Goal: Task Accomplishment & Management: Manage account settings

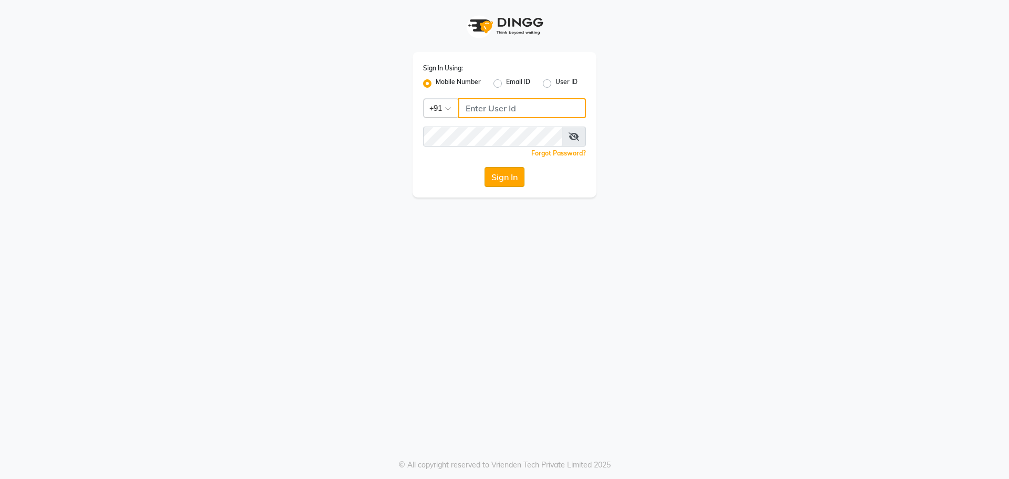
type input "9823117461"
click at [494, 178] on button "Sign In" at bounding box center [505, 177] width 40 height 20
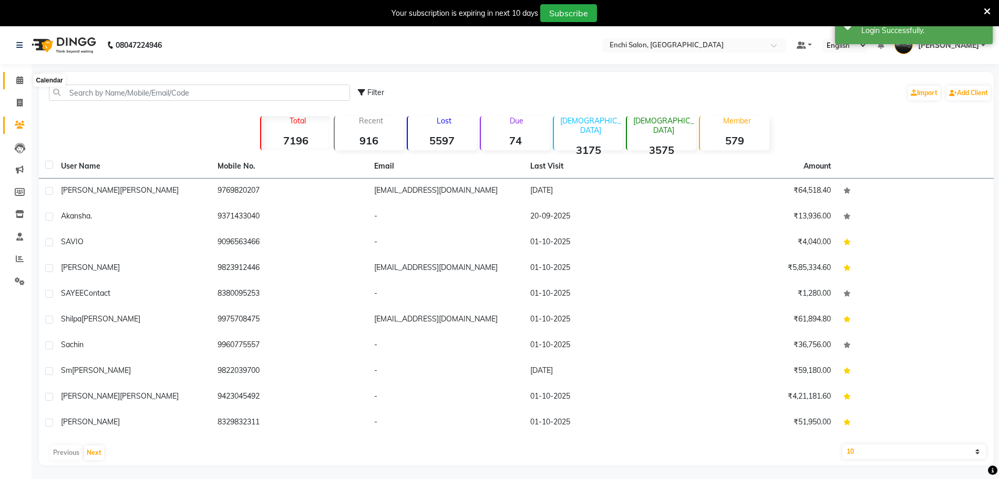
click at [21, 80] on icon at bounding box center [19, 80] width 7 height 8
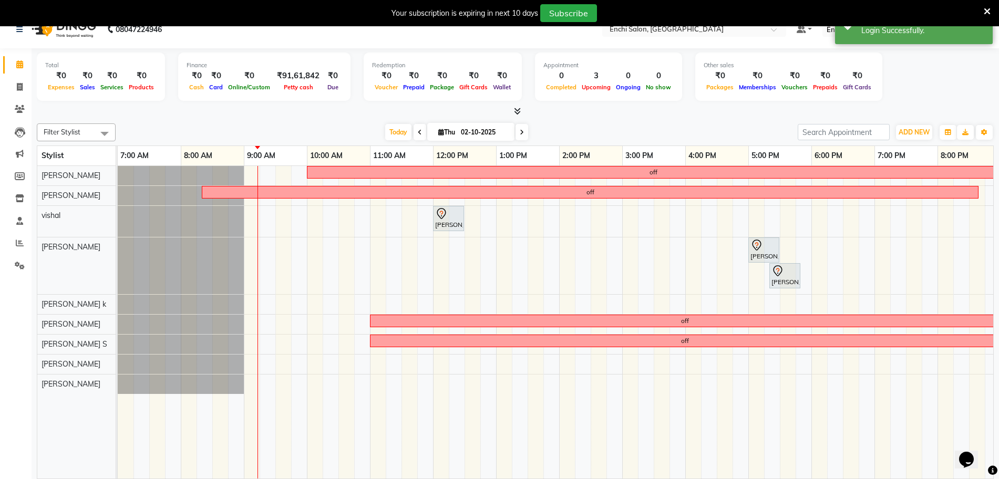
scroll to position [26, 0]
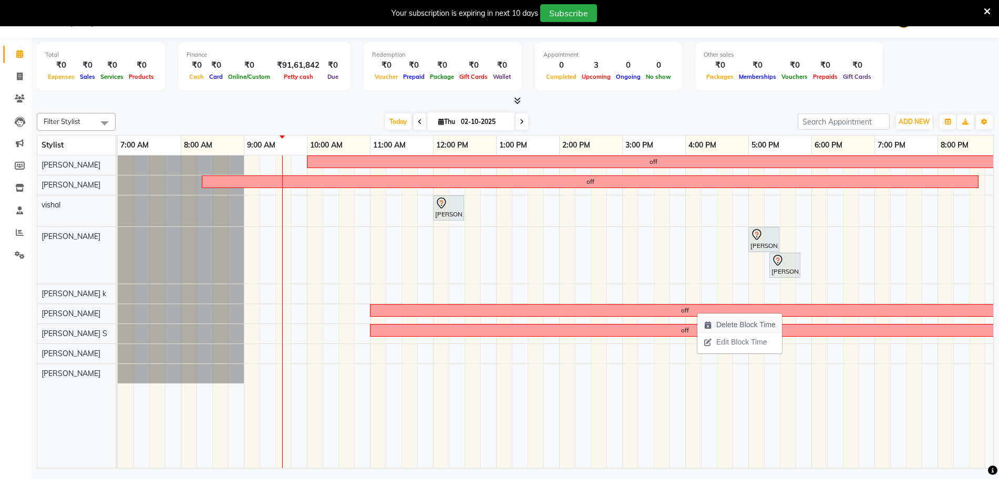
click at [742, 328] on span "Delete Block Time" at bounding box center [745, 325] width 59 height 11
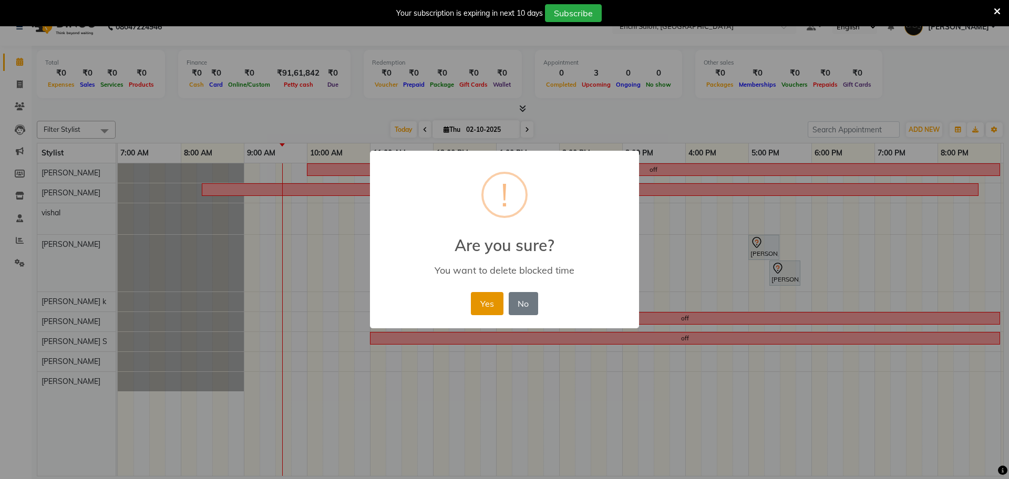
click at [475, 306] on button "Yes" at bounding box center [487, 303] width 32 height 23
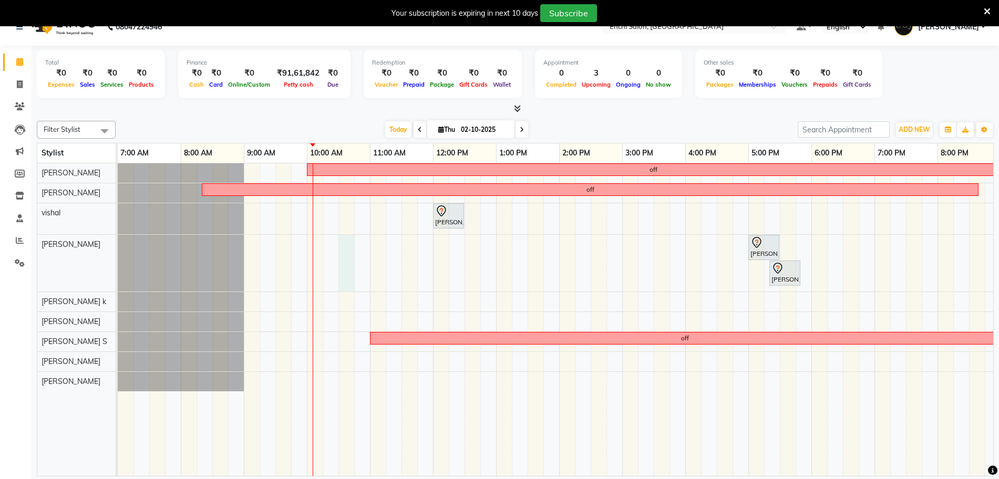
click at [344, 251] on div "off off Amol omse, TK01, 12:00 PM-12:30 PM, Men Hair - Hair Cut By Expert parag…" at bounding box center [591, 319] width 946 height 313
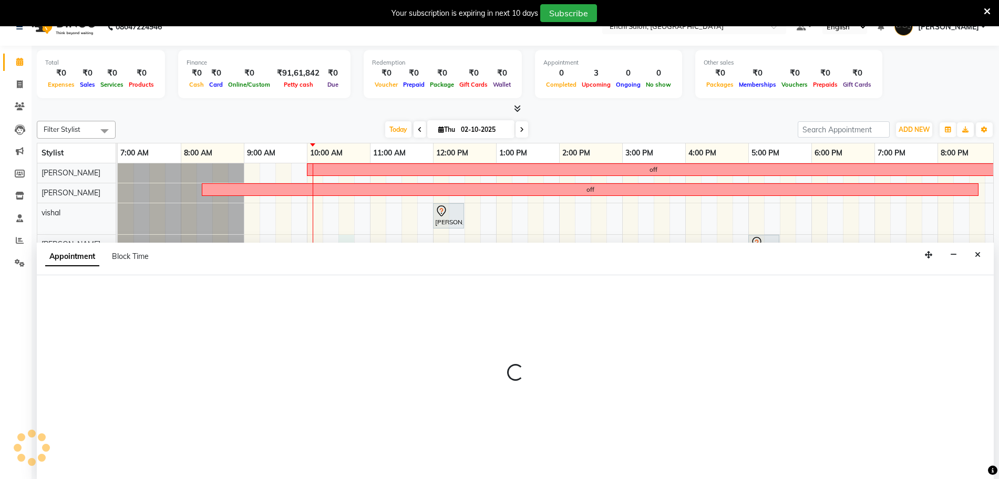
scroll to position [26, 0]
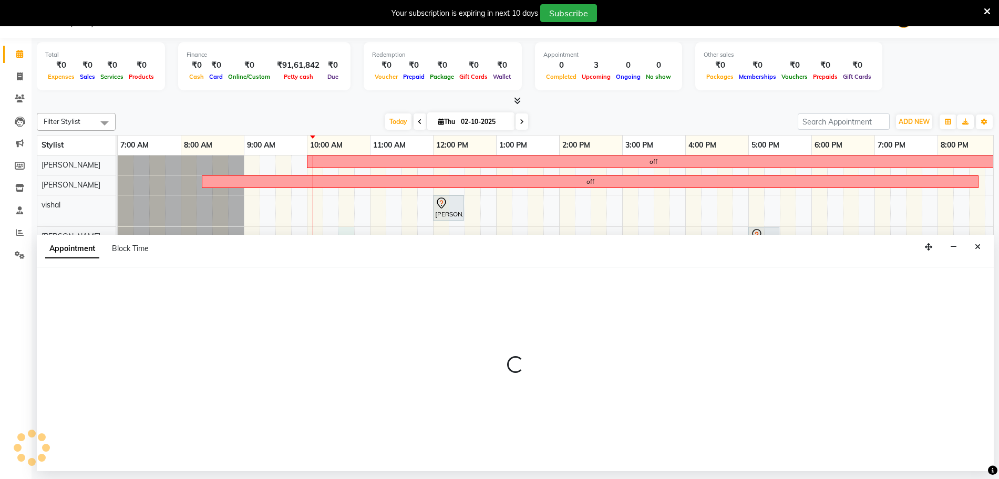
select select "595"
select select "tentative"
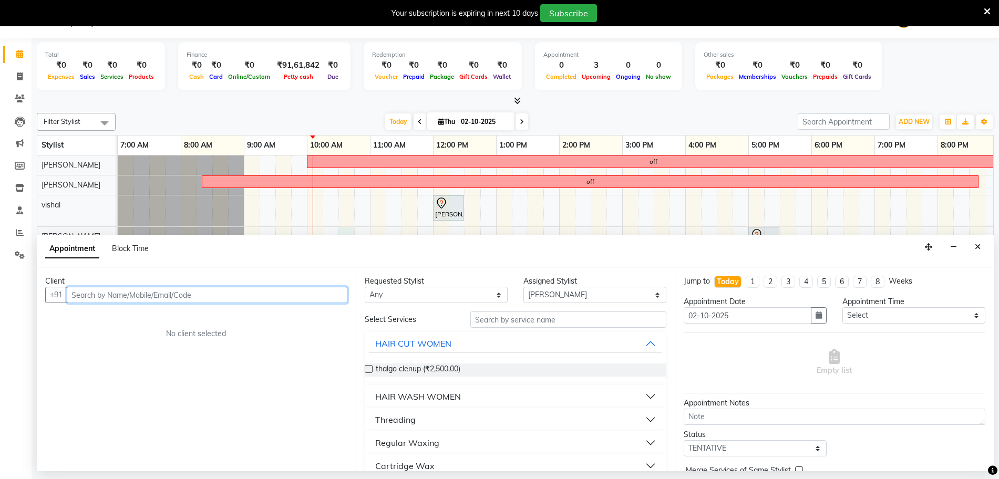
click at [257, 297] on input "text" at bounding box center [207, 295] width 281 height 16
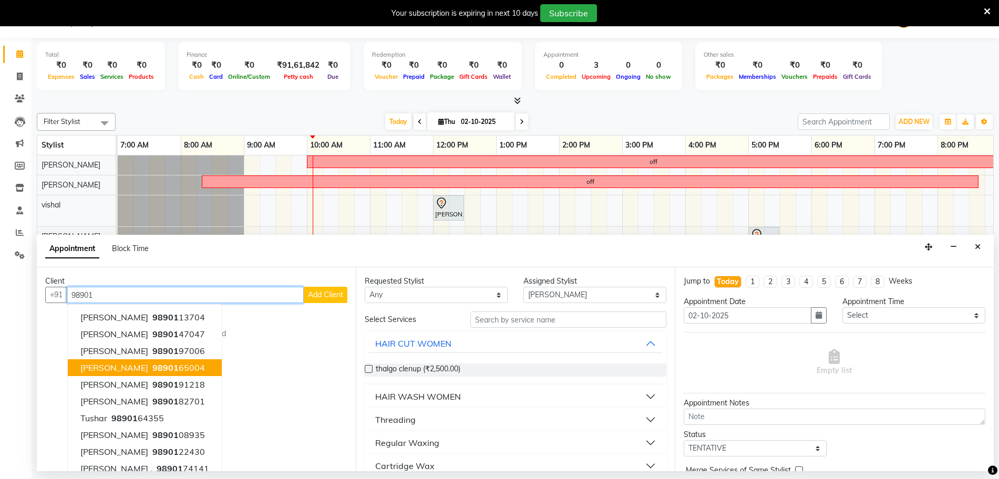
click at [161, 369] on span "98901" at bounding box center [165, 368] width 26 height 11
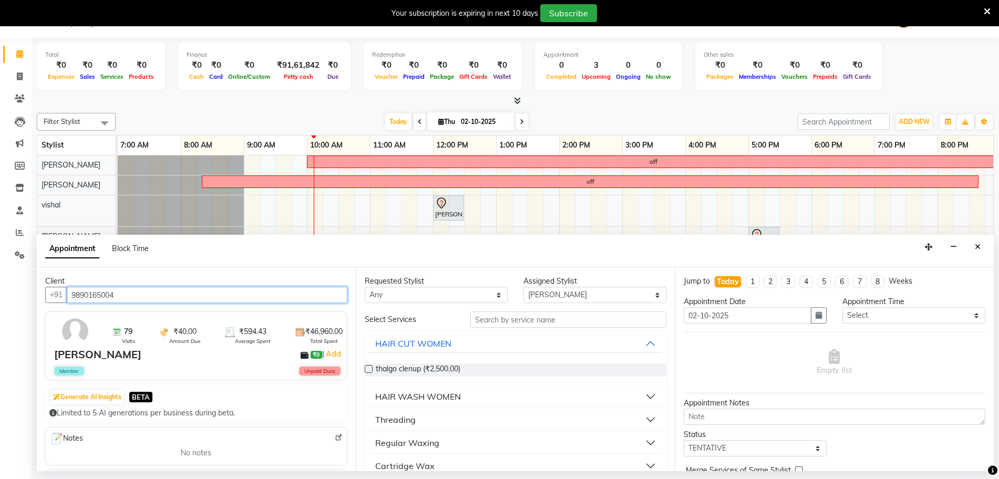
type input "9890165004"
drag, startPoint x: 474, startPoint y: 338, endPoint x: 469, endPoint y: 351, distance: 13.5
click at [474, 343] on button "HAIR CUT WOMEN" at bounding box center [515, 343] width 293 height 19
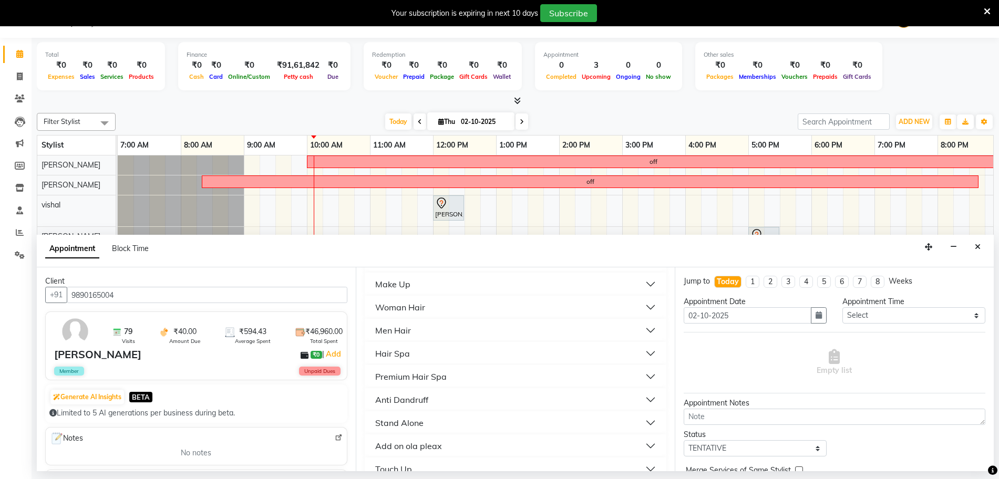
scroll to position [460, 0]
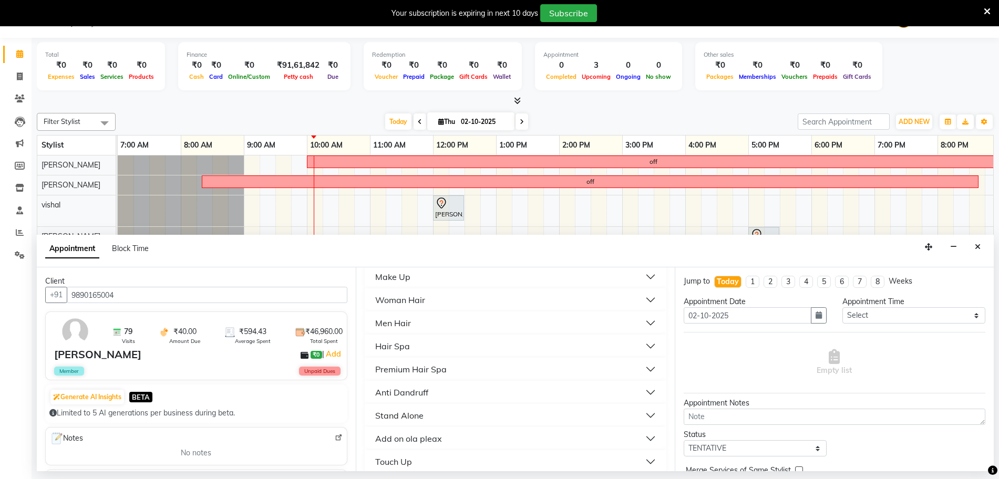
click at [416, 324] on button "Men Hair" at bounding box center [515, 323] width 293 height 19
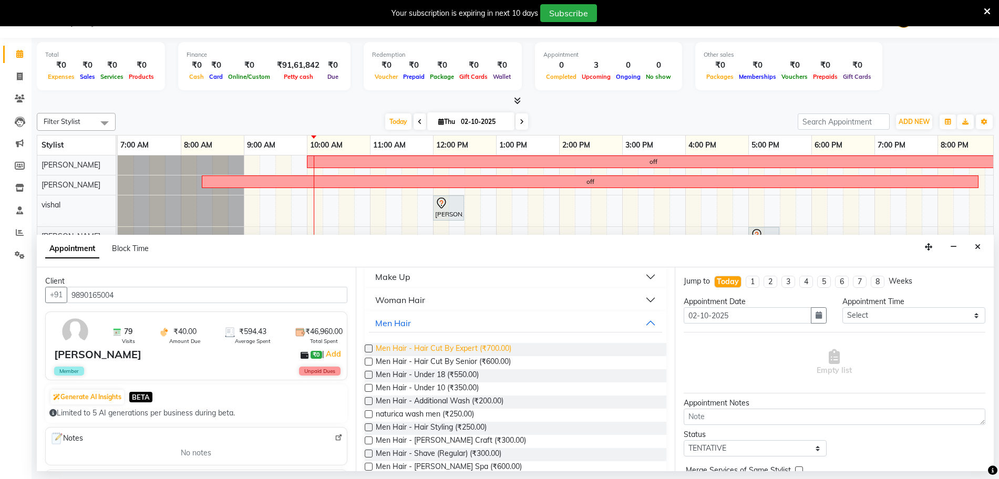
click at [437, 349] on span "Men Hair - Hair Cut By Expert (₹700.00)" at bounding box center [444, 349] width 136 height 13
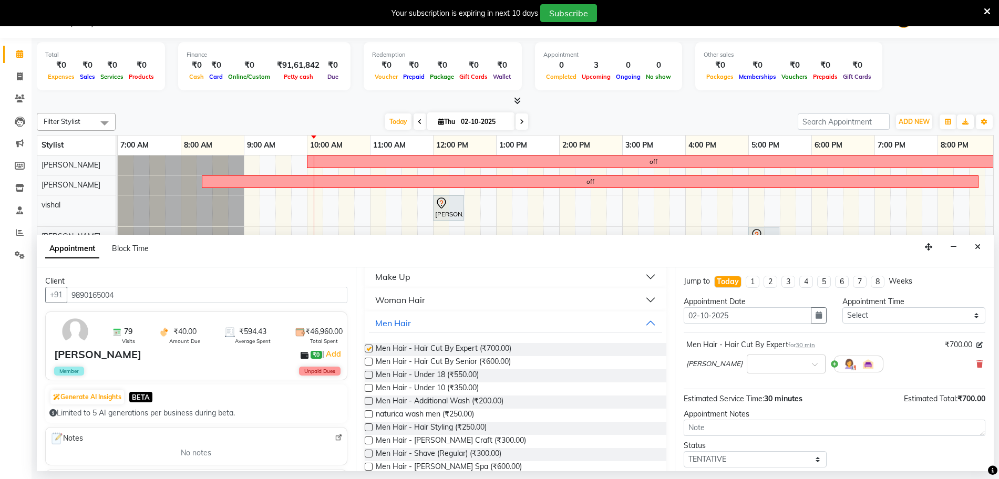
checkbox input "false"
click at [849, 313] on select "Select 08:00 AM 08:20 AM 08:40 AM 09:00 AM 09:20 AM 09:40 AM 10:00 AM 10:20 AM …" at bounding box center [914, 316] width 143 height 16
select select "620"
click at [843, 308] on select "Select 08:00 AM 08:20 AM 08:40 AM 09:00 AM 09:20 AM 09:40 AM 10:00 AM 10:20 AM …" at bounding box center [914, 316] width 143 height 16
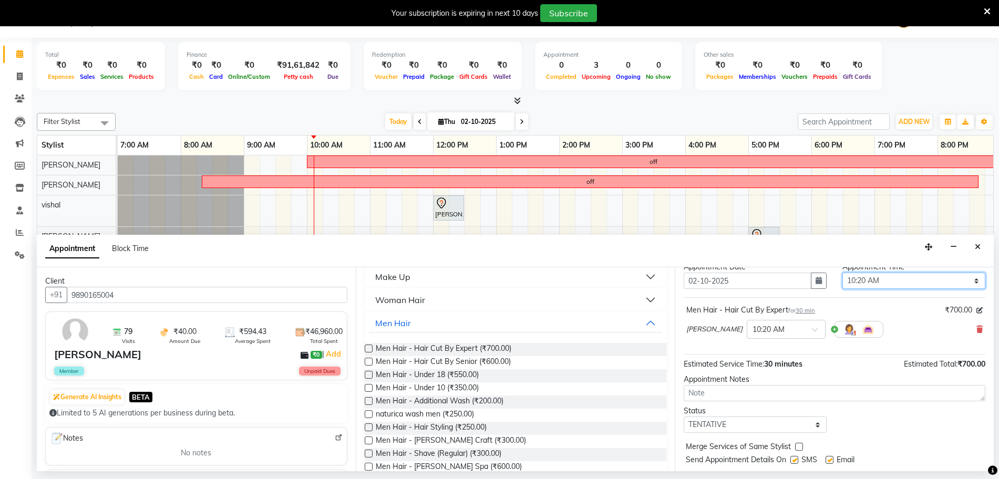
scroll to position [63, 0]
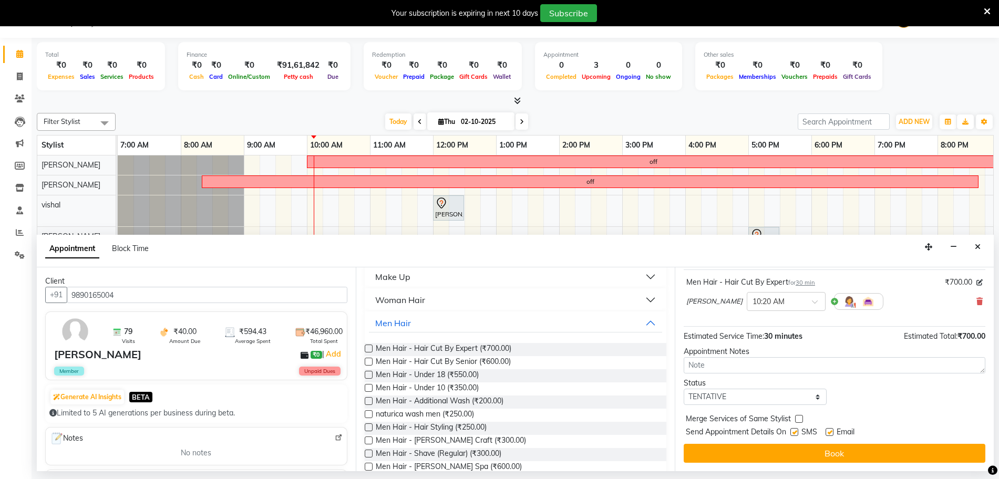
click at [834, 467] on div "Jump to Today 1 2 3 4 5 6 7 8 Weeks Appointment Date 02-10-2025 Appointment Tim…" at bounding box center [834, 370] width 319 height 204
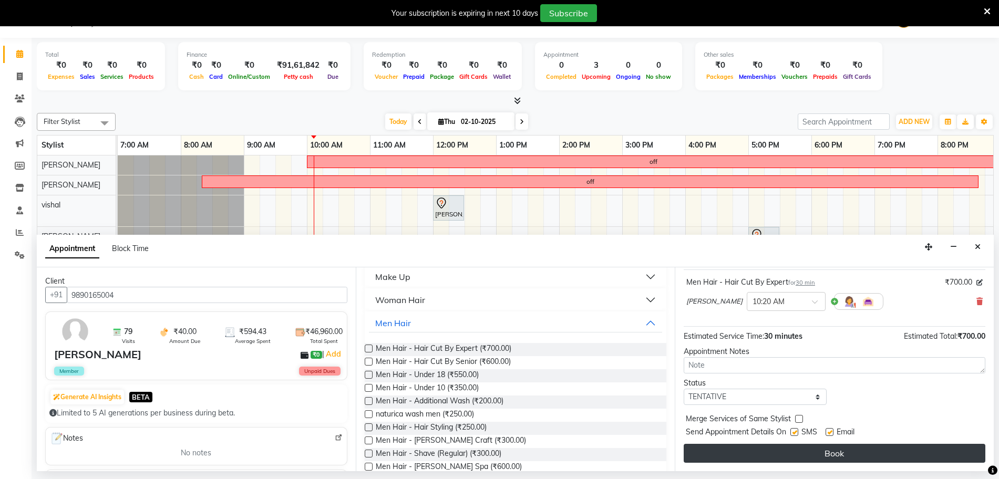
click at [832, 456] on button "Book" at bounding box center [835, 453] width 302 height 19
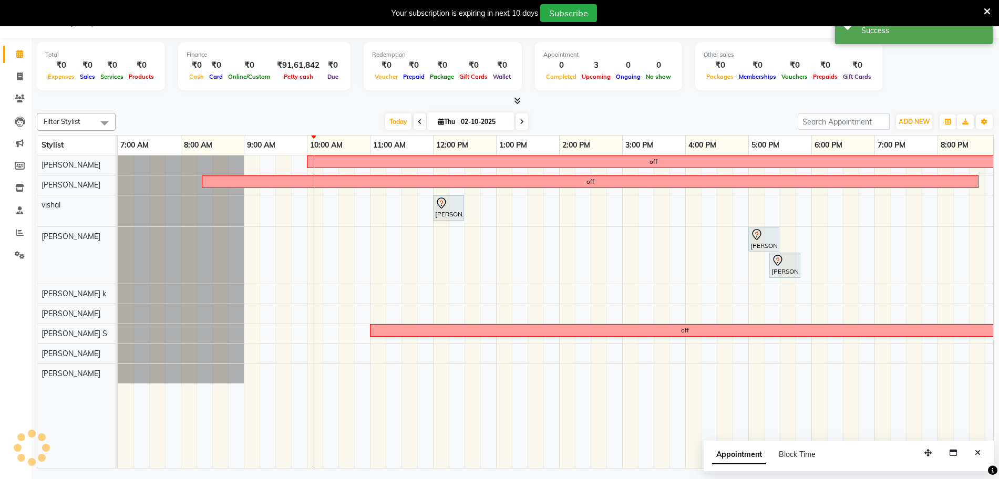
scroll to position [0, 0]
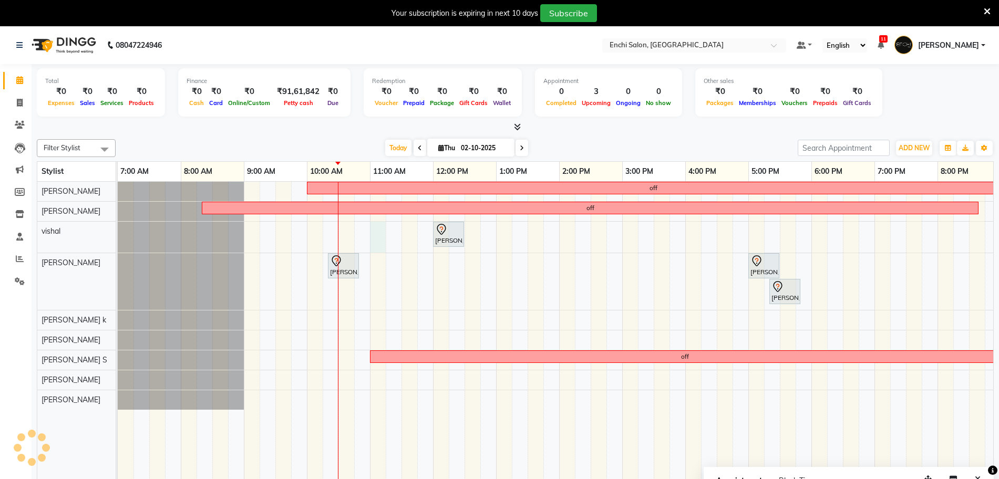
click at [373, 235] on div "off off Amol omse, TK01, 12:00 PM-12:30 PM, Men Hair - Hair Cut By Expert manoj…" at bounding box center [591, 338] width 946 height 313
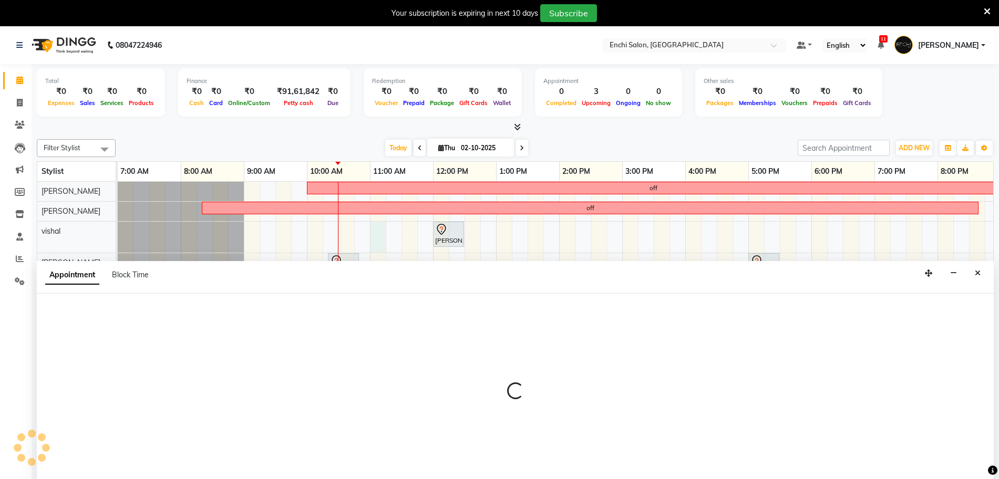
scroll to position [26, 0]
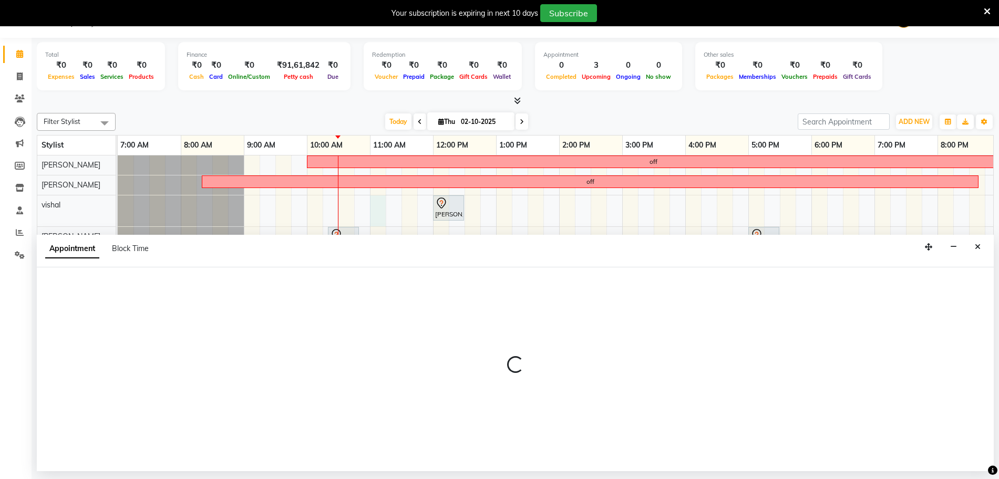
select select "16329"
select select "660"
select select "tentative"
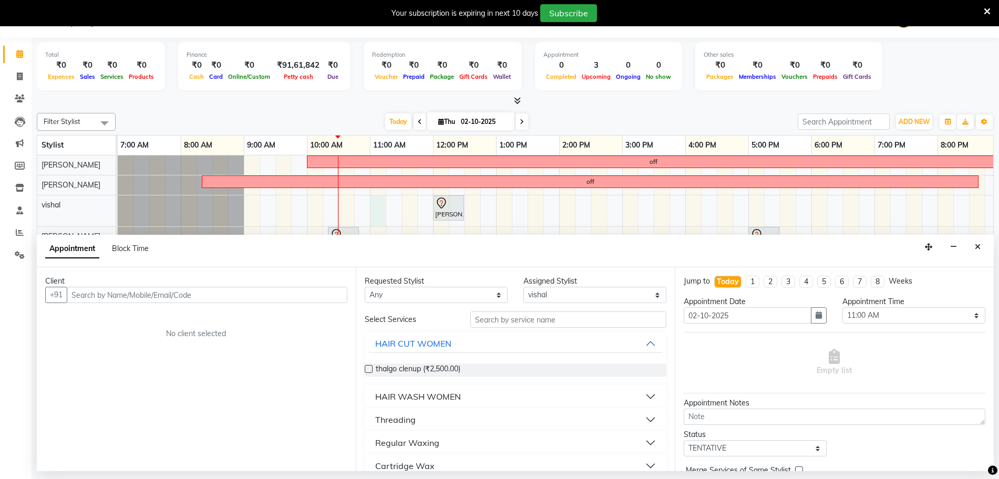
click at [173, 301] on input "text" at bounding box center [207, 295] width 281 height 16
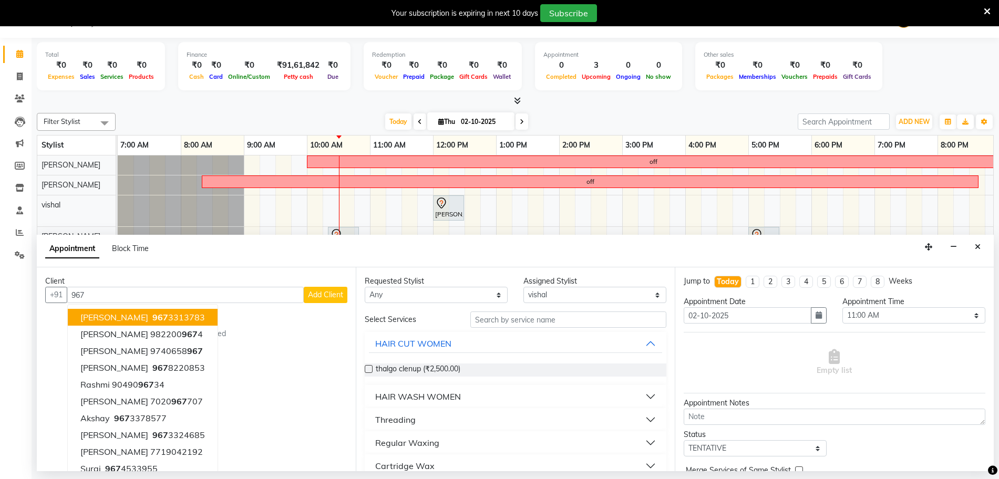
type input "967"
click at [124, 292] on input "967" at bounding box center [185, 295] width 237 height 16
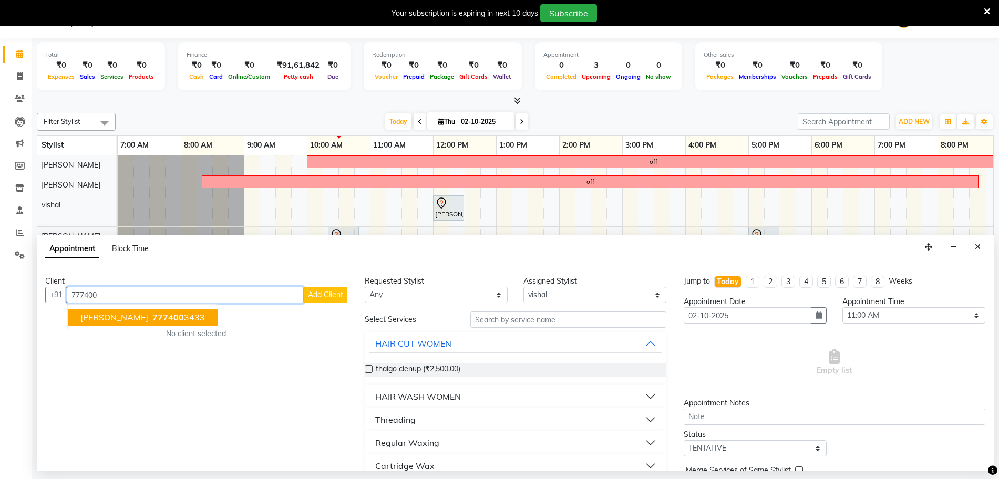
click at [95, 325] on button "Ridhan kunkulol 777400 3433" at bounding box center [143, 317] width 150 height 17
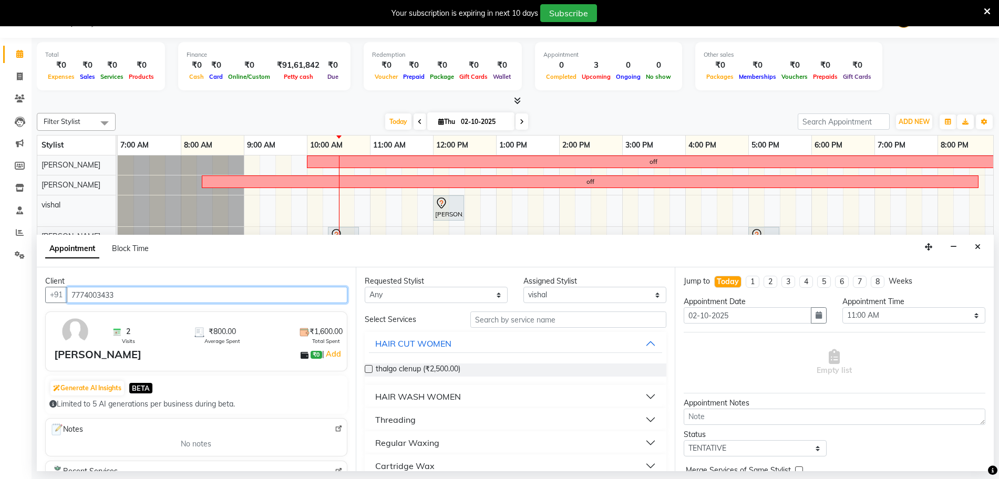
type input "7774003433"
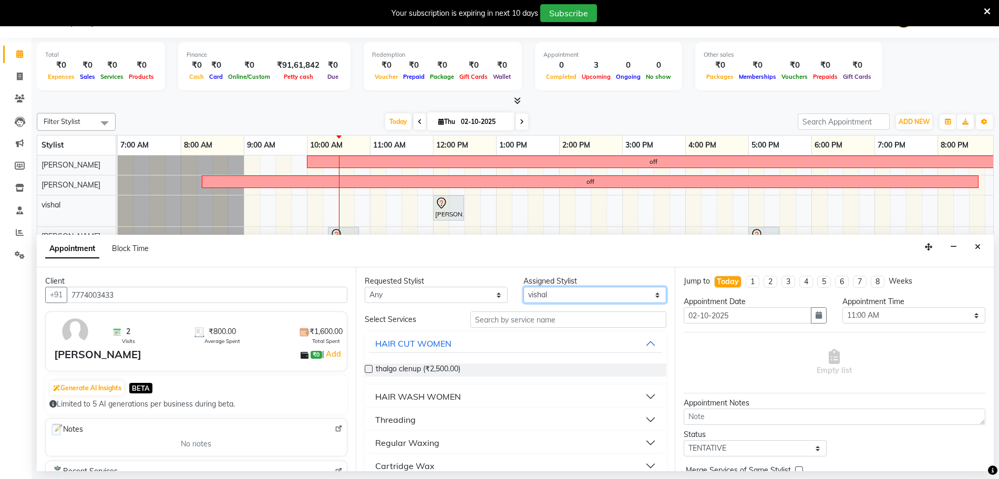
click at [548, 292] on select "Select Apurva k Arjun shinde Kawaljit G Parmeshwar Sagar Adhav Sameer S supriya…" at bounding box center [595, 295] width 143 height 16
select select "69814"
click at [524, 287] on select "Select Apurva k Arjun shinde Kawaljit G Parmeshwar Sagar Adhav Sameer S supriya…" at bounding box center [595, 295] width 143 height 16
click at [523, 317] on input "text" at bounding box center [568, 320] width 196 height 16
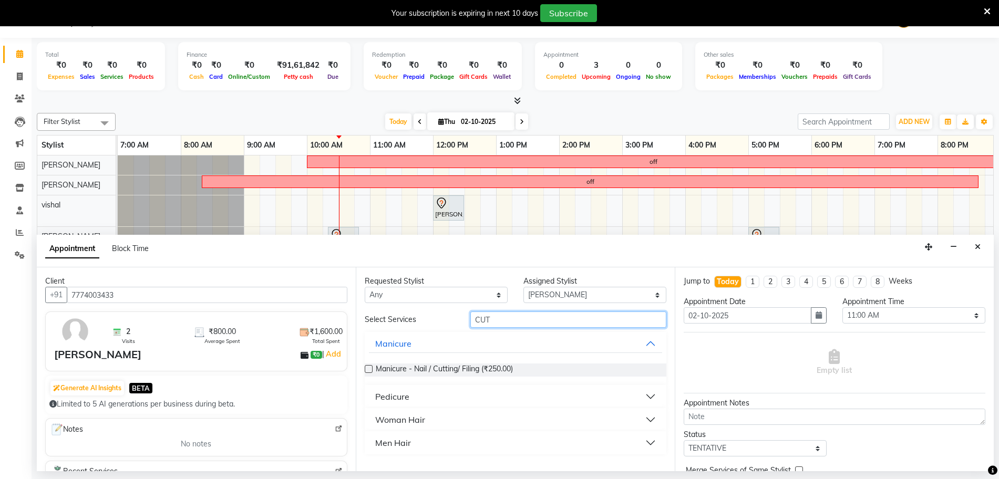
type input "CUT"
click at [414, 437] on button "Men Hair" at bounding box center [515, 443] width 293 height 19
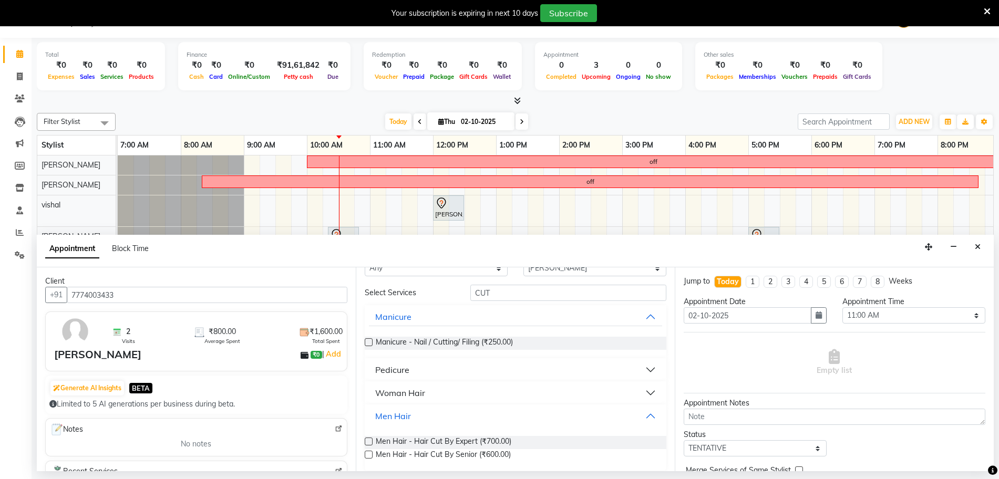
scroll to position [34, 0]
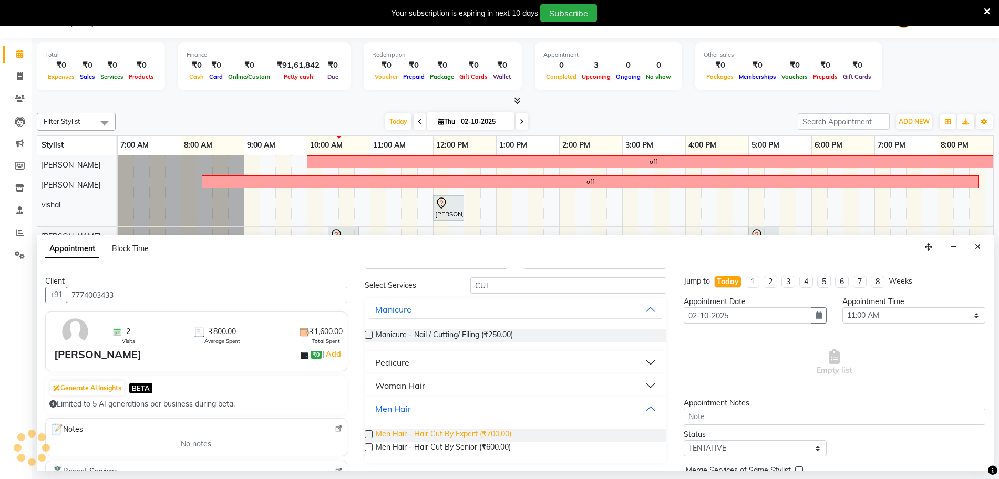
click at [415, 433] on span "Men Hair - Hair Cut By Expert (₹700.00)" at bounding box center [444, 435] width 136 height 13
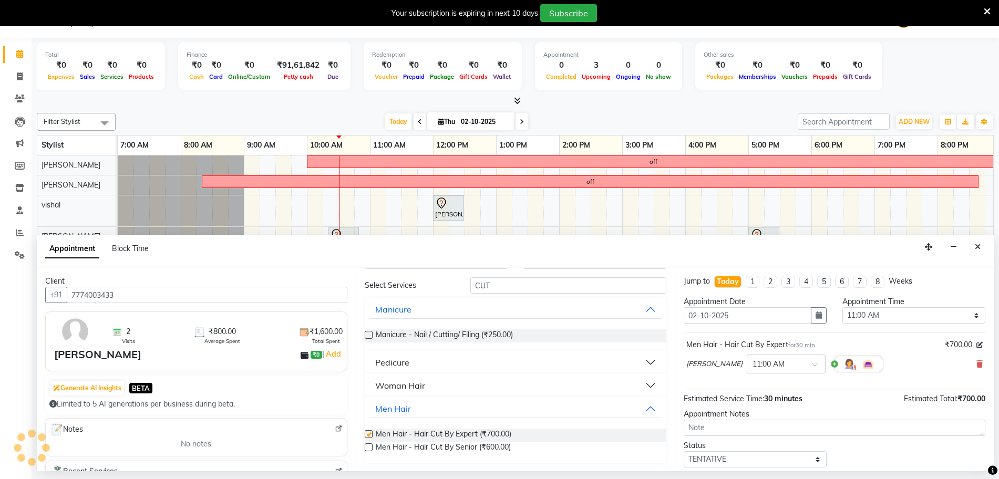
checkbox input "false"
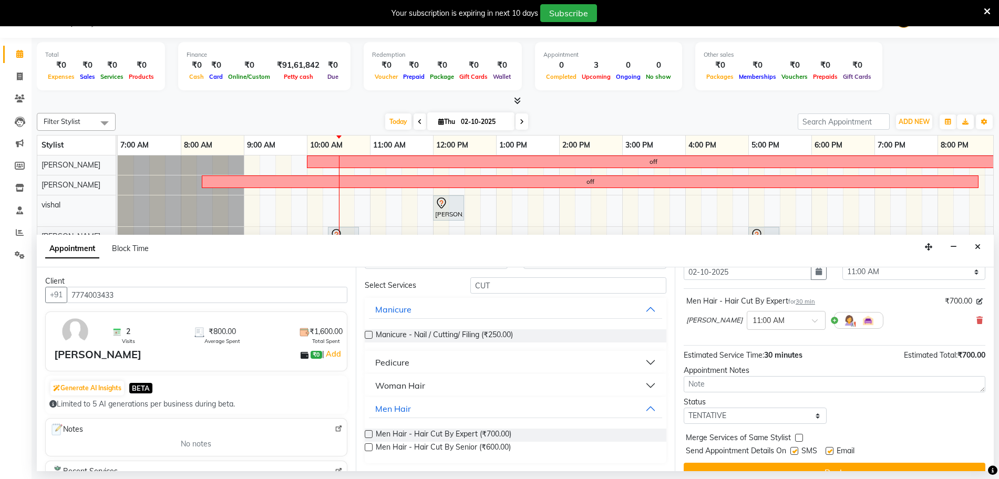
scroll to position [63, 0]
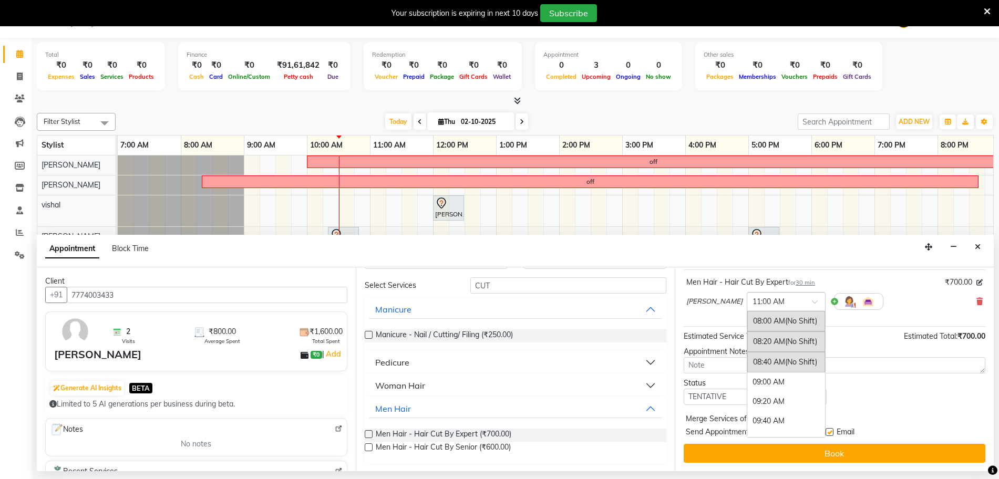
click at [778, 303] on input "text" at bounding box center [776, 300] width 46 height 11
click at [766, 340] on div "10:20 AM" at bounding box center [786, 347] width 78 height 19
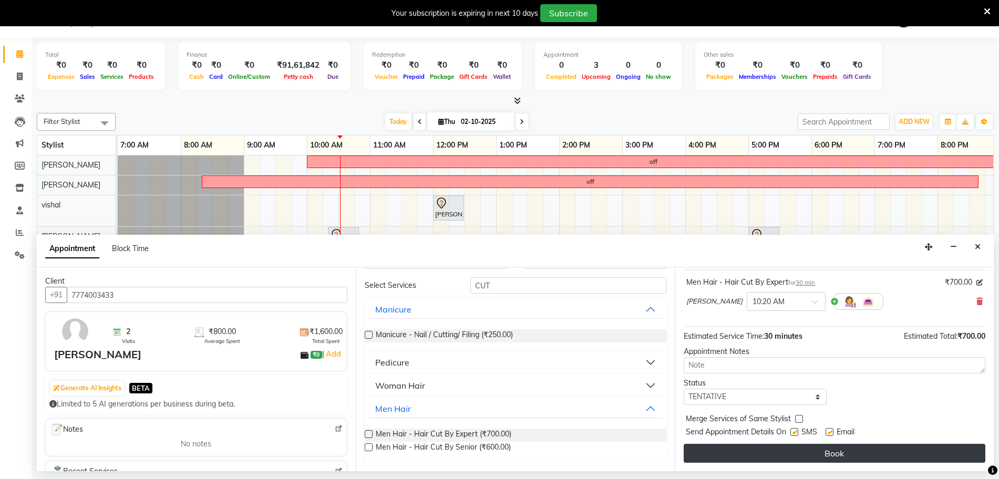
click at [767, 459] on button "Book" at bounding box center [835, 453] width 302 height 19
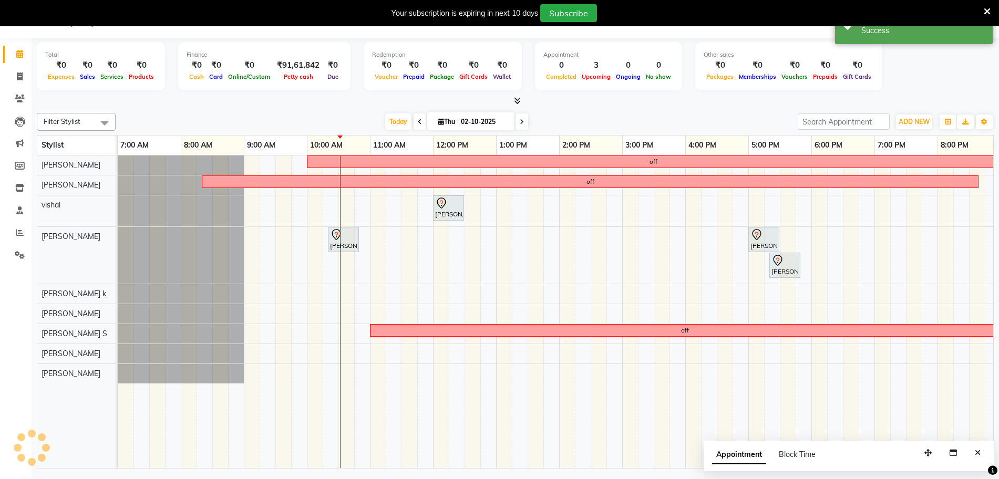
scroll to position [0, 0]
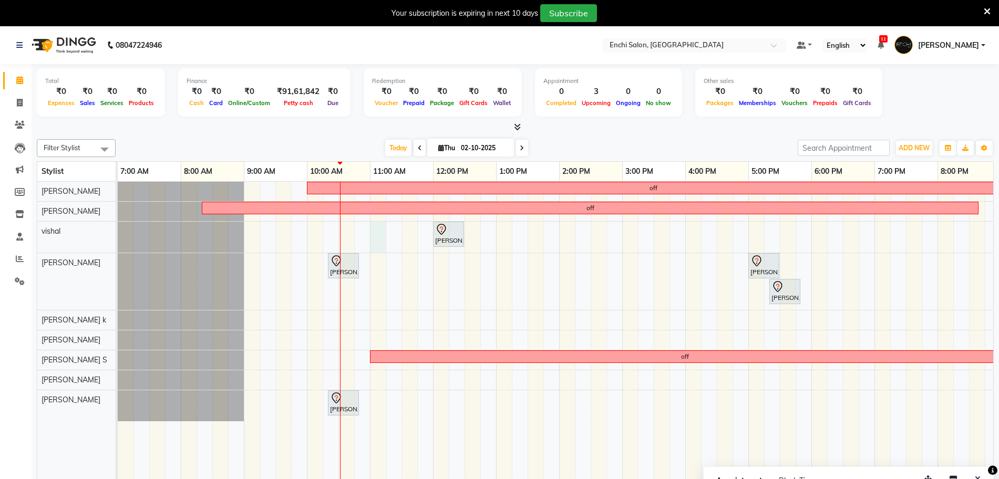
click at [382, 237] on div "off off Amol omse, TK01, 12:00 PM-12:30 PM, Men Hair - Hair Cut By Expert manoj…" at bounding box center [591, 338] width 946 height 313
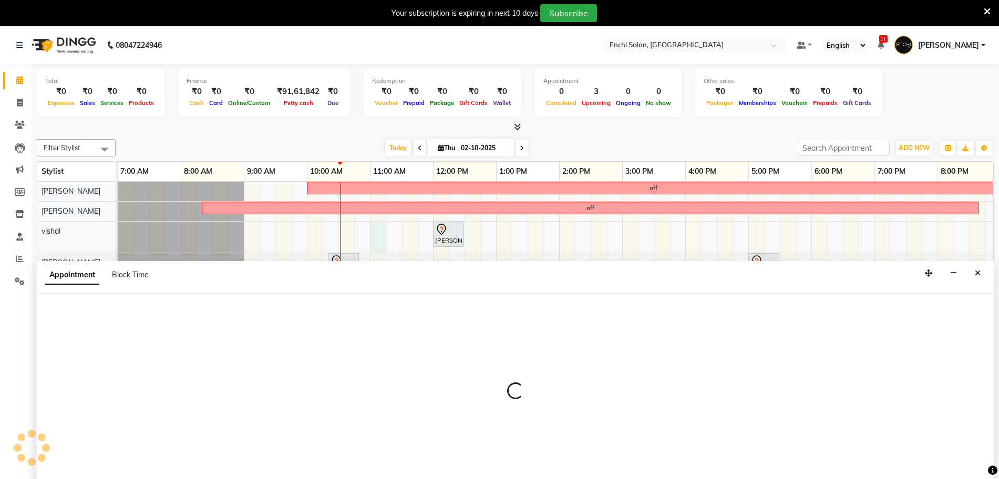
scroll to position [26, 0]
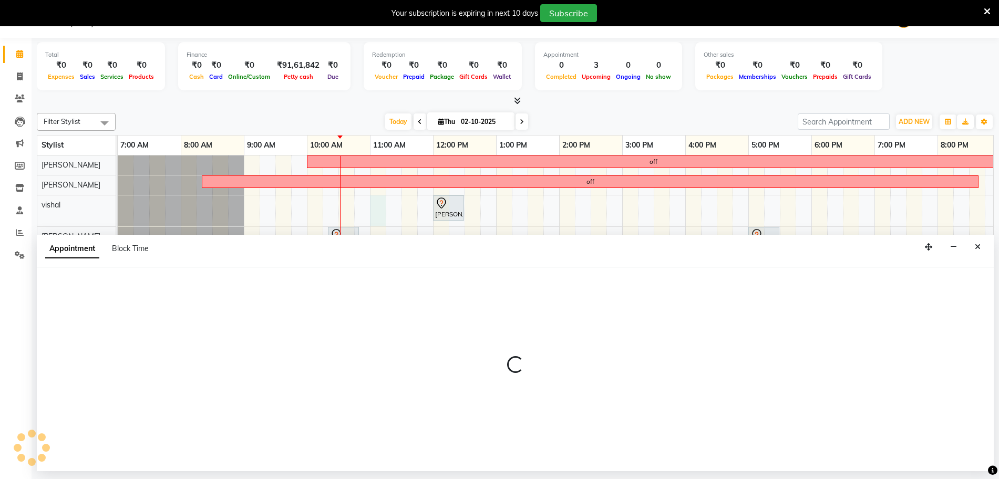
select select "16329"
select select "660"
select select "tentative"
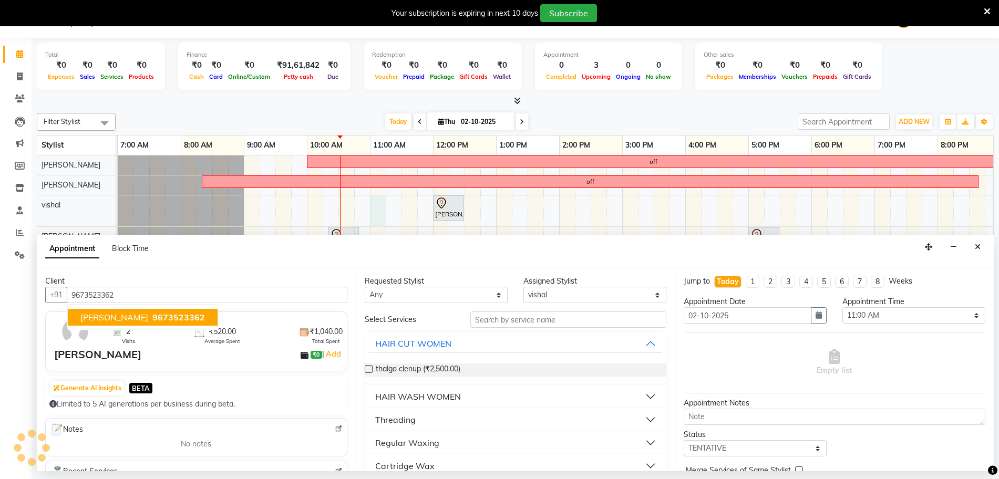
click at [150, 322] on ngb-highlight "9673523362" at bounding box center [177, 317] width 55 height 11
type input "9673523362"
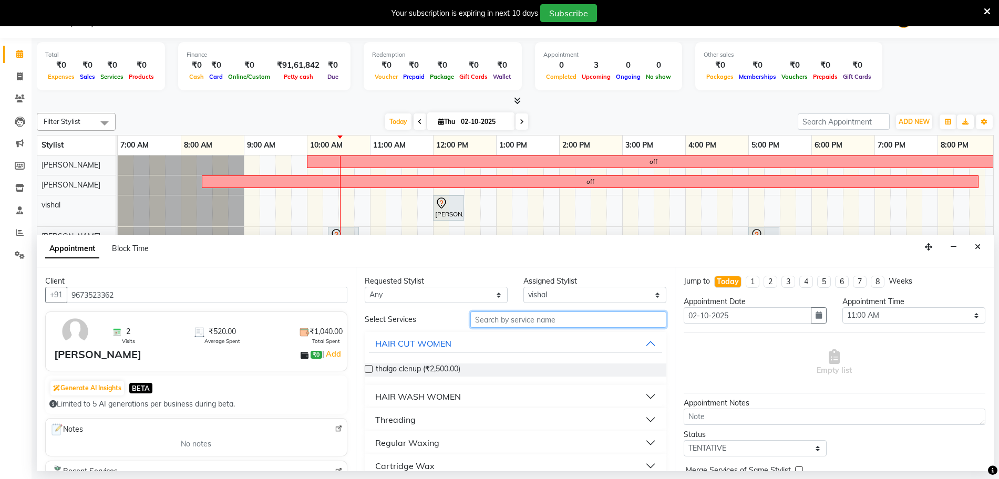
click at [549, 321] on input "text" at bounding box center [568, 320] width 196 height 16
type input "CUT"
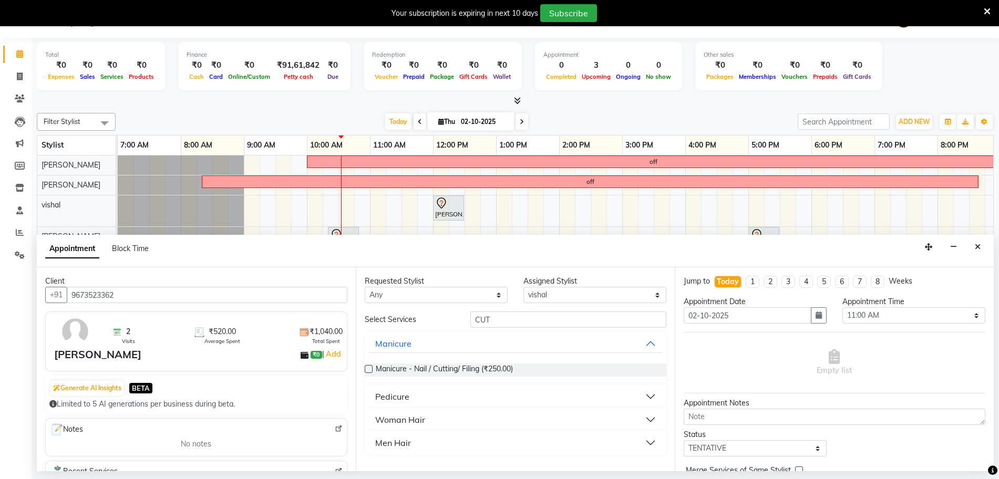
click at [402, 443] on div "Men Hair" at bounding box center [393, 443] width 36 height 13
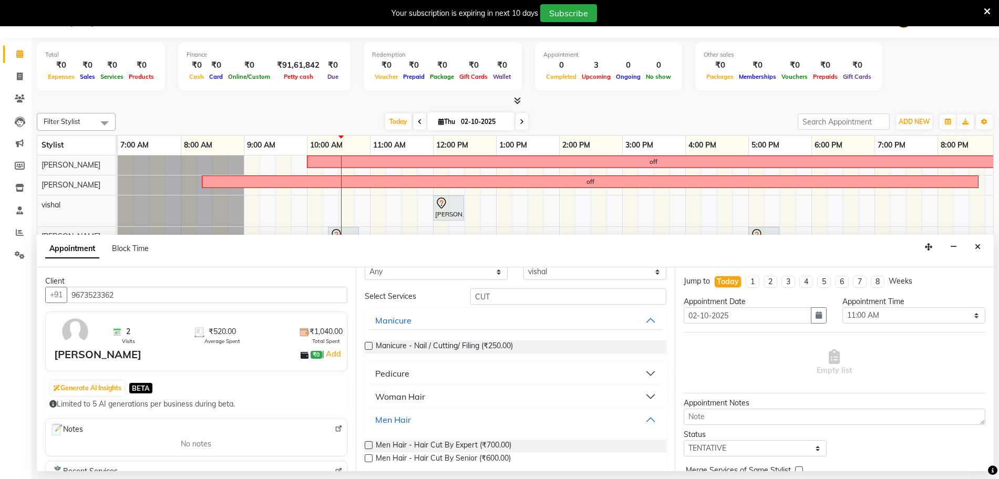
scroll to position [35, 0]
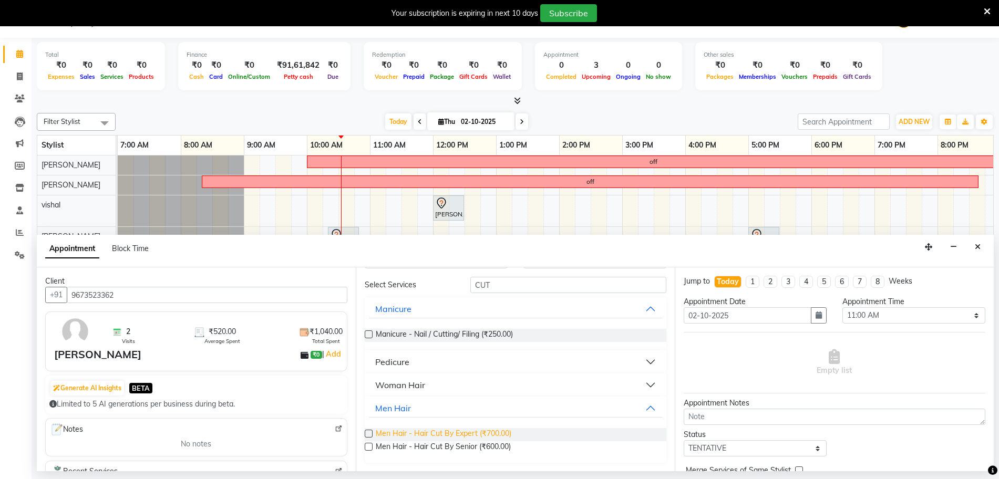
click at [404, 433] on span "Men Hair - Hair Cut By Expert (₹700.00)" at bounding box center [444, 434] width 136 height 13
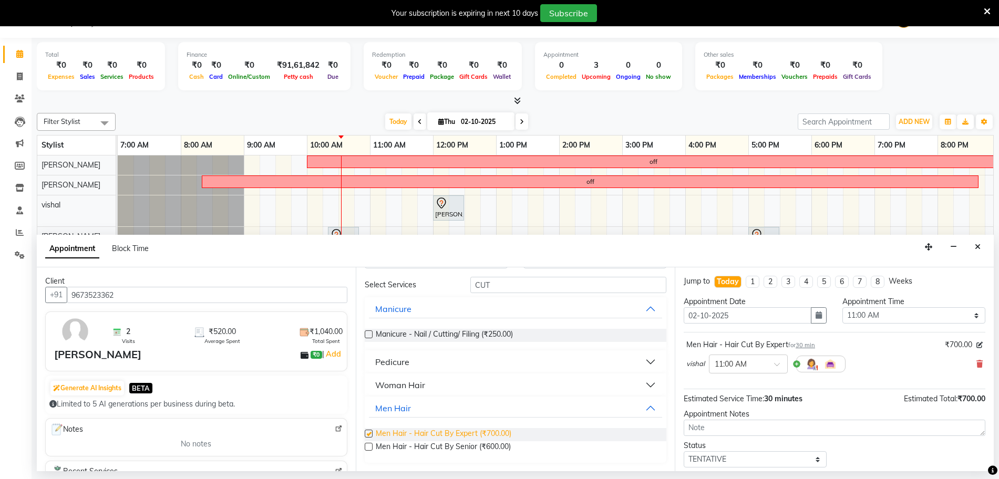
checkbox input "false"
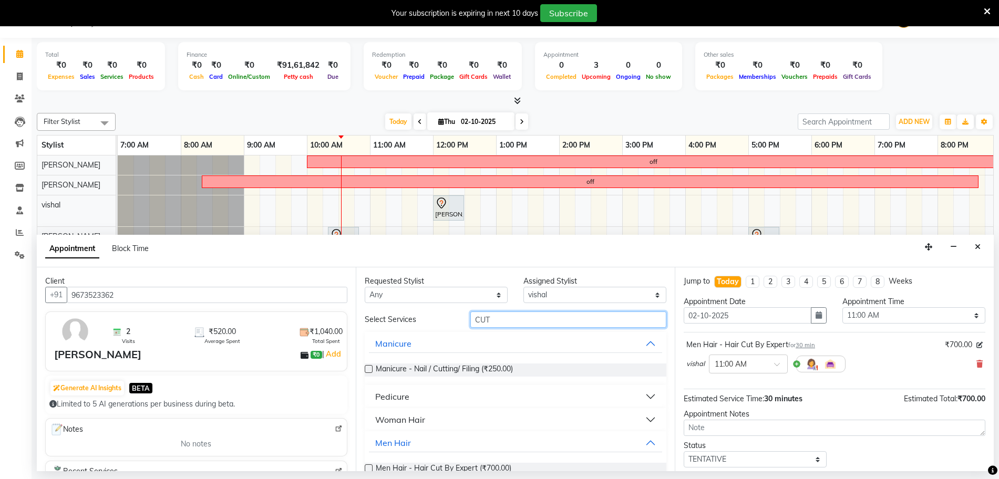
click at [501, 321] on input "CUT" at bounding box center [568, 320] width 196 height 16
type input "CRAFT"
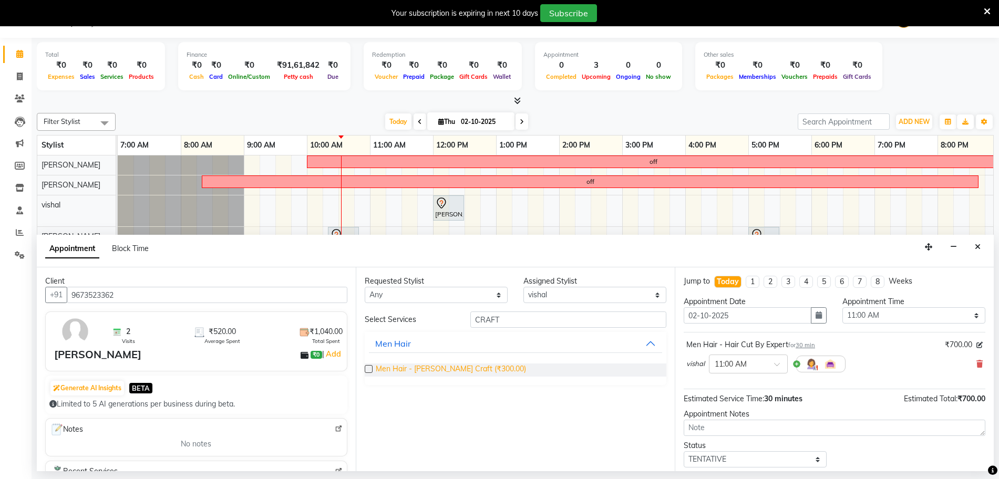
click at [442, 367] on span "Men Hair - Beard Craft (₹300.00)" at bounding box center [451, 370] width 150 height 13
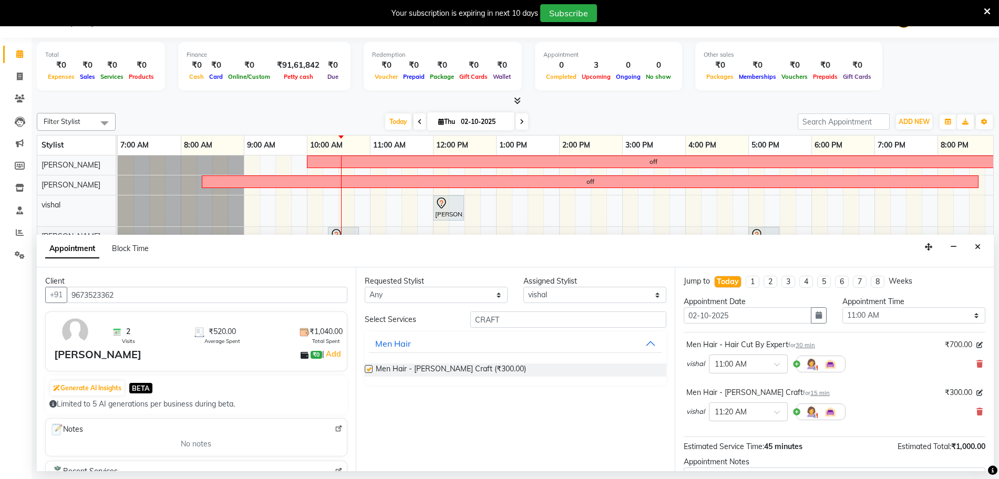
checkbox input "false"
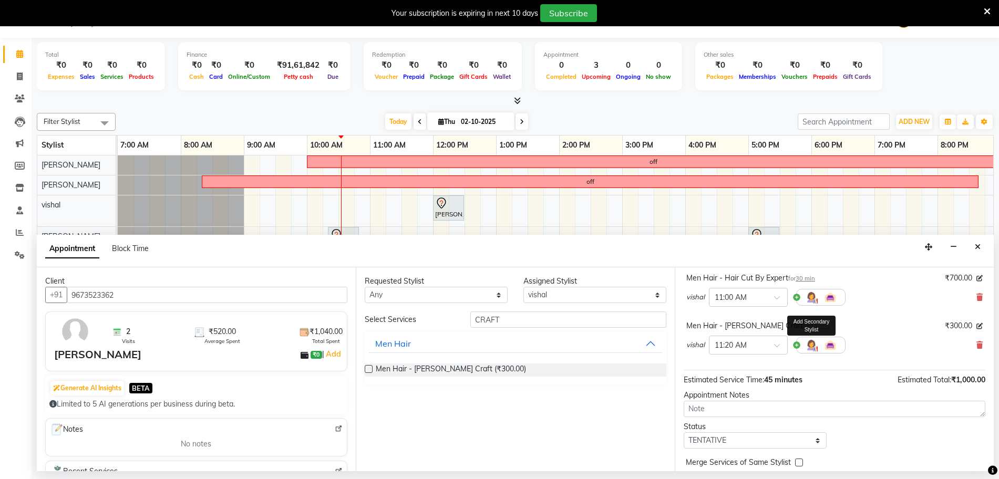
scroll to position [110, 0]
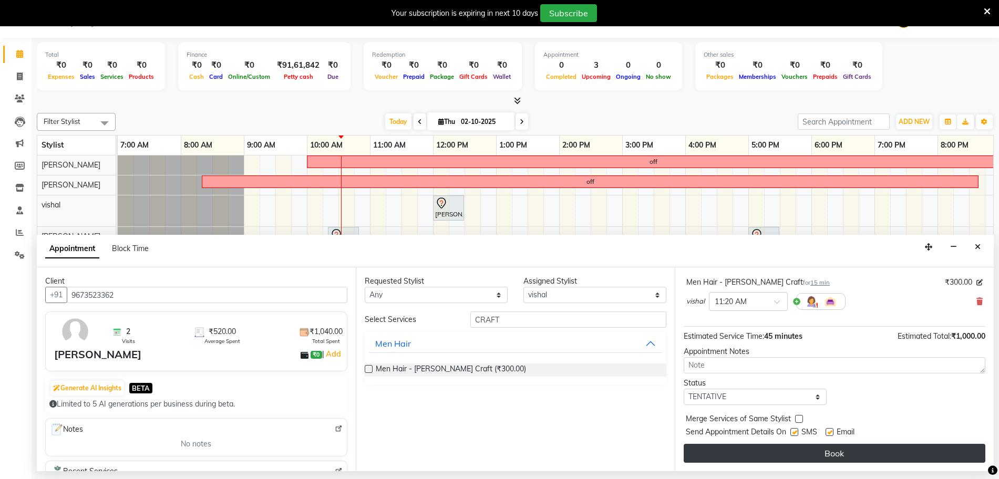
click at [775, 450] on button "Book" at bounding box center [835, 453] width 302 height 19
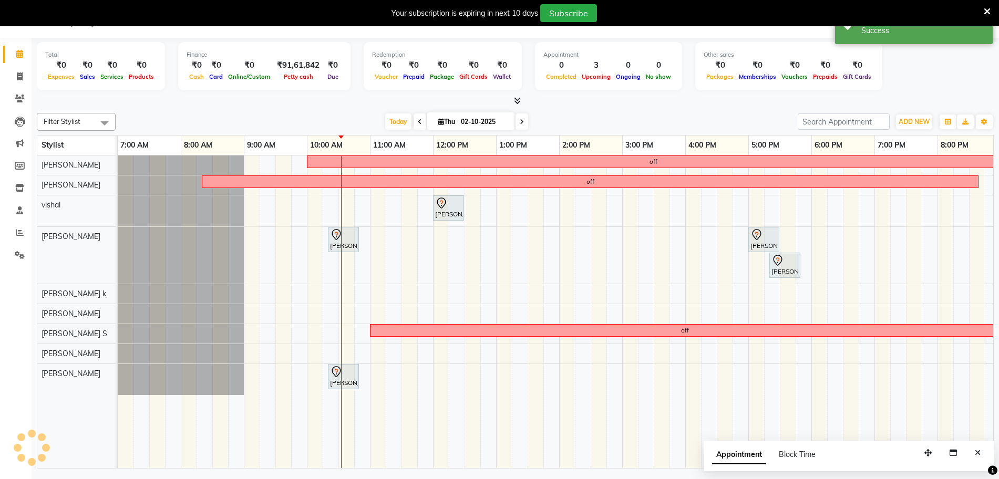
scroll to position [0, 0]
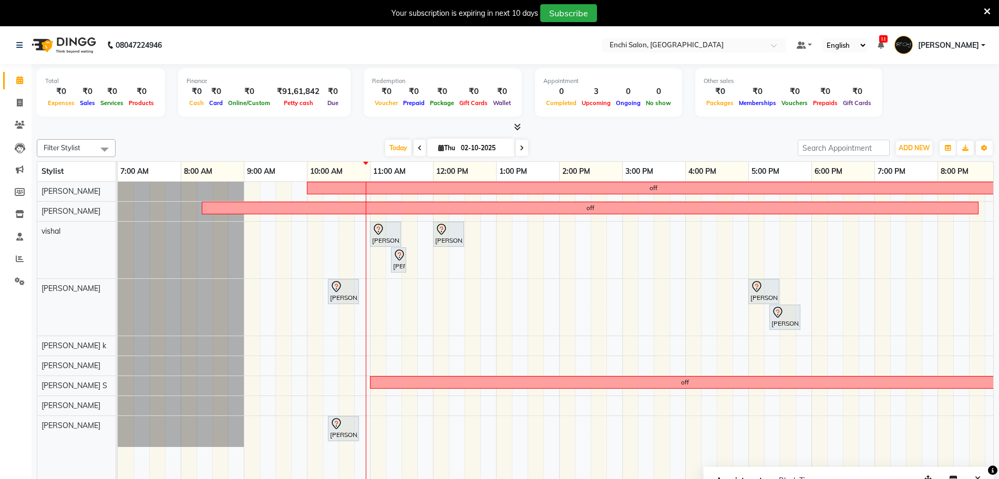
click at [383, 362] on div "off off Ritesh, TK05, 11:00 AM-11:30 AM, Men Hair - Hair Cut By Expert Amol oms…" at bounding box center [591, 338] width 946 height 313
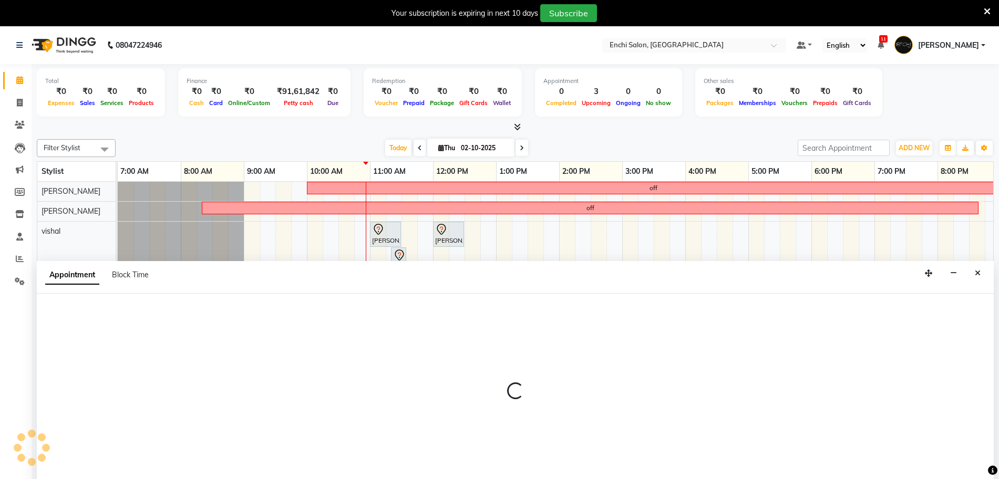
scroll to position [26, 0]
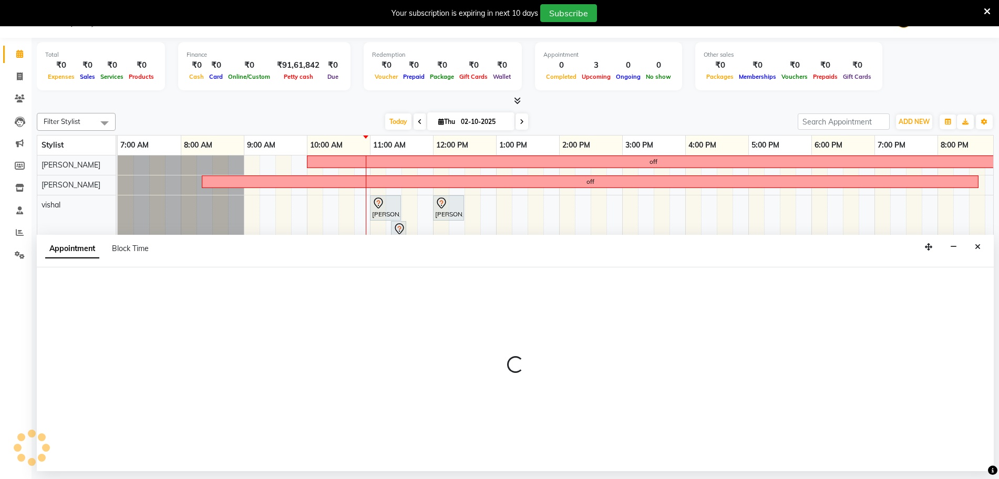
select select "25297"
select select "660"
select select "tentative"
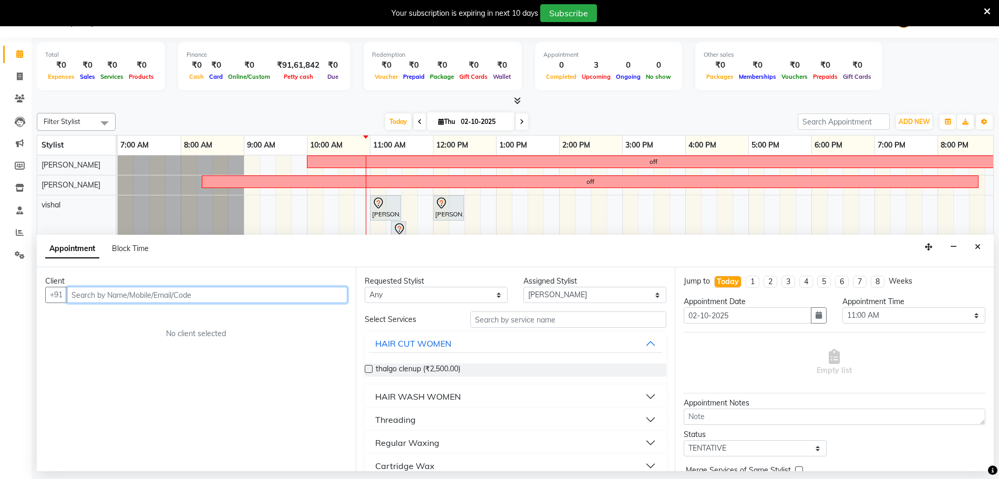
click at [190, 291] on input "text" at bounding box center [207, 295] width 281 height 16
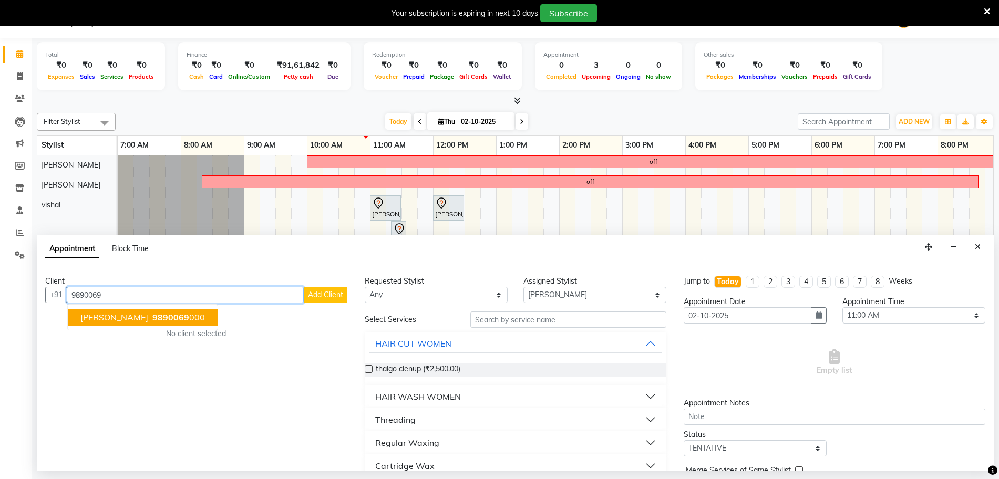
click at [98, 316] on span "Naredndra Patil" at bounding box center [114, 317] width 68 height 11
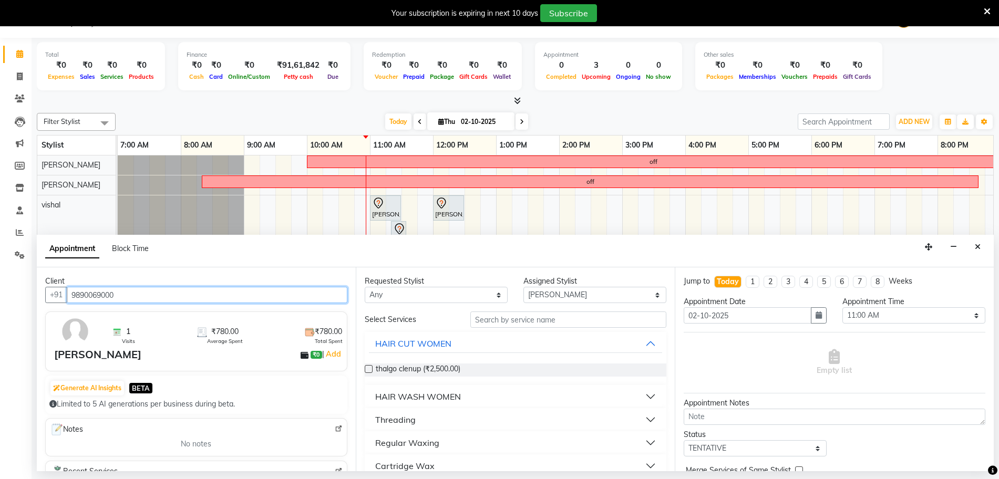
type input "9890069000"
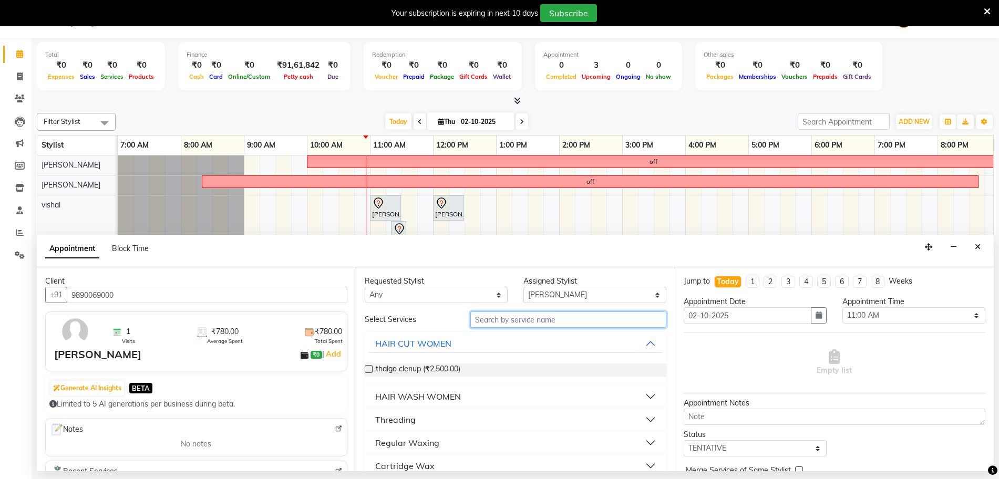
click at [516, 317] on input "text" at bounding box center [568, 320] width 196 height 16
type input "CUT"
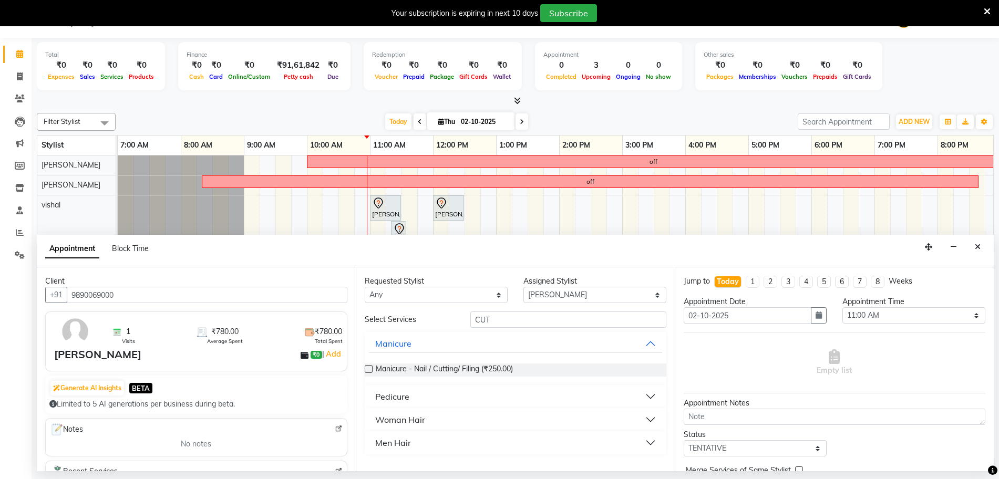
click at [390, 450] on button "Men Hair" at bounding box center [515, 443] width 293 height 19
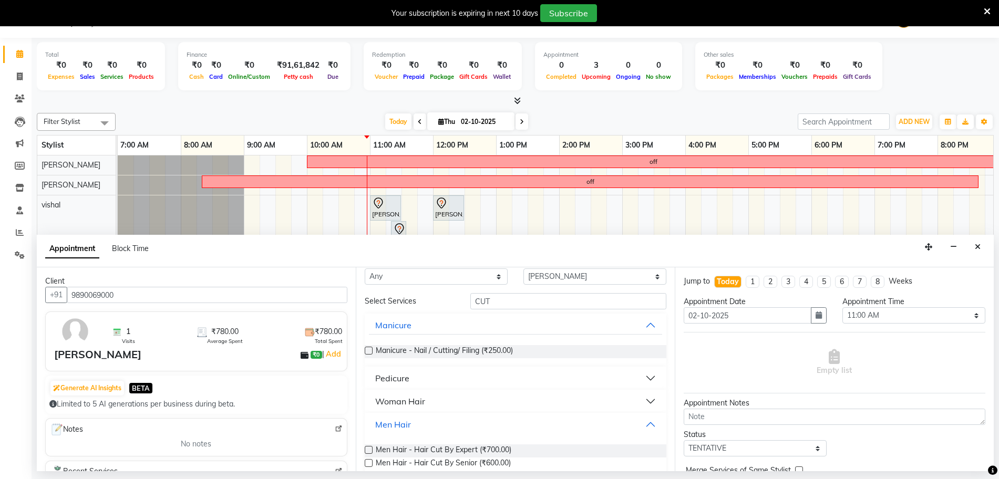
scroll to position [35, 0]
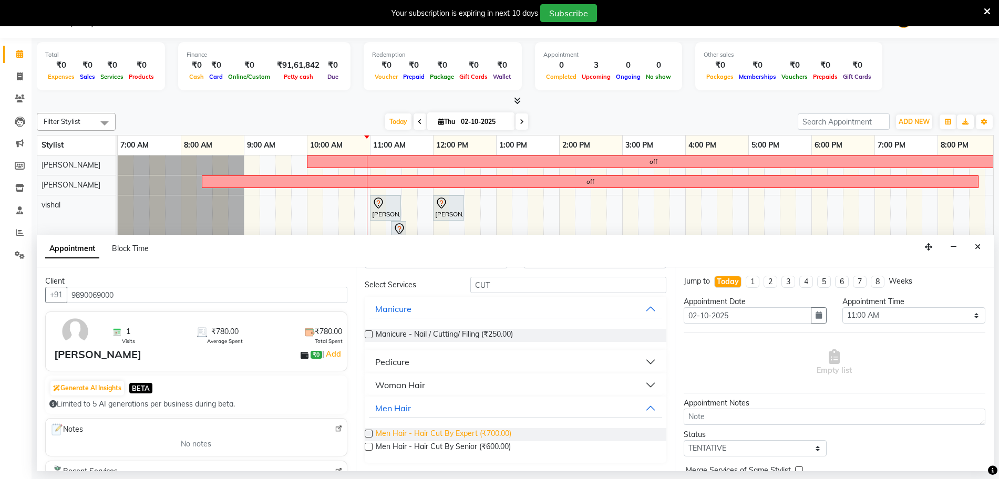
click at [412, 435] on span "Men Hair - Hair Cut By Expert (₹700.00)" at bounding box center [444, 434] width 136 height 13
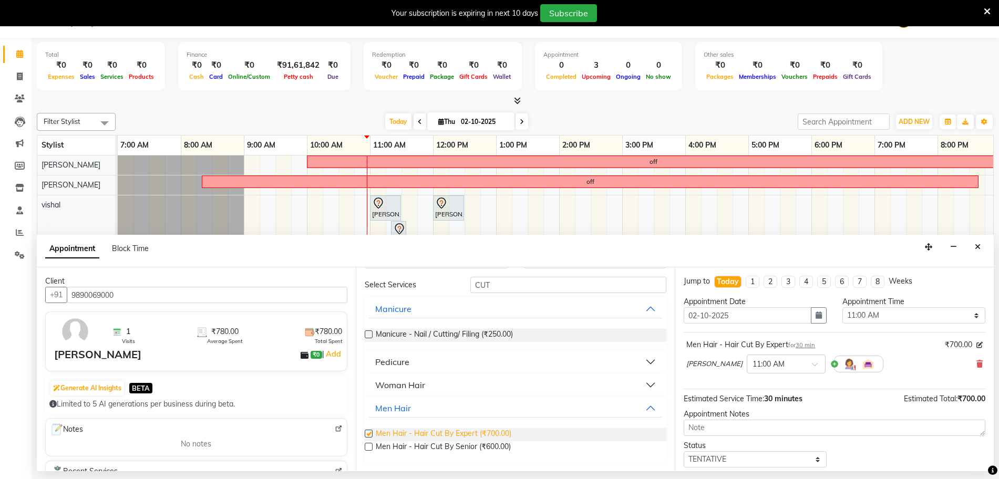
checkbox input "false"
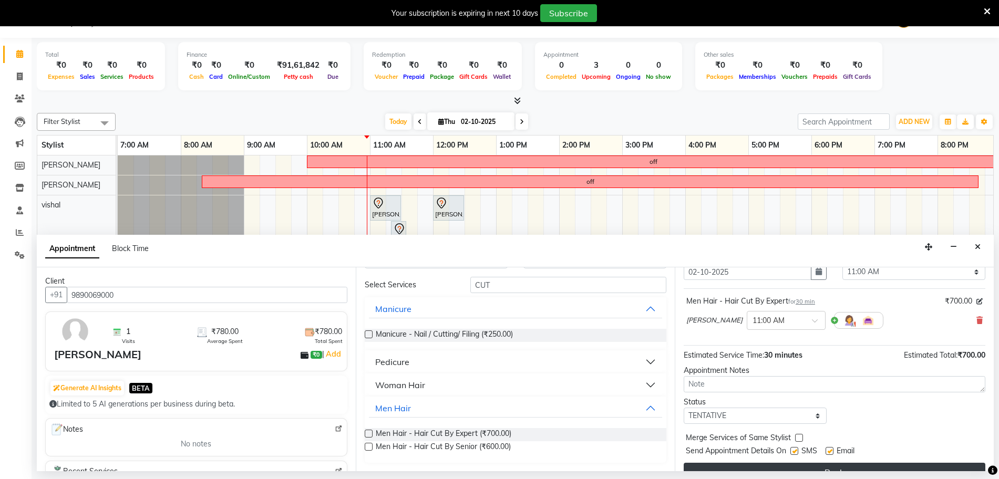
scroll to position [63, 0]
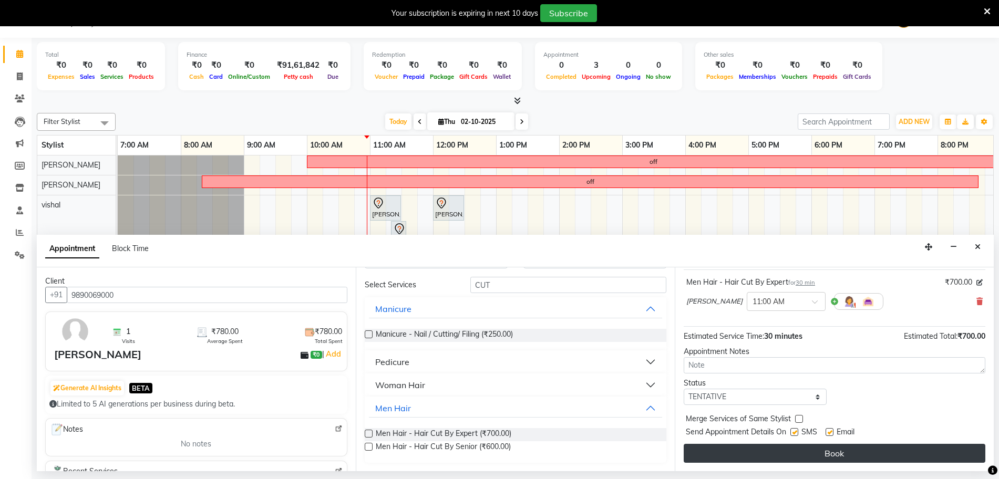
click at [788, 458] on button "Book" at bounding box center [835, 453] width 302 height 19
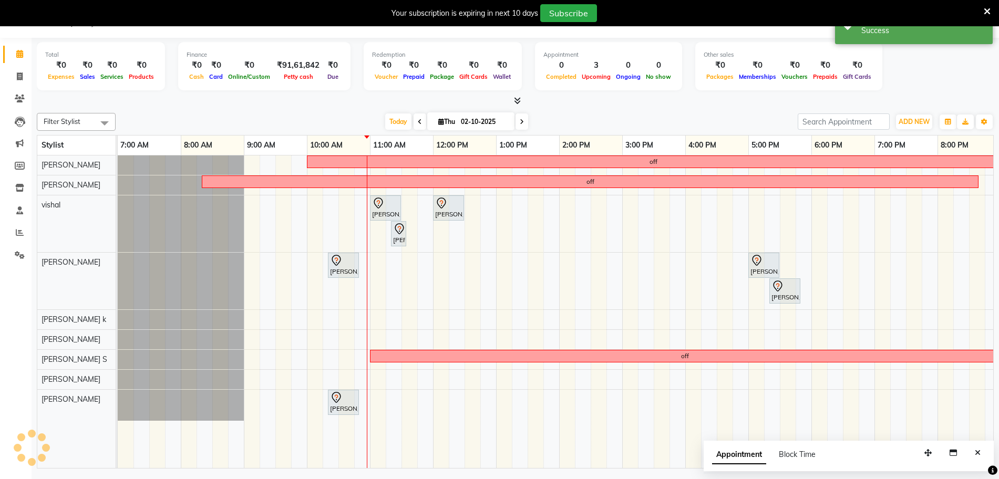
scroll to position [0, 0]
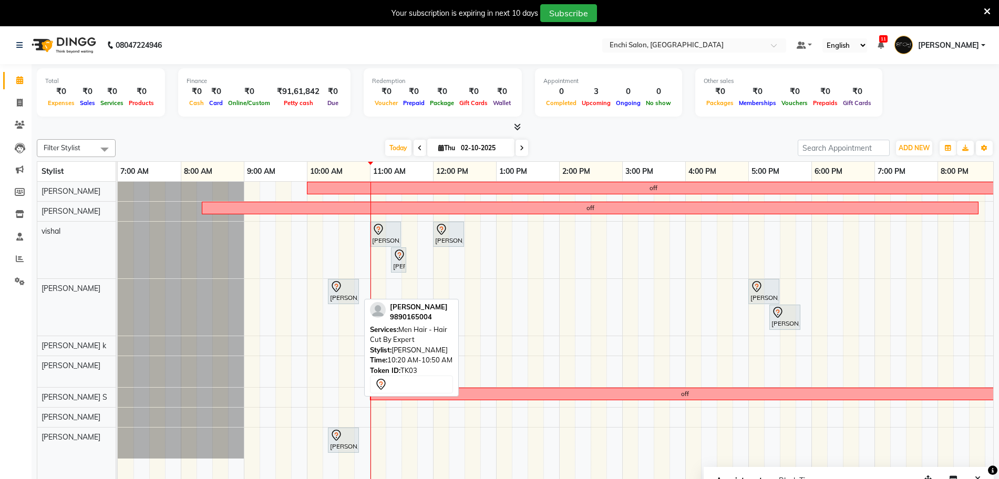
click at [339, 299] on div "[PERSON_NAME], TK03, 10:20 AM-10:50 AM, Men Hair - Hair Cut By Expert" at bounding box center [343, 292] width 29 height 22
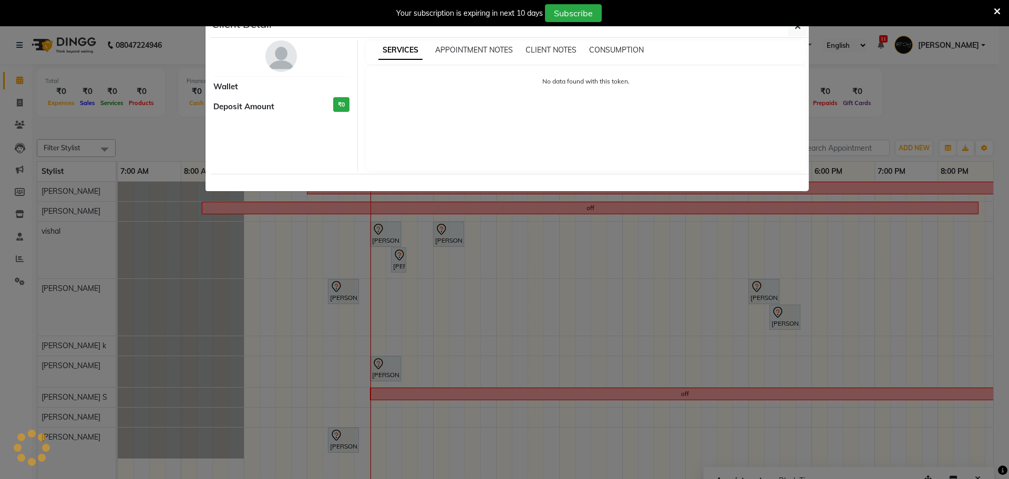
select select "7"
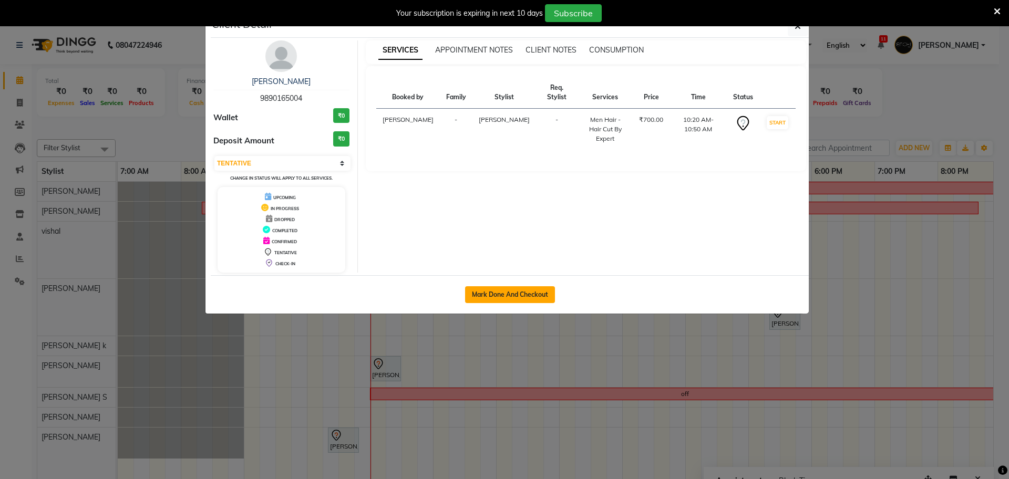
click at [493, 294] on button "Mark Done And Checkout" at bounding box center [510, 294] width 90 height 17
select select "service"
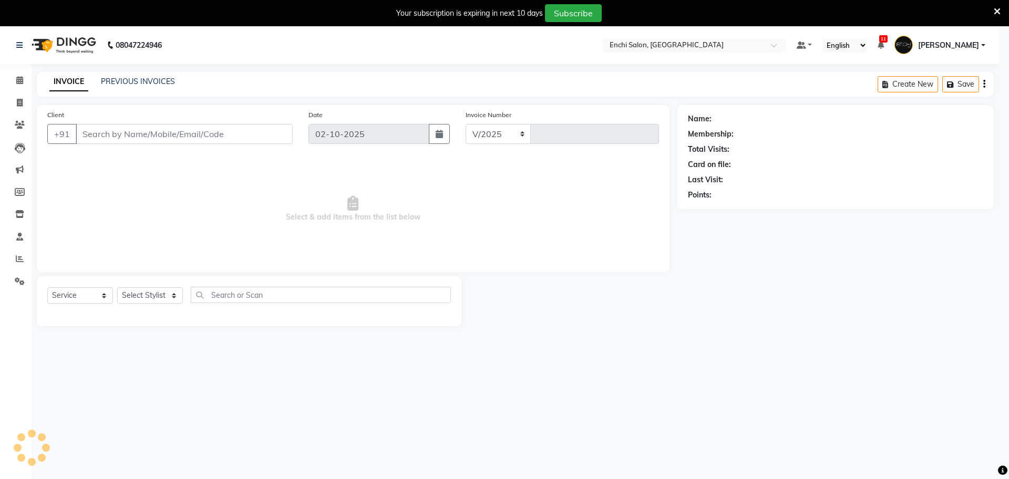
select select "10"
type input "4019"
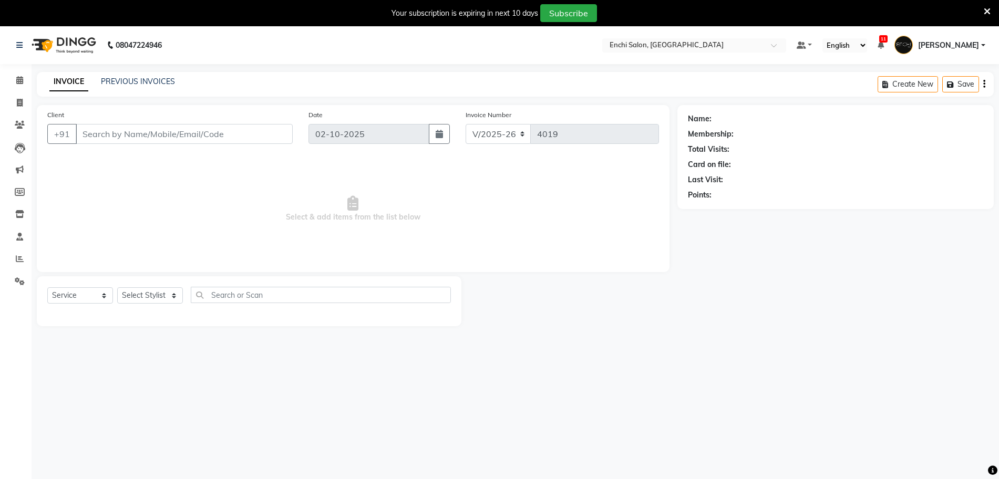
type input "9890165004"
select select "595"
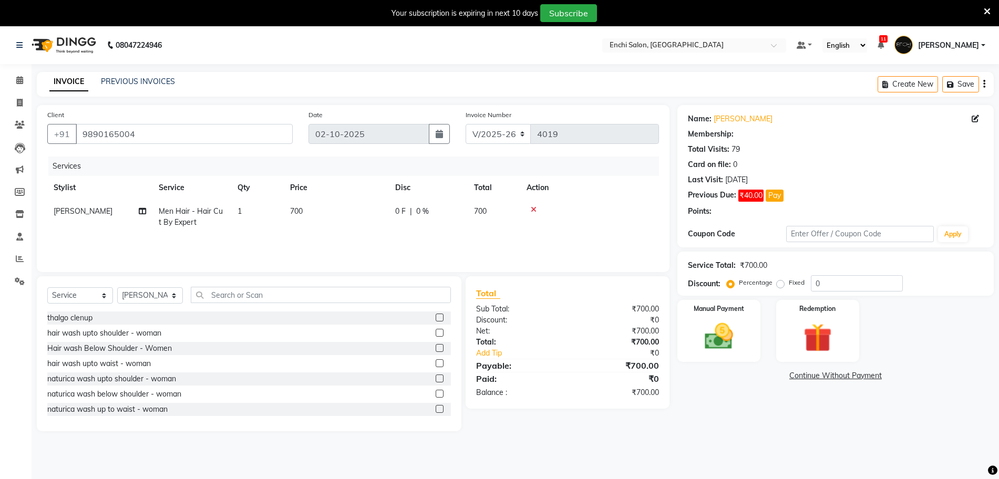
select select "1: Object"
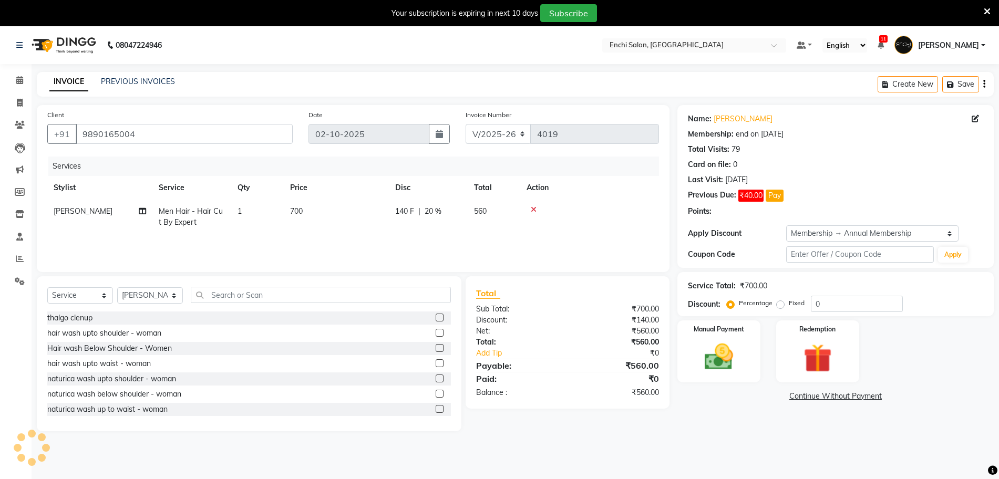
type input "20"
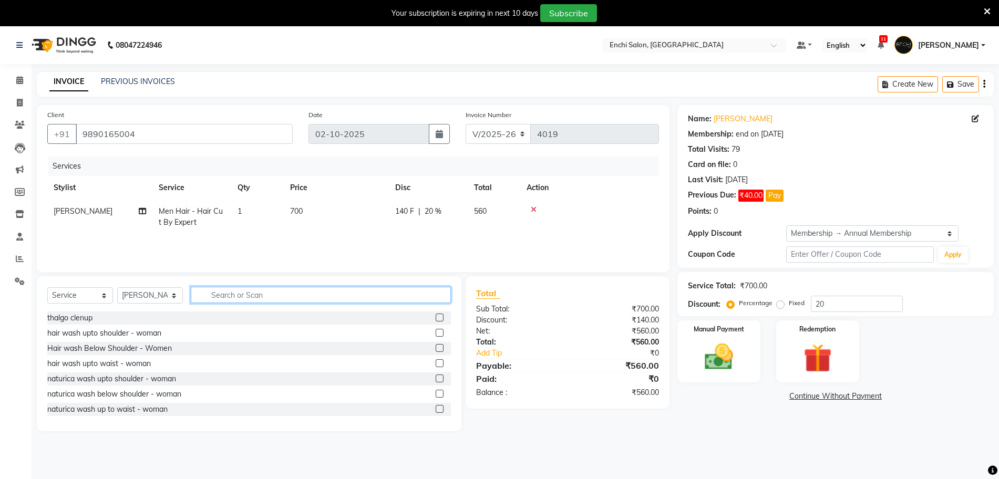
click at [245, 296] on input "text" at bounding box center [321, 295] width 260 height 16
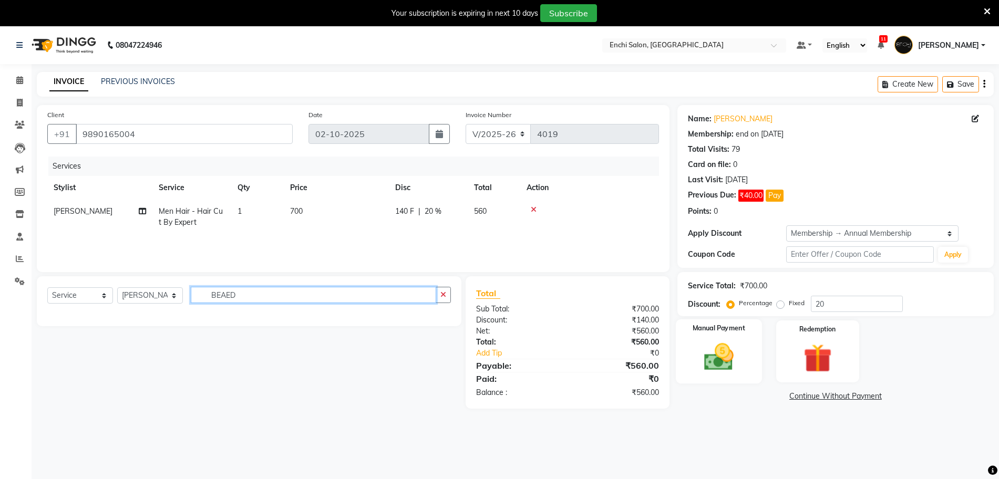
type input "BEAED"
click at [747, 369] on div "Manual Payment" at bounding box center [719, 352] width 86 height 64
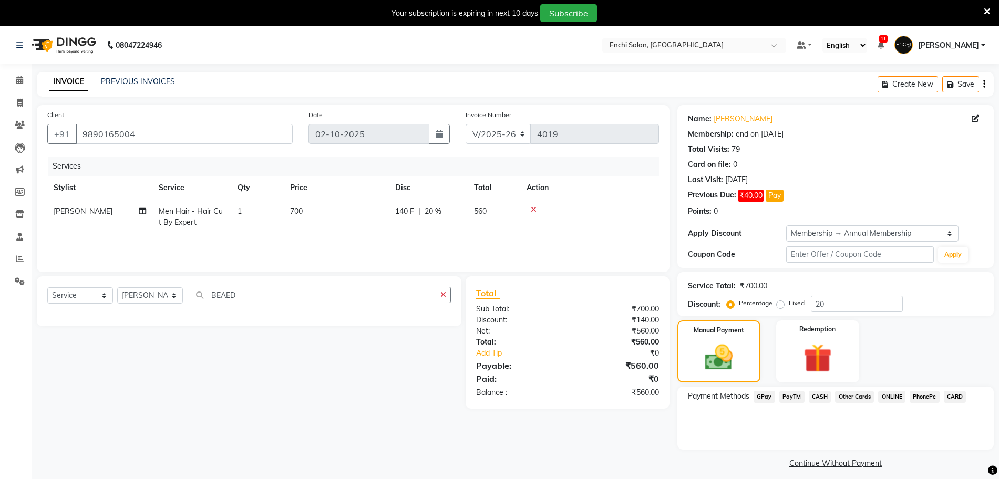
click at [768, 396] on span "GPay" at bounding box center [765, 397] width 22 height 12
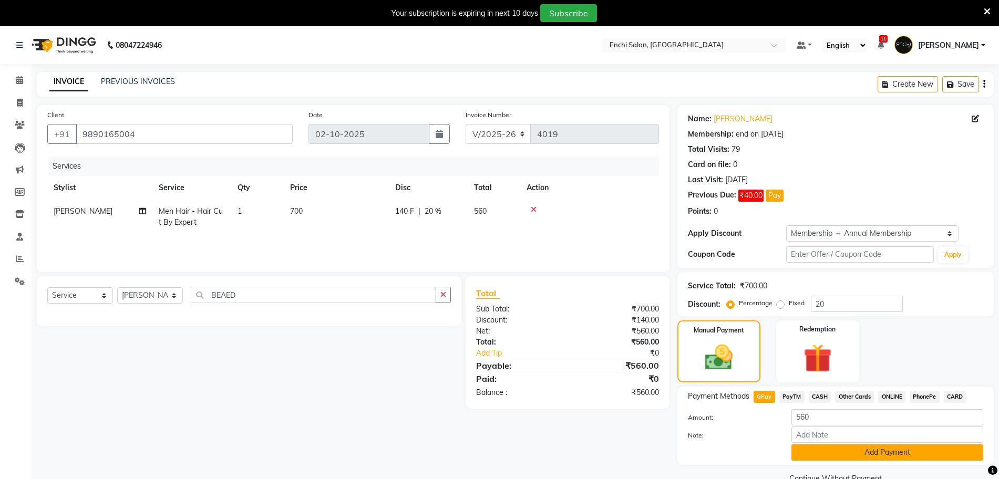
click at [833, 456] on button "Add Payment" at bounding box center [888, 453] width 192 height 16
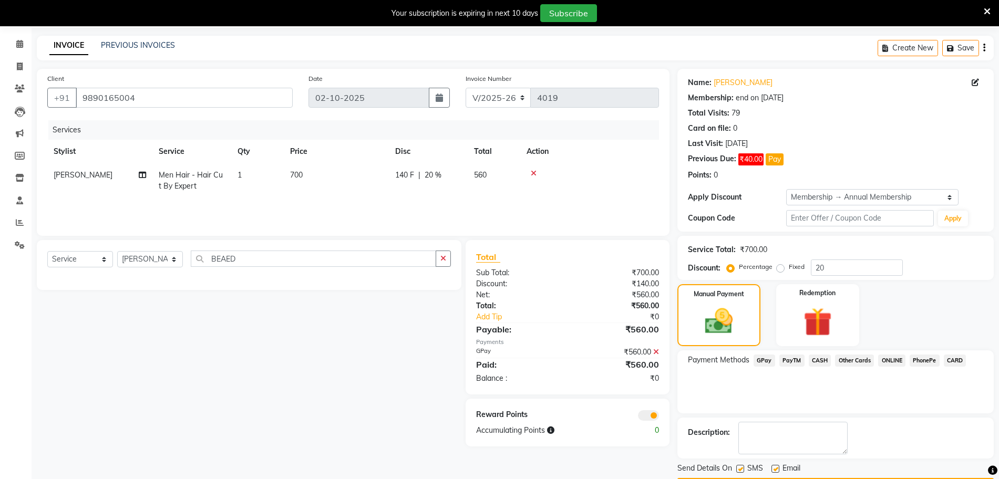
scroll to position [67, 0]
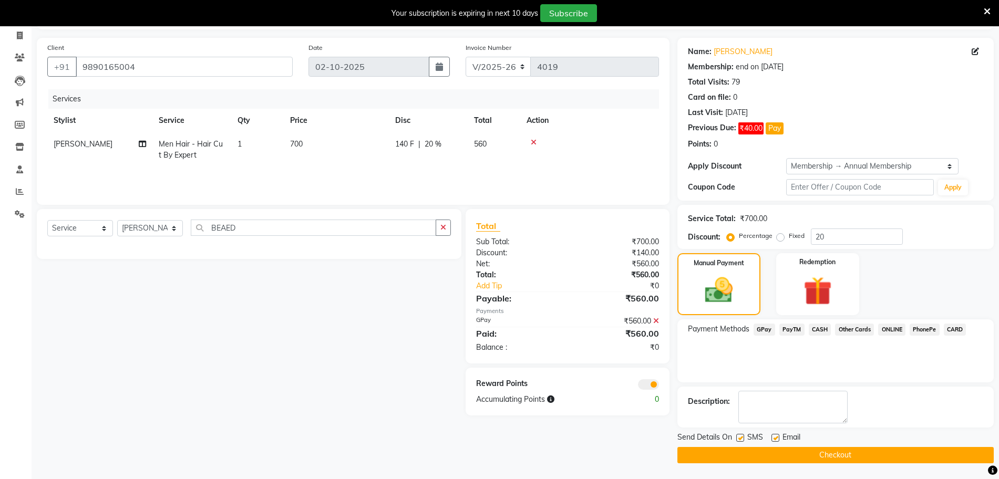
click at [836, 452] on button "Checkout" at bounding box center [836, 455] width 316 height 16
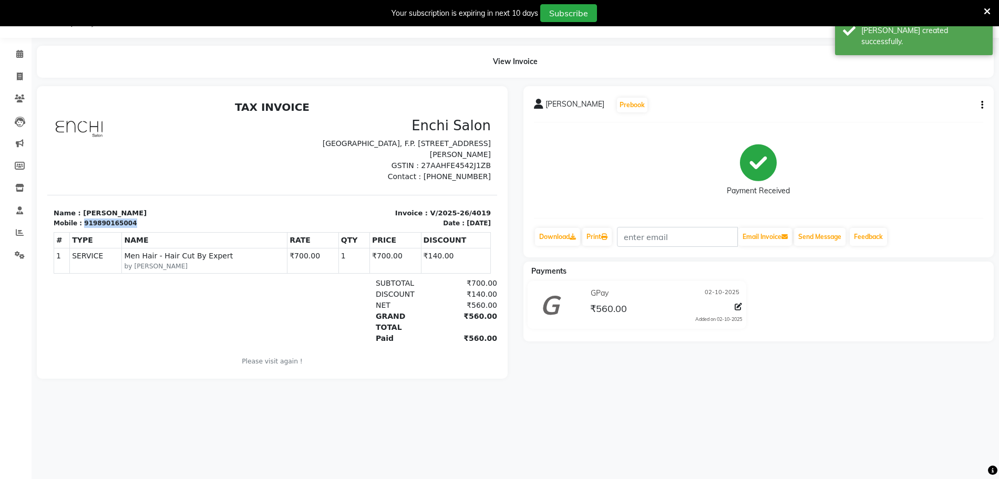
drag, startPoint x: 79, startPoint y: 222, endPoint x: 136, endPoint y: 226, distance: 56.4
click at [136, 226] on div "Mobile : 919890165004" at bounding box center [160, 223] width 212 height 9
copy div "919890165004"
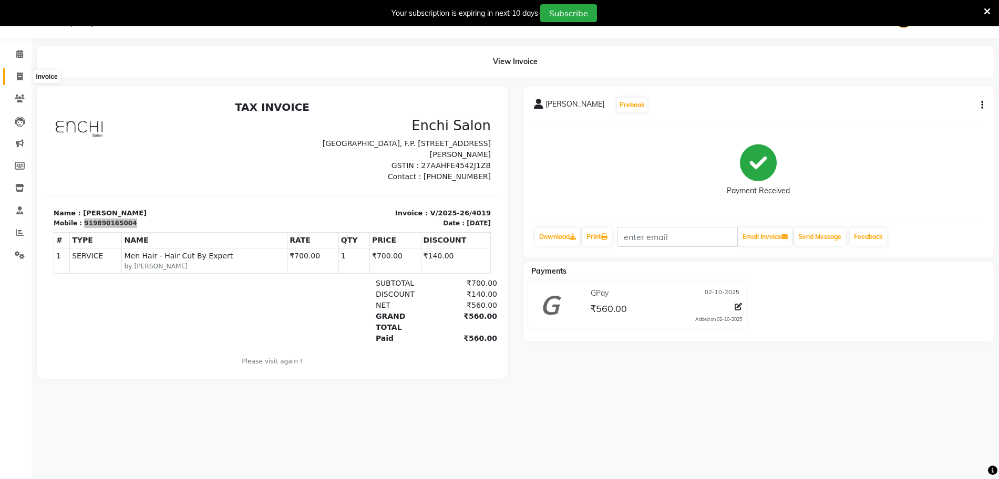
click at [23, 77] on icon at bounding box center [20, 77] width 6 height 8
select select "service"
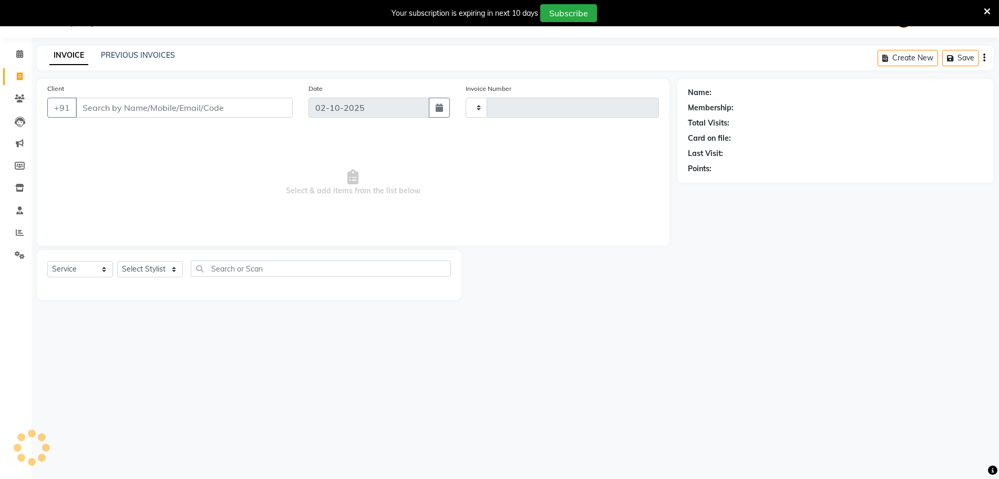
type input "4020"
select select "10"
click at [103, 115] on input "Client" at bounding box center [184, 108] width 217 height 20
type input "919890165004"
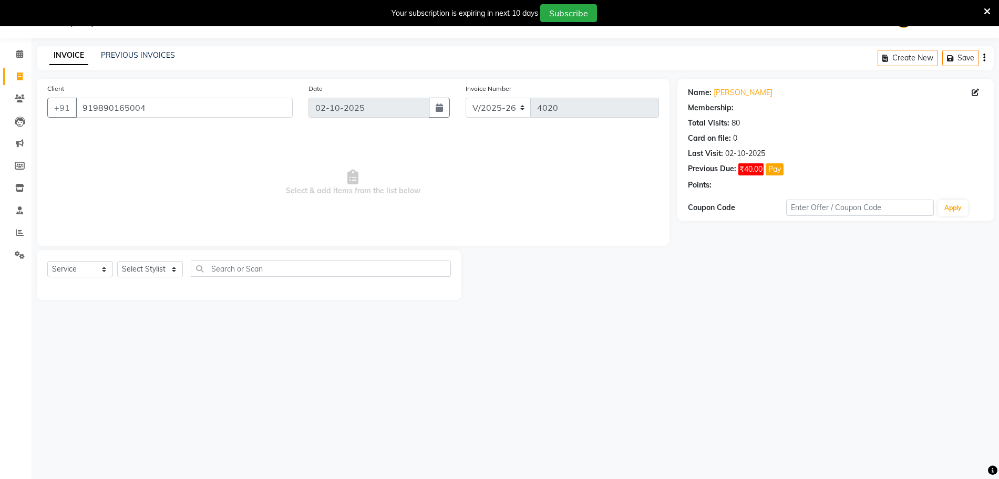
select select "1: Object"
click at [138, 268] on select "Select Stylist Akshay [PERSON_NAME] k Arjun shinde Enchi salon jagdevi [PERSON_…" at bounding box center [150, 269] width 66 height 16
select select "595"
click at [117, 261] on select "Select Stylist Akshay [PERSON_NAME] k Arjun shinde Enchi salon jagdevi [PERSON_…" at bounding box center [150, 269] width 66 height 16
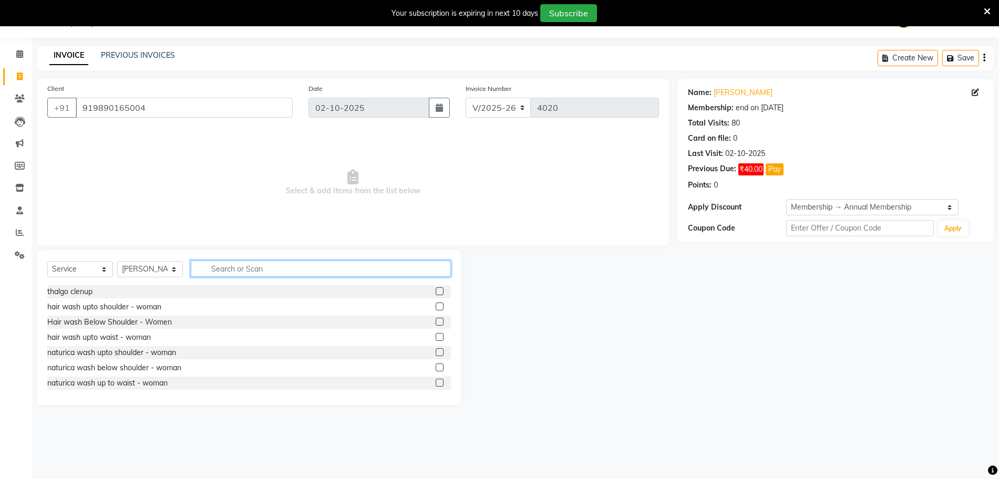
click at [212, 264] on input "text" at bounding box center [321, 269] width 260 height 16
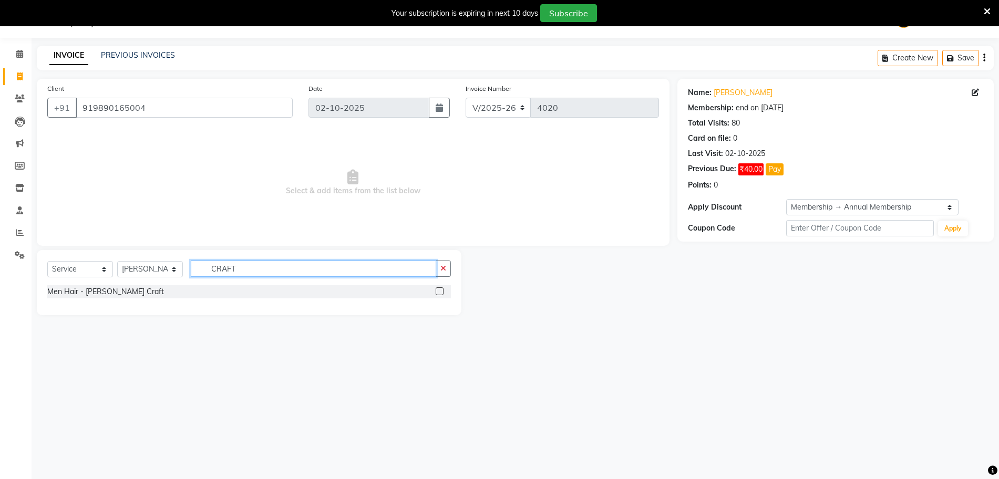
type input "CRAFT"
click at [439, 288] on label at bounding box center [440, 292] width 8 height 8
click at [439, 289] on input "checkbox" at bounding box center [439, 292] width 7 height 7
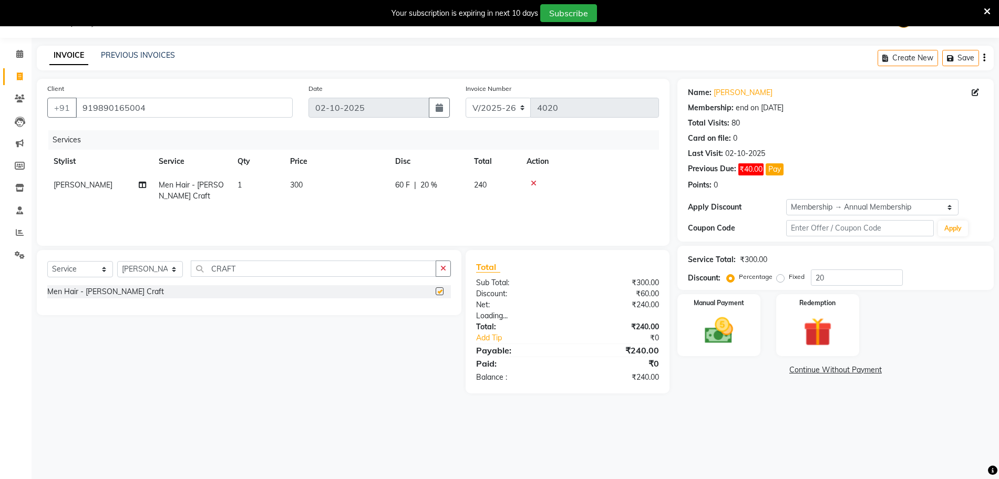
checkbox input "false"
click at [717, 336] on img at bounding box center [719, 331] width 48 height 34
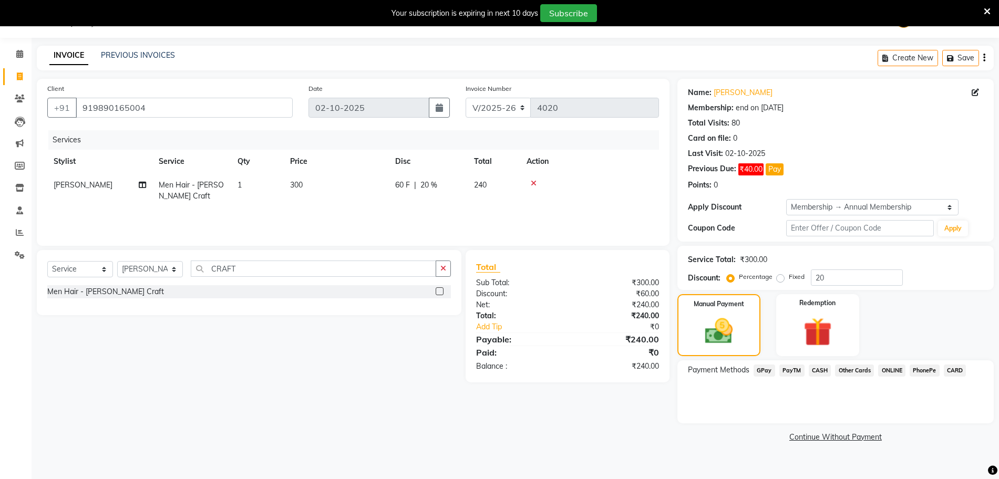
click at [763, 374] on span "GPay" at bounding box center [765, 371] width 22 height 12
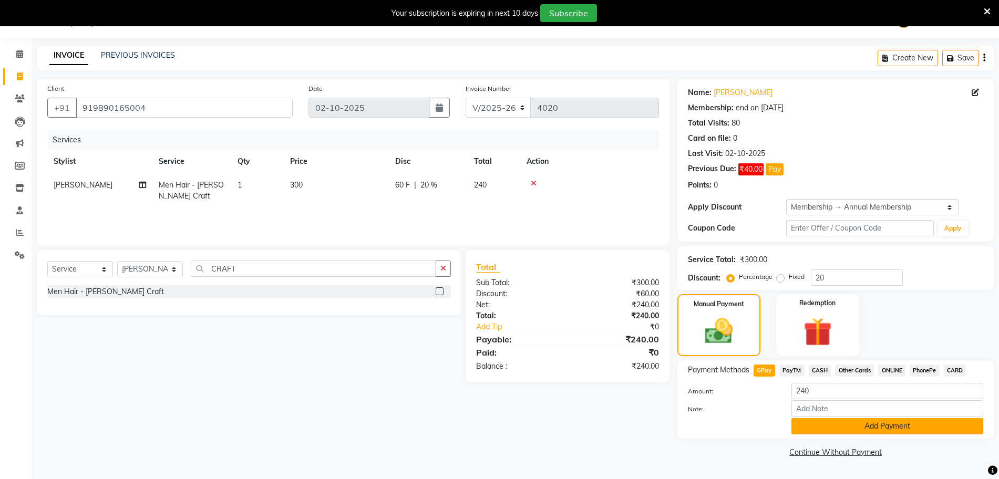
click at [811, 421] on button "Add Payment" at bounding box center [888, 426] width 192 height 16
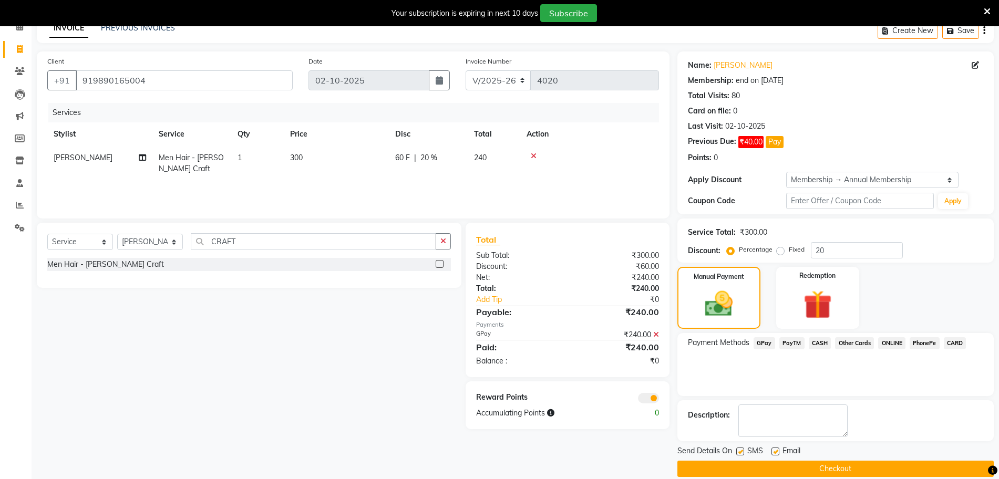
scroll to position [67, 0]
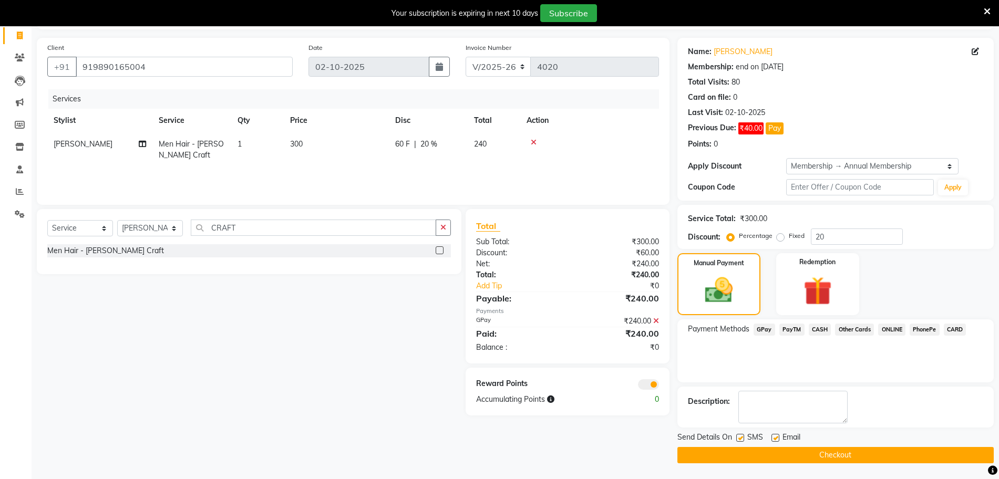
click at [810, 454] on button "Checkout" at bounding box center [836, 455] width 316 height 16
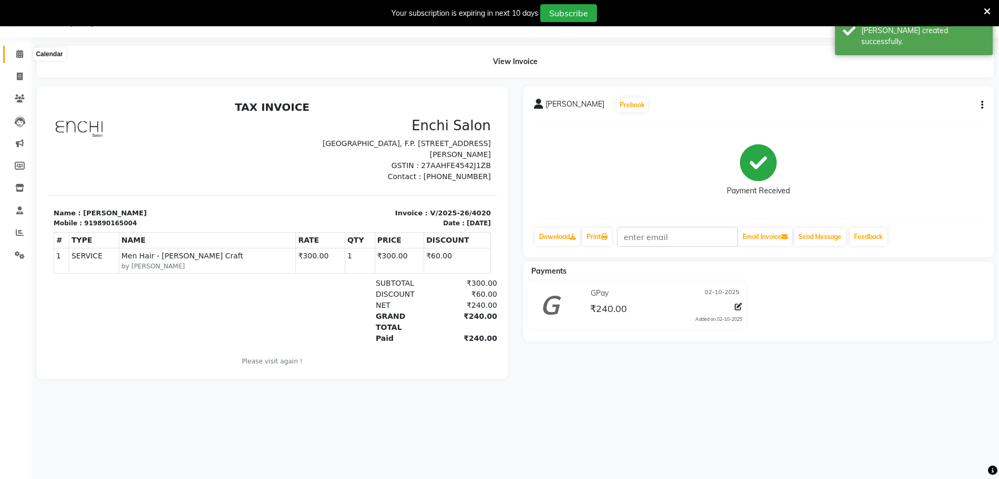
click at [15, 57] on span at bounding box center [20, 54] width 18 height 12
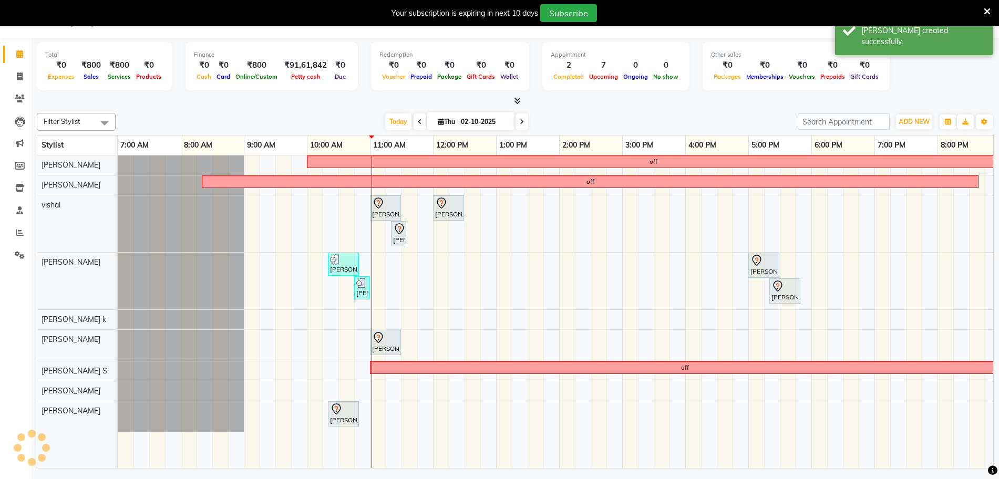
scroll to position [0, 70]
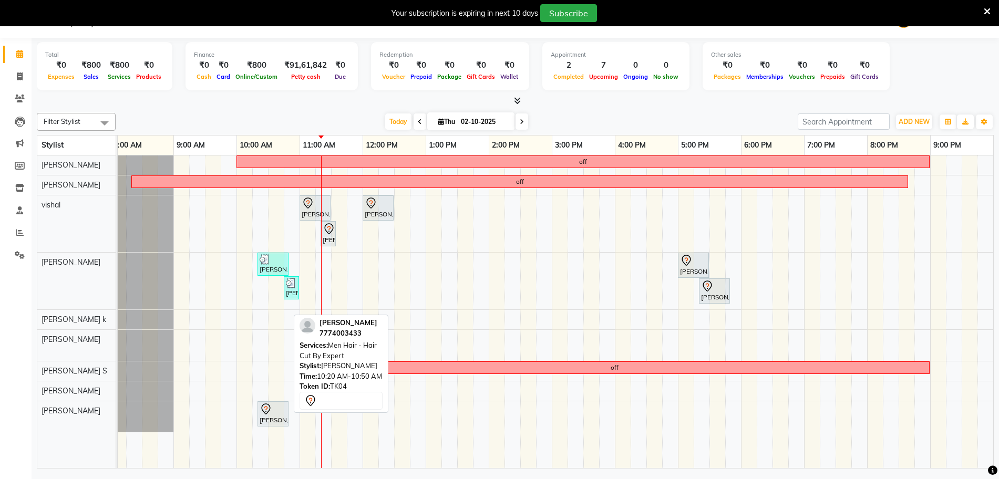
click at [281, 418] on div "Ridhan kunkulol, TK04, 10:20 AM-10:50 AM, Men Hair - Hair Cut By Expert" at bounding box center [273, 414] width 29 height 22
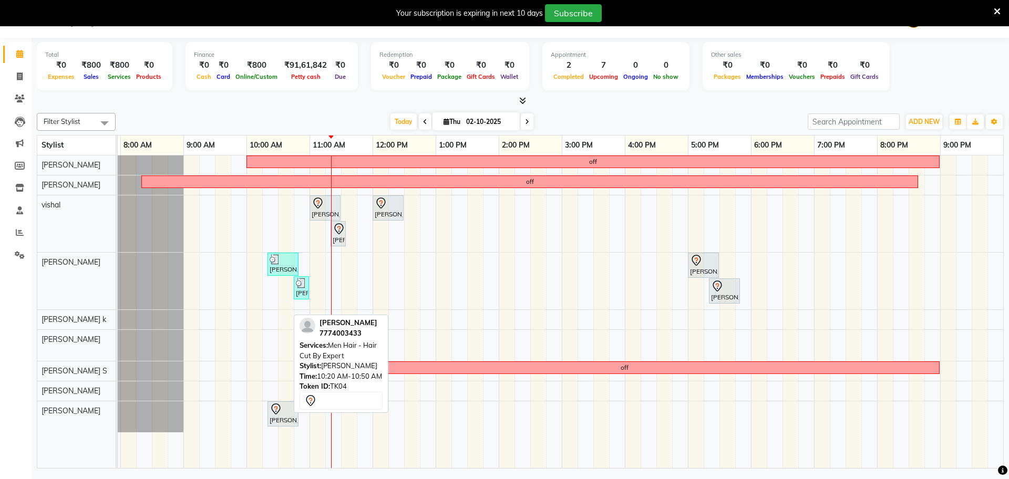
select select "7"
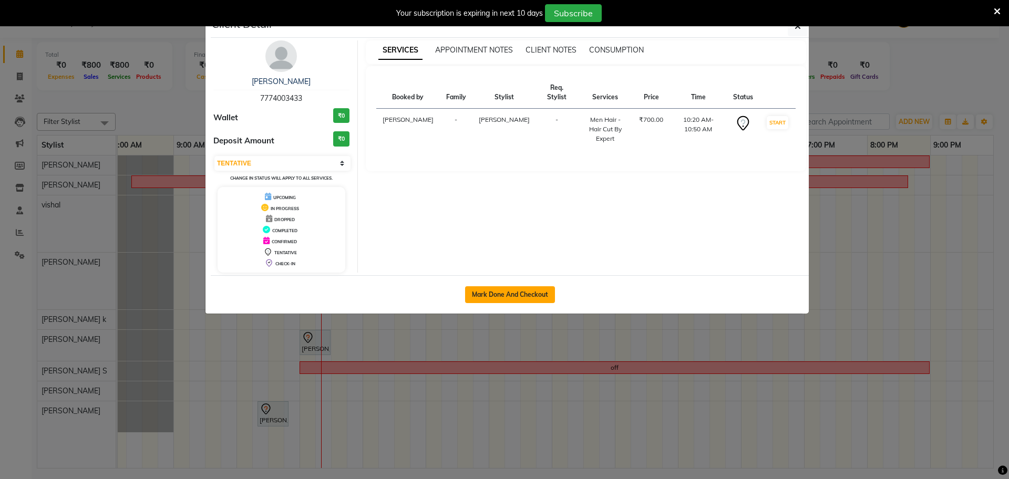
click at [530, 288] on button "Mark Done And Checkout" at bounding box center [510, 294] width 90 height 17
select select "10"
select select "service"
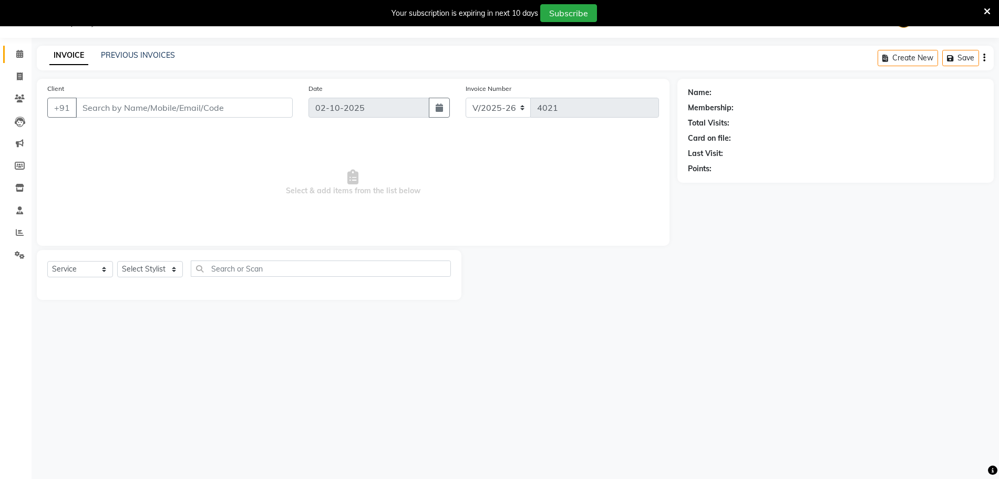
type input "7774003433"
select select "69814"
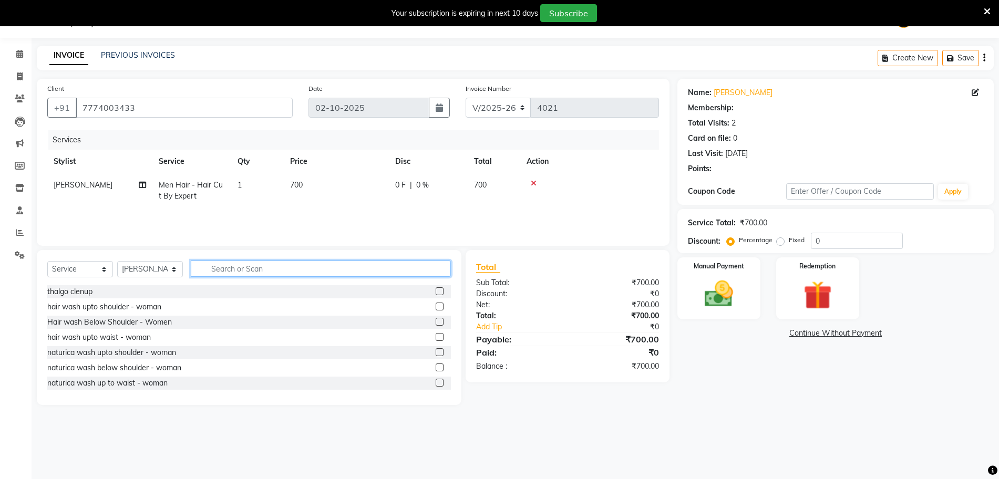
click at [227, 270] on input "text" at bounding box center [321, 269] width 260 height 16
drag, startPoint x: 205, startPoint y: 272, endPoint x: 205, endPoint y: 264, distance: 7.4
click at [205, 270] on input "text" at bounding box center [321, 269] width 260 height 16
type input "ADD"
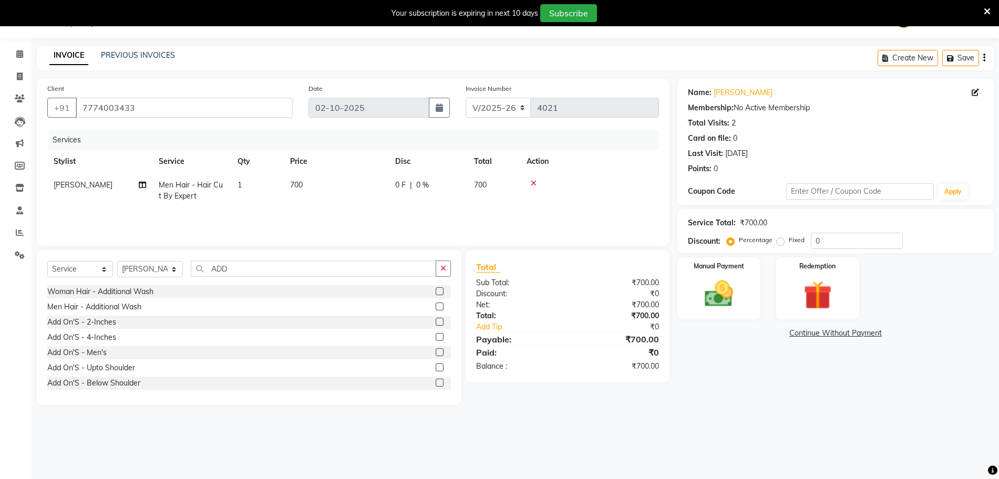
click at [436, 306] on label at bounding box center [440, 307] width 8 height 8
click at [436, 306] on input "checkbox" at bounding box center [439, 307] width 7 height 7
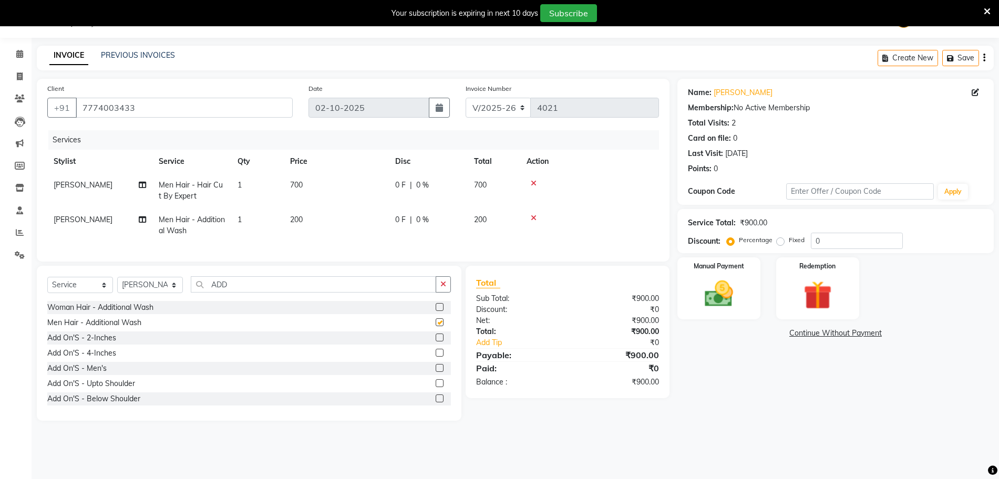
checkbox input "false"
click at [729, 292] on img at bounding box center [719, 294] width 48 height 34
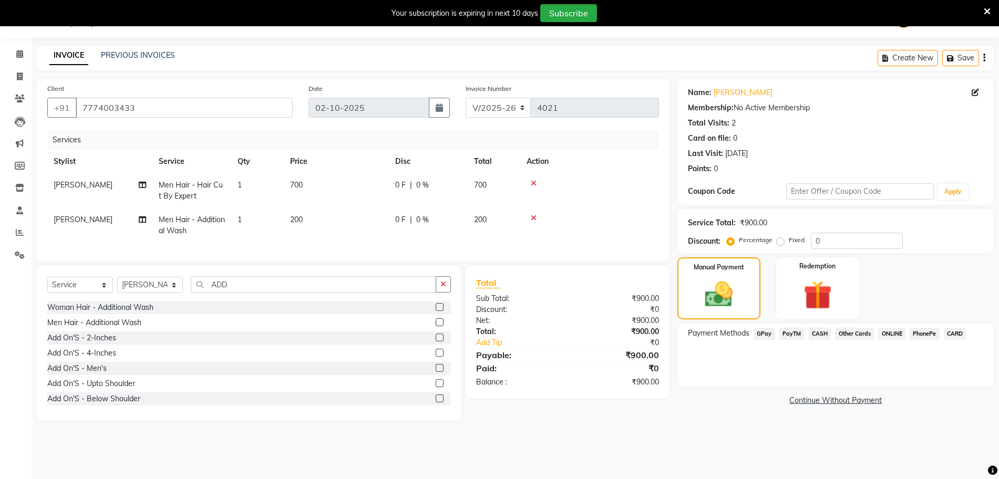
click at [817, 331] on span "CASH" at bounding box center [820, 334] width 23 height 12
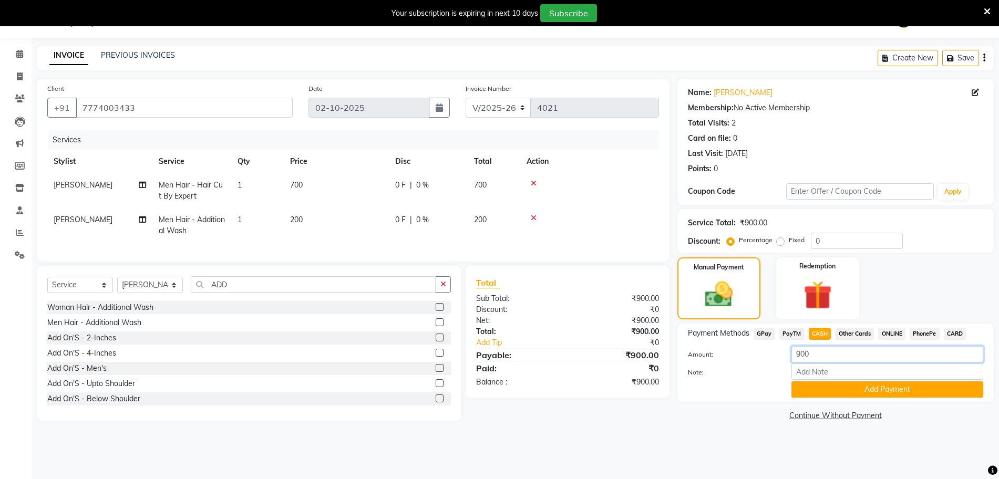
click at [839, 357] on input "900" at bounding box center [888, 354] width 192 height 16
type input "9"
type input "700"
click at [802, 388] on button "Add Payment" at bounding box center [888, 390] width 192 height 16
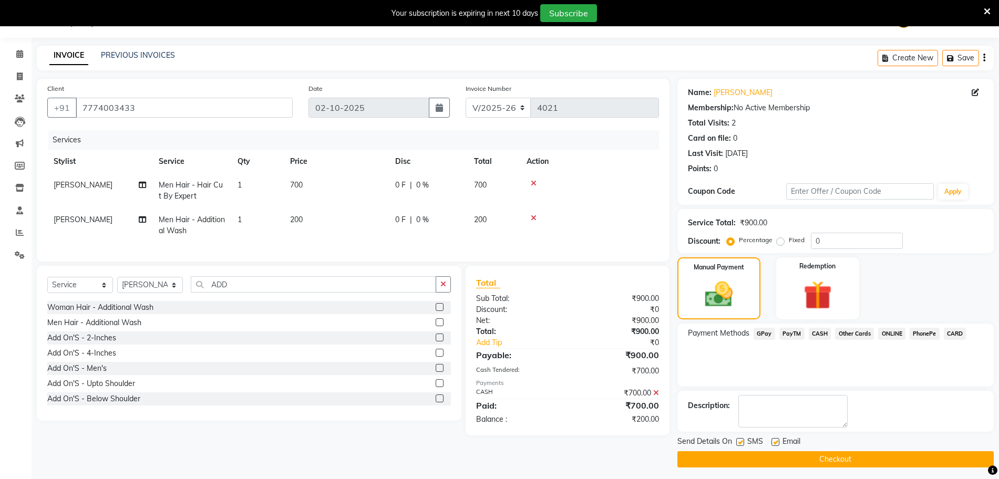
click at [766, 334] on span "GPay" at bounding box center [765, 334] width 22 height 12
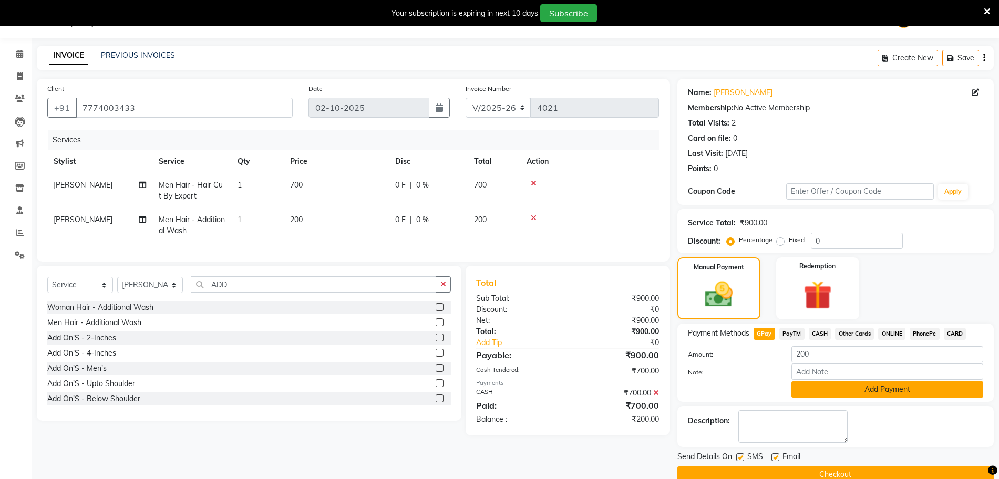
click at [867, 391] on button "Add Payment" at bounding box center [888, 390] width 192 height 16
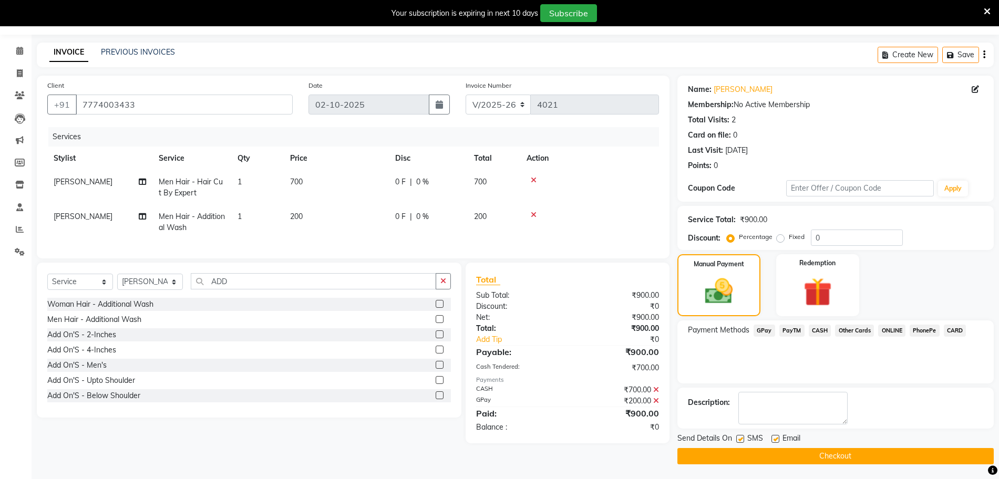
scroll to position [30, 0]
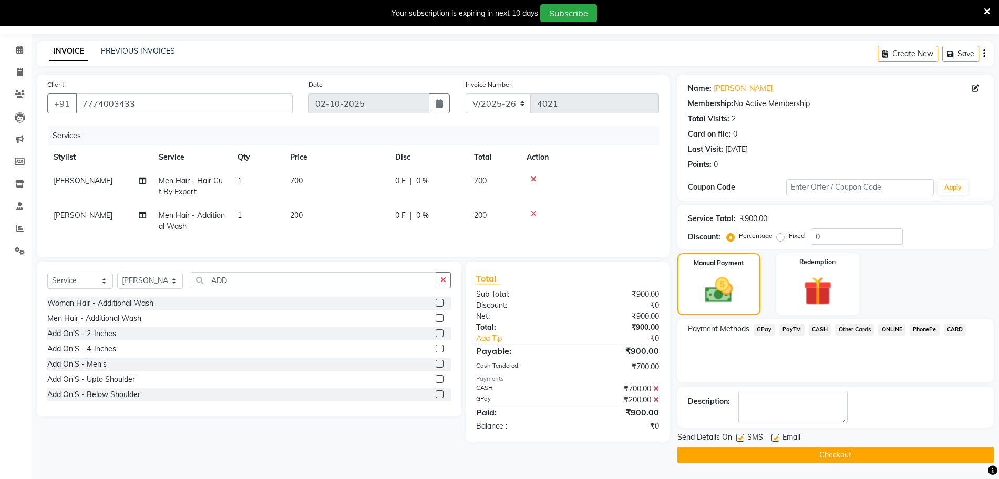
click at [844, 452] on button "Checkout" at bounding box center [836, 455] width 316 height 16
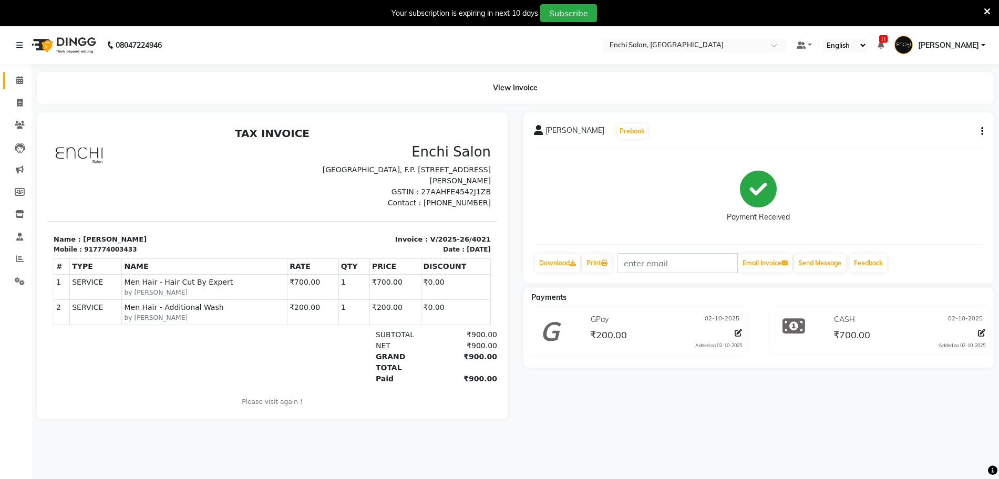
click at [15, 87] on link "Calendar" at bounding box center [15, 80] width 25 height 17
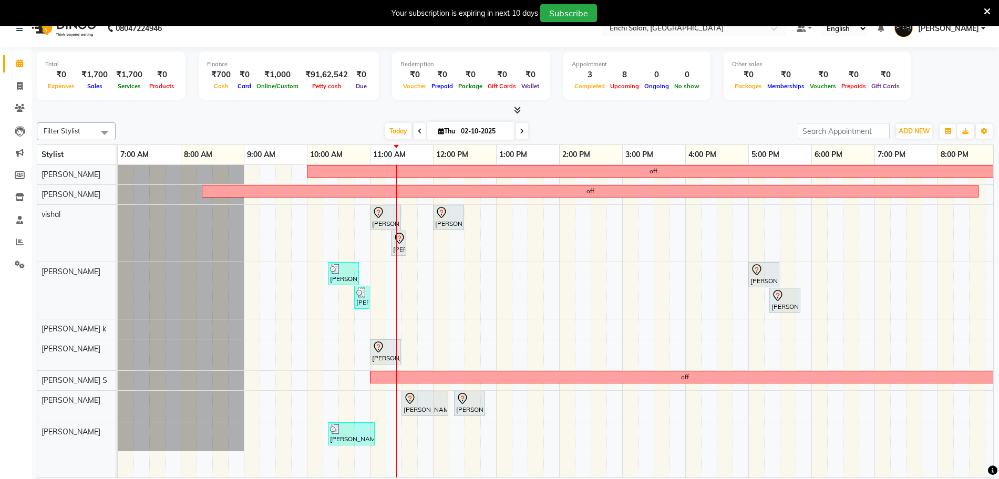
scroll to position [26, 0]
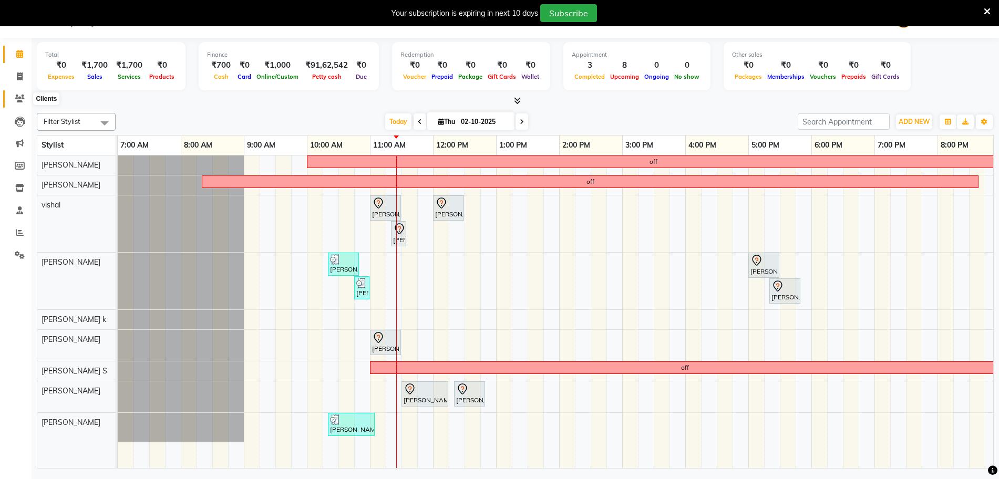
click at [21, 95] on icon at bounding box center [20, 99] width 10 height 8
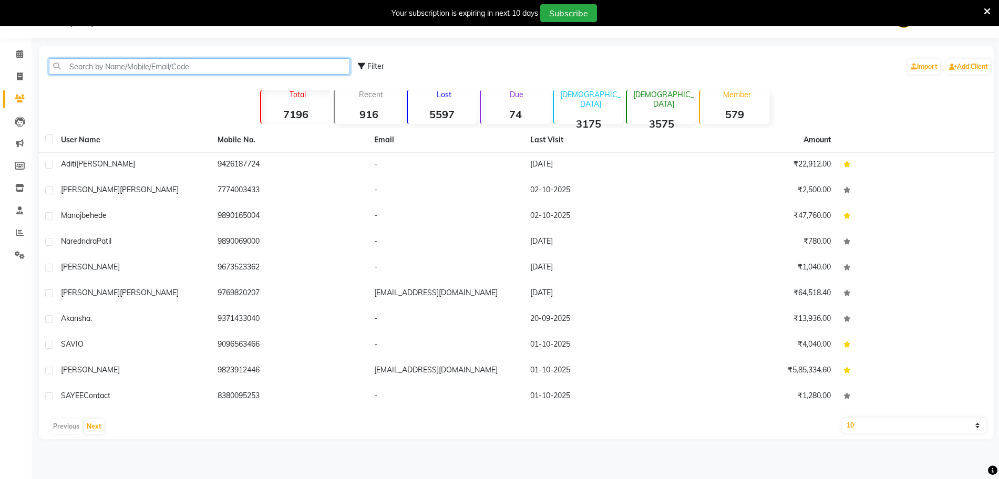
click at [100, 65] on input "text" at bounding box center [199, 66] width 301 height 16
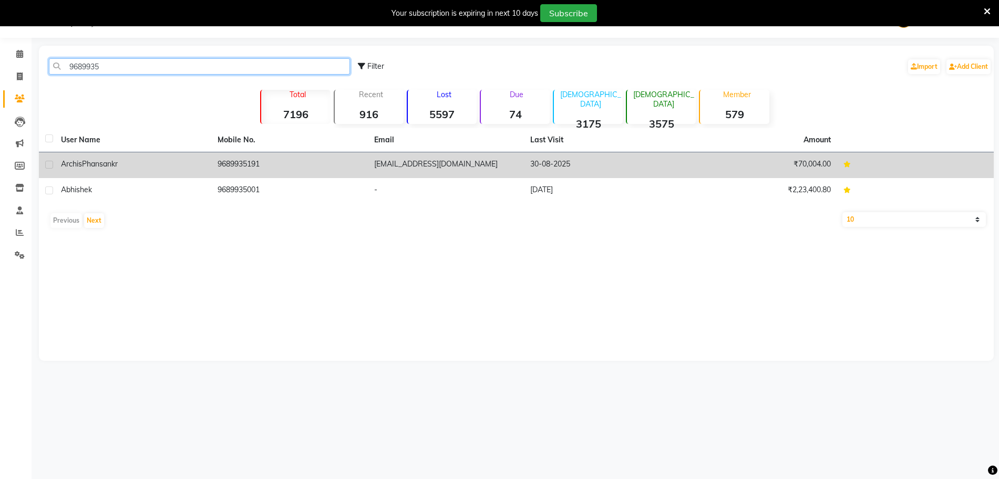
type input "9689935"
click at [94, 168] on span "Phansankr" at bounding box center [100, 163] width 36 height 9
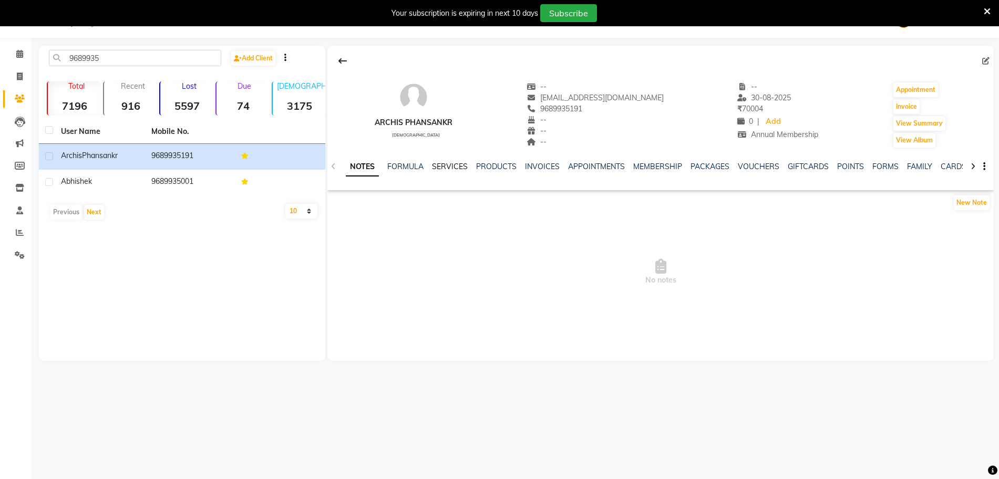
click at [445, 168] on link "SERVICES" at bounding box center [450, 166] width 36 height 9
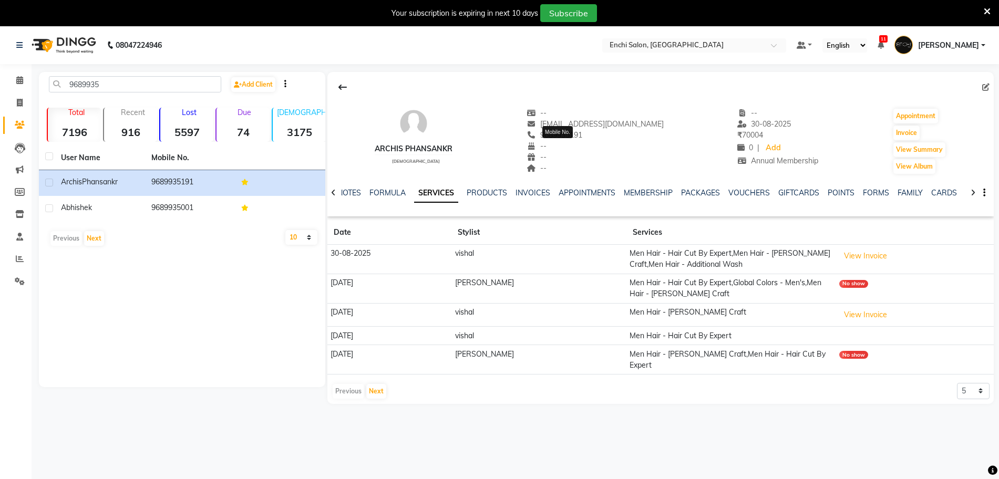
click at [565, 137] on span "9689935191" at bounding box center [555, 134] width 56 height 9
copy span "9689935191"
click at [20, 77] on icon at bounding box center [19, 80] width 7 height 8
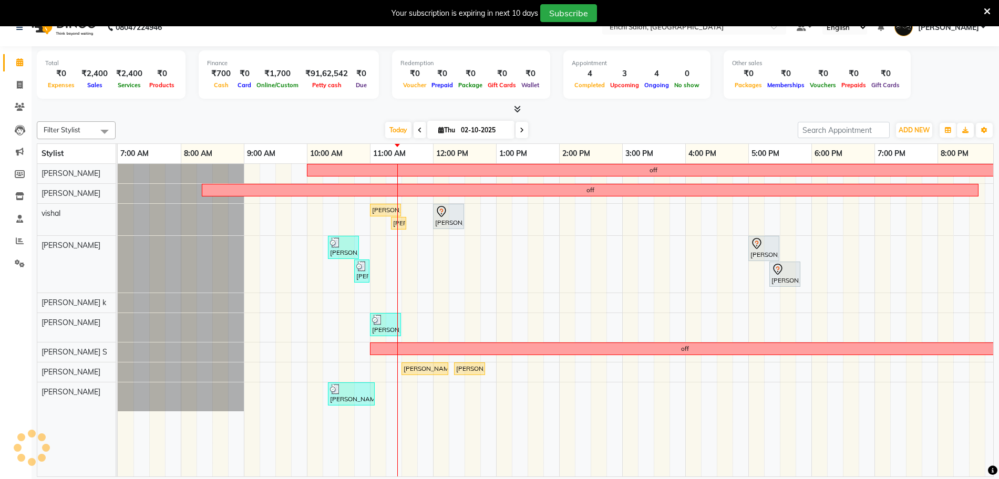
scroll to position [26, 0]
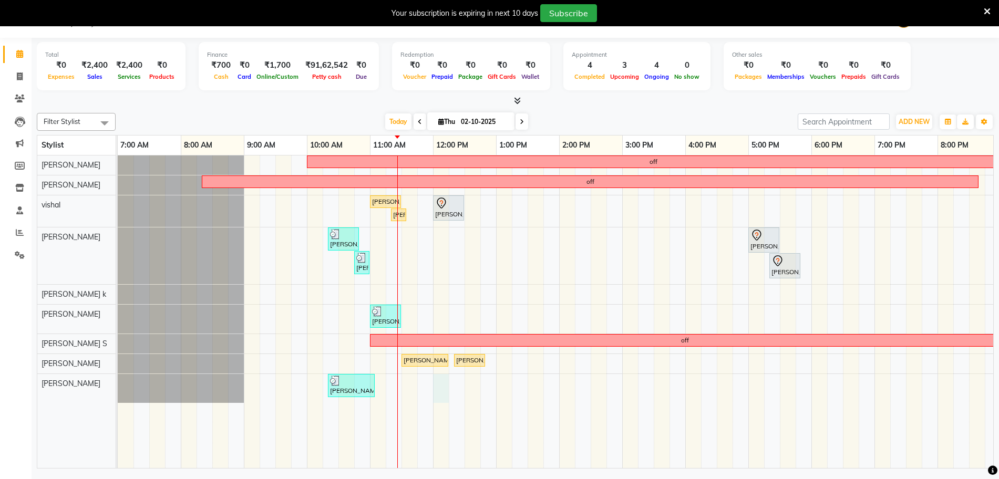
click at [436, 386] on div "off off Ritesh, TK05, 11:00 AM-11:30 AM, Men Hair - Hair Cut By Expert Amol oms…" at bounding box center [591, 312] width 946 height 313
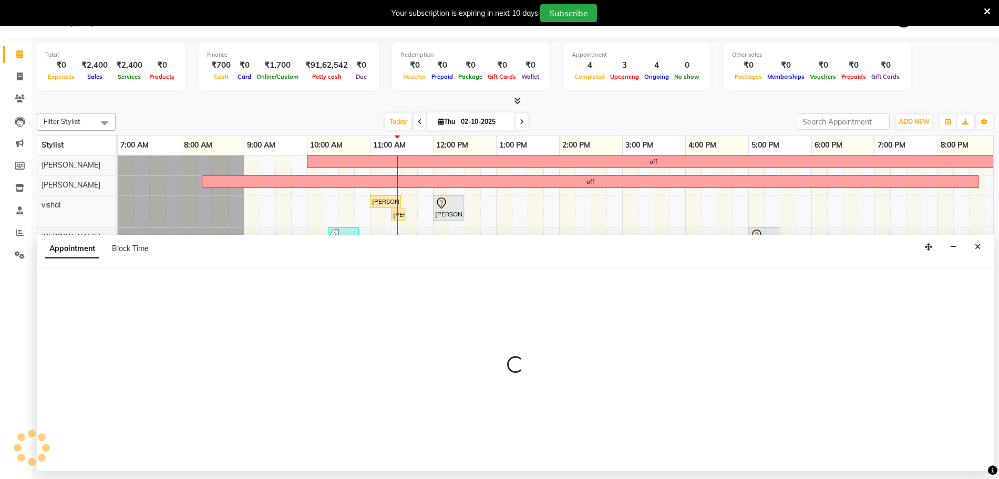
select select "69814"
select select "720"
select select "tentative"
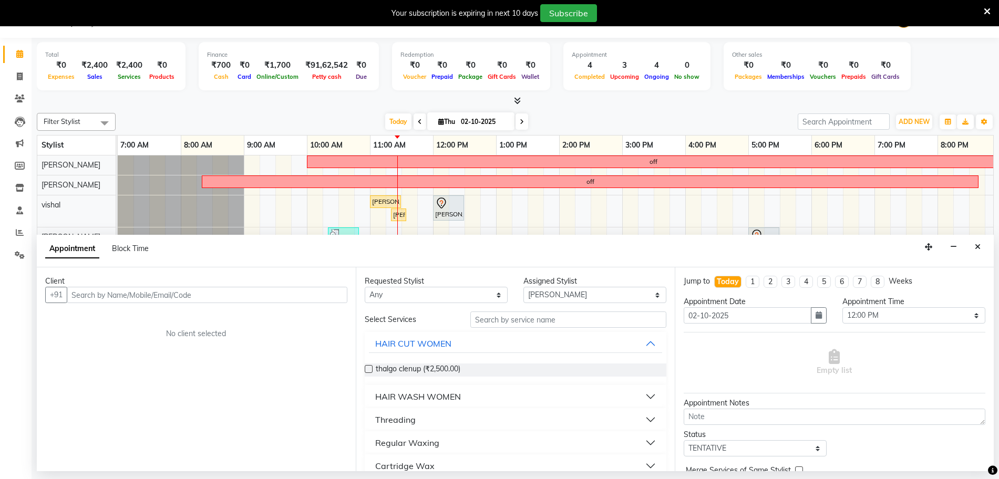
click at [126, 293] on input "text" at bounding box center [207, 295] width 281 height 16
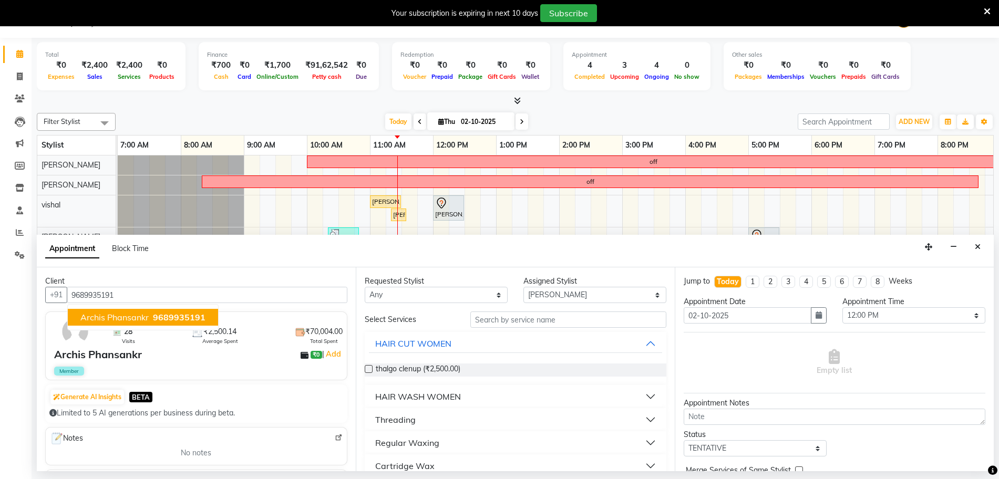
click at [126, 312] on span "Archis Phansankr" at bounding box center [114, 317] width 68 height 11
type input "9689935191"
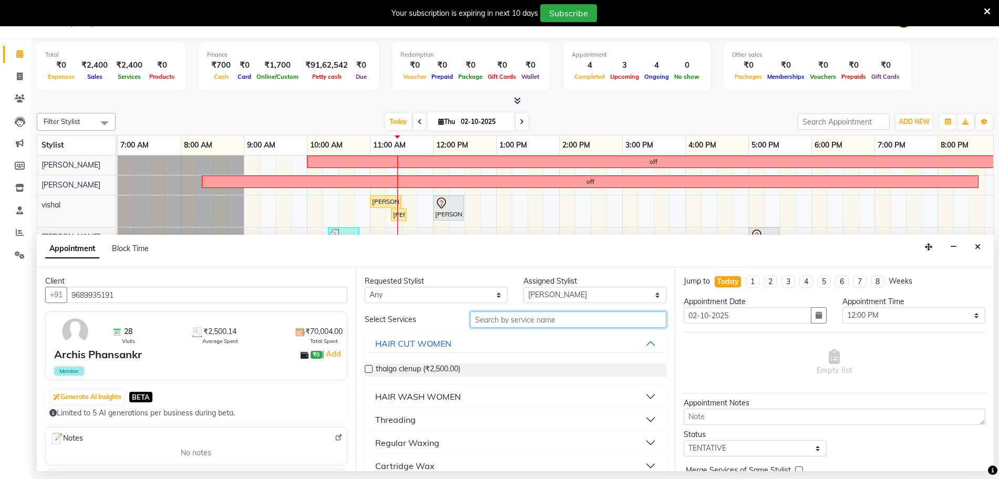
click at [482, 320] on input "text" at bounding box center [568, 320] width 196 height 16
type input "CUT"
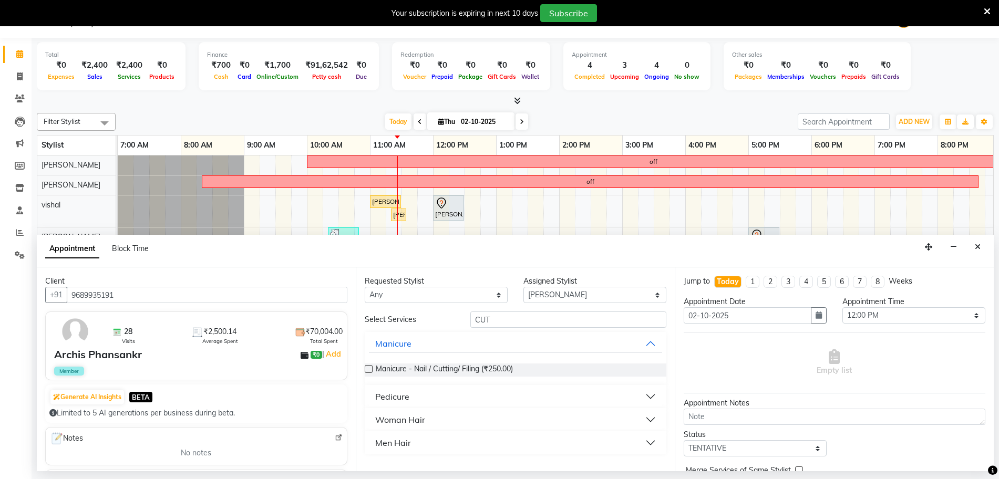
click at [387, 447] on div "Men Hair" at bounding box center [393, 443] width 36 height 13
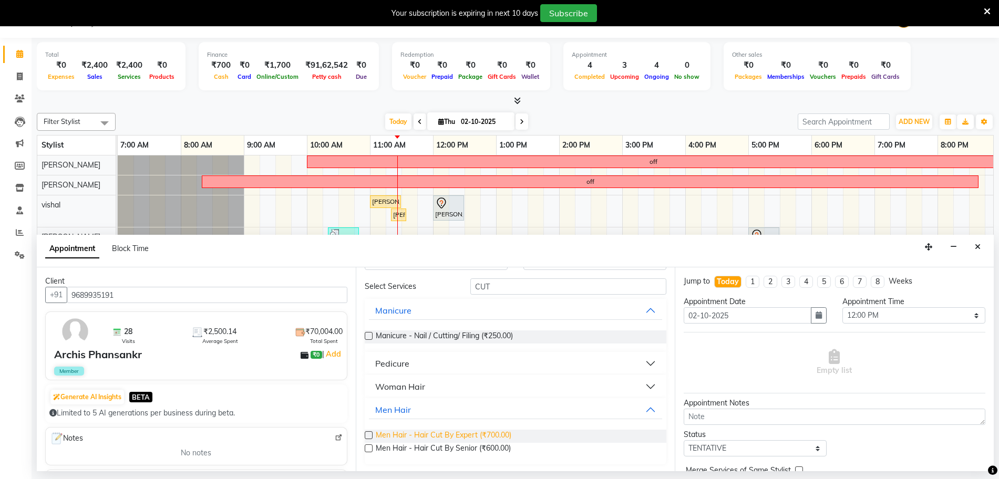
click at [400, 434] on span "Men Hair - Hair Cut By Expert (₹700.00)" at bounding box center [444, 436] width 136 height 13
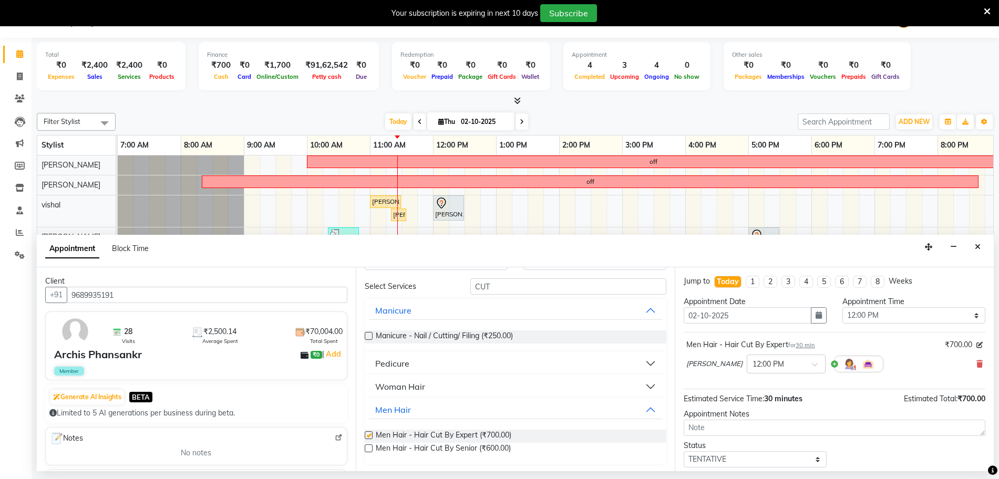
checkbox input "false"
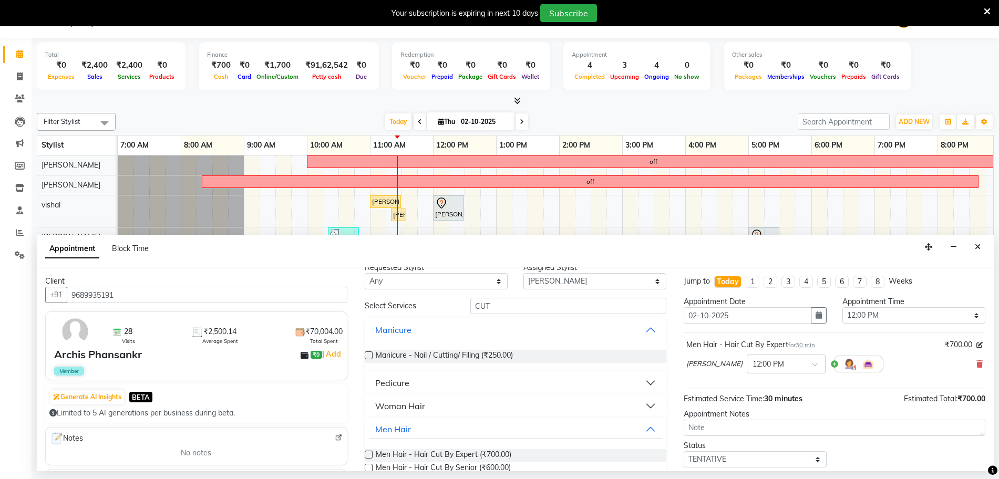
scroll to position [0, 0]
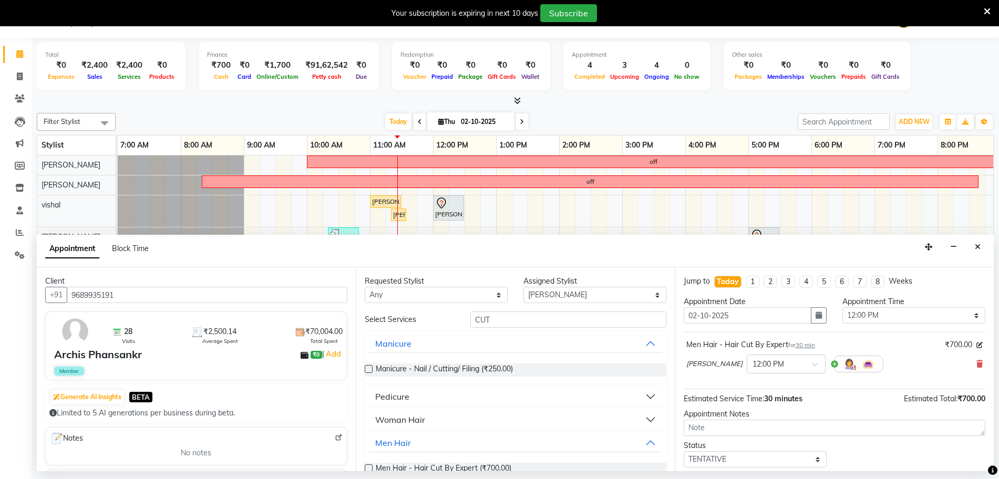
click at [491, 329] on div "Select Services CUT Manicure Manicure - Nail / Cutting/ Filing (₹250.00) Pedicu…" at bounding box center [516, 405] width 302 height 186
click at [493, 320] on input "CUT" at bounding box center [568, 320] width 196 height 16
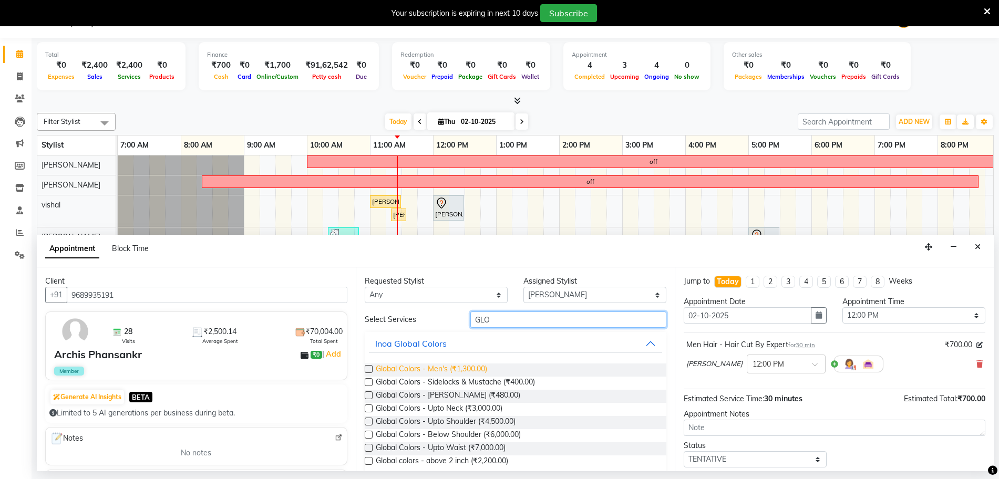
type input "GLO"
click at [459, 373] on span "Global Colors - Men's (₹1,300.00)" at bounding box center [431, 370] width 111 height 13
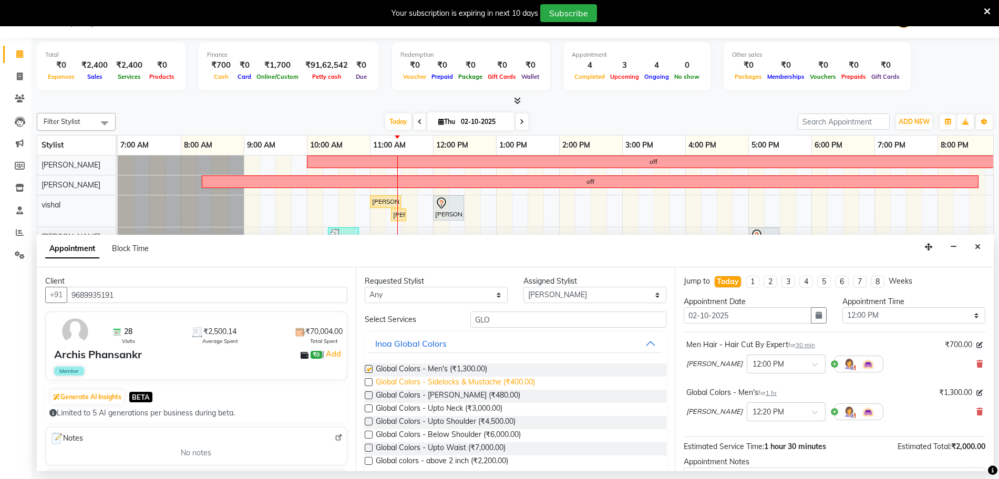
checkbox input "false"
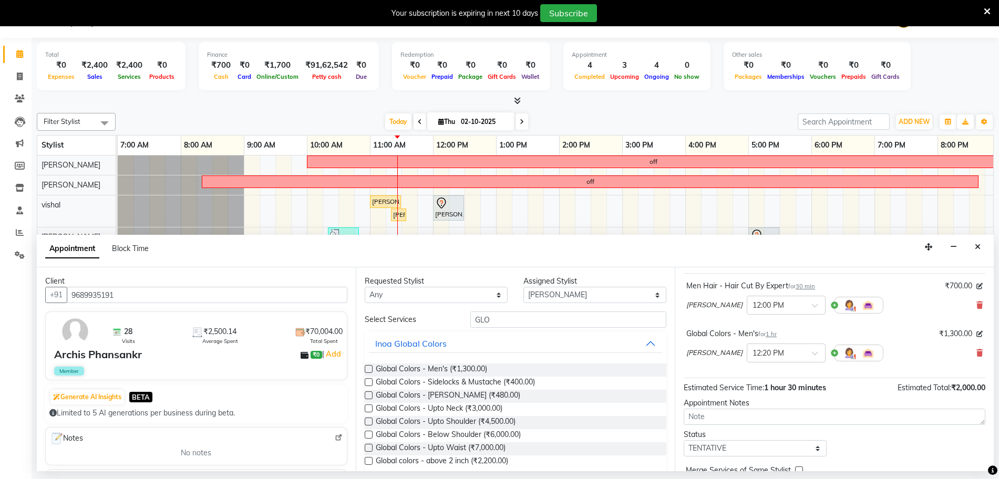
scroll to position [110, 0]
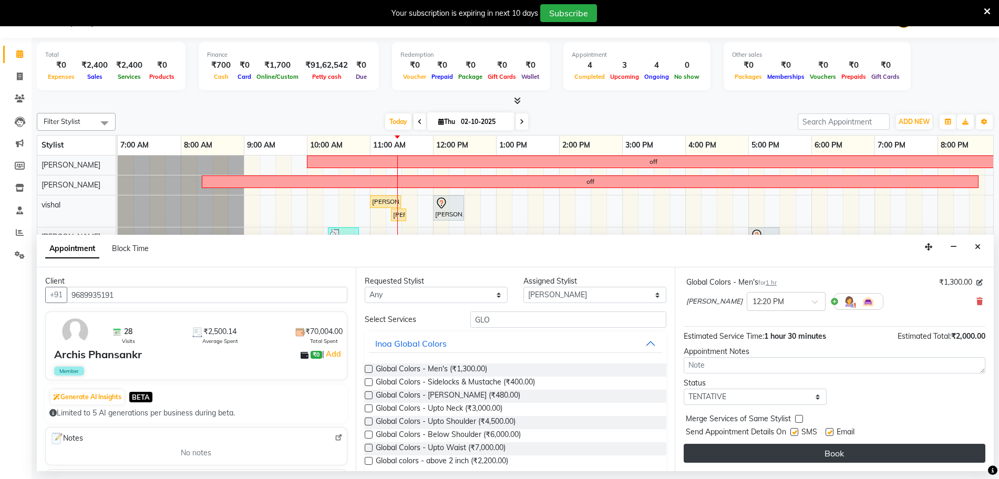
click at [785, 460] on button "Book" at bounding box center [835, 453] width 302 height 19
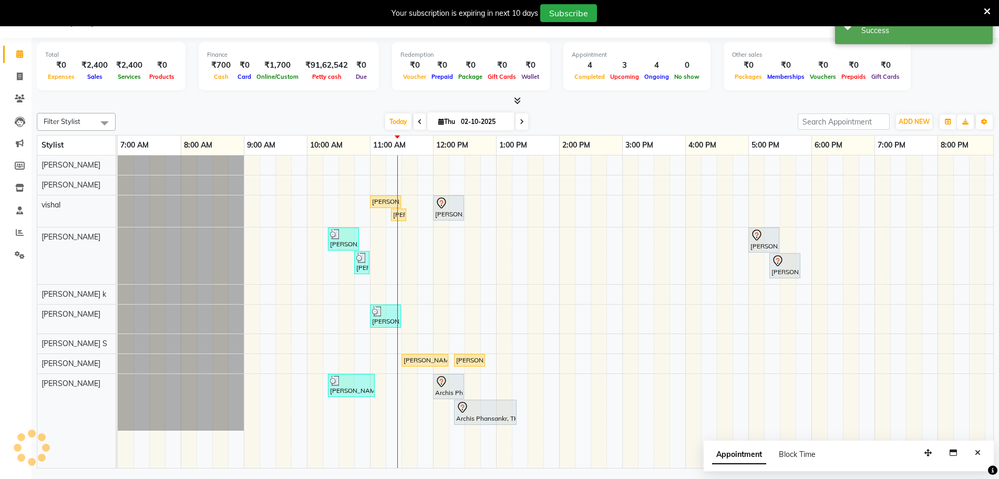
scroll to position [0, 0]
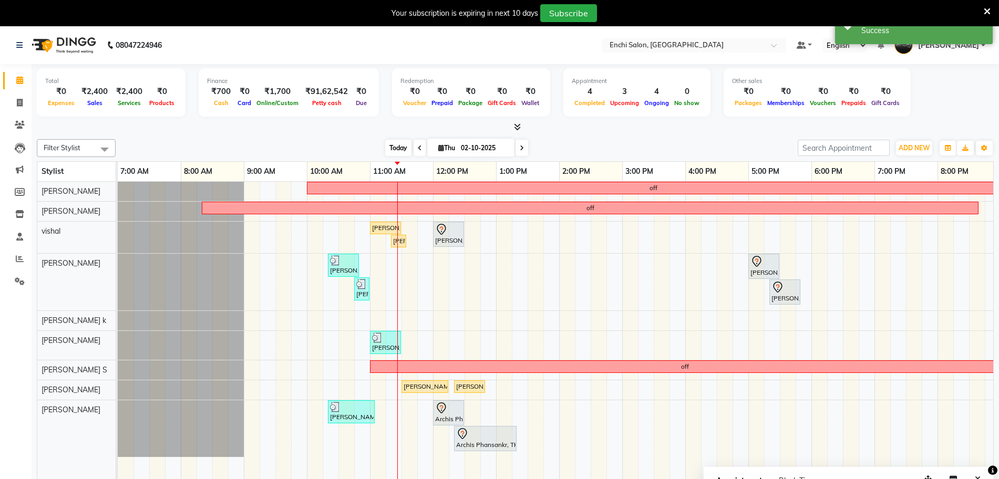
click at [394, 144] on span "Today" at bounding box center [398, 148] width 26 height 16
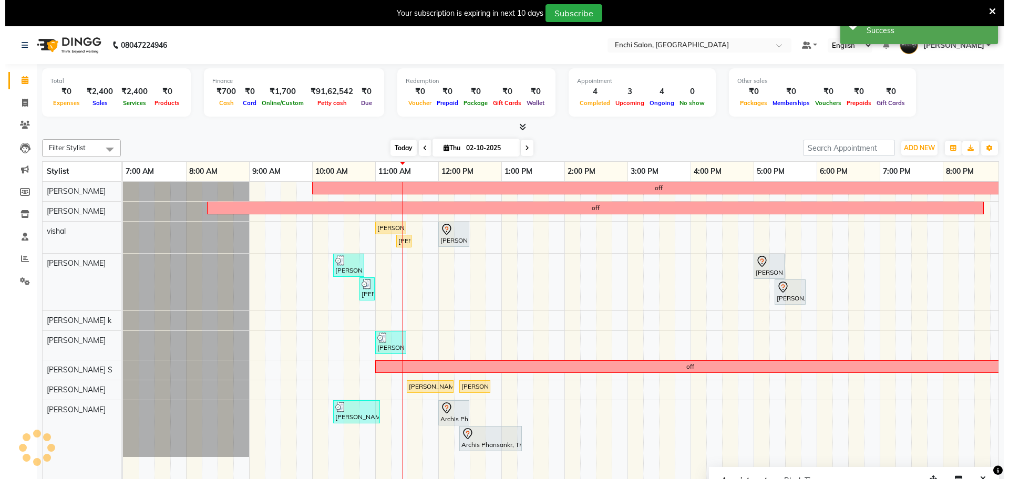
scroll to position [0, 70]
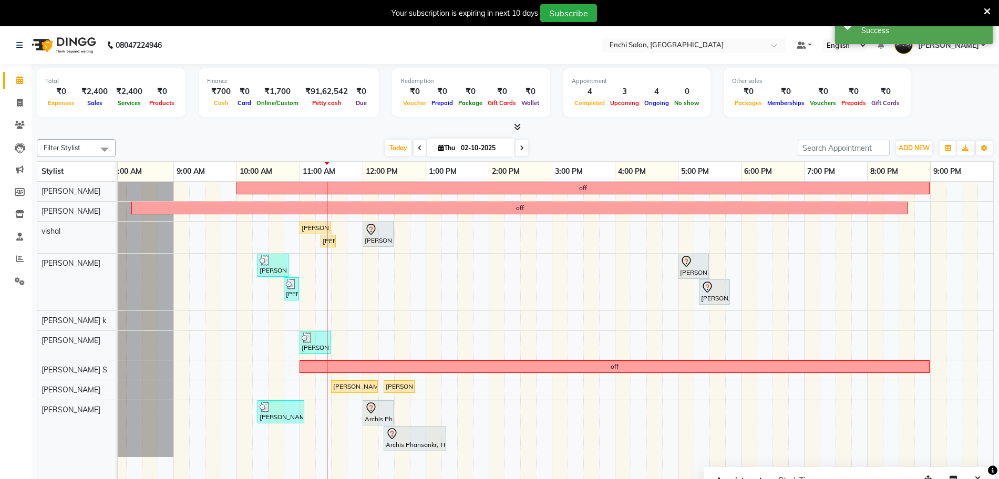
click at [988, 8] on icon at bounding box center [987, 11] width 7 height 9
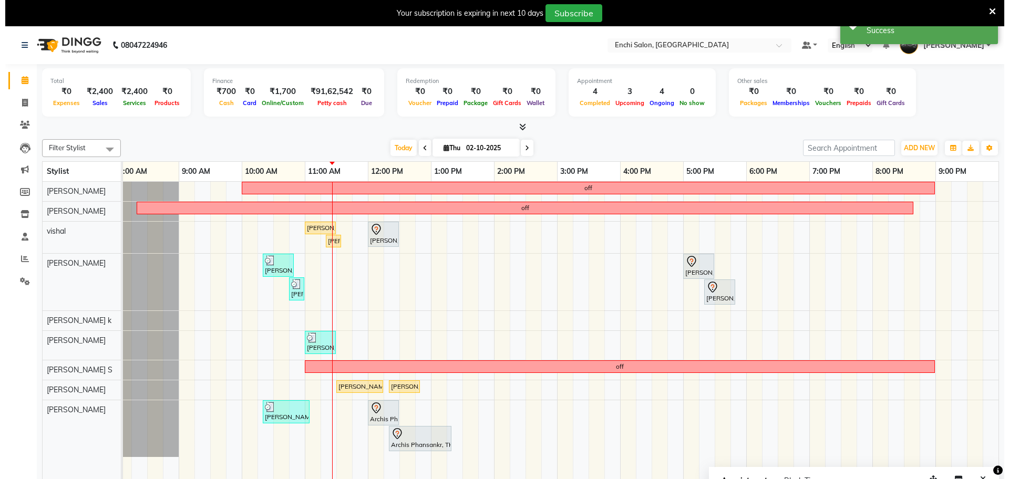
scroll to position [0, 60]
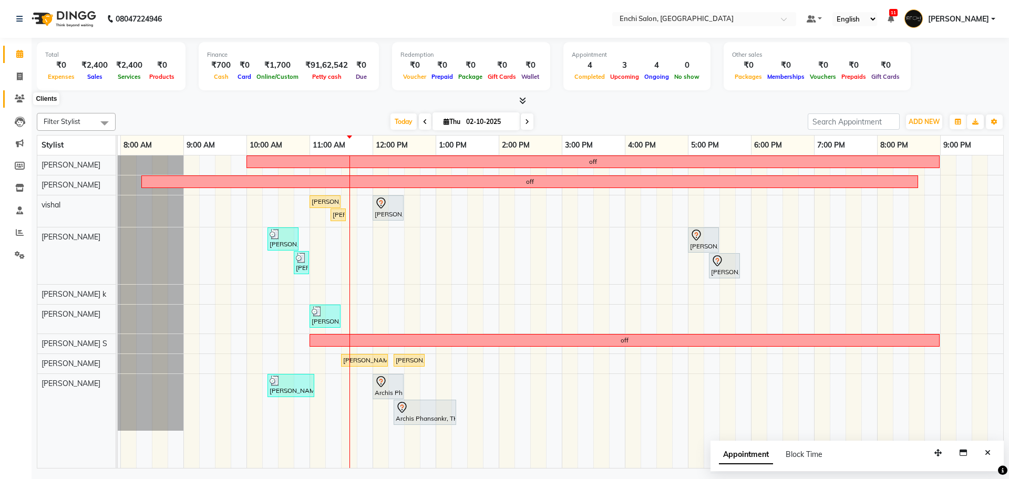
click at [13, 98] on span at bounding box center [20, 99] width 18 height 12
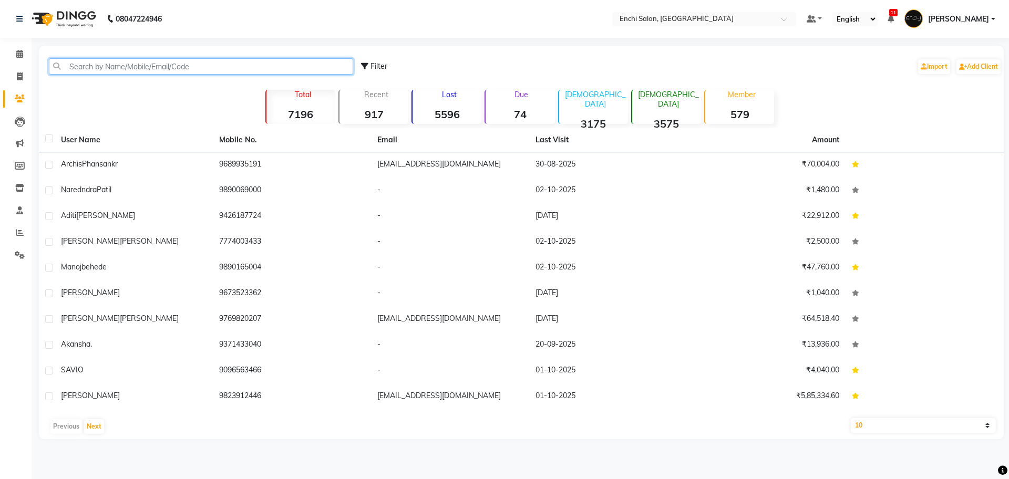
click at [92, 69] on input "text" at bounding box center [201, 66] width 304 height 16
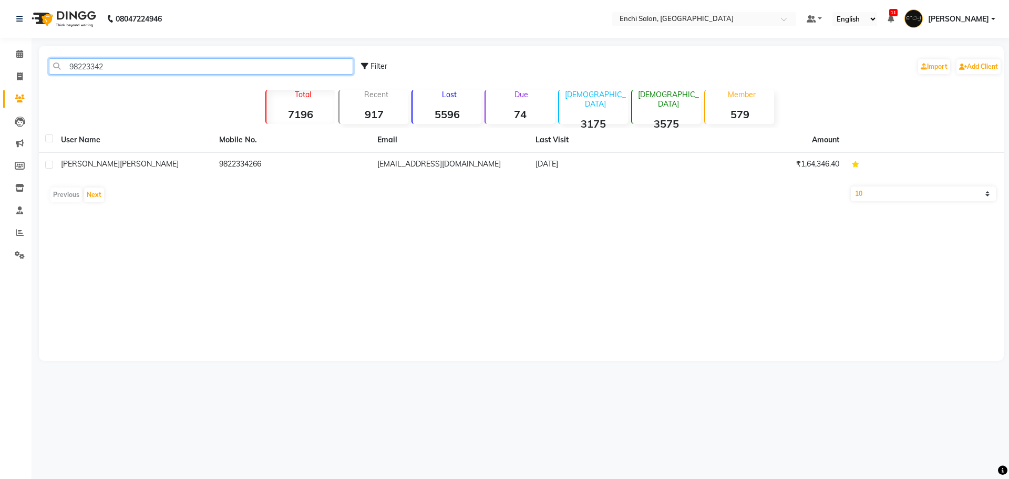
type input "98223342"
click at [21, 54] on icon at bounding box center [19, 54] width 7 height 8
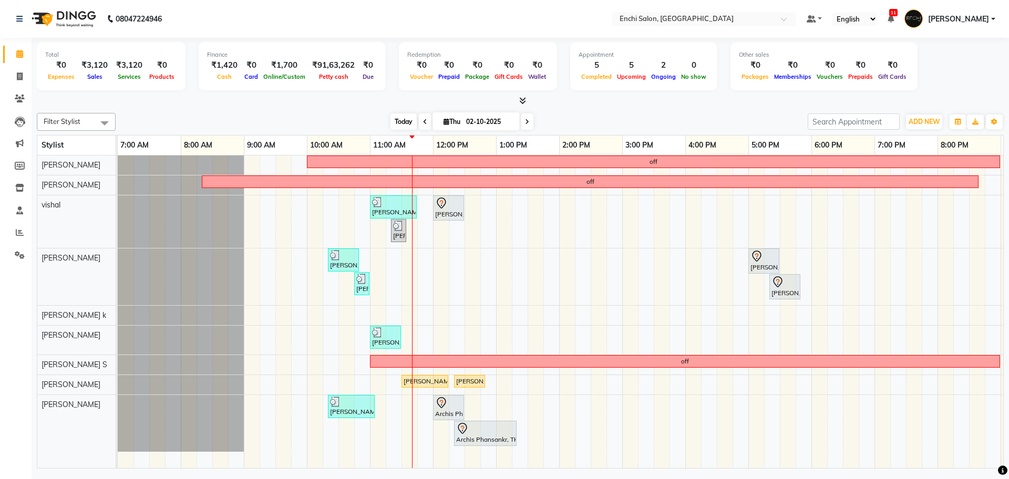
click at [391, 119] on span "Today" at bounding box center [404, 122] width 26 height 16
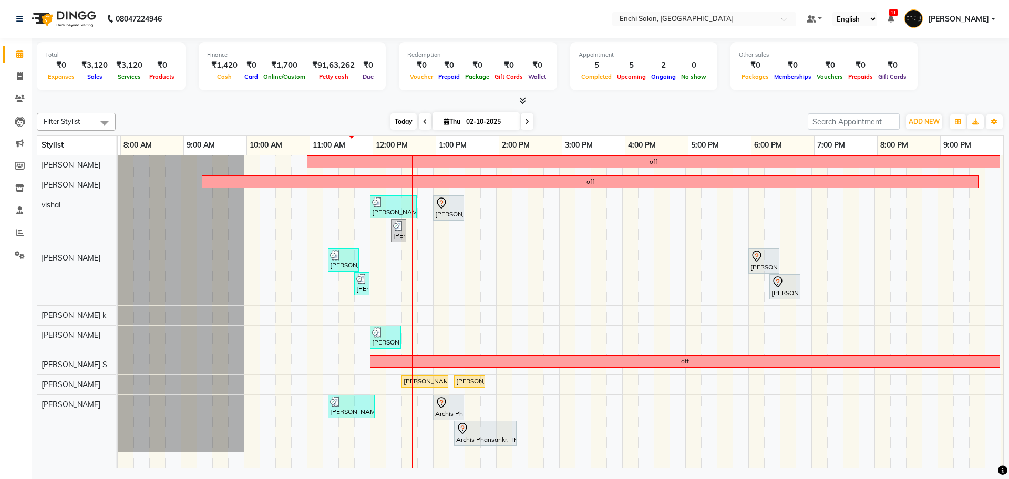
scroll to position [0, 60]
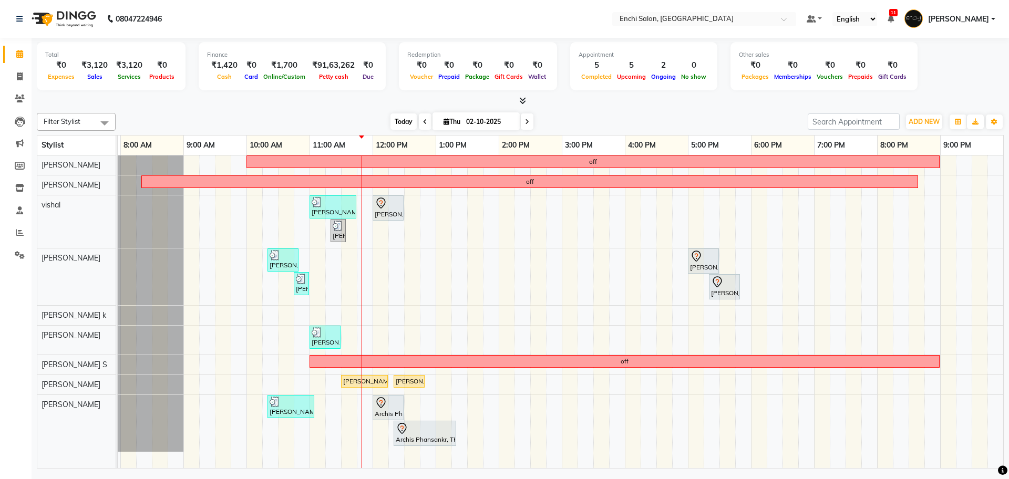
click at [402, 127] on span "Today" at bounding box center [404, 122] width 26 height 16
click at [395, 117] on span "Today" at bounding box center [404, 122] width 26 height 16
click at [393, 117] on span "Today" at bounding box center [404, 122] width 26 height 16
click at [398, 121] on span "Today" at bounding box center [404, 122] width 26 height 16
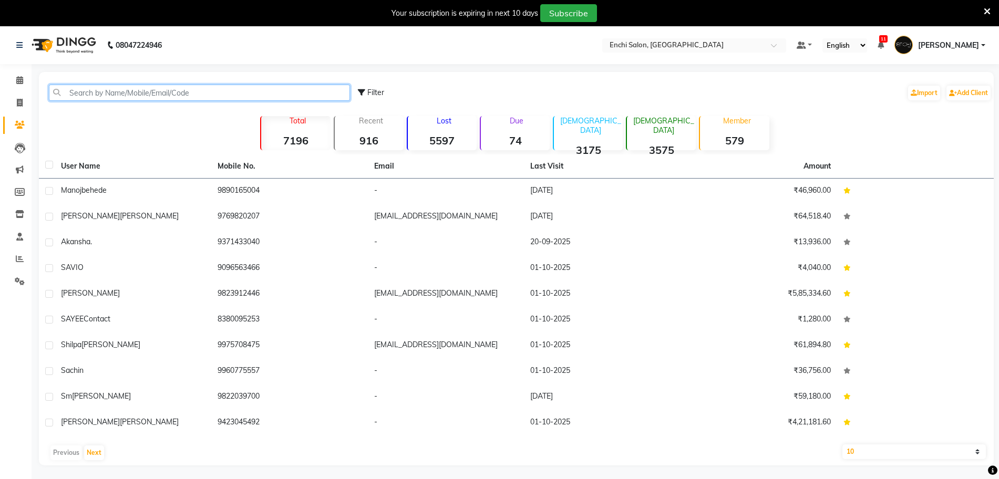
drag, startPoint x: 0, startPoint y: 0, endPoint x: 65, endPoint y: 95, distance: 115.0
click at [65, 95] on input "text" at bounding box center [199, 93] width 301 height 16
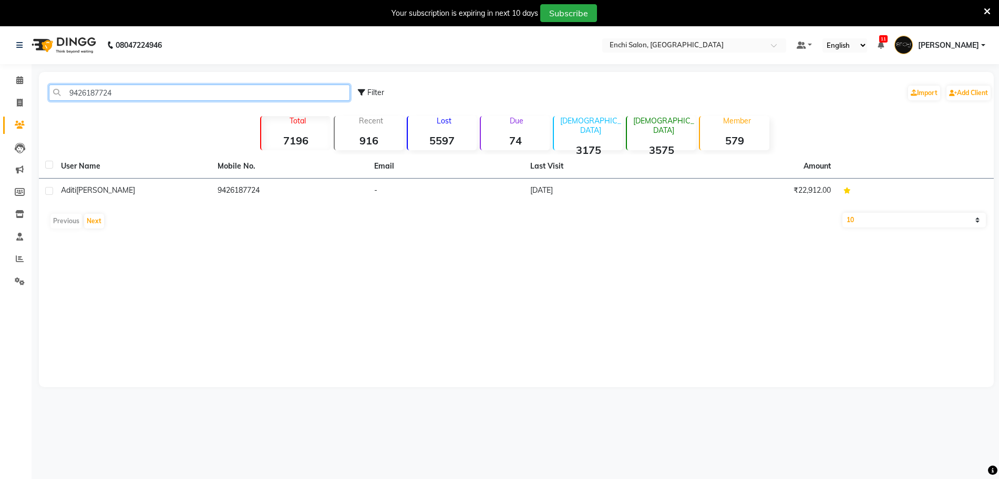
type input "9426187724"
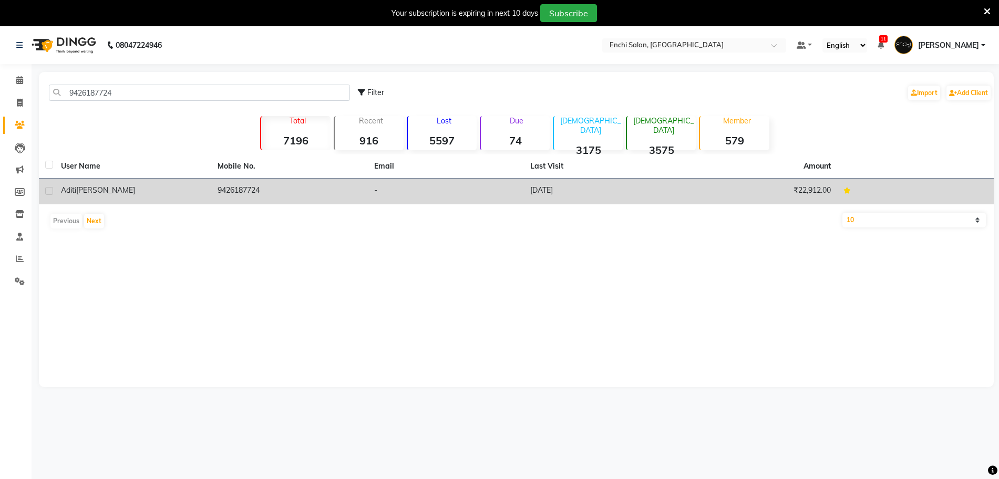
click at [99, 192] on span "[PERSON_NAME]" at bounding box center [105, 190] width 59 height 9
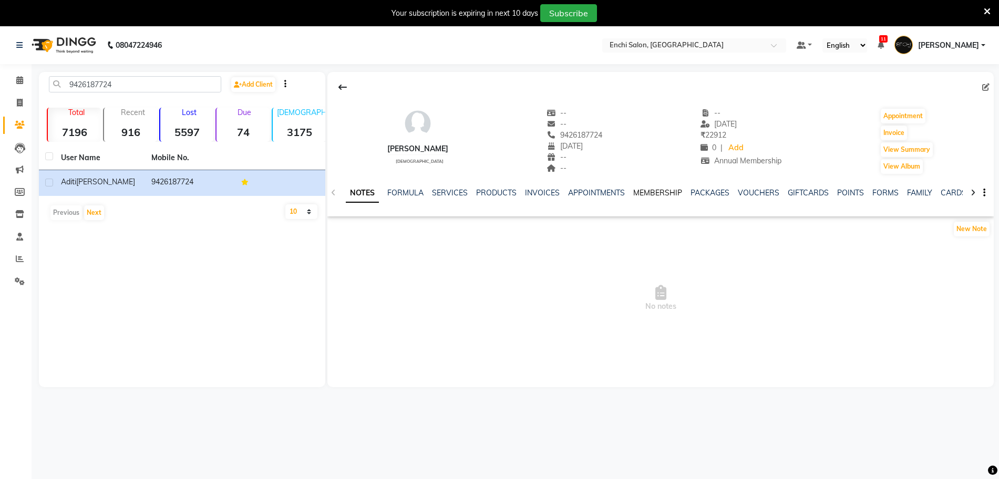
click at [644, 191] on link "MEMBERSHIP" at bounding box center [657, 192] width 49 height 9
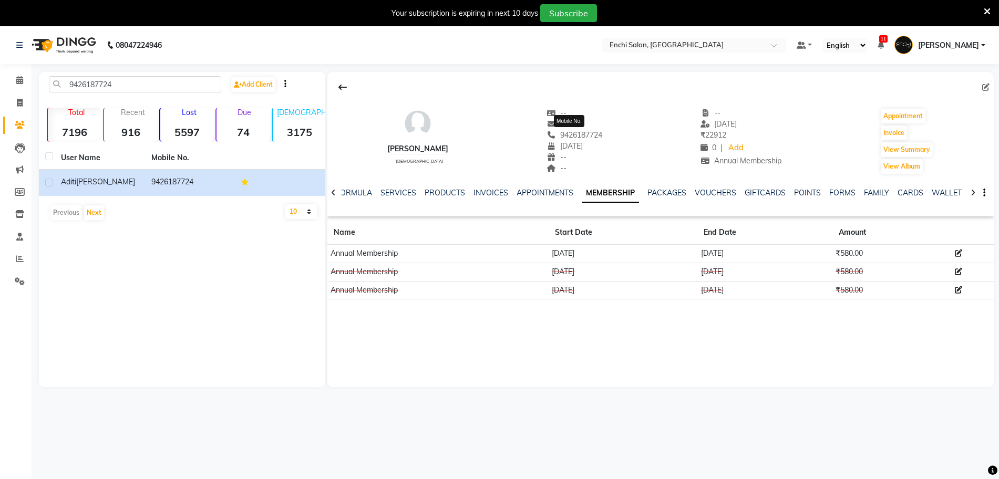
click at [590, 135] on span "9426187724" at bounding box center [575, 134] width 56 height 9
copy span "9426187724"
click at [23, 77] on icon at bounding box center [19, 80] width 7 height 8
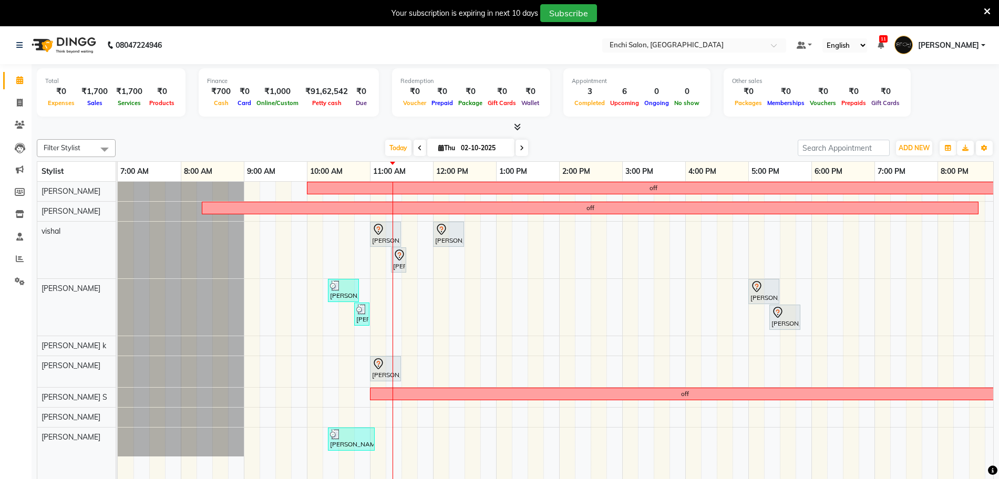
click at [408, 413] on div "off off Ritesh, TK05, 11:00 AM-11:30 AM, Men Hair - Hair Cut By Expert Amol oms…" at bounding box center [591, 338] width 946 height 313
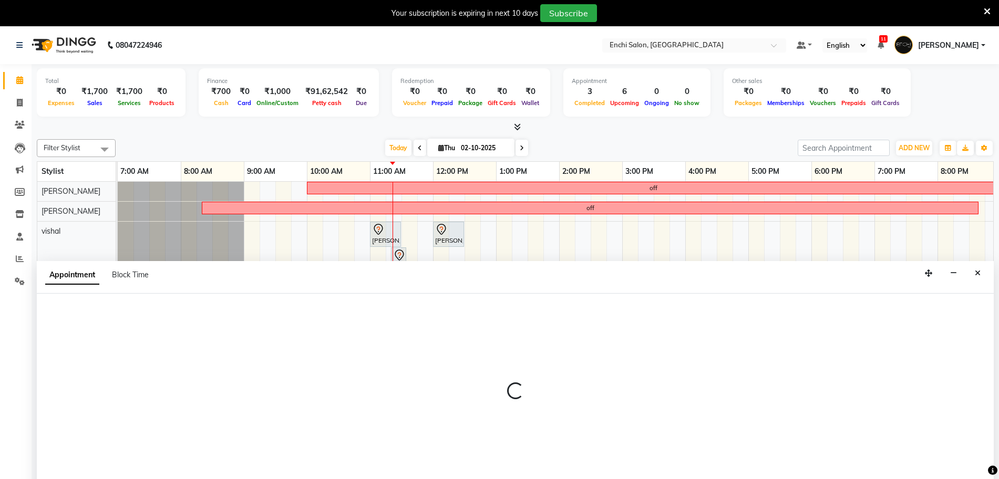
scroll to position [26, 0]
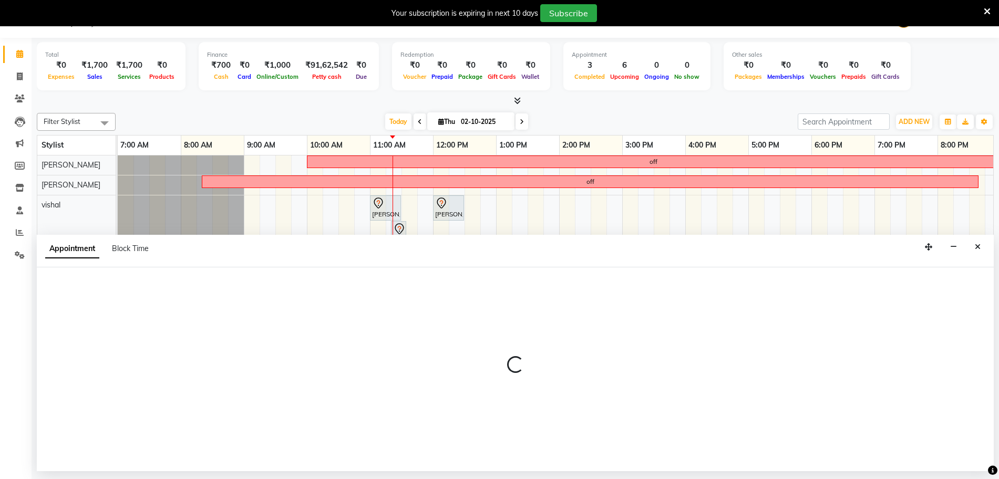
select select "65814"
select select "tentative"
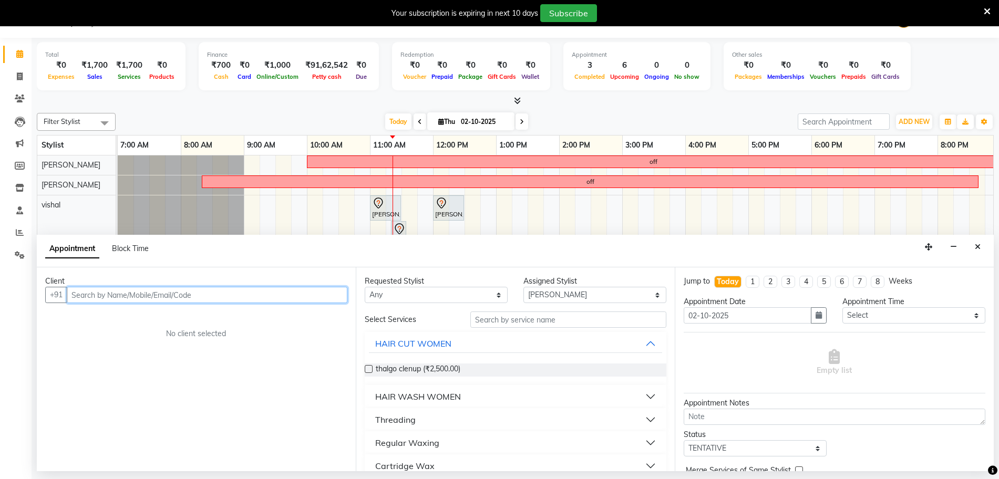
click at [107, 295] on input "text" at bounding box center [207, 295] width 281 height 16
paste input "9426187724"
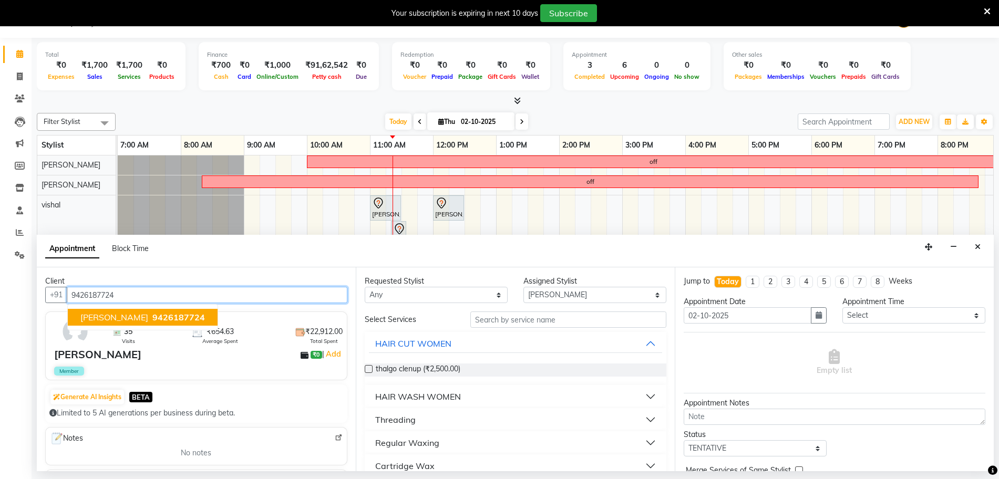
click at [116, 316] on span "Aditi Lunkad" at bounding box center [114, 317] width 68 height 11
type input "9426187724"
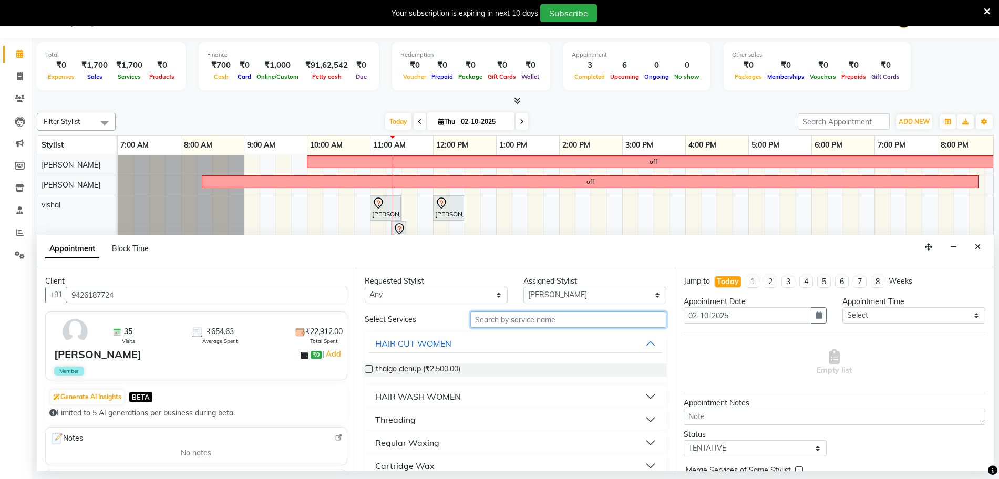
click at [529, 322] on input "text" at bounding box center [568, 320] width 196 height 16
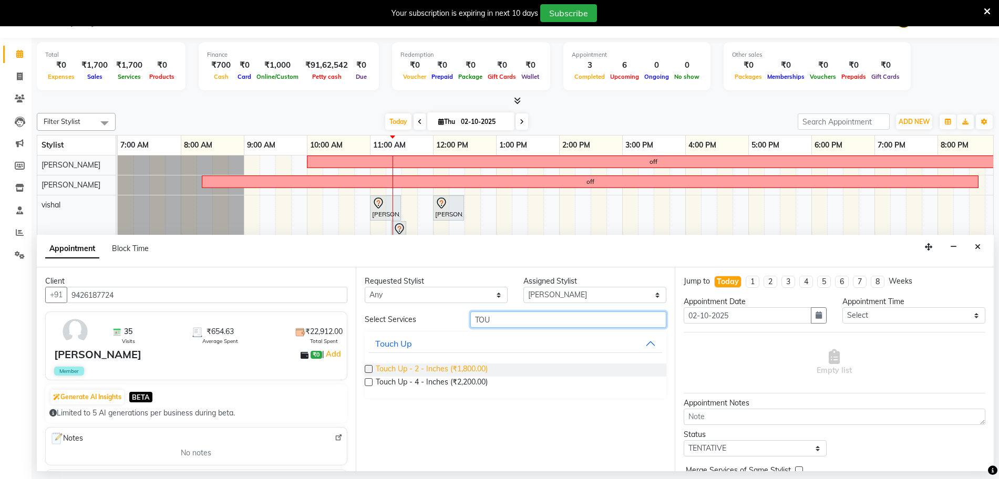
type input "TOU"
click at [446, 370] on span "Touch Up - 2 - Inches (₹1,800.00)" at bounding box center [432, 370] width 112 height 13
checkbox input "false"
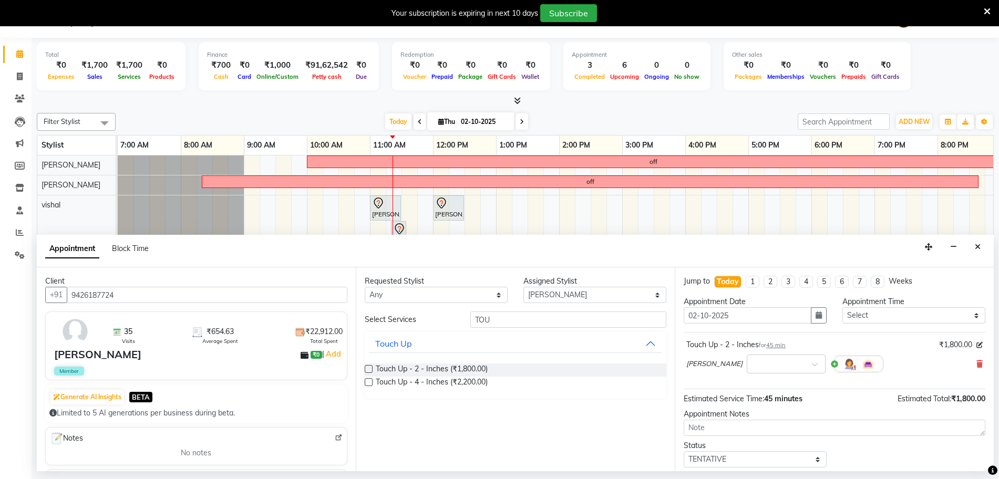
scroll to position [63, 0]
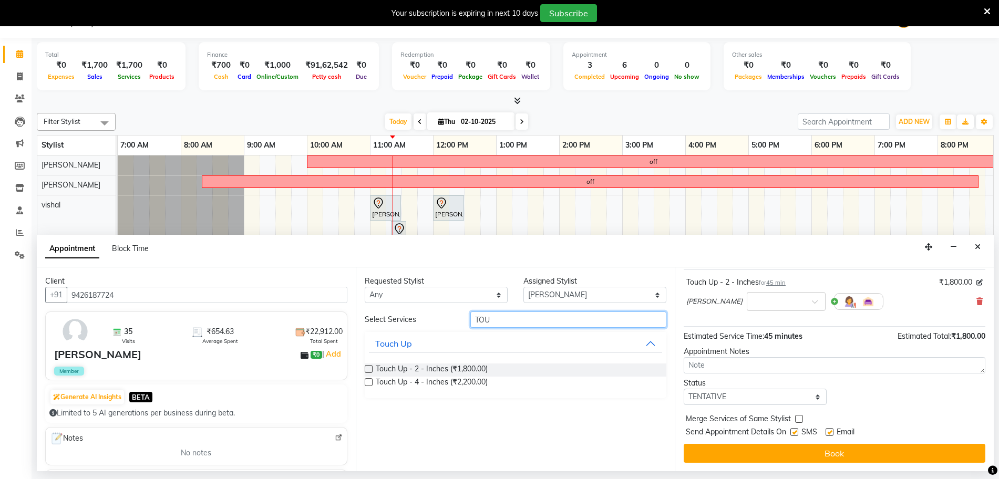
click at [508, 315] on input "TOU" at bounding box center [568, 320] width 196 height 16
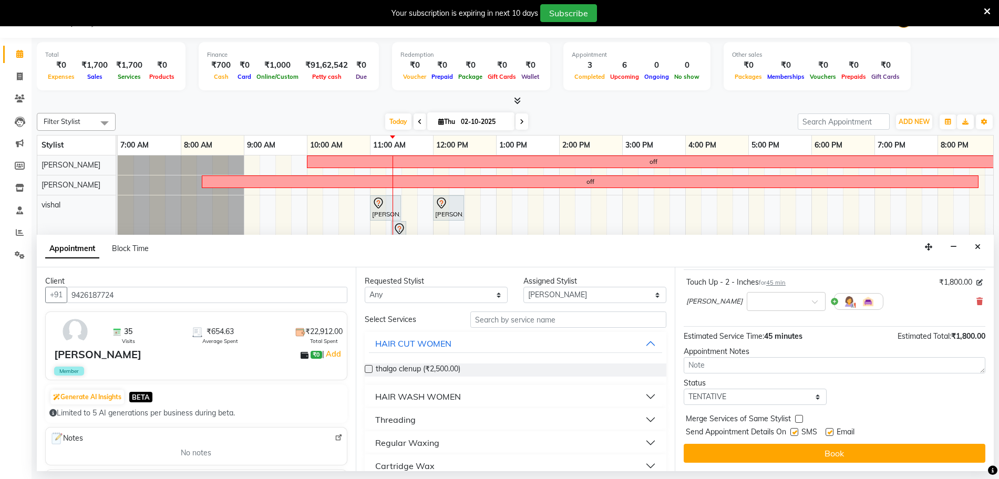
click at [425, 392] on div "HAIR WASH WOMEN" at bounding box center [418, 397] width 86 height 13
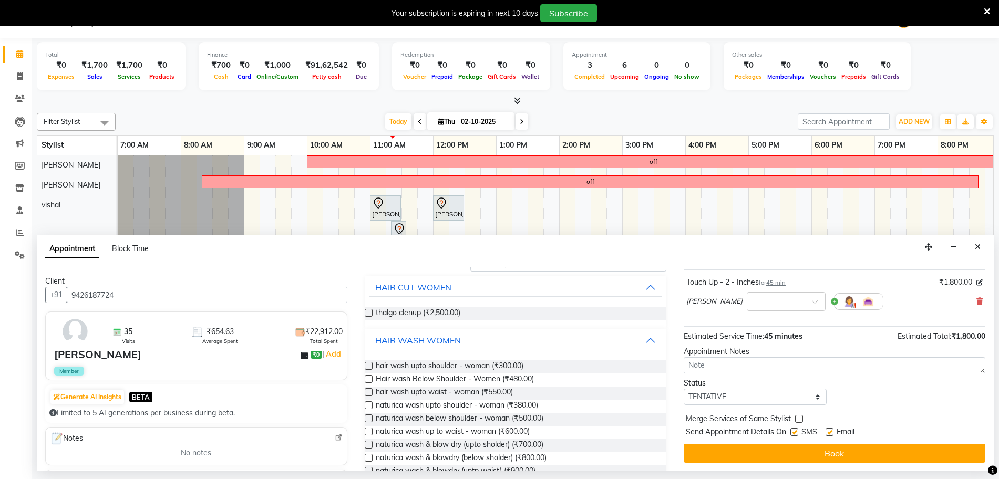
scroll to position [66, 0]
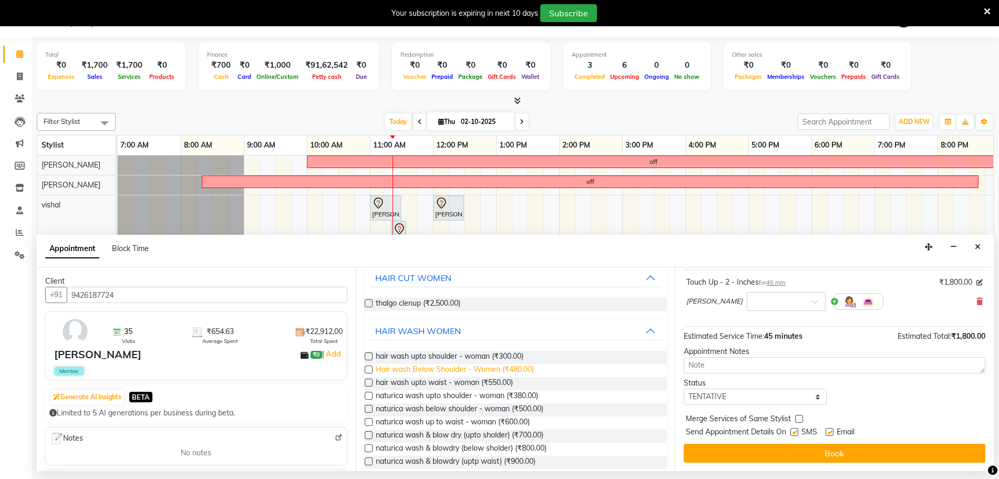
click at [437, 365] on span "Hair wash Below Shoulder - Women (₹480.00)" at bounding box center [455, 370] width 158 height 13
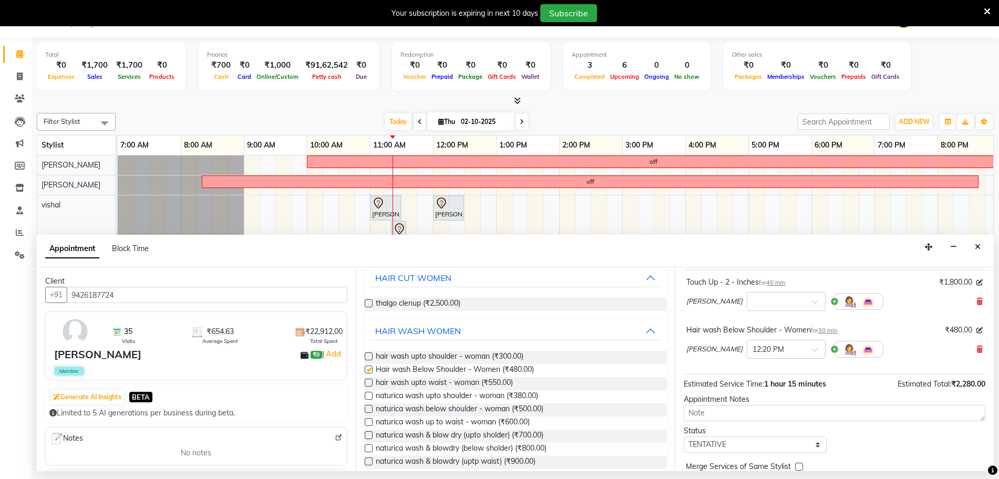
checkbox input "false"
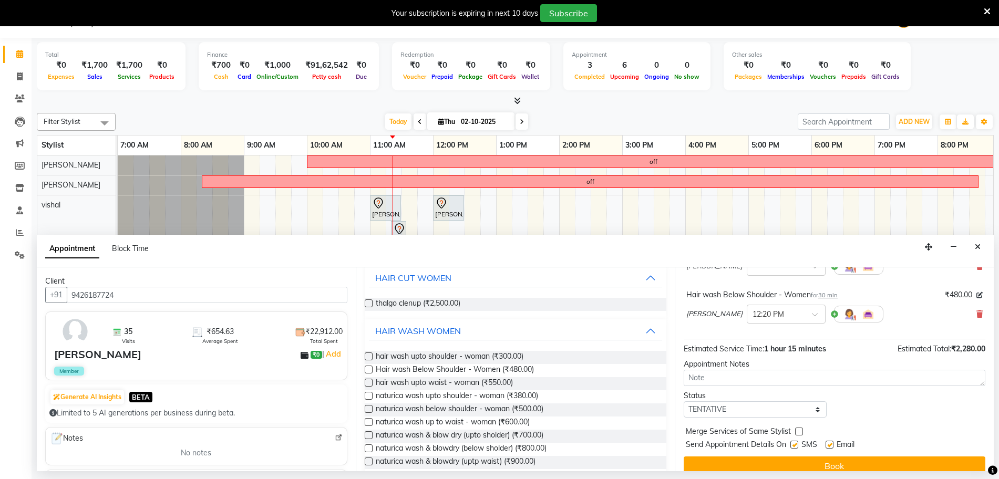
scroll to position [110, 0]
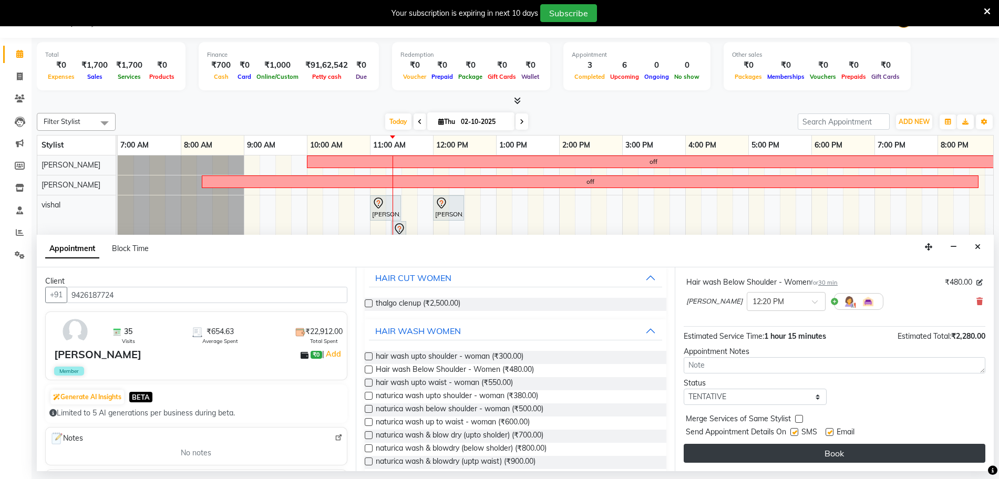
click at [740, 446] on button "Book" at bounding box center [835, 453] width 302 height 19
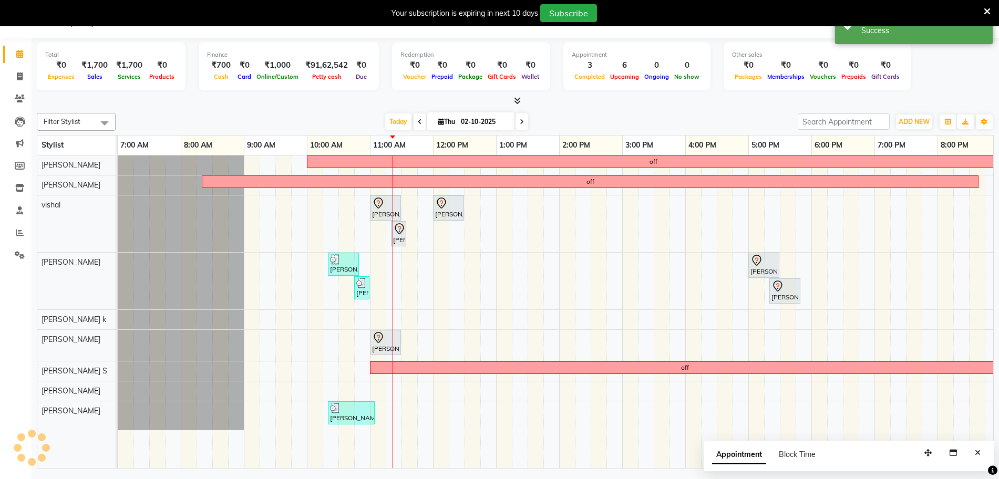
scroll to position [0, 0]
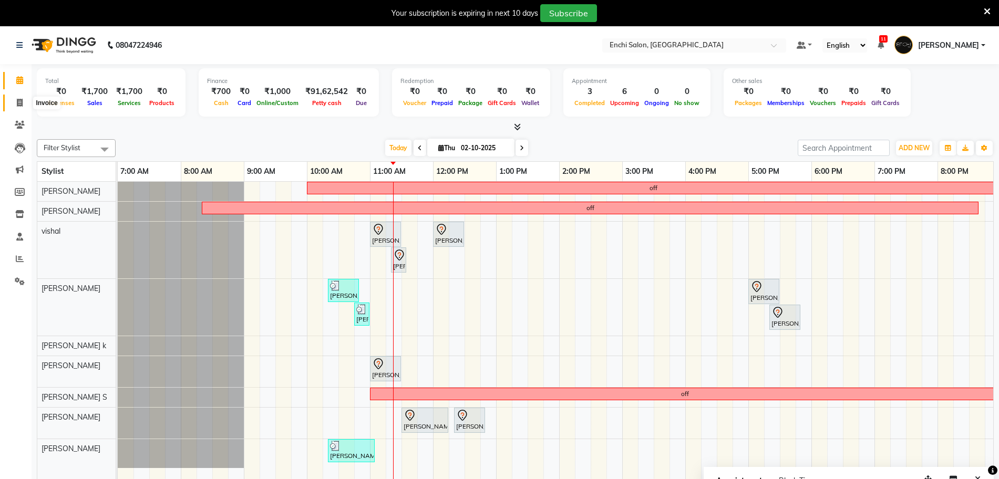
click at [15, 101] on span at bounding box center [20, 103] width 18 height 12
select select "10"
select select "service"
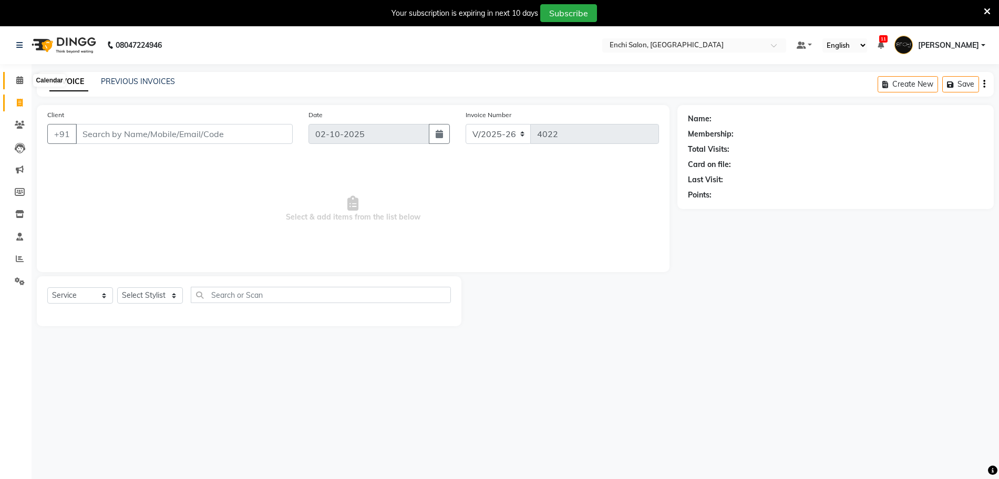
click at [14, 80] on span at bounding box center [20, 81] width 18 height 12
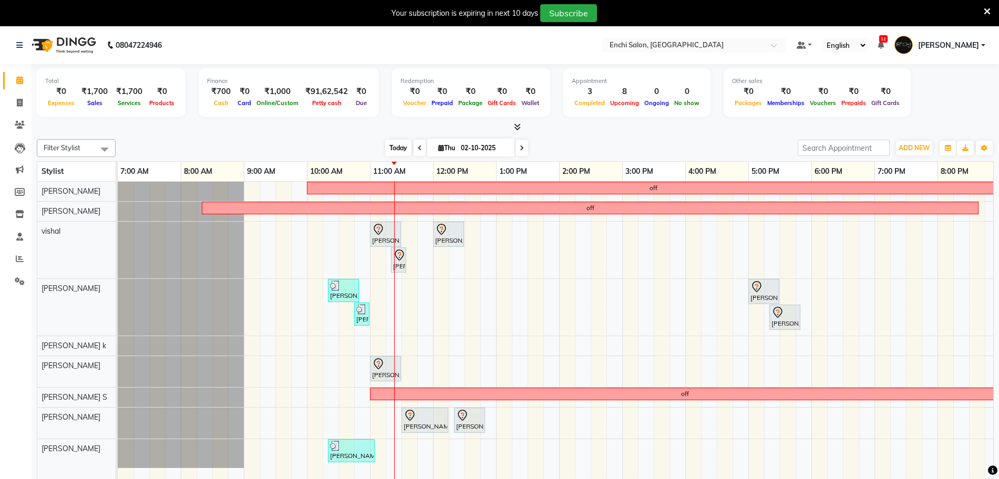
click at [394, 148] on span "Today" at bounding box center [398, 148] width 26 height 16
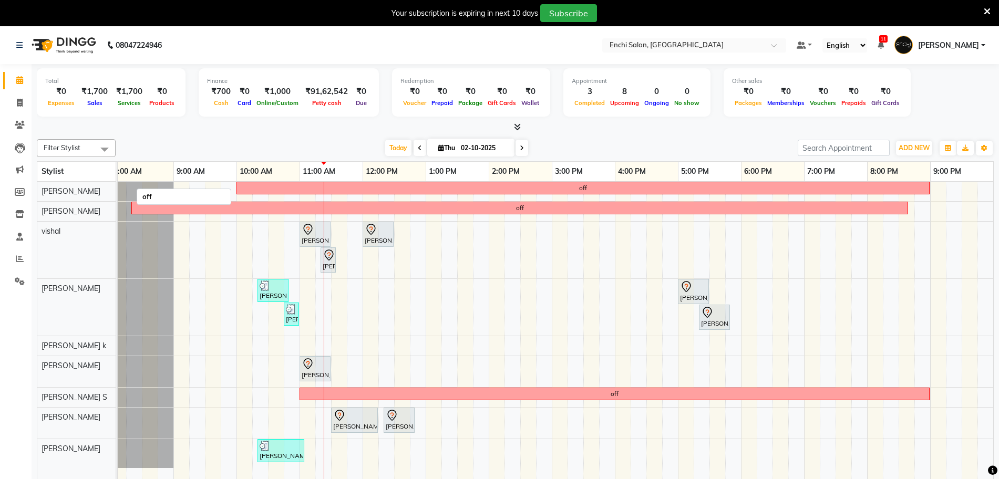
scroll to position [26, 0]
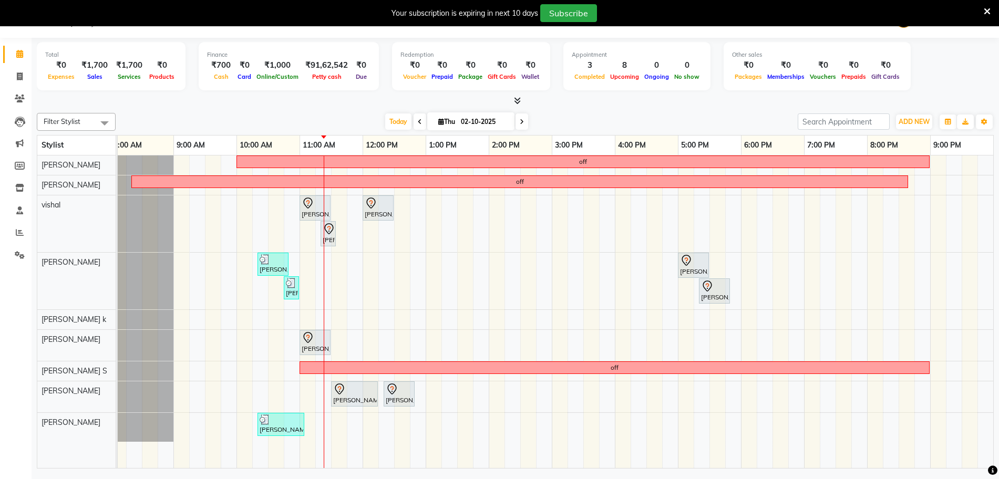
click at [984, 13] on icon at bounding box center [987, 11] width 7 height 9
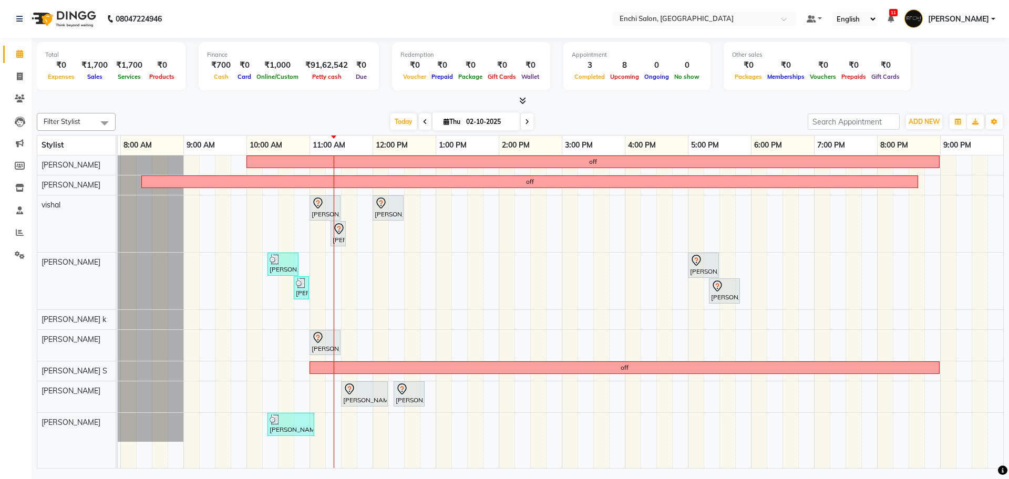
scroll to position [0, 60]
click at [403, 121] on span "Today" at bounding box center [404, 122] width 26 height 16
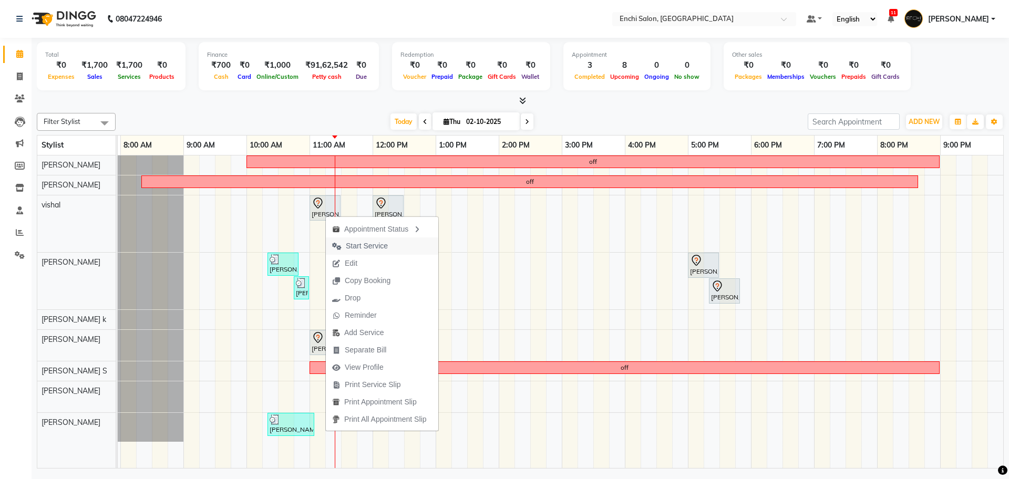
click at [352, 248] on span "Start Service" at bounding box center [367, 246] width 42 height 11
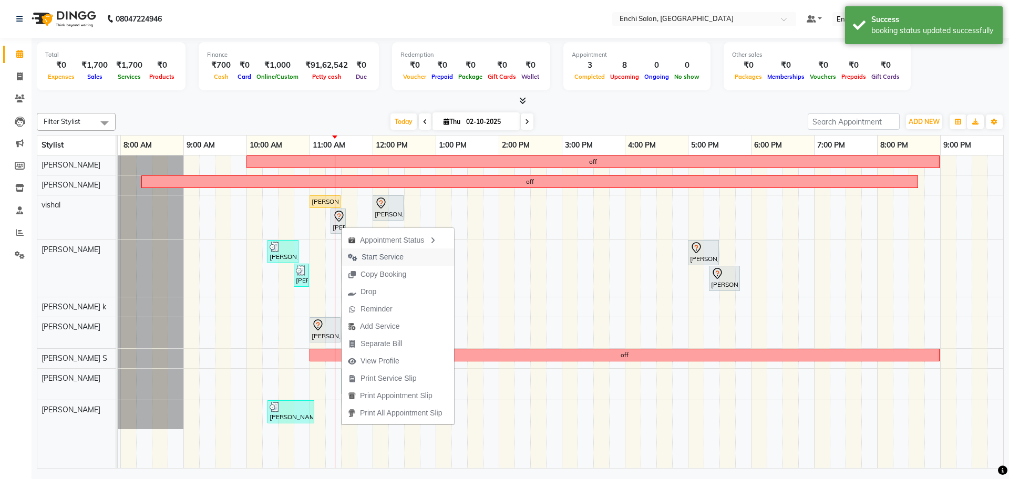
click at [364, 251] on span "Start Service" at bounding box center [376, 257] width 68 height 17
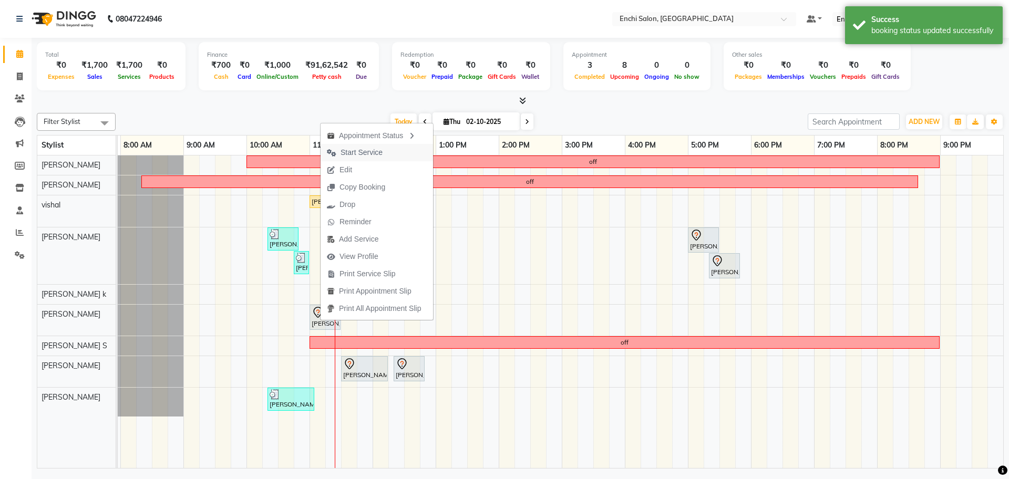
click at [355, 154] on span "Start Service" at bounding box center [362, 152] width 42 height 11
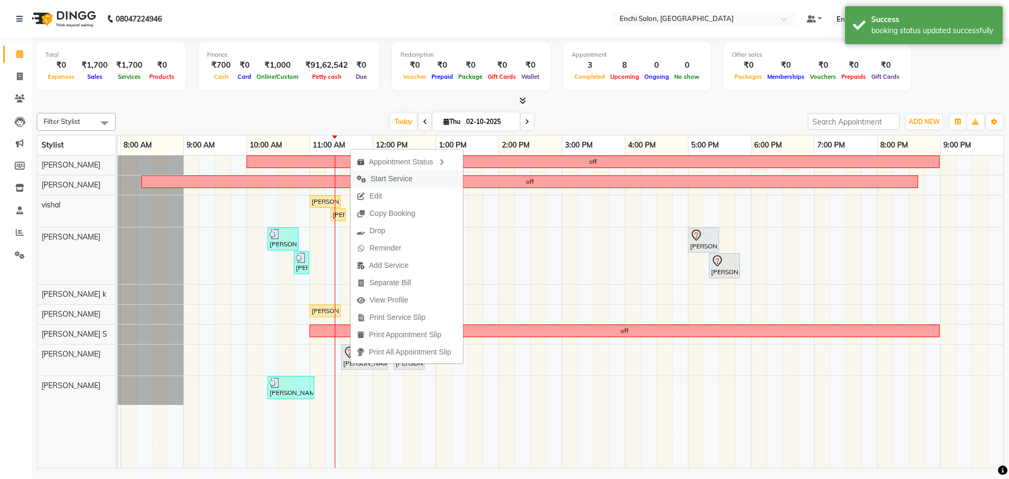
click at [386, 173] on span "Start Service" at bounding box center [392, 178] width 42 height 11
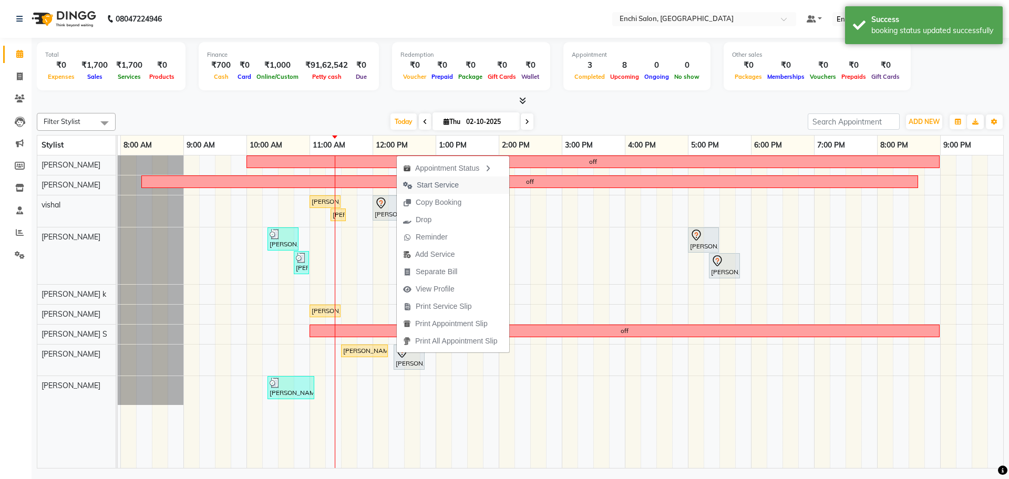
click at [420, 184] on span "Start Service" at bounding box center [438, 185] width 42 height 11
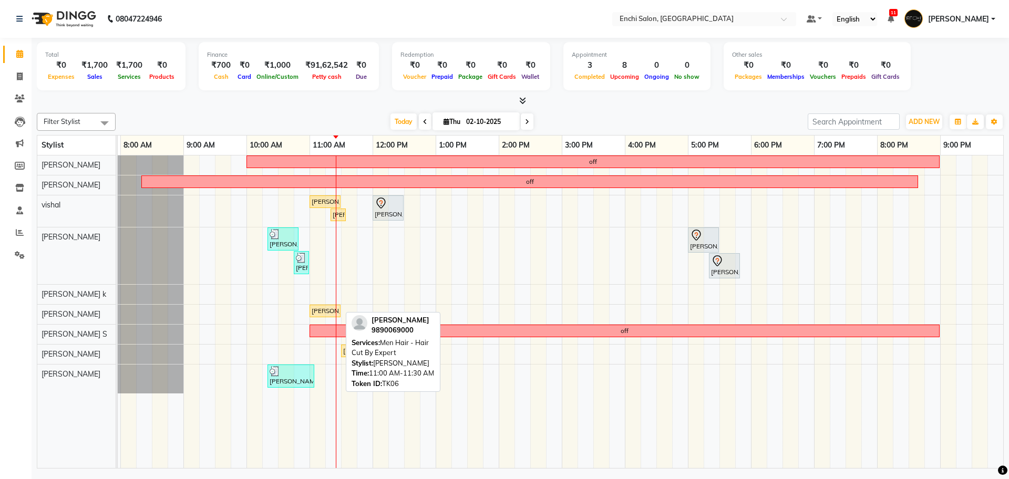
click at [323, 309] on div "[PERSON_NAME], TK06, 11:00 AM-11:30 AM, Men Hair - Hair Cut By Expert" at bounding box center [325, 310] width 29 height 9
select select "1"
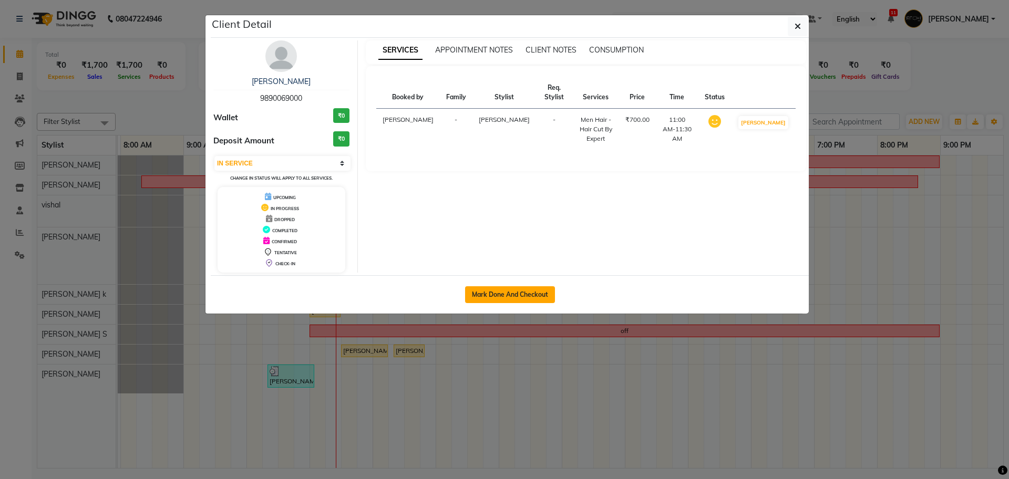
click at [535, 294] on button "Mark Done And Checkout" at bounding box center [510, 294] width 90 height 17
select select "10"
select select "service"
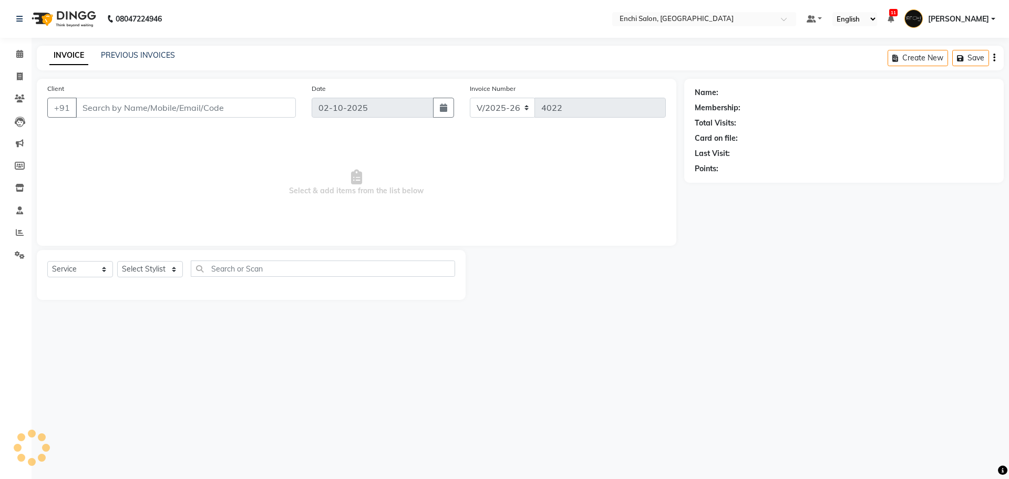
type input "9890069000"
select select "25297"
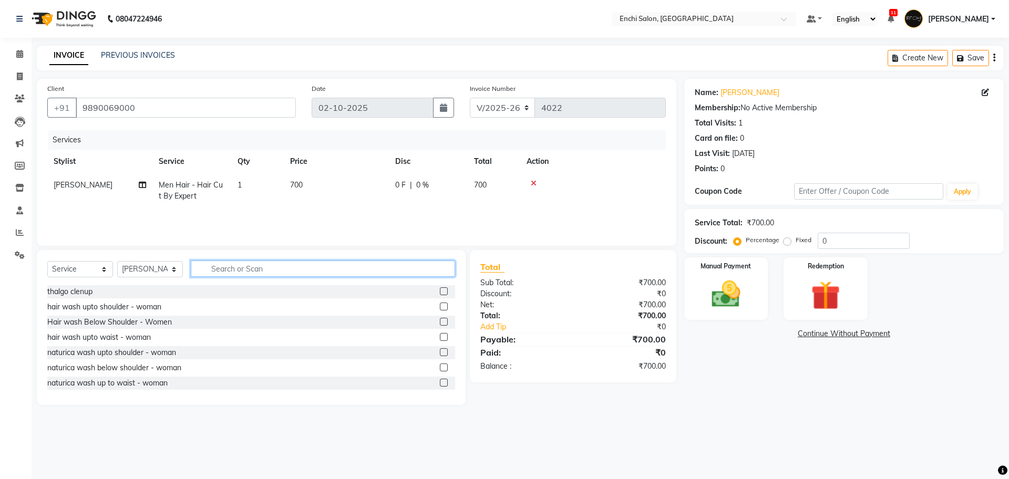
click at [229, 269] on input "text" at bounding box center [323, 269] width 264 height 16
click at [740, 289] on img at bounding box center [726, 294] width 49 height 35
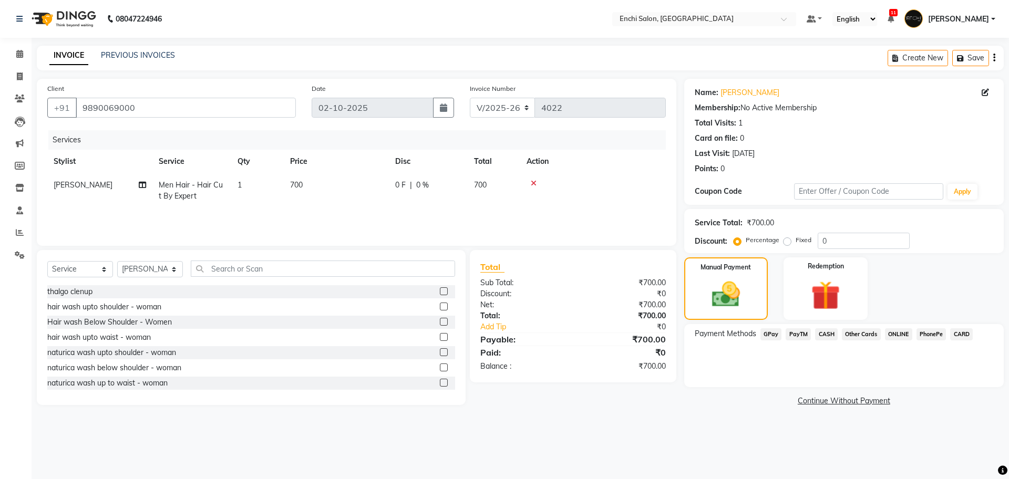
click at [770, 337] on span "GPay" at bounding box center [772, 335] width 22 height 12
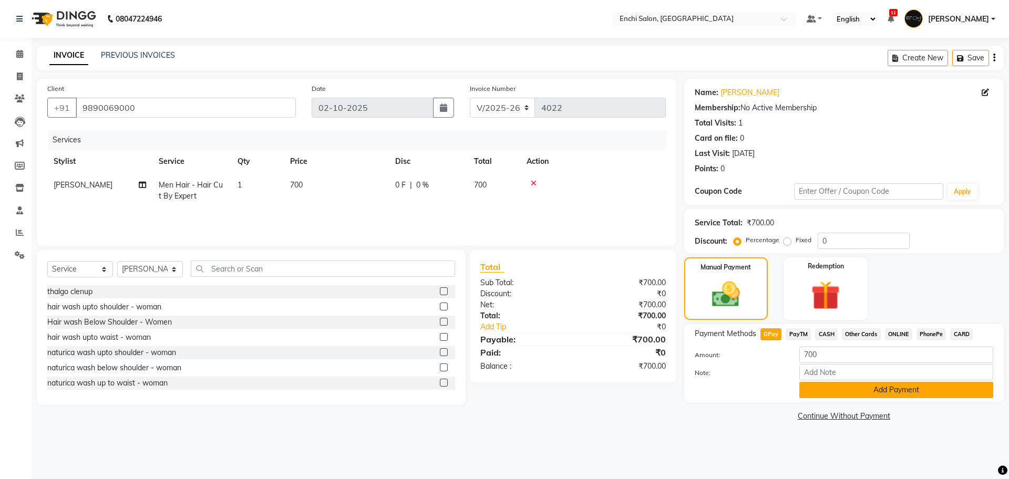
click at [815, 389] on button "Add Payment" at bounding box center [897, 390] width 194 height 16
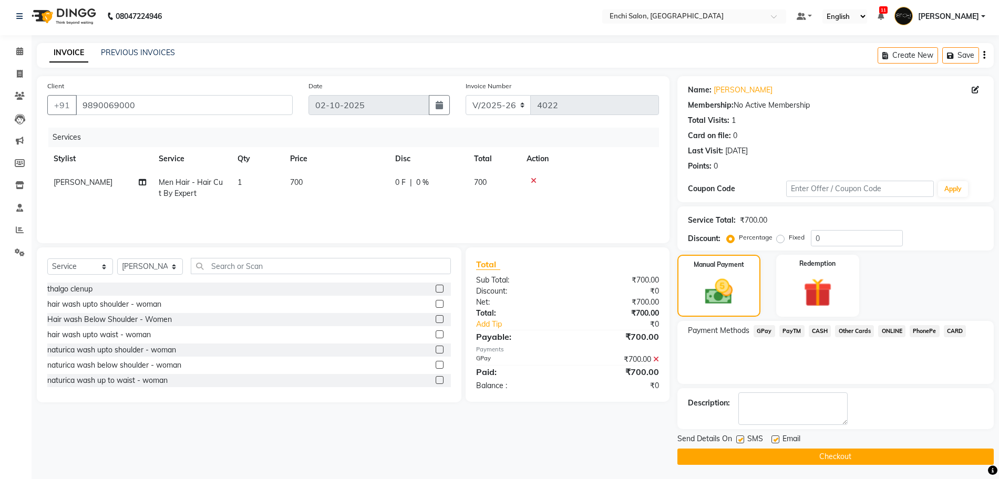
scroll to position [4, 0]
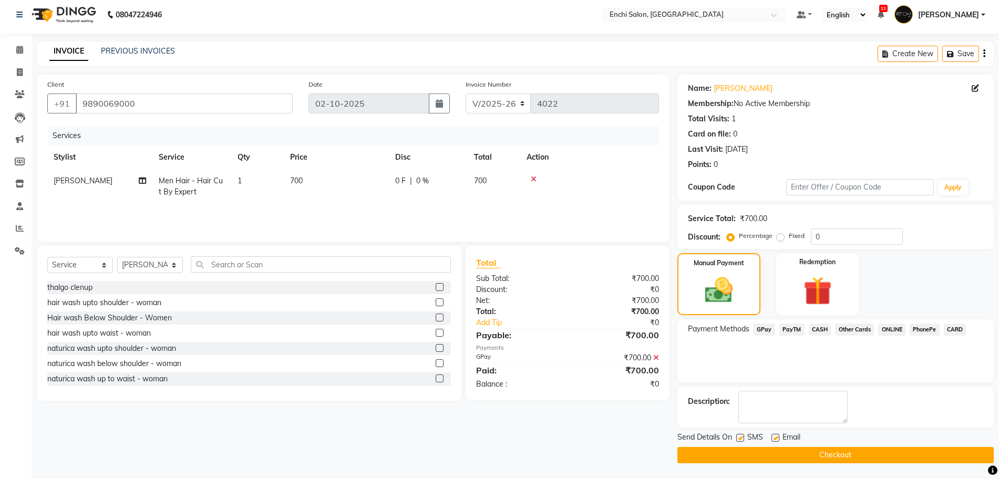
click at [800, 455] on button "Checkout" at bounding box center [836, 455] width 316 height 16
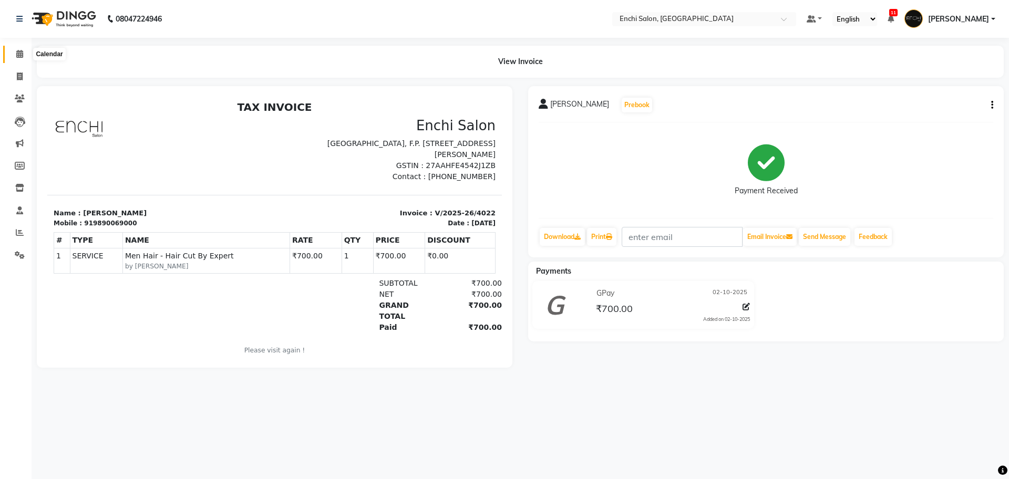
click at [14, 57] on span at bounding box center [20, 54] width 18 height 12
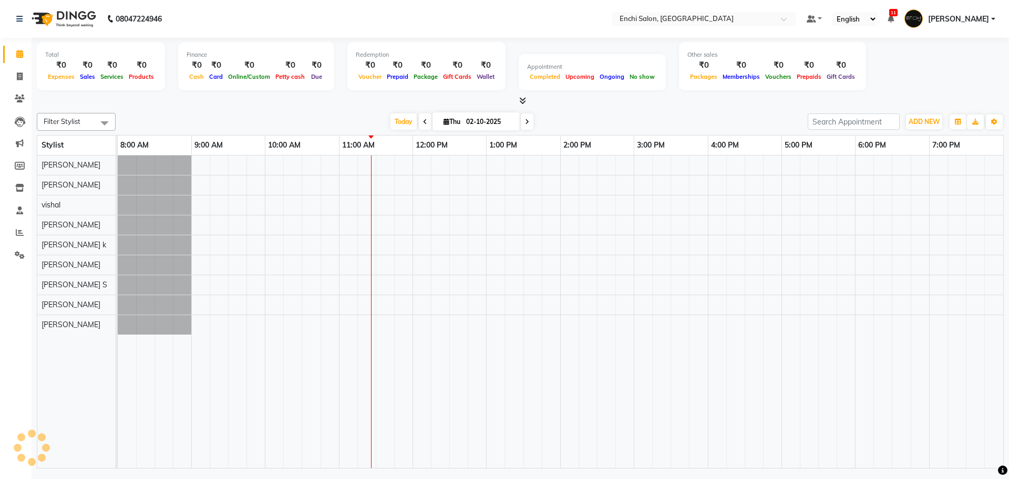
click at [18, 56] on icon at bounding box center [19, 54] width 7 height 8
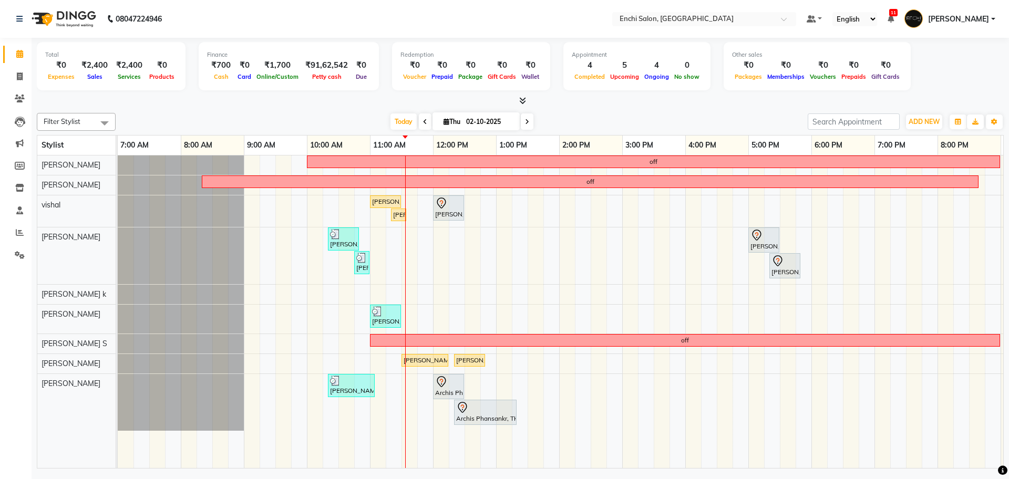
click at [530, 122] on span at bounding box center [527, 122] width 13 height 16
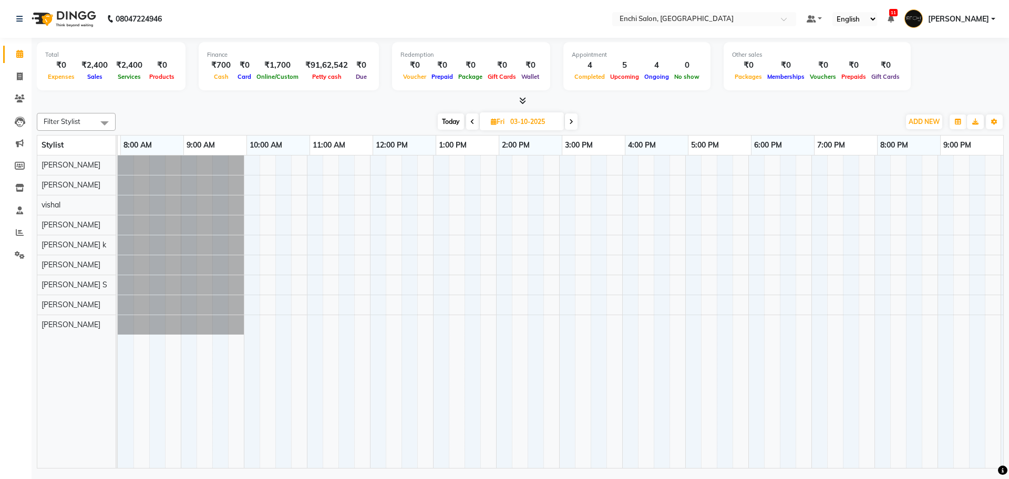
scroll to position [0, 60]
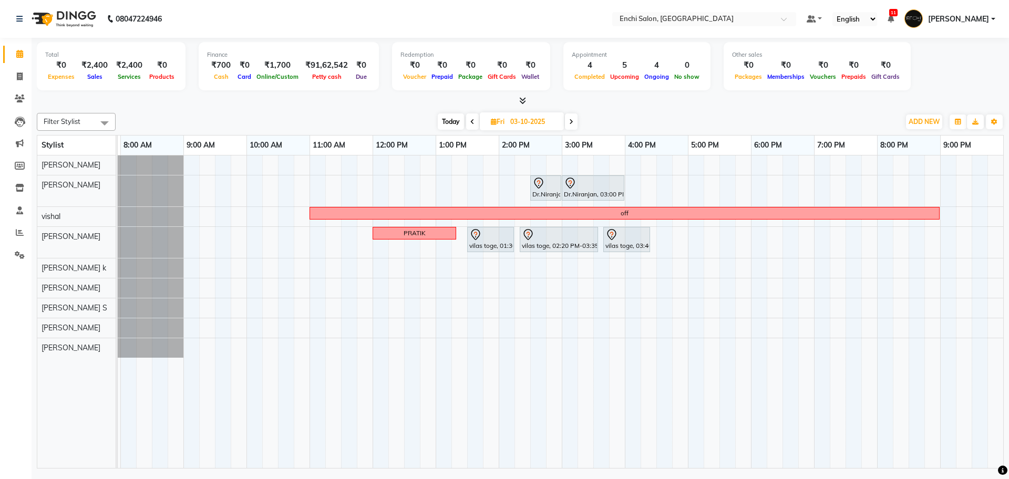
click at [573, 122] on icon at bounding box center [571, 122] width 4 height 6
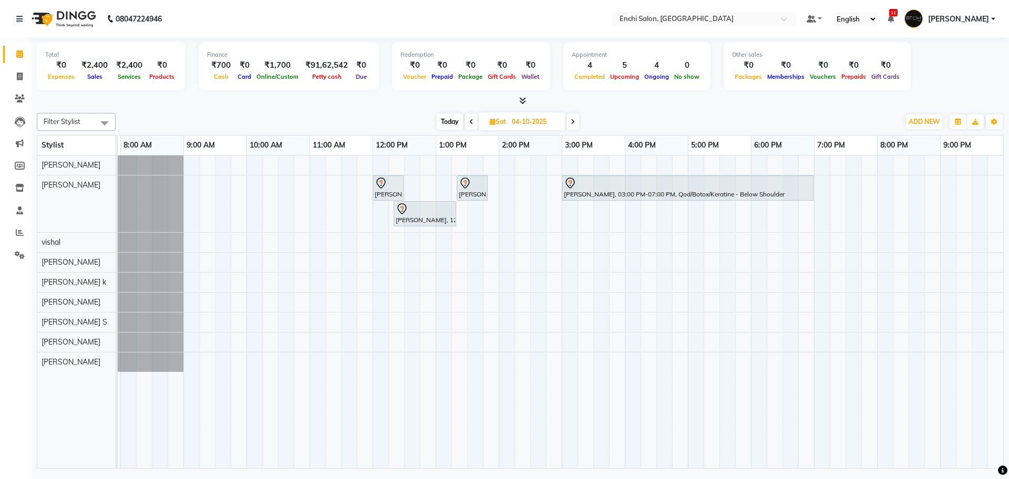
click at [575, 117] on span at bounding box center [573, 122] width 13 height 16
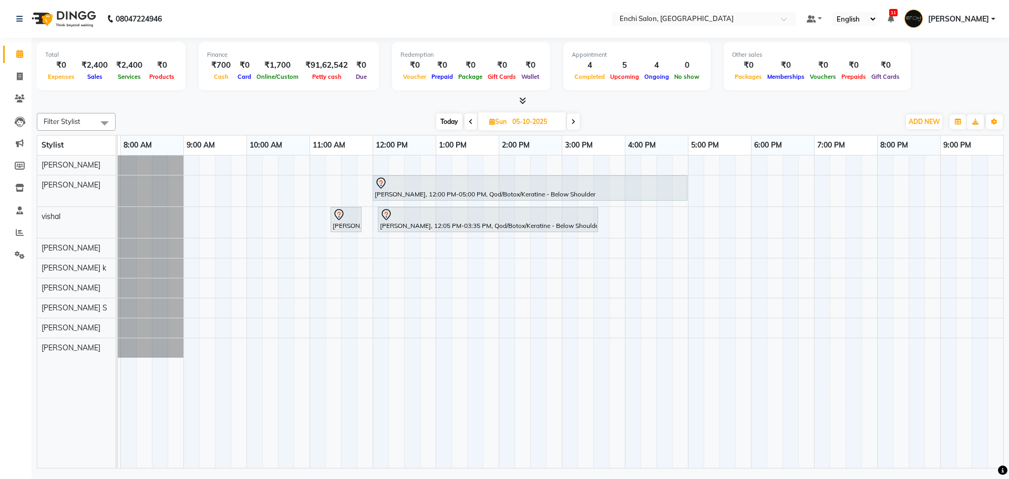
click at [577, 121] on span at bounding box center [573, 122] width 13 height 16
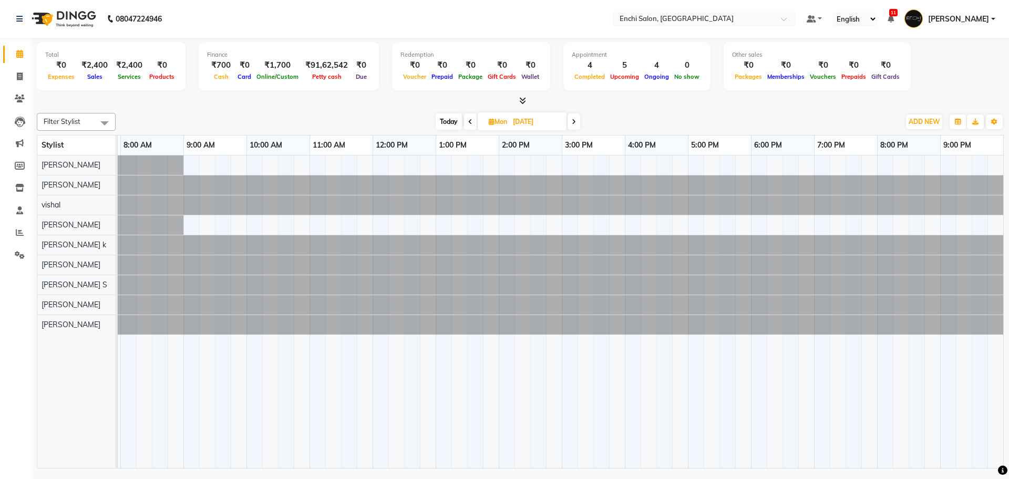
click at [446, 119] on span "Today" at bounding box center [449, 122] width 26 height 16
type input "02-10-2025"
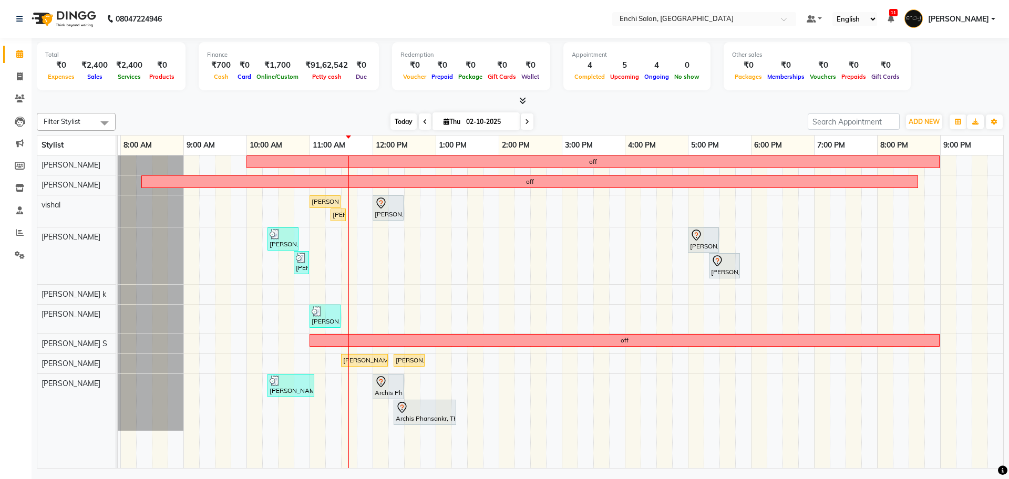
click at [397, 121] on span "Today" at bounding box center [404, 122] width 26 height 16
click at [329, 203] on div "Ritesh, TK05, 11:00 AM-11:30 AM, Men Hair - Hair Cut By Expert" at bounding box center [325, 201] width 29 height 9
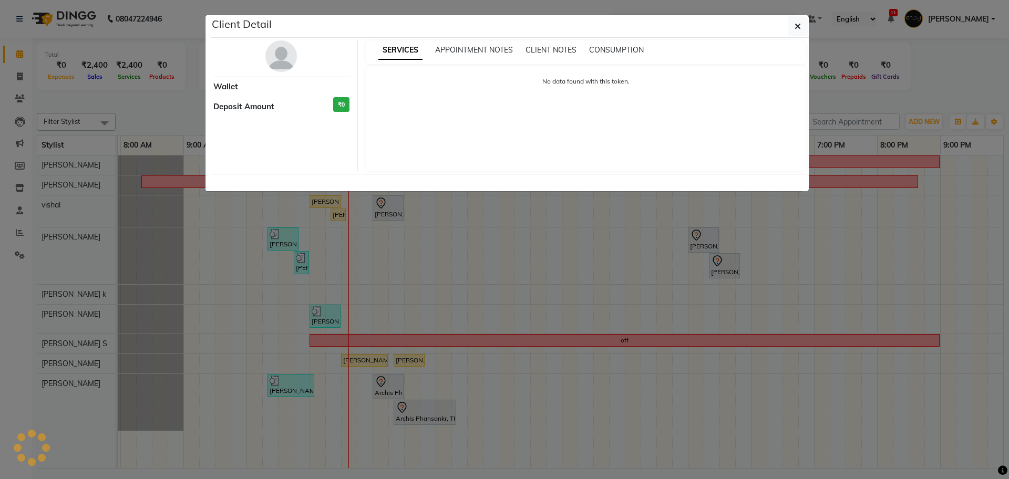
select select "1"
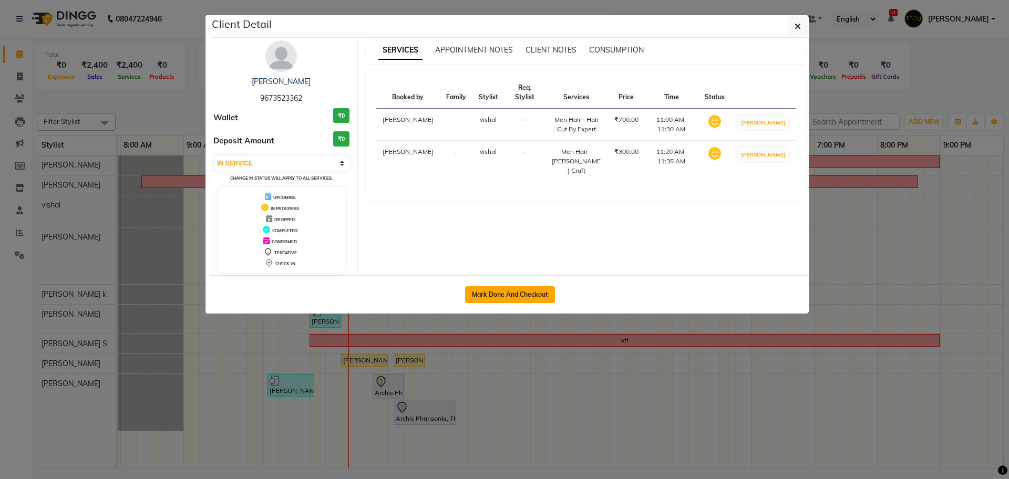
click at [535, 295] on button "Mark Done And Checkout" at bounding box center [510, 294] width 90 height 17
select select "10"
select select "service"
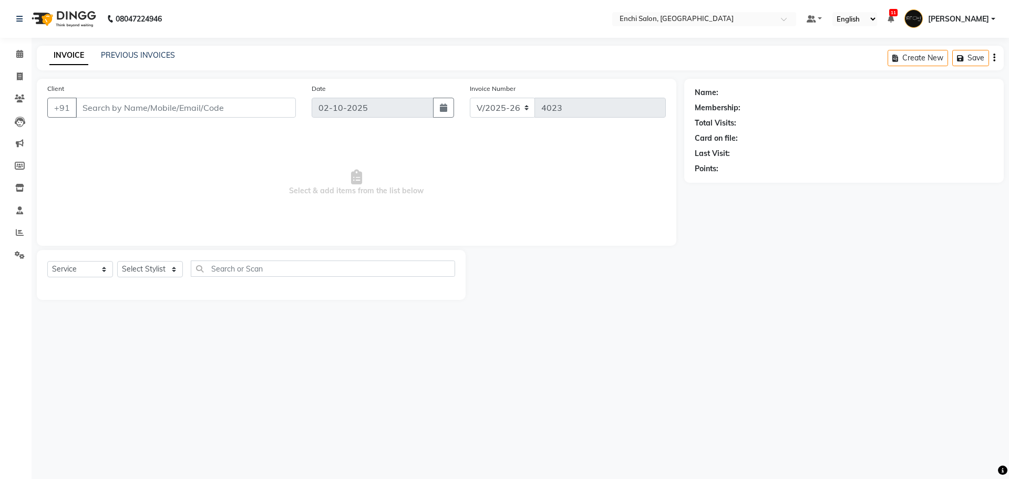
type input "9673523362"
select select "16329"
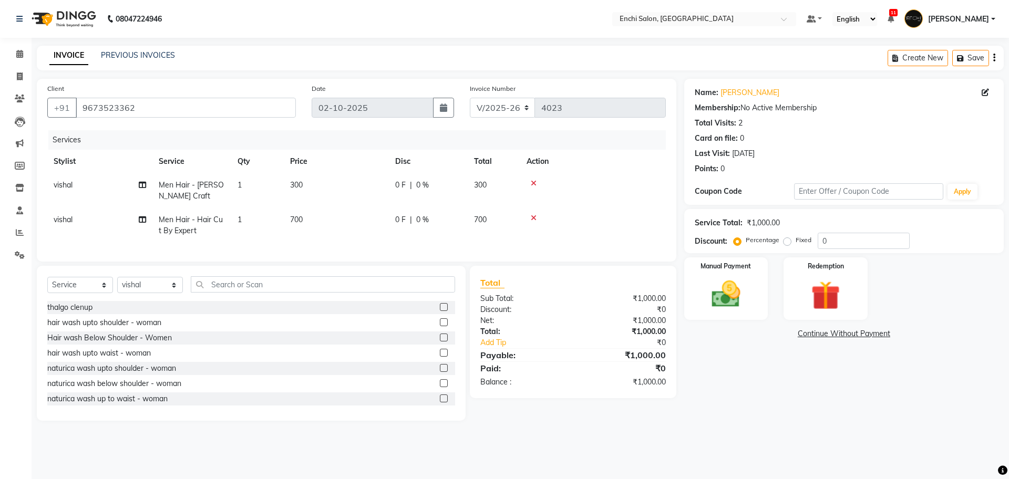
click at [217, 181] on span "Men Hair - [PERSON_NAME] Craft" at bounding box center [191, 190] width 65 height 21
select select "16329"
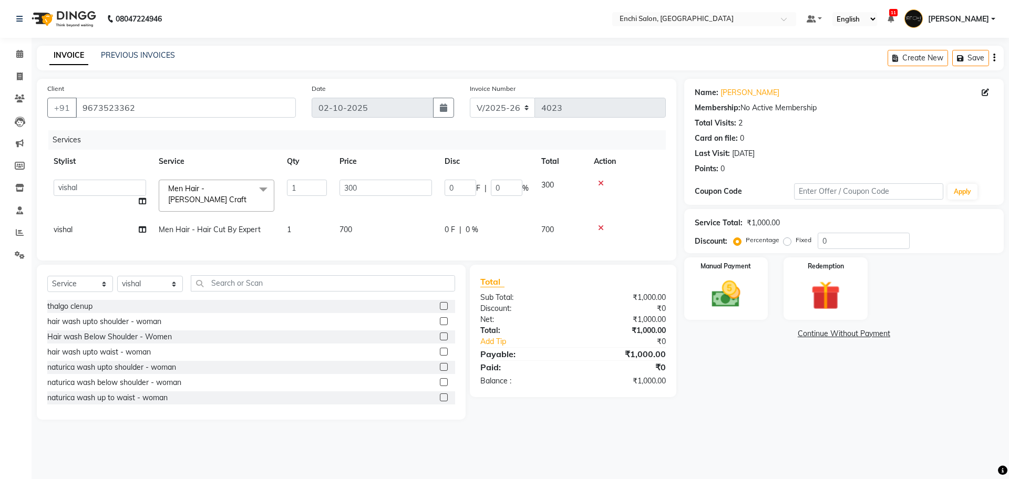
click at [217, 181] on span "Men Hair - Beard Craft x" at bounding box center [217, 196] width 116 height 32
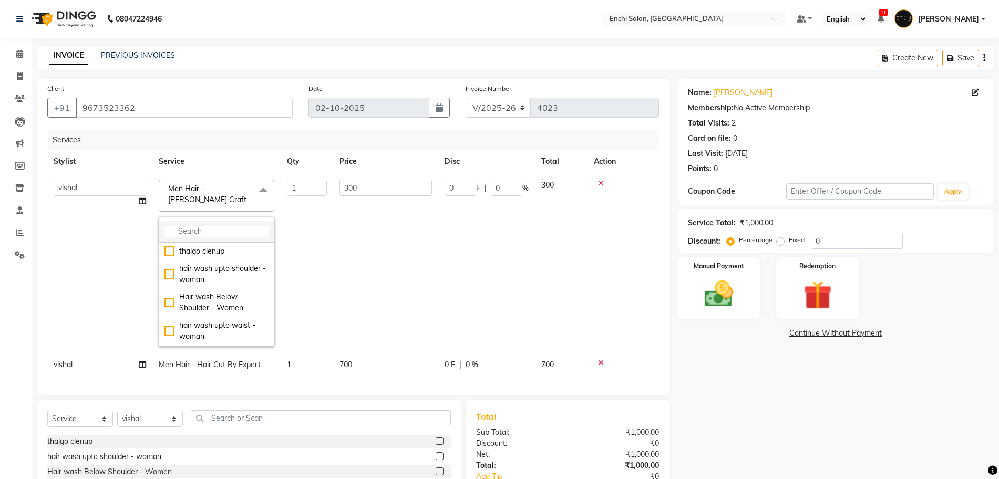
click at [186, 226] on input "multiselect-search" at bounding box center [217, 231] width 104 height 11
type input "ADD"
click at [200, 274] on div "Men Hair - Additional Wash" at bounding box center [217, 285] width 104 height 22
checkbox input "true"
type input "200"
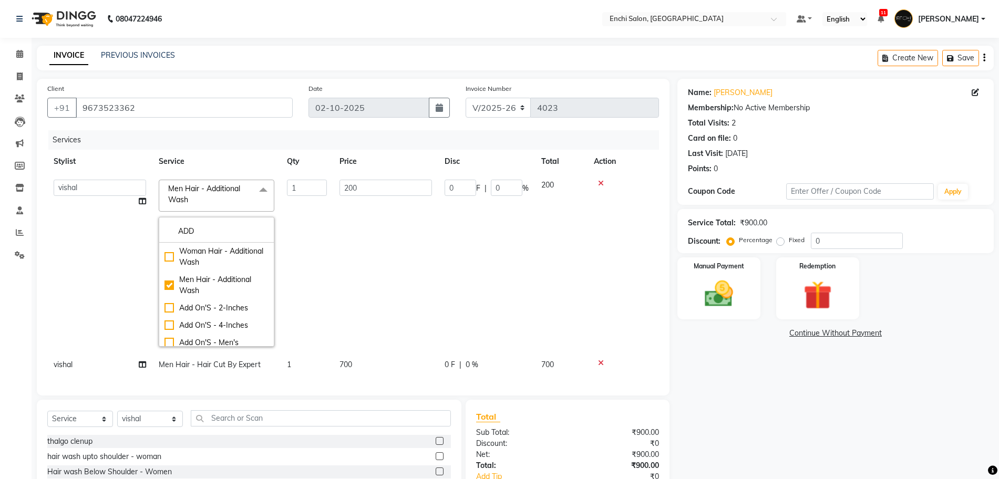
click at [357, 284] on td "200" at bounding box center [385, 263] width 105 height 180
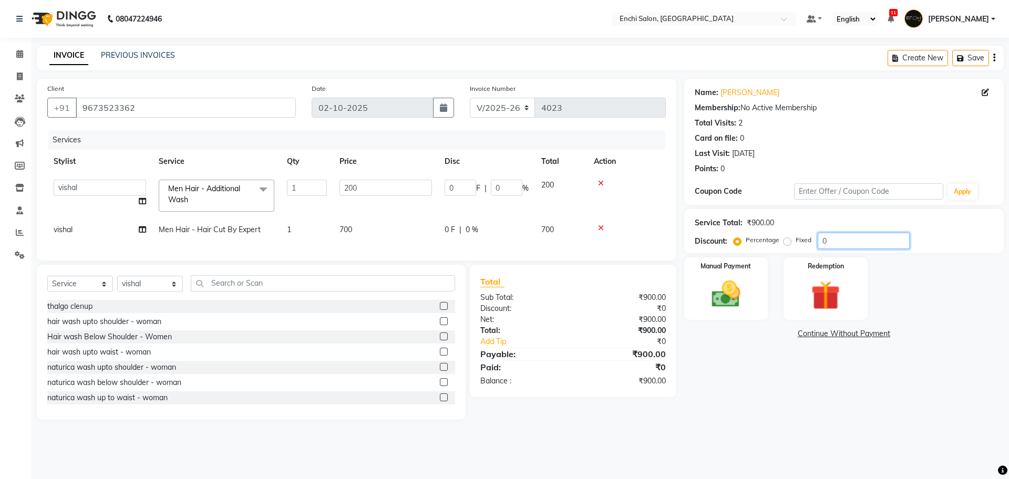
click at [843, 234] on input "0" at bounding box center [864, 241] width 92 height 16
type input "2"
type input "4"
type input "2"
type input "20"
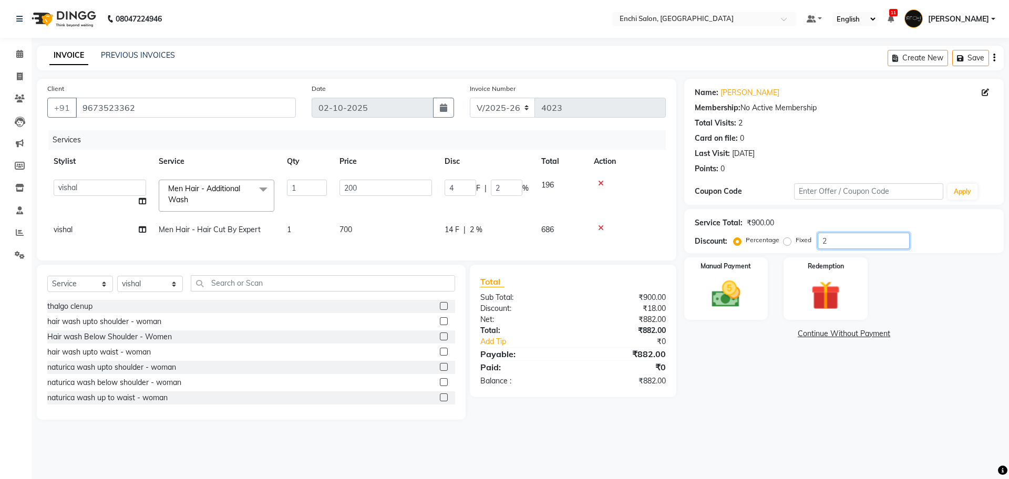
type input "40"
type input "20"
click at [739, 294] on img at bounding box center [726, 294] width 49 height 35
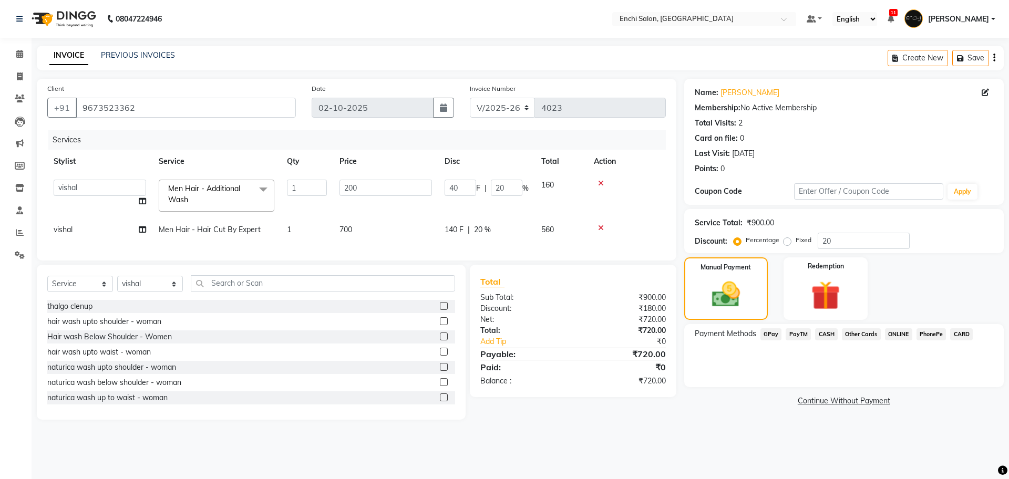
click at [820, 330] on span "CASH" at bounding box center [826, 335] width 23 height 12
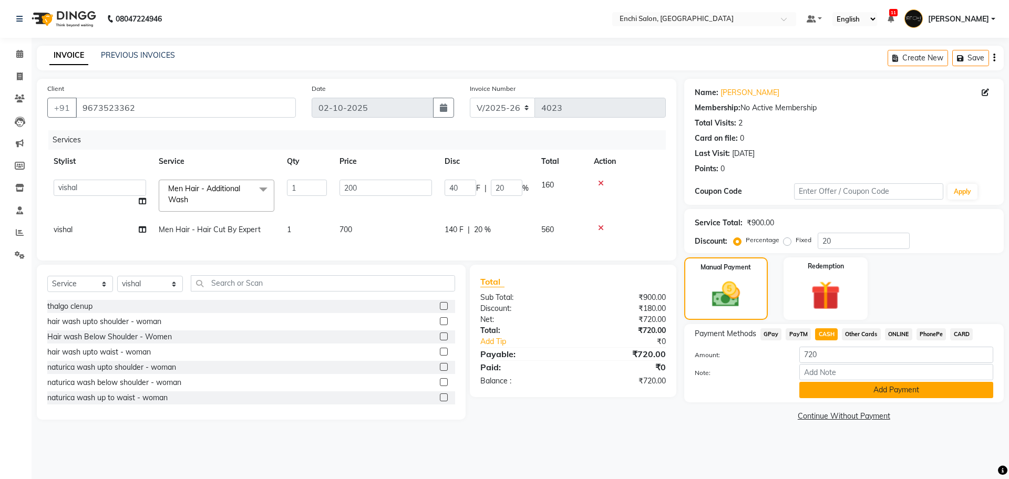
click at [831, 391] on button "Add Payment" at bounding box center [897, 390] width 194 height 16
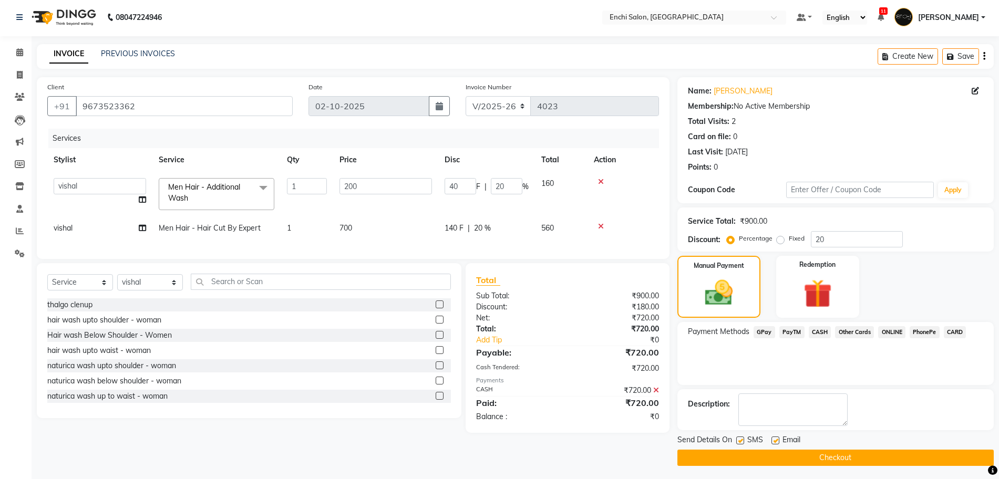
scroll to position [4, 0]
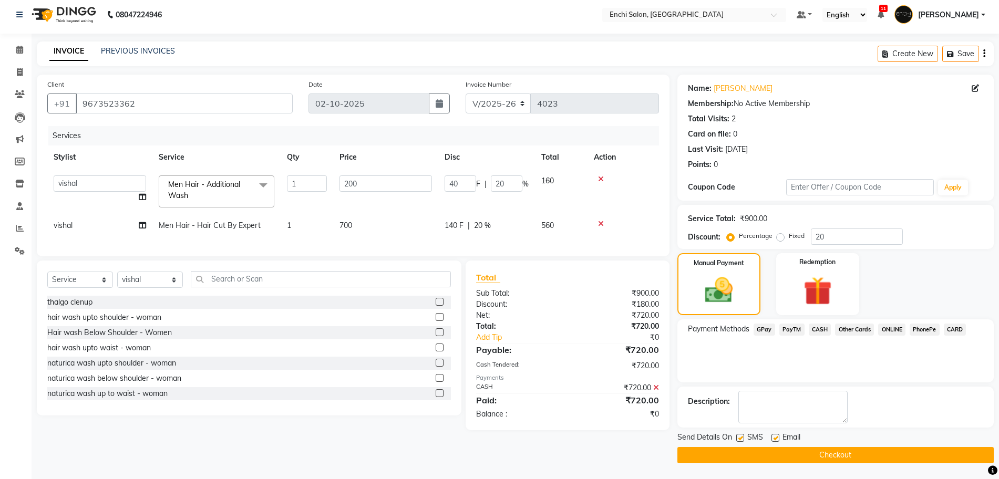
click at [828, 450] on button "Checkout" at bounding box center [836, 455] width 316 height 16
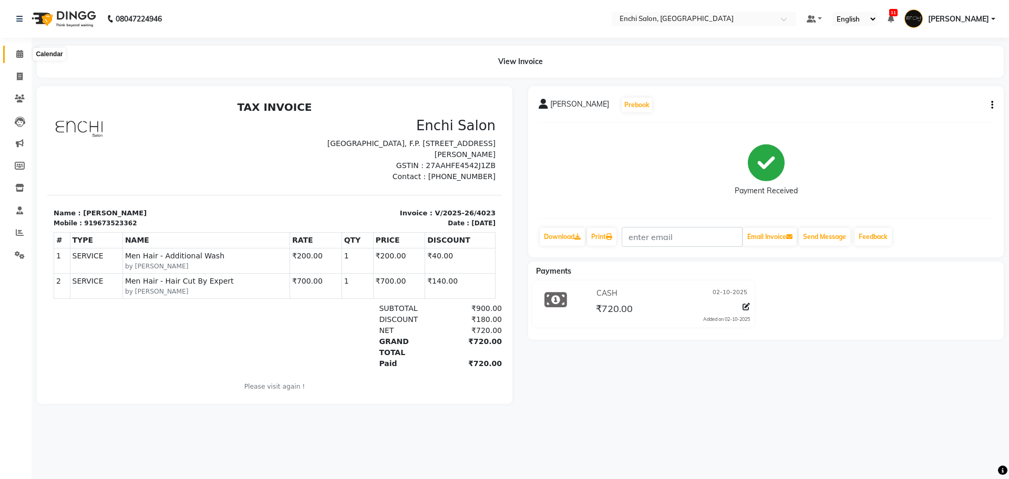
click at [21, 50] on icon at bounding box center [19, 54] width 7 height 8
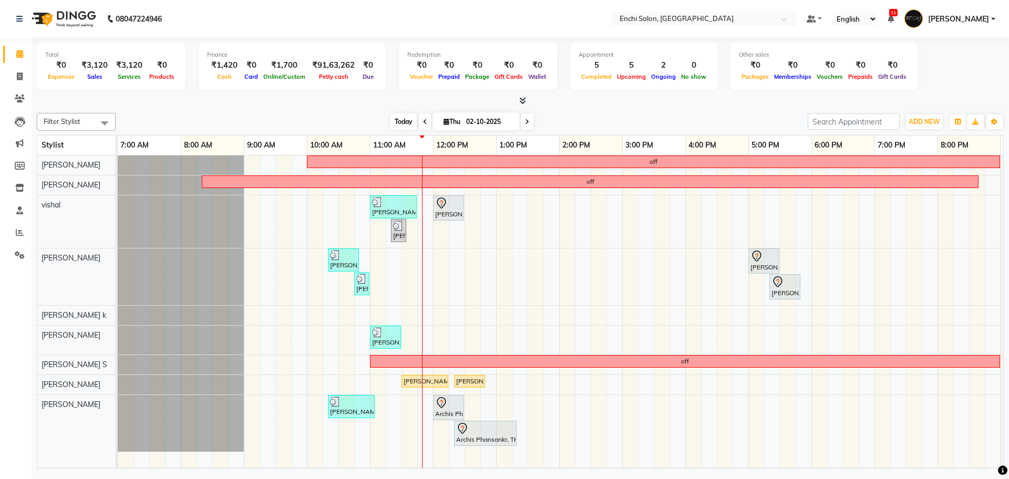
click at [391, 118] on span "Today" at bounding box center [404, 122] width 26 height 16
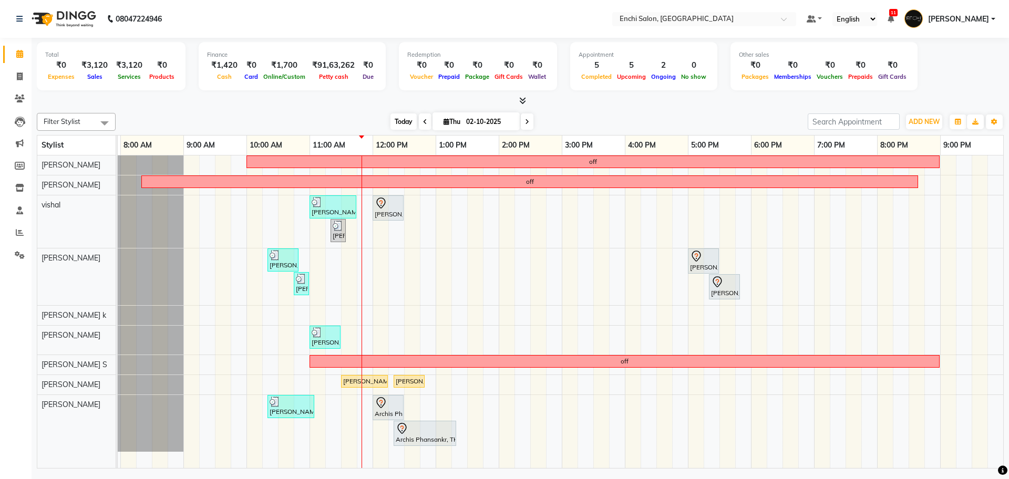
click at [391, 118] on span "Today" at bounding box center [404, 122] width 26 height 16
click at [393, 119] on span "Today" at bounding box center [404, 122] width 26 height 16
click at [399, 122] on span "Today" at bounding box center [404, 122] width 26 height 16
click at [394, 122] on span "Today" at bounding box center [404, 122] width 26 height 16
click at [411, 123] on span "Today" at bounding box center [404, 122] width 26 height 16
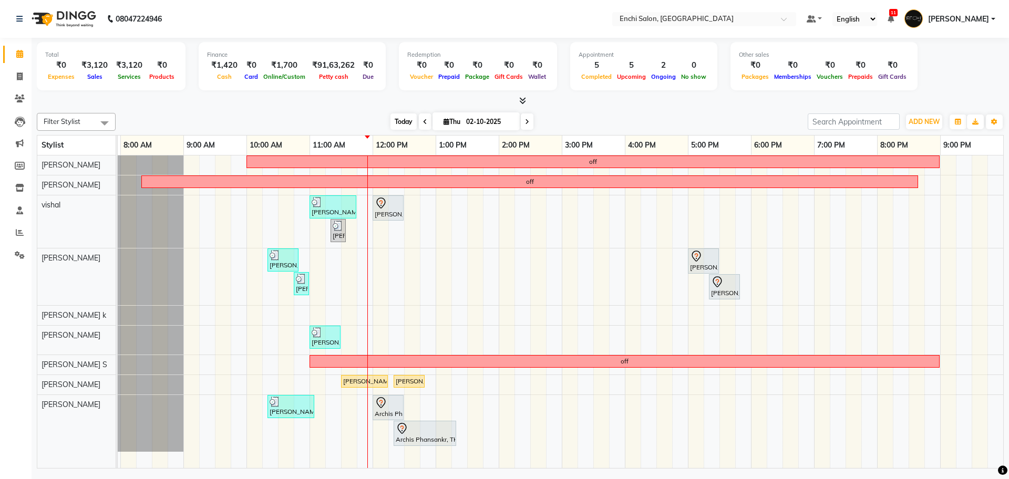
click at [403, 114] on span "Today" at bounding box center [404, 122] width 26 height 16
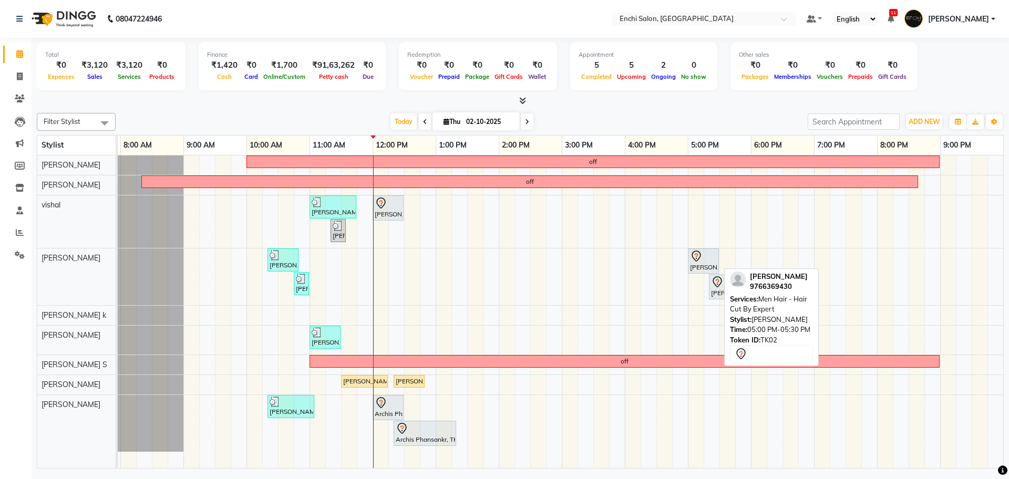
click at [706, 264] on div "parag, TK02, 05:00 PM-05:30 PM, Men Hair - Hair Cut By Expert" at bounding box center [703, 261] width 29 height 22
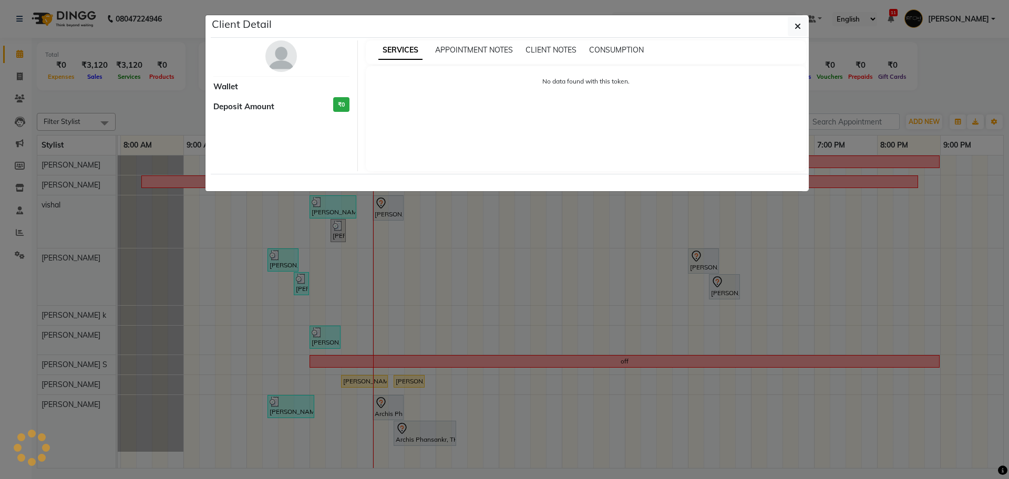
select select "7"
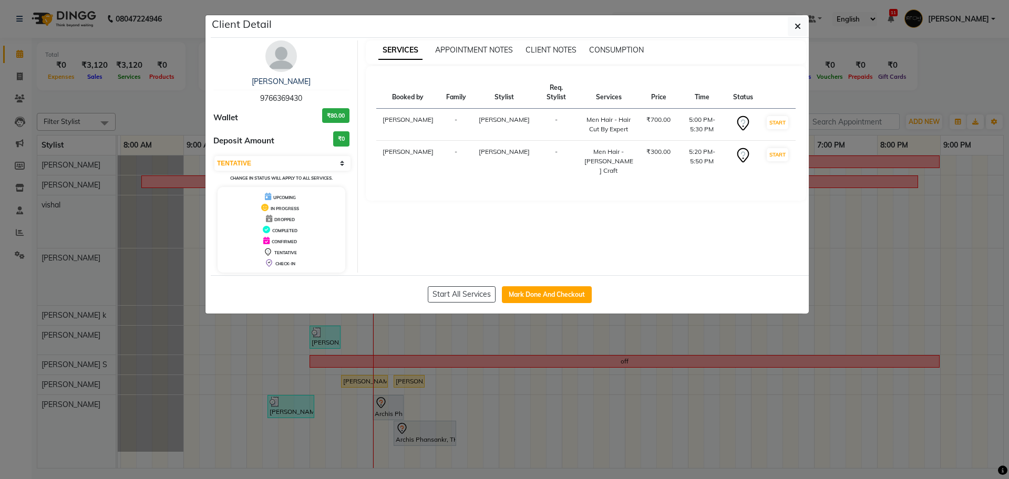
click at [838, 98] on ngb-modal-window "Client Detail parag 9766369430 Wallet ₹80.00 Deposit Amount ₹0 Select IN SERVIC…" at bounding box center [504, 239] width 1009 height 479
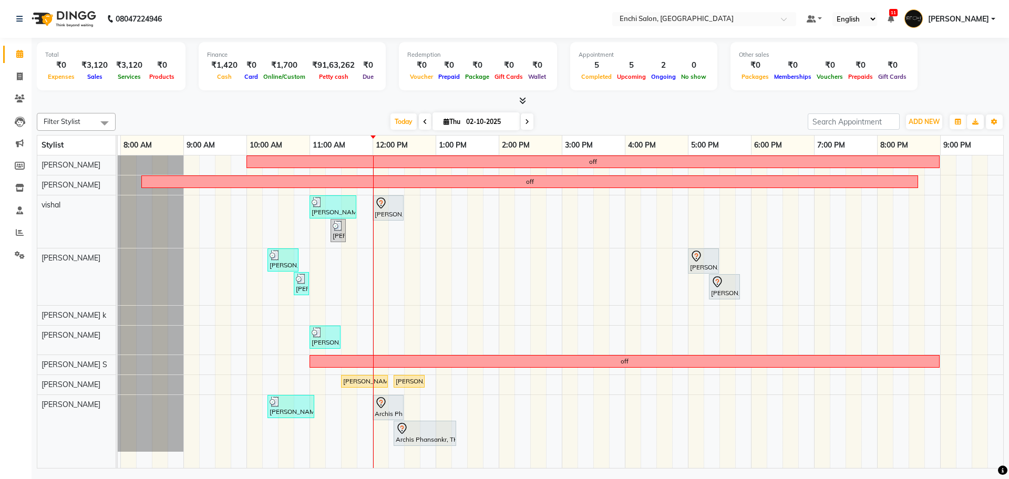
click at [531, 116] on span at bounding box center [527, 122] width 13 height 16
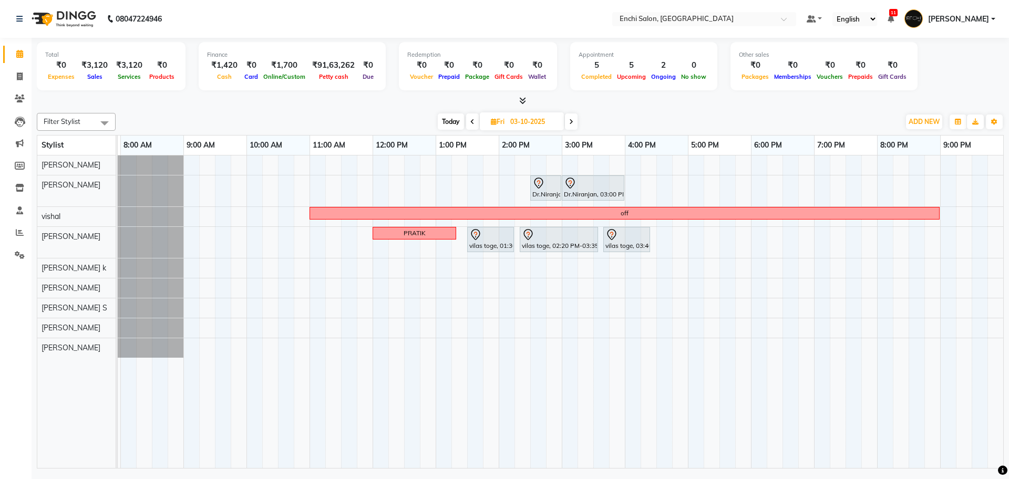
click at [444, 128] on span "Today" at bounding box center [451, 122] width 26 height 16
type input "02-10-2025"
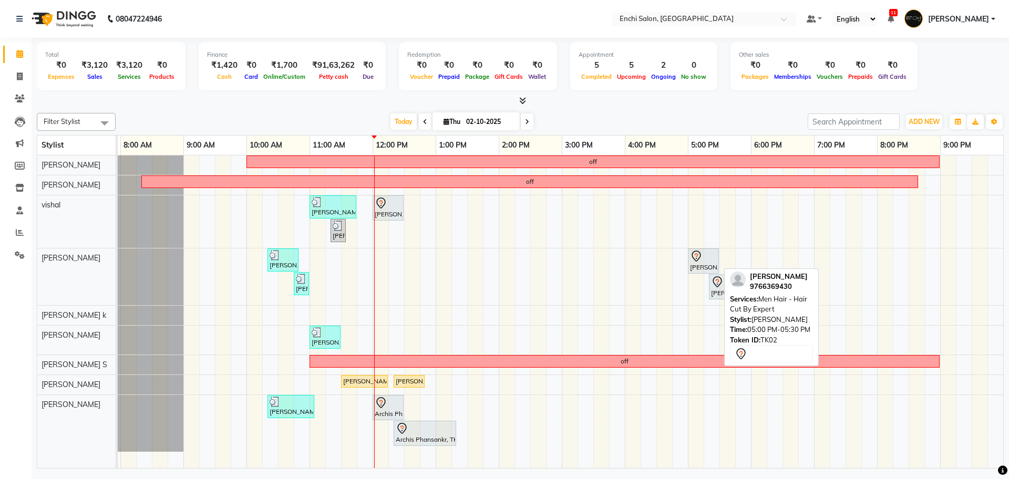
click at [709, 252] on div at bounding box center [703, 256] width 27 height 13
select select "7"
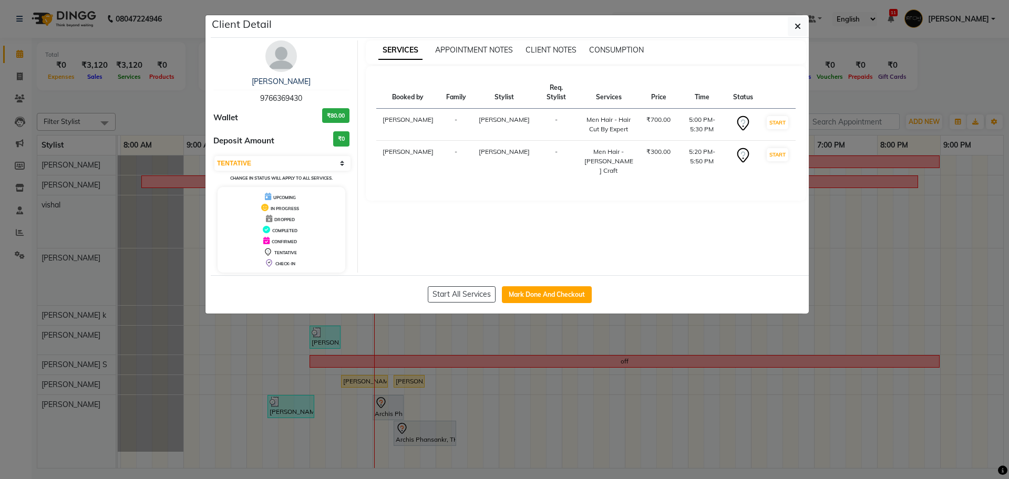
click at [888, 101] on ngb-modal-window "Client Detail parag 9766369430 Wallet ₹80.00 Deposit Amount ₹0 Select IN SERVIC…" at bounding box center [504, 239] width 1009 height 479
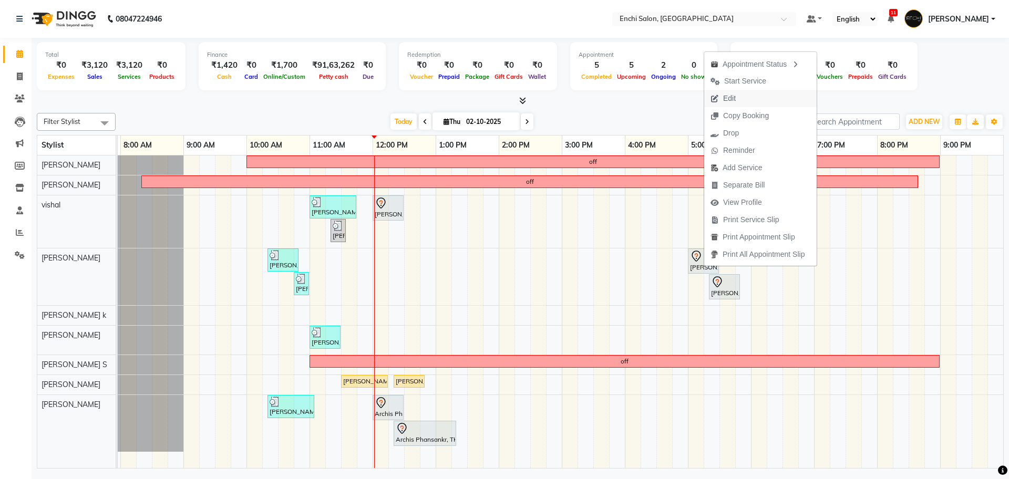
click at [740, 97] on span "Edit" at bounding box center [723, 98] width 38 height 17
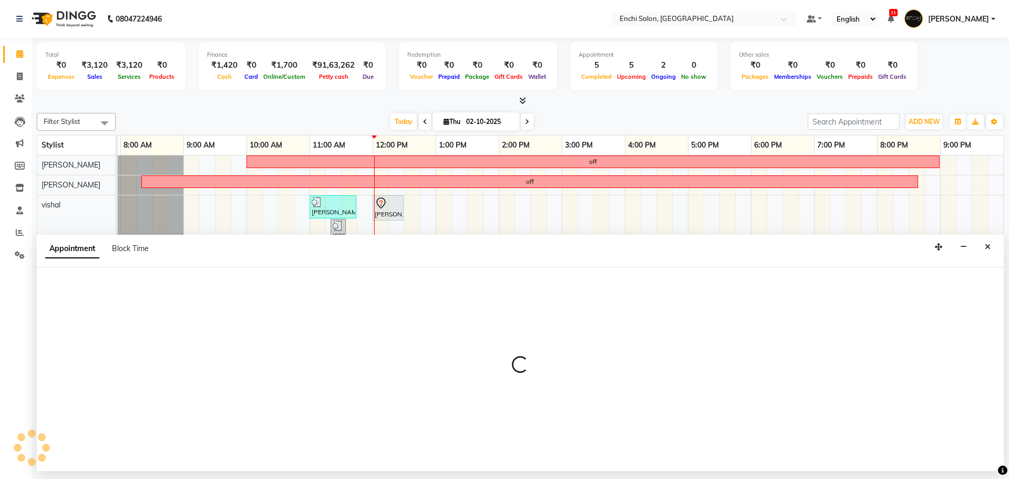
select select "tentative"
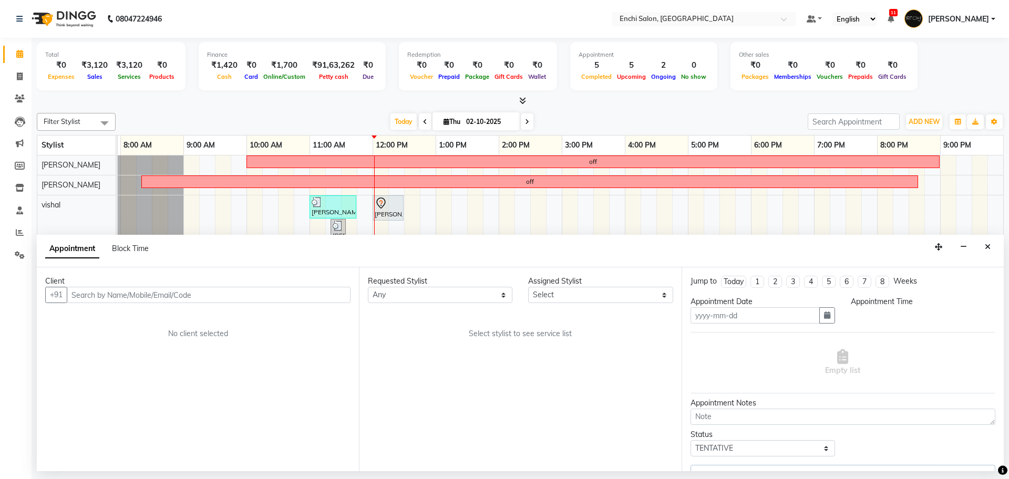
type input "02-10-2025"
select select "1020"
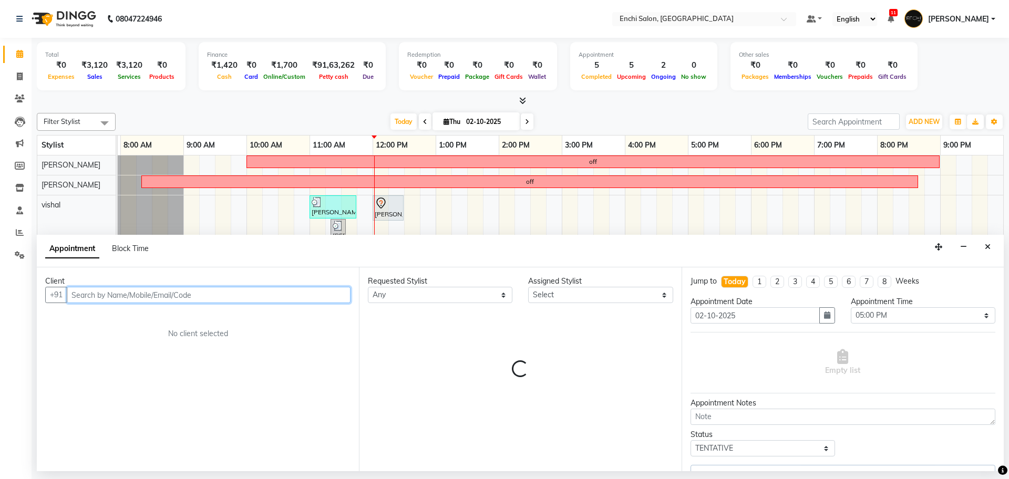
select select "595"
select select "299"
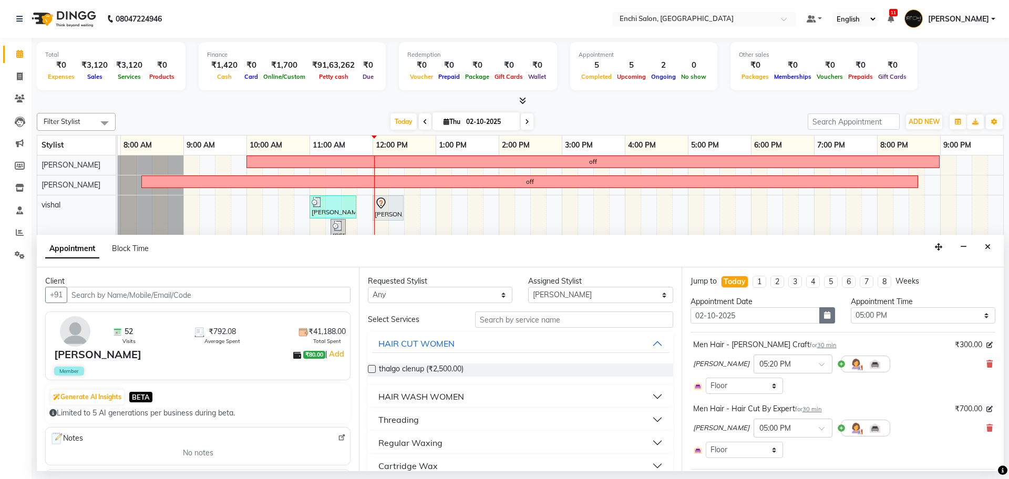
click at [819, 315] on button "button" at bounding box center [827, 316] width 16 height 16
click at [773, 368] on div "3" at bounding box center [769, 370] width 17 height 17
type input "03-10-2025"
select select "1020"
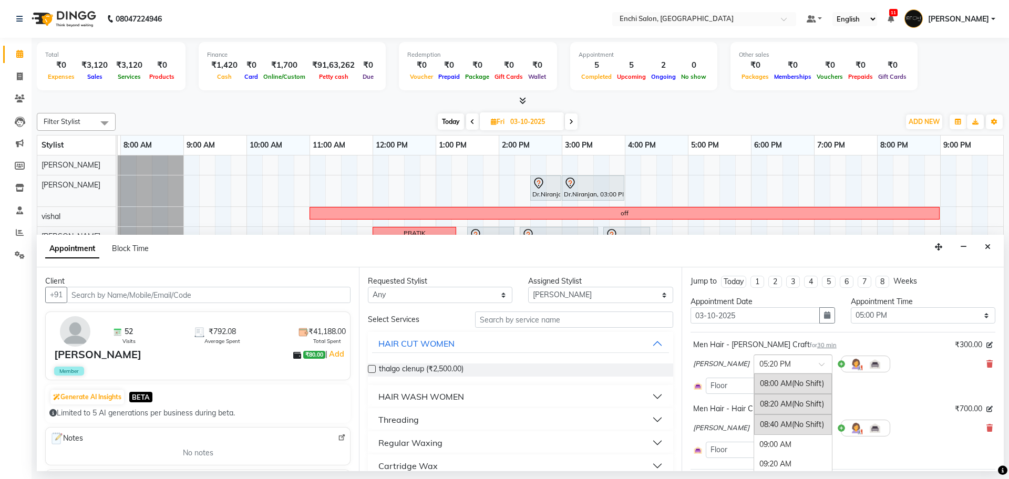
click at [781, 364] on input "text" at bounding box center [783, 363] width 46 height 11
click at [772, 428] on div "05:00 PM" at bounding box center [793, 429] width 78 height 19
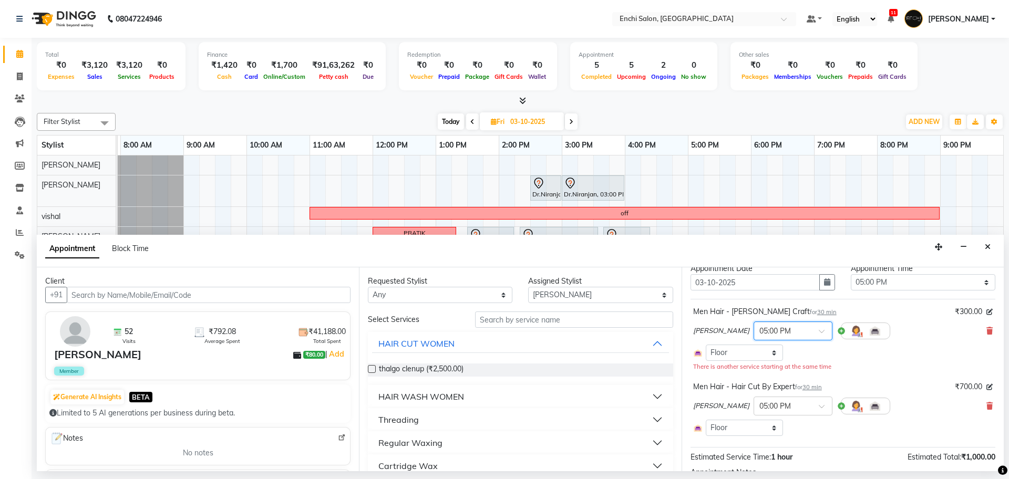
scroll to position [124, 0]
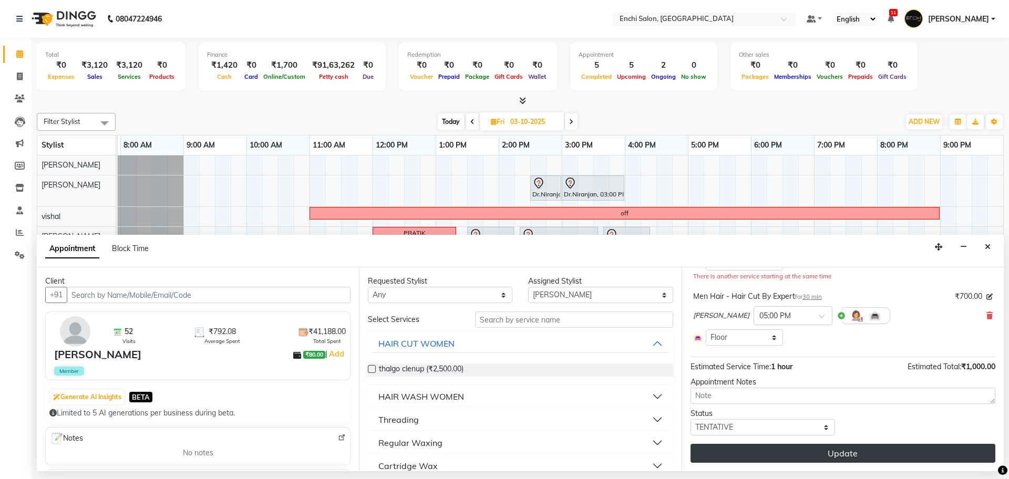
click at [798, 456] on button "Update" at bounding box center [843, 453] width 305 height 19
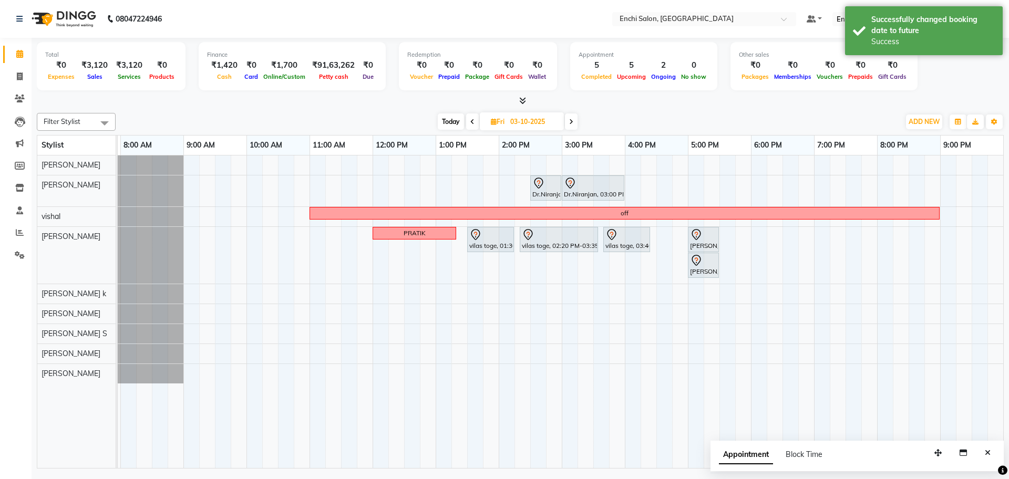
click at [454, 118] on span "Today" at bounding box center [451, 122] width 26 height 16
type input "02-10-2025"
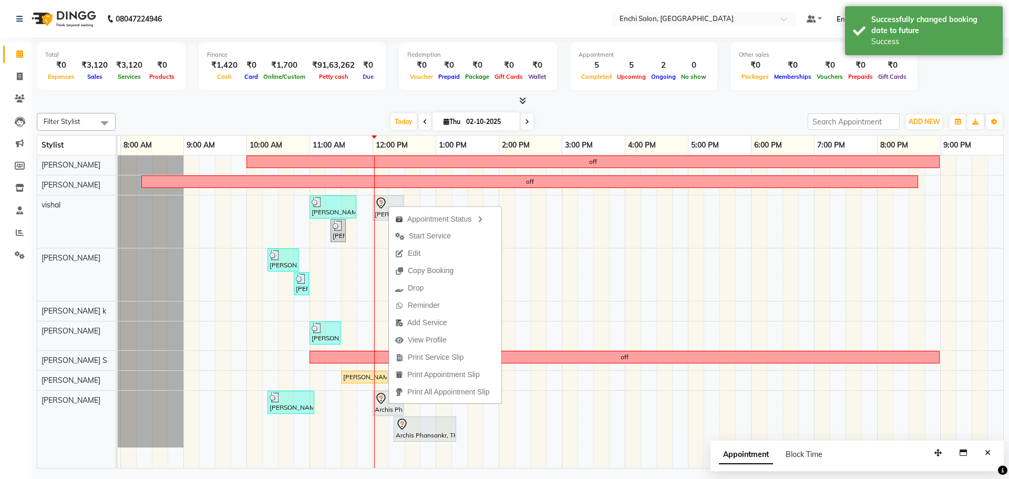
click at [570, 110] on div "Filter Stylist Select All Kawaljit G Sagar Adhav vishal Parmeshwar Apurva k Arj…" at bounding box center [520, 289] width 967 height 360
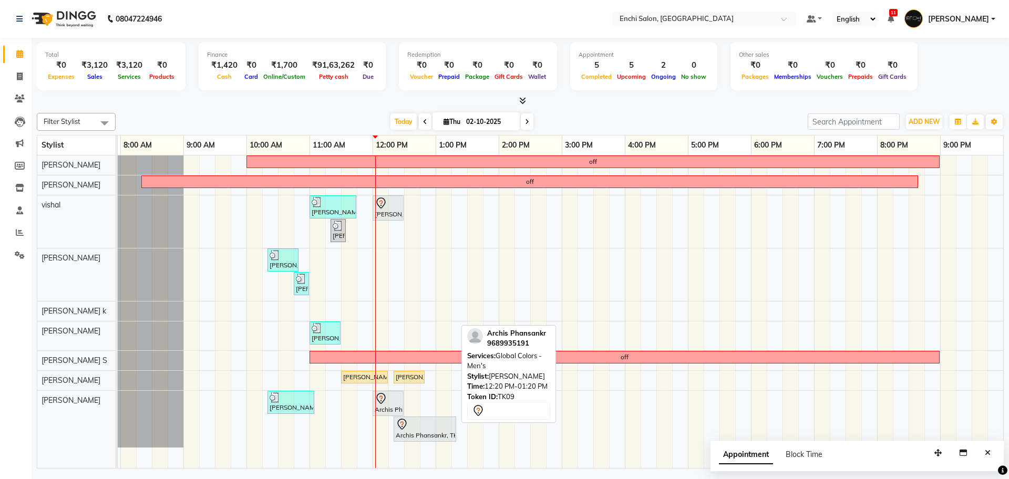
click at [418, 427] on div at bounding box center [425, 424] width 58 height 13
select select "7"
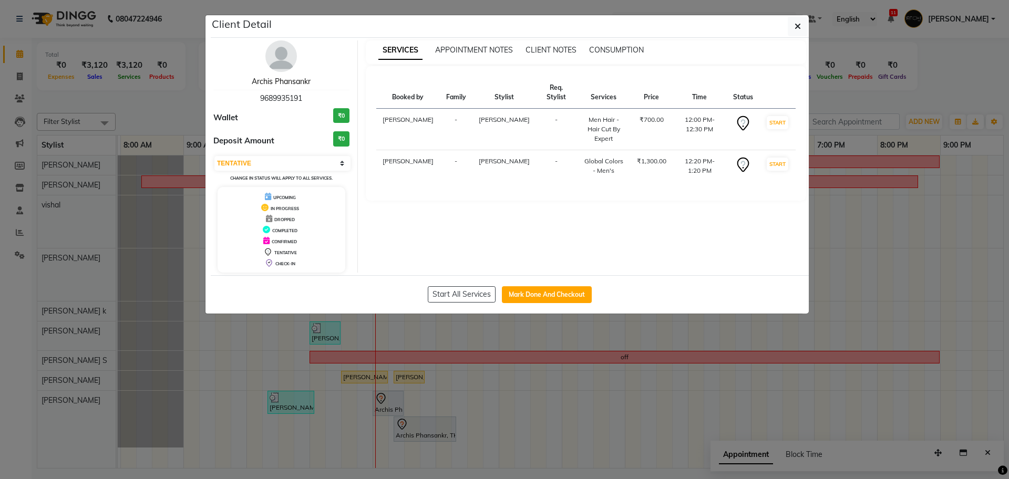
click at [258, 79] on link "Archis Phansankr" at bounding box center [281, 81] width 59 height 9
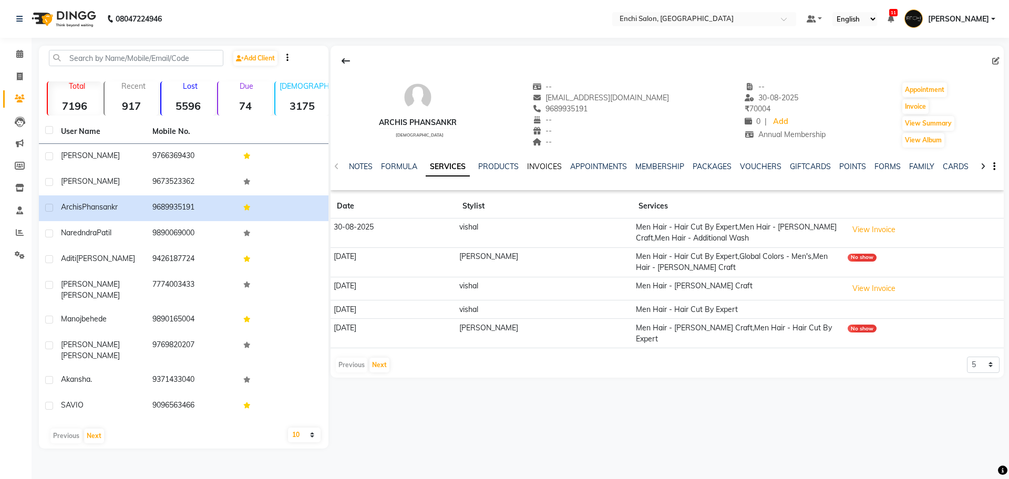
click at [538, 170] on link "INVOICES" at bounding box center [544, 166] width 35 height 9
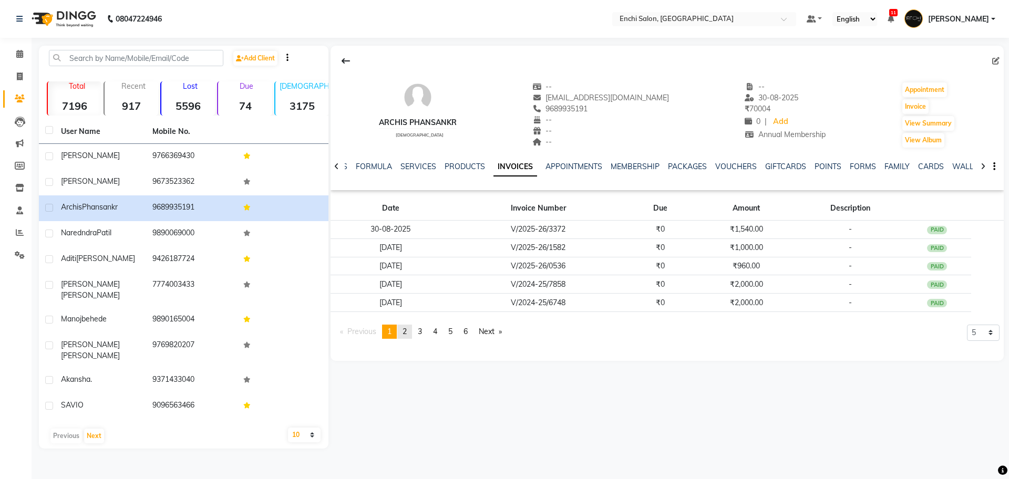
click at [407, 330] on span "2" at bounding box center [405, 331] width 4 height 9
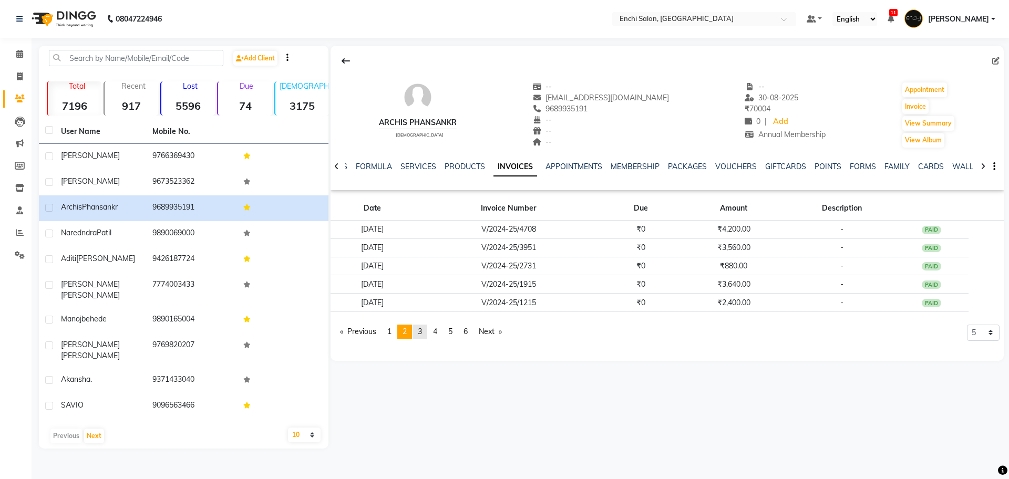
click at [419, 333] on link "page 3" at bounding box center [420, 332] width 15 height 14
click at [15, 51] on span at bounding box center [20, 54] width 18 height 12
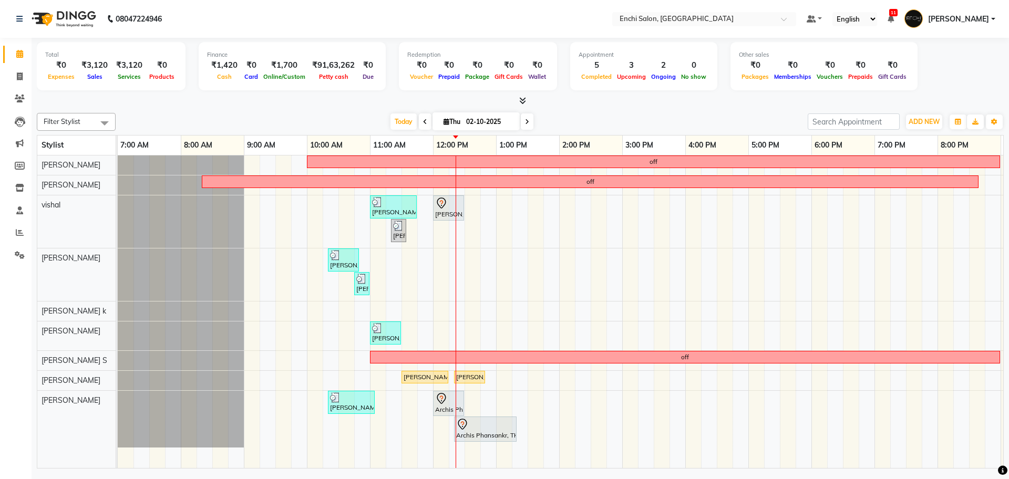
click at [571, 339] on div "off off Ritesh, TK05, 11:00 AM-11:45 AM, Men Hair - Additional Wash,Men Hair - …" at bounding box center [591, 312] width 946 height 313
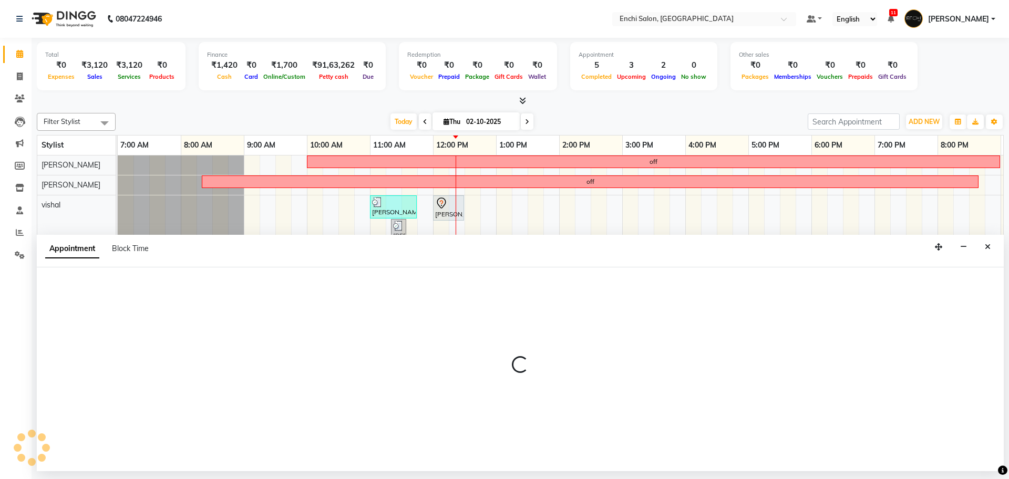
select select "25297"
select select "840"
select select "tentative"
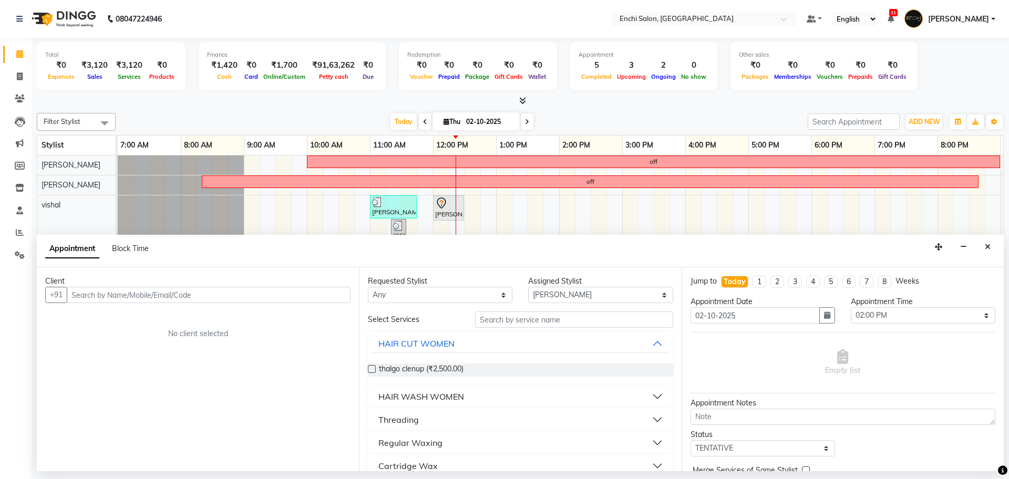
click at [181, 300] on input "text" at bounding box center [209, 295] width 284 height 16
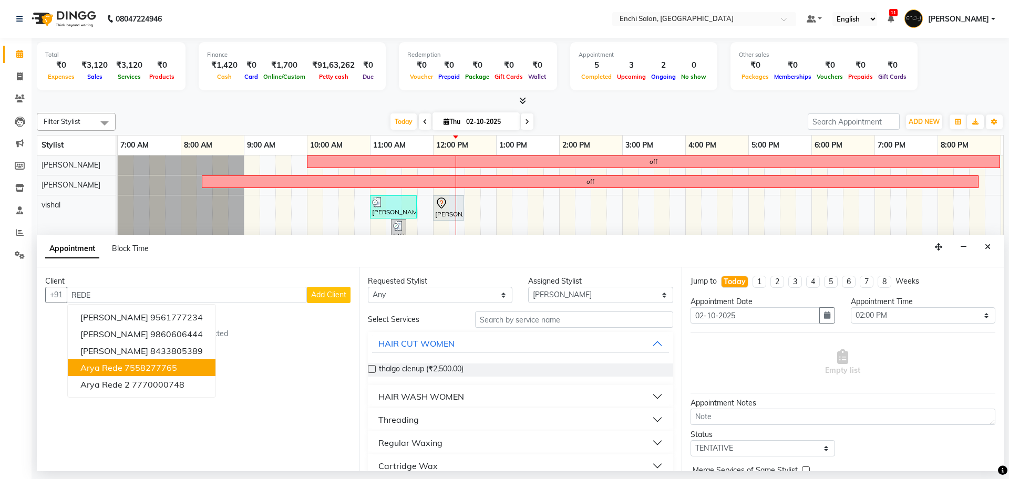
drag, startPoint x: 131, startPoint y: 323, endPoint x: 128, endPoint y: 361, distance: 38.0
click at [128, 361] on ngb-typeahead-window "Aryan Rede 9561777234 Aryan Rede 9860606444 Ketki Redekar 8433805389 Arya Rede …" at bounding box center [141, 351] width 149 height 94
click at [125, 366] on ngb-highlight "7558277765" at bounding box center [151, 368] width 53 height 11
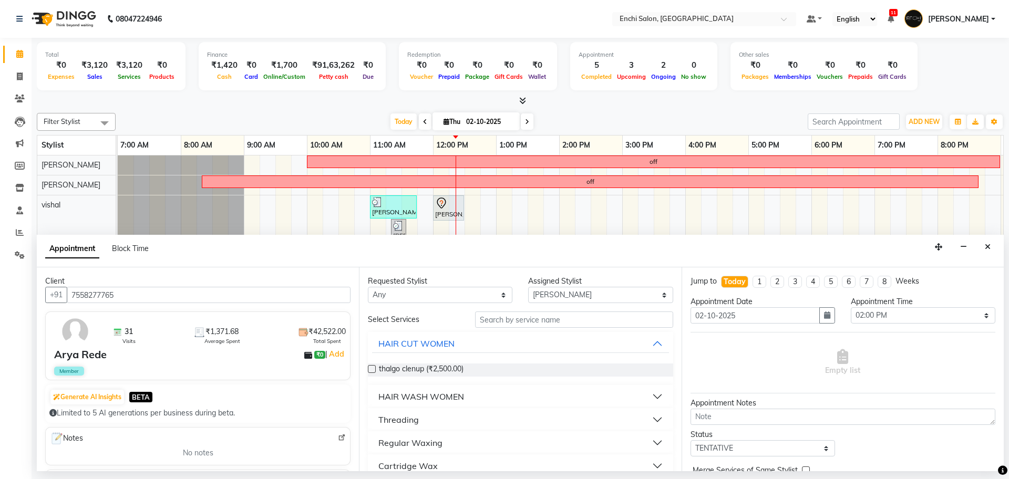
scroll to position [66, 0]
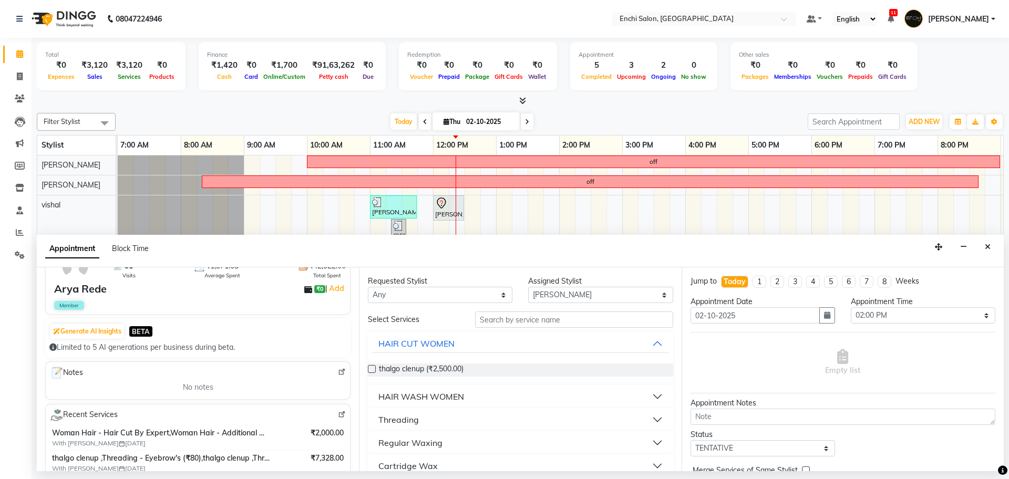
type input "7558277765"
click at [516, 326] on input "text" at bounding box center [574, 320] width 198 height 16
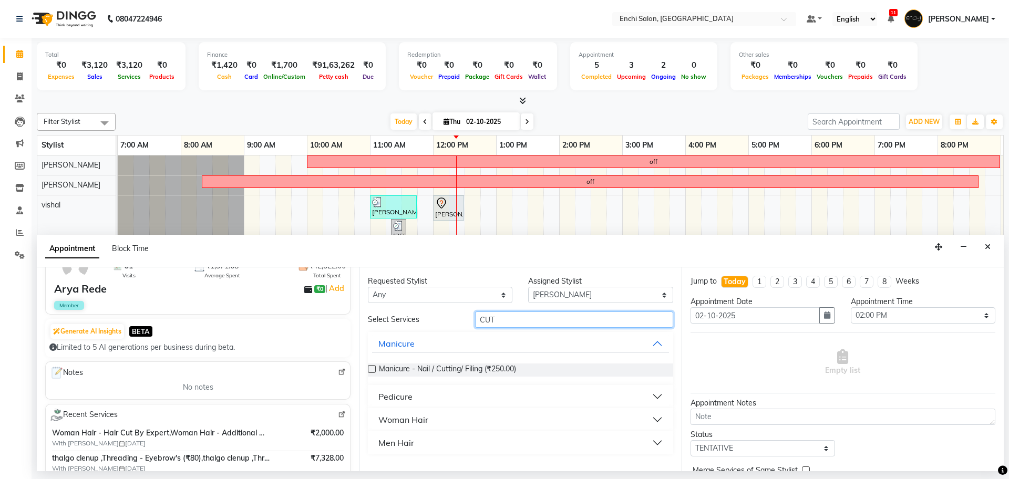
type input "CUT"
click at [405, 437] on div "Men Hair" at bounding box center [396, 443] width 36 height 13
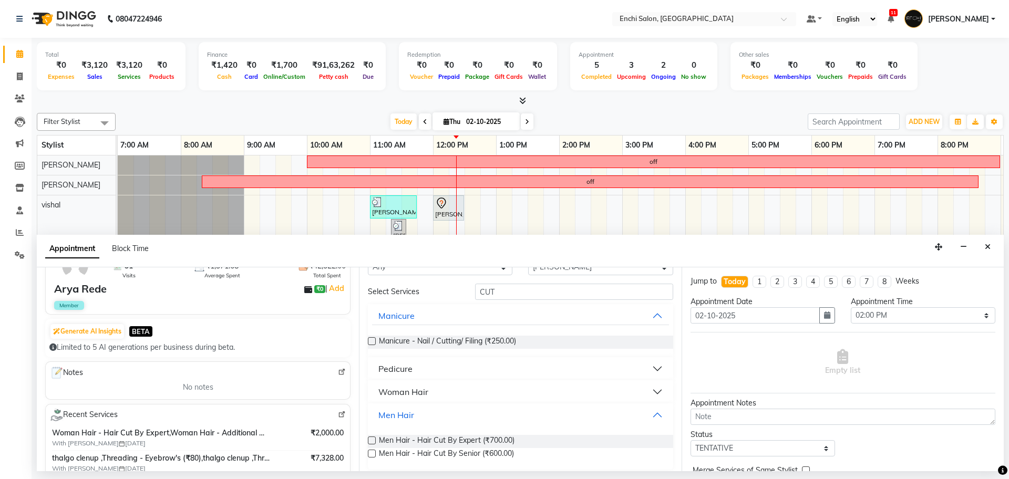
scroll to position [29, 0]
click at [405, 436] on span "Men Hair - Hair Cut By Expert (₹700.00)" at bounding box center [447, 440] width 136 height 13
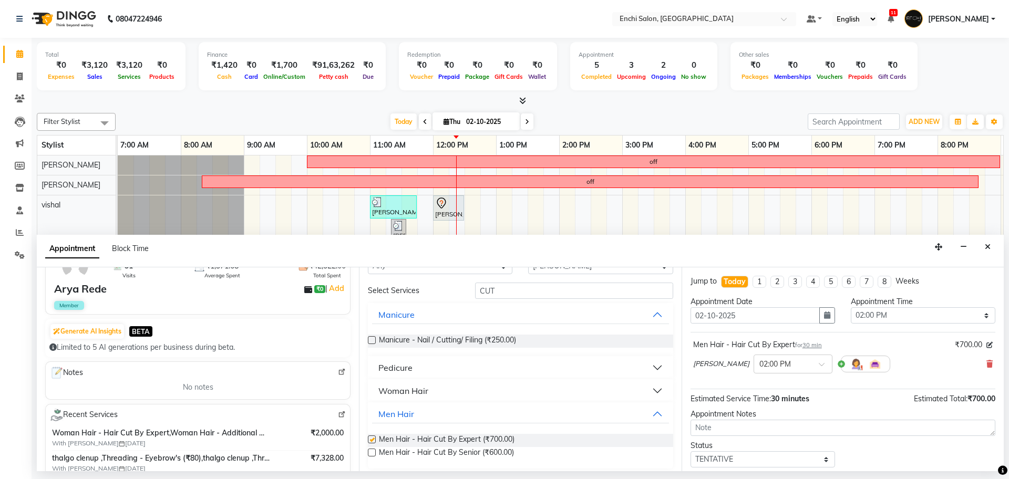
checkbox input "false"
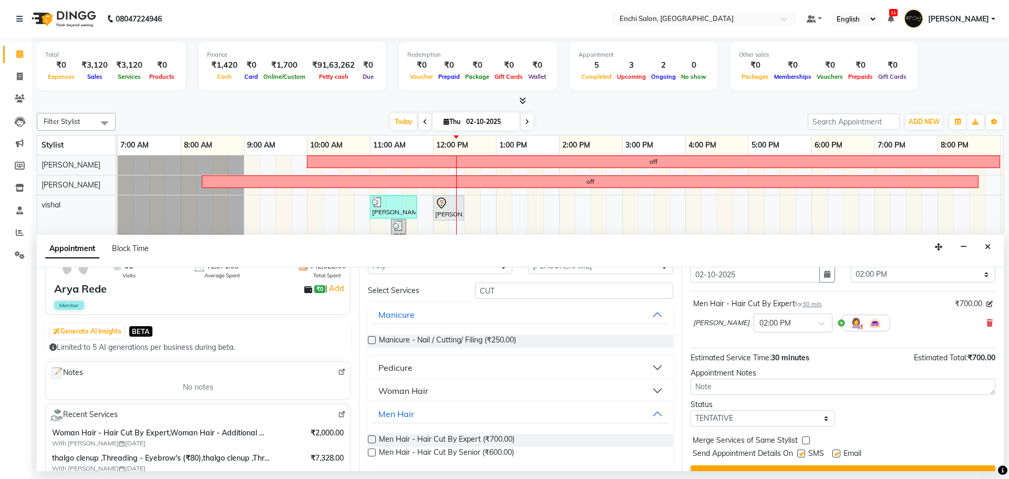
scroll to position [63, 0]
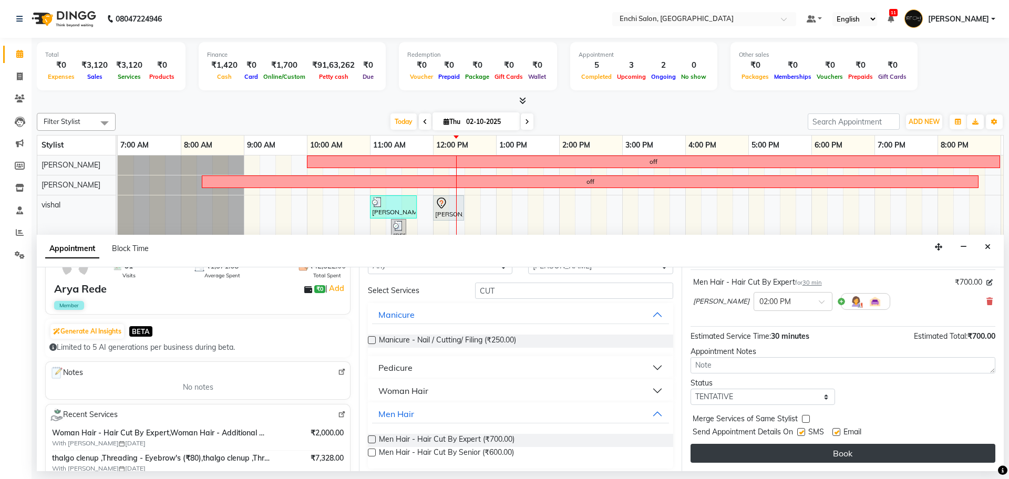
click at [766, 449] on button "Book" at bounding box center [843, 453] width 305 height 19
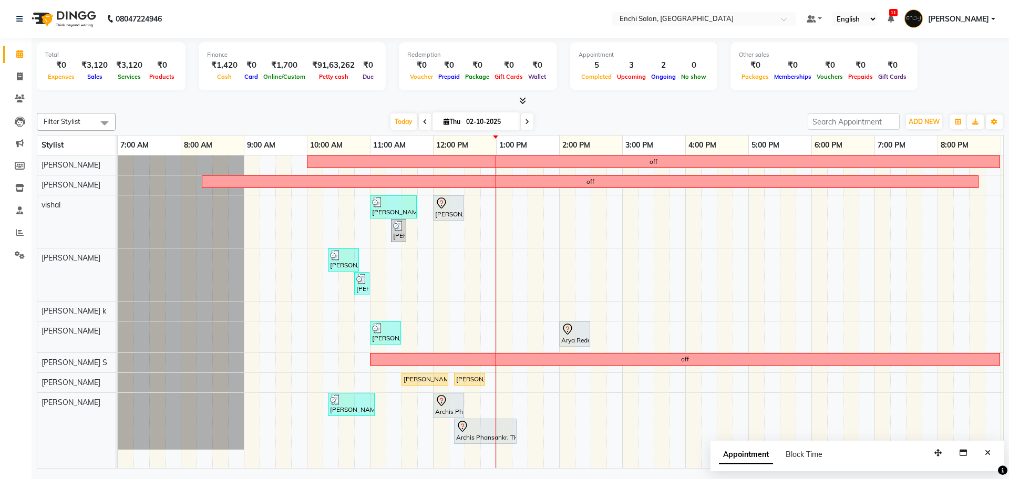
click at [527, 125] on icon at bounding box center [527, 122] width 4 height 6
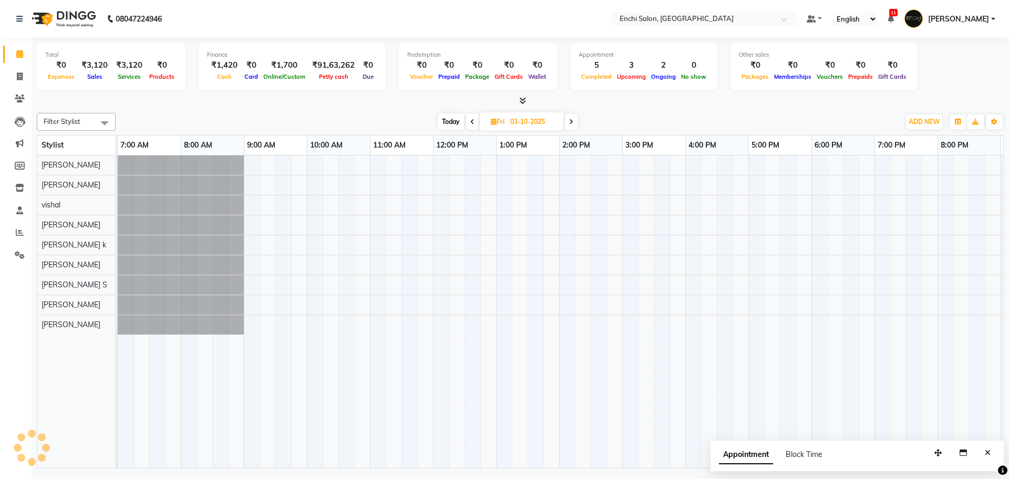
scroll to position [0, 60]
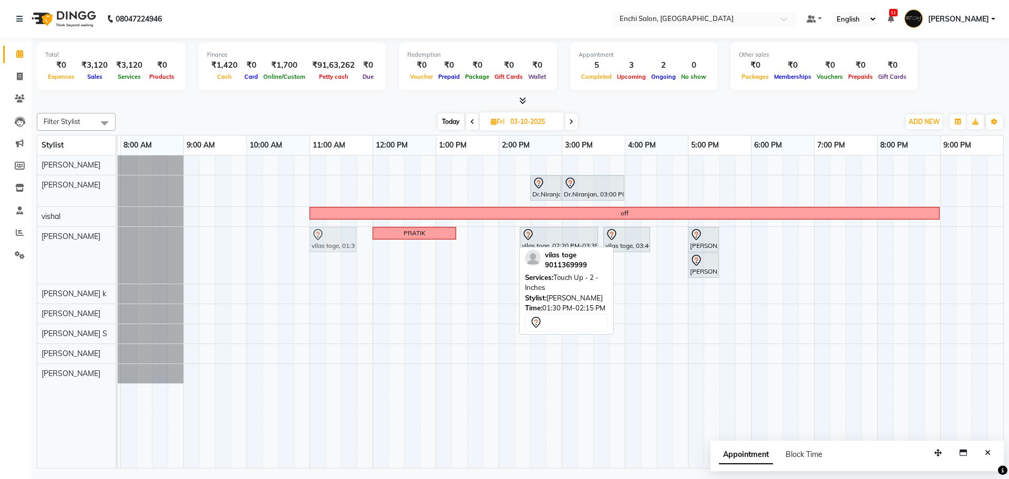
drag, startPoint x: 491, startPoint y: 244, endPoint x: 339, endPoint y: 251, distance: 153.1
click at [57, 251] on div "PRATIK vilas toge, 01:30 PM-02:15 PM, Touch Up - 2 - Inches vilas toge, 02:20 P…" at bounding box center [57, 255] width 0 height 57
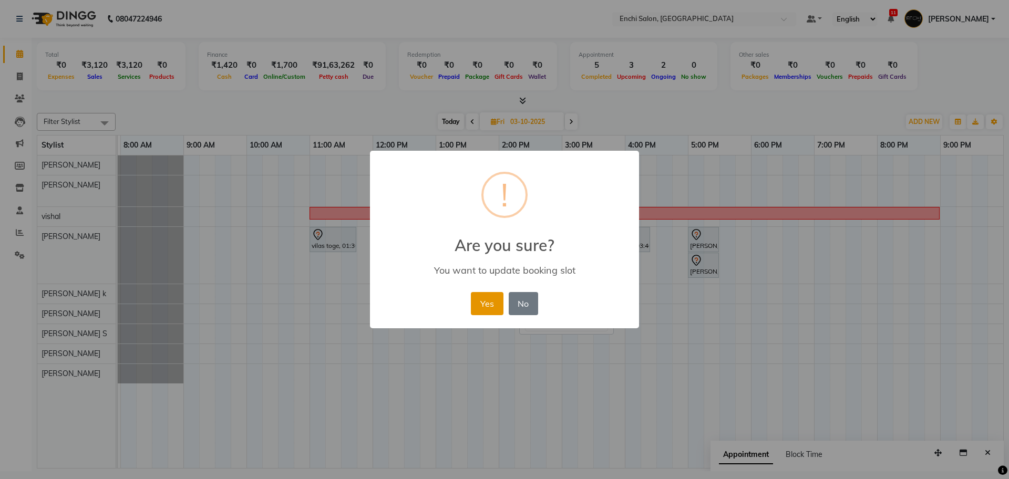
click at [481, 294] on button "Yes" at bounding box center [487, 303] width 32 height 23
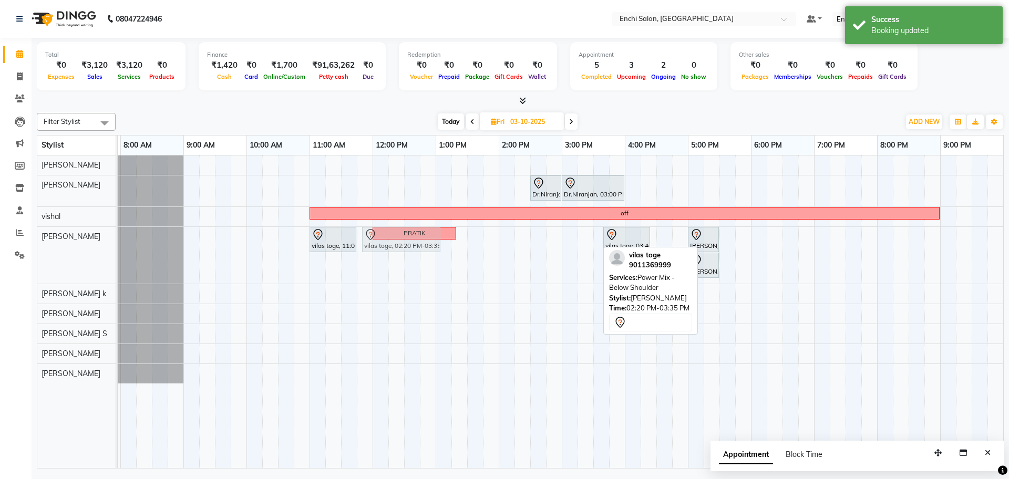
drag, startPoint x: 587, startPoint y: 238, endPoint x: 422, endPoint y: 243, distance: 165.1
click at [57, 243] on div "vilas toge, 11:00 AM-11:45 AM, Touch Up - 2 - Inches PRATIK vilas toge, 02:20 P…" at bounding box center [57, 255] width 0 height 57
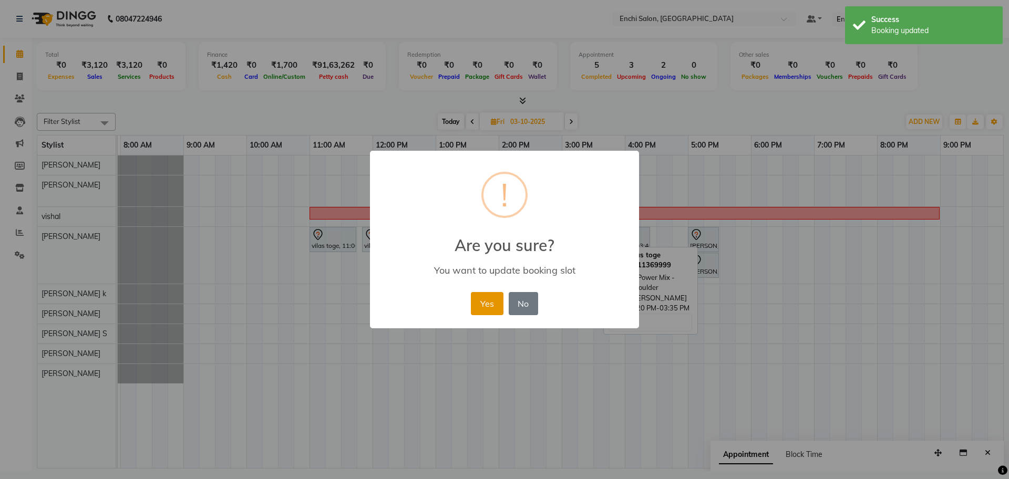
click at [495, 311] on button "Yes" at bounding box center [487, 303] width 32 height 23
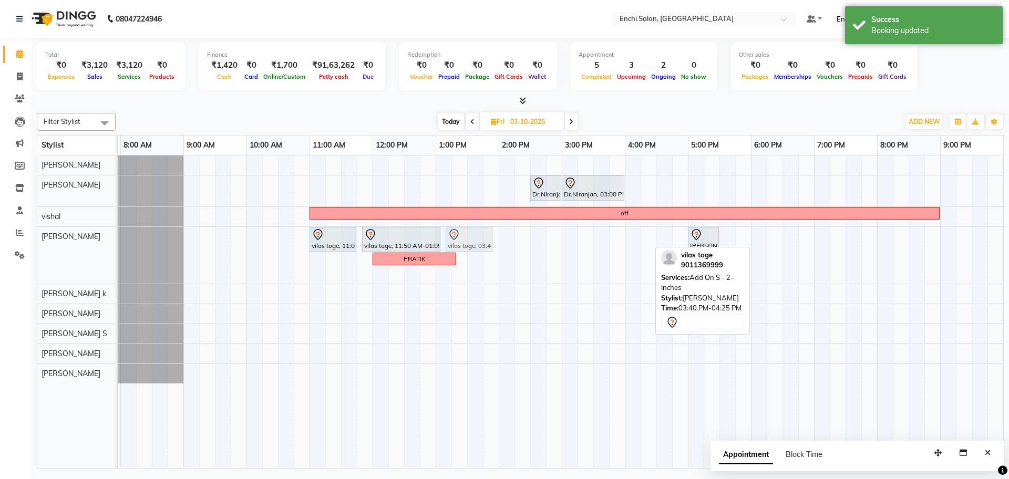
drag, startPoint x: 632, startPoint y: 234, endPoint x: 470, endPoint y: 238, distance: 162.0
click at [57, 238] on div "vilas toge, 11:00 AM-11:45 AM, Touch Up - 2 - Inches vilas toge, 11:50 AM-01:05…" at bounding box center [57, 255] width 0 height 57
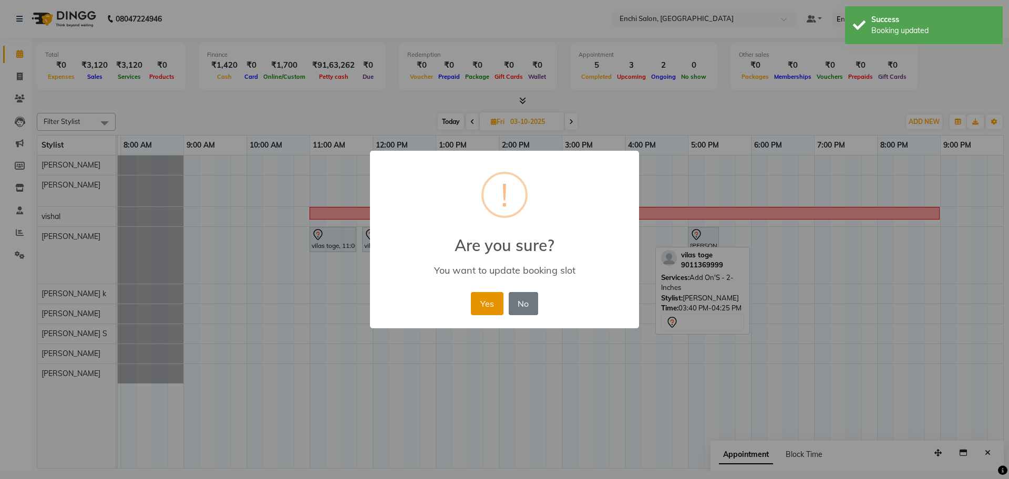
click at [501, 306] on button "Yes" at bounding box center [487, 303] width 32 height 23
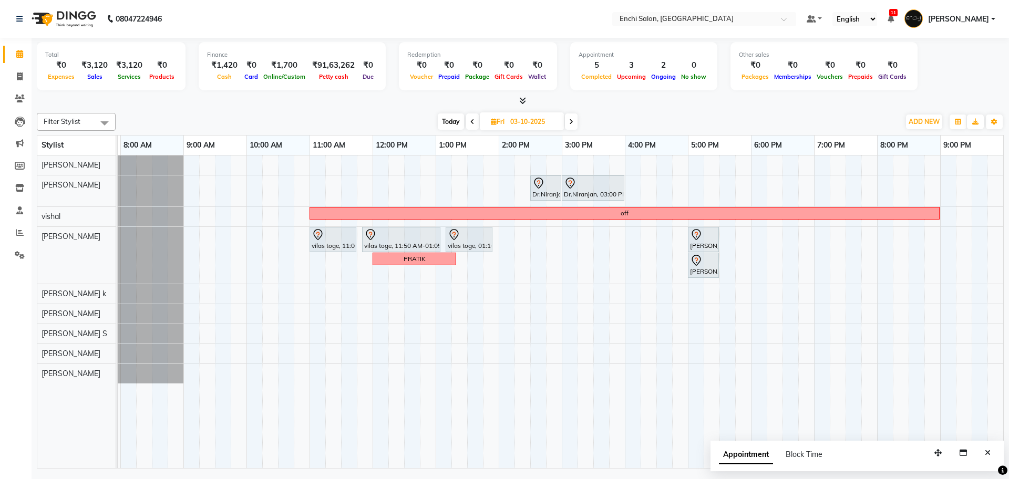
click at [440, 123] on span "Today" at bounding box center [451, 122] width 26 height 16
type input "02-10-2025"
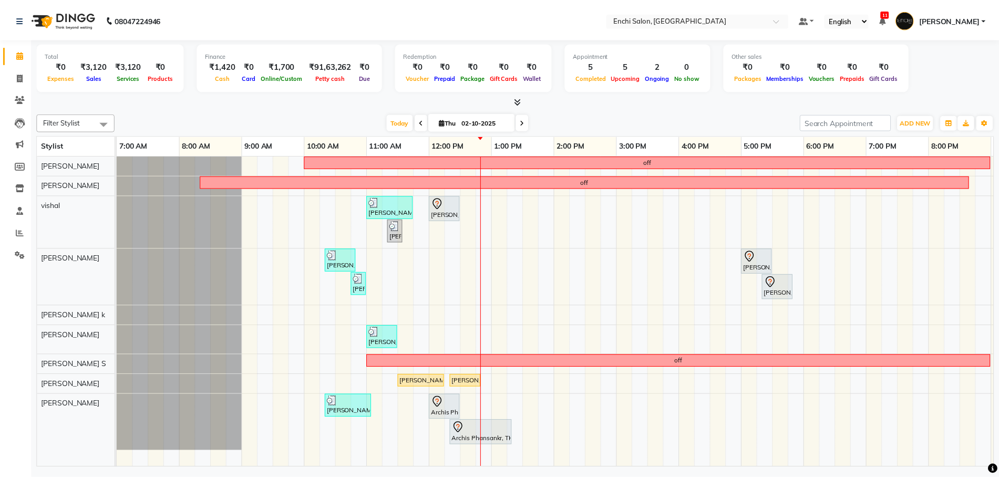
scroll to position [0, 60]
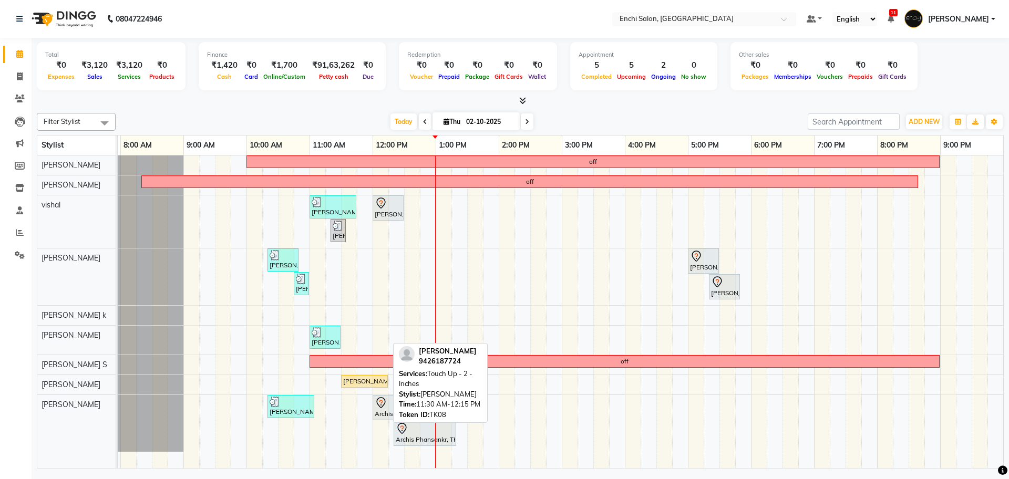
click at [347, 383] on div "[PERSON_NAME], TK08, 11:30 AM-12:15 PM, Touch Up - 2 - Inches" at bounding box center [364, 381] width 45 height 9
select select "1"
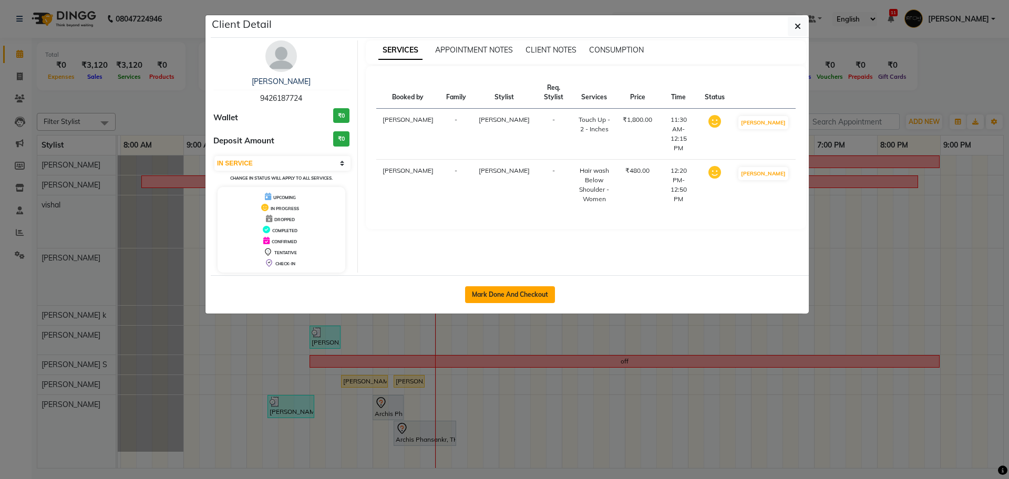
click at [510, 292] on button "Mark Done And Checkout" at bounding box center [510, 294] width 90 height 17
select select "service"
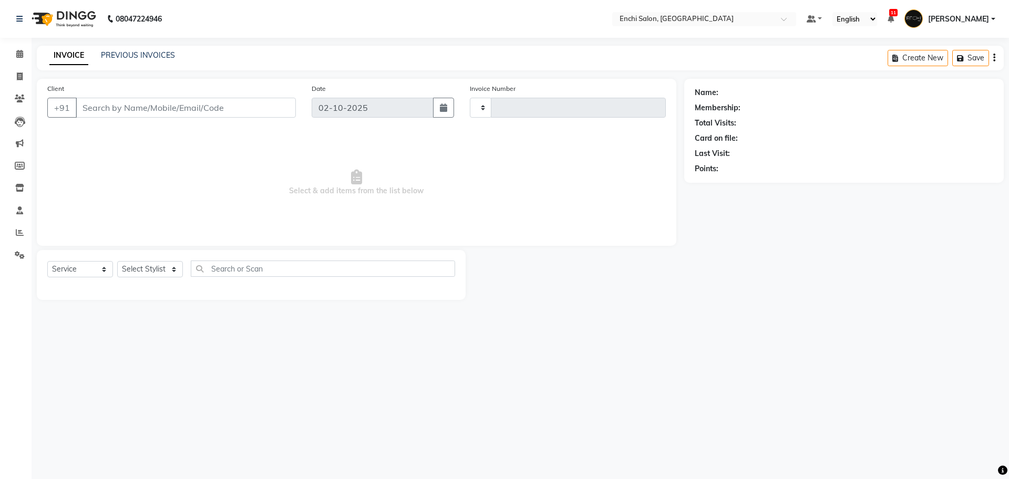
type input "4024"
select select "10"
type input "9426187724"
select select "65814"
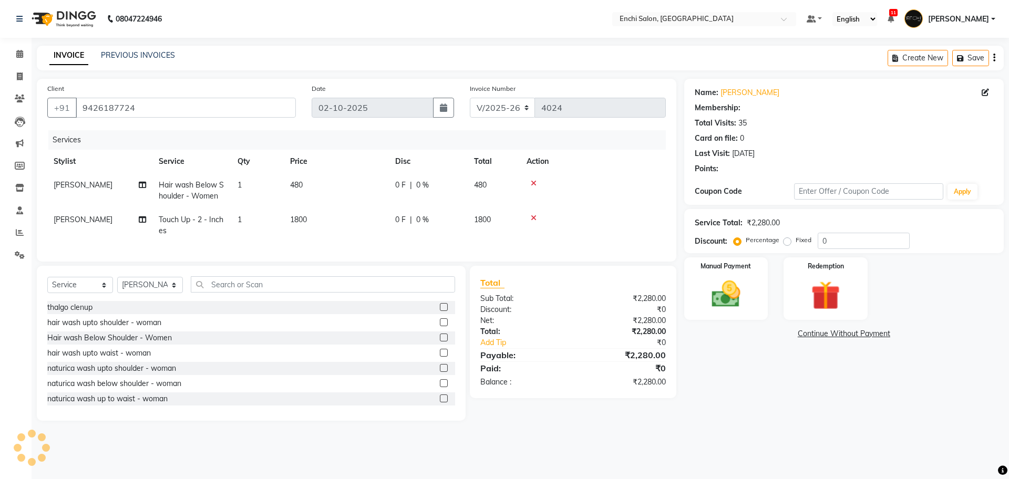
select select "1: Object"
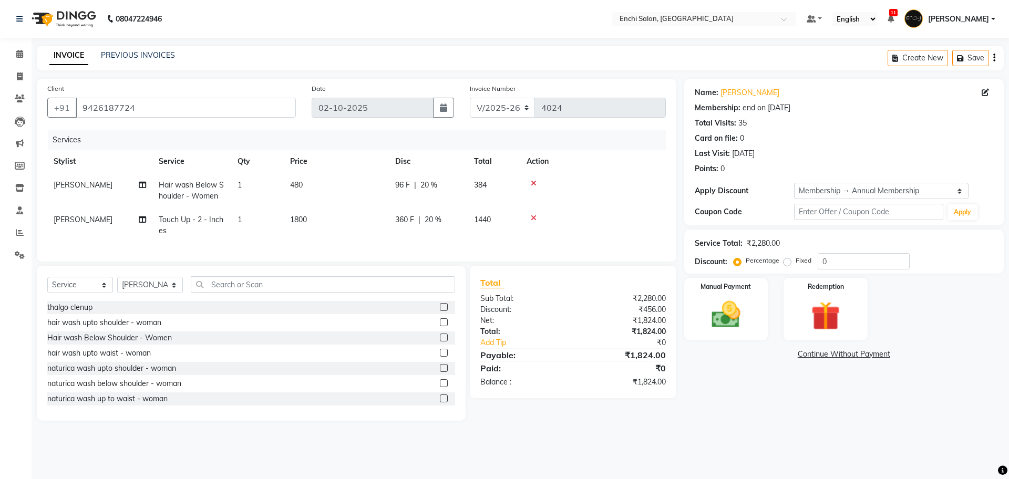
type input "20"
click at [719, 320] on img at bounding box center [726, 315] width 49 height 35
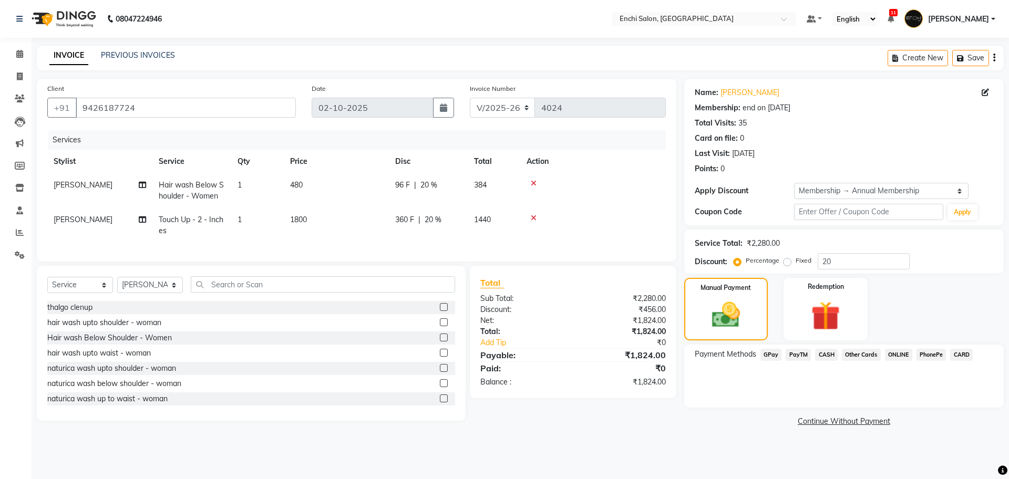
click at [952, 353] on span "CARD" at bounding box center [961, 355] width 23 height 12
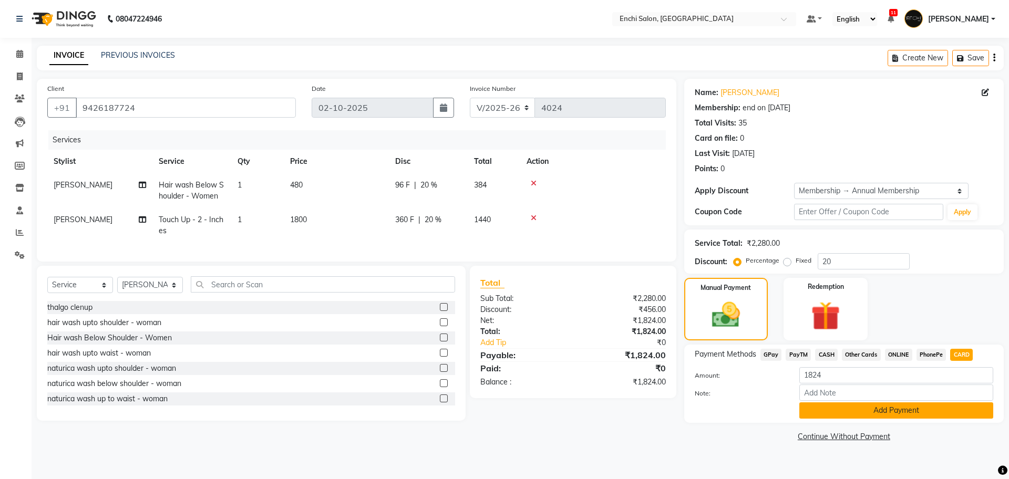
click at [884, 416] on button "Add Payment" at bounding box center [897, 411] width 194 height 16
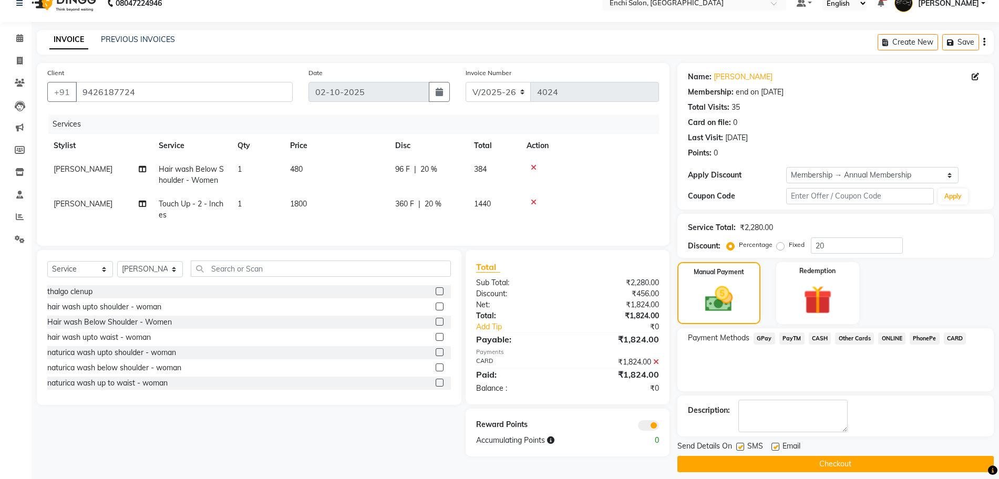
scroll to position [25, 0]
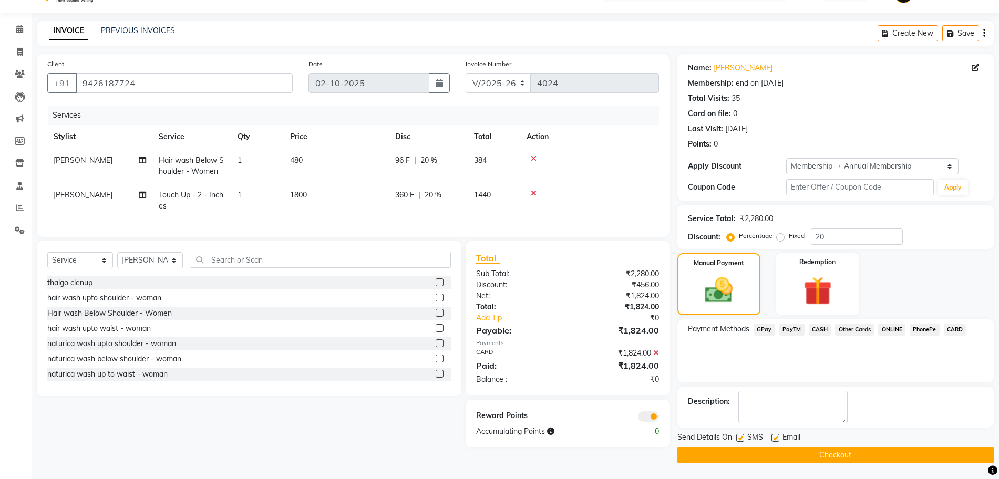
click at [853, 455] on button "Checkout" at bounding box center [836, 455] width 316 height 16
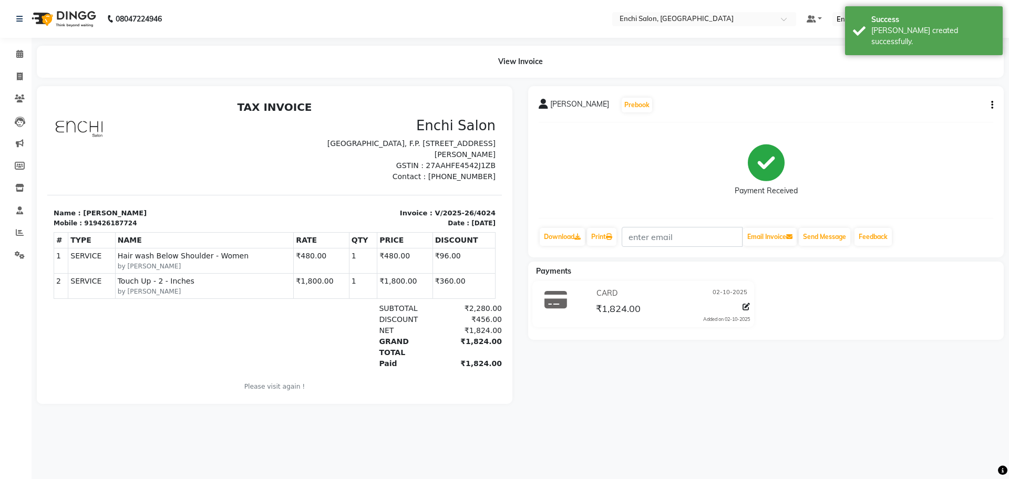
click at [21, 64] on li "Calendar" at bounding box center [16, 54] width 32 height 23
click at [19, 57] on icon at bounding box center [19, 54] width 7 height 8
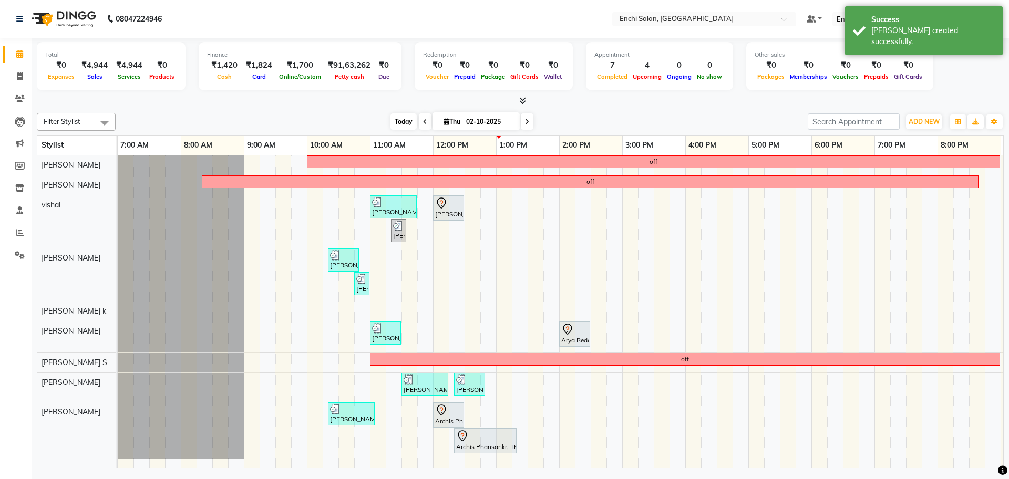
click at [399, 123] on span "Today" at bounding box center [404, 122] width 26 height 16
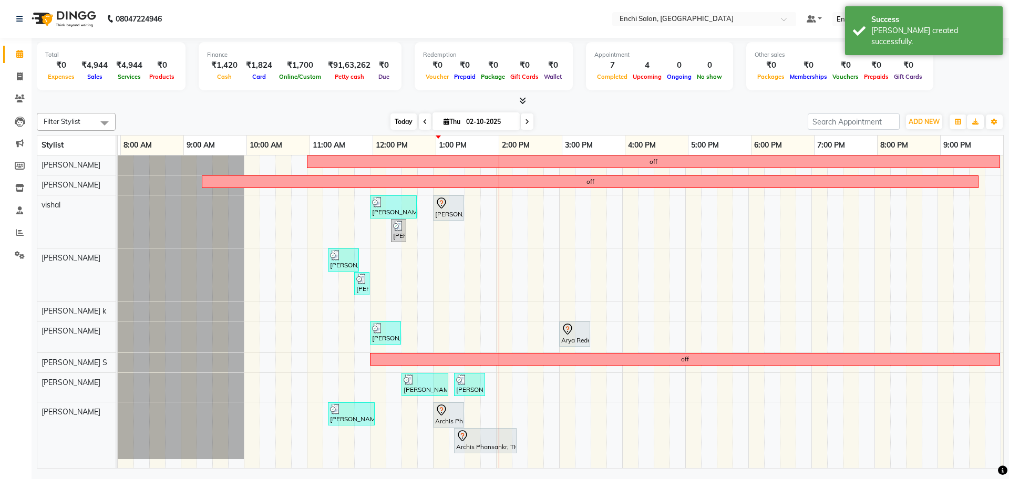
scroll to position [0, 60]
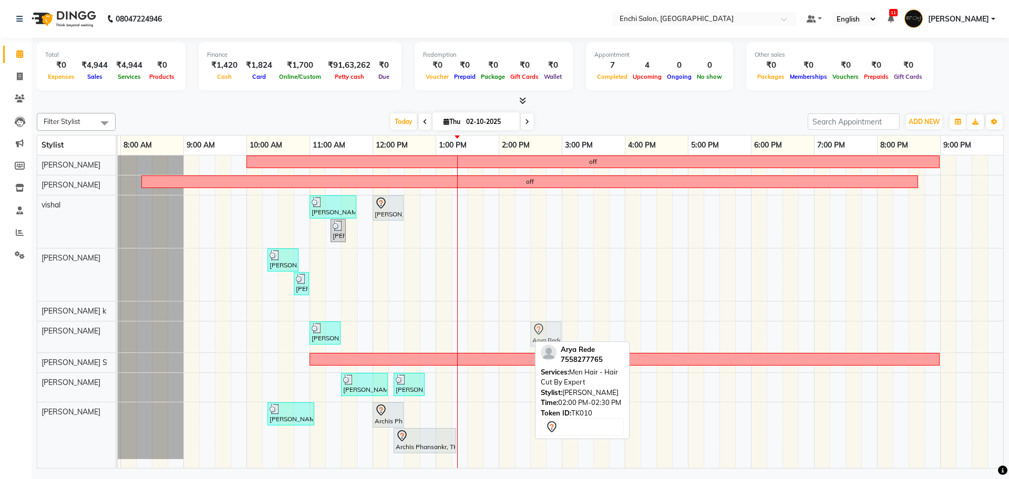
drag, startPoint x: 519, startPoint y: 340, endPoint x: 545, endPoint y: 344, distance: 25.5
click at [545, 344] on div "Filter Stylist Select All Kawaljit G Sagar Adhav vishal Parmeshwar Apurva k Arj…" at bounding box center [520, 289] width 967 height 360
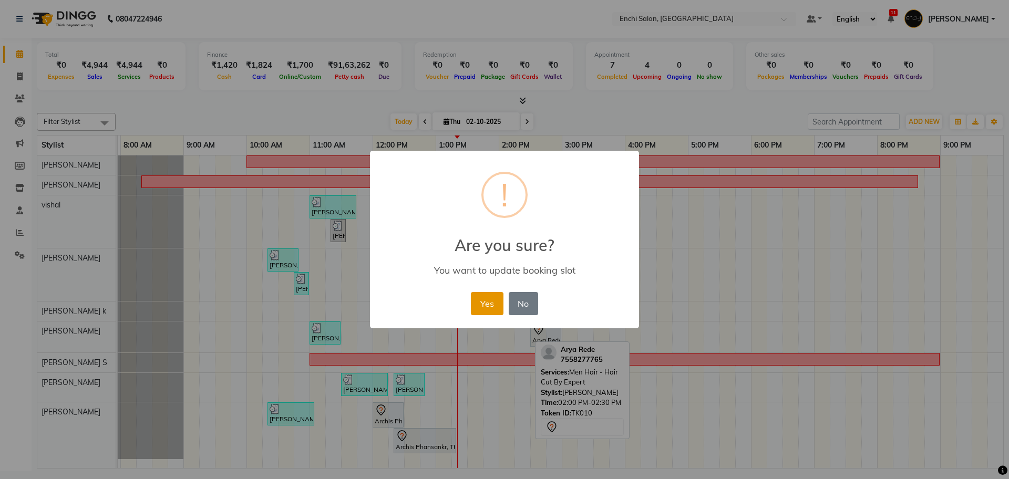
click at [491, 300] on button "Yes" at bounding box center [487, 303] width 32 height 23
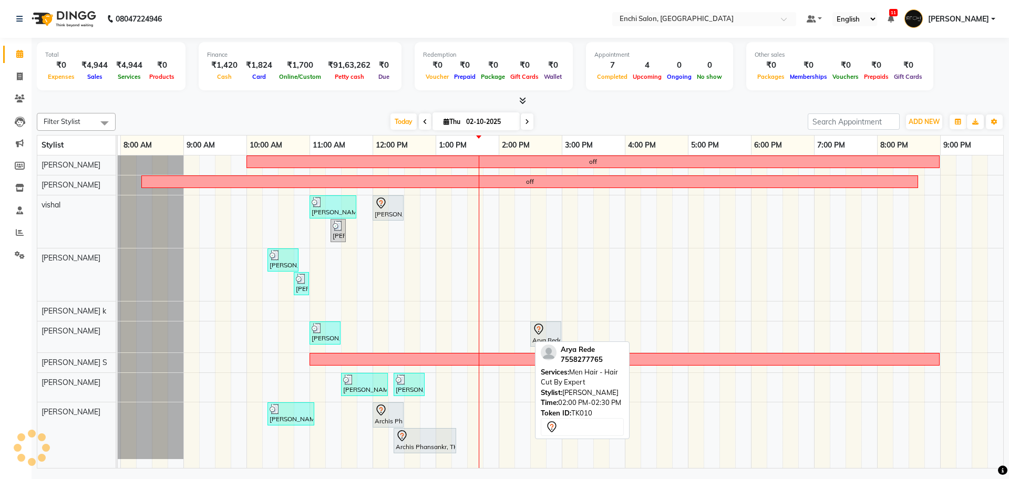
scroll to position [0, 70]
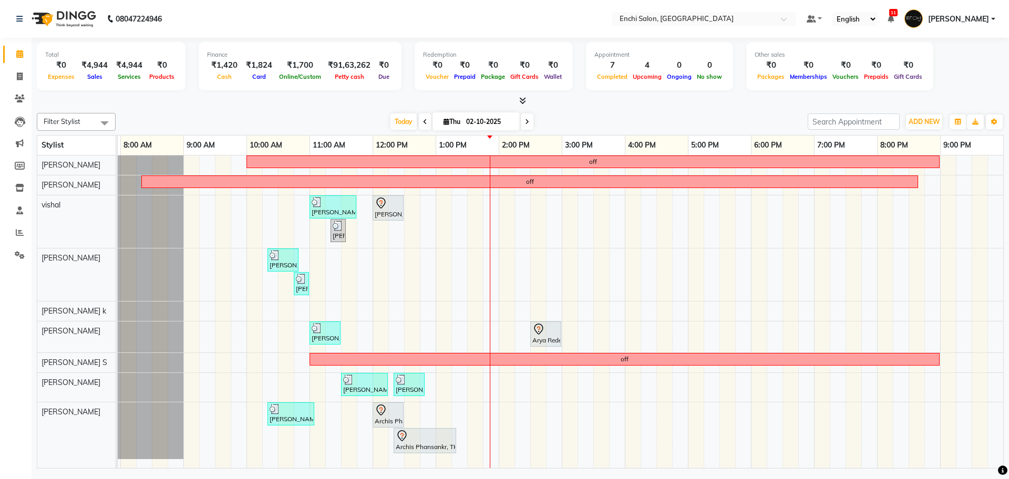
click at [530, 122] on span at bounding box center [527, 122] width 13 height 16
type input "03-10-2025"
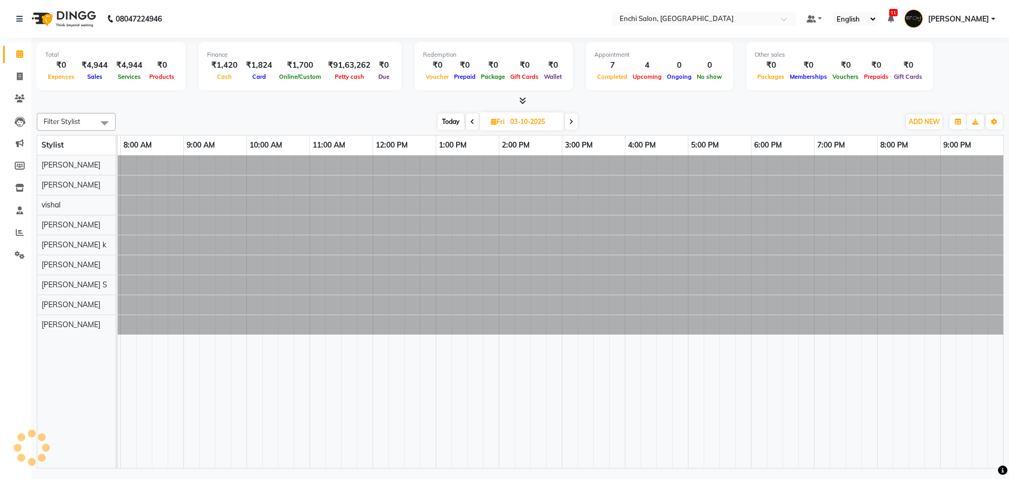
scroll to position [0, 60]
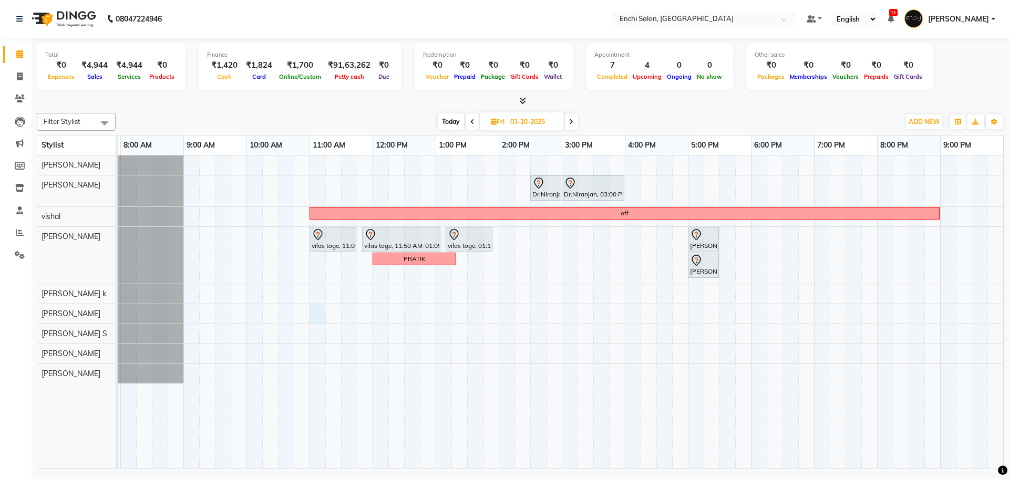
click at [321, 311] on div "Dr.Niranjan, 02:30 PM-03:00 PM, Men Hair - Hair Cut By Expert Dr.Niranjan, 03:0…" at bounding box center [530, 312] width 946 height 313
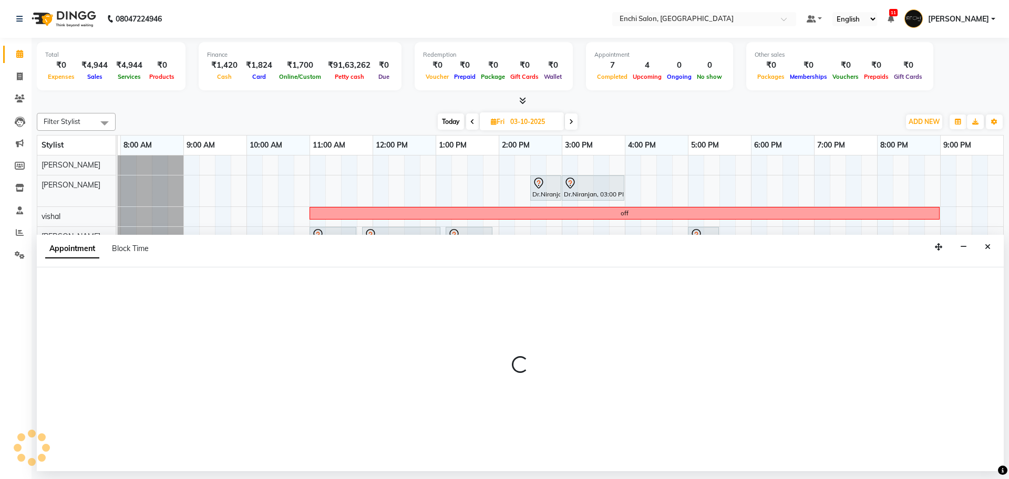
select select "25297"
select select "tentative"
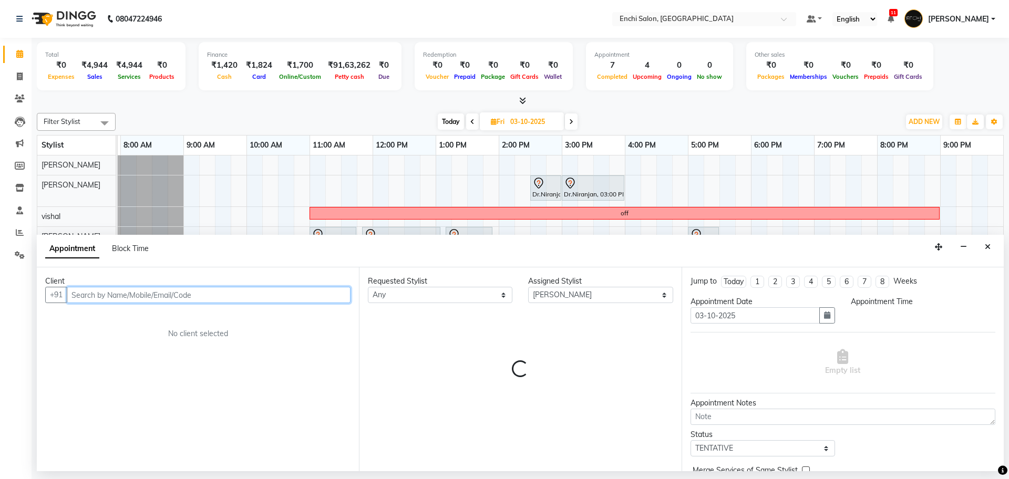
select select "660"
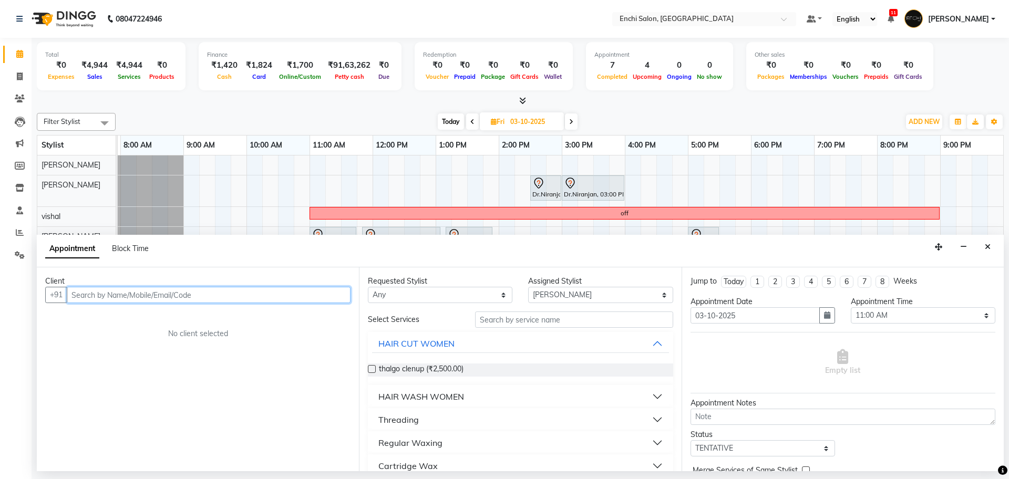
click at [130, 292] on input "text" at bounding box center [209, 295] width 284 height 16
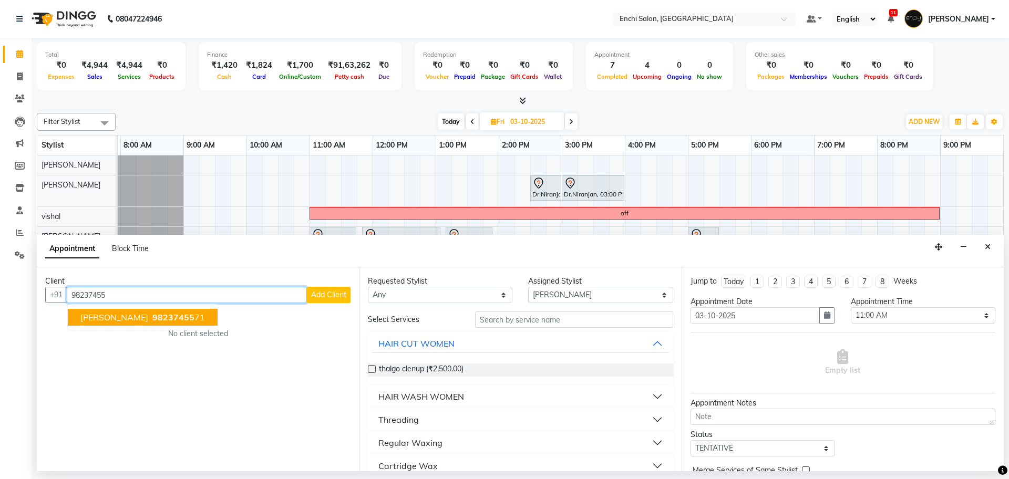
click at [135, 312] on span "hrishikesh pawar" at bounding box center [114, 317] width 68 height 11
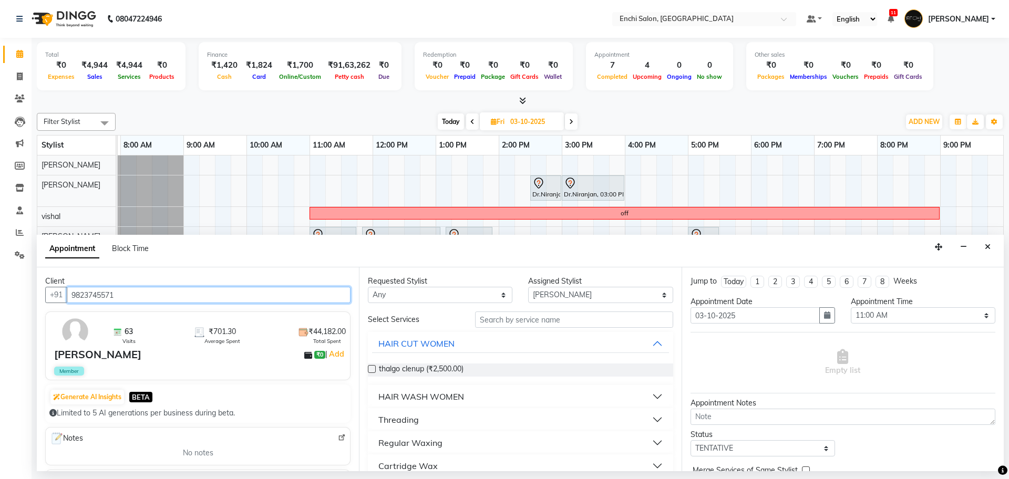
type input "9823745571"
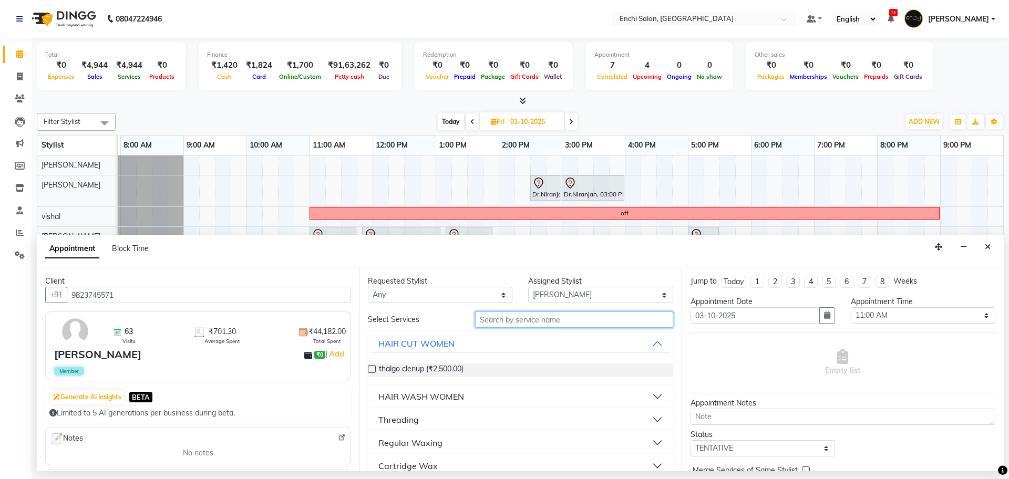
click at [535, 318] on input "text" at bounding box center [574, 320] width 198 height 16
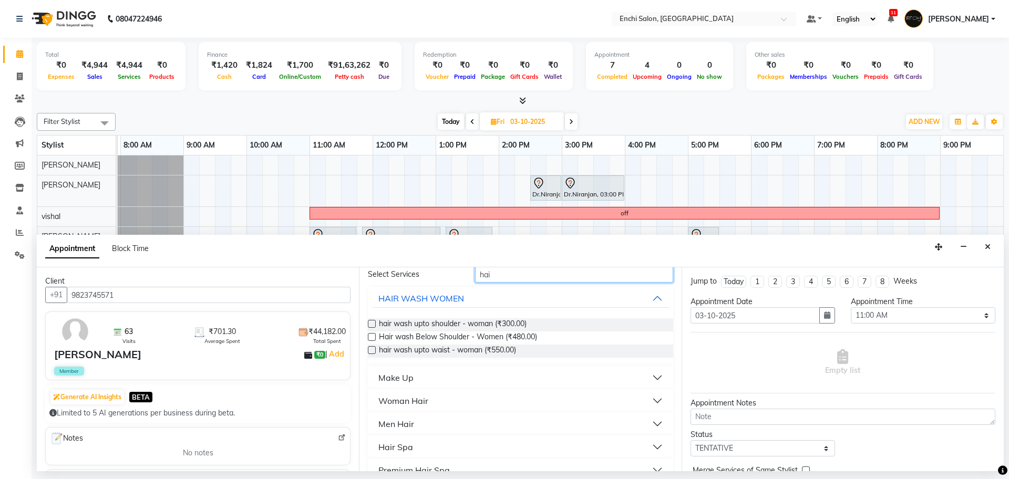
scroll to position [64, 0]
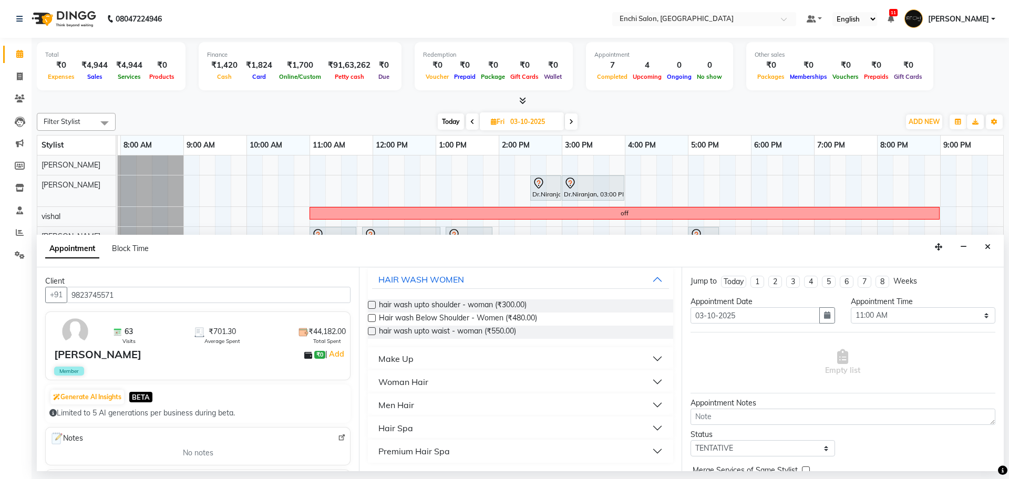
type input "hai"
click at [452, 405] on button "Men Hair" at bounding box center [520, 405] width 296 height 19
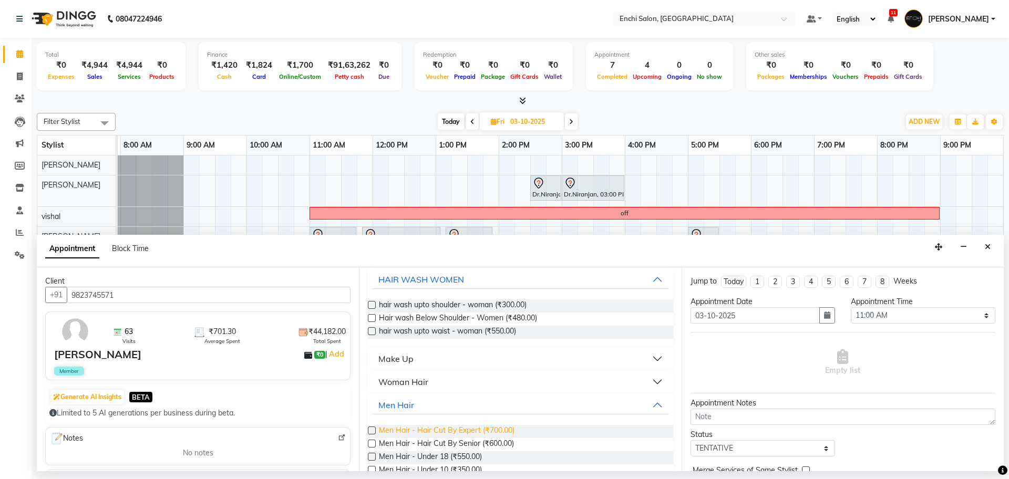
click at [493, 431] on span "Men Hair - Hair Cut By Expert (₹700.00)" at bounding box center [447, 431] width 136 height 13
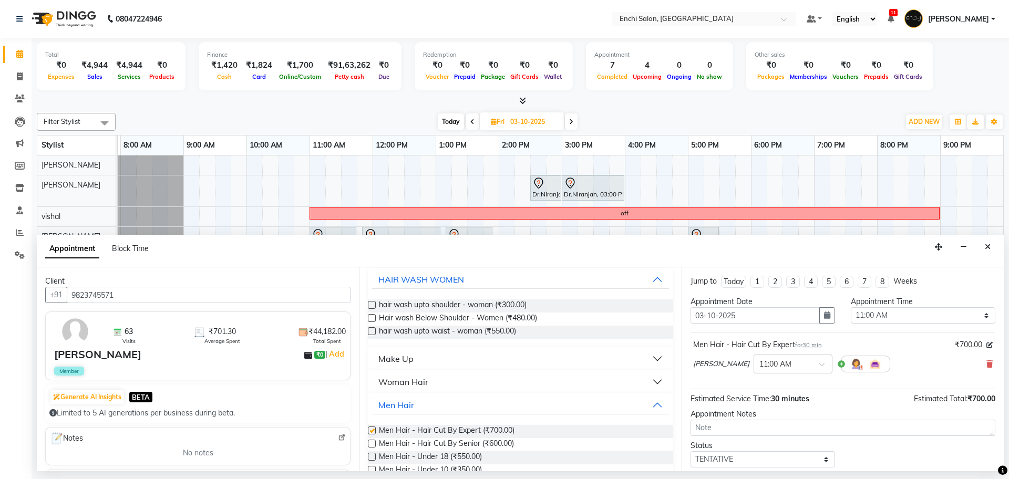
checkbox input "false"
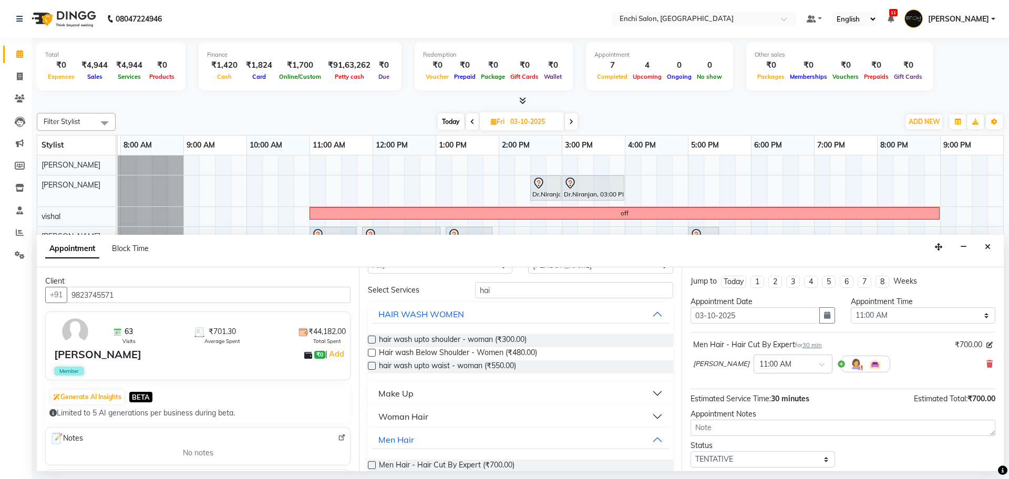
scroll to position [0, 0]
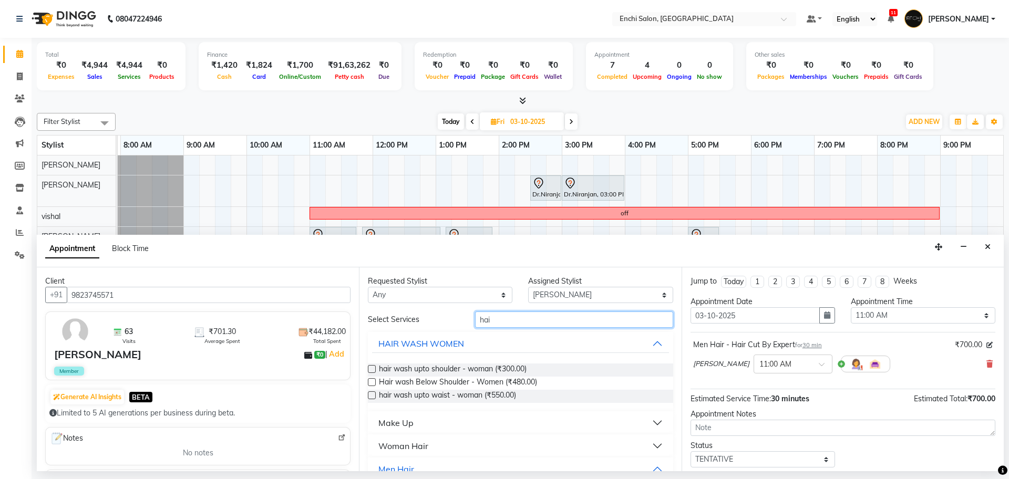
click at [495, 320] on input "hai" at bounding box center [574, 320] width 198 height 16
type input "h"
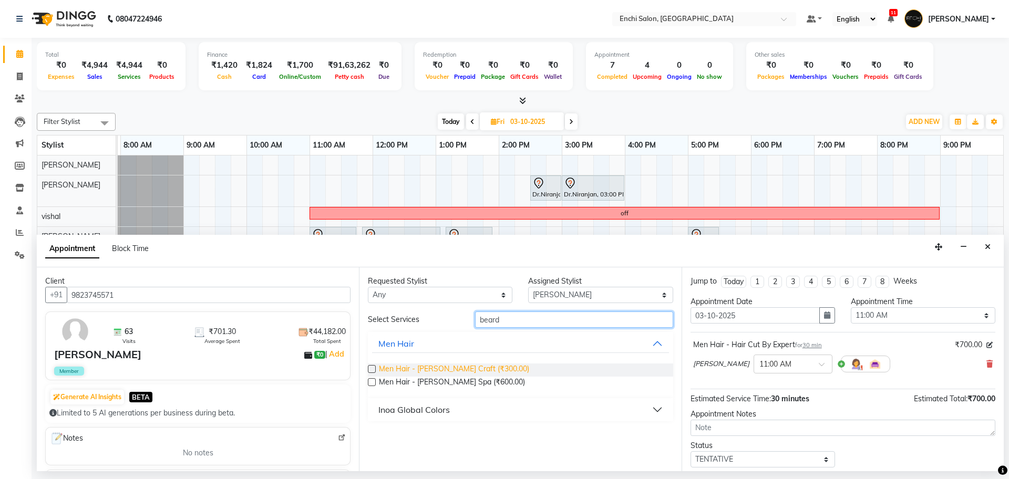
type input "beard"
click at [475, 367] on span "Men Hair - Beard Craft (₹300.00)" at bounding box center [454, 370] width 150 height 13
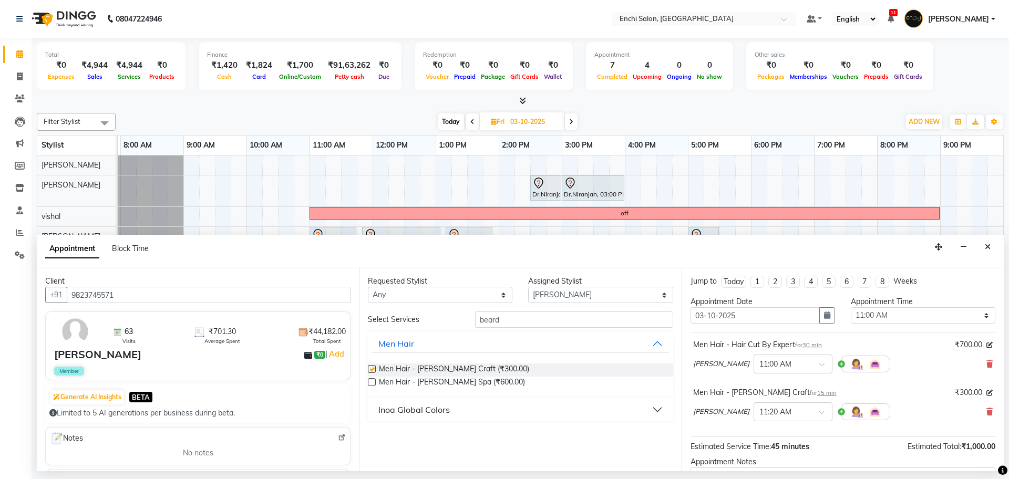
checkbox input "false"
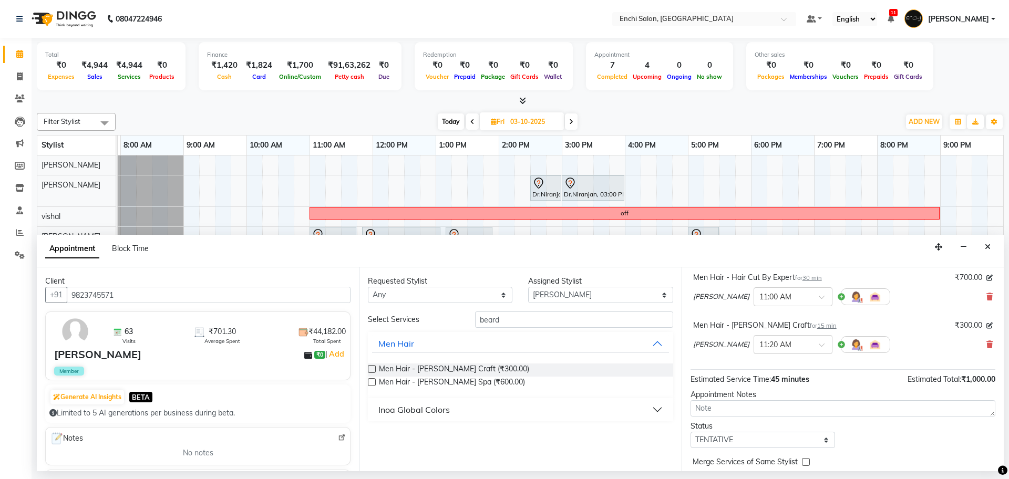
scroll to position [110, 0]
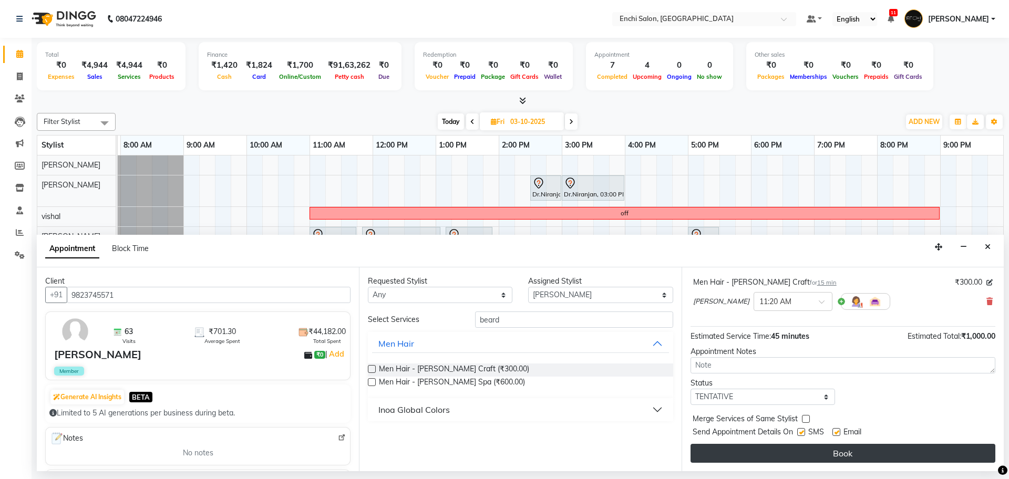
click at [808, 448] on button "Book" at bounding box center [843, 453] width 305 height 19
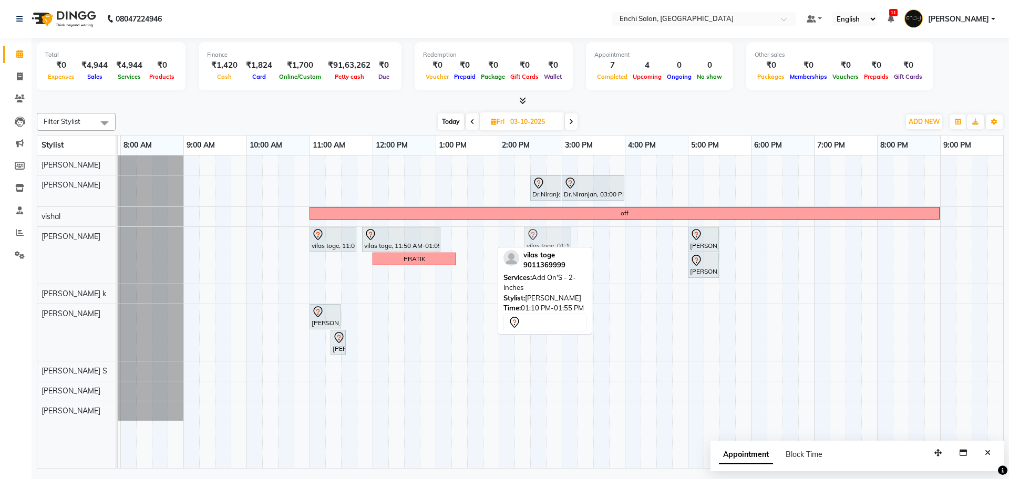
drag, startPoint x: 464, startPoint y: 236, endPoint x: 546, endPoint y: 234, distance: 81.5
click at [57, 234] on div "vilas toge, 11:00 AM-11:45 AM, Touch Up - 2 - Inches vilas toge, 11:50 AM-01:05…" at bounding box center [57, 255] width 0 height 57
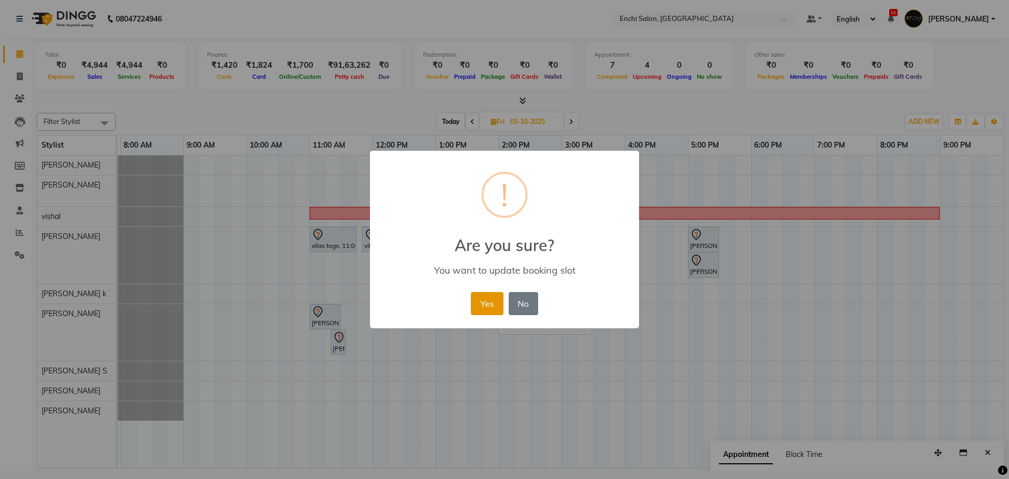
drag, startPoint x: 482, startPoint y: 300, endPoint x: 425, endPoint y: 227, distance: 92.4
click at [482, 299] on button "Yes" at bounding box center [487, 303] width 32 height 23
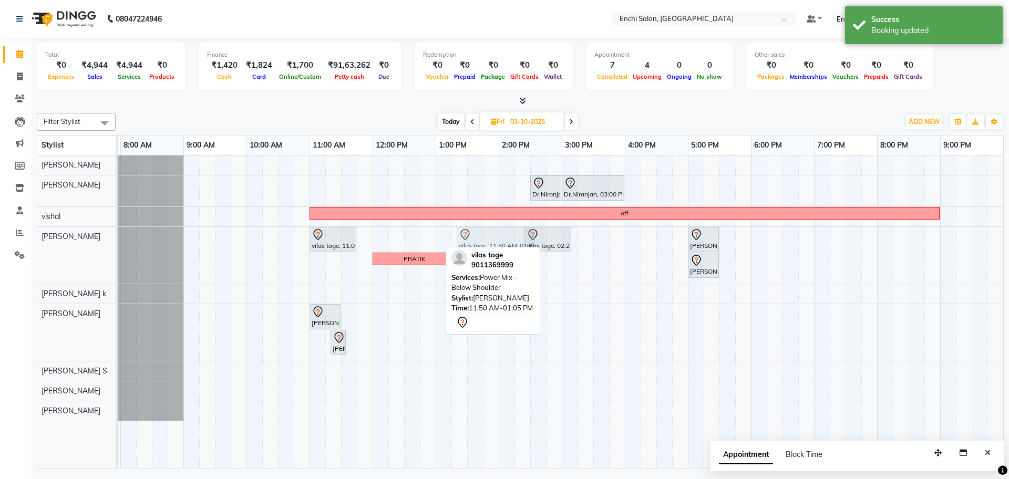
drag, startPoint x: 398, startPoint y: 241, endPoint x: 495, endPoint y: 241, distance: 96.7
click at [57, 241] on div "vilas toge, 11:00 AM-11:45 AM, Touch Up - 2 - Inches vilas toge, 11:50 AM-01:05…" at bounding box center [57, 255] width 0 height 57
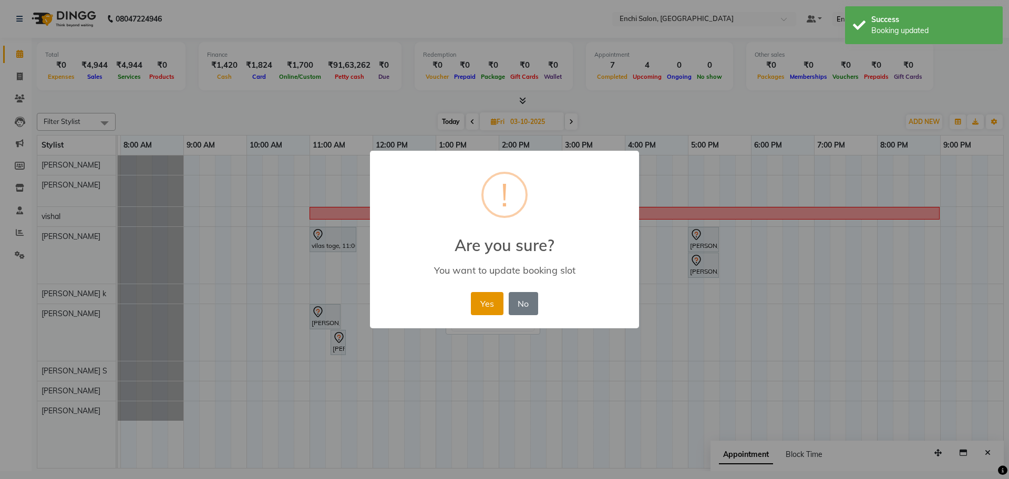
click at [494, 305] on button "Yes" at bounding box center [487, 303] width 32 height 23
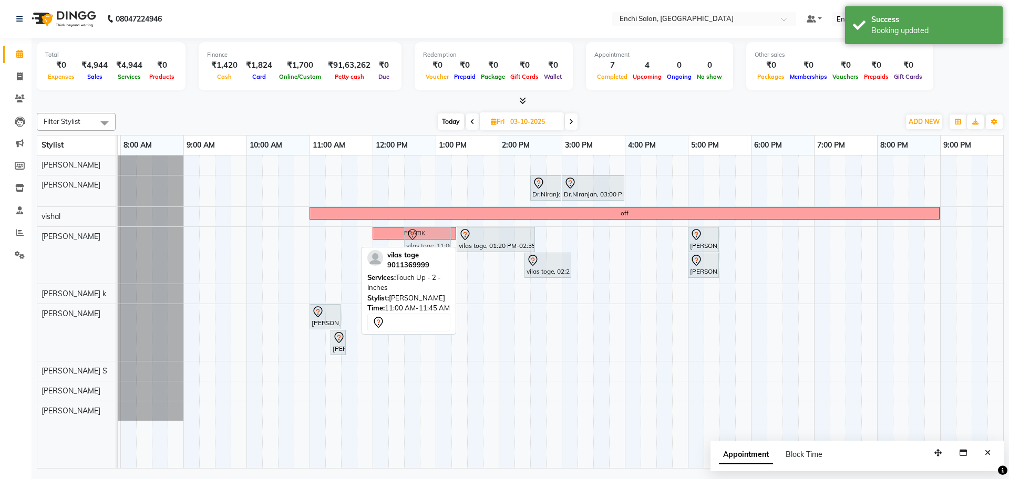
drag, startPoint x: 332, startPoint y: 241, endPoint x: 426, endPoint y: 243, distance: 94.1
click at [57, 243] on div "vilas toge, 11:00 AM-11:45 AM, Touch Up - 2 - Inches PRATIK vilas toge, 01:20 P…" at bounding box center [57, 255] width 0 height 57
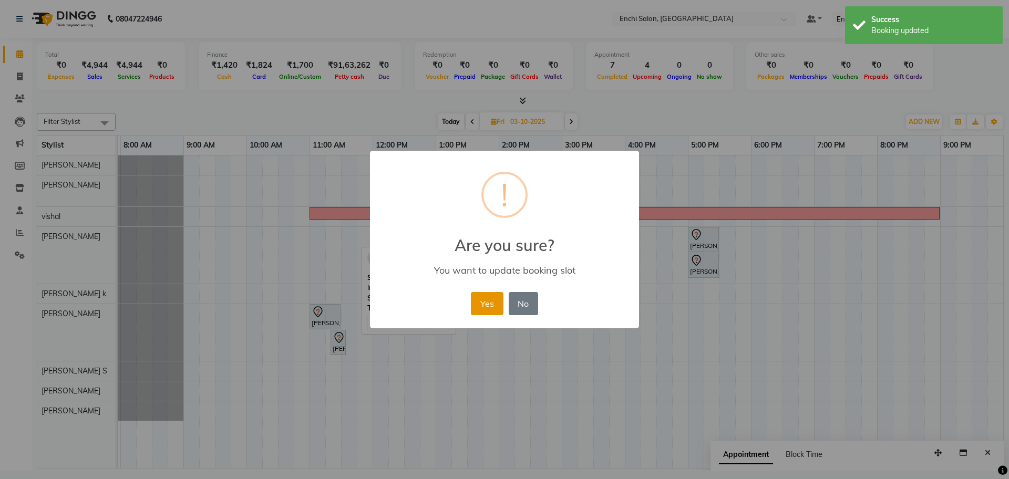
click at [488, 301] on button "Yes" at bounding box center [487, 303] width 32 height 23
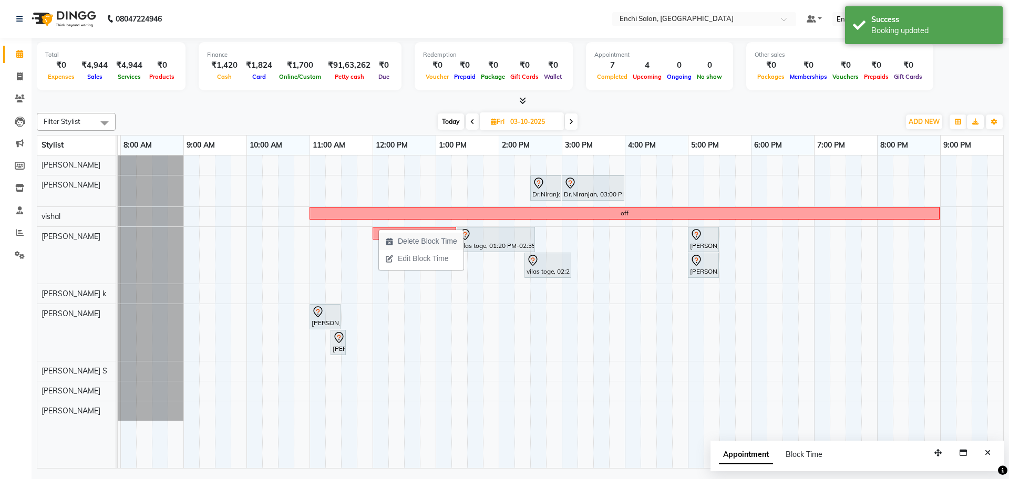
click at [432, 240] on span "Delete Block Time" at bounding box center [427, 241] width 59 height 11
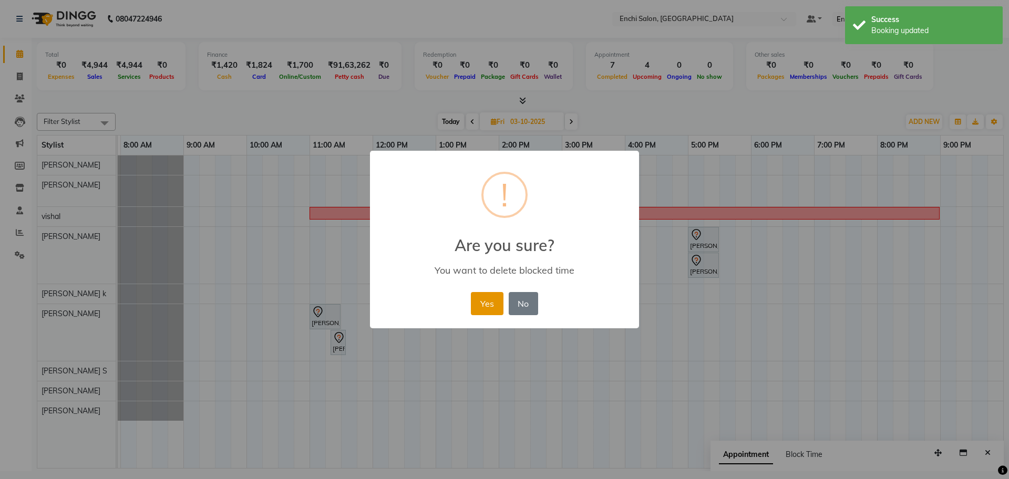
click at [493, 300] on button "Yes" at bounding box center [487, 303] width 32 height 23
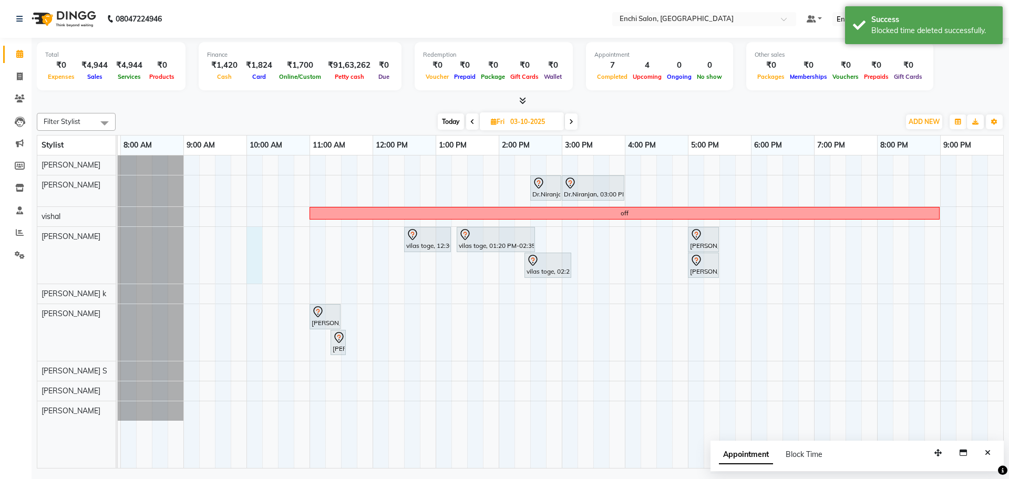
click at [258, 242] on div "Dr.Niranjan, 02:30 PM-03:00 PM, Men Hair - Hair Cut By Expert Dr.Niranjan, 03:0…" at bounding box center [530, 312] width 946 height 313
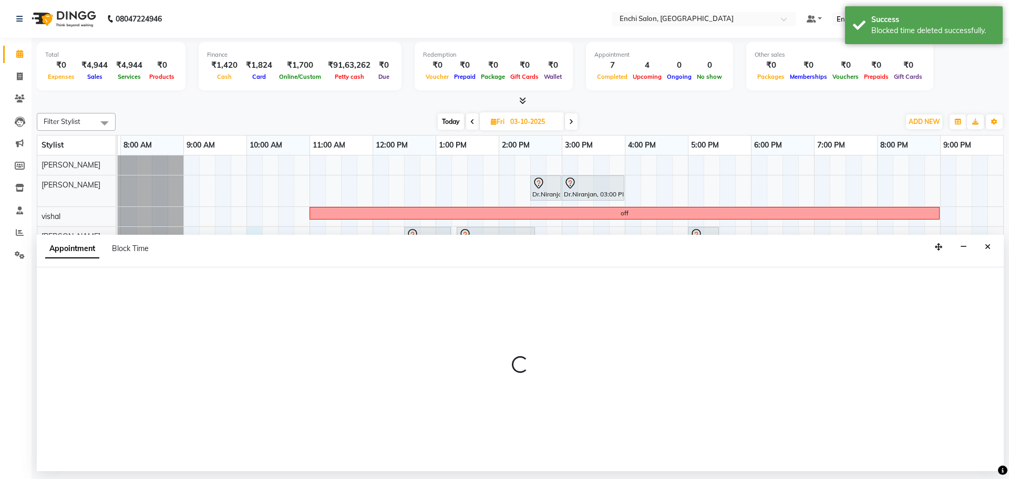
select select "595"
select select "600"
select select "tentative"
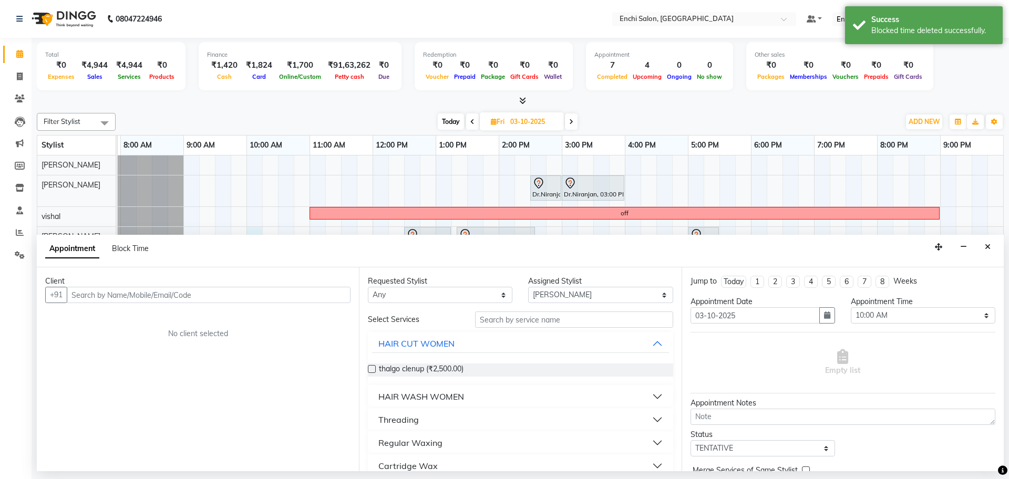
click at [135, 238] on div "Appointment Block Time" at bounding box center [520, 251] width 967 height 33
click at [133, 245] on span "Block Time" at bounding box center [130, 248] width 37 height 9
select select "595"
select select "600"
select select "620"
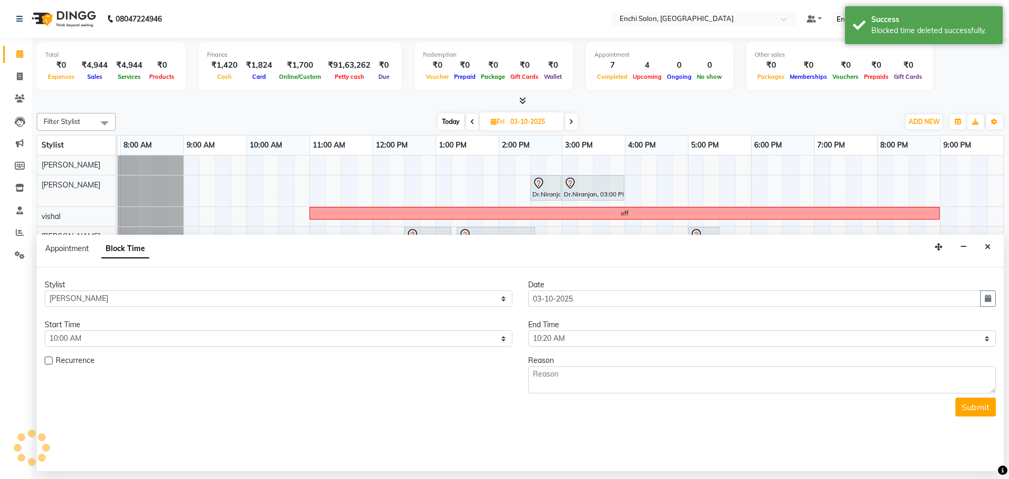
scroll to position [0, 60]
click at [553, 380] on textarea at bounding box center [762, 379] width 468 height 27
type textarea "pratik"
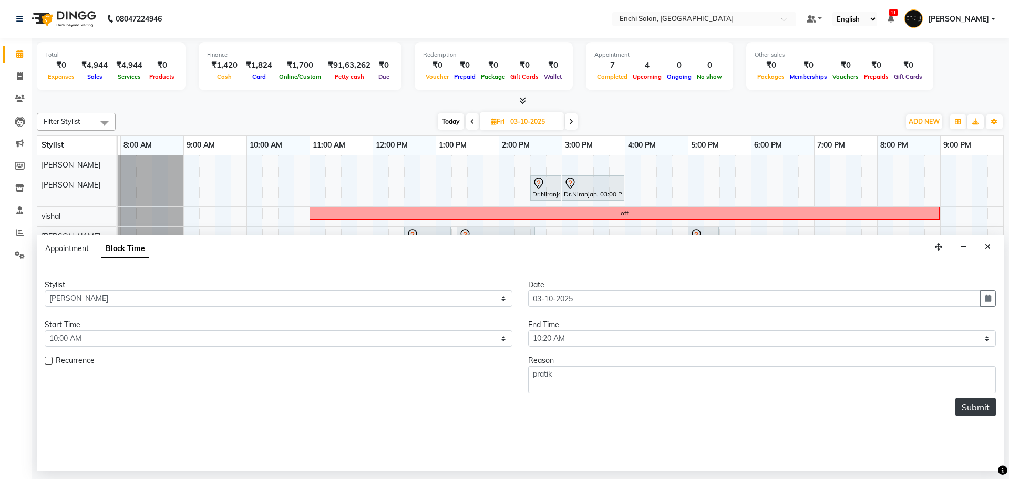
click at [967, 410] on button "Submit" at bounding box center [976, 407] width 40 height 19
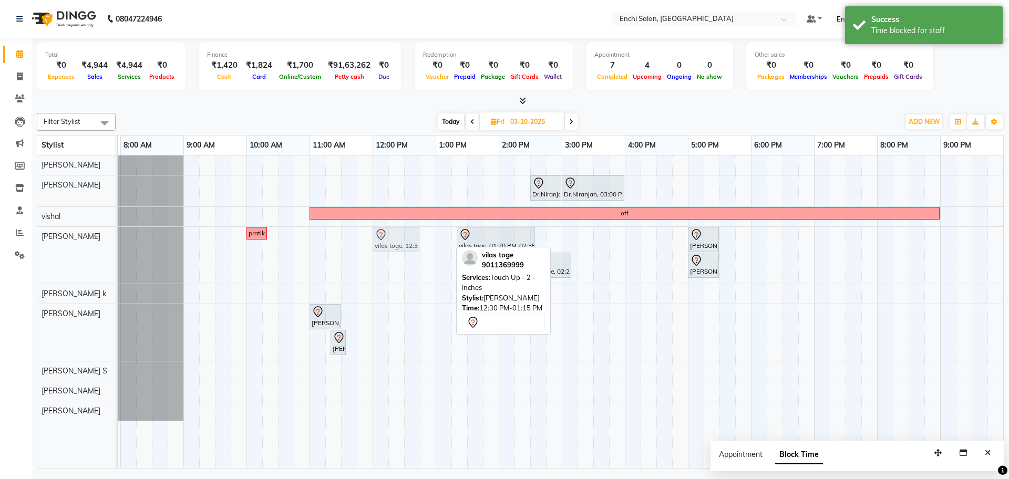
drag, startPoint x: 421, startPoint y: 237, endPoint x: 396, endPoint y: 237, distance: 24.7
click at [57, 237] on div "pratik vilas toge, 12:30 PM-01:15 PM, Touch Up - 2 - Inches vilas toge, 01:20 P…" at bounding box center [57, 255] width 0 height 57
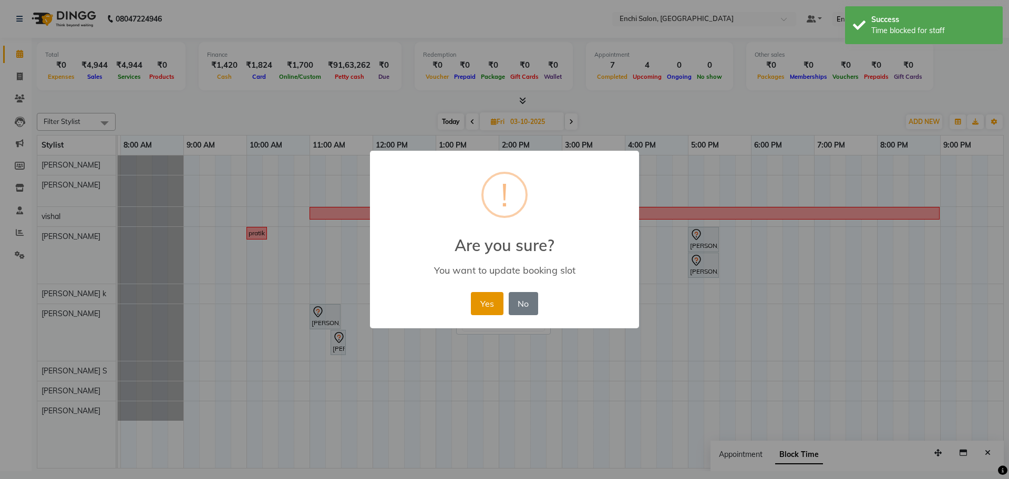
click at [487, 301] on button "Yes" at bounding box center [487, 303] width 32 height 23
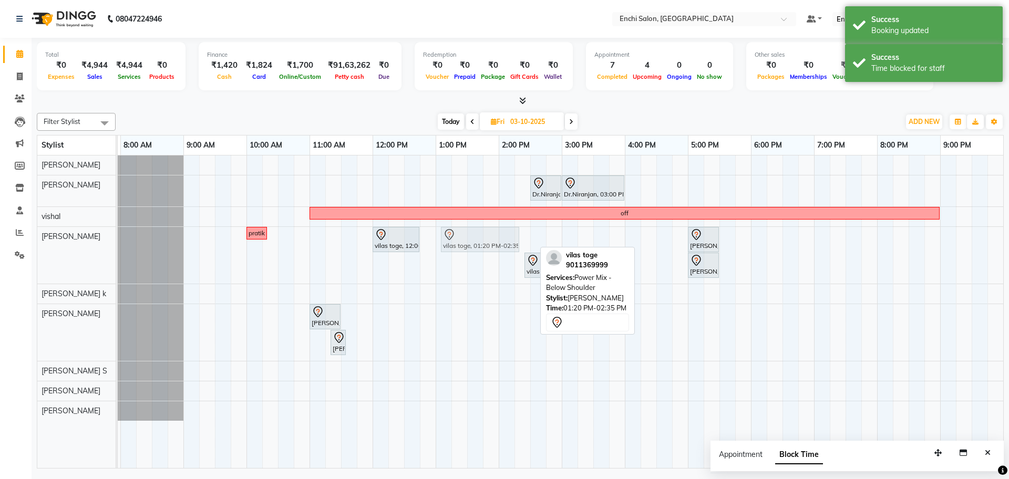
drag, startPoint x: 467, startPoint y: 242, endPoint x: 441, endPoint y: 241, distance: 25.8
click at [57, 241] on div "pratik vilas toge, 12:00 PM-12:45 PM, Touch Up - 2 - Inches vilas toge, 01:20 P…" at bounding box center [57, 255] width 0 height 57
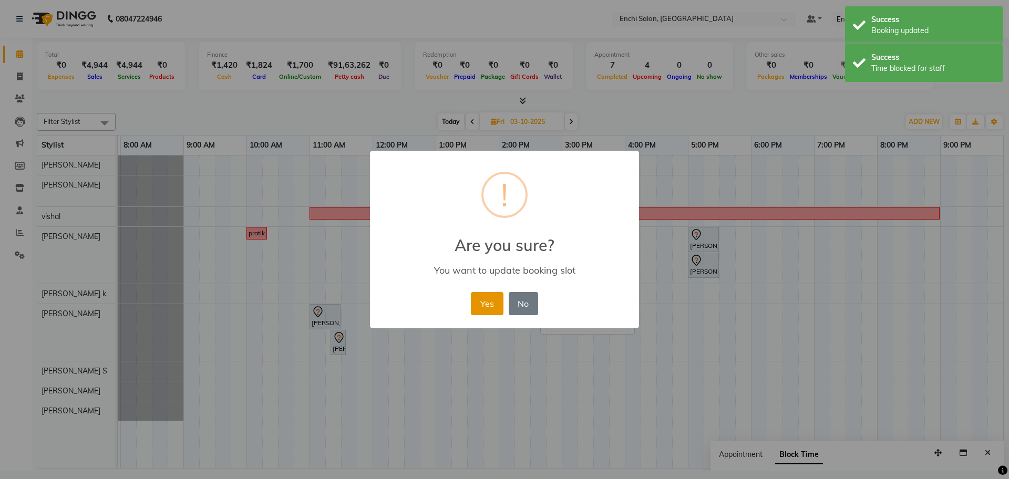
click at [482, 298] on button "Yes" at bounding box center [487, 303] width 32 height 23
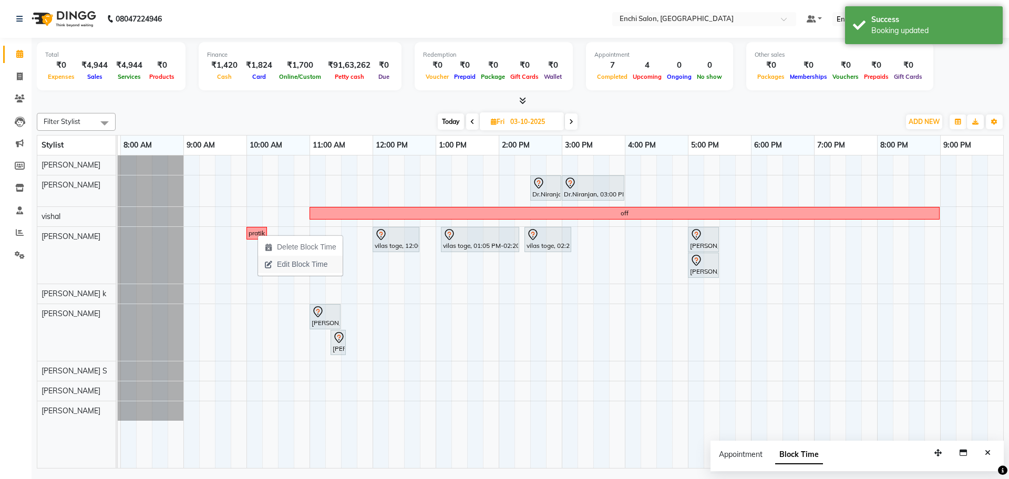
click at [281, 264] on span "Edit Block Time" at bounding box center [302, 264] width 50 height 11
select select "595"
select select "600"
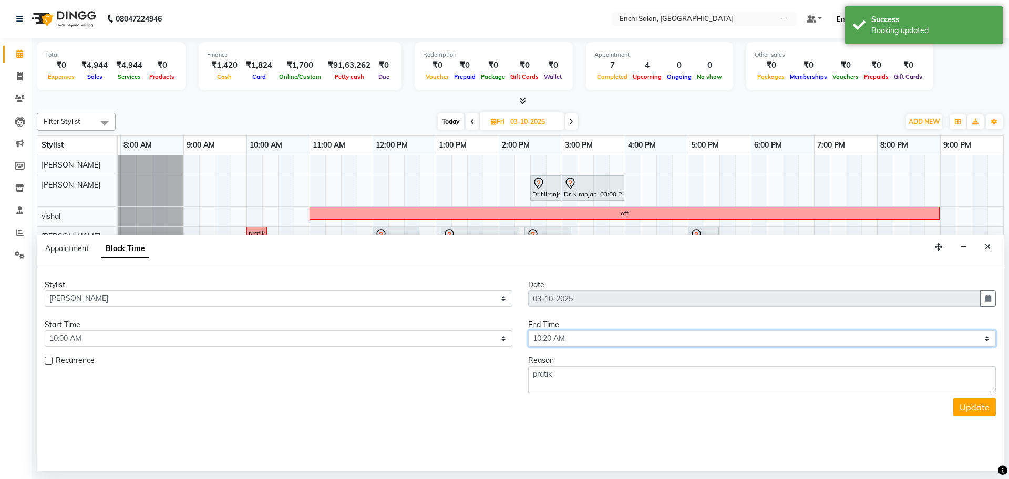
drag, startPoint x: 608, startPoint y: 337, endPoint x: 608, endPoint y: 332, distance: 5.8
click at [608, 337] on select "Select 08:00 AM 08:20 AM 08:40 AM 09:00 AM 09:20 AM 09:40 AM 10:00 AM 10:20 AM …" at bounding box center [762, 339] width 468 height 16
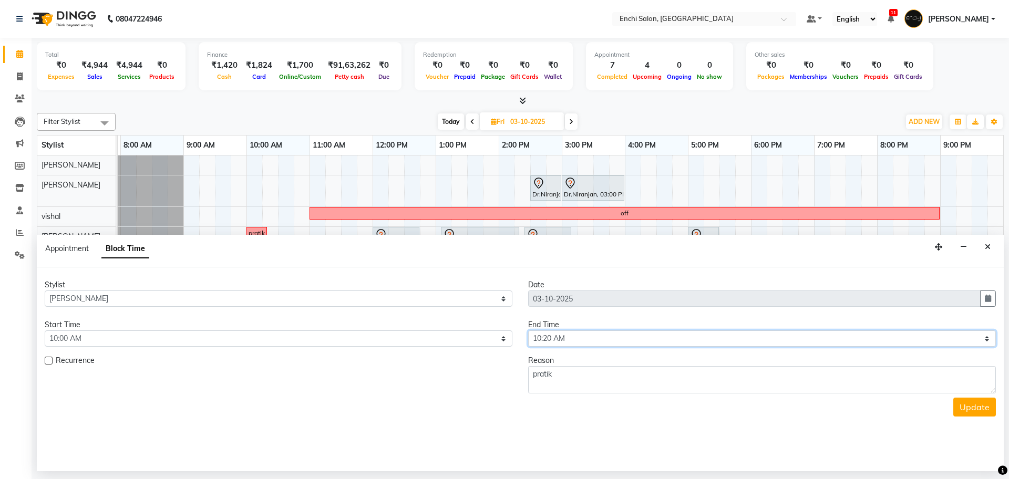
select select "680"
click at [528, 331] on select "Select 08:00 AM 08:20 AM 08:40 AM 09:00 AM 09:20 AM 09:40 AM 10:00 AM 10:20 AM …" at bounding box center [762, 339] width 468 height 16
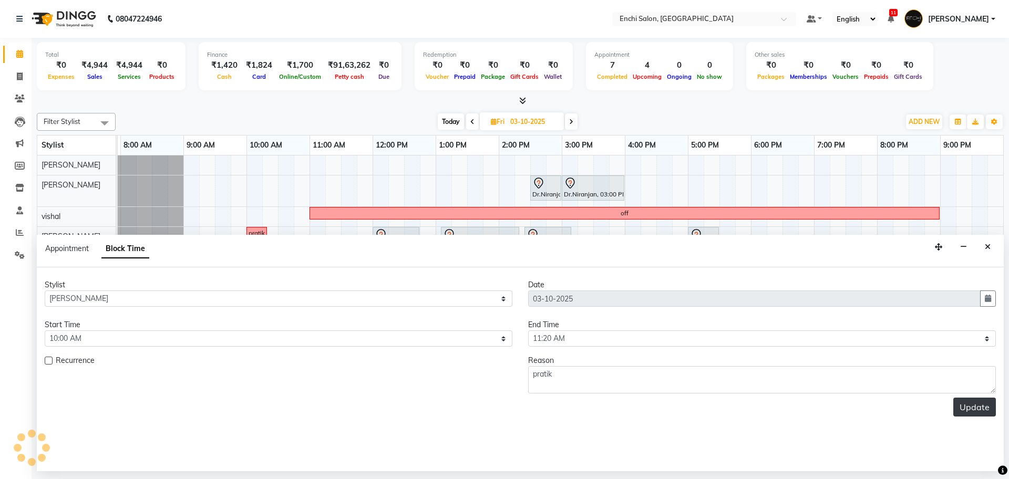
click at [978, 405] on button "Update" at bounding box center [975, 407] width 43 height 19
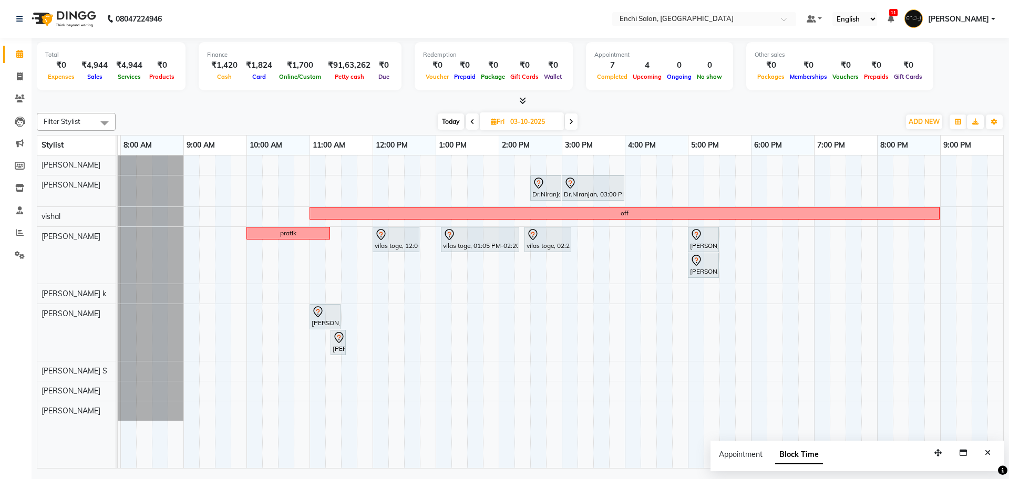
click at [443, 118] on span "Today" at bounding box center [451, 122] width 26 height 16
type input "02-10-2025"
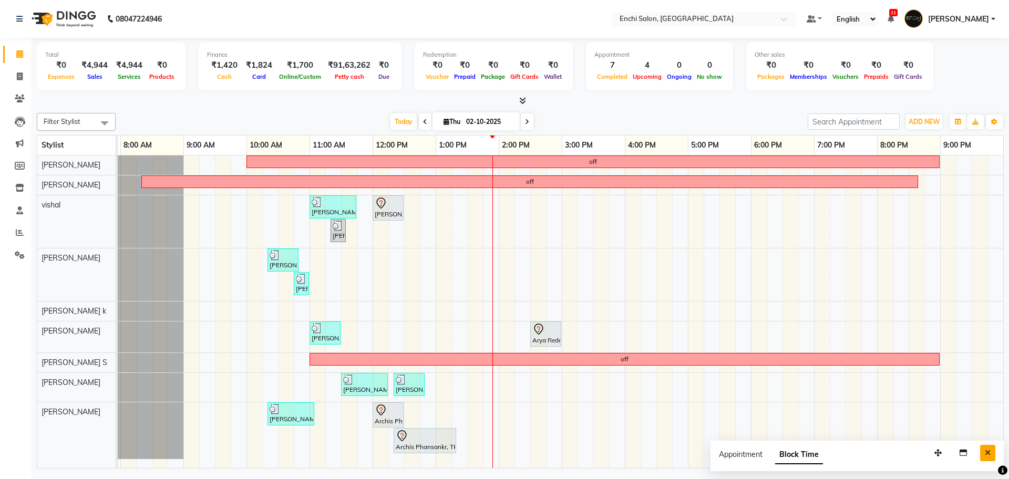
click at [983, 449] on button "Close" at bounding box center [987, 453] width 15 height 16
click at [502, 330] on div "off off Ritesh, TK05, 11:00 AM-11:45 AM, Men Hair - Additional Wash,Men Hair - …" at bounding box center [530, 312] width 946 height 313
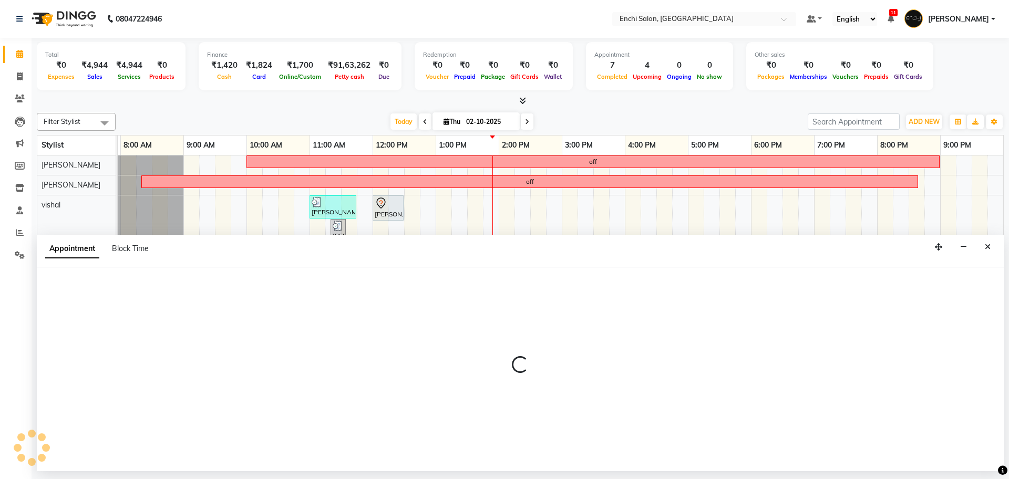
select select "25297"
select select "840"
select select "tentative"
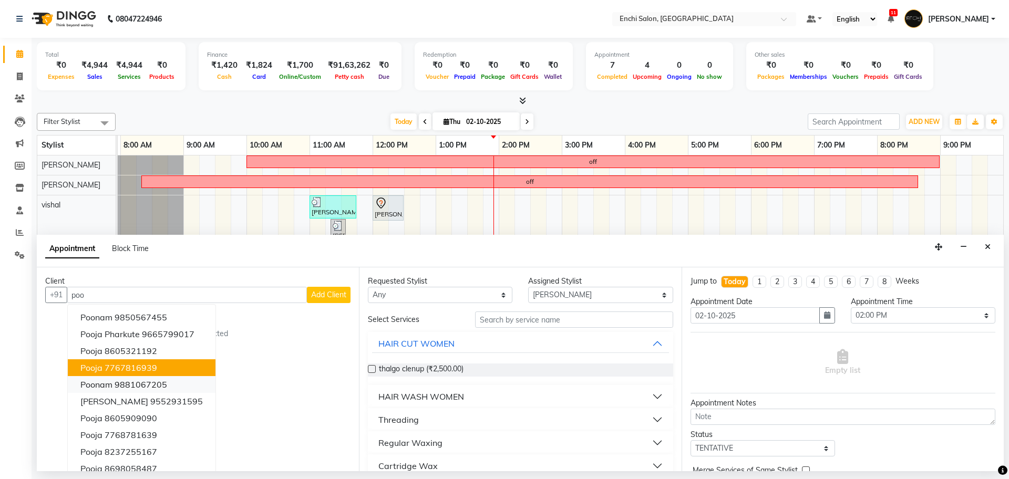
scroll to position [11, 0]
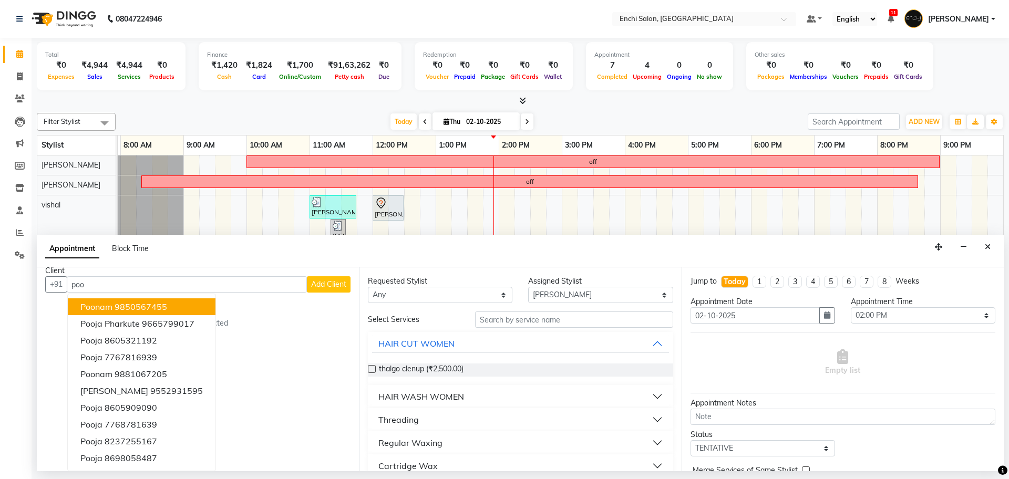
click at [105, 279] on input "poo" at bounding box center [187, 284] width 240 height 16
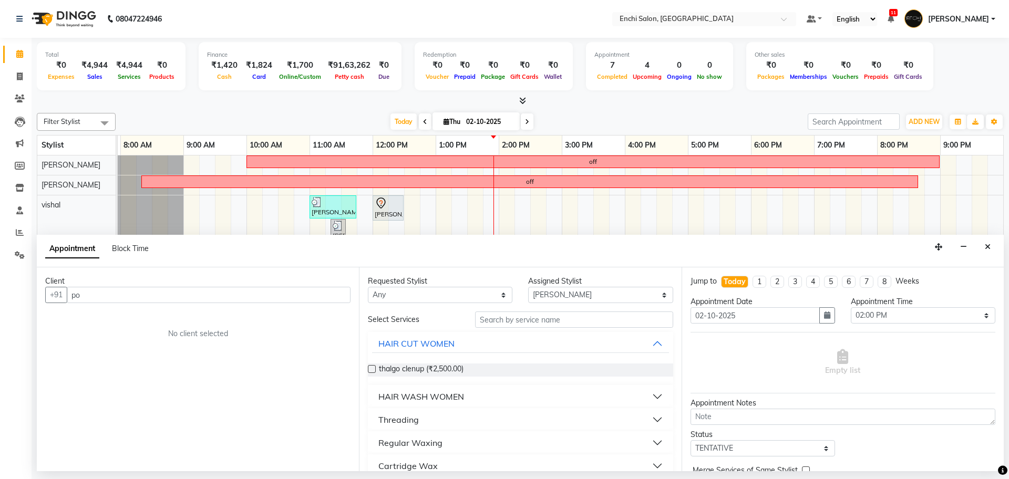
scroll to position [0, 0]
type input "p"
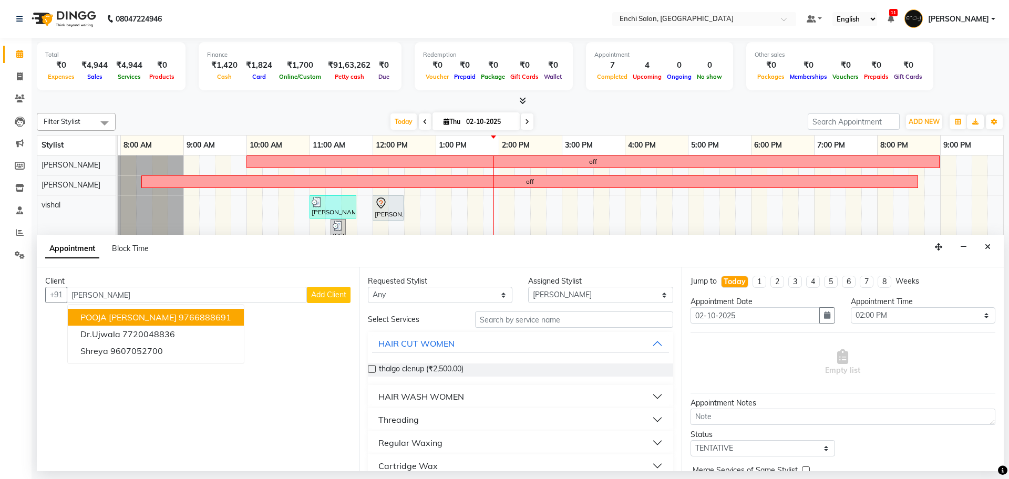
click at [91, 321] on span "POOJA AHIRE" at bounding box center [128, 317] width 96 height 11
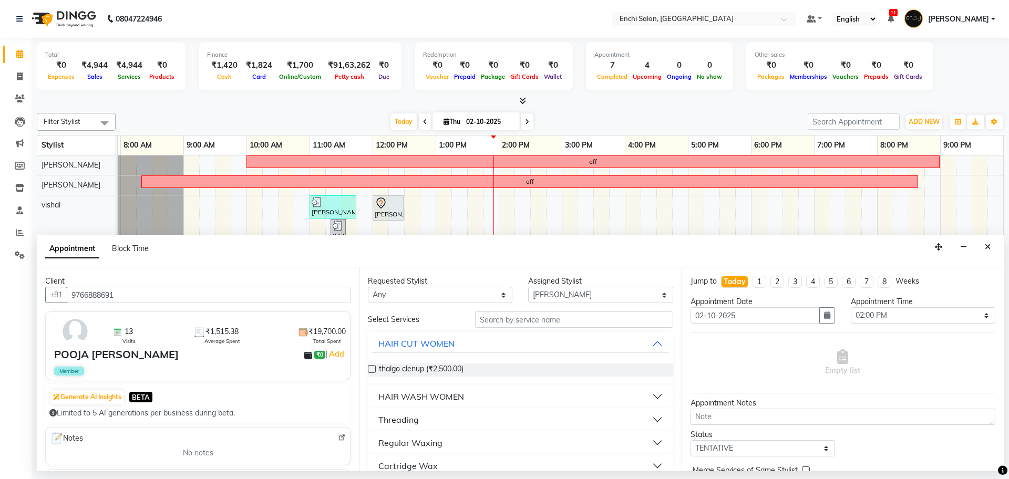
type input "9766888691"
click at [501, 320] on input "text" at bounding box center [574, 320] width 198 height 16
click at [456, 393] on div "HAIR WASH WOMEN" at bounding box center [421, 397] width 86 height 13
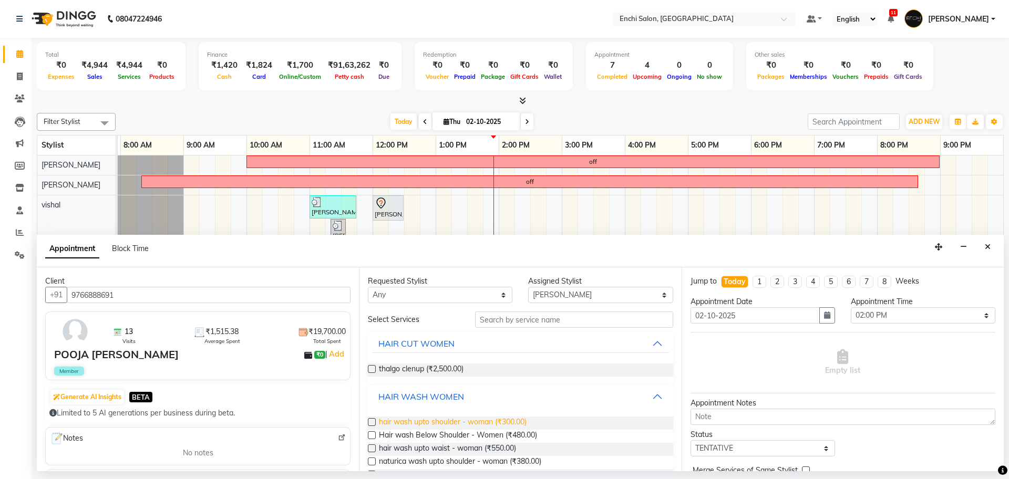
scroll to position [66, 0]
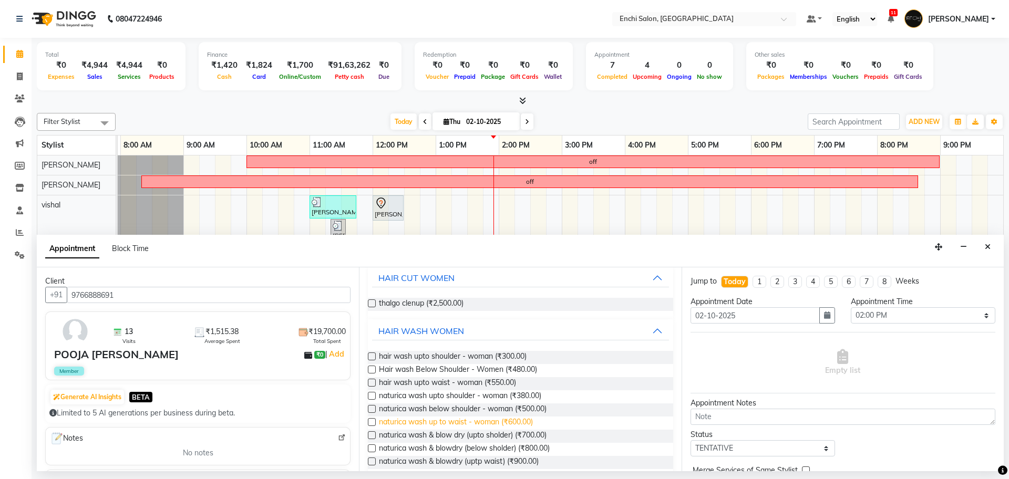
click at [455, 421] on span "naturica wash up to waist - woman (₹600.00)" at bounding box center [456, 423] width 154 height 13
checkbox input "false"
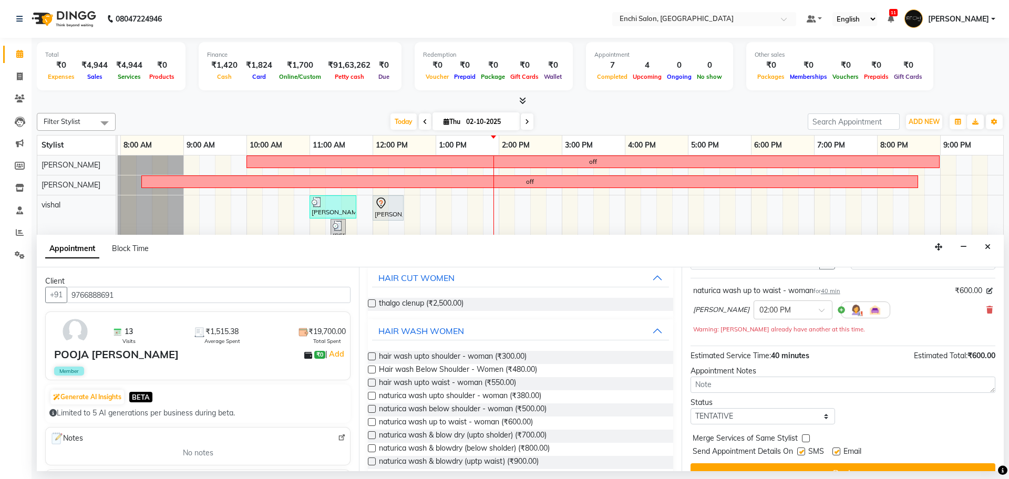
scroll to position [74, 0]
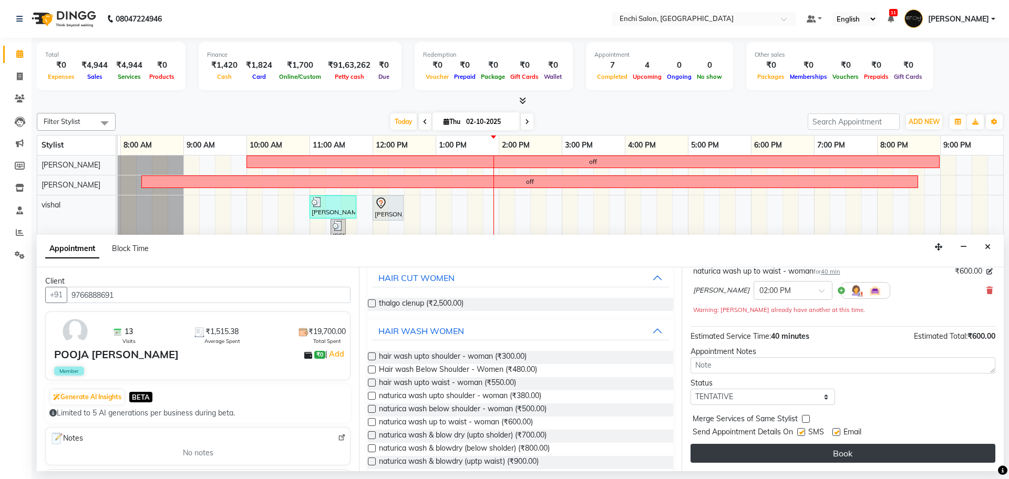
click at [868, 456] on button "Book" at bounding box center [843, 453] width 305 height 19
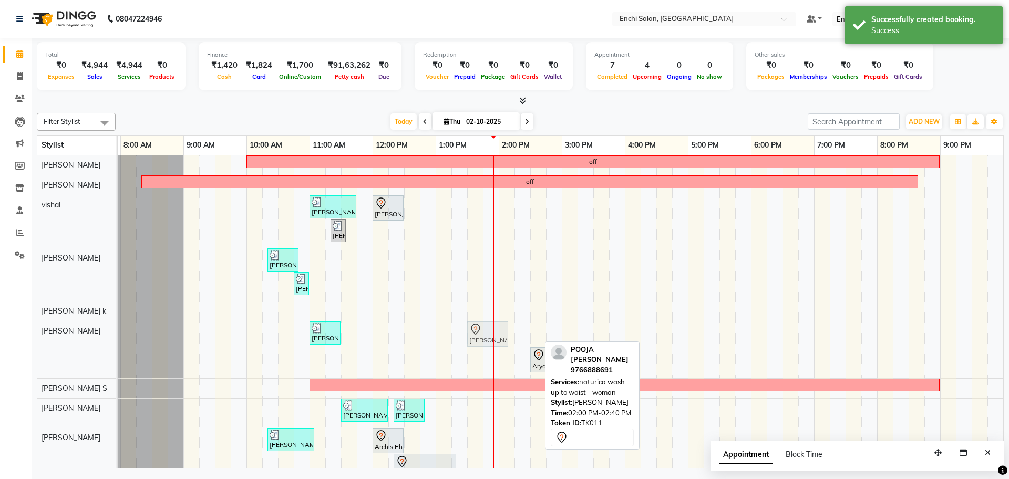
drag, startPoint x: 511, startPoint y: 334, endPoint x: 474, endPoint y: 329, distance: 37.2
click at [57, 329] on div "Naredndra Patil, TK06, 11:00 AM-11:30 AM, Men Hair - Hair Cut By Expert POOJA A…" at bounding box center [57, 350] width 0 height 57
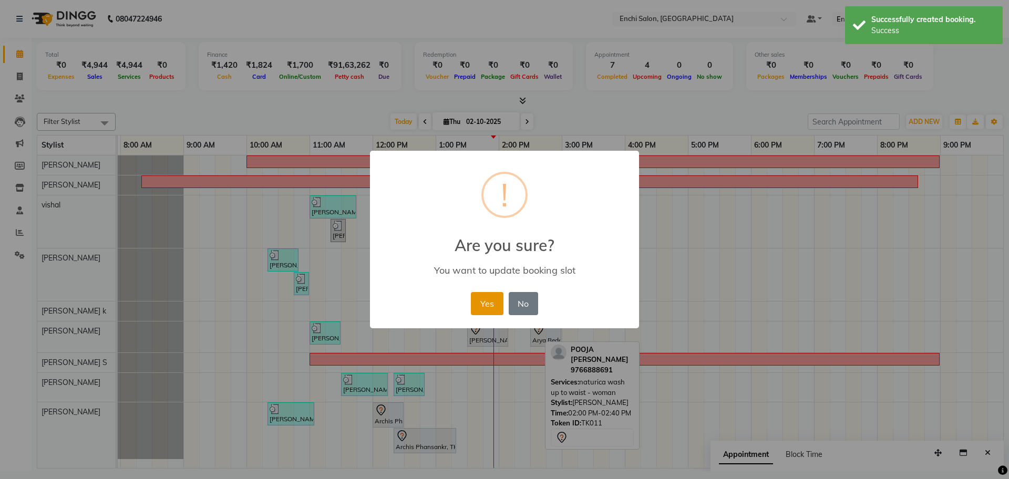
click at [494, 302] on button "Yes" at bounding box center [487, 303] width 32 height 23
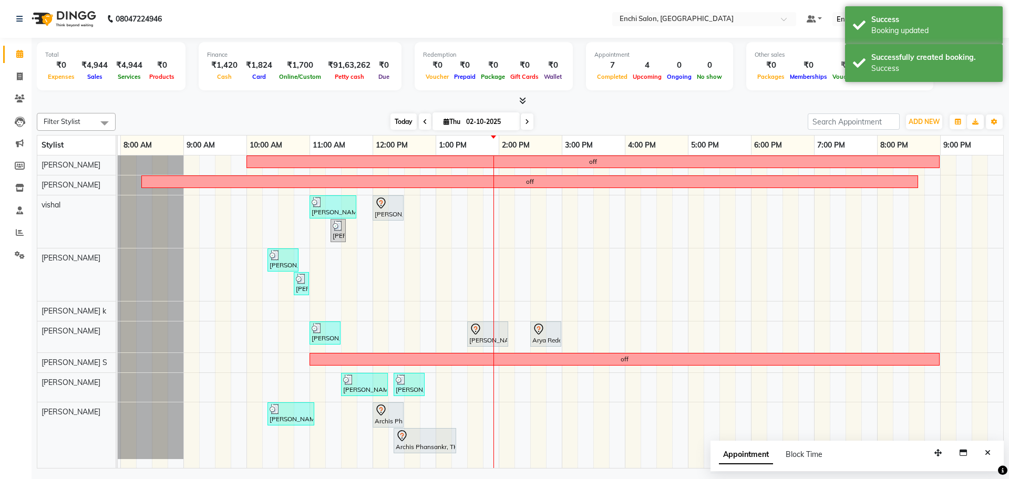
click at [395, 126] on span "Today" at bounding box center [404, 122] width 26 height 16
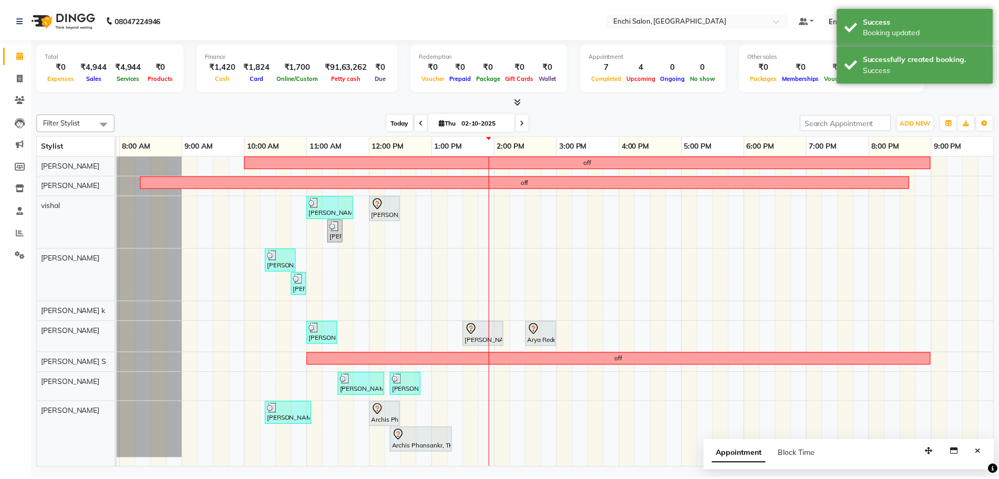
scroll to position [0, 60]
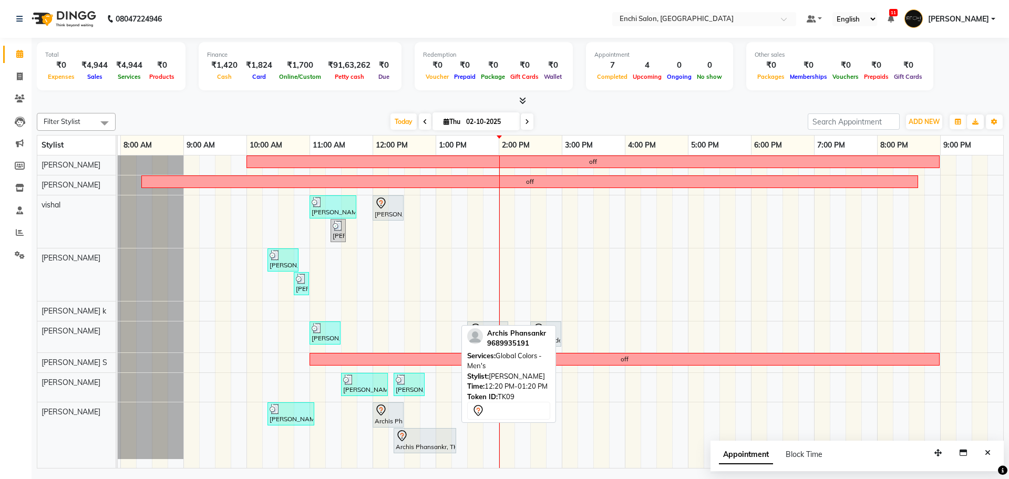
click at [402, 444] on div "Archis Phansankr, TK09, 12:20 PM-01:20 PM, Global Colors - Men's" at bounding box center [425, 441] width 60 height 22
click at [403, 443] on div "Archis Phansankr, TK09, 12:20 PM-01:20 PM, Global Colors - Men's" at bounding box center [425, 441] width 60 height 22
select select "7"
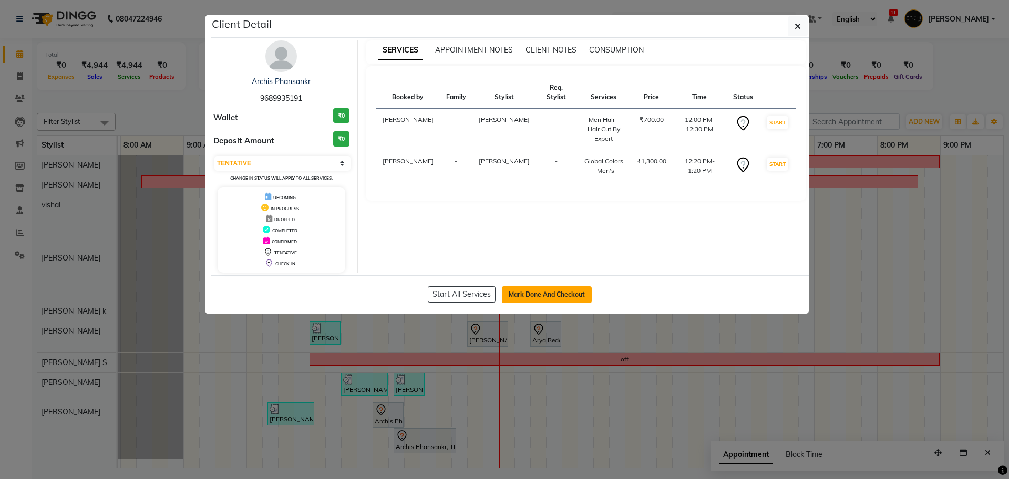
click at [552, 291] on button "Mark Done And Checkout" at bounding box center [547, 294] width 90 height 17
select select "10"
select select "service"
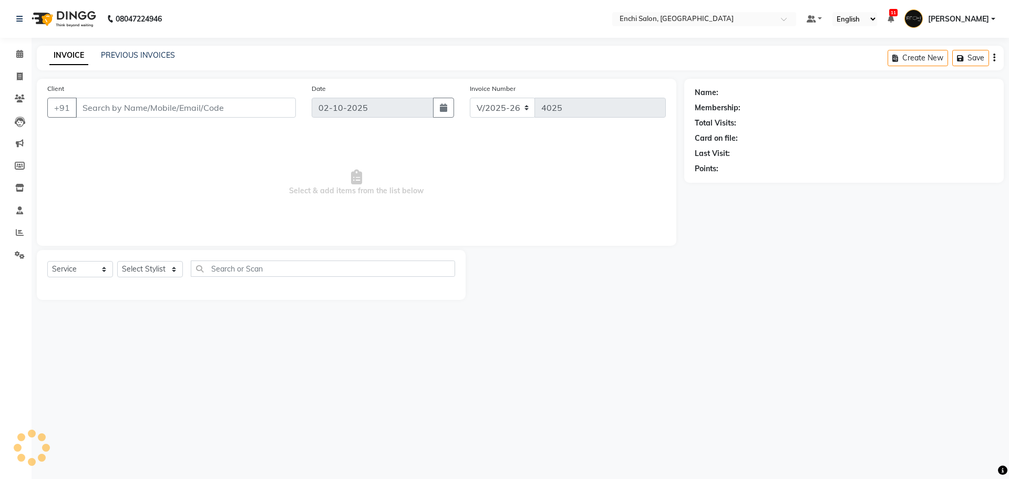
type input "9689935191"
select select "69814"
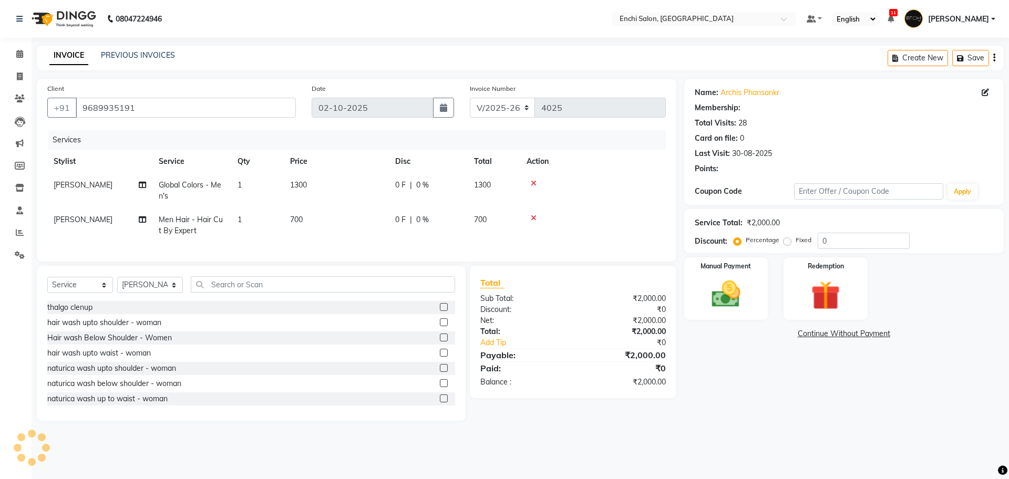
select select "1: Object"
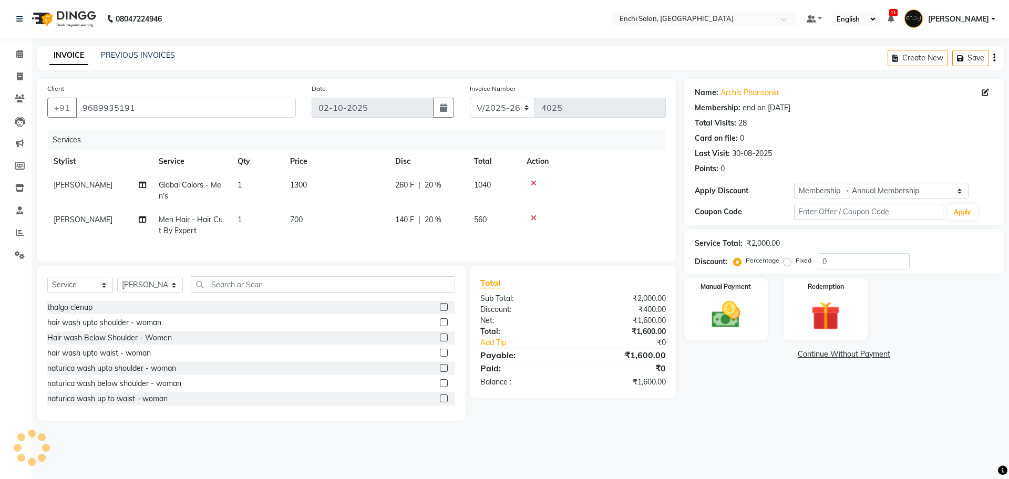
type input "20"
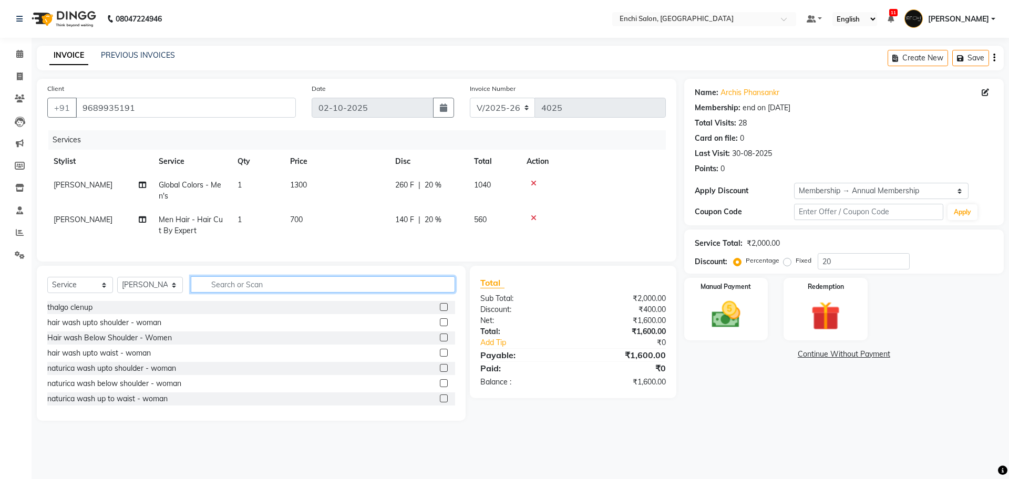
click at [218, 293] on input "text" at bounding box center [323, 284] width 264 height 16
click at [213, 293] on input "text" at bounding box center [323, 284] width 264 height 16
type input "mass"
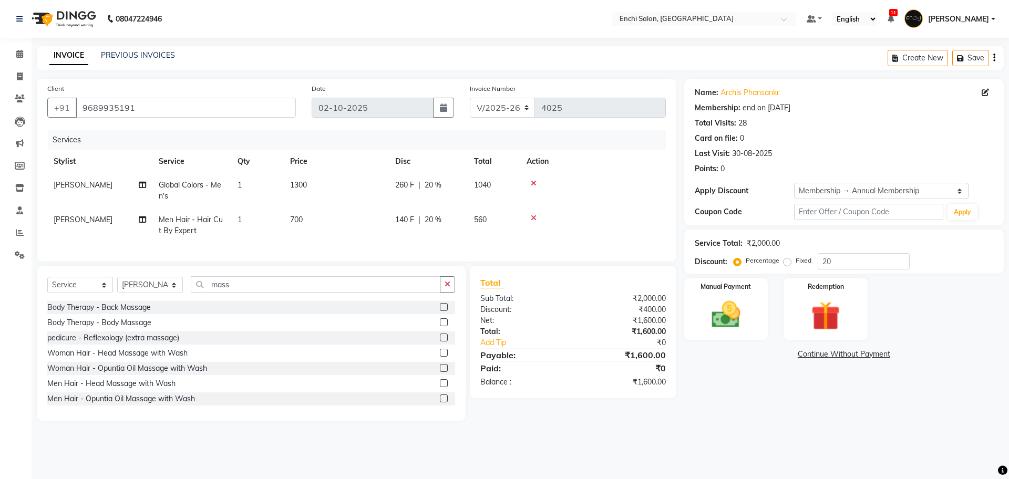
click at [440, 387] on label at bounding box center [444, 384] width 8 height 8
click at [440, 387] on input "checkbox" at bounding box center [443, 384] width 7 height 7
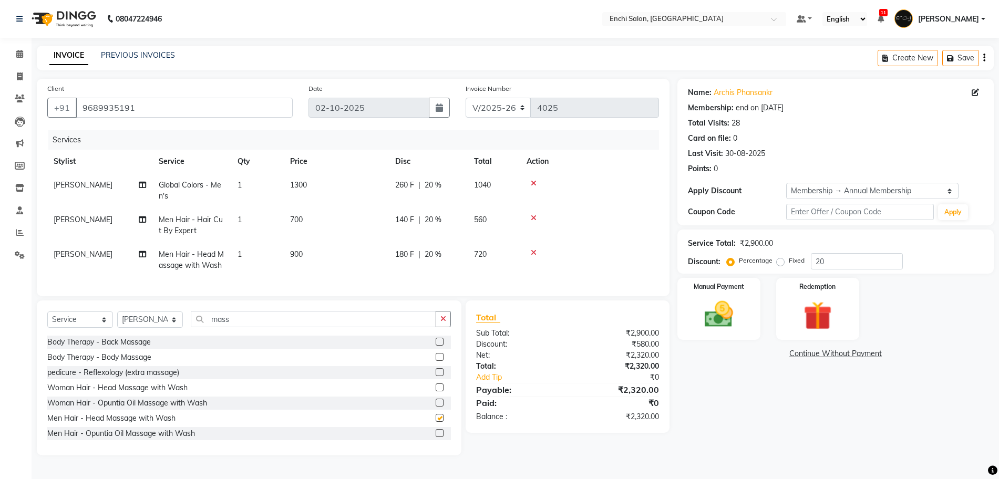
checkbox input "false"
click at [715, 315] on img at bounding box center [719, 315] width 48 height 34
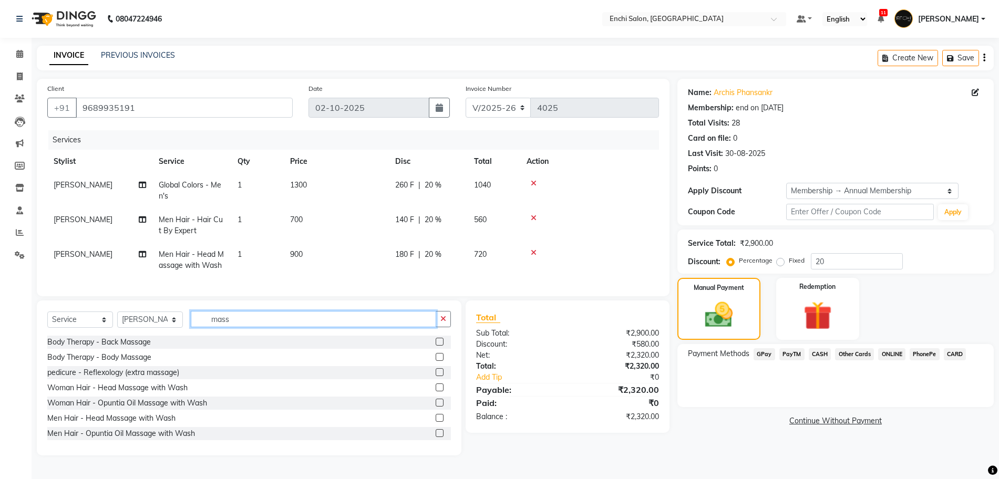
click at [257, 323] on input "mass" at bounding box center [313, 319] width 245 height 16
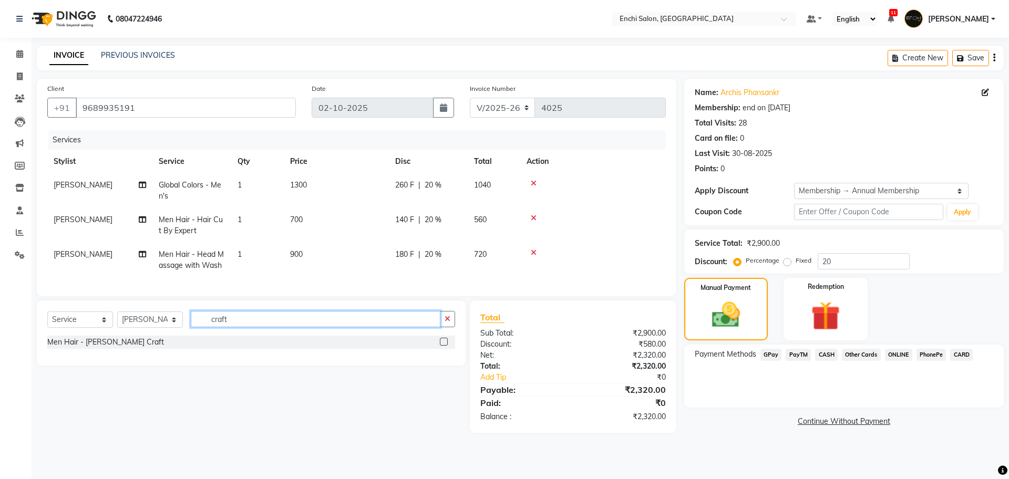
type input "craft"
click at [446, 346] on label at bounding box center [444, 342] width 8 height 8
click at [446, 346] on input "checkbox" at bounding box center [443, 342] width 7 height 7
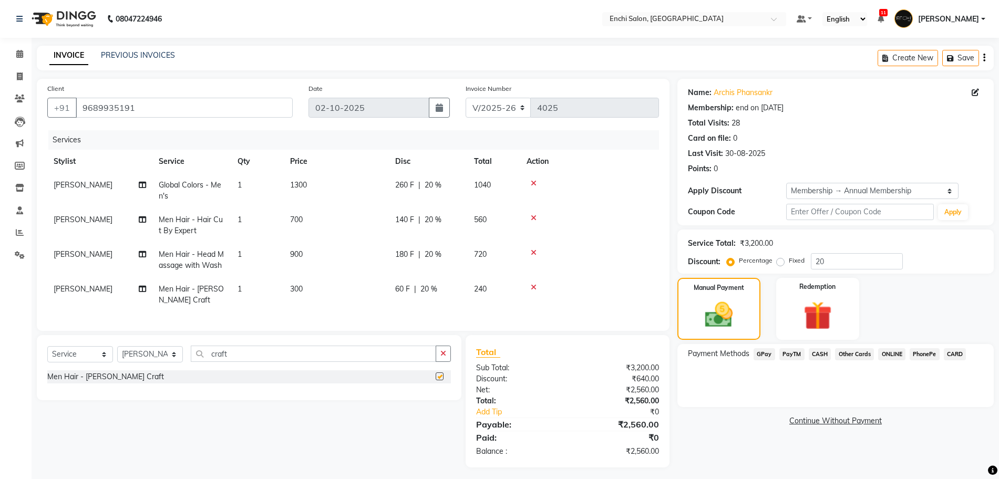
checkbox input "false"
click at [768, 353] on span "GPay" at bounding box center [765, 355] width 22 height 12
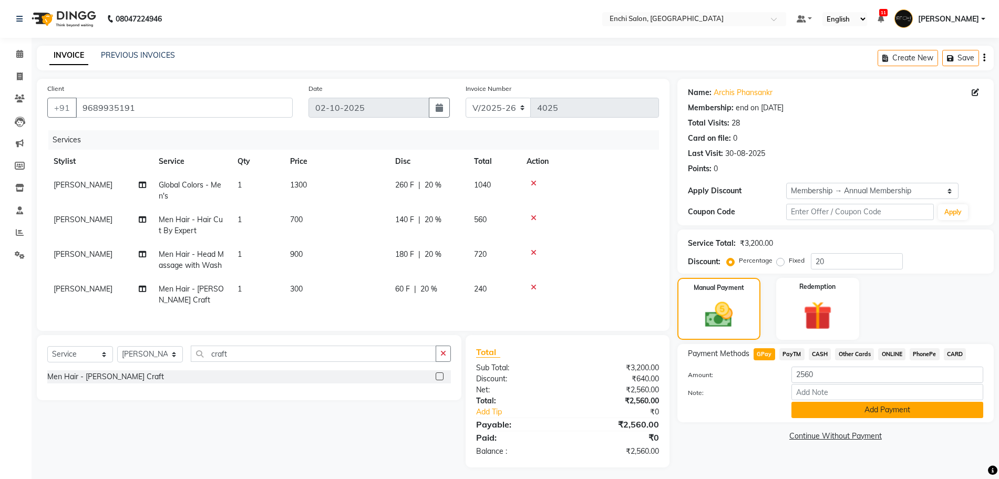
click at [853, 415] on button "Add Payment" at bounding box center [888, 410] width 192 height 16
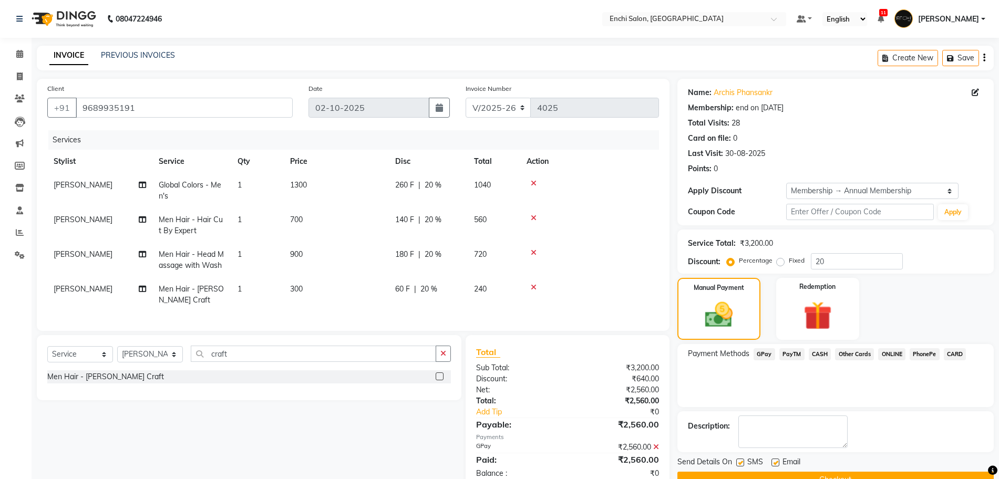
scroll to position [88, 0]
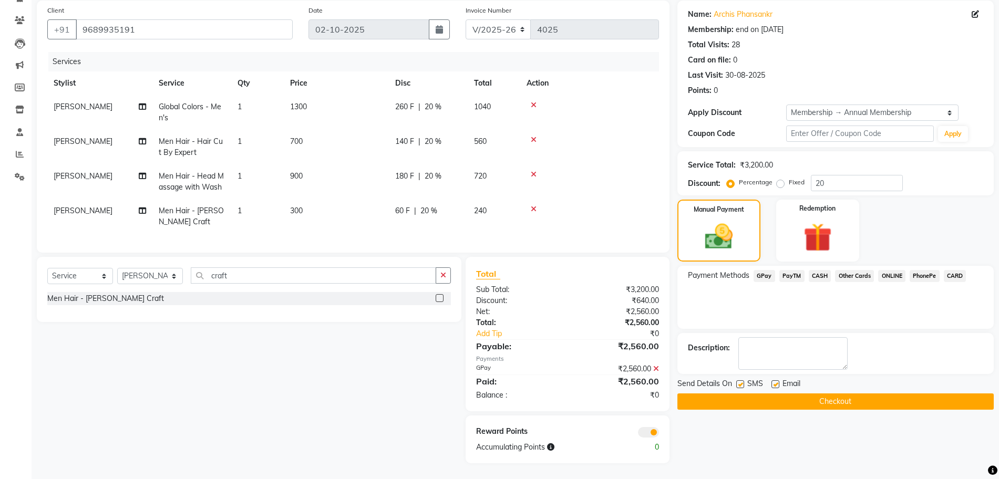
click at [833, 396] on button "Checkout" at bounding box center [836, 402] width 316 height 16
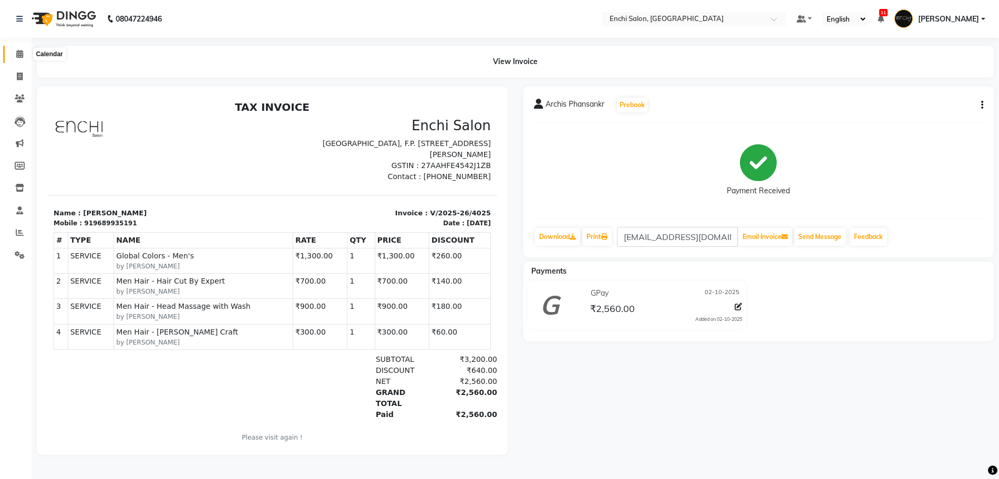
click at [18, 54] on icon at bounding box center [19, 54] width 7 height 8
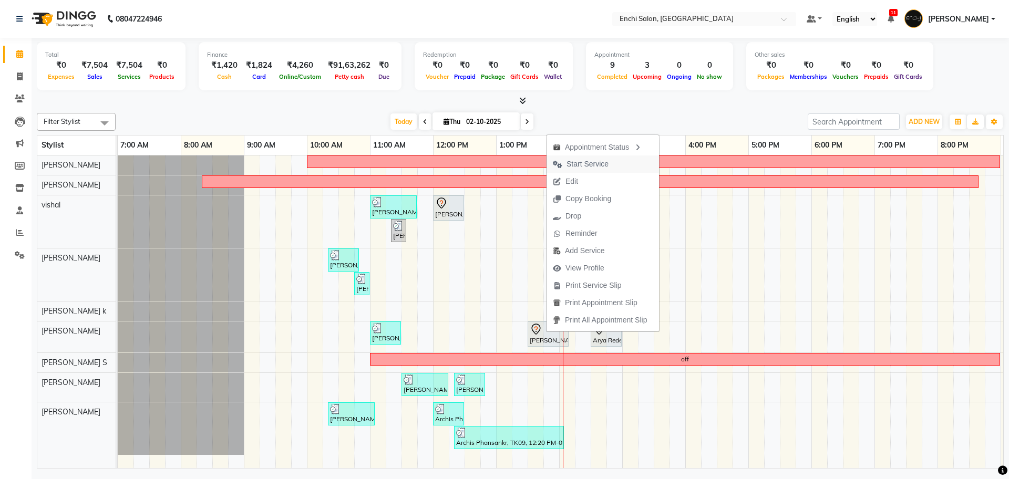
click at [571, 165] on span "Start Service" at bounding box center [588, 164] width 42 height 11
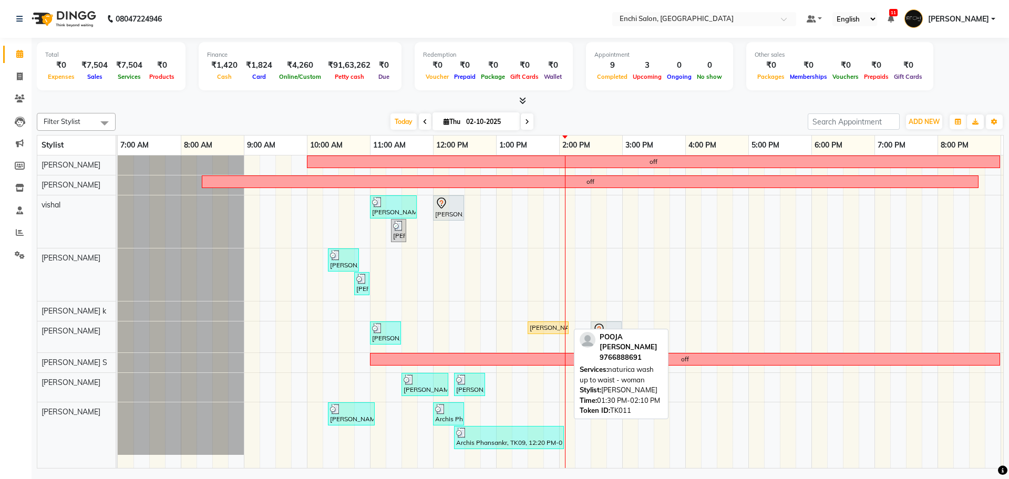
click at [536, 329] on div "[PERSON_NAME], TK11, 01:30 PM-02:10 PM, naturica wash up to waist - woman" at bounding box center [548, 327] width 39 height 9
select select "1"
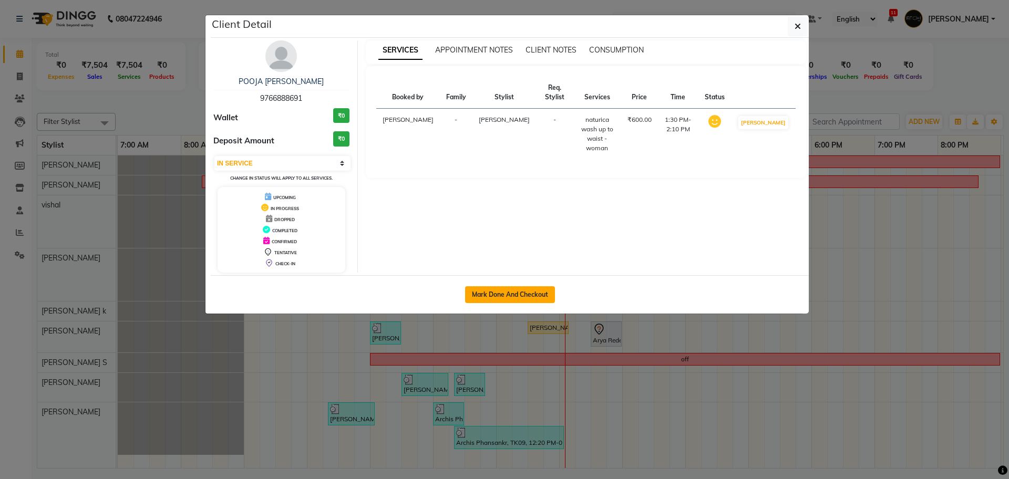
click at [497, 292] on button "Mark Done And Checkout" at bounding box center [510, 294] width 90 height 17
select select "10"
select select "service"
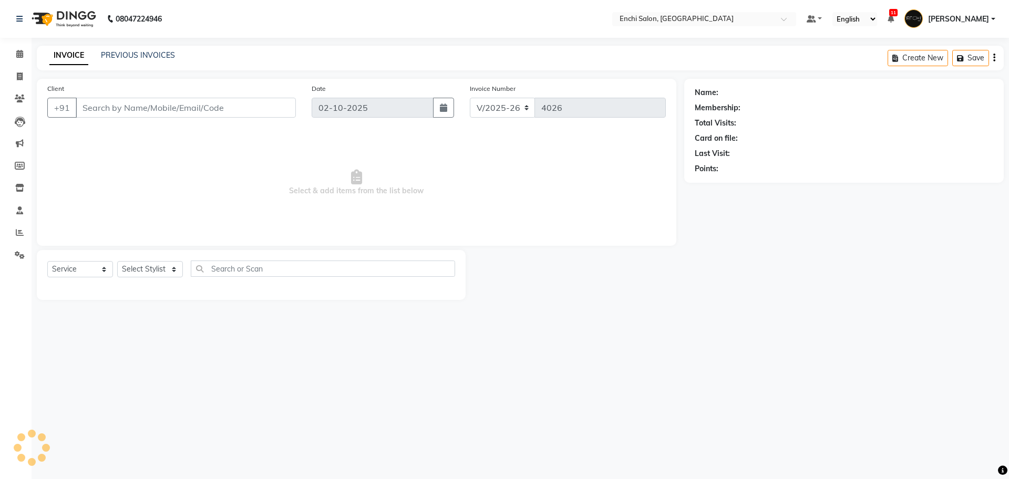
type input "9766888691"
select select "25297"
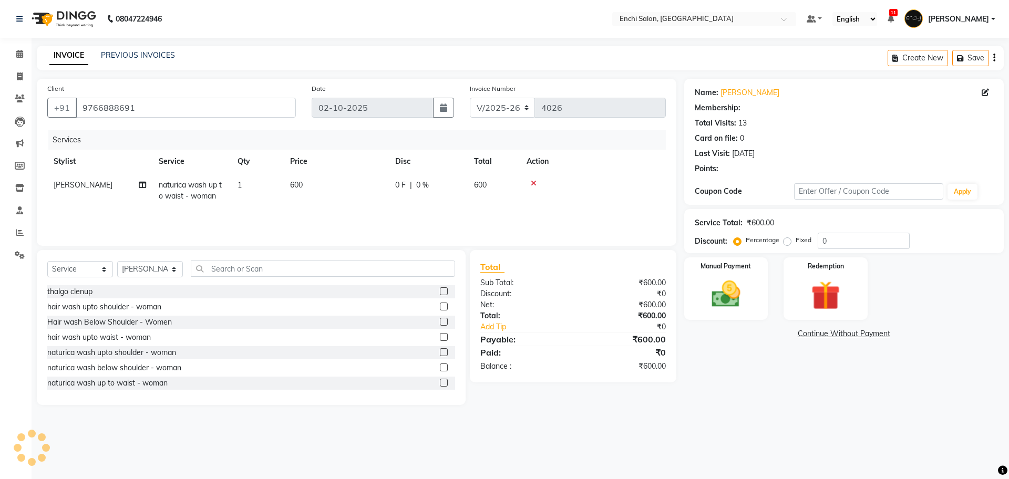
type input "20"
select select "1: Object"
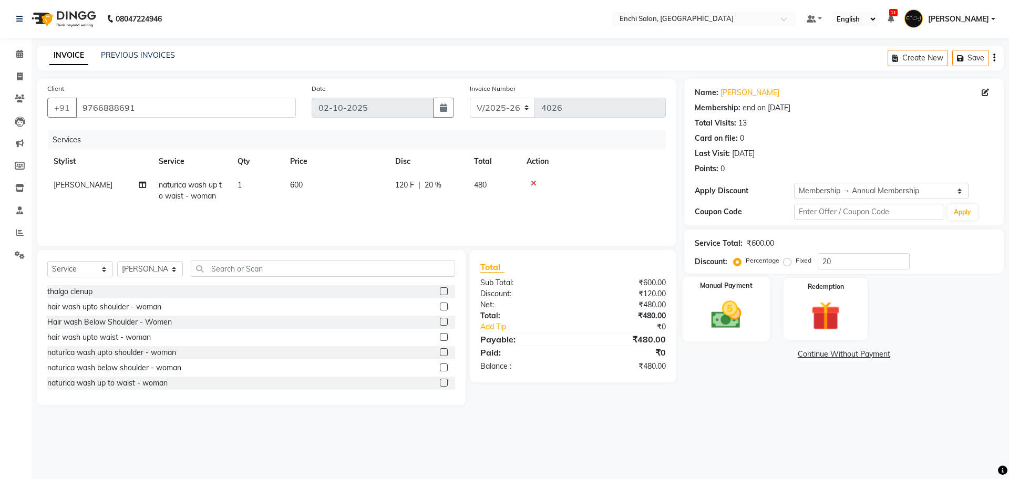
click at [750, 325] on img at bounding box center [726, 315] width 49 height 35
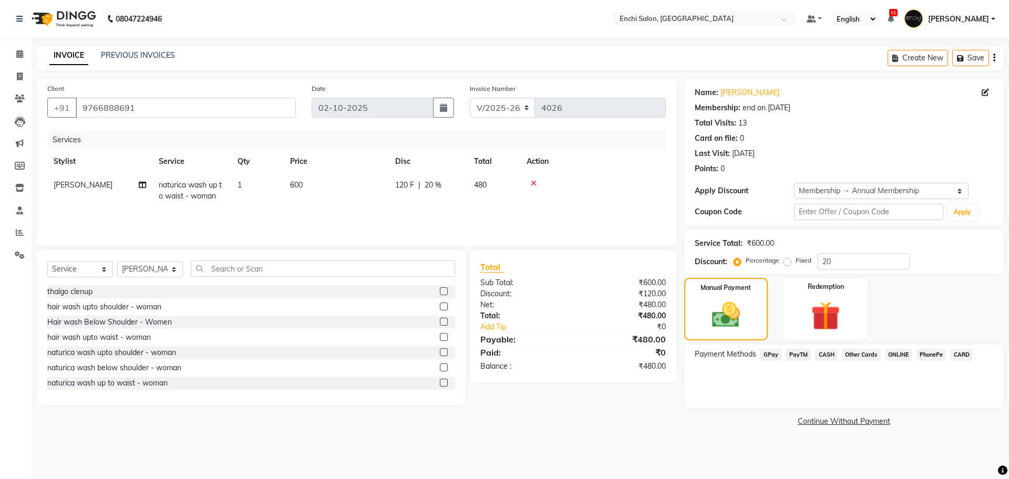
click at [823, 351] on span "CASH" at bounding box center [826, 355] width 23 height 12
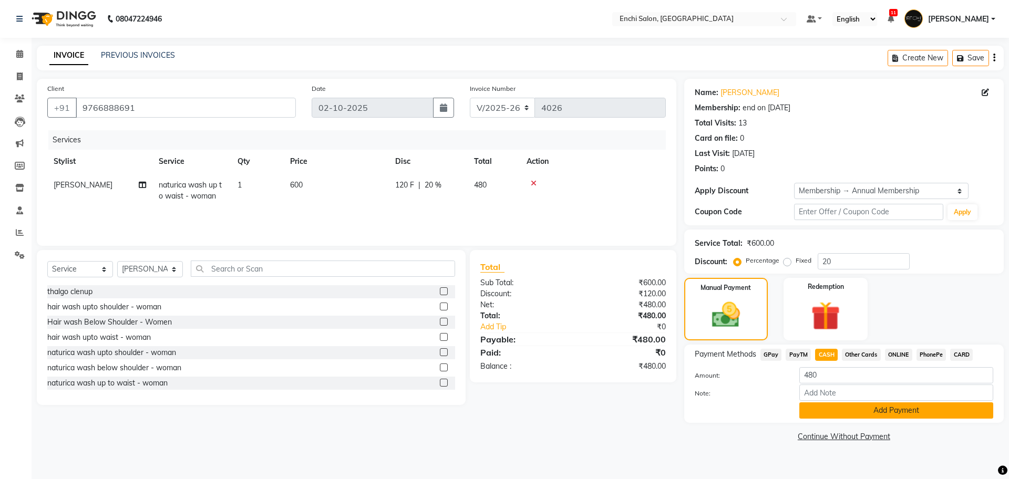
click at [834, 408] on button "Add Payment" at bounding box center [897, 411] width 194 height 16
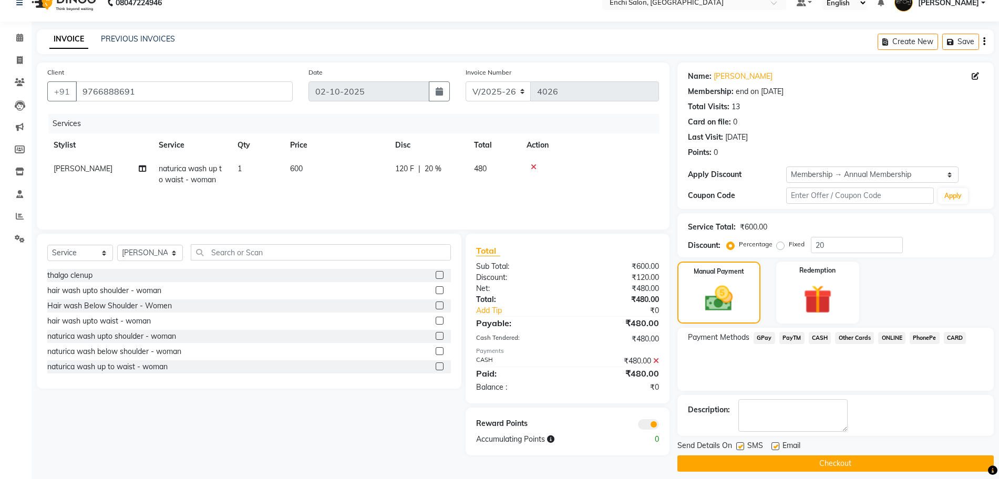
scroll to position [25, 0]
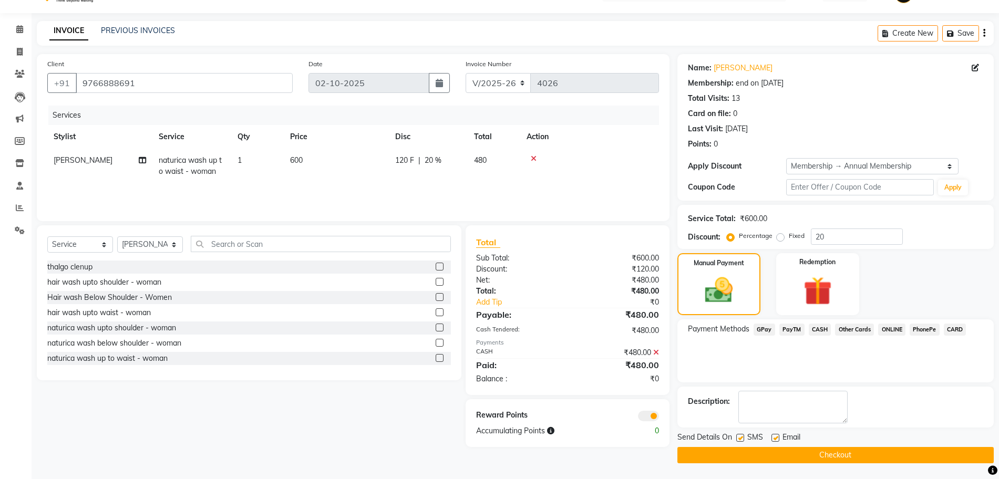
click at [766, 458] on button "Checkout" at bounding box center [836, 455] width 316 height 16
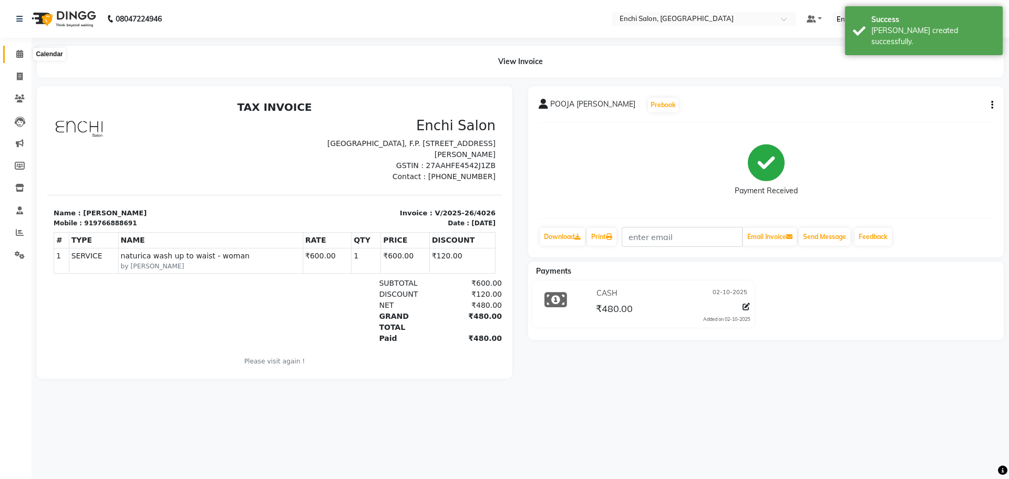
click at [18, 57] on icon at bounding box center [19, 54] width 7 height 8
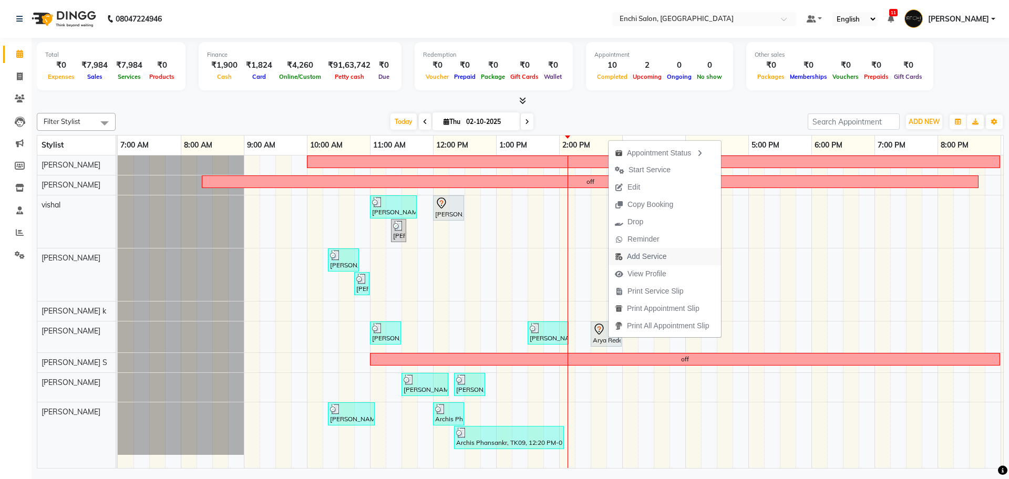
click at [633, 257] on span "Add Service" at bounding box center [646, 256] width 39 height 11
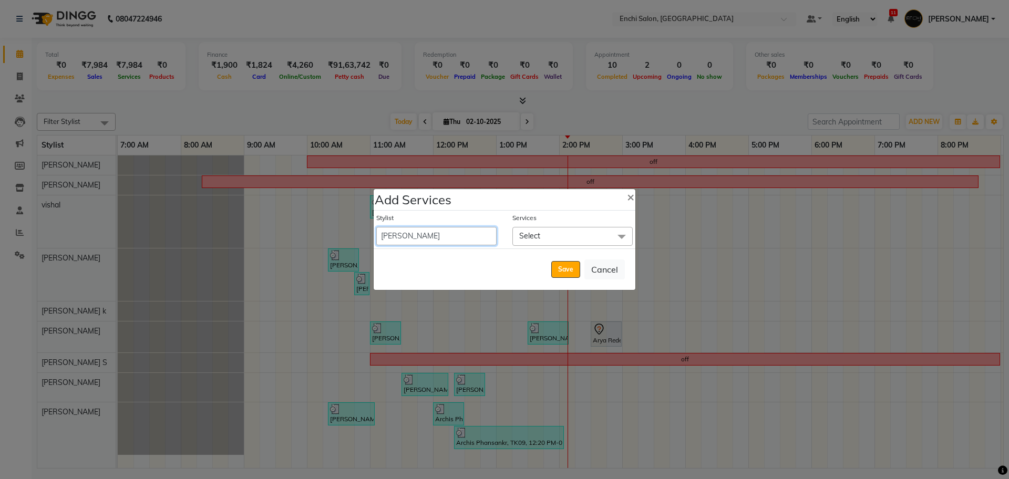
click at [429, 235] on select "Akshay Apurva k Arjun shinde Enchi salon jagdevi dudhni Kawaljit G mahee ghule …" at bounding box center [436, 236] width 120 height 18
select select "16329"
click at [376, 227] on select "Akshay Apurva k Arjun shinde Enchi salon jagdevi dudhni Kawaljit G mahee ghule …" at bounding box center [436, 236] width 120 height 18
select select "900"
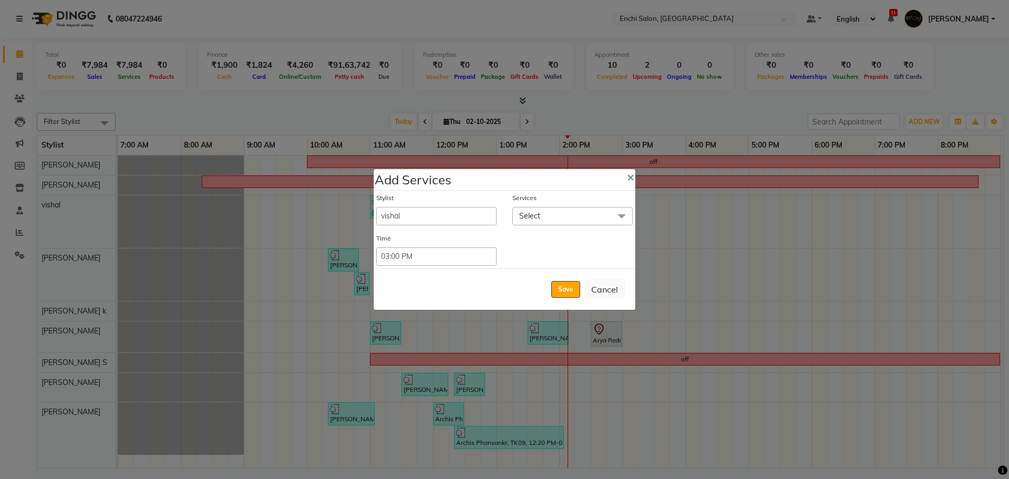
click at [524, 214] on span "Select" at bounding box center [529, 215] width 21 height 9
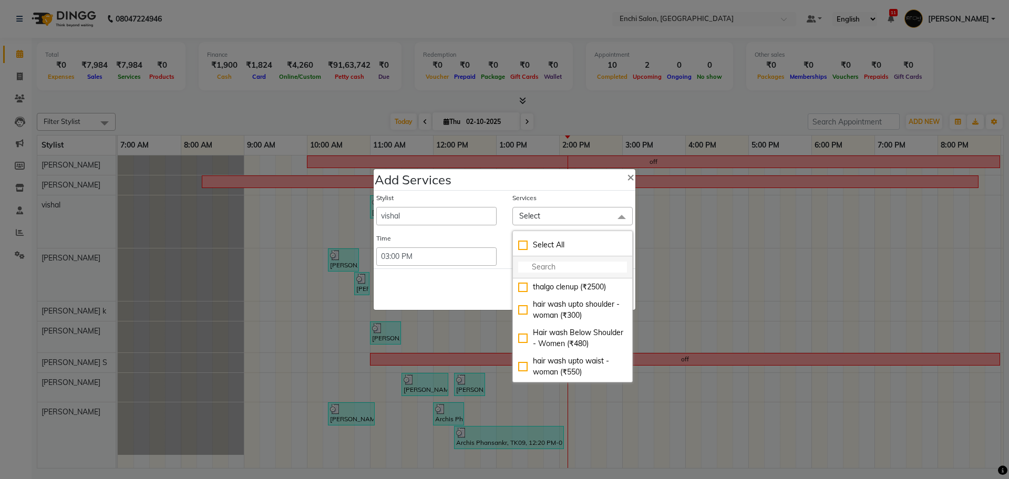
click at [535, 262] on input "multiselect-search" at bounding box center [572, 267] width 109 height 11
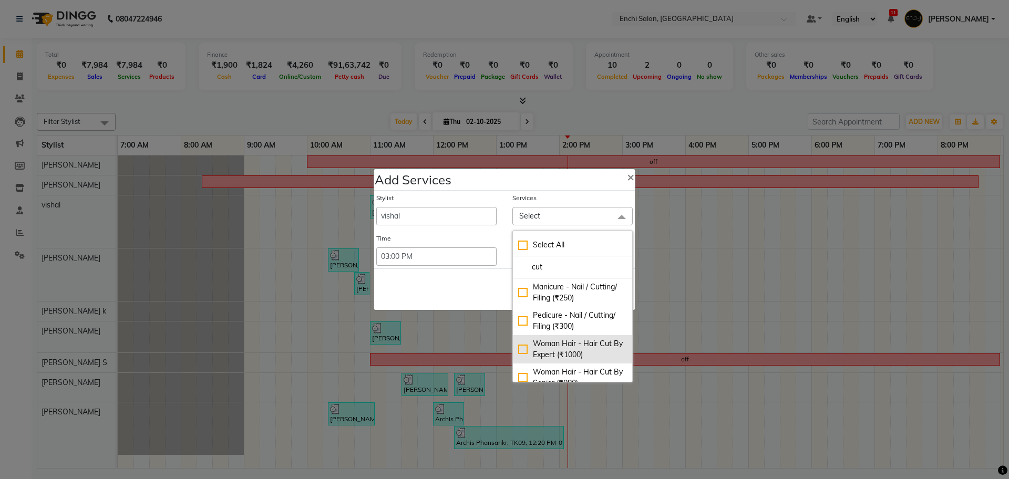
type input "cut"
click at [534, 349] on div "Woman Hair - Hair Cut By Expert (₹1000)" at bounding box center [572, 350] width 109 height 22
checkbox input "true"
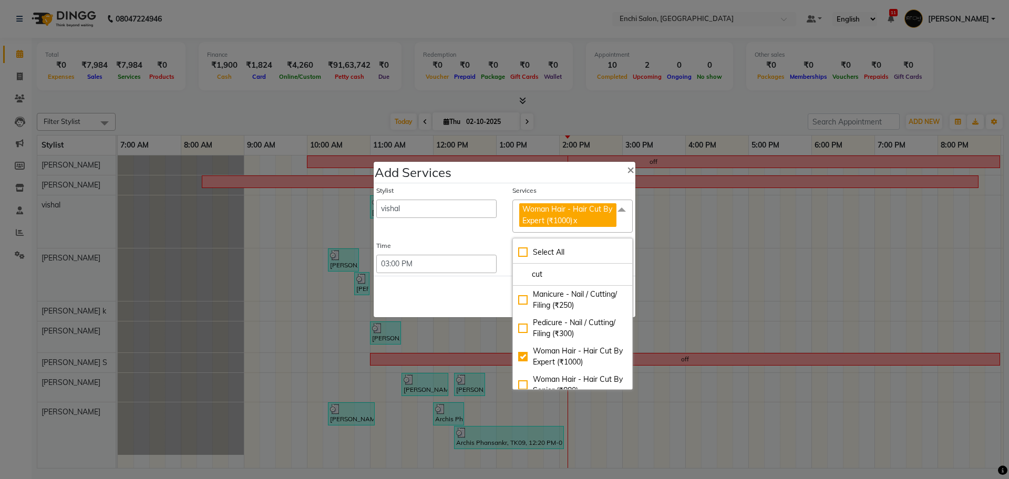
click at [454, 303] on div "Save Cancel" at bounding box center [505, 297] width 262 height 42
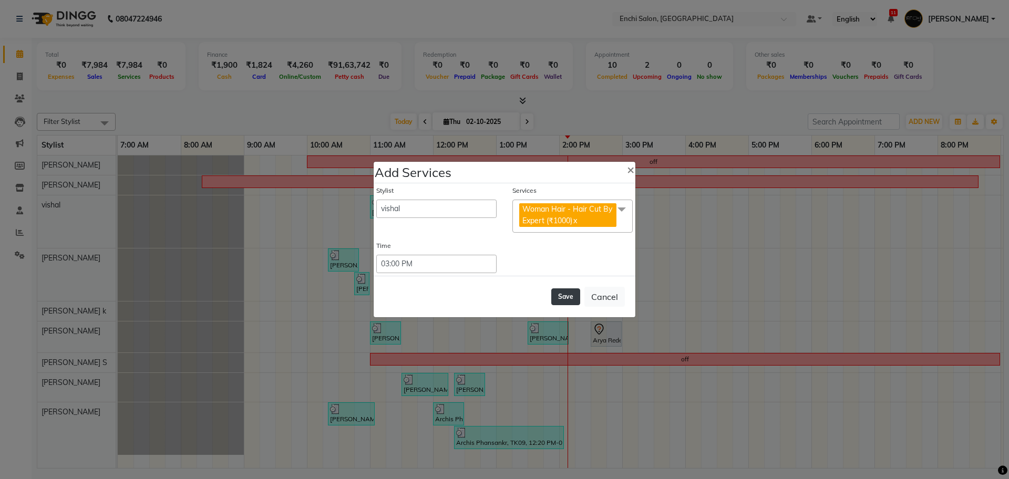
click at [571, 294] on button "Save" at bounding box center [565, 297] width 29 height 17
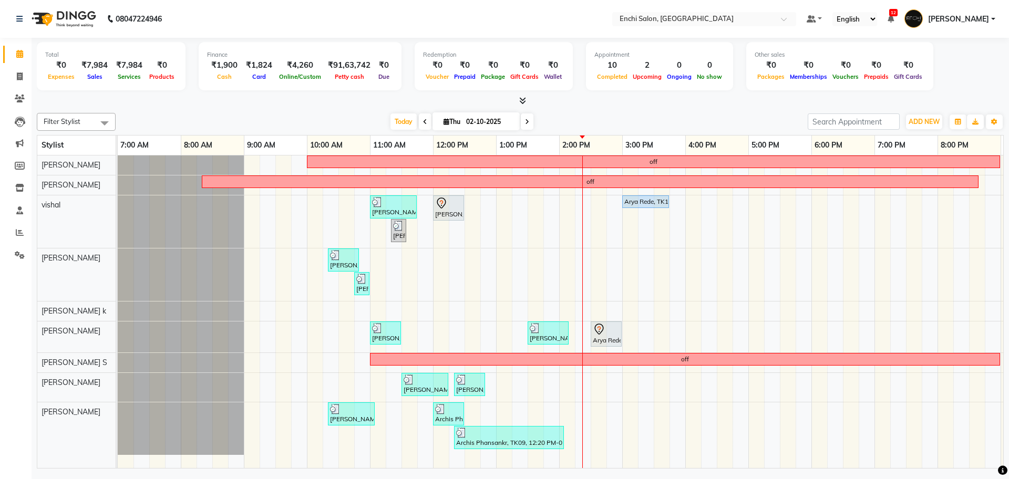
click at [593, 380] on div "off off Ritesh, TK05, 11:00 AM-11:45 AM, Men Hair - Additional Wash,Men Hair - …" at bounding box center [591, 312] width 946 height 313
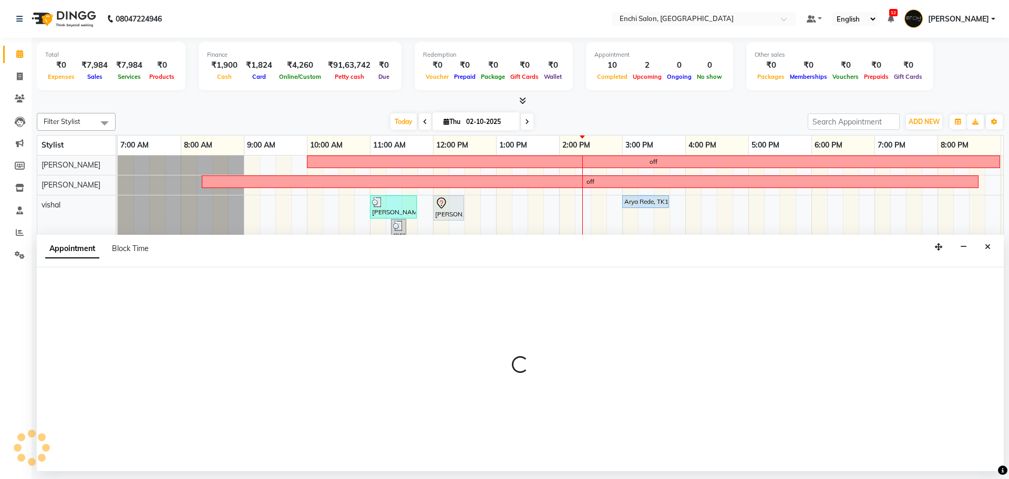
select select "65814"
select select "tentative"
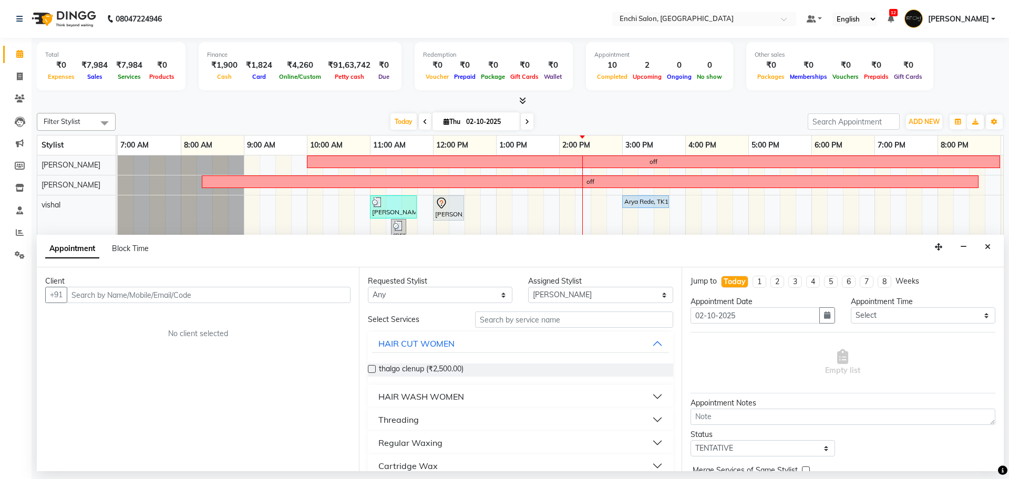
click at [208, 300] on input "text" at bounding box center [209, 295] width 284 height 16
type input "9552573744"
click at [323, 297] on span "Add Client" at bounding box center [328, 294] width 35 height 9
select select "22"
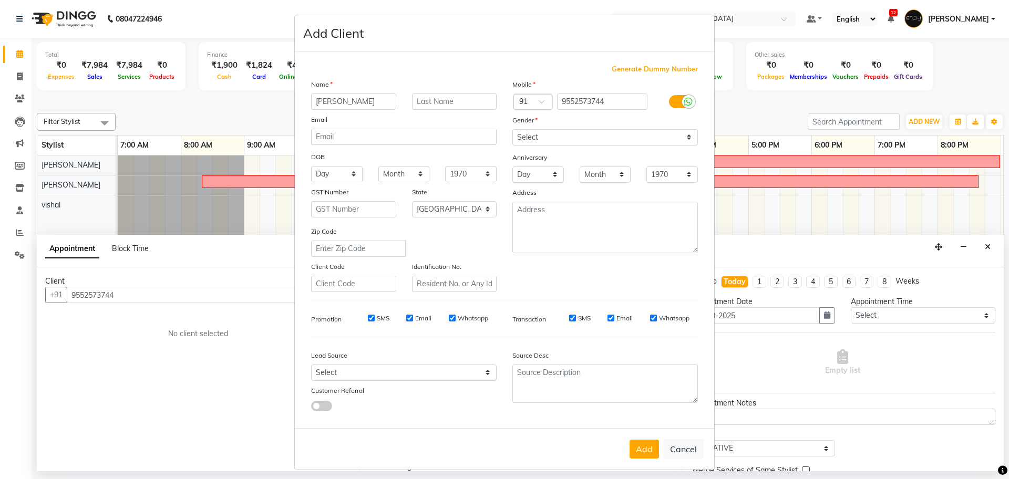
type input "mitali"
click at [443, 106] on input "text" at bounding box center [454, 102] width 85 height 16
type input "guthule"
click at [537, 136] on select "Select Male Female Other Prefer Not To Say" at bounding box center [606, 137] width 186 height 16
select select "female"
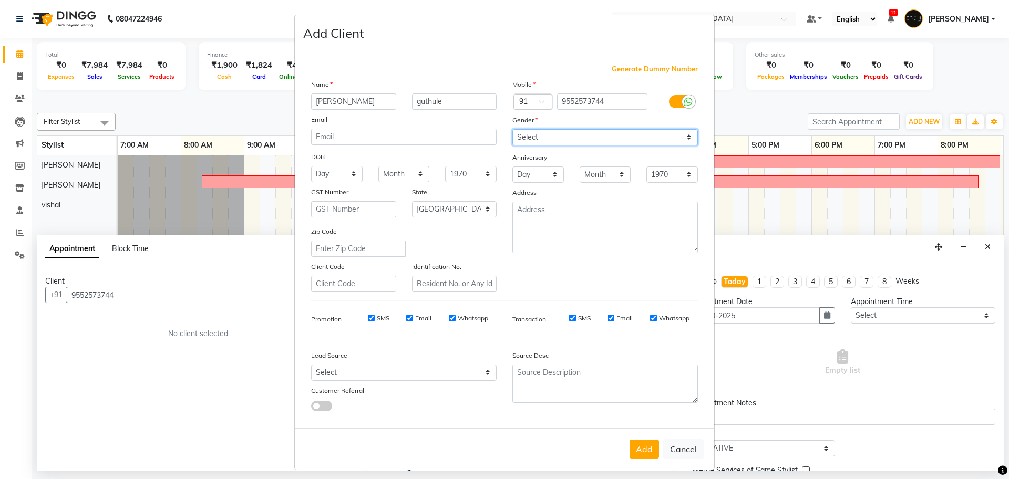
click at [513, 129] on select "Select Male Female Other Prefer Not To Say" at bounding box center [606, 137] width 186 height 16
click at [642, 455] on button "Add" at bounding box center [644, 449] width 29 height 19
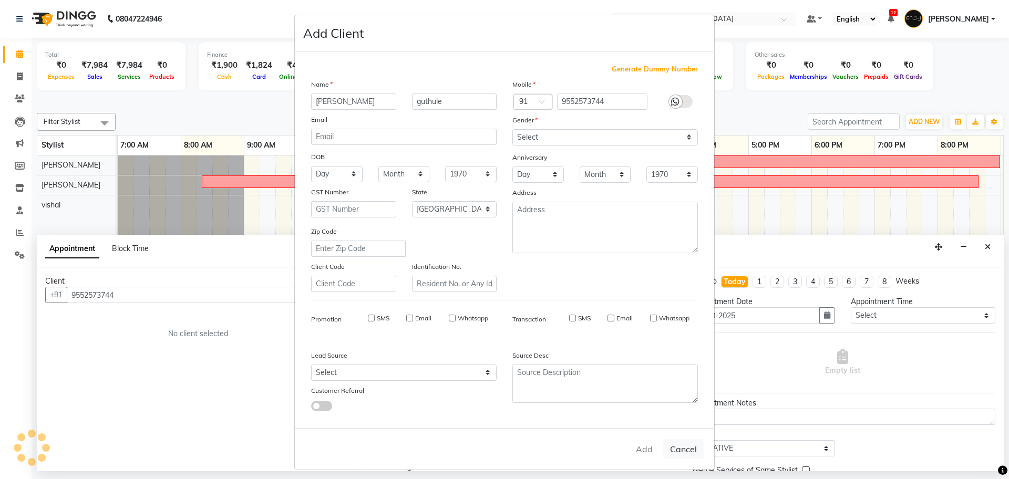
select select
select select "null"
select select
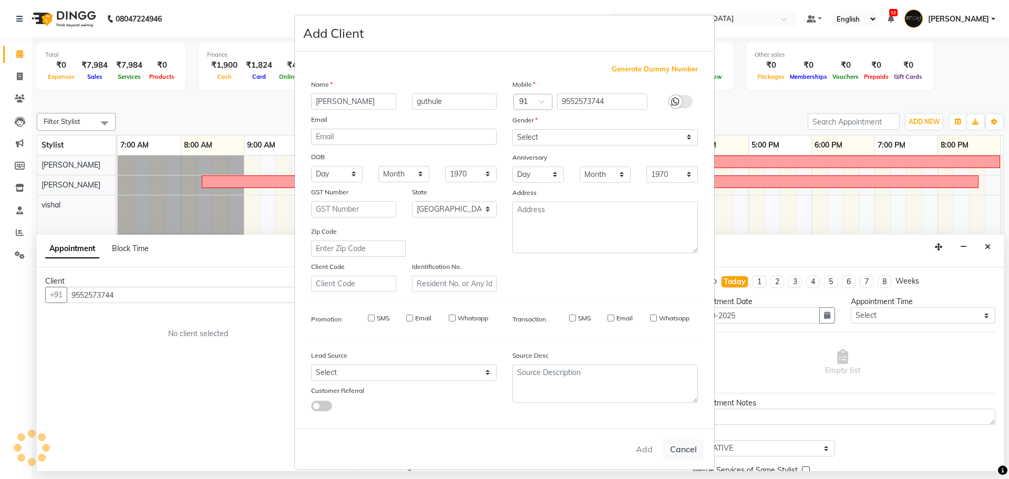
select select
checkbox input "false"
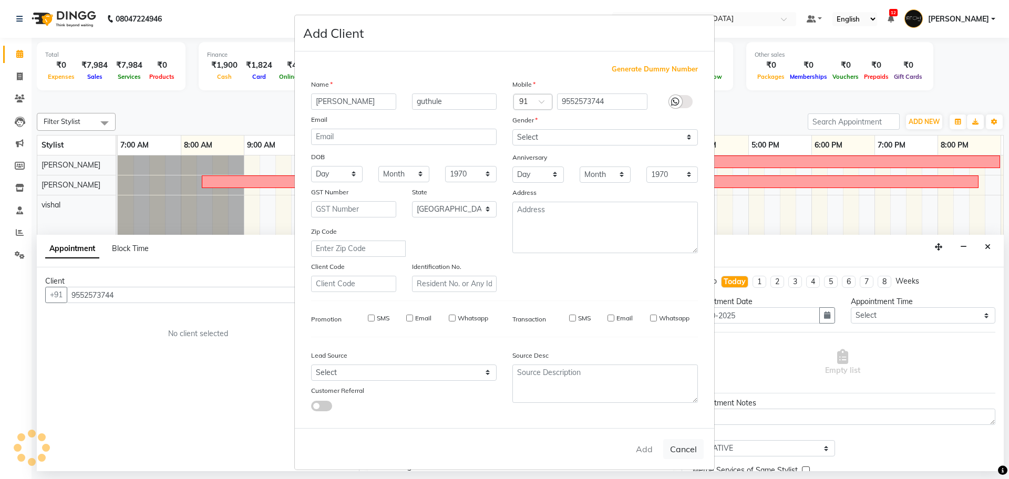
checkbox input "false"
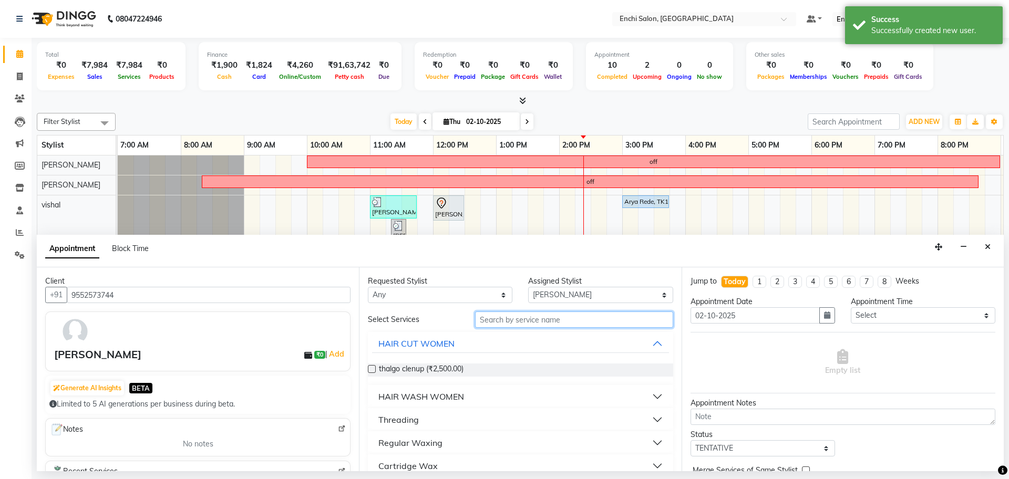
click at [538, 321] on input "text" at bounding box center [574, 320] width 198 height 16
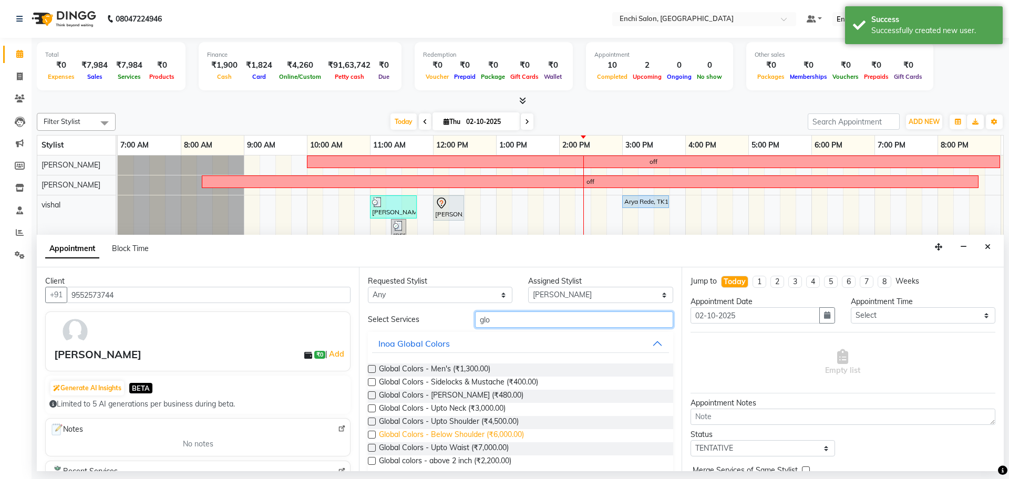
type input "glo"
click at [464, 436] on span "Global Colors - Below Shoulder (₹6,000.00)" at bounding box center [451, 435] width 145 height 13
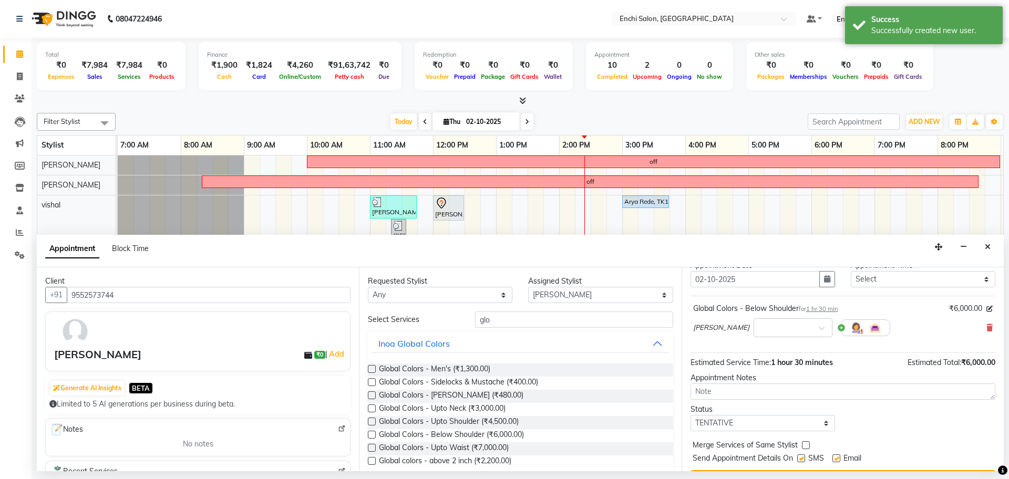
scroll to position [63, 0]
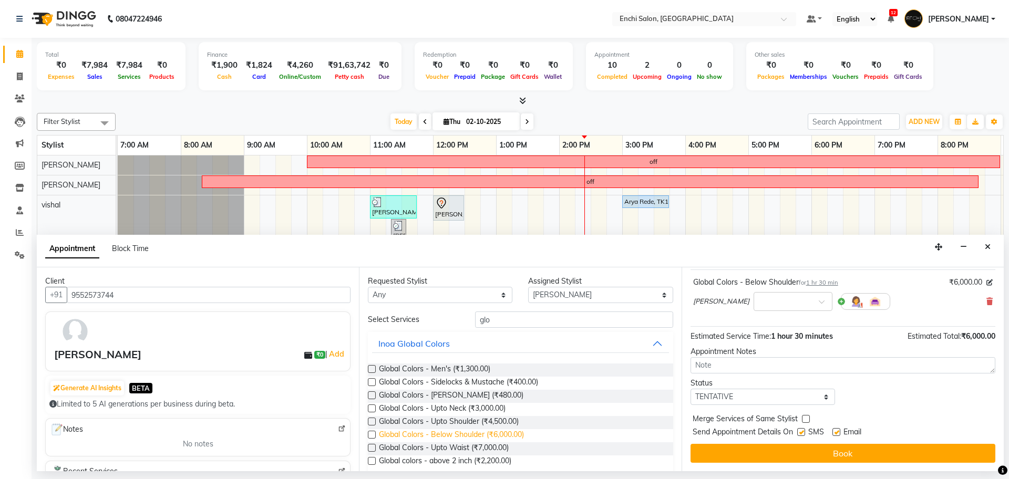
click at [468, 434] on span "Global Colors - Below Shoulder (₹6,000.00)" at bounding box center [451, 435] width 145 height 13
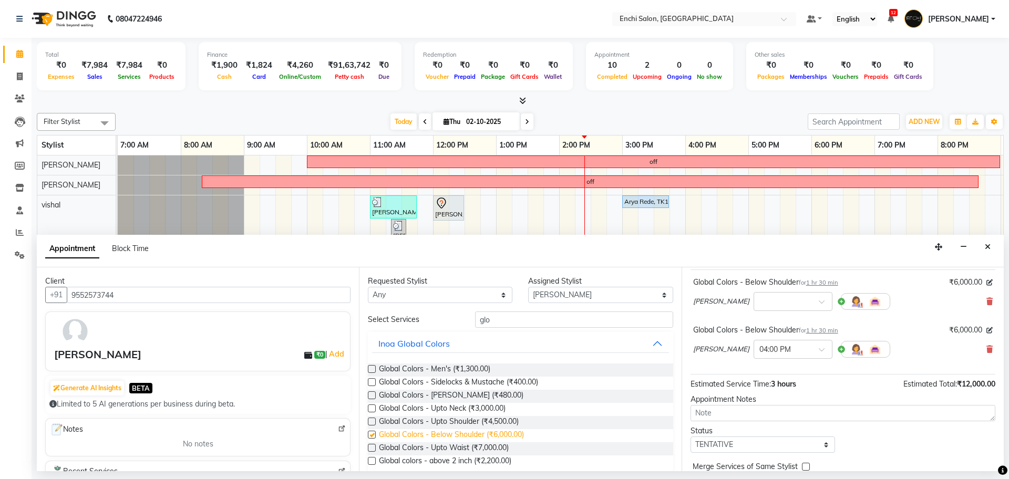
checkbox input "false"
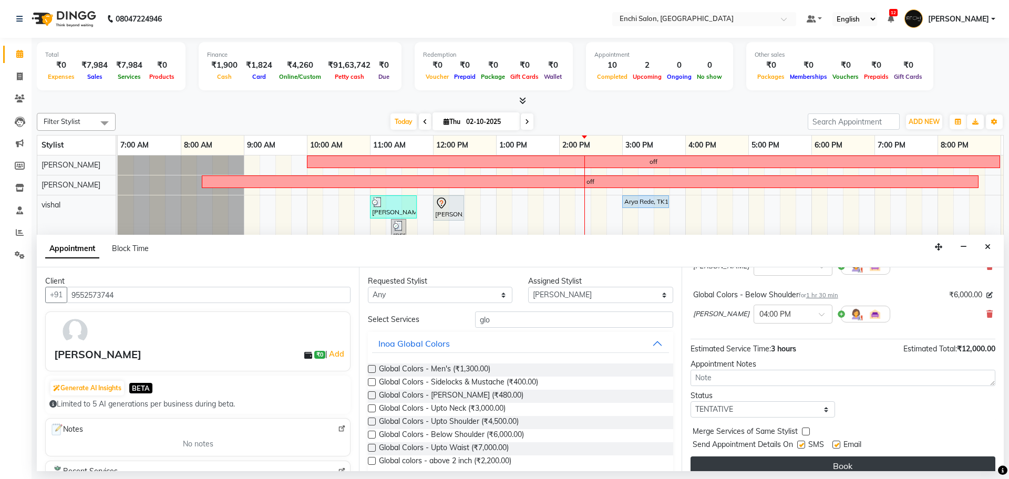
scroll to position [110, 0]
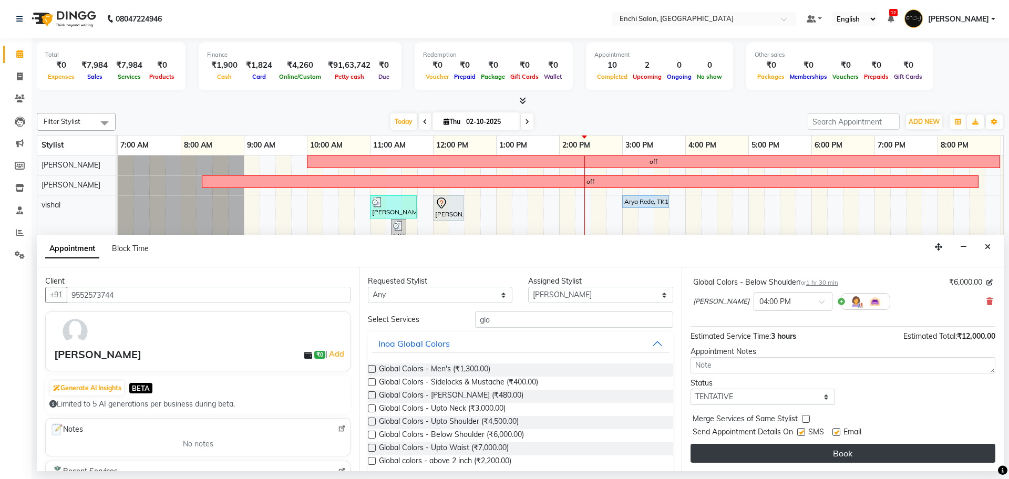
click at [901, 457] on button "Book" at bounding box center [843, 453] width 305 height 19
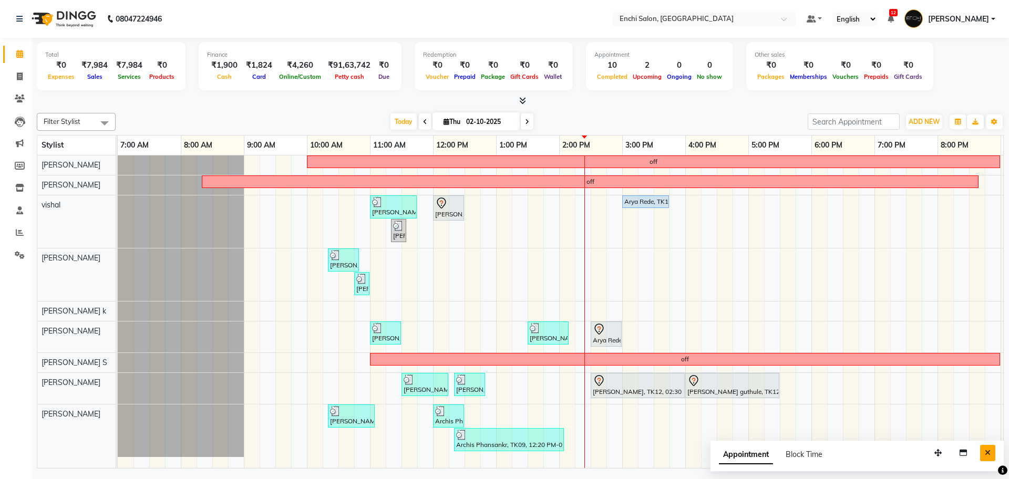
click at [989, 454] on icon "Close" at bounding box center [988, 452] width 6 height 7
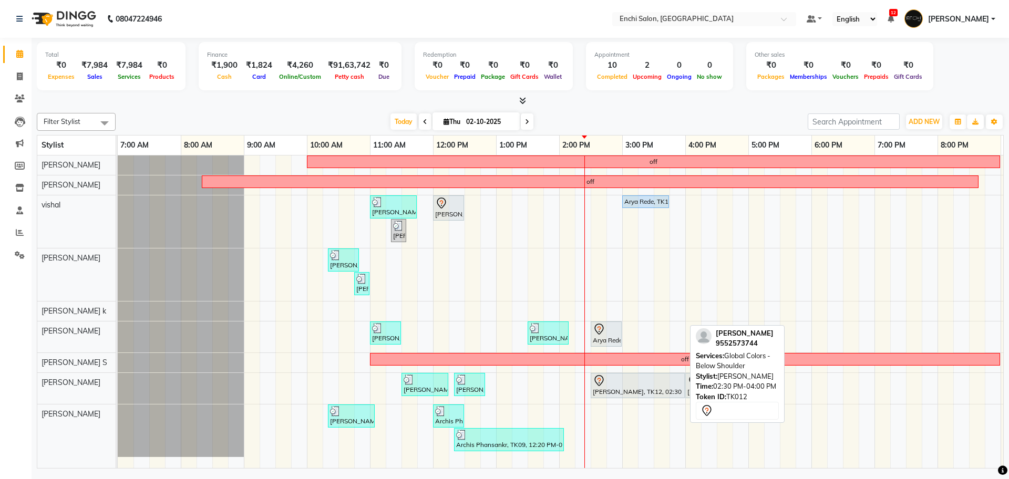
click at [649, 378] on div at bounding box center [638, 381] width 90 height 13
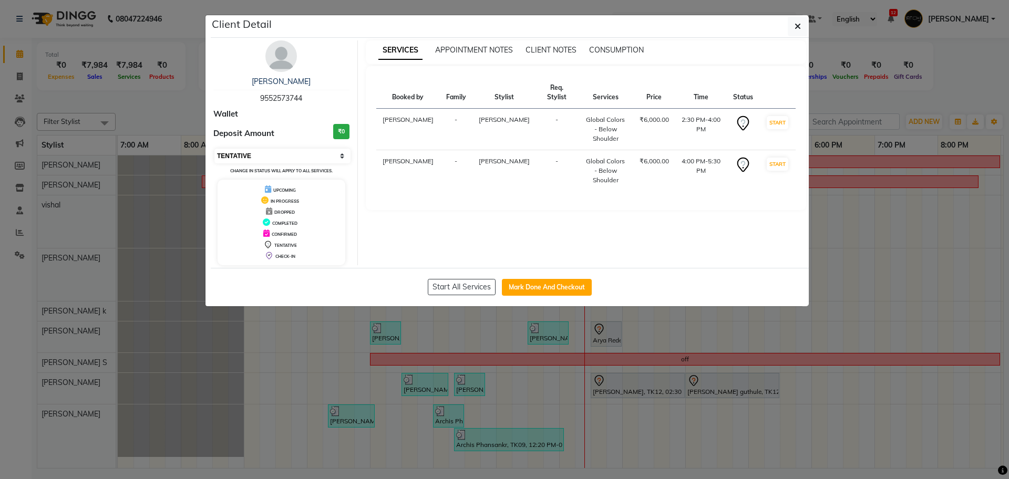
click at [266, 160] on select "Select IN SERVICE CONFIRMED TENTATIVE CHECK IN MARK DONE DROPPED UPCOMING" at bounding box center [282, 156] width 136 height 15
select select "5"
click at [214, 149] on select "Select IN SERVICE CONFIRMED TENTATIVE CHECK IN MARK DONE DROPPED UPCOMING" at bounding box center [282, 156] width 136 height 15
click at [614, 264] on div "SERVICES APPOINTMENT NOTES CLIENT NOTES CONSUMPTION Booked by Family Stylist Re…" at bounding box center [586, 152] width 457 height 225
click at [973, 99] on ngb-modal-window "Client Detail mitali guthule 9552573744 Wallet Deposit Amount ₹0 Select IN SERV…" at bounding box center [504, 239] width 1009 height 479
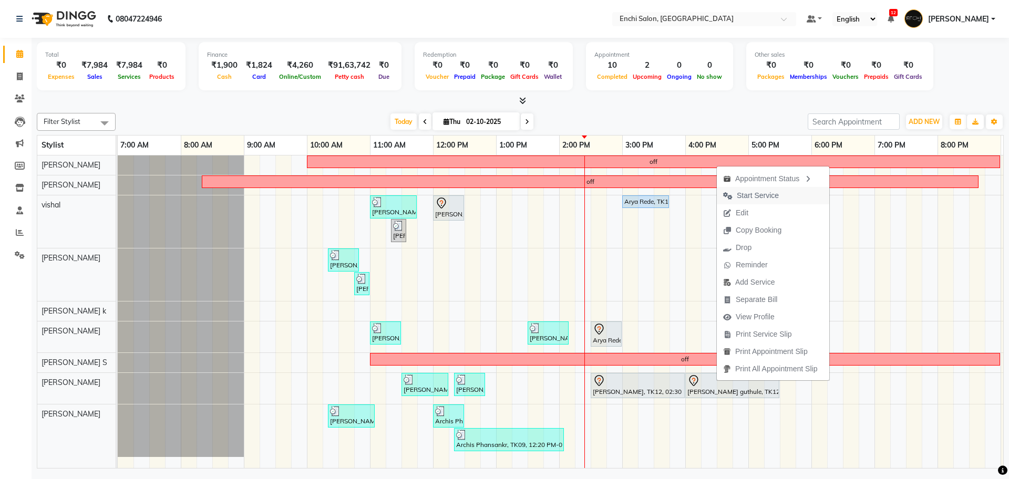
click at [767, 194] on span "Start Service" at bounding box center [758, 195] width 42 height 11
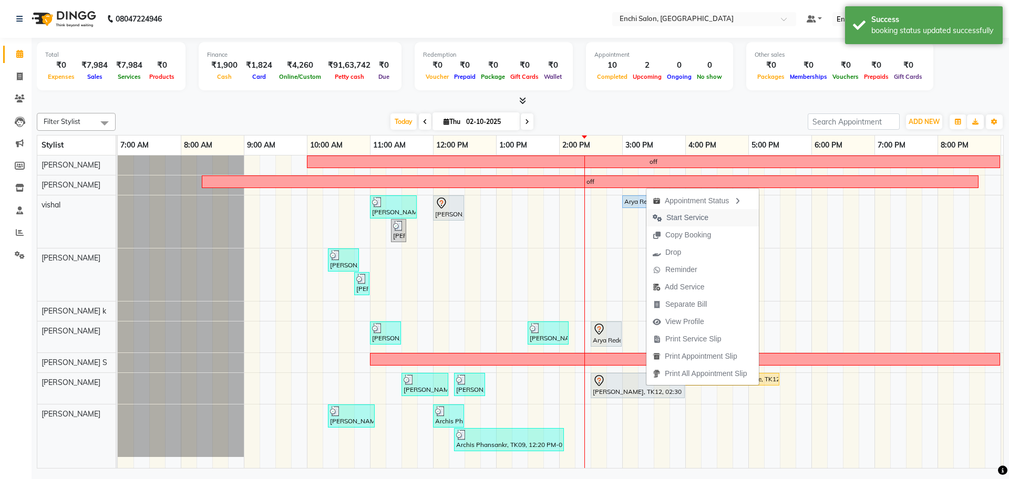
click at [676, 218] on span "Start Service" at bounding box center [688, 217] width 42 height 11
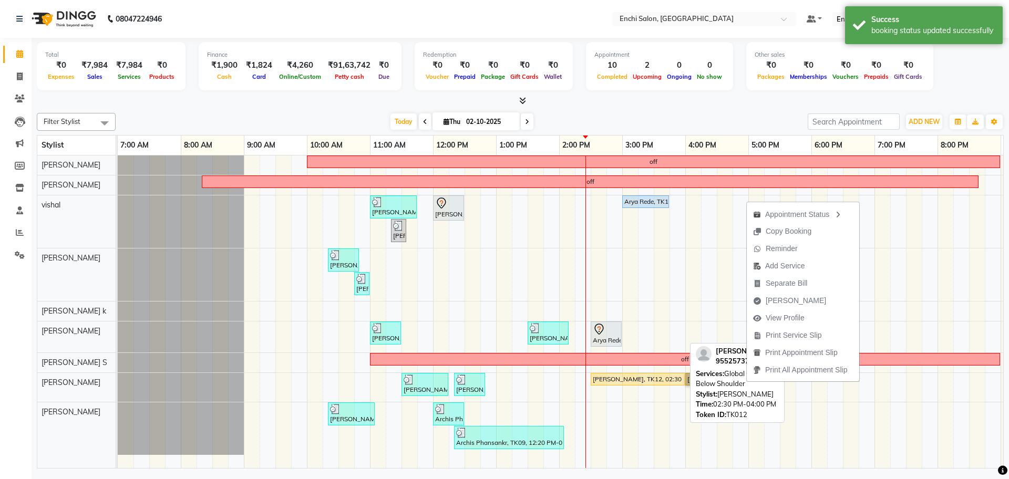
click at [641, 382] on div "mitali guthule, TK12, 02:30 PM-04:00 PM, Global Colors - Below Shoulder" at bounding box center [638, 379] width 92 height 9
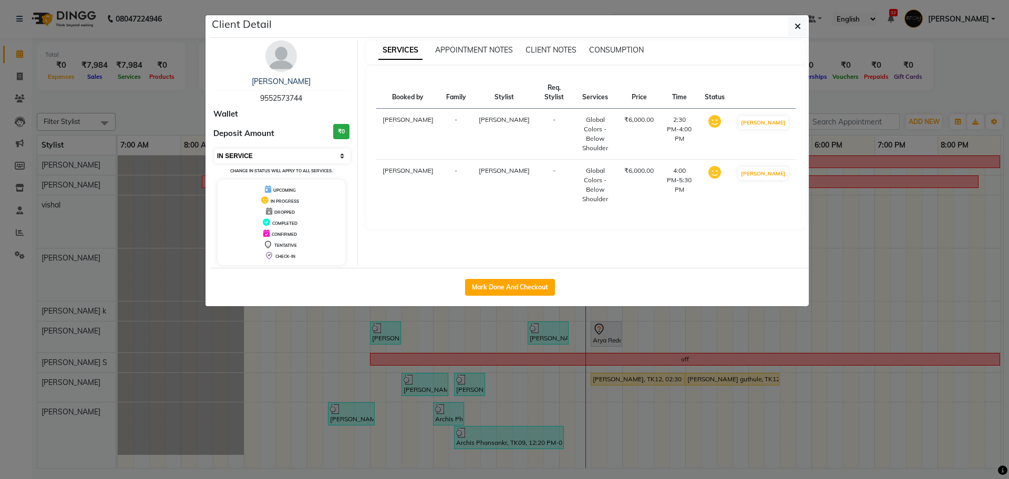
click at [271, 153] on select "Select IN SERVICE CONFIRMED TENTATIVE CHECK IN MARK DONE DROPPED UPCOMING" at bounding box center [282, 156] width 136 height 15
select select "5"
click at [214, 149] on select "Select IN SERVICE CONFIRMED TENTATIVE CHECK IN MARK DONE DROPPED UPCOMING" at bounding box center [282, 156] width 136 height 15
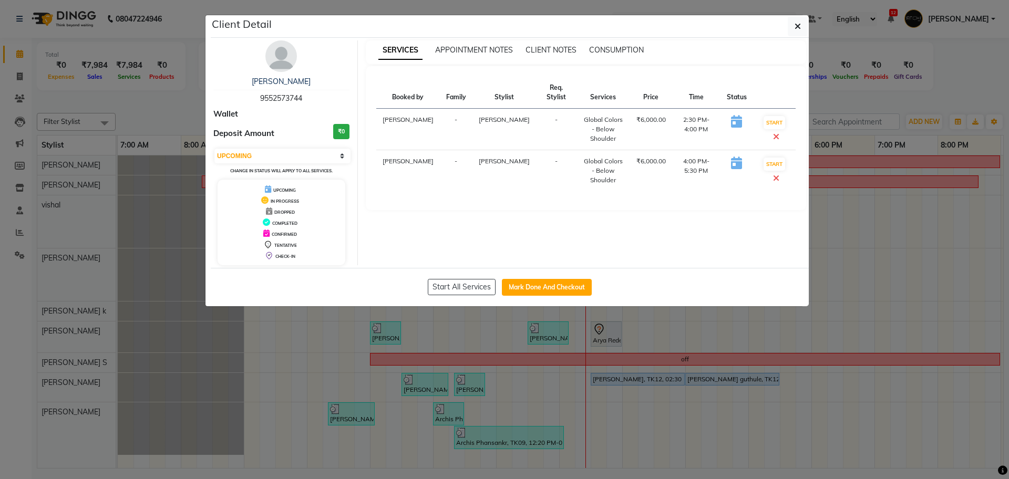
click at [774, 178] on icon at bounding box center [776, 178] width 6 height 8
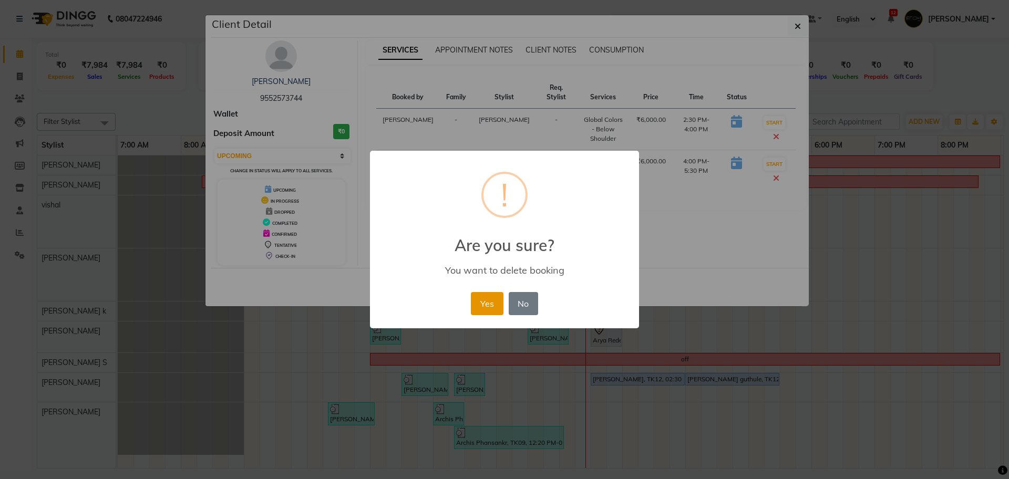
click at [490, 304] on button "Yes" at bounding box center [487, 303] width 32 height 23
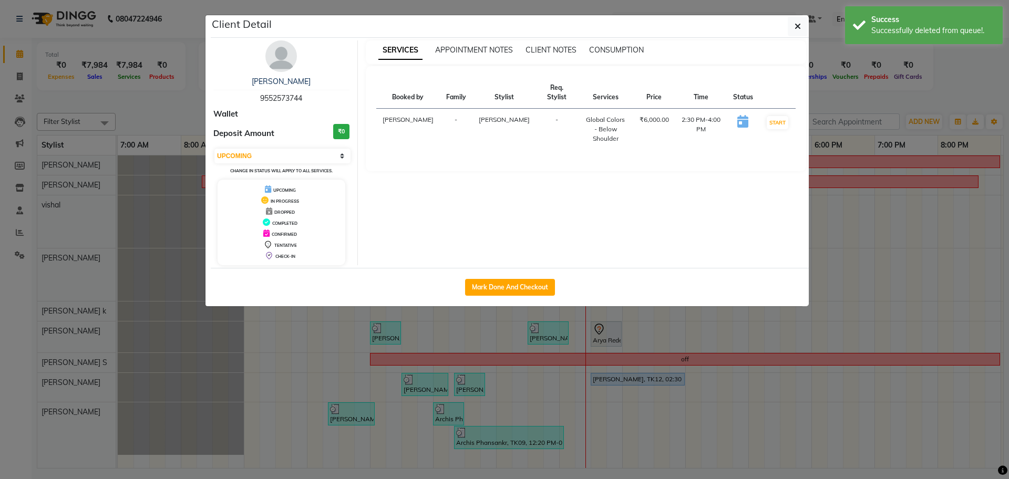
click at [860, 95] on ngb-modal-window "Client Detail mitali guthule 9552573744 Wallet Deposit Amount ₹0 Select IN SERV…" at bounding box center [504, 239] width 1009 height 479
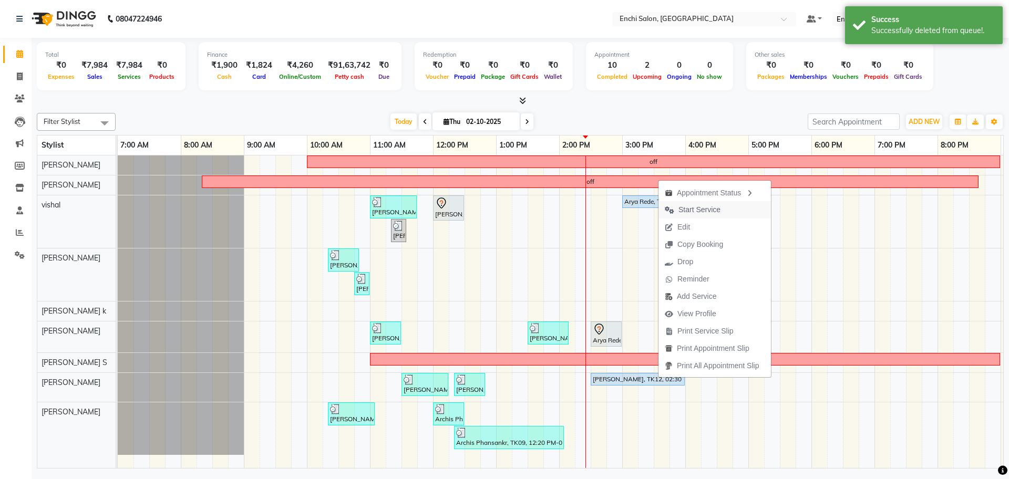
click at [687, 208] on span "Start Service" at bounding box center [700, 209] width 42 height 11
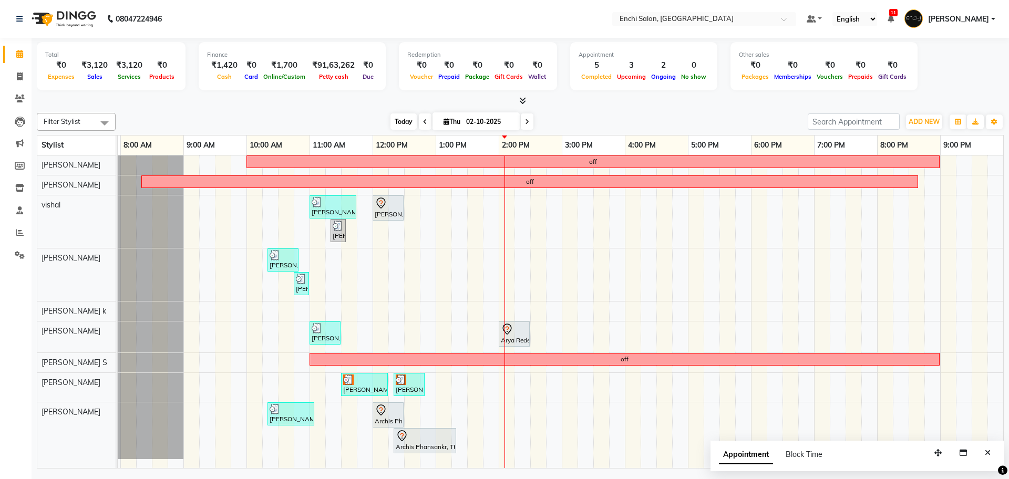
click at [401, 121] on span "Today" at bounding box center [404, 122] width 26 height 16
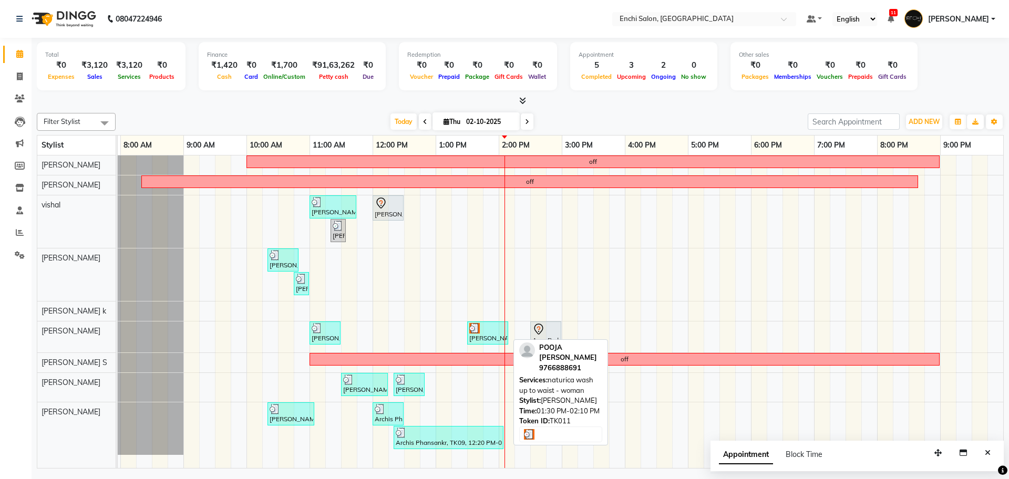
click at [491, 333] on div at bounding box center [487, 328] width 37 height 11
select select "3"
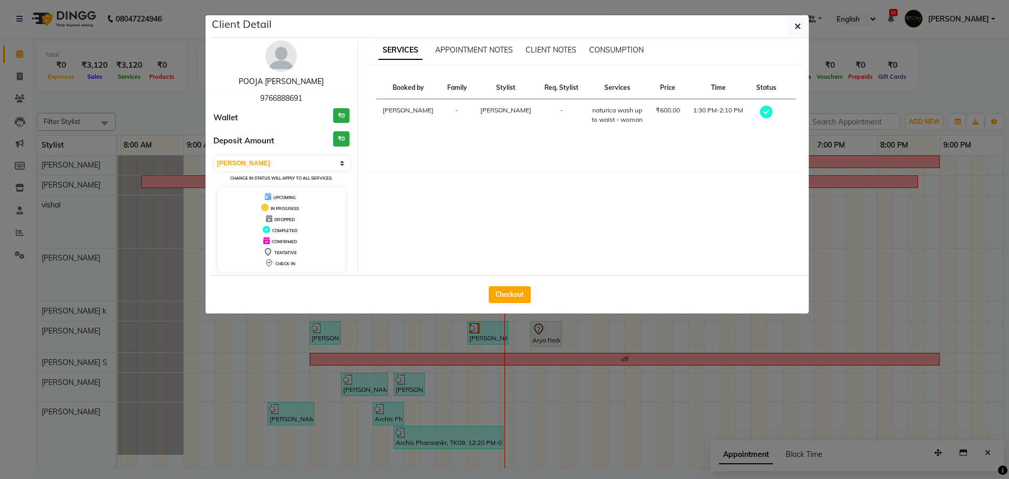
click at [263, 80] on link "POOJA [PERSON_NAME]" at bounding box center [281, 81] width 85 height 9
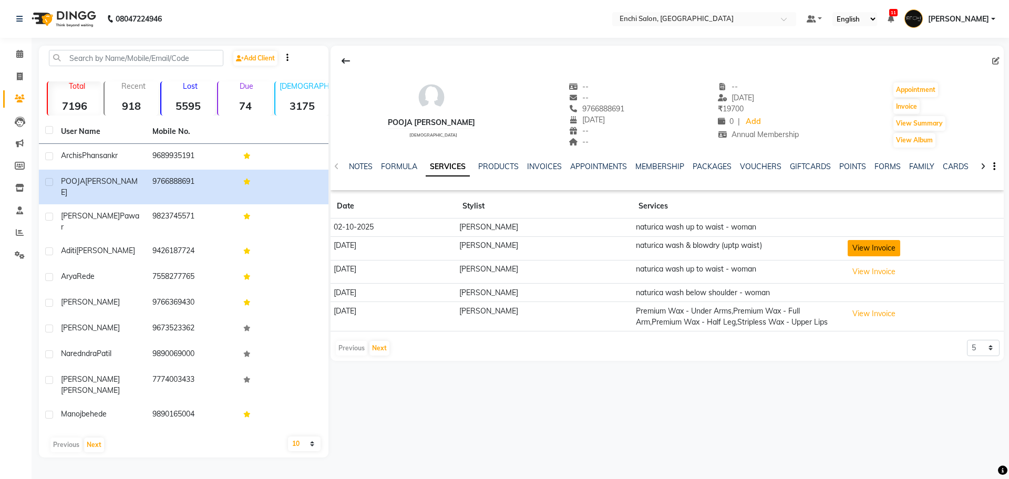
click at [870, 249] on button "View Invoice" at bounding box center [874, 248] width 53 height 16
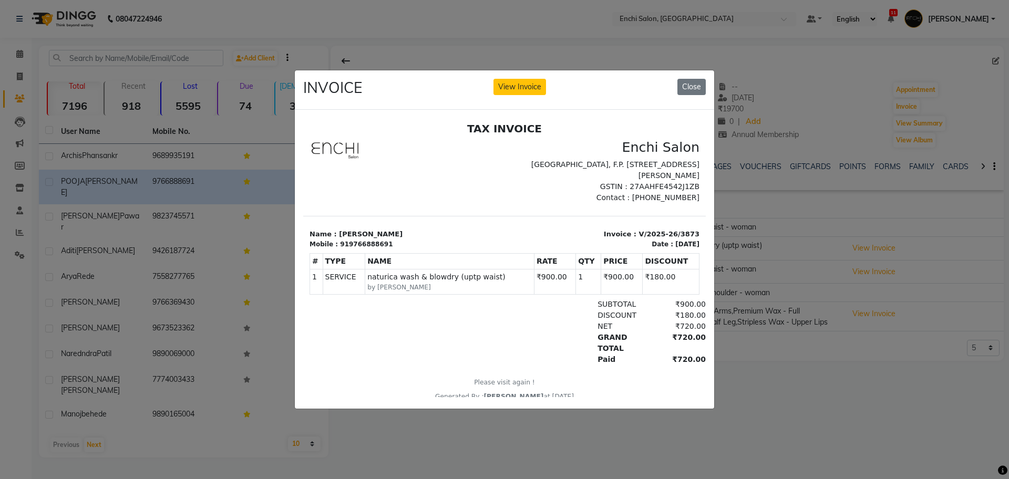
click at [770, 358] on ngb-modal-window "INVOICE View Invoice Close" at bounding box center [504, 239] width 1009 height 479
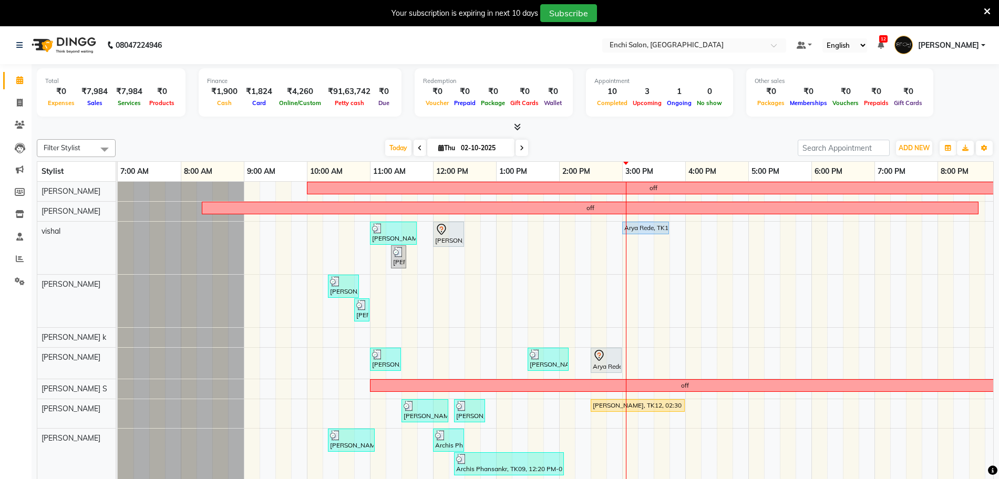
click at [520, 149] on icon at bounding box center [522, 148] width 4 height 6
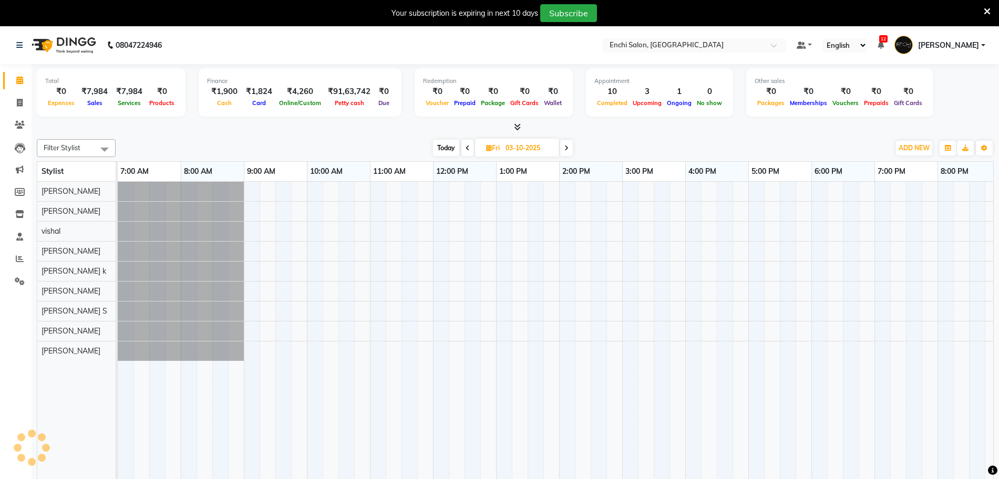
scroll to position [0, 70]
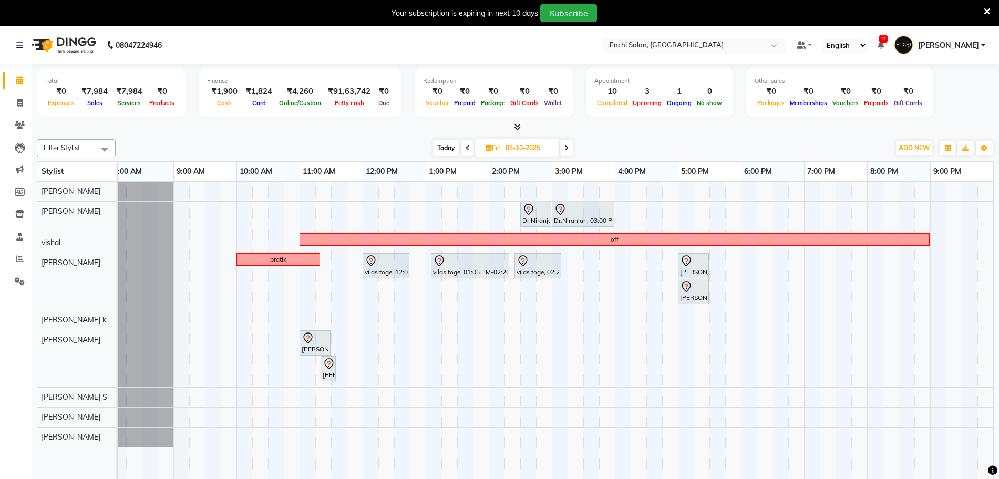
click at [443, 147] on span "Today" at bounding box center [446, 148] width 26 height 16
type input "02-10-2025"
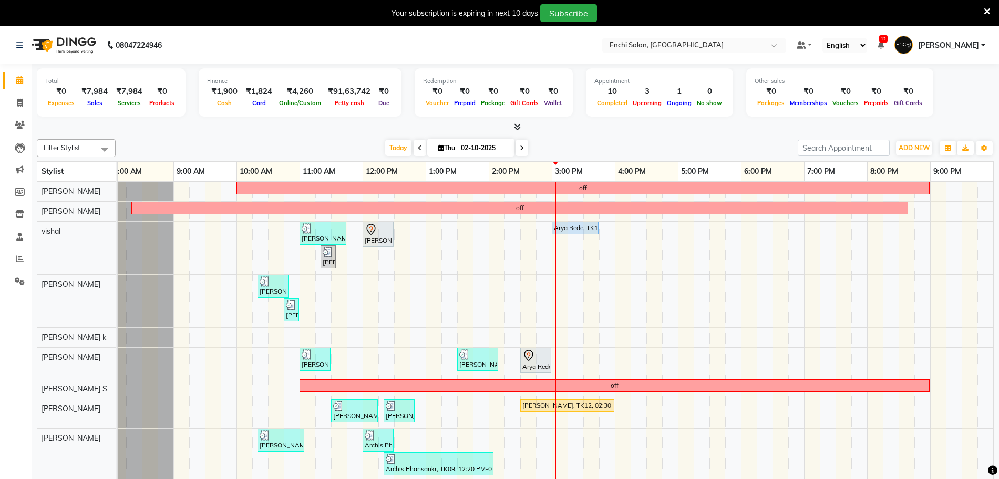
click at [300, 332] on div "off off [PERSON_NAME], TK05, 11:00 AM-11:45 AM, Men Hair - Additional Wash,Men …" at bounding box center [520, 338] width 946 height 313
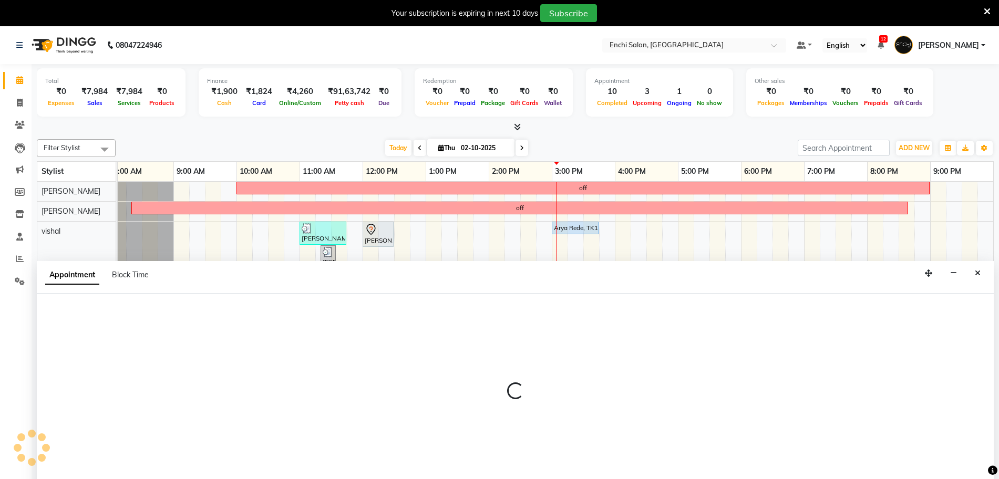
scroll to position [26, 0]
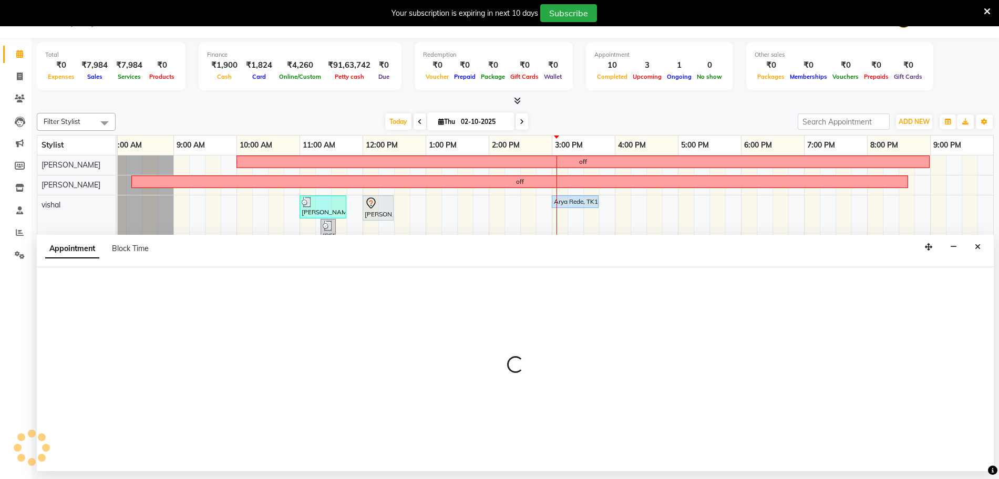
select select "11953"
select select "tentative"
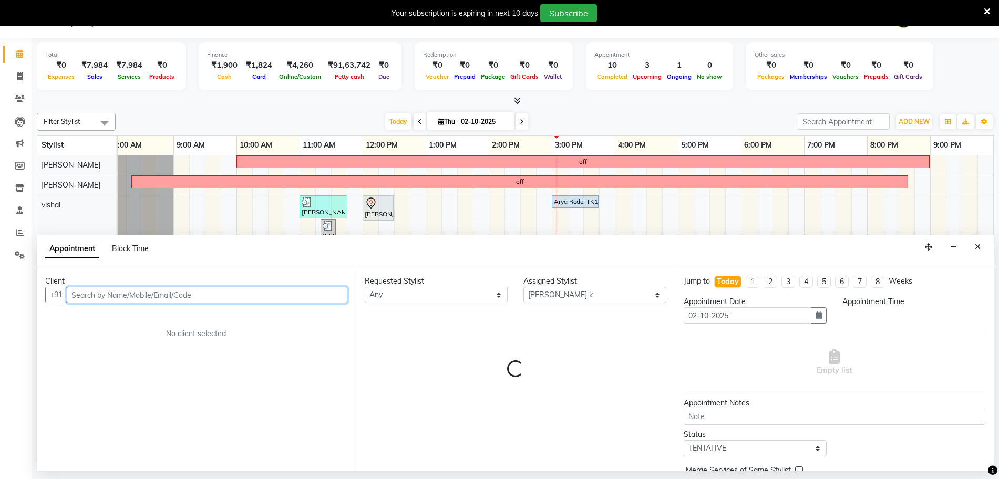
select select "660"
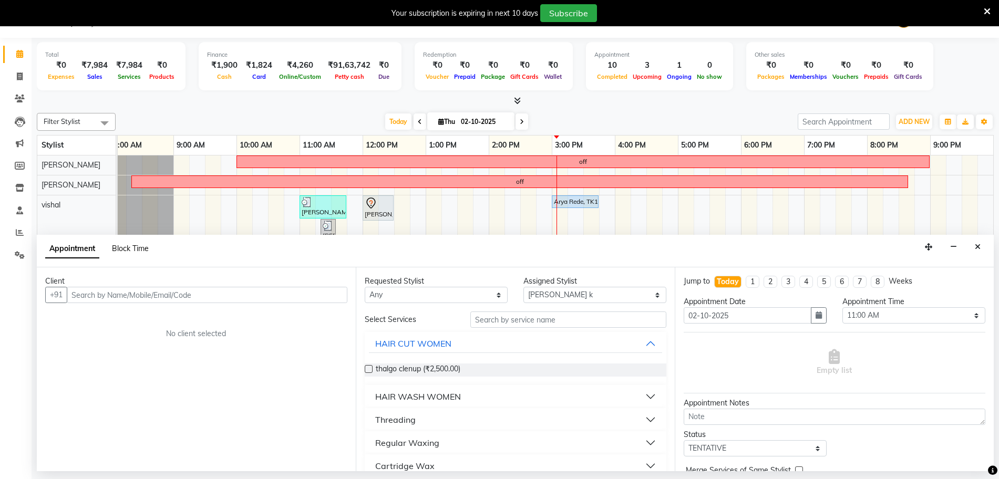
click at [121, 250] on span "Block Time" at bounding box center [130, 248] width 37 height 9
select select "11953"
select select "660"
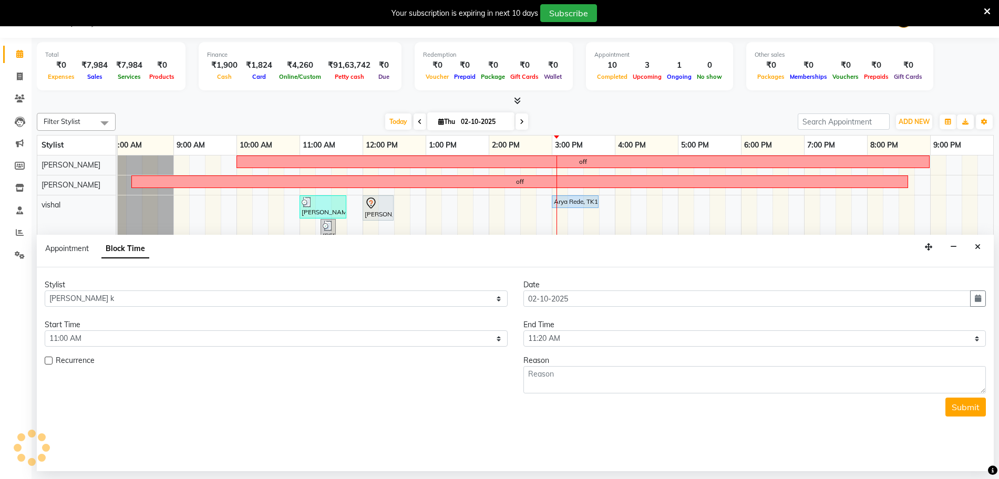
scroll to position [0, 70]
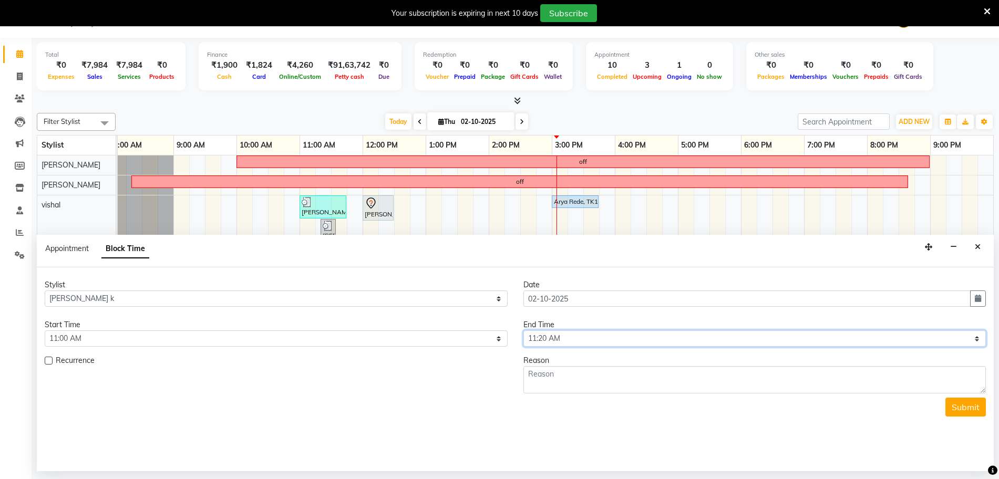
click at [545, 345] on select "Select 08:00 AM 08:20 AM 08:40 AM 09:00 AM 09:20 AM 09:40 AM 10:00 AM 10:20 AM …" at bounding box center [755, 339] width 463 height 16
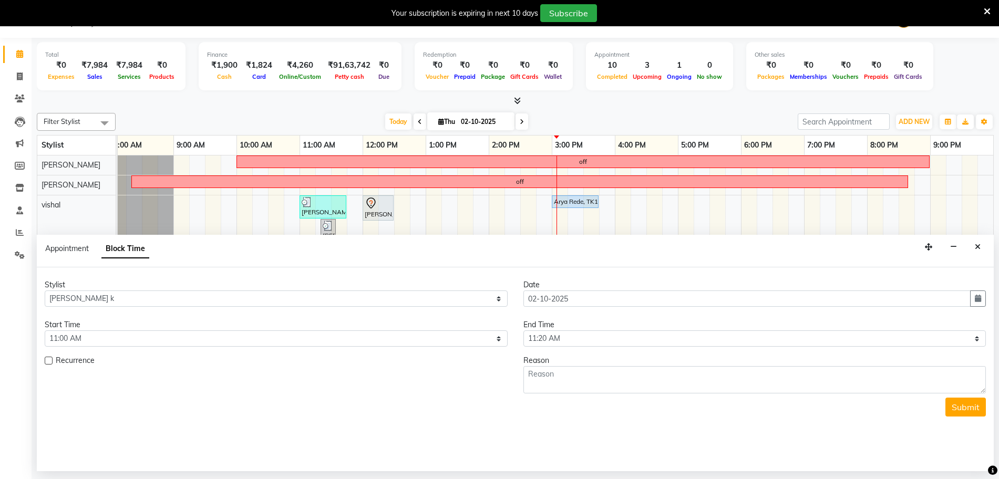
click at [537, 347] on form "Stylist Select [PERSON_NAME] k Arjun [PERSON_NAME] G [PERSON_NAME] [PERSON_NAME…" at bounding box center [515, 348] width 941 height 137
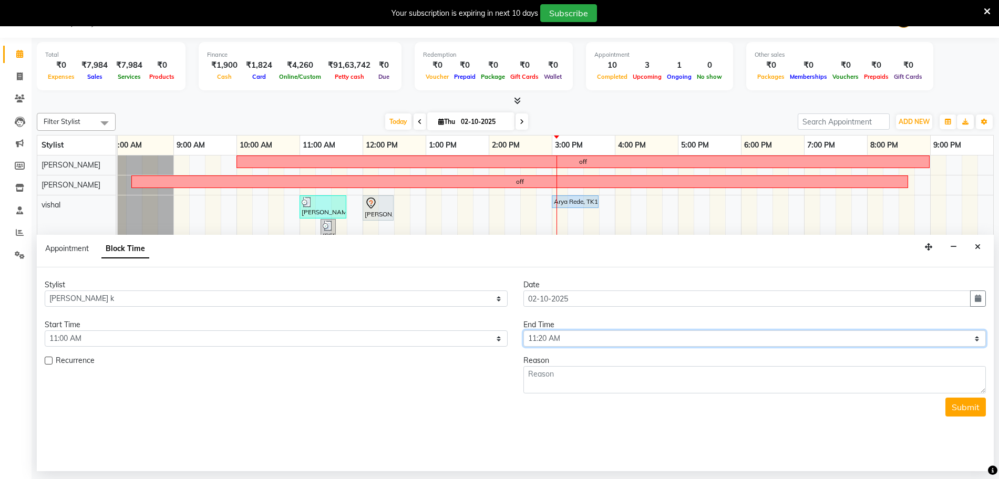
click at [537, 339] on select "Select 08:00 AM 08:20 AM 08:40 AM 09:00 AM 09:20 AM 09:40 AM 10:00 AM 10:20 AM …" at bounding box center [755, 339] width 463 height 16
click at [524, 331] on select "Select 08:00 AM 08:20 AM 08:40 AM 09:00 AM 09:20 AM 09:40 AM 10:00 AM 10:20 AM …" at bounding box center [755, 339] width 463 height 16
click at [538, 336] on select "Select 08:00 AM 08:20 AM 08:40 AM 09:00 AM 09:20 AM 09:40 AM 10:00 AM 10:20 AM …" at bounding box center [755, 339] width 463 height 16
select select "1260"
click at [524, 331] on select "Select 08:00 AM 08:20 AM 08:40 AM 09:00 AM 09:20 AM 09:40 AM 10:00 AM 10:20 AM …" at bounding box center [755, 339] width 463 height 16
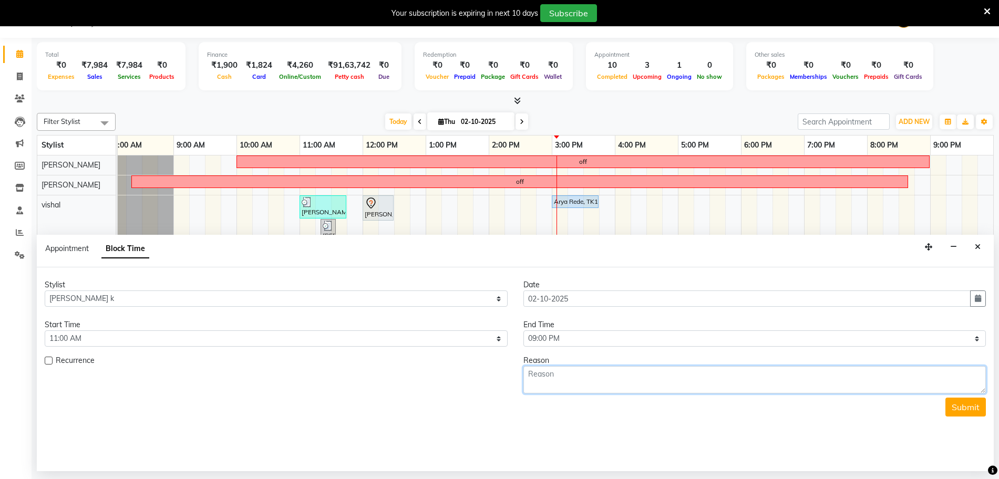
click at [545, 382] on textarea at bounding box center [755, 379] width 463 height 27
type textarea "off"
click at [954, 413] on button "Submit" at bounding box center [966, 407] width 40 height 19
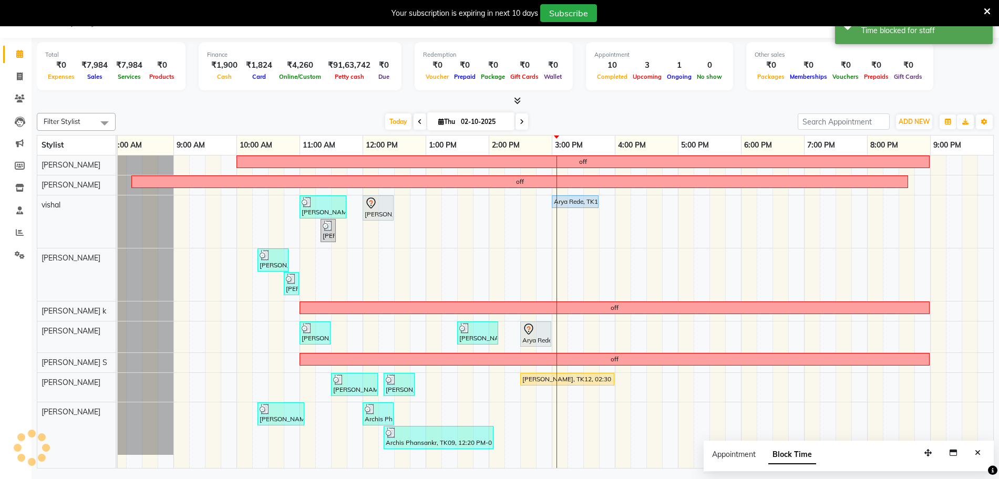
scroll to position [0, 0]
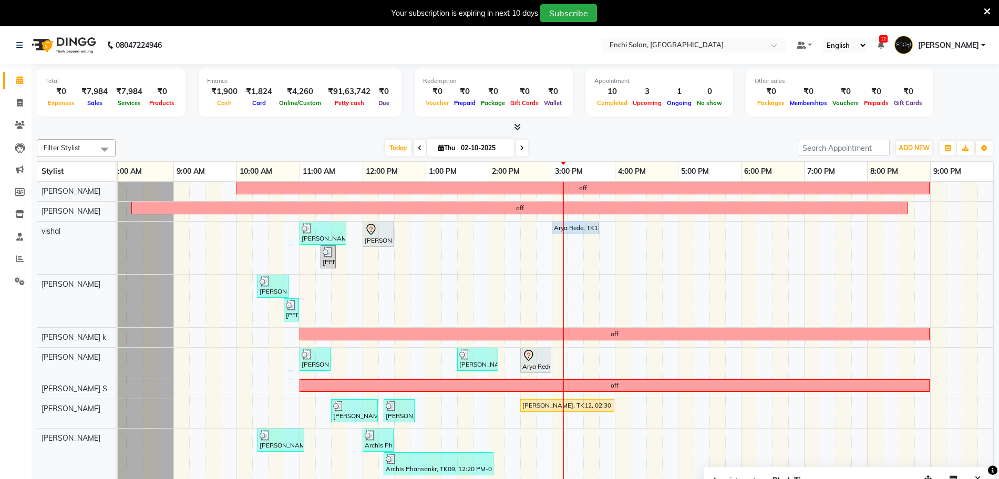
click at [521, 146] on icon at bounding box center [522, 148] width 4 height 6
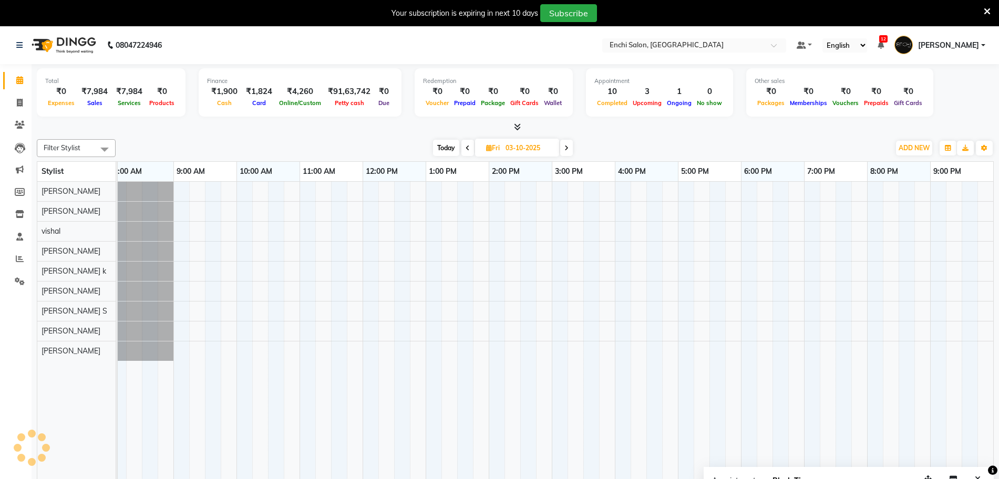
scroll to position [0, 70]
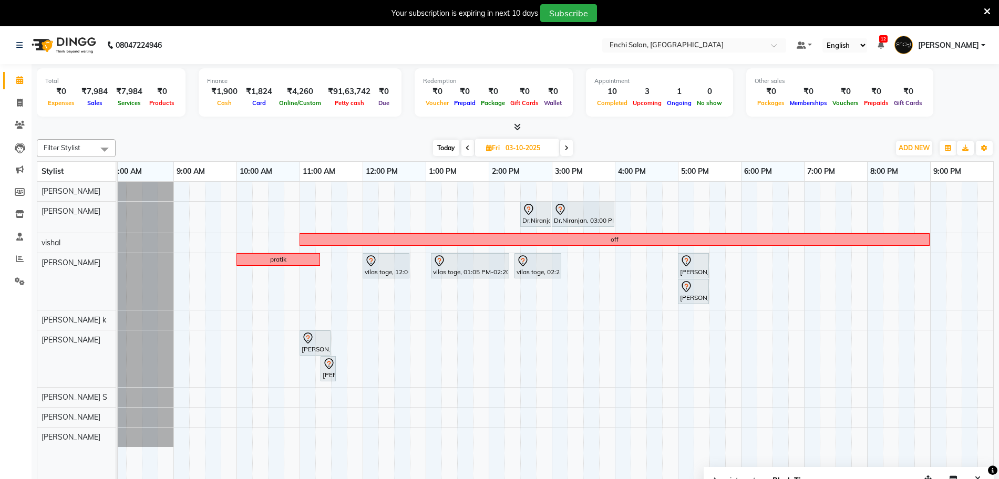
click at [439, 148] on span "Today" at bounding box center [446, 148] width 26 height 16
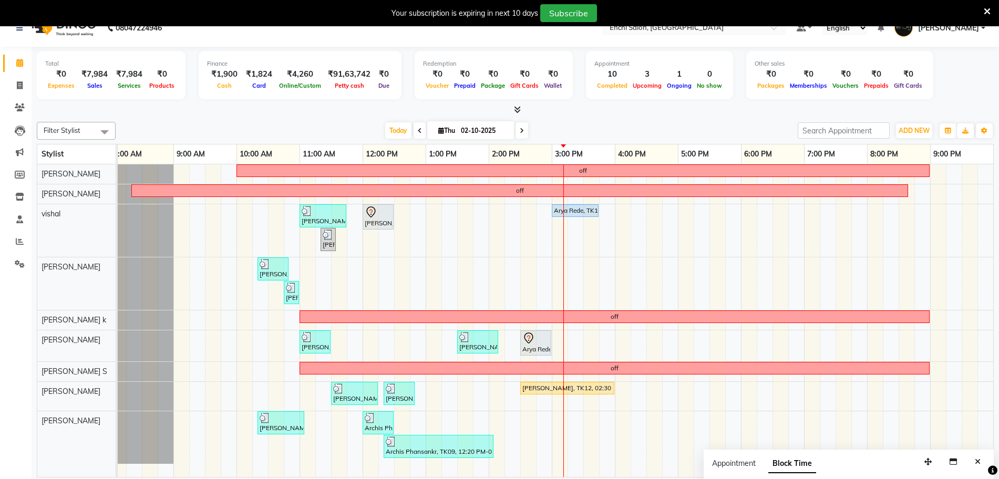
scroll to position [26, 0]
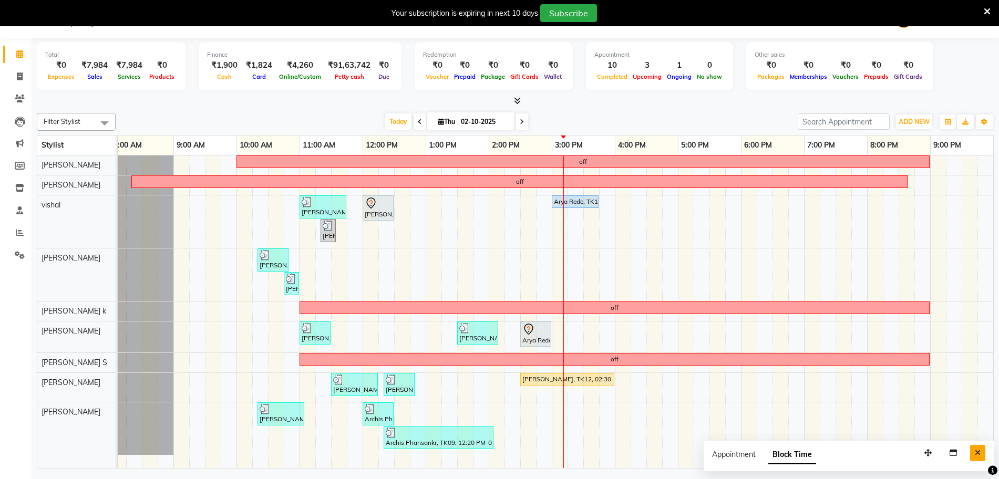
click at [982, 450] on button "Close" at bounding box center [977, 453] width 15 height 16
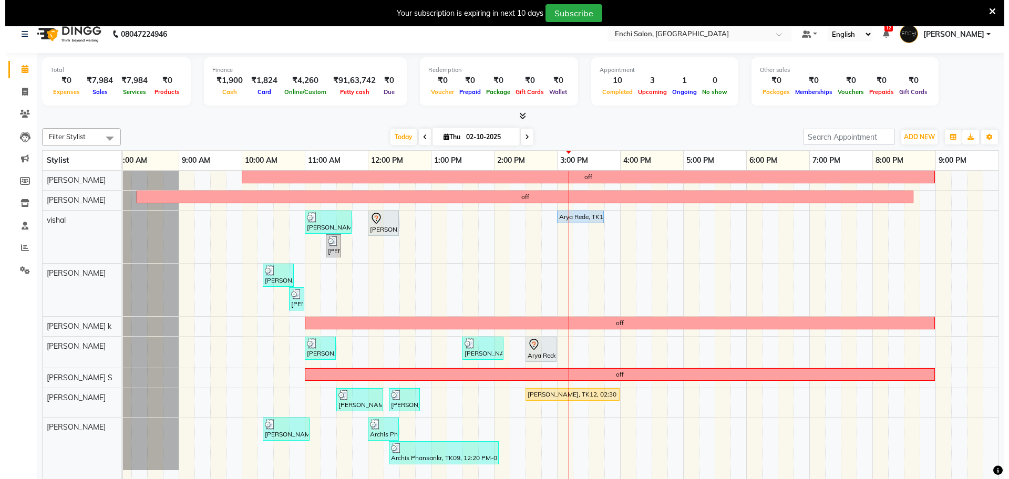
scroll to position [0, 0]
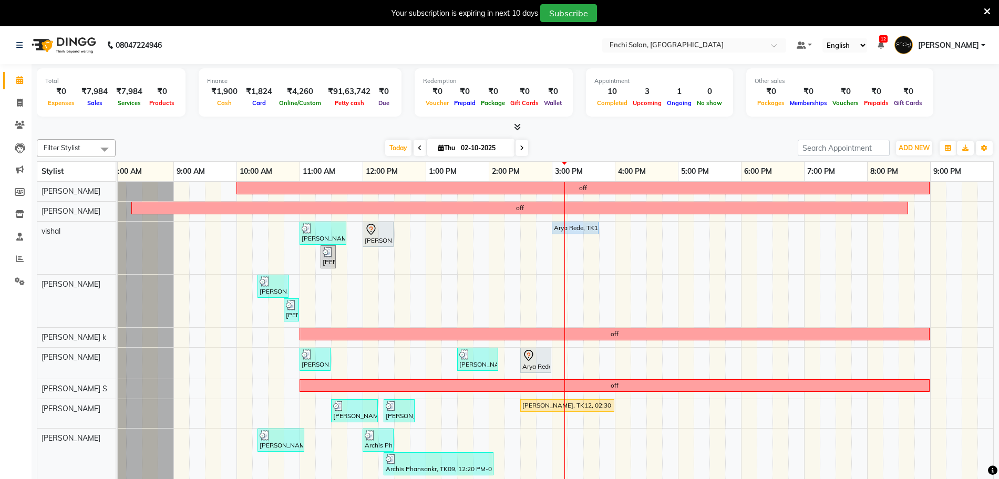
click at [983, 13] on div "Your subscription is expiring in next 10 days Subscribe" at bounding box center [494, 13] width 980 height 18
click at [986, 5] on span at bounding box center [987, 11] width 7 height 12
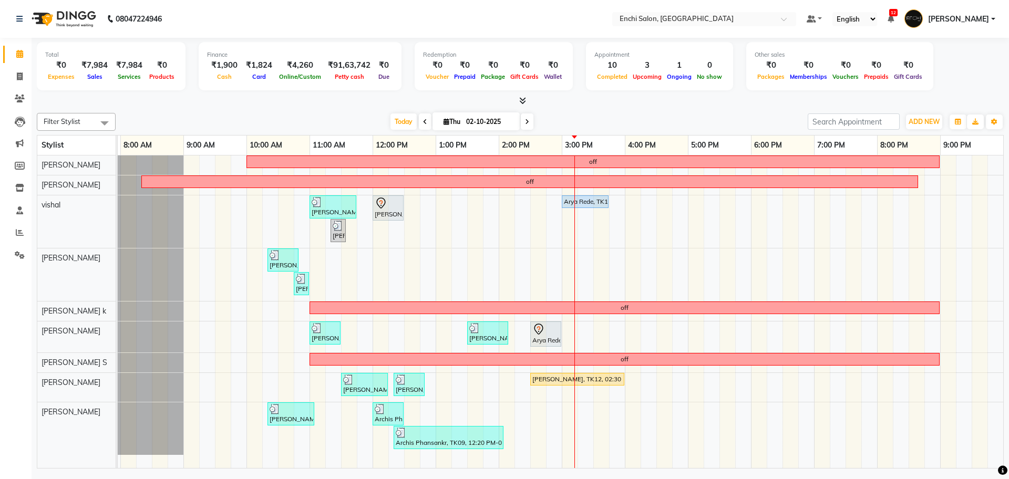
scroll to position [0, 60]
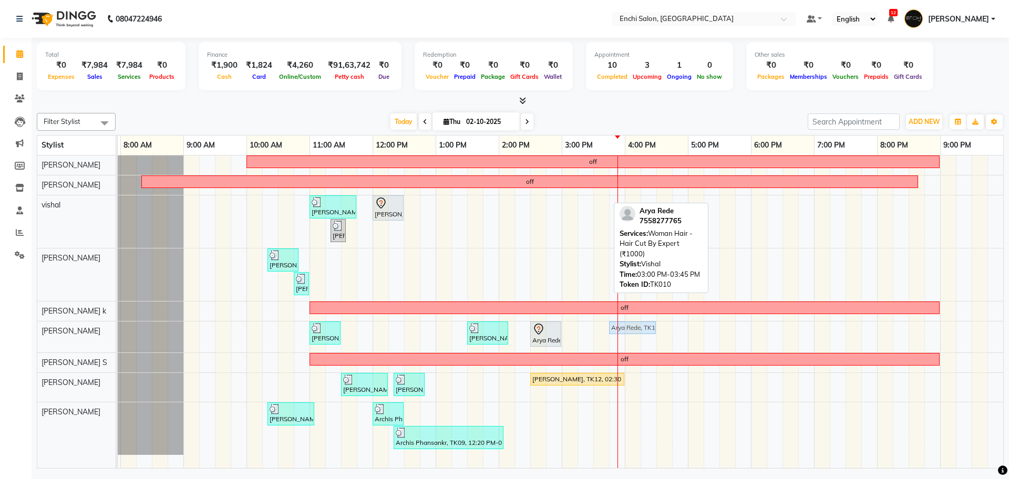
drag, startPoint x: 595, startPoint y: 201, endPoint x: 638, endPoint y: 335, distance: 140.1
click at [638, 335] on div "off off [PERSON_NAME], TK05, 11:00 AM-11:45 AM, Men Hair - Additional Wash,Men …" at bounding box center [530, 312] width 946 height 313
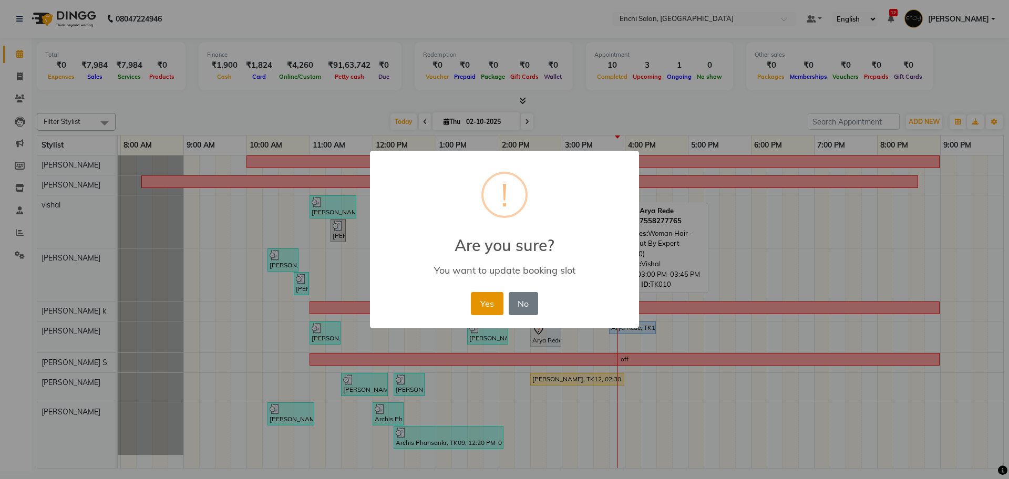
click at [479, 304] on button "Yes" at bounding box center [487, 303] width 32 height 23
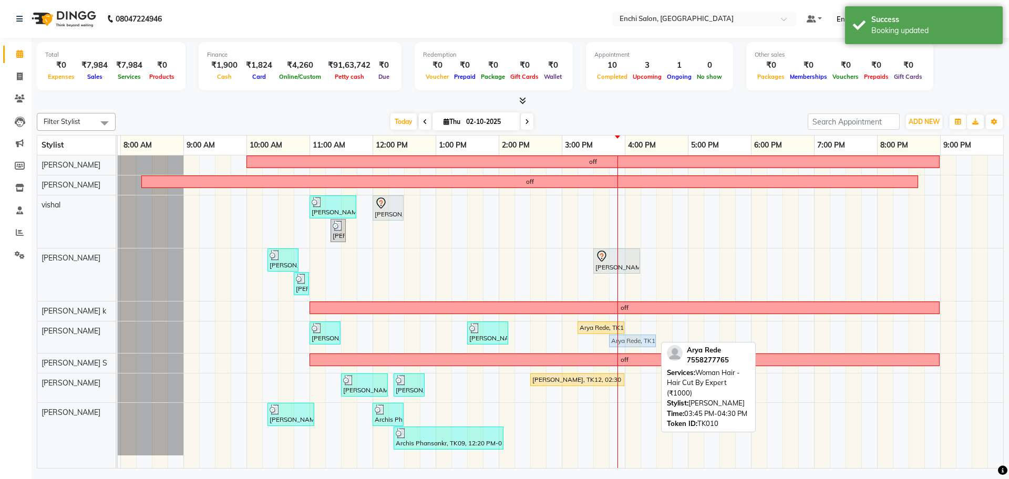
drag, startPoint x: 621, startPoint y: 342, endPoint x: 624, endPoint y: 349, distance: 7.5
click at [624, 349] on div "off off [PERSON_NAME], TK05, 11:00 AM-11:45 AM, Men Hair - Additional Wash,Men …" at bounding box center [530, 312] width 946 height 313
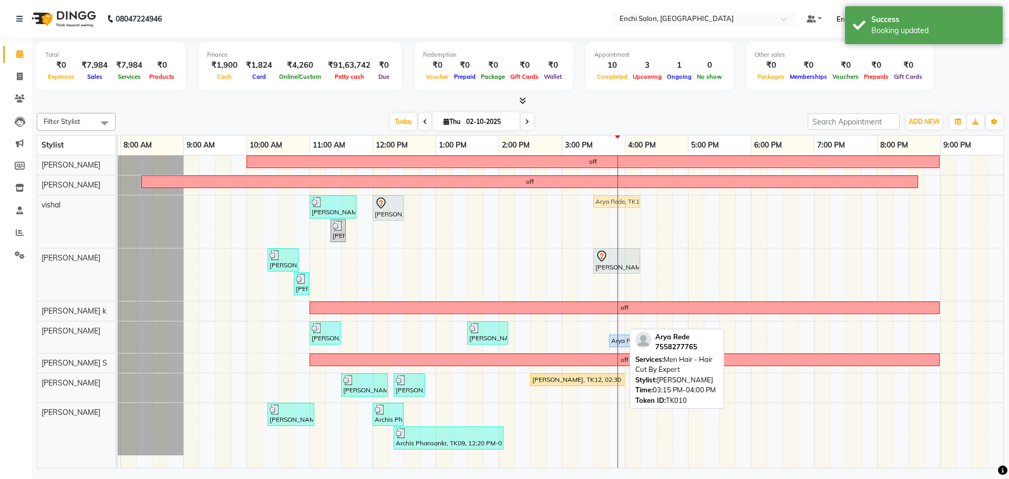
drag, startPoint x: 605, startPoint y: 326, endPoint x: 627, endPoint y: 208, distance: 120.8
click at [627, 208] on tbody "off off [PERSON_NAME], TK05, 11:00 AM-11:45 AM, Men Hair - Additional Wash,Men …" at bounding box center [530, 306] width 946 height 300
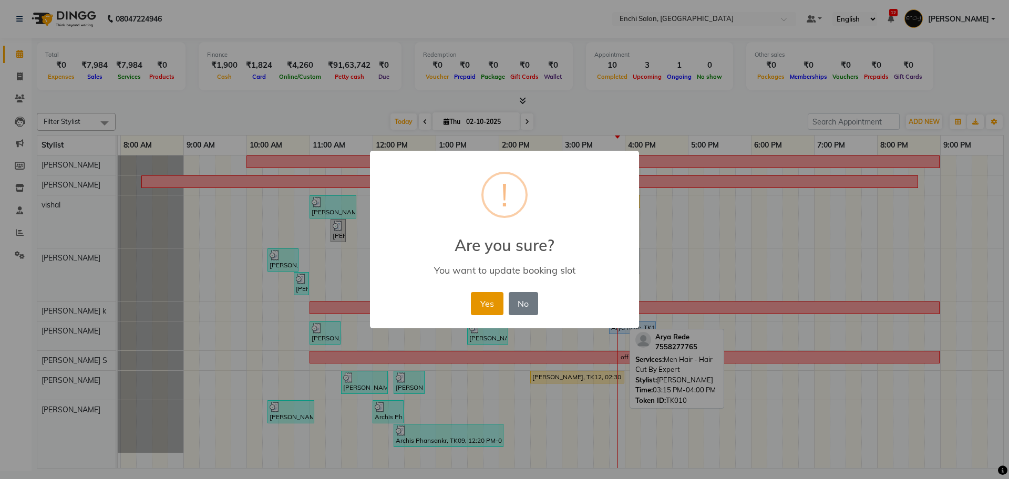
click at [486, 304] on button "Yes" at bounding box center [487, 303] width 32 height 23
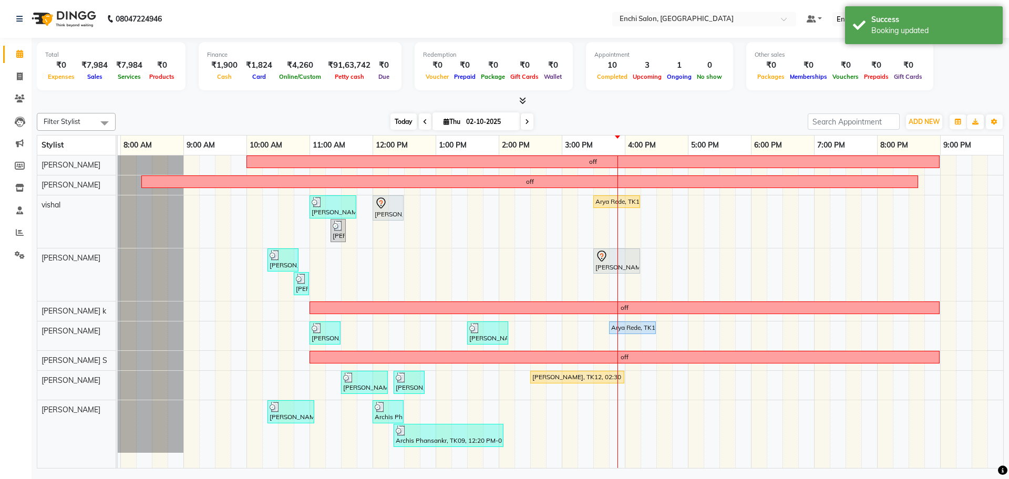
click at [399, 129] on span "Today" at bounding box center [404, 122] width 26 height 16
click at [525, 119] on icon at bounding box center [527, 122] width 4 height 6
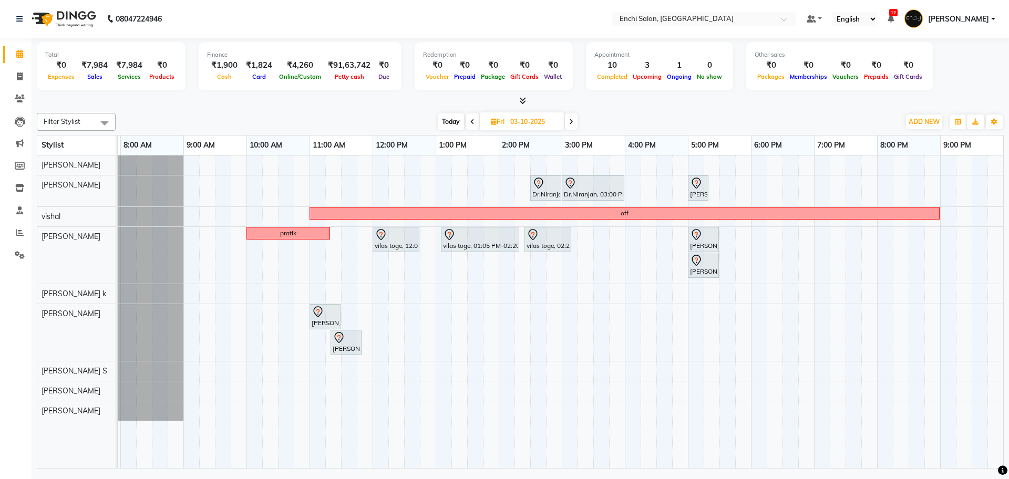
click at [444, 113] on div "Filter Stylist Select All [PERSON_NAME] [PERSON_NAME] [PERSON_NAME] k Arjun [PE…" at bounding box center [520, 122] width 967 height 18
click at [444, 117] on span "Today" at bounding box center [451, 122] width 26 height 16
type input "02-10-2025"
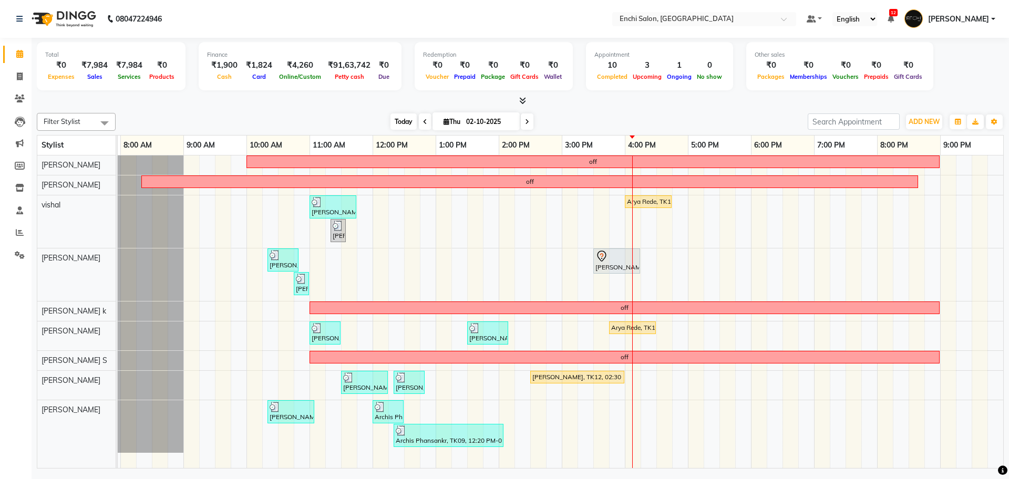
click at [397, 120] on span "Today" at bounding box center [404, 122] width 26 height 16
click at [392, 114] on span "Today" at bounding box center [404, 122] width 26 height 16
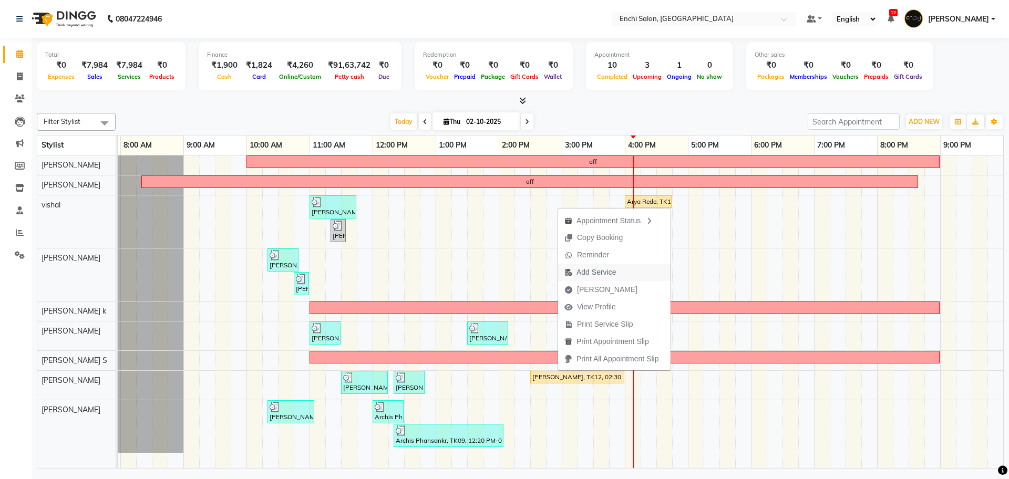
click at [600, 272] on span "Add Service" at bounding box center [596, 272] width 39 height 11
select select "65814"
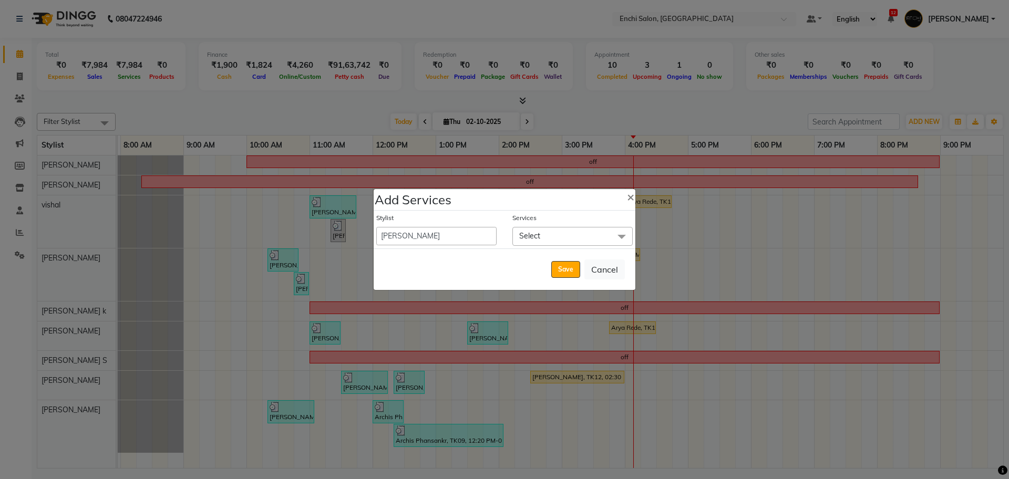
click at [536, 229] on span "Select" at bounding box center [573, 236] width 120 height 18
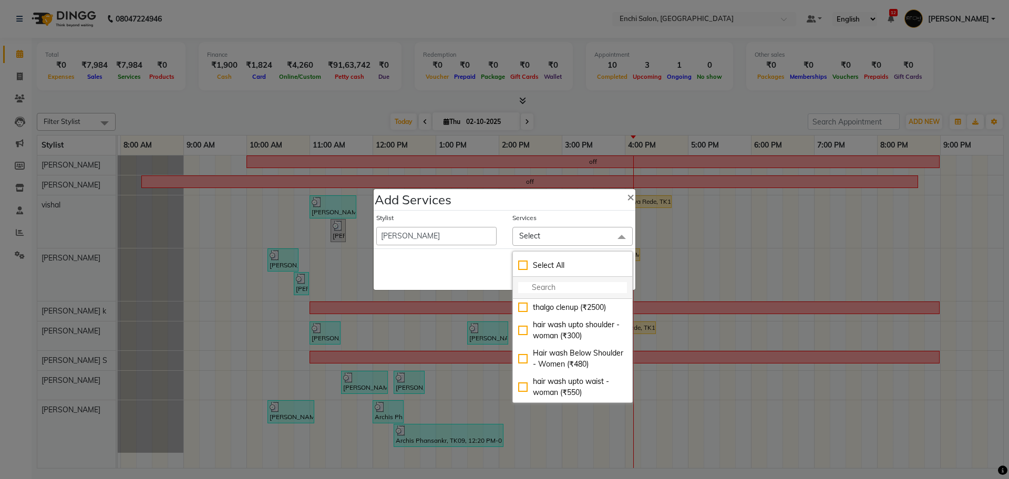
click at [548, 289] on input "multiselect-search" at bounding box center [572, 287] width 109 height 11
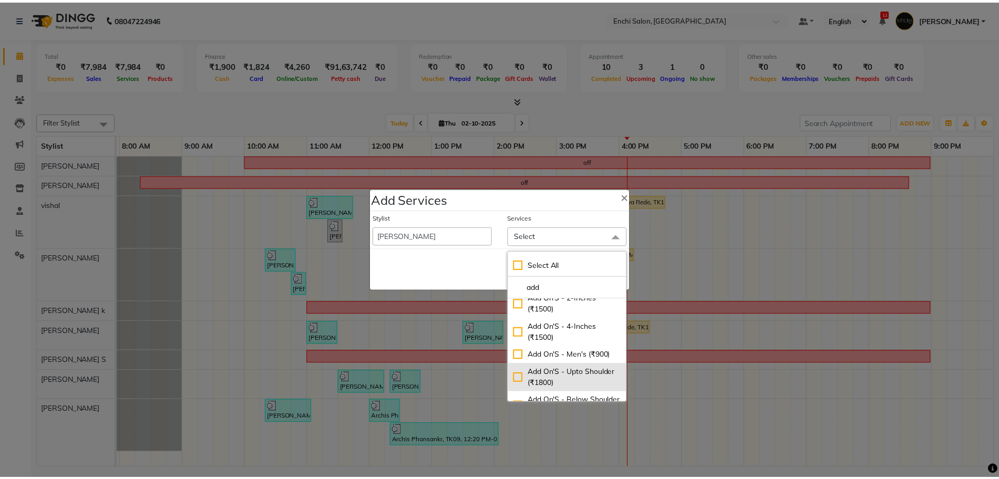
scroll to position [112, 0]
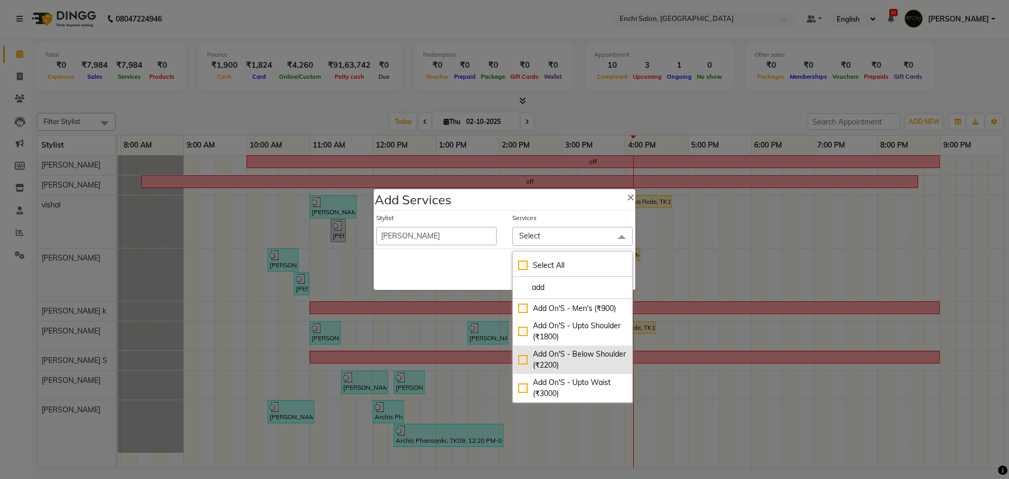
type input "add"
click at [572, 368] on div "Add On'S - Below Shoulder (₹2200)" at bounding box center [572, 360] width 109 height 22
checkbox input "true"
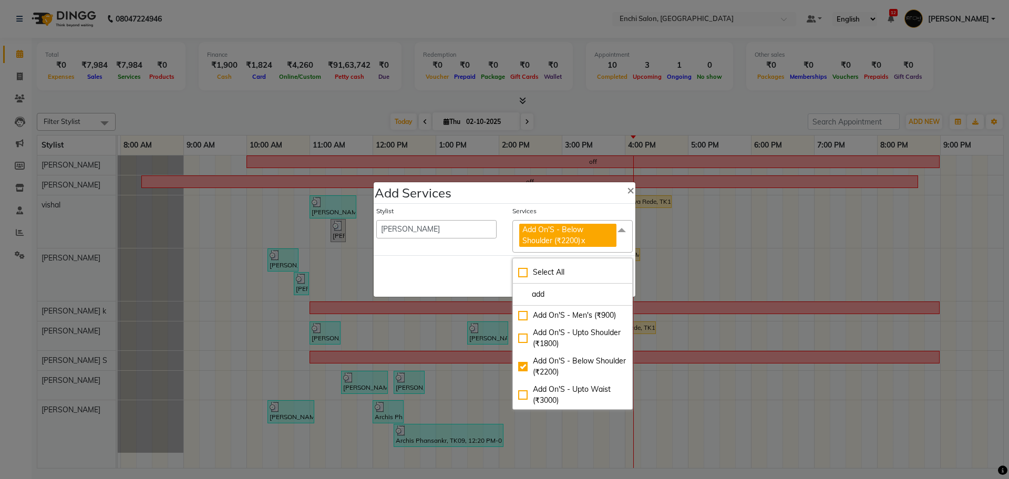
click at [471, 292] on div "Save Cancel" at bounding box center [505, 276] width 262 height 42
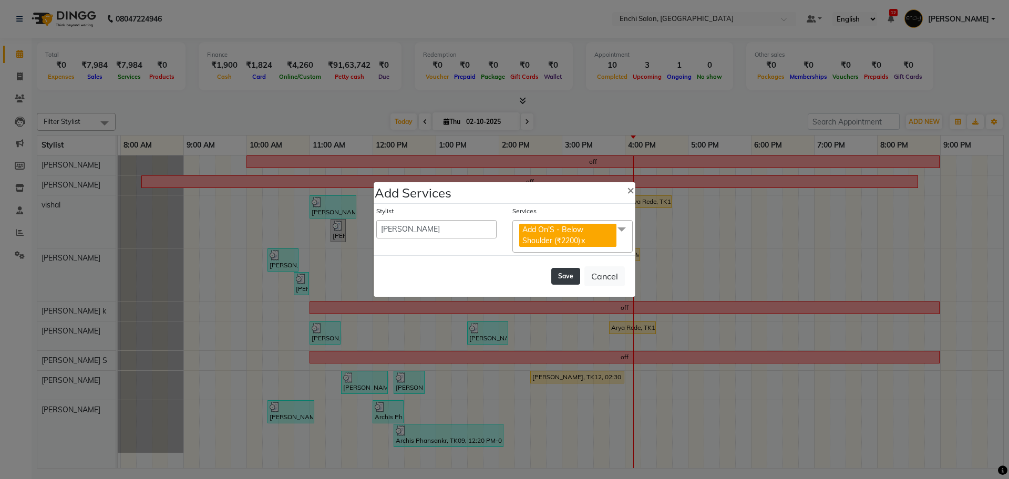
click at [569, 280] on button "Save" at bounding box center [565, 276] width 29 height 17
select select "18224"
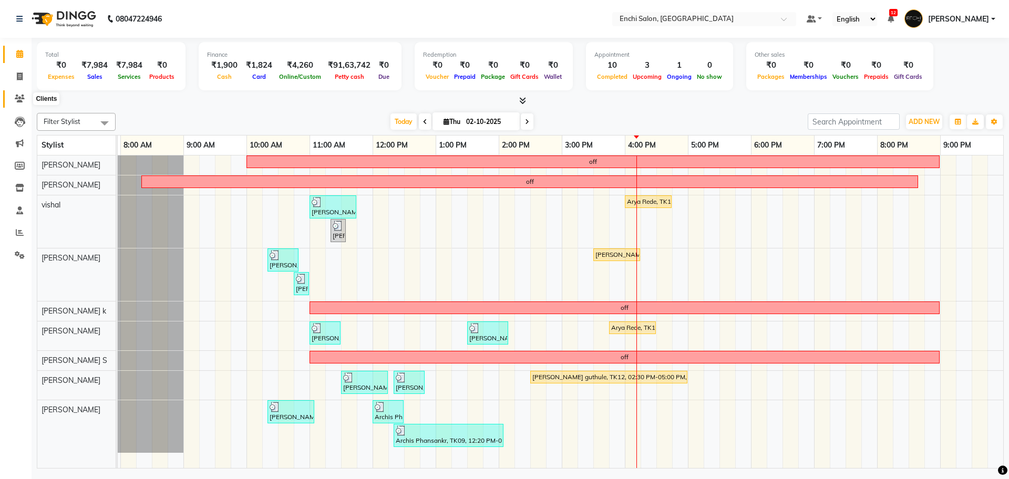
click at [21, 100] on icon at bounding box center [20, 99] width 10 height 8
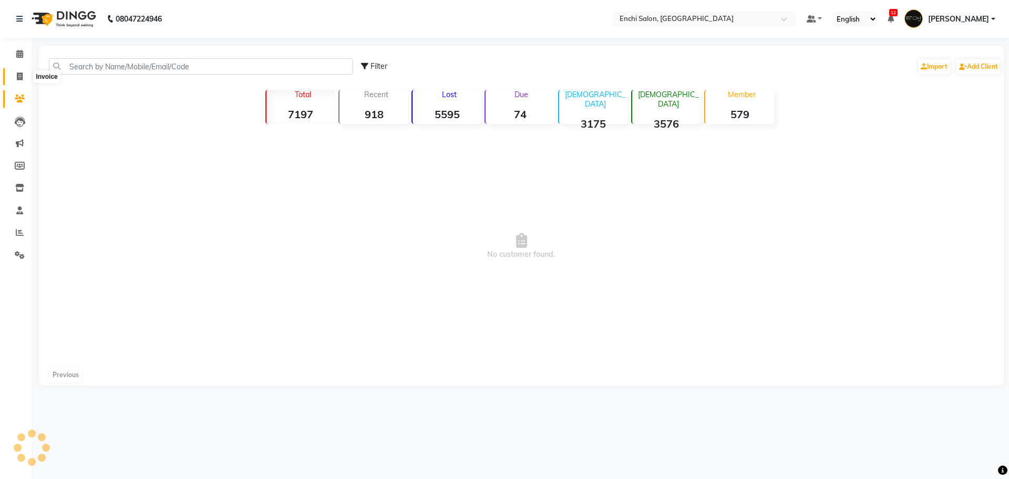
click at [21, 80] on span at bounding box center [20, 77] width 18 height 12
select select "service"
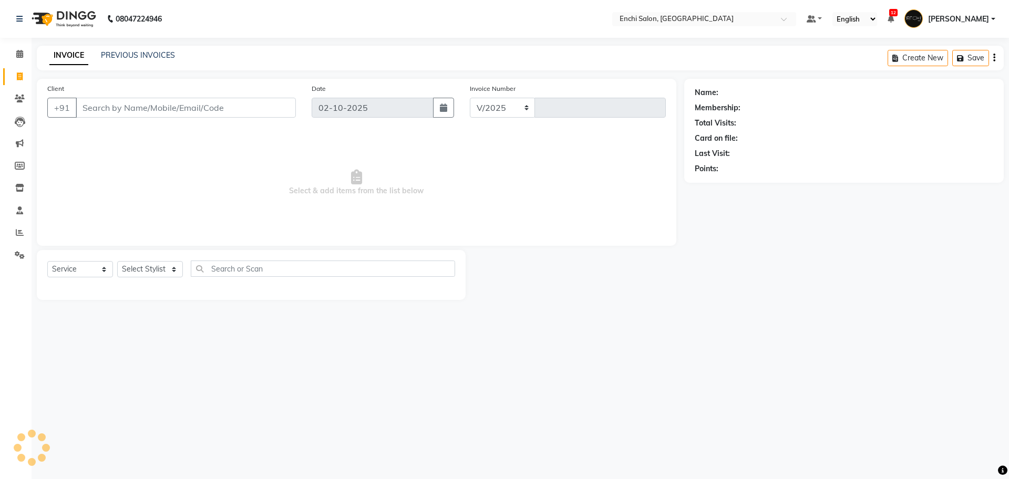
select select "10"
type input "4027"
click at [133, 273] on select "Select Stylist" at bounding box center [150, 269] width 66 height 16
click at [133, 264] on select "Select Stylist" at bounding box center [150, 269] width 66 height 16
click at [136, 272] on select "Select Stylist Akshay [PERSON_NAME] k Arjun shinde Enchi salon jagdevi [PERSON_…" at bounding box center [150, 269] width 66 height 16
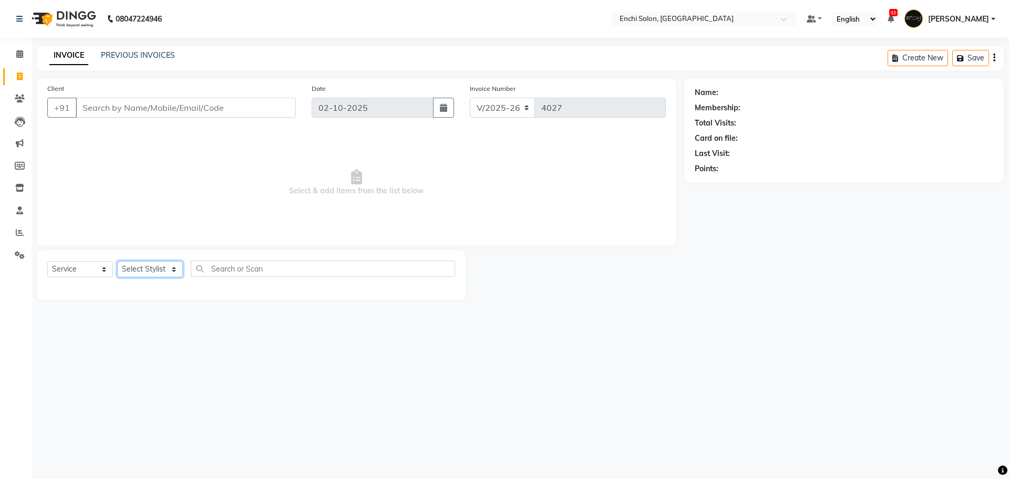
select select "16329"
click at [117, 261] on select "Select Stylist Akshay [PERSON_NAME] k Arjun shinde Enchi salon jagdevi [PERSON_…" at bounding box center [150, 269] width 66 height 16
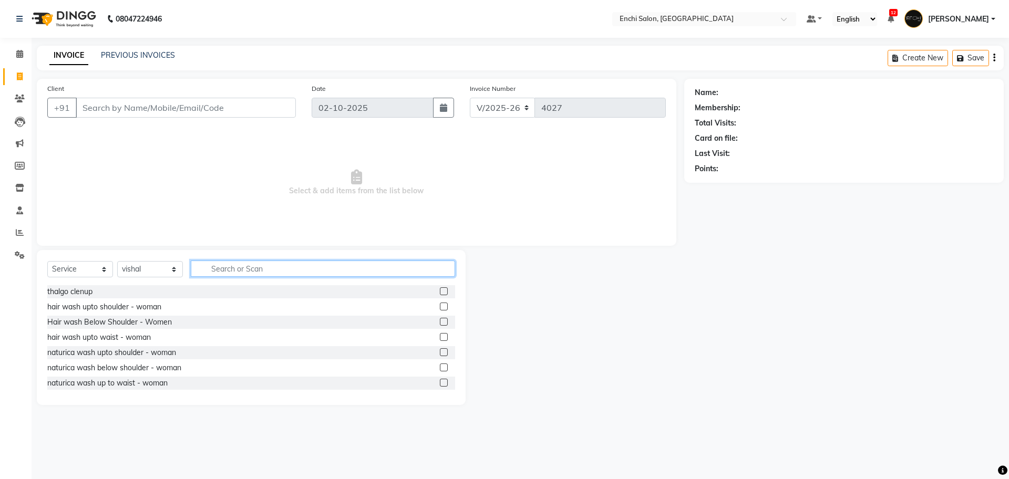
click at [264, 267] on input "text" at bounding box center [323, 269] width 264 height 16
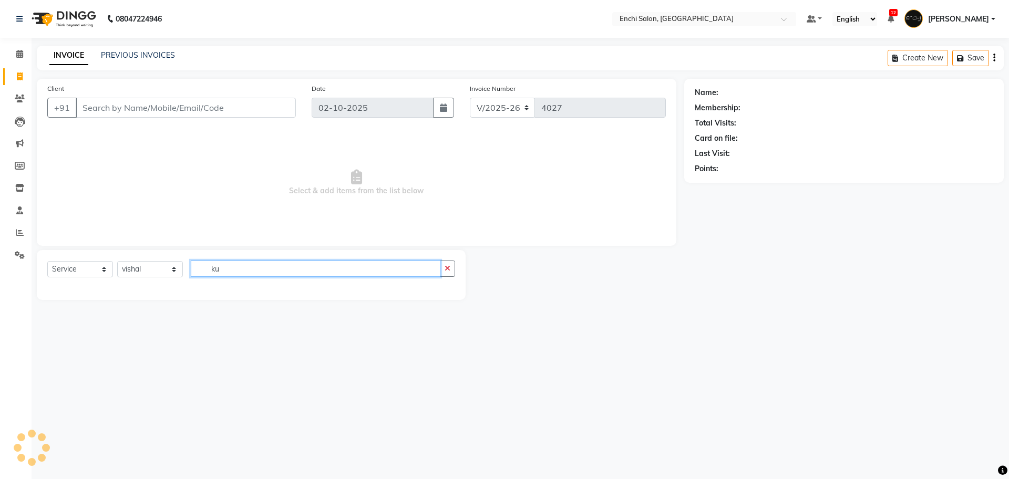
type input "k"
type input "craft"
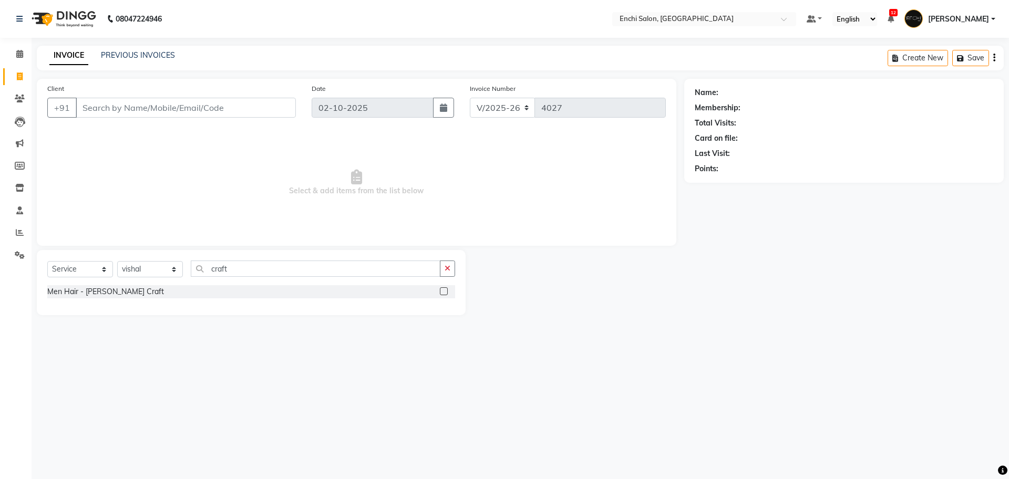
click at [445, 292] on label at bounding box center [444, 292] width 8 height 8
click at [445, 292] on input "checkbox" at bounding box center [443, 292] width 7 height 7
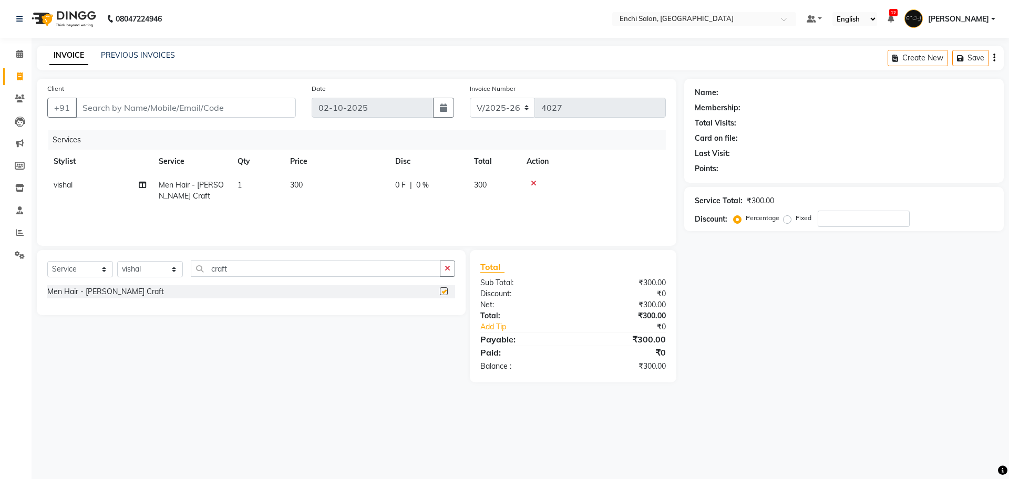
checkbox input "false"
click at [206, 106] on input "Client" at bounding box center [186, 108] width 220 height 20
click at [127, 106] on input "Client" at bounding box center [186, 108] width 220 height 20
type input "9"
type input "0"
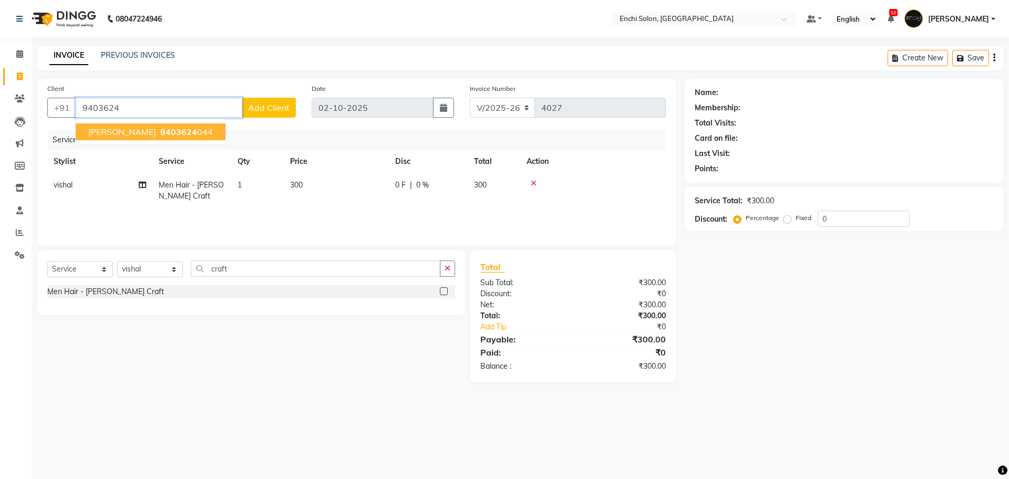
click at [100, 136] on span "[PERSON_NAME]" at bounding box center [122, 132] width 68 height 11
type input "9403624044"
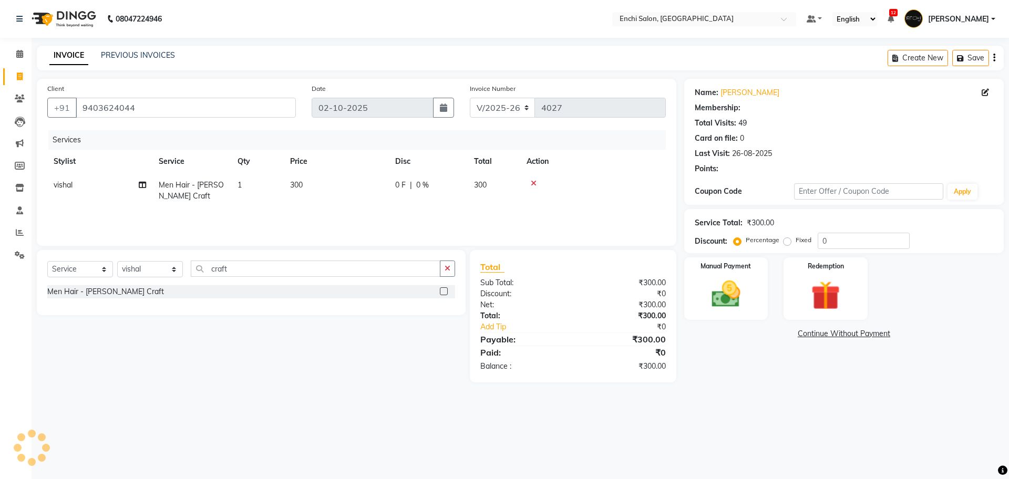
select select "1: Object"
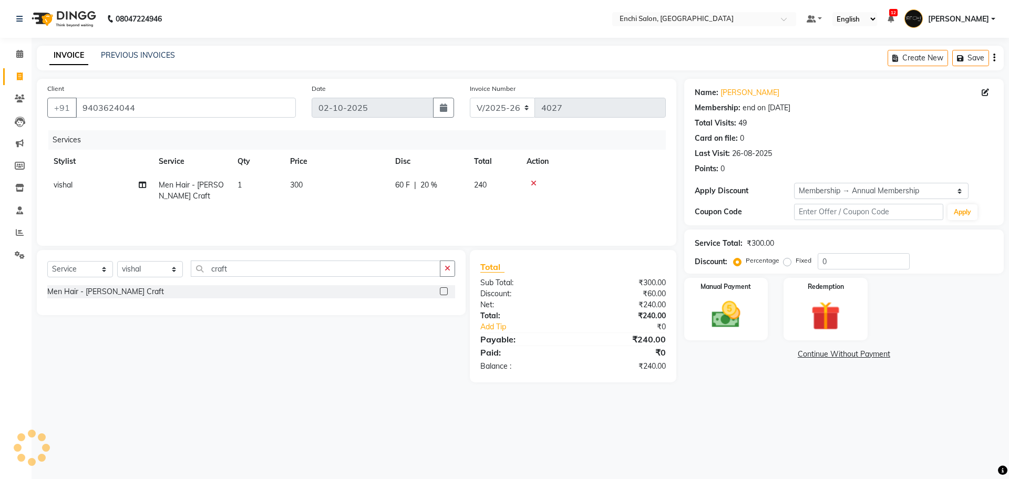
type input "20"
click at [724, 325] on img at bounding box center [726, 315] width 49 height 35
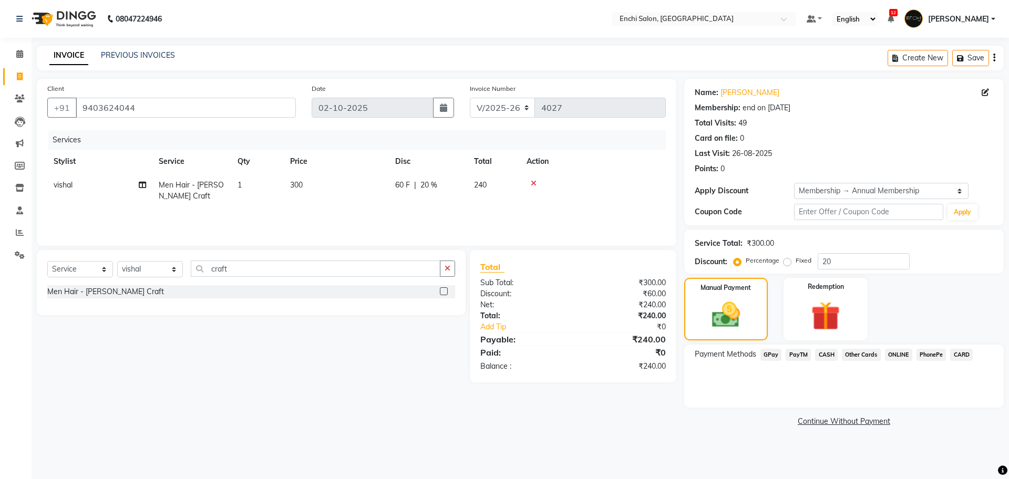
click at [765, 354] on span "GPay" at bounding box center [772, 355] width 22 height 12
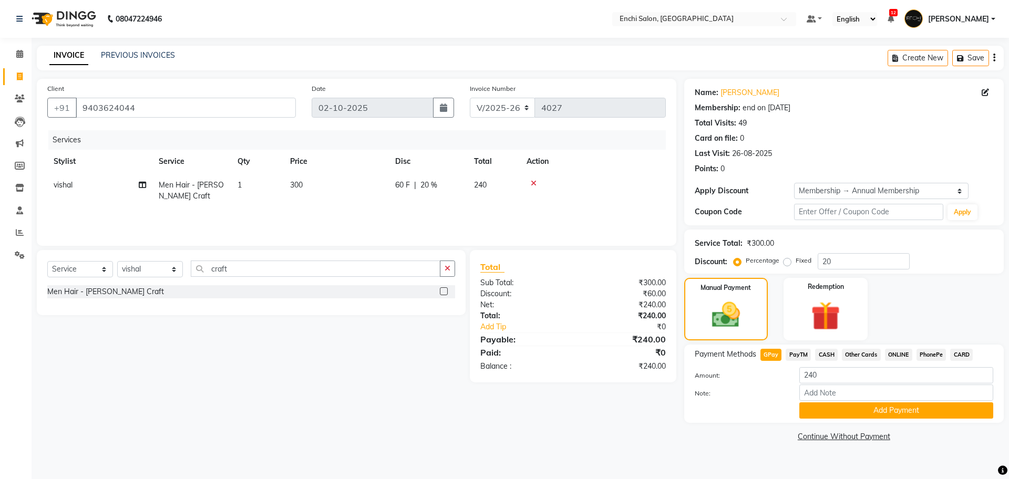
click at [965, 353] on span "CARD" at bounding box center [961, 355] width 23 height 12
click at [850, 405] on button "Add Payment" at bounding box center [897, 411] width 194 height 16
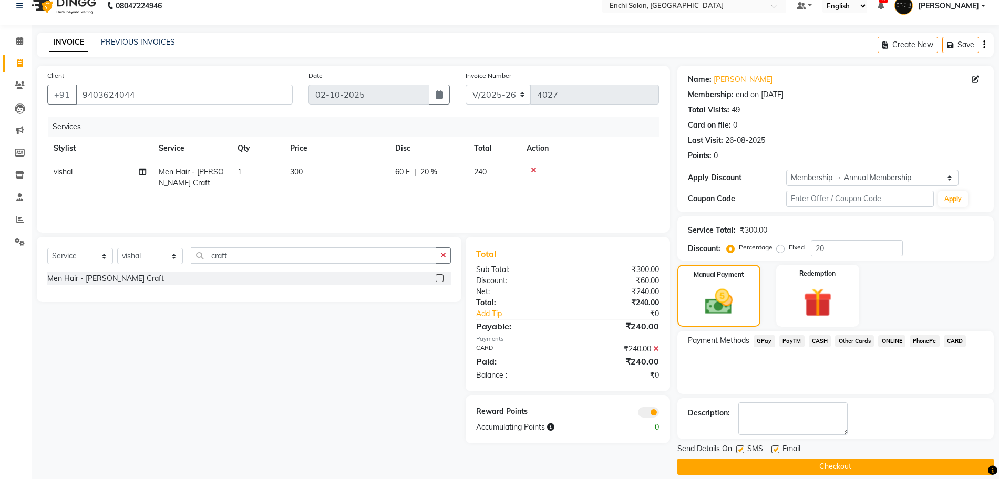
scroll to position [25, 0]
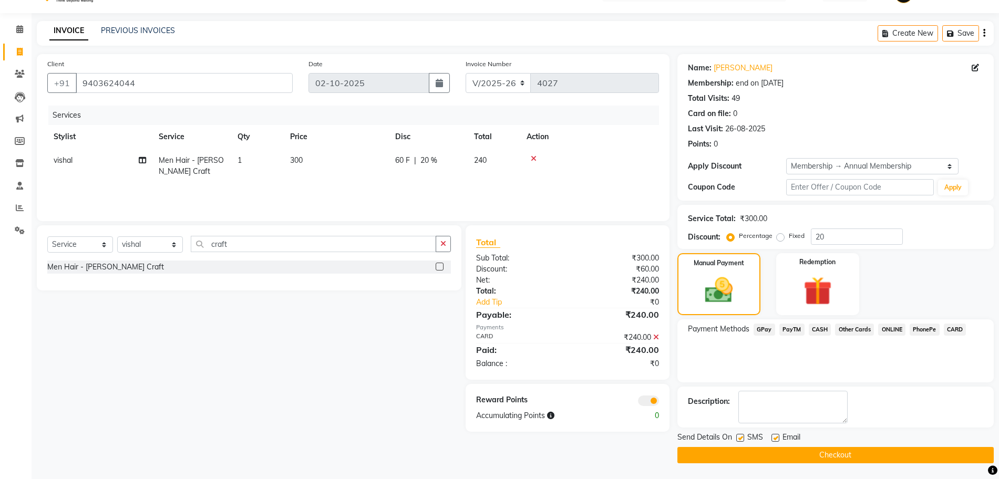
click at [842, 455] on button "Checkout" at bounding box center [836, 455] width 316 height 16
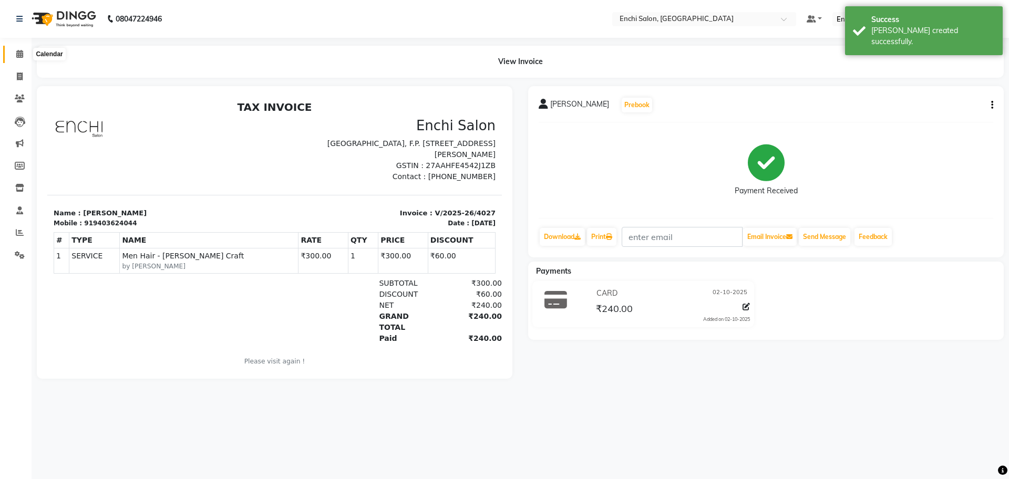
click at [22, 53] on icon at bounding box center [19, 54] width 7 height 8
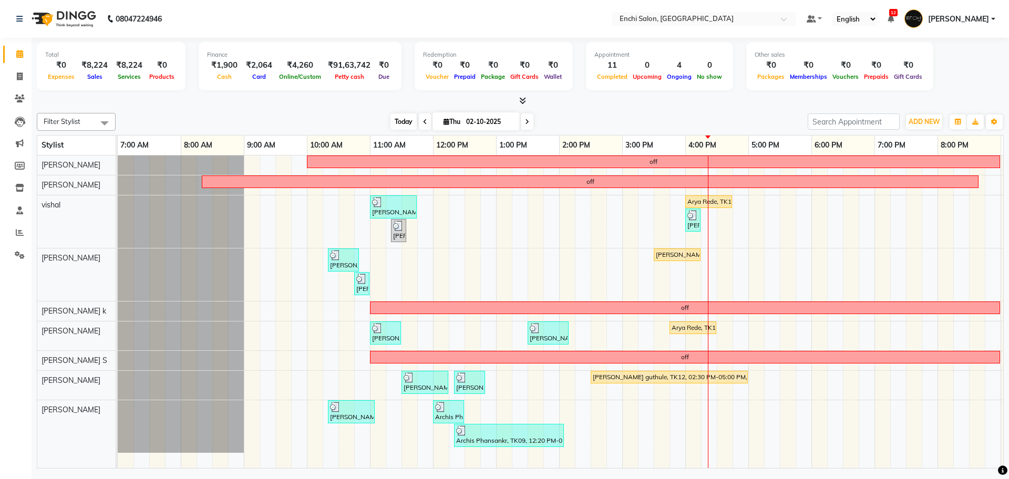
click at [404, 115] on span "Today" at bounding box center [404, 122] width 26 height 16
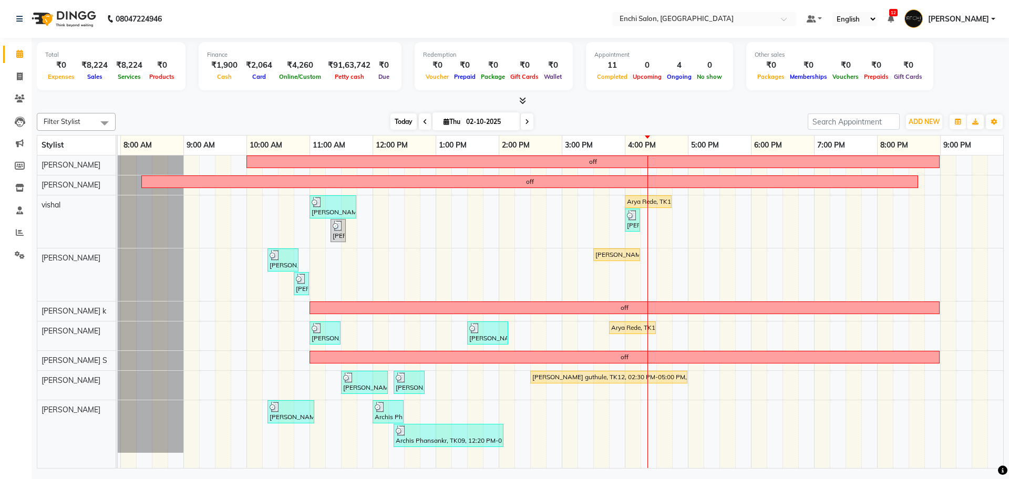
click at [405, 116] on span "Today" at bounding box center [404, 122] width 26 height 16
click at [393, 128] on span "Today" at bounding box center [404, 122] width 26 height 16
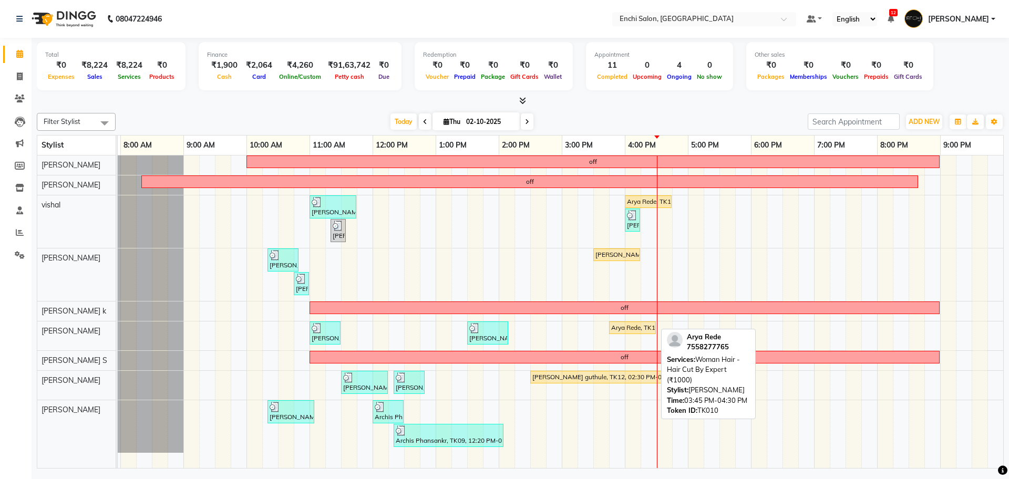
click at [621, 328] on div "Arya Rede, TK10, 03:45 PM-04:30 PM, Woman Hair - Hair Cut By Expert (₹1000)" at bounding box center [632, 327] width 45 height 9
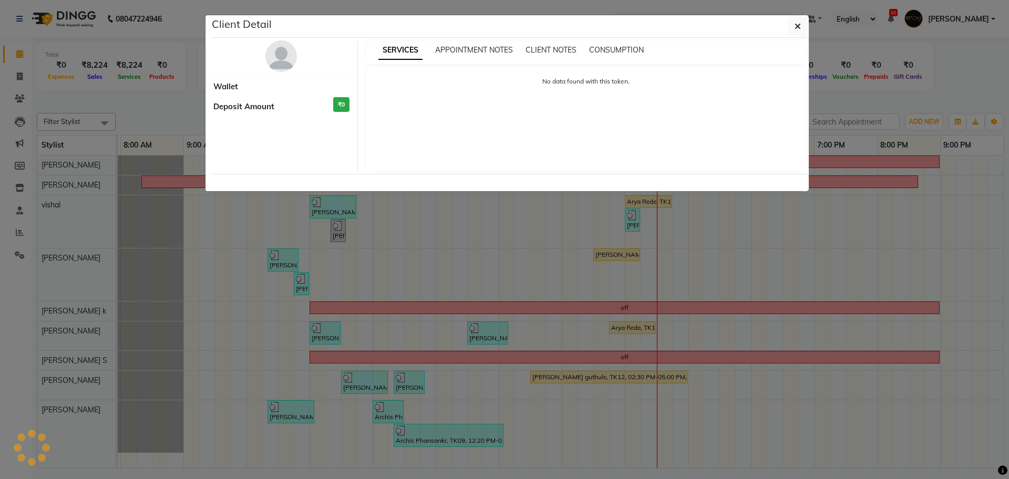
select select "1"
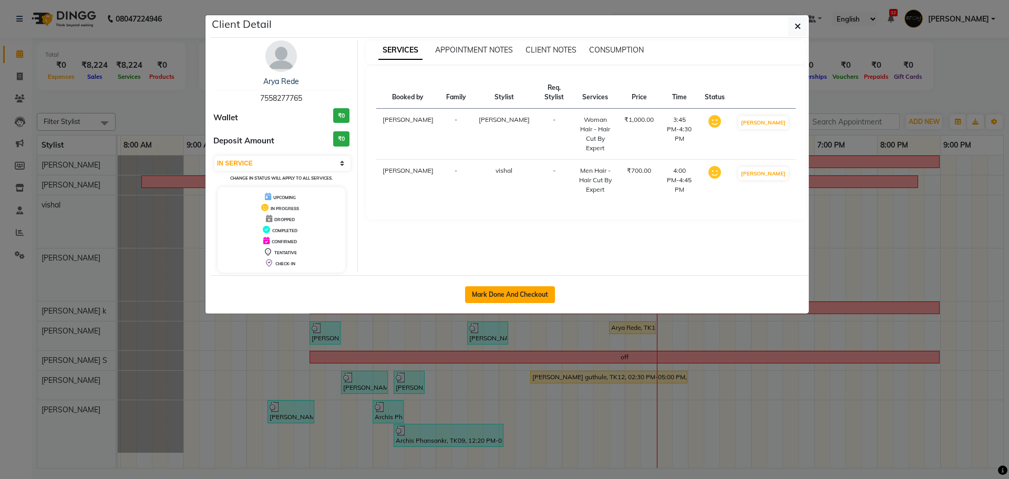
click at [491, 291] on button "Mark Done And Checkout" at bounding box center [510, 294] width 90 height 17
select select "service"
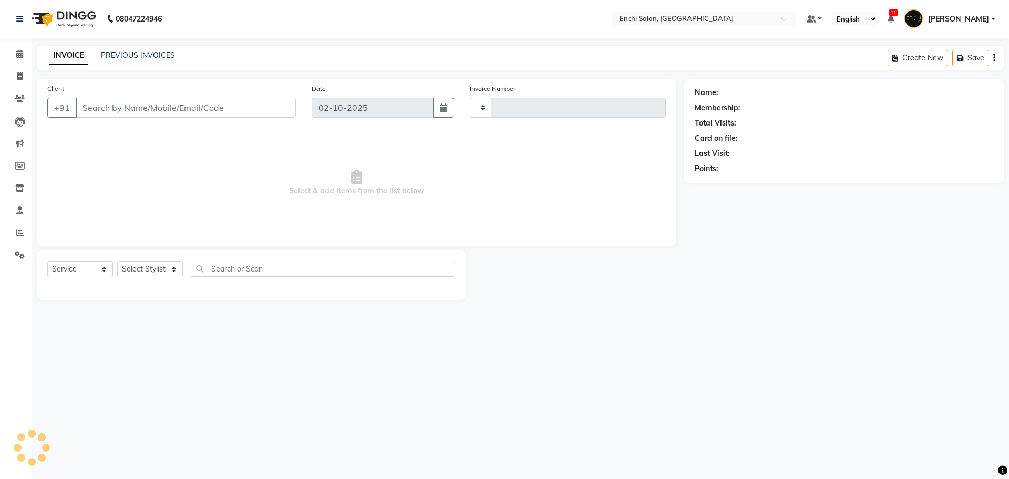
type input "4028"
select select "10"
type input "7558277765"
select select "25297"
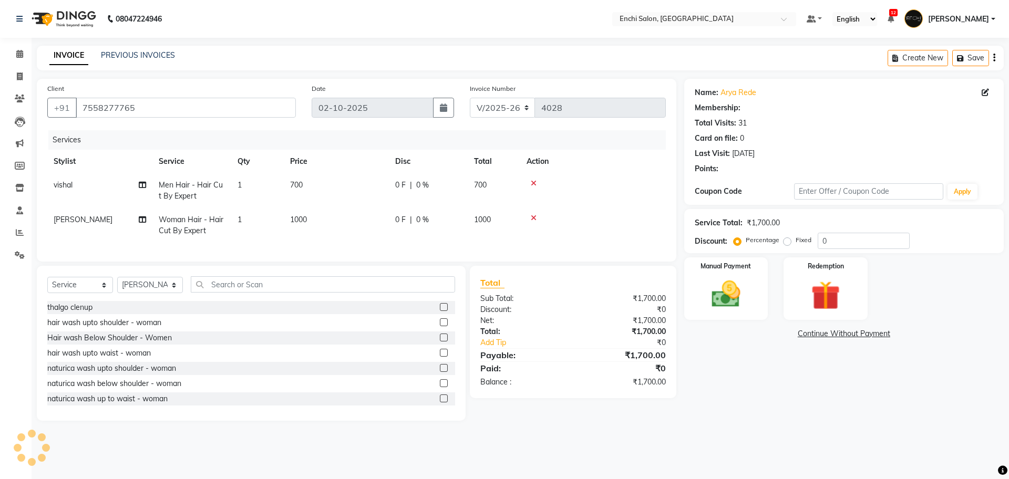
select select "1: Object"
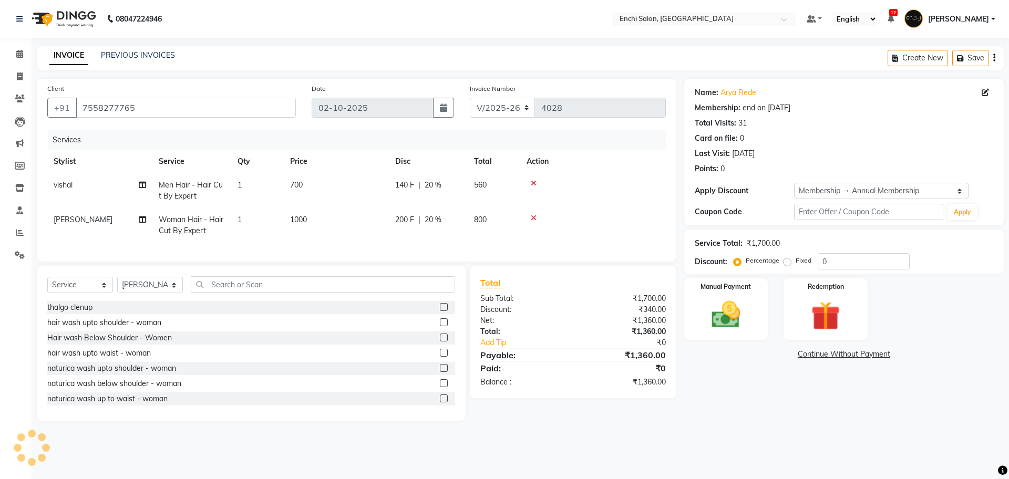
type input "20"
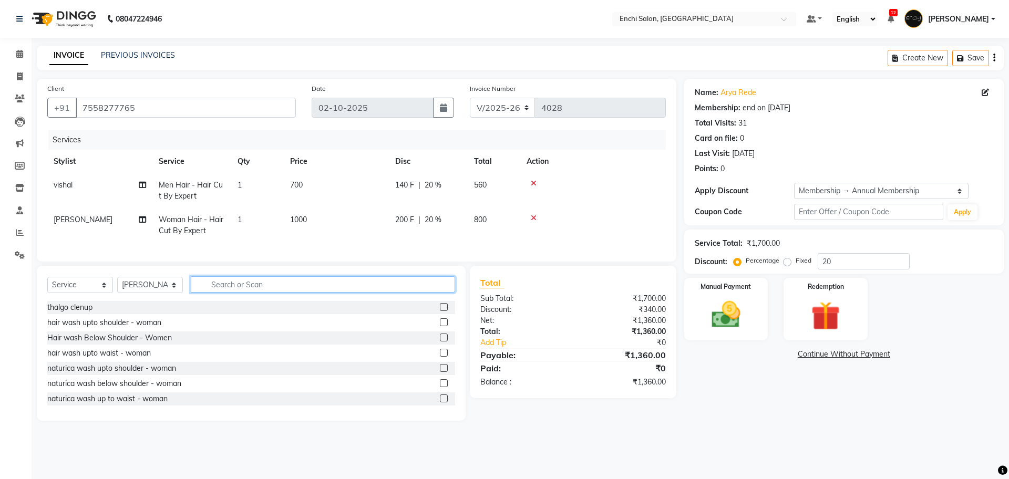
click at [212, 293] on input "text" at bounding box center [323, 284] width 264 height 16
type input "mass"
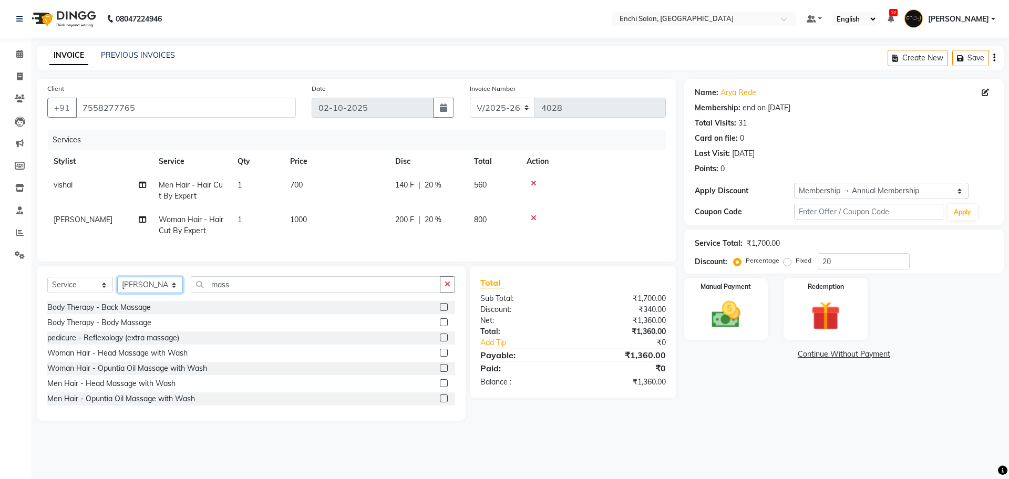
click at [130, 293] on select "Select Stylist Akshay [PERSON_NAME] k Arjun shinde Enchi salon jagdevi [PERSON_…" at bounding box center [150, 285] width 66 height 16
select select "69814"
click at [117, 287] on select "Select Stylist Akshay [PERSON_NAME] k Arjun shinde Enchi salon jagdevi [PERSON_…" at bounding box center [150, 285] width 66 height 16
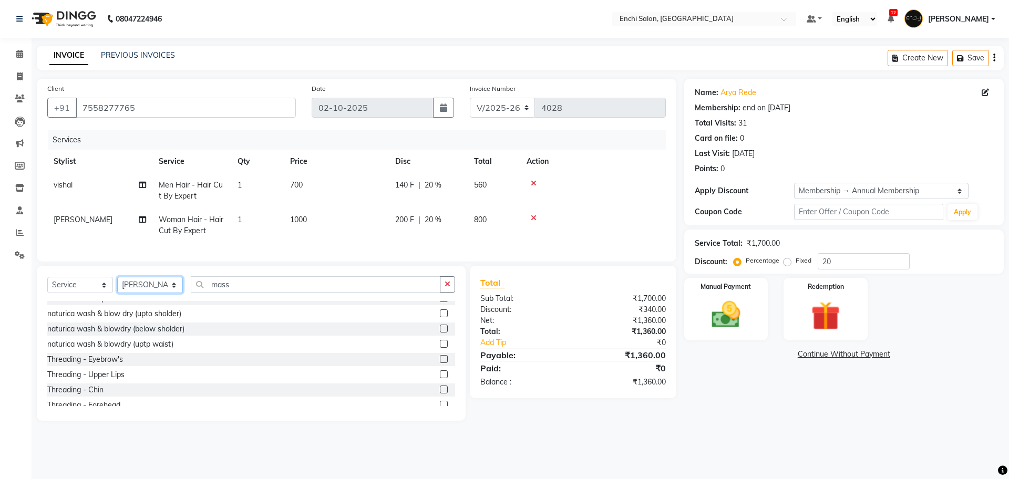
scroll to position [131, 0]
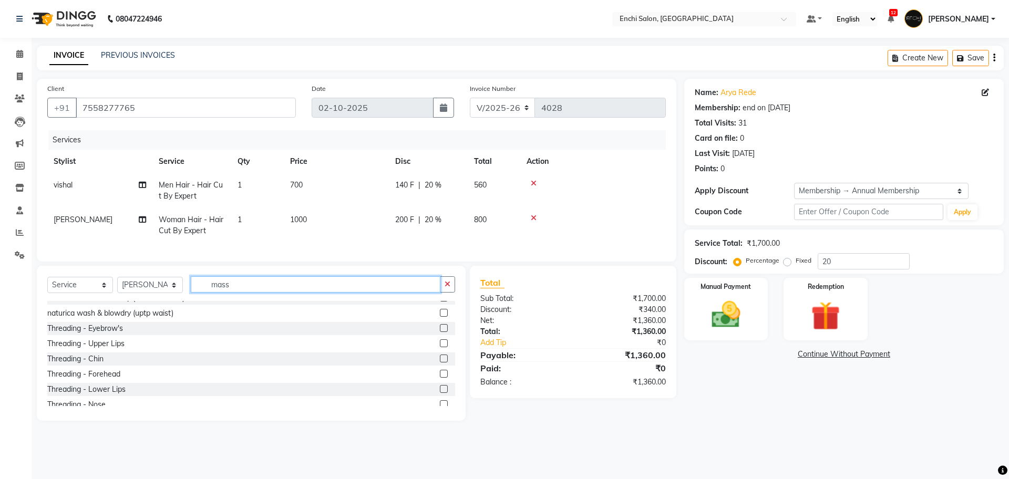
click at [244, 290] on input "mass" at bounding box center [316, 284] width 250 height 16
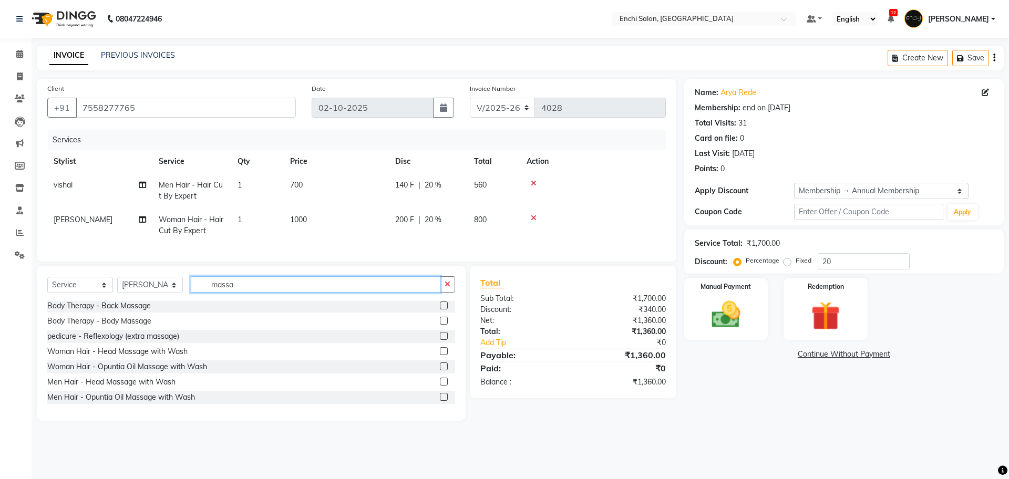
scroll to position [2, 0]
type input "massage"
click at [440, 386] on label at bounding box center [444, 382] width 8 height 8
click at [440, 386] on input "checkbox" at bounding box center [443, 382] width 7 height 7
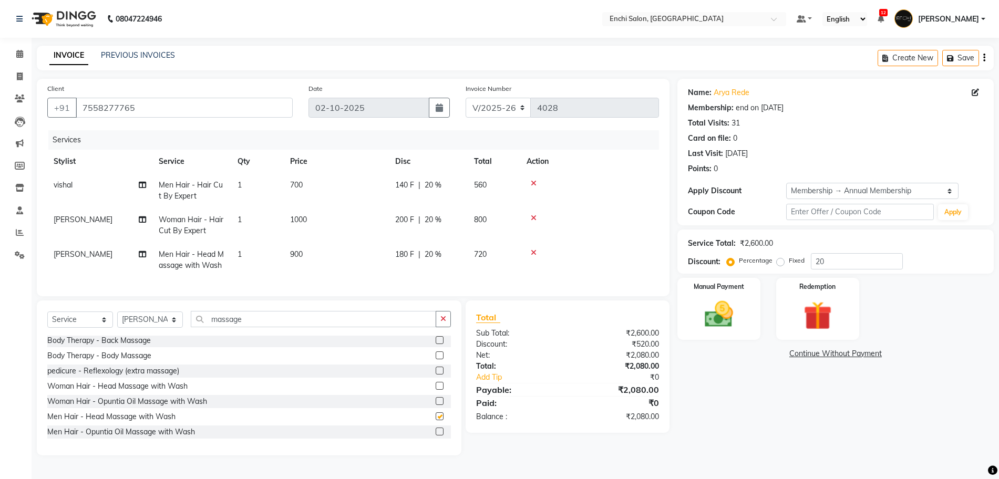
checkbox input "false"
click at [132, 328] on select "Select Stylist Akshay [PERSON_NAME] k Arjun shinde Enchi salon jagdevi [PERSON_…" at bounding box center [150, 320] width 66 height 16
select select "65814"
click at [117, 322] on select "Select Stylist Akshay [PERSON_NAME] k Arjun shinde Enchi salon jagdevi [PERSON_…" at bounding box center [150, 320] width 66 height 16
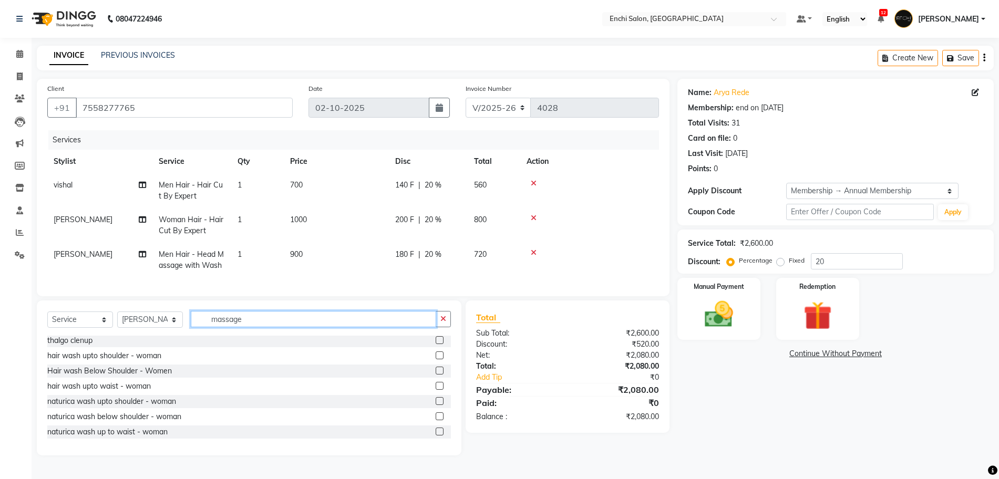
click at [251, 327] on input "massage" at bounding box center [313, 319] width 245 height 16
type input "m"
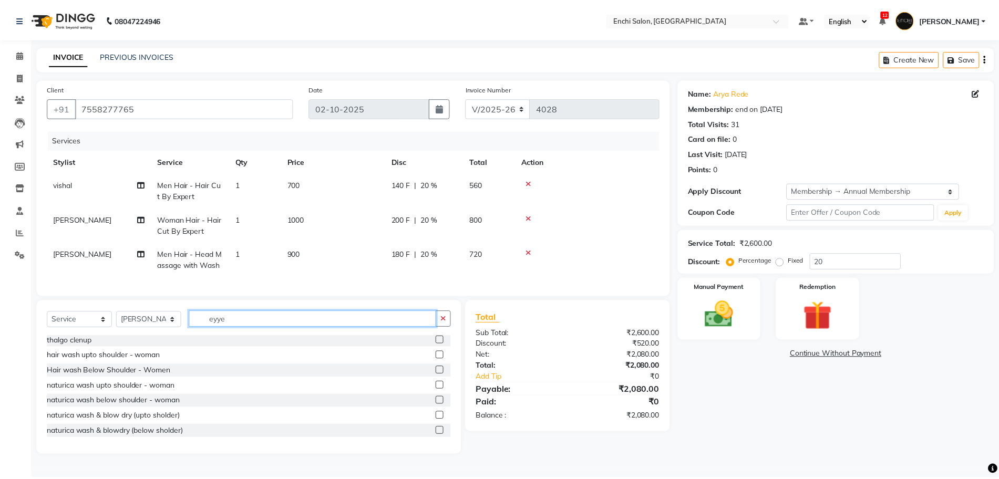
scroll to position [0, 0]
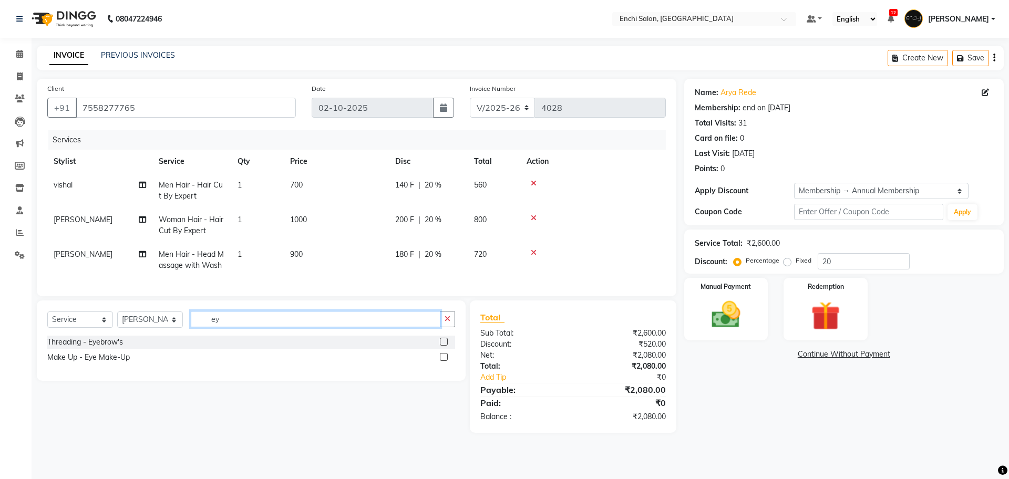
type input "ey"
click at [445, 346] on label at bounding box center [444, 342] width 8 height 8
click at [445, 346] on input "checkbox" at bounding box center [443, 342] width 7 height 7
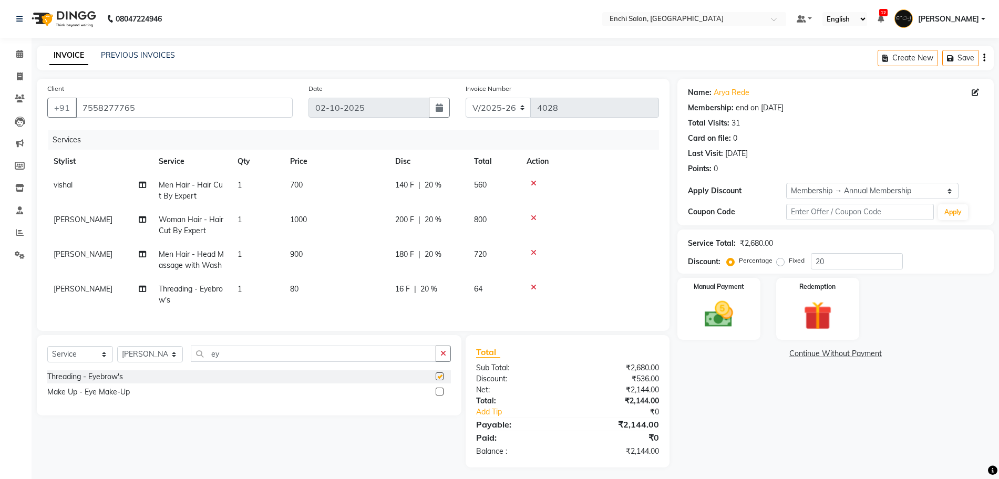
checkbox input "false"
click at [227, 358] on input "ey" at bounding box center [313, 354] width 245 height 16
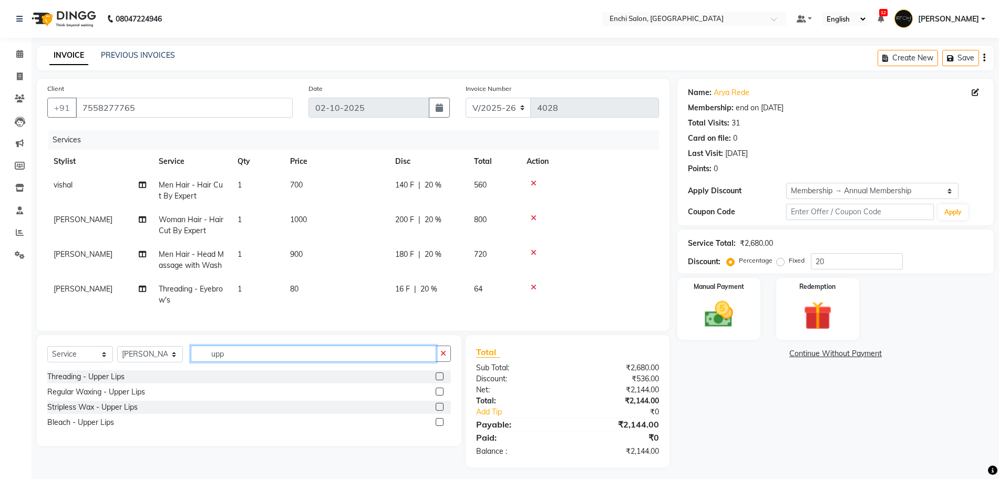
type input "upp"
click at [438, 381] on label at bounding box center [440, 377] width 8 height 8
click at [438, 381] on input "checkbox" at bounding box center [439, 377] width 7 height 7
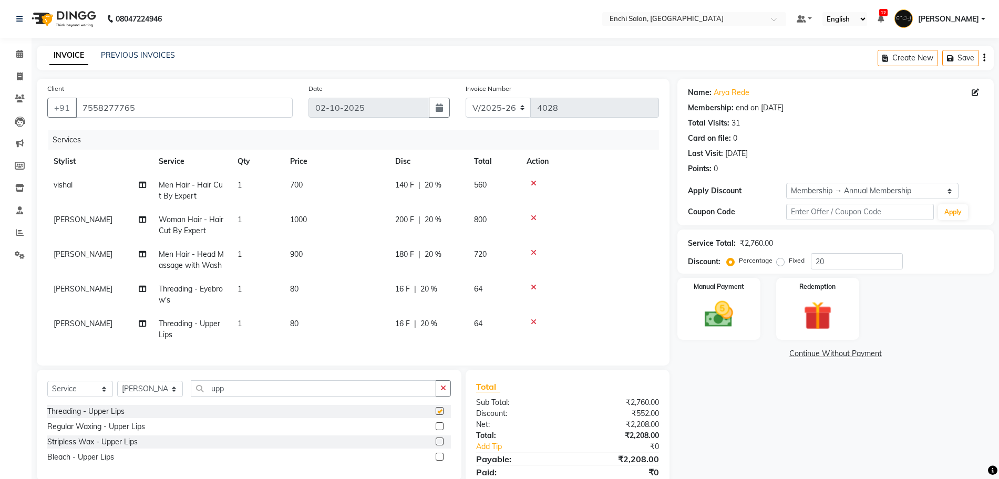
checkbox input "false"
click at [145, 397] on select "Select Stylist Akshay [PERSON_NAME] k Arjun shinde Enchi salon jagdevi [PERSON_…" at bounding box center [150, 389] width 66 height 16
select select "16329"
click at [117, 391] on select "Select Stylist Akshay [PERSON_NAME] k Arjun shinde Enchi salon jagdevi [PERSON_…" at bounding box center [150, 389] width 66 height 16
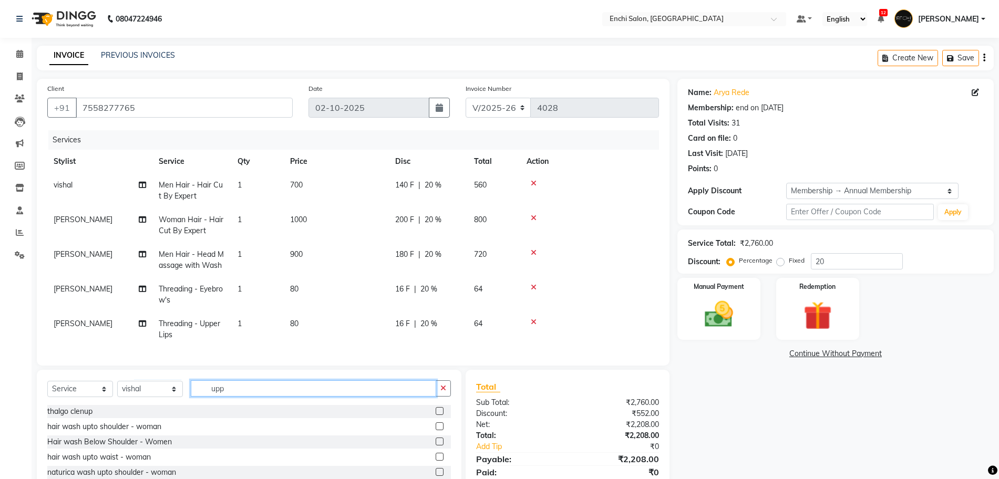
click at [239, 397] on input "upp" at bounding box center [313, 389] width 245 height 16
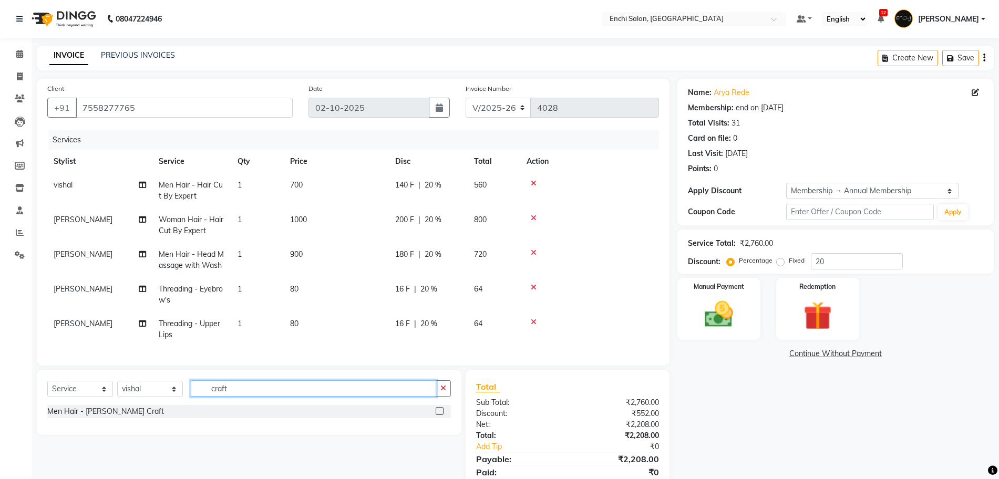
type input "craft"
click at [439, 415] on label at bounding box center [440, 411] width 8 height 8
click at [439, 415] on input "checkbox" at bounding box center [439, 411] width 7 height 7
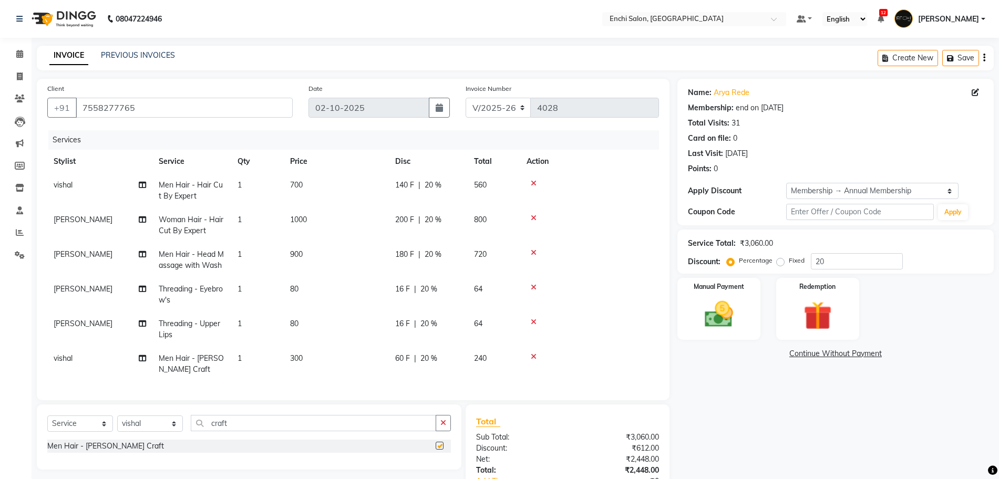
checkbox input "false"
click at [148, 431] on select "Select Stylist Akshay [PERSON_NAME] k Arjun shinde Enchi salon jagdevi [PERSON_…" at bounding box center [150, 424] width 66 height 16
select select "65814"
click at [117, 419] on select "Select Stylist Akshay [PERSON_NAME] k Arjun shinde Enchi salon jagdevi [PERSON_…" at bounding box center [150, 424] width 66 height 16
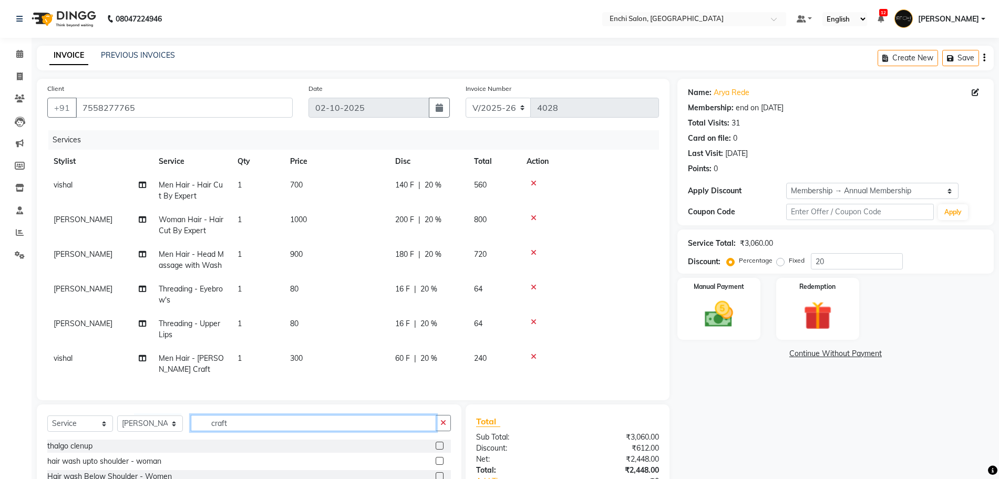
click at [252, 429] on input "craft" at bounding box center [313, 423] width 245 height 16
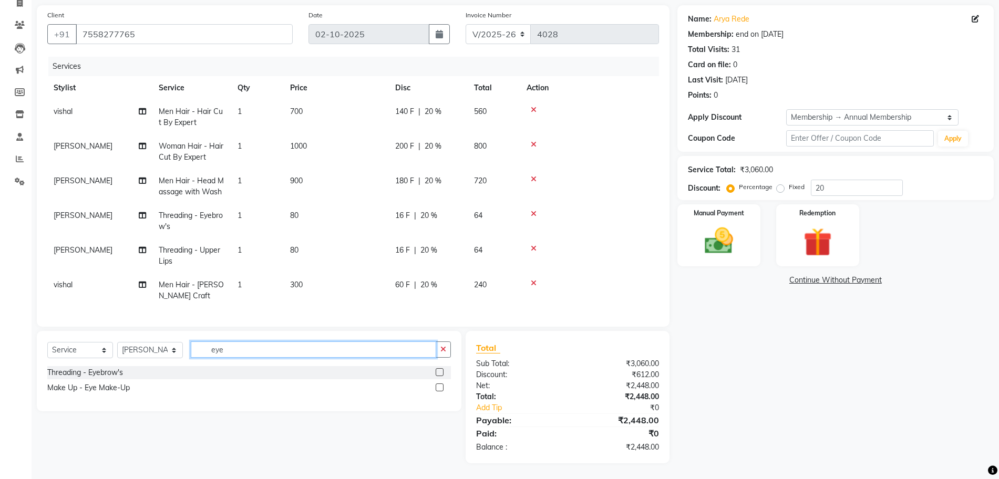
scroll to position [77, 0]
type input "eye"
click at [438, 373] on label at bounding box center [440, 372] width 8 height 8
click at [438, 373] on input "checkbox" at bounding box center [439, 373] width 7 height 7
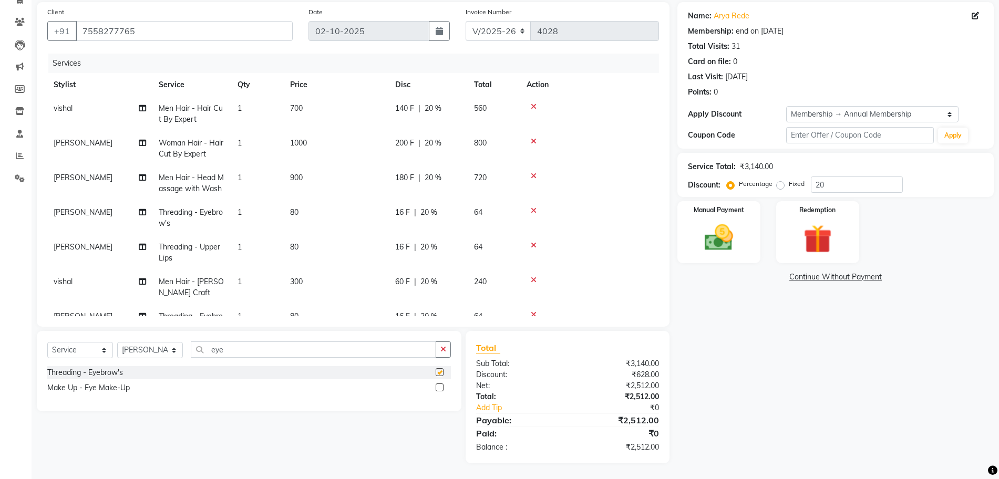
checkbox input "false"
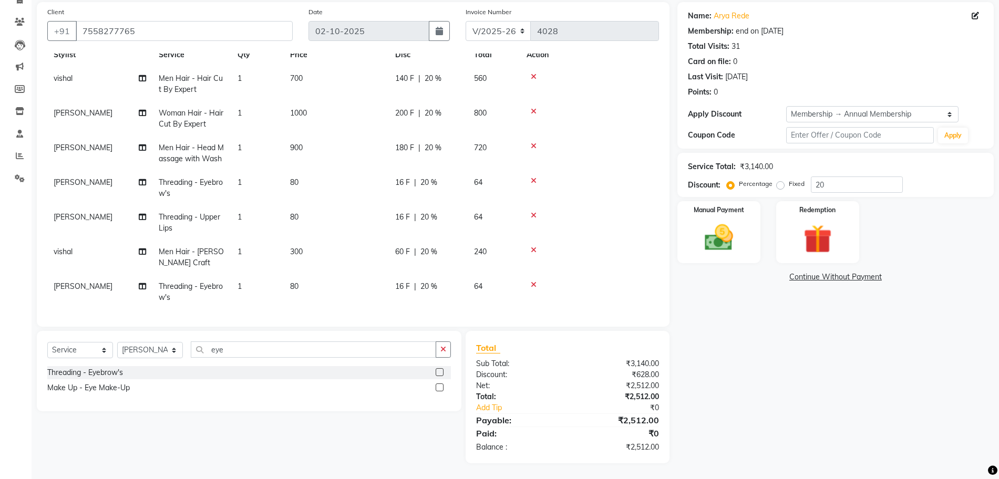
scroll to position [42, 0]
click at [234, 346] on input "eye" at bounding box center [313, 350] width 245 height 16
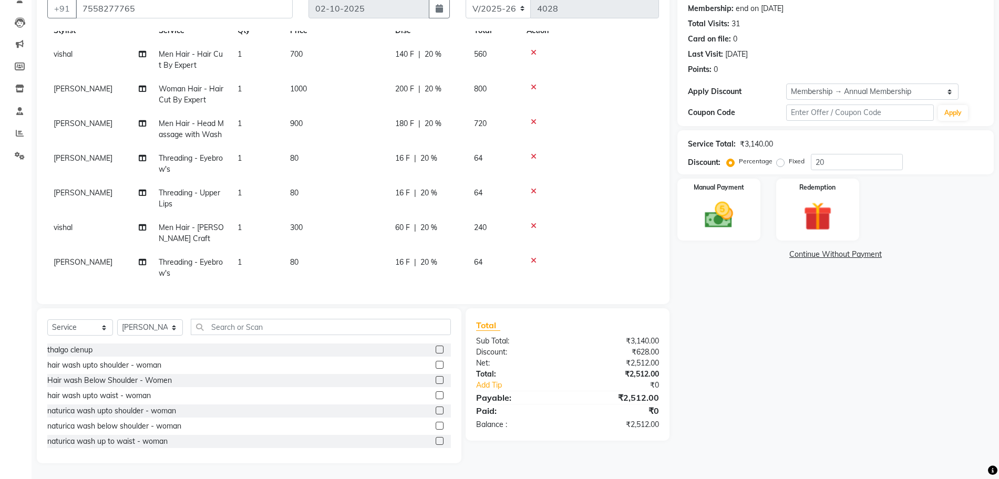
click at [535, 257] on icon at bounding box center [534, 260] width 6 height 7
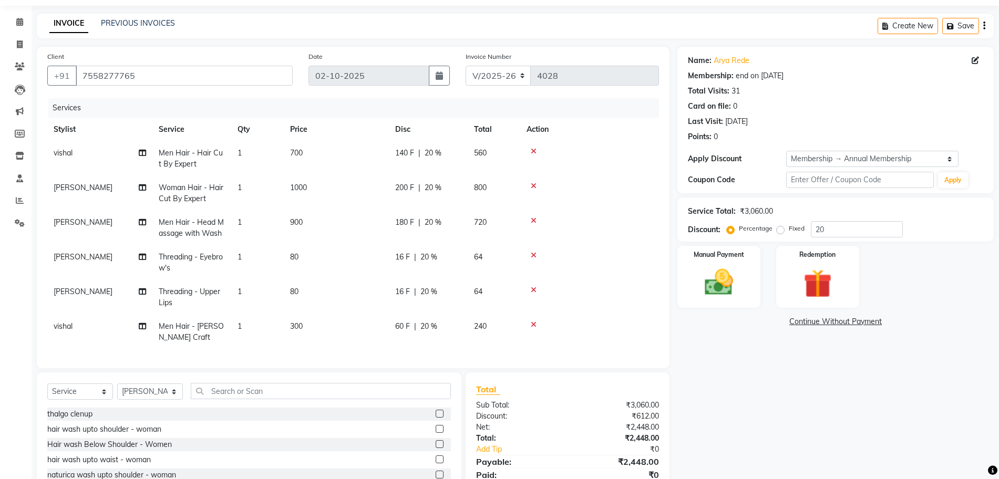
scroll to position [96, 0]
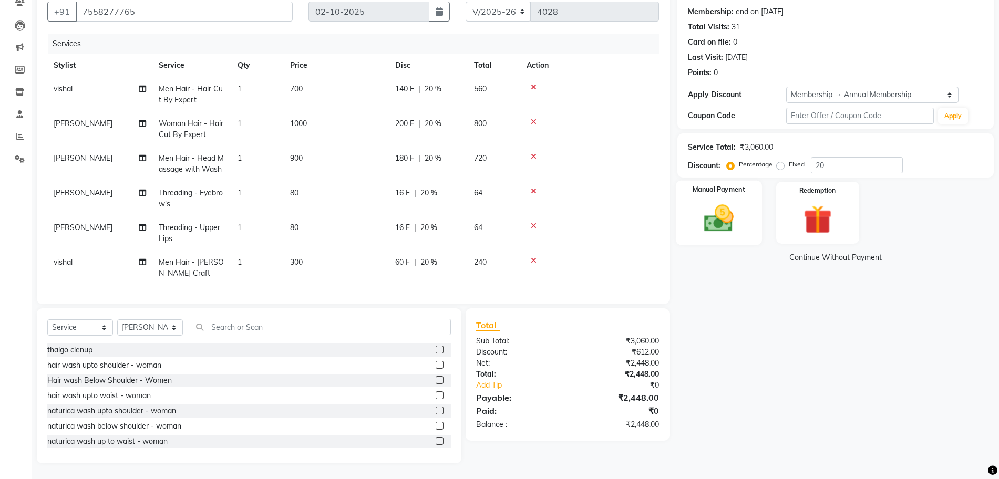
click at [726, 223] on img at bounding box center [719, 218] width 48 height 34
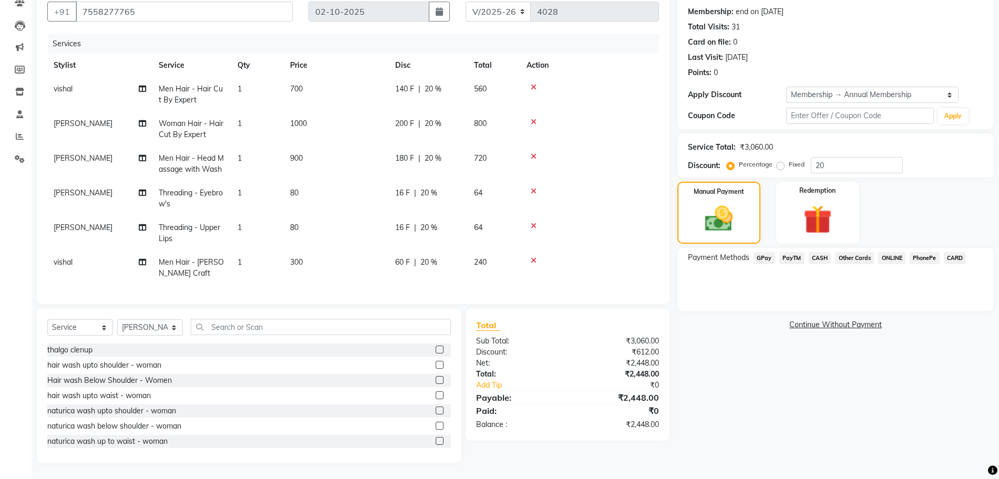
click at [819, 257] on span "CASH" at bounding box center [820, 258] width 23 height 12
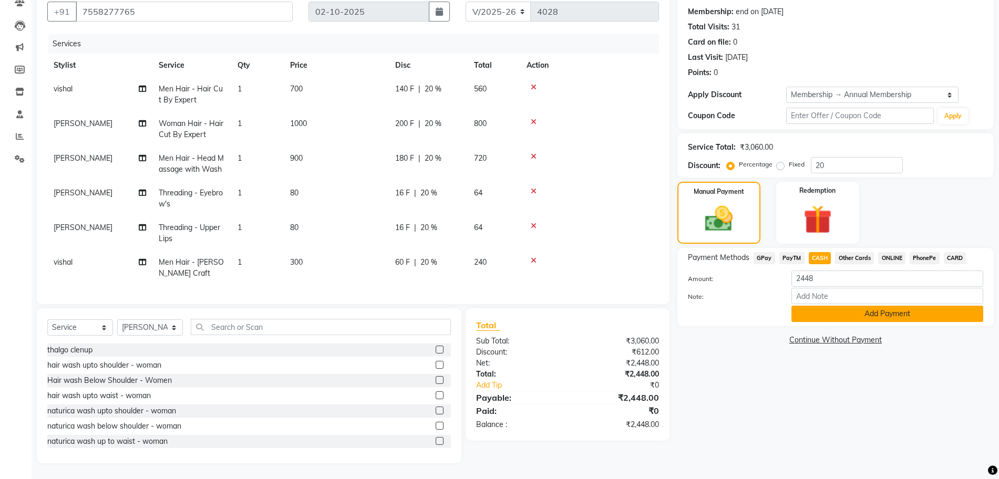
click at [857, 311] on button "Add Payment" at bounding box center [888, 314] width 192 height 16
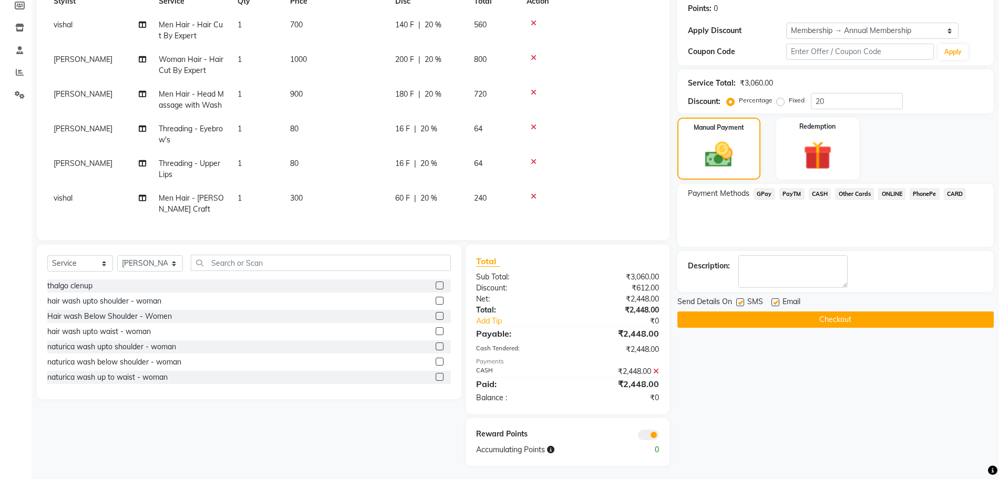
scroll to position [163, 0]
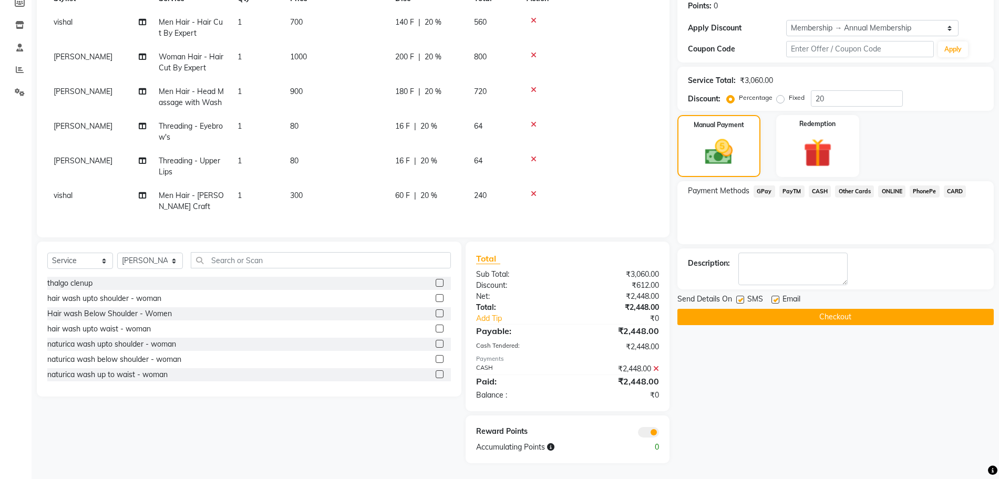
click at [802, 314] on button "Checkout" at bounding box center [836, 317] width 316 height 16
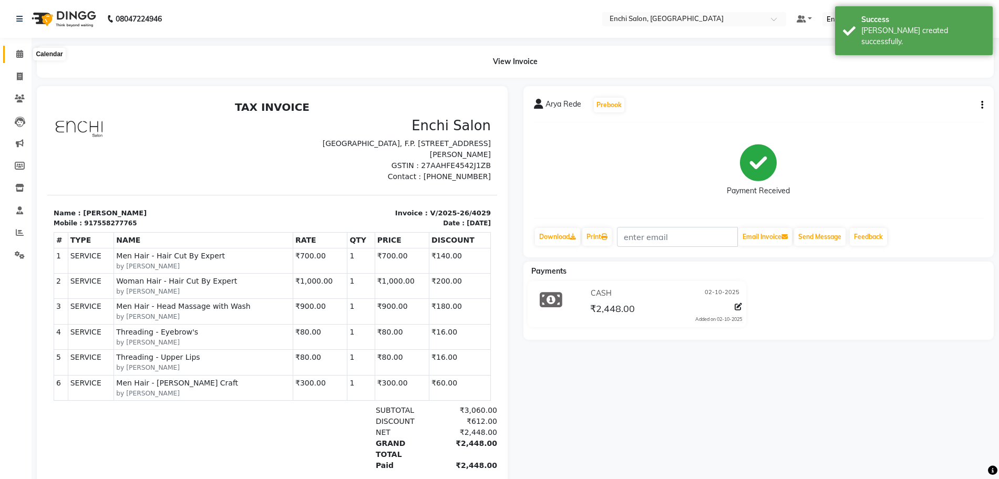
click at [17, 55] on icon at bounding box center [19, 54] width 7 height 8
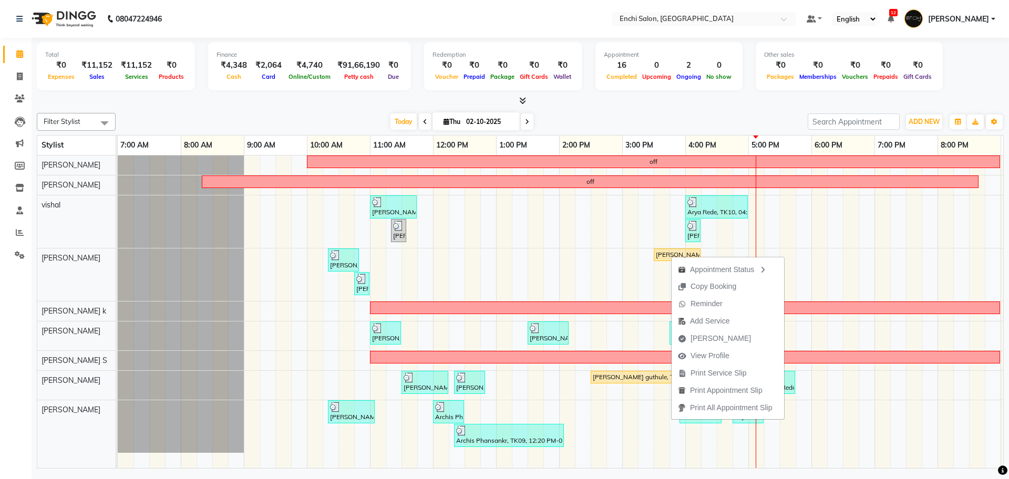
click at [666, 117] on div "Today Thu 02-10-2025" at bounding box center [462, 122] width 682 height 16
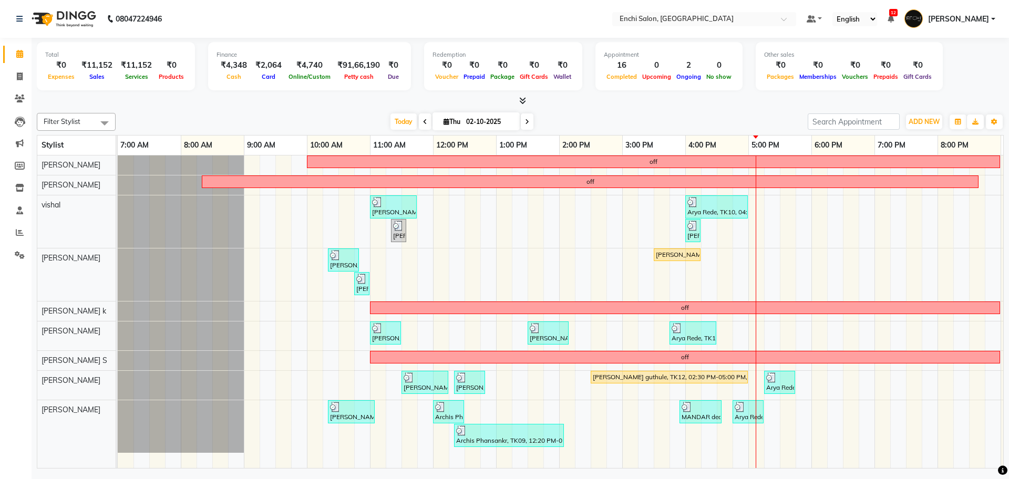
click at [522, 117] on span at bounding box center [527, 122] width 13 height 16
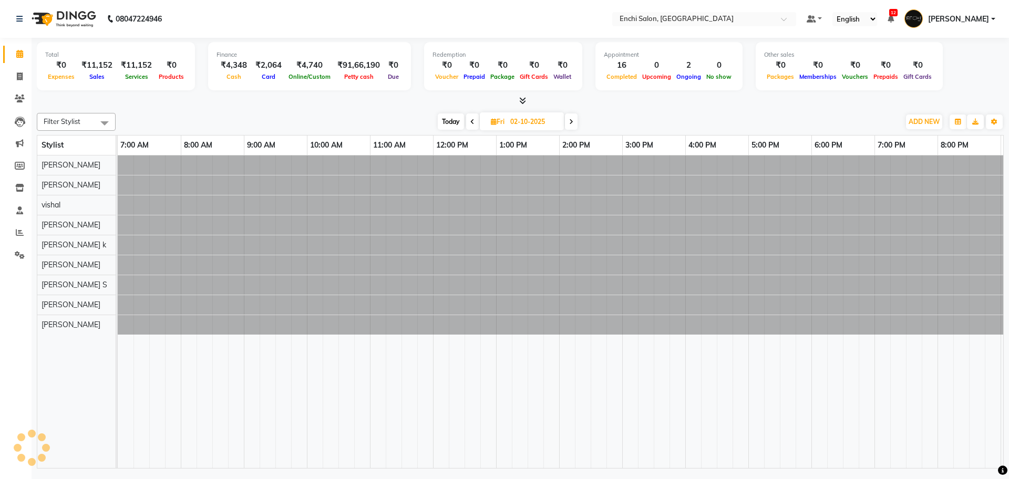
type input "03-10-2025"
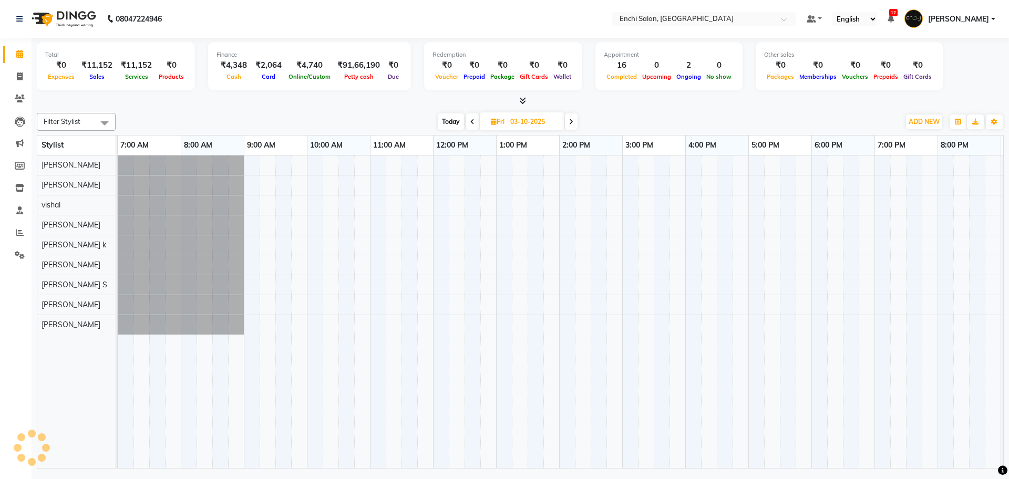
scroll to position [0, 60]
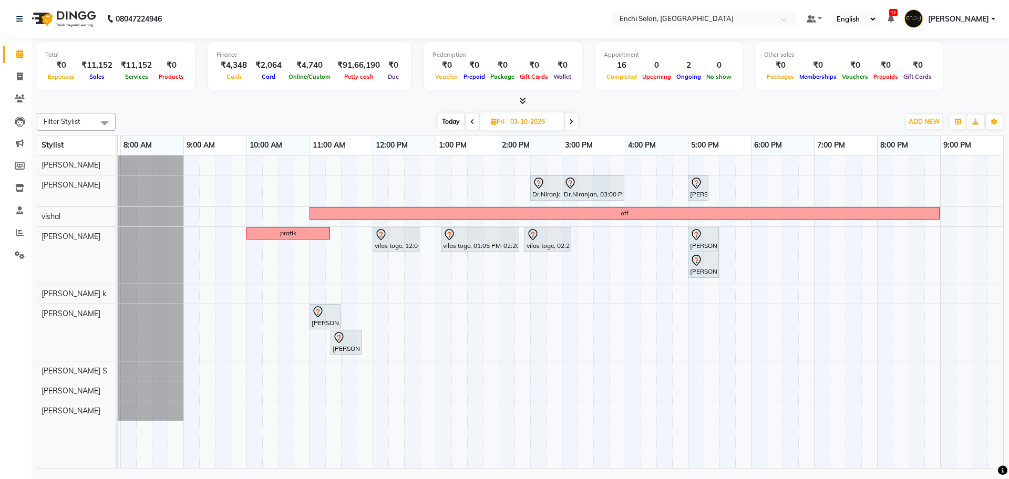
click at [286, 190] on div "Dr.Niranjan, 02:30 PM-03:00 PM, Men Hair - Hair Cut By Expert Dr.Niranjan, 03:0…" at bounding box center [530, 312] width 946 height 313
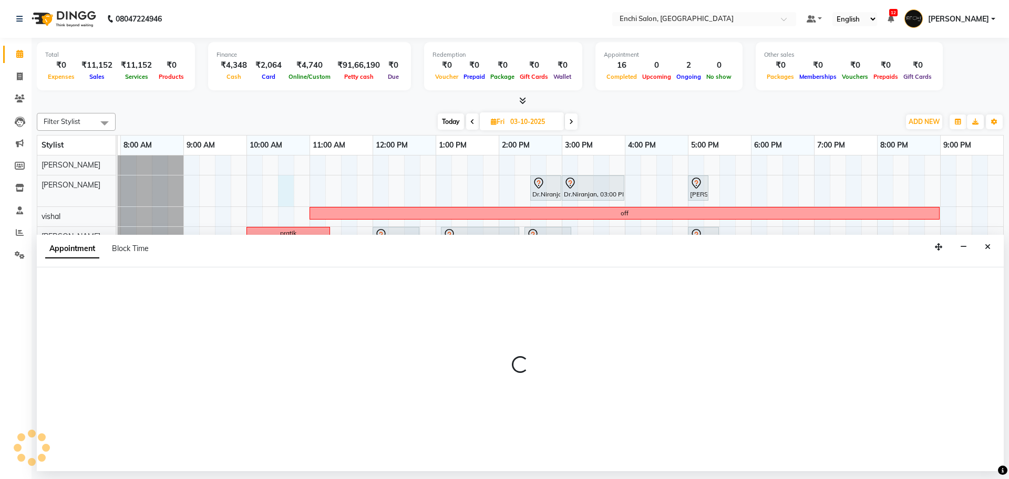
select select "604"
select select "tentative"
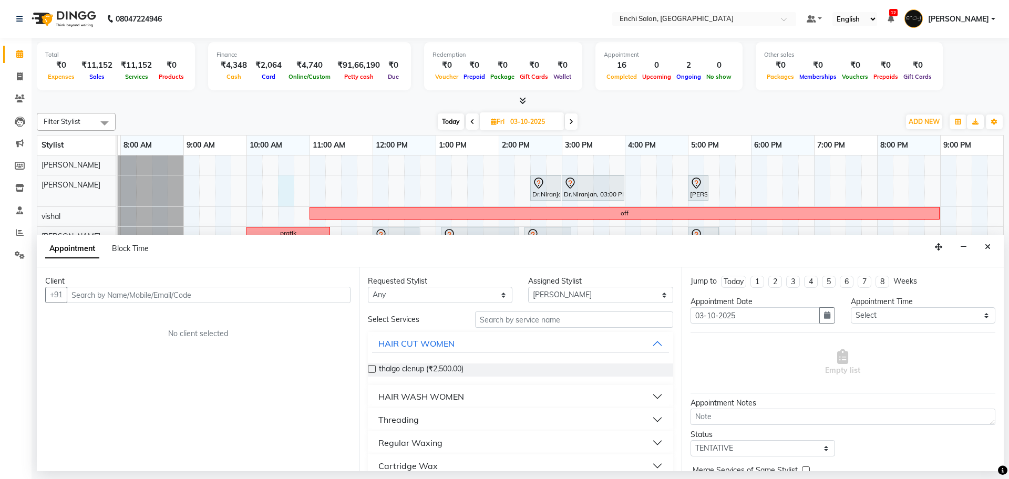
click at [128, 291] on input "text" at bounding box center [209, 295] width 284 height 16
type input "0"
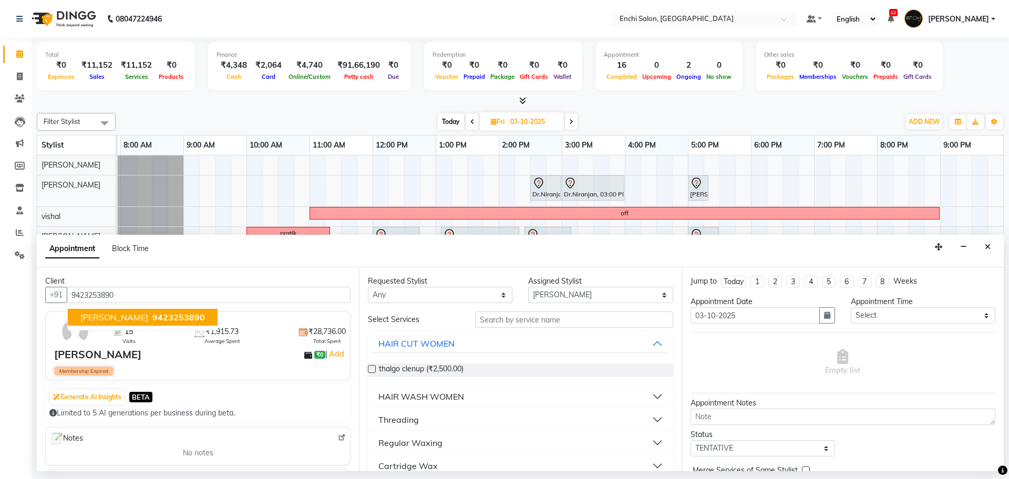
click at [152, 317] on span "9423253890" at bounding box center [178, 317] width 53 height 11
type input "9423253890"
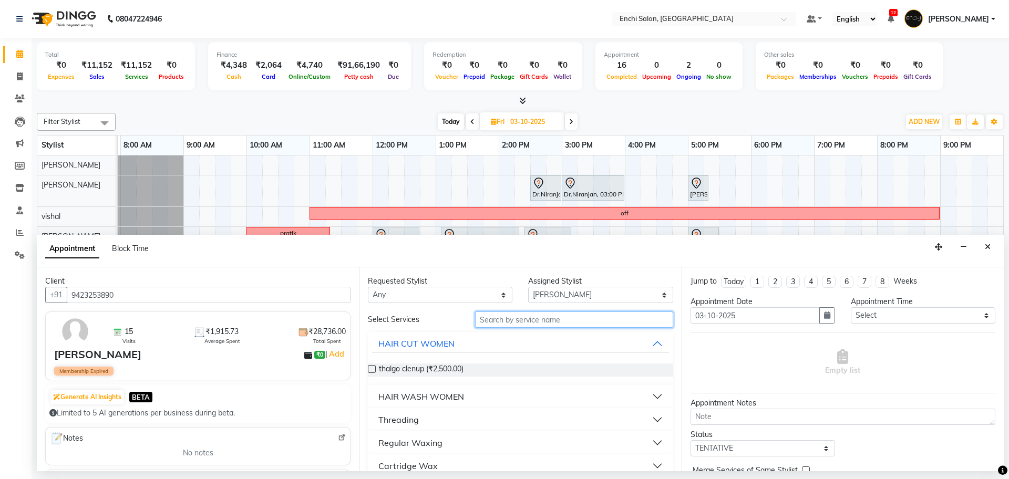
click at [516, 319] on input "text" at bounding box center [574, 320] width 198 height 16
type input "cut"
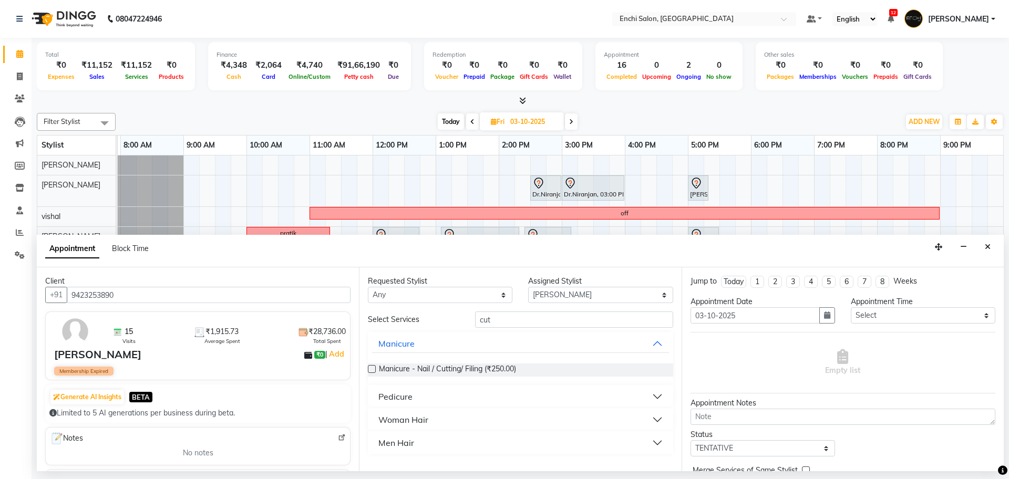
click at [404, 447] on div "Men Hair" at bounding box center [396, 443] width 36 height 13
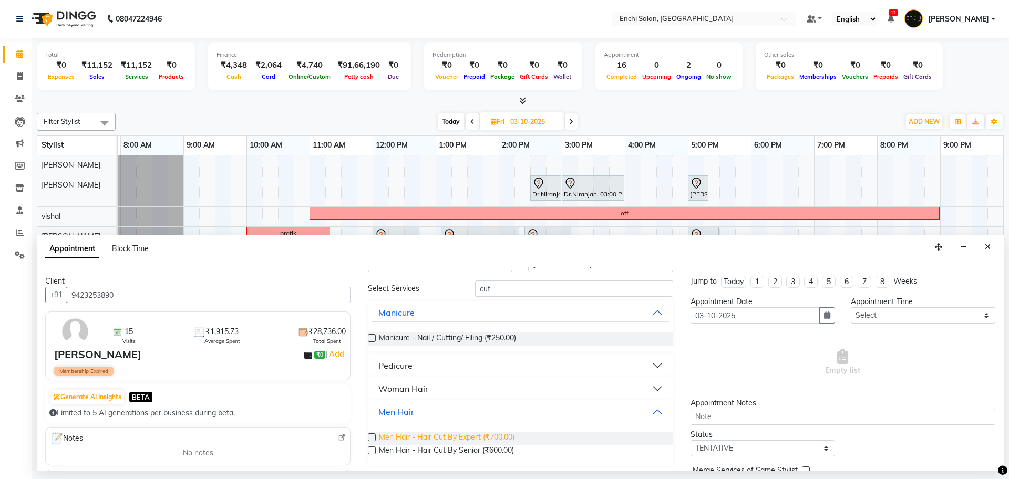
scroll to position [33, 0]
click at [411, 435] on span "Men Hair - Hair Cut By Expert (₹700.00)" at bounding box center [447, 436] width 136 height 13
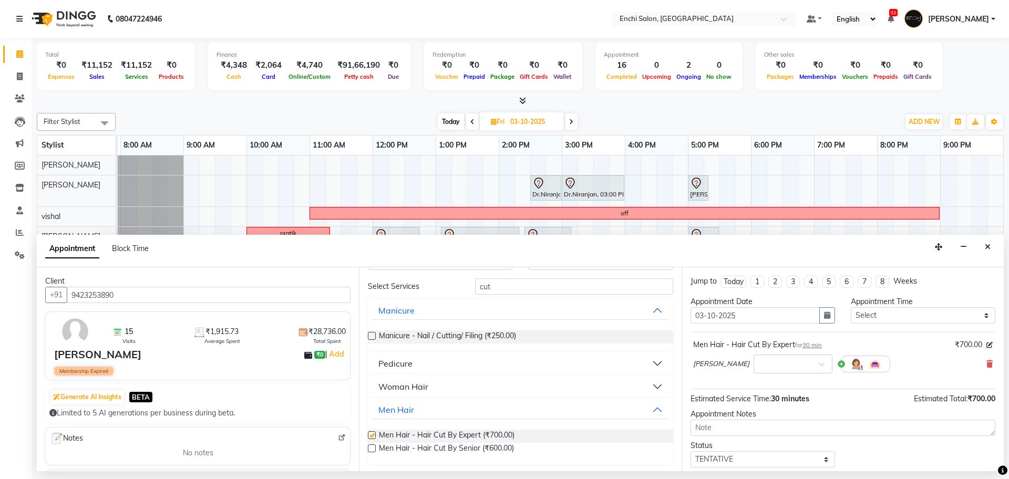
checkbox input "false"
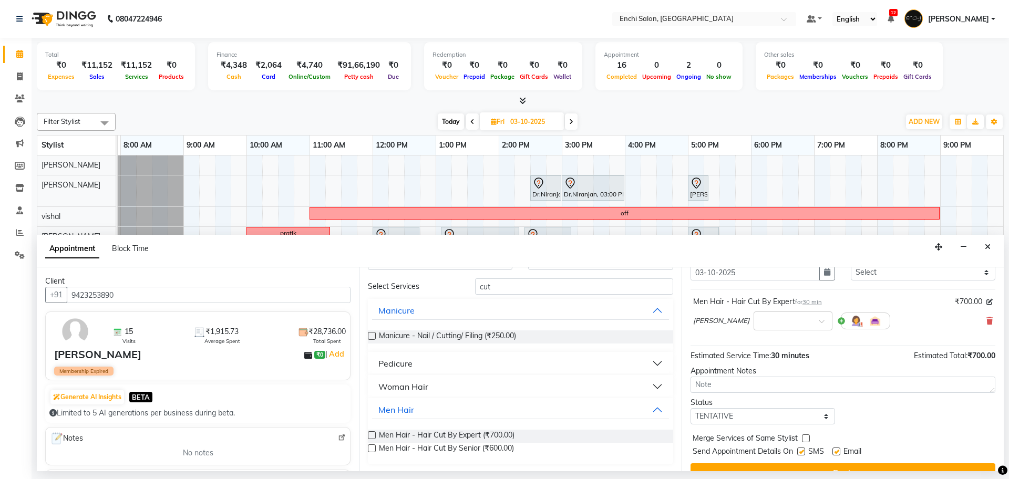
scroll to position [63, 0]
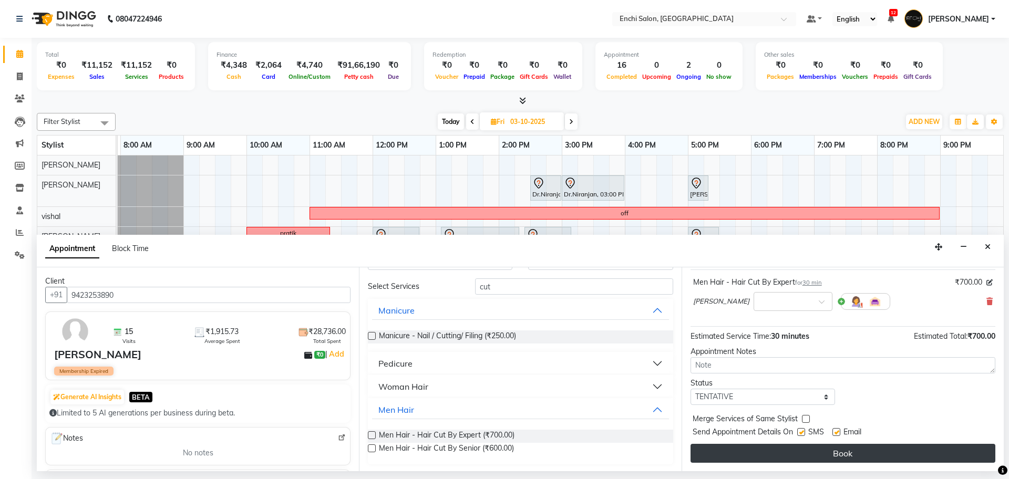
click at [698, 458] on button "Book" at bounding box center [843, 453] width 305 height 19
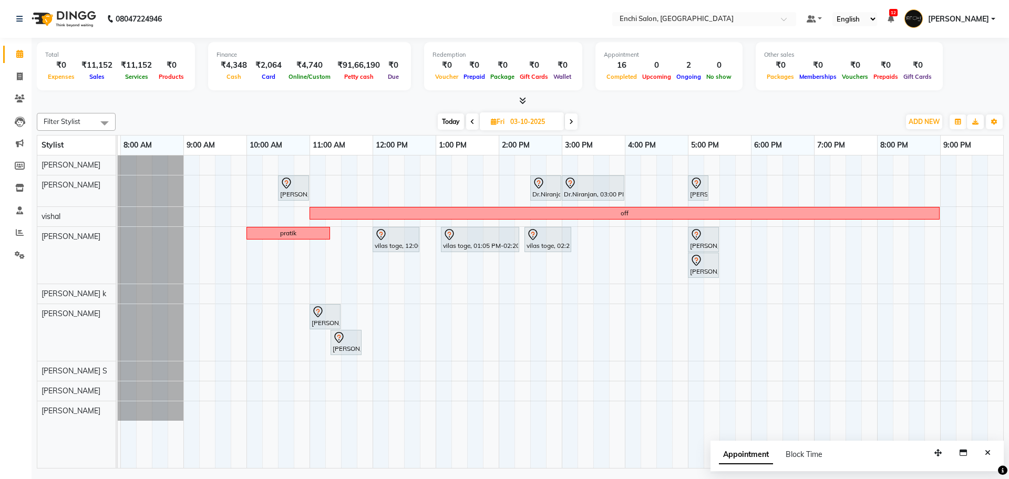
click at [456, 122] on span "Today" at bounding box center [451, 122] width 26 height 16
type input "02-10-2025"
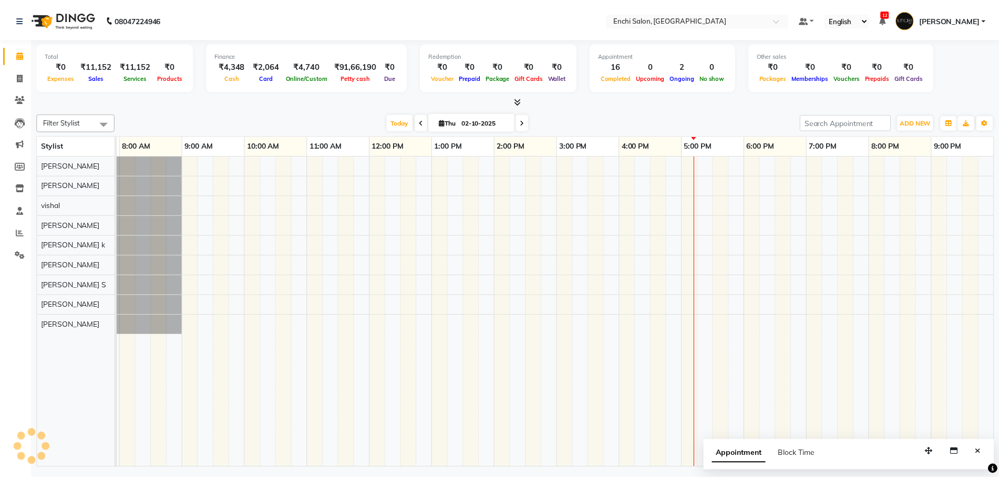
scroll to position [0, 60]
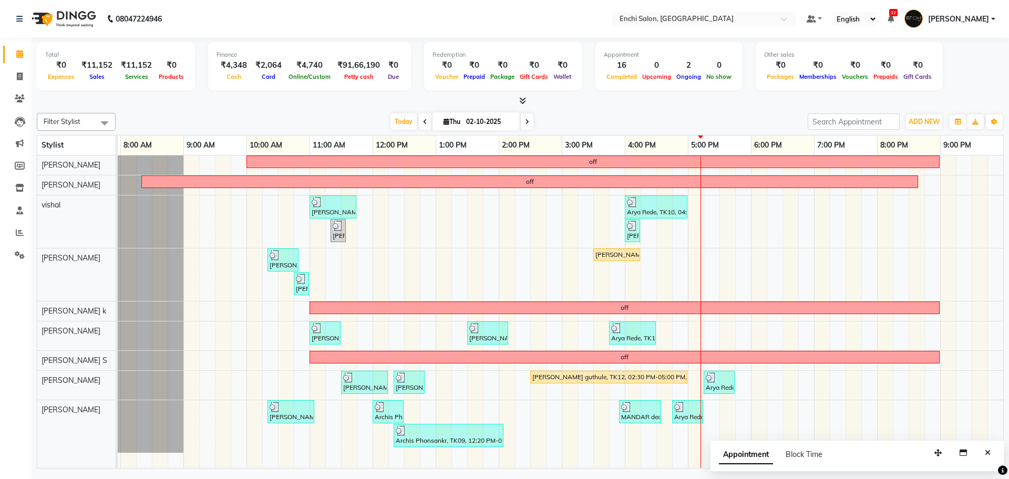
click at [990, 453] on icon "Close" at bounding box center [988, 452] width 6 height 7
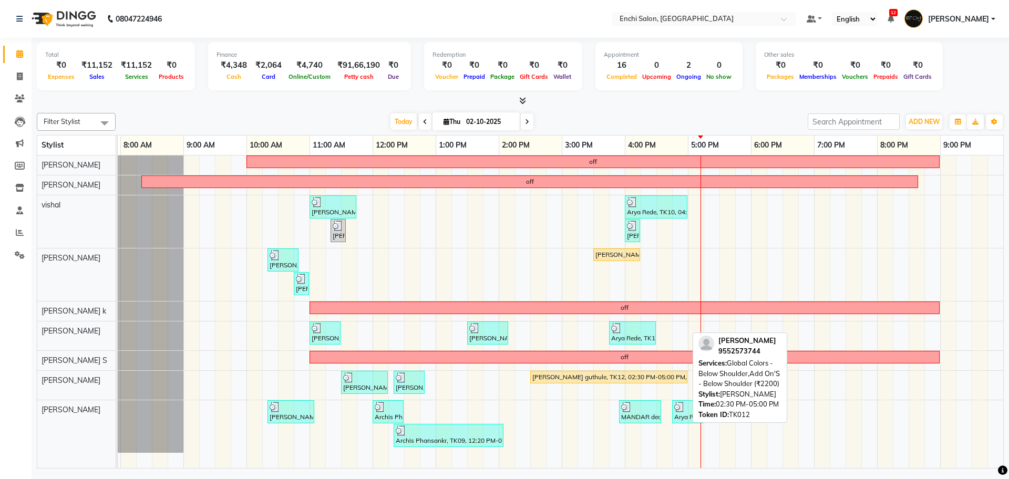
click at [640, 375] on div "[PERSON_NAME] guthule, TK12, 02:30 PM-05:00 PM, Global Colors - Below Shoulder,…" at bounding box center [608, 377] width 155 height 9
select select "1"
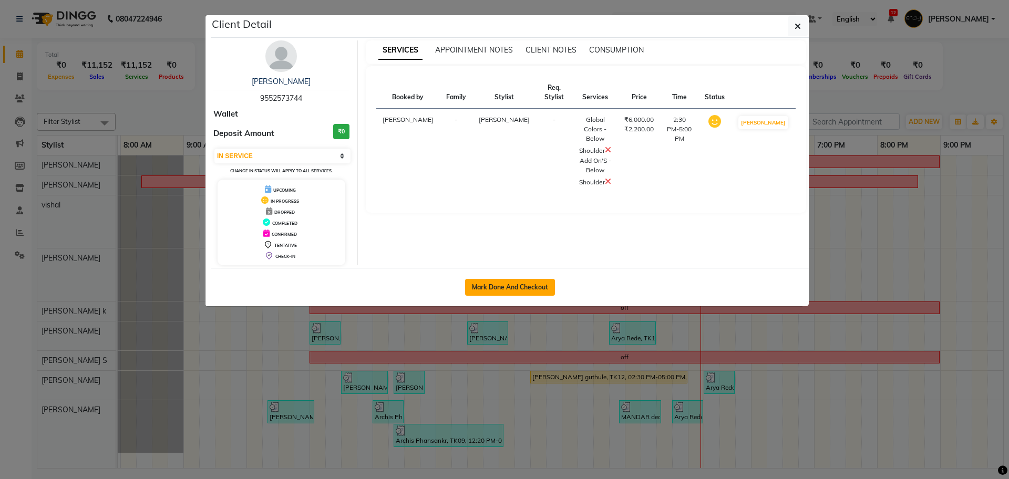
drag, startPoint x: 529, startPoint y: 288, endPoint x: 523, endPoint y: 289, distance: 5.9
click at [528, 286] on button "Mark Done And Checkout" at bounding box center [510, 287] width 90 height 17
select select "10"
select select "service"
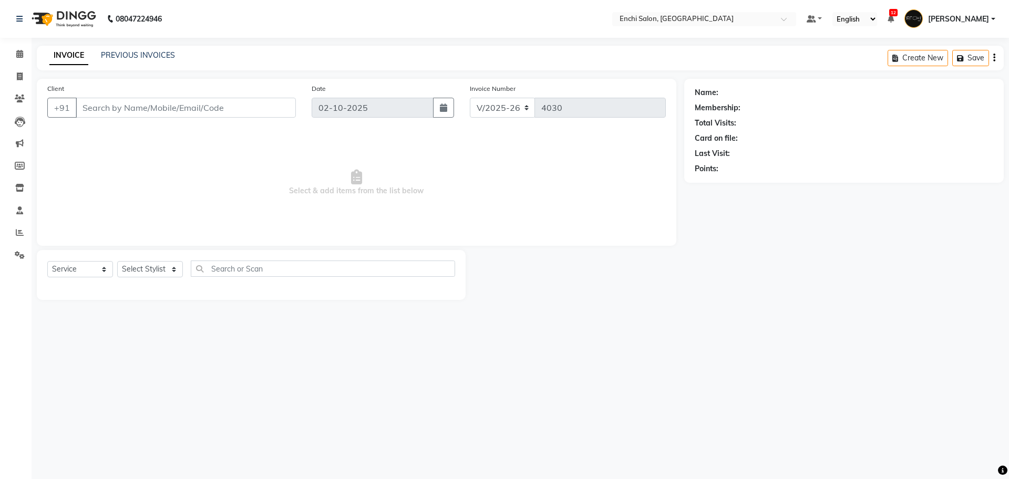
type input "9552573744"
select select "65814"
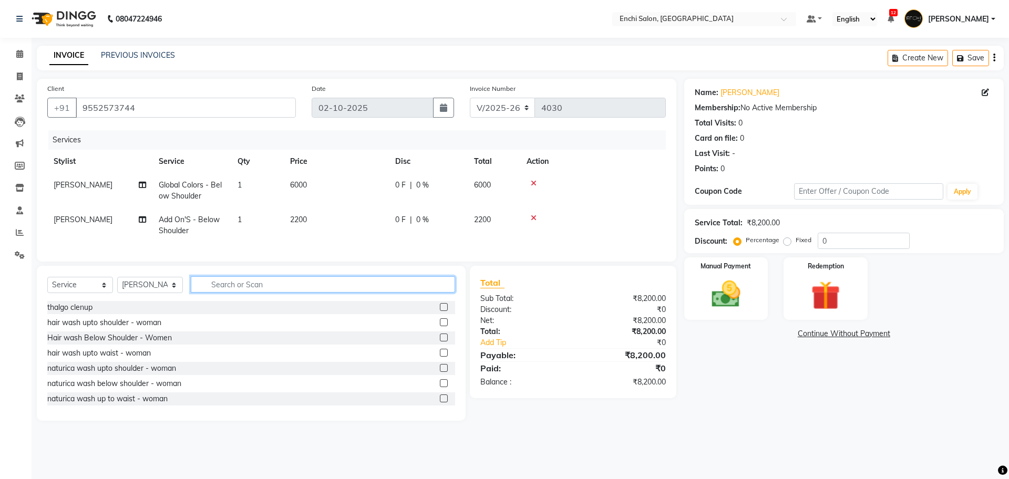
click at [230, 289] on input "text" at bounding box center [323, 284] width 264 height 16
type input "PRE"
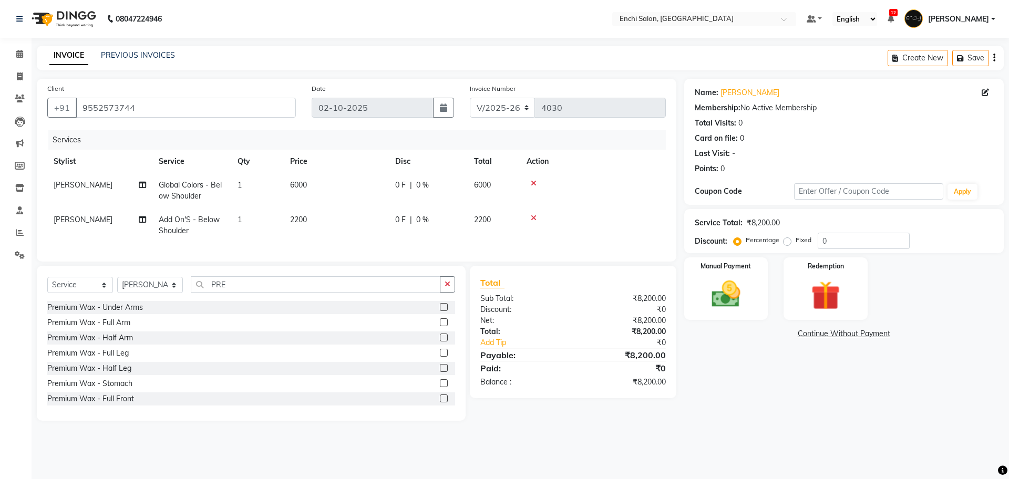
click at [440, 311] on label at bounding box center [444, 307] width 8 height 8
click at [440, 311] on input "checkbox" at bounding box center [443, 307] width 7 height 7
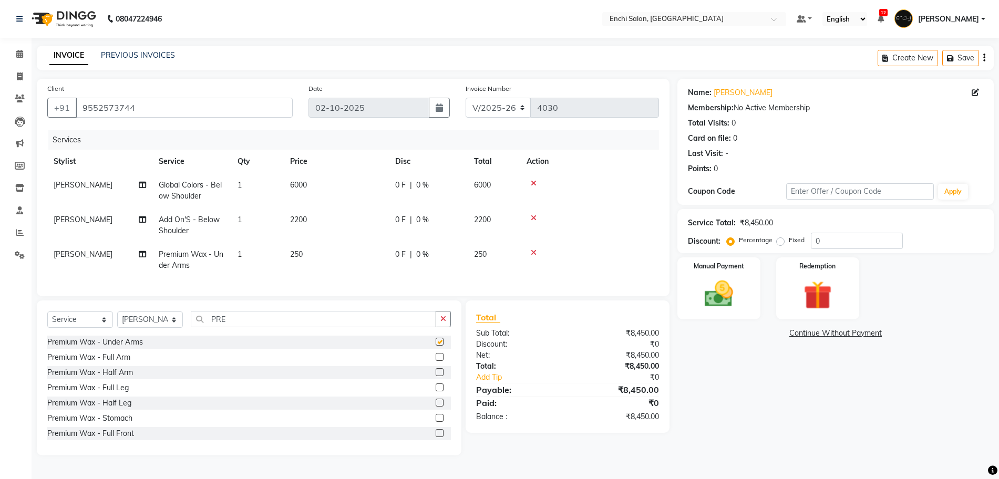
checkbox input "false"
click at [436, 361] on label at bounding box center [440, 357] width 8 height 8
click at [436, 361] on input "checkbox" at bounding box center [439, 357] width 7 height 7
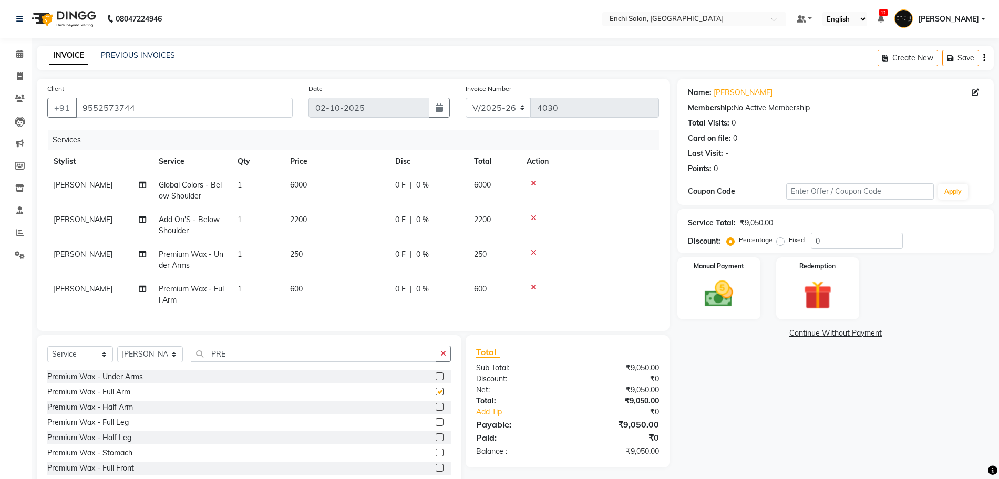
checkbox input "false"
drag, startPoint x: 431, startPoint y: 445, endPoint x: 426, endPoint y: 423, distance: 22.1
click at [431, 438] on div "Premium Wax - Under Arms Premium Wax - Full Arm Premium Wax - Half Arm Premium …" at bounding box center [249, 423] width 404 height 105
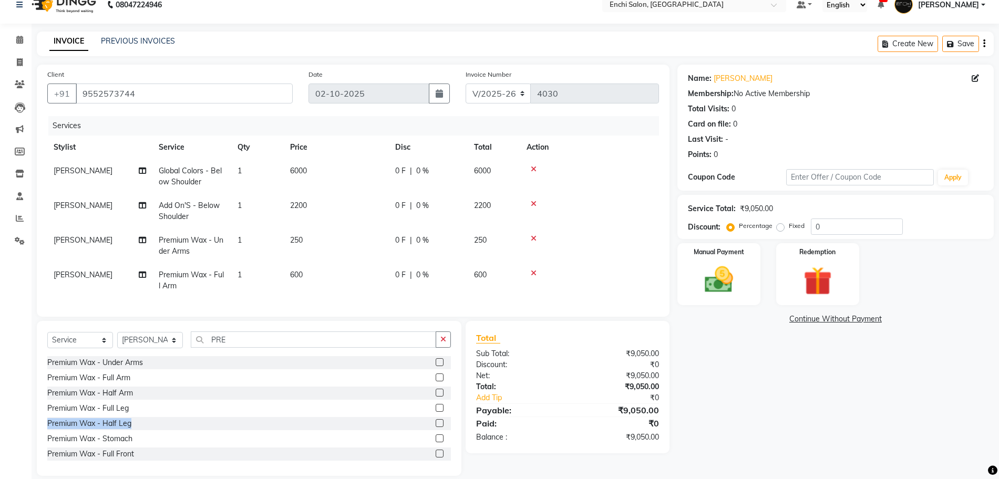
scroll to position [37, 0]
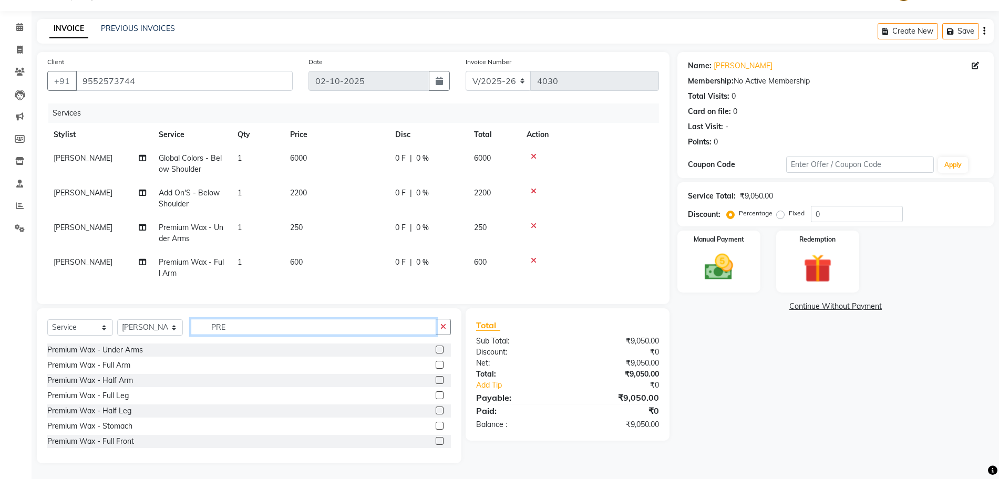
click at [274, 332] on input "PRE" at bounding box center [313, 327] width 245 height 16
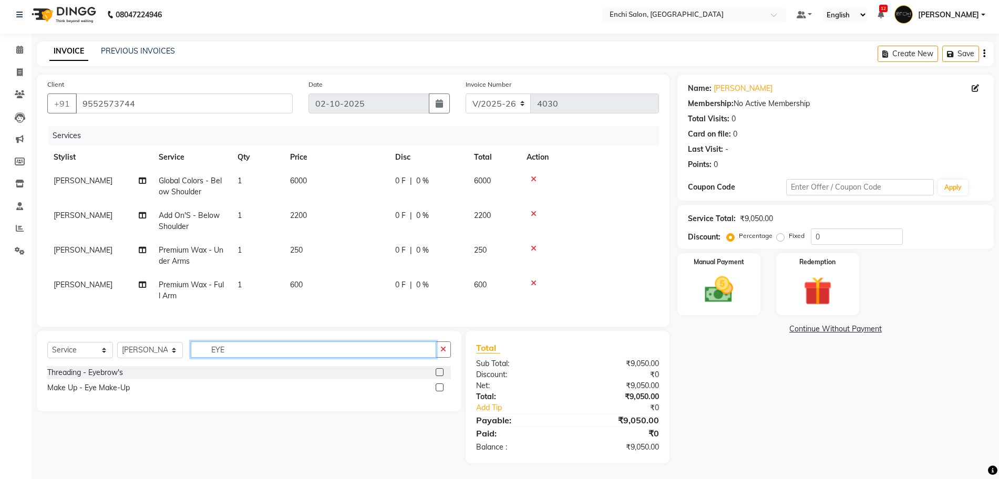
type input "EYE"
click at [434, 371] on div "Threading - Eyebrow's" at bounding box center [249, 372] width 404 height 13
click at [439, 371] on label at bounding box center [440, 372] width 8 height 8
click at [439, 371] on input "checkbox" at bounding box center [439, 373] width 7 height 7
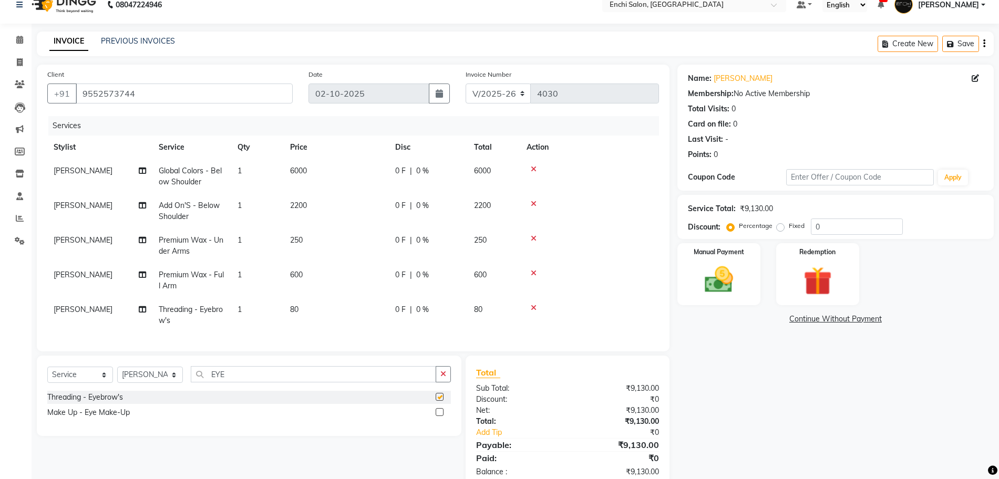
checkbox input "false"
click at [385, 370] on div "Select Service Product Membership Package Voucher Prepaid Gift Card Select Styl…" at bounding box center [249, 396] width 425 height 80
drag, startPoint x: 385, startPoint y: 370, endPoint x: 380, endPoint y: 381, distance: 12.2
click at [384, 373] on div "Select Service Product Membership Package Voucher Prepaid Gift Card Select Styl…" at bounding box center [249, 396] width 425 height 80
click at [380, 381] on input "EYE" at bounding box center [313, 374] width 245 height 16
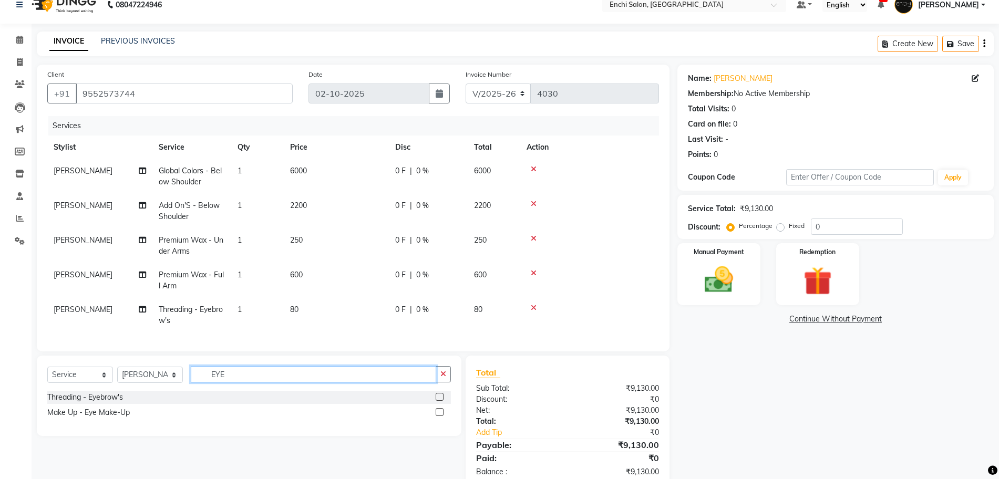
click at [247, 383] on input "EYE" at bounding box center [313, 374] width 245 height 16
type input "UPP"
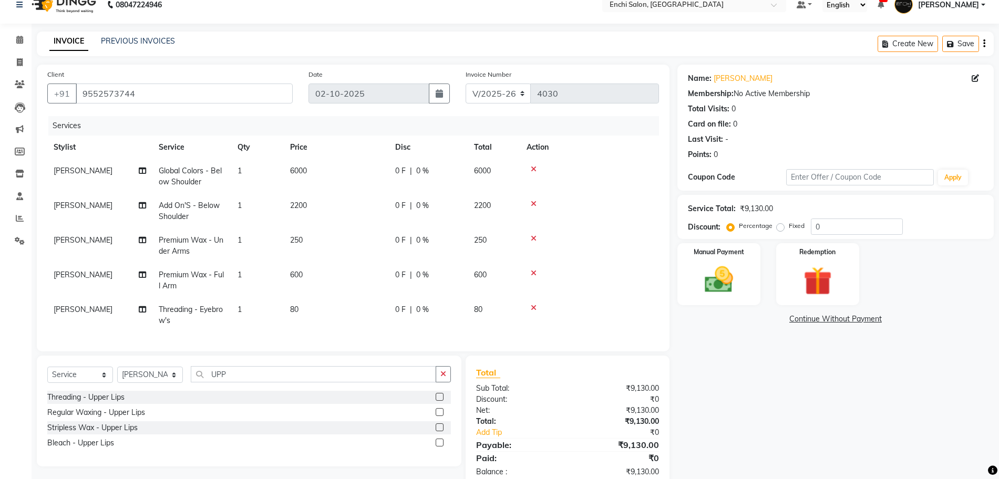
click at [439, 401] on label at bounding box center [440, 397] width 8 height 8
click at [439, 401] on input "checkbox" at bounding box center [439, 397] width 7 height 7
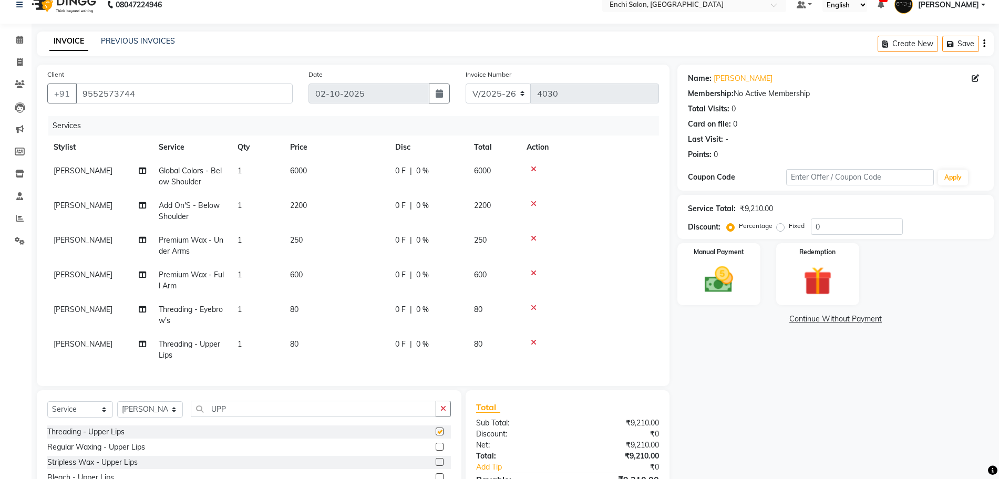
checkbox input "false"
click at [248, 414] on input "UPP" at bounding box center [313, 409] width 245 height 16
click at [247, 413] on input "UPP" at bounding box center [313, 409] width 245 height 16
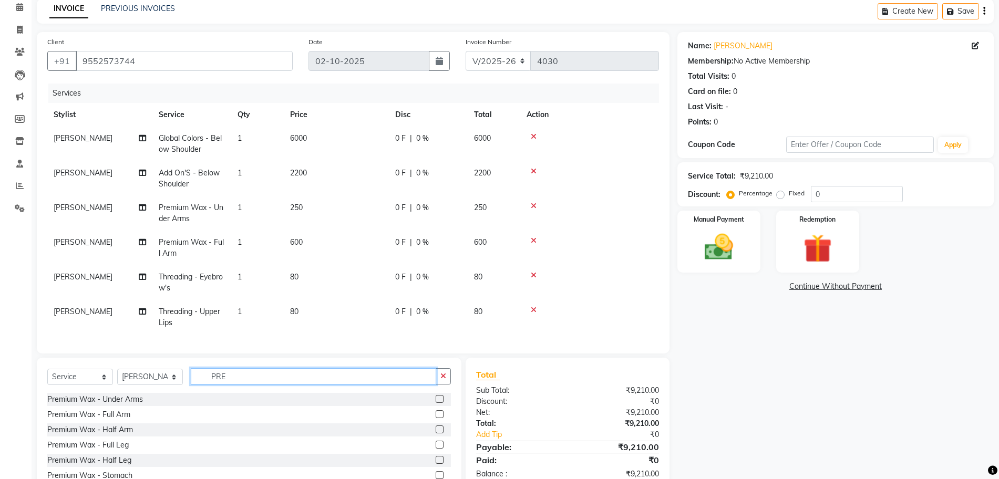
scroll to position [99, 0]
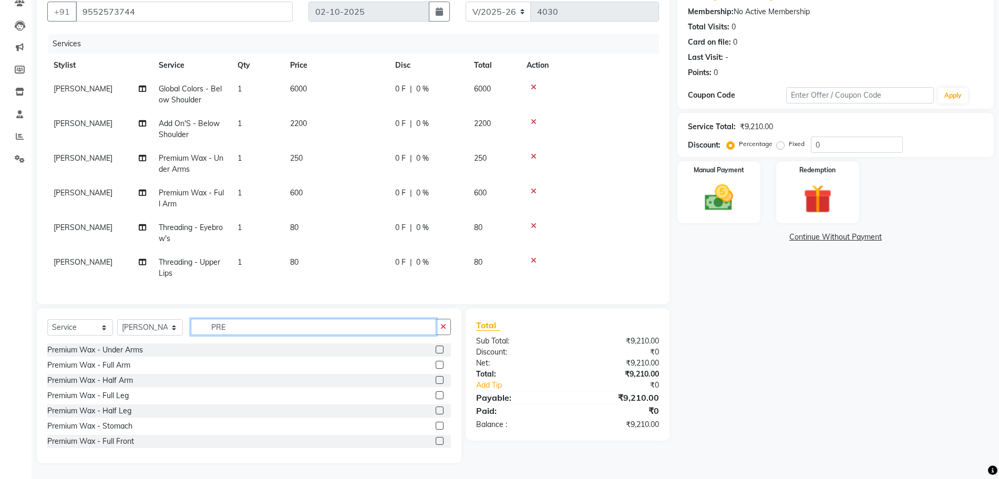
type input "PRE"
click at [436, 409] on label at bounding box center [440, 411] width 8 height 8
click at [436, 409] on input "checkbox" at bounding box center [439, 411] width 7 height 7
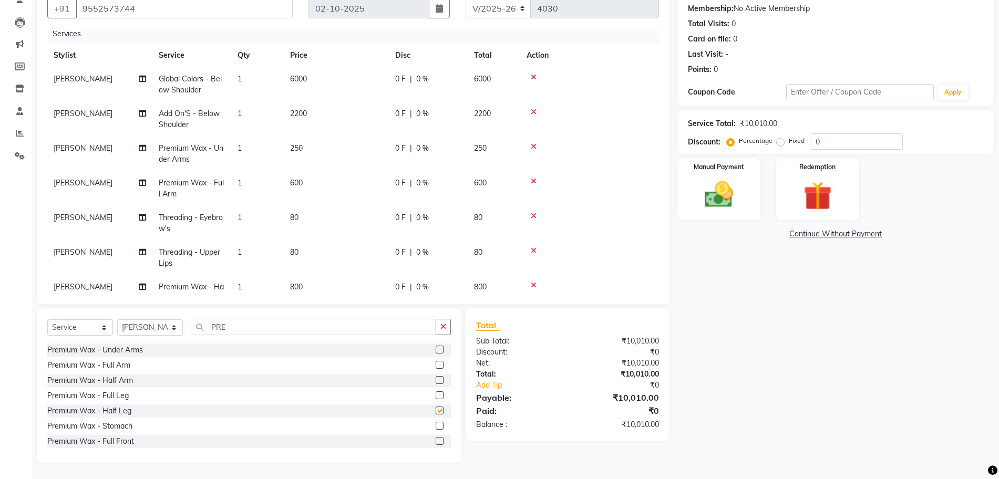
checkbox input "false"
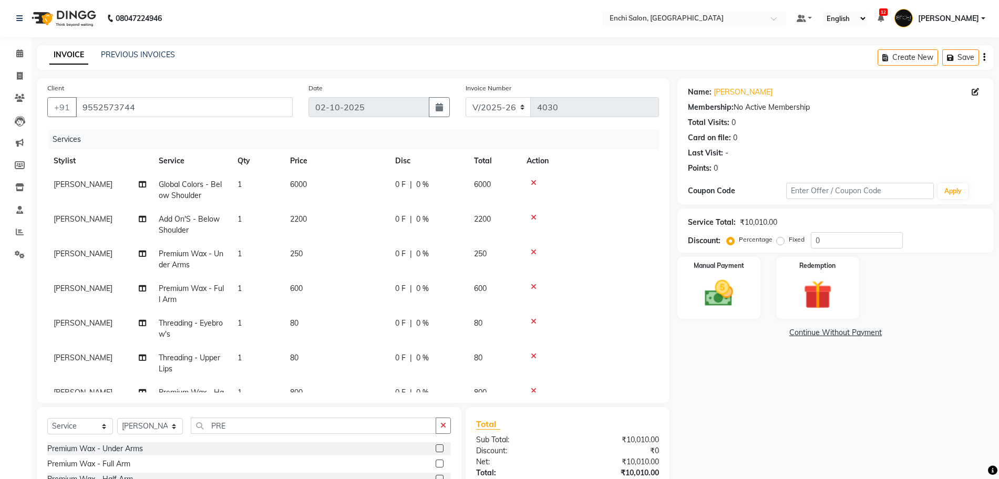
scroll to position [0, 0]
click at [420, 183] on span "0 %" at bounding box center [422, 185] width 13 height 11
select select "65814"
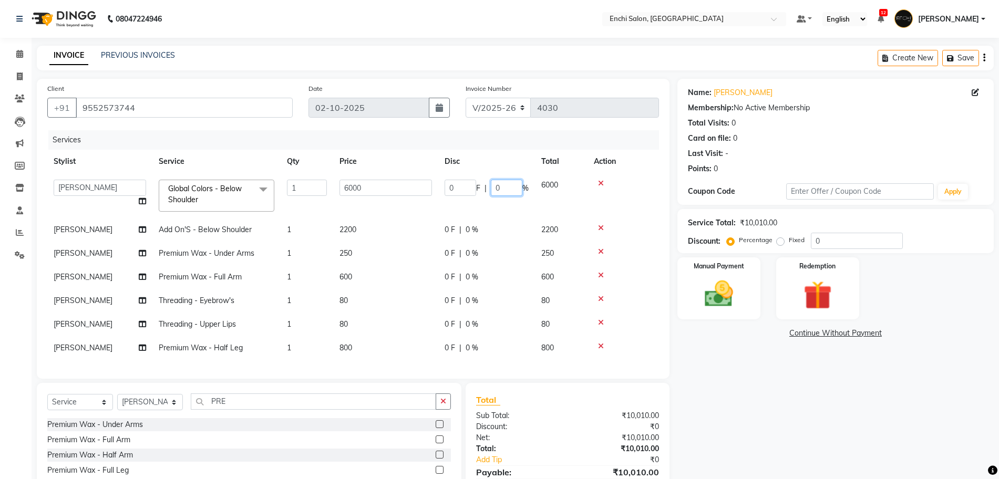
click at [510, 189] on input "0" at bounding box center [507, 188] width 32 height 16
type input "30"
click at [850, 427] on div "Name: Mitali Guthule Membership: No Active Membership Total Visits: 0 Card on f…" at bounding box center [840, 308] width 324 height 459
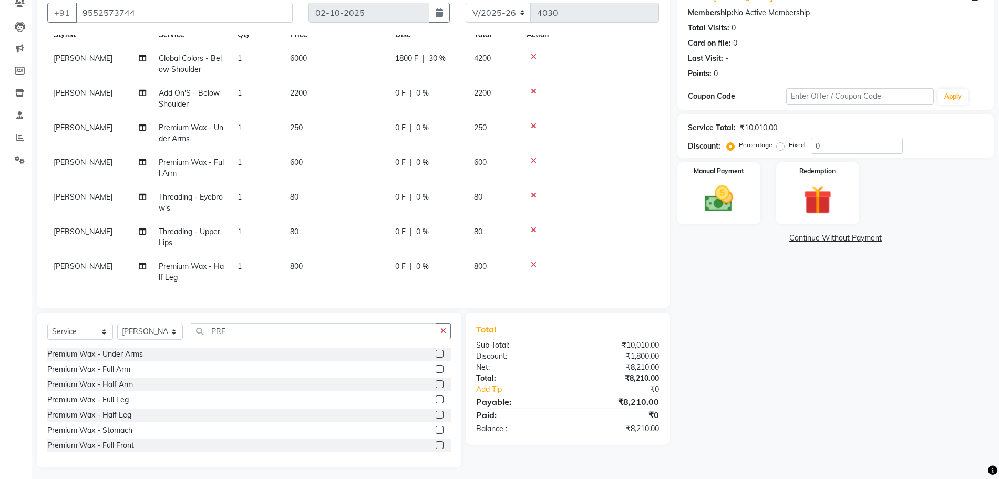
scroll to position [99, 0]
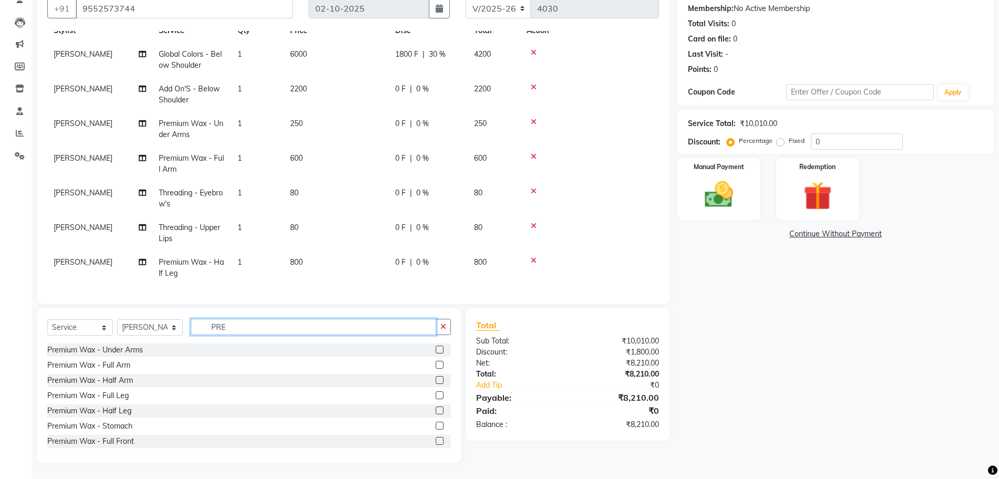
click at [241, 331] on input "PRE" at bounding box center [313, 327] width 245 height 16
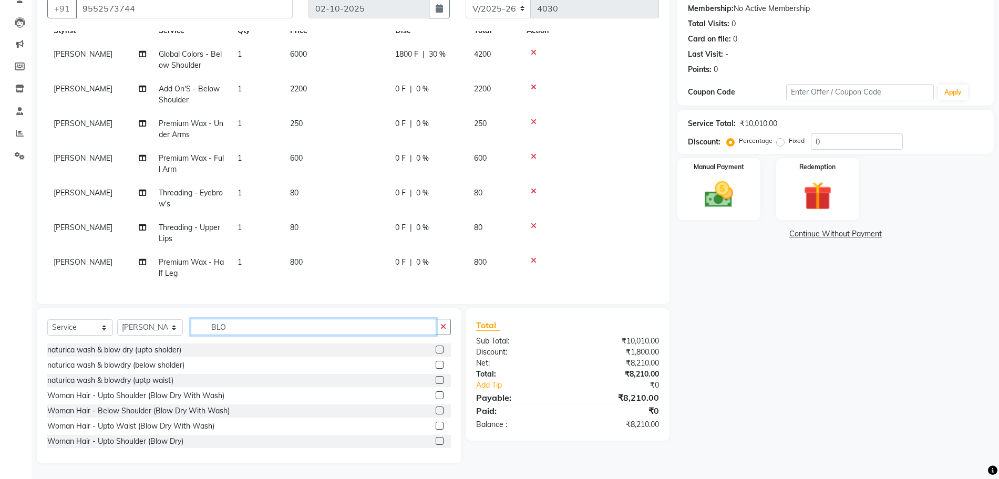
scroll to position [32, 0]
type input "BLO"
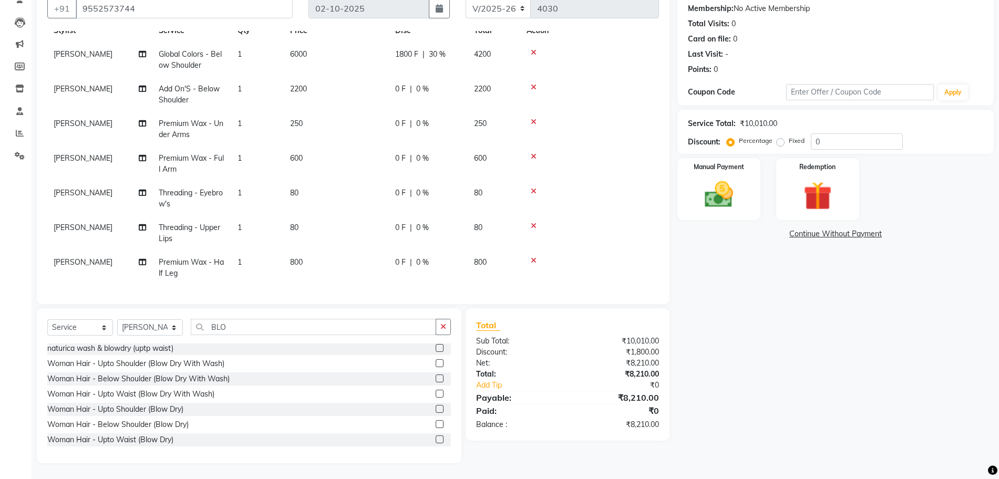
click at [436, 426] on label at bounding box center [440, 425] width 8 height 8
click at [436, 426] on input "checkbox" at bounding box center [439, 425] width 7 height 7
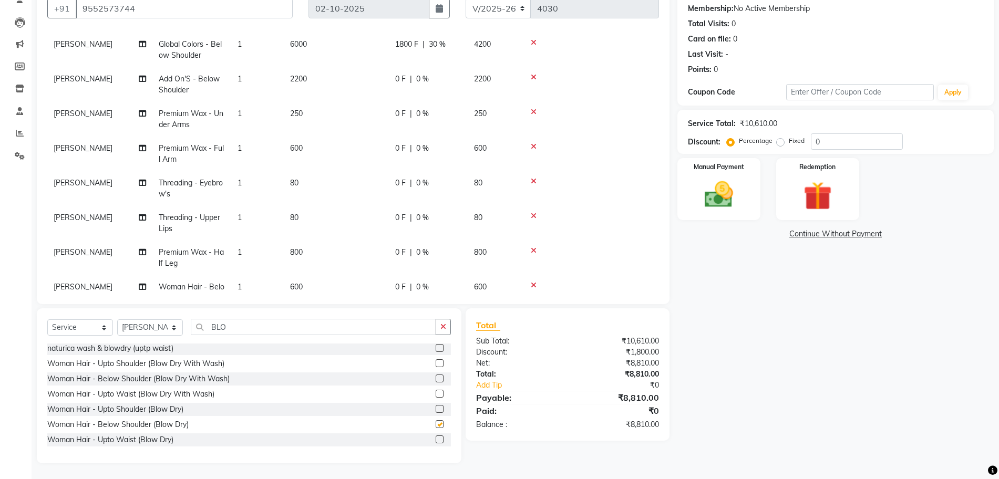
checkbox input "false"
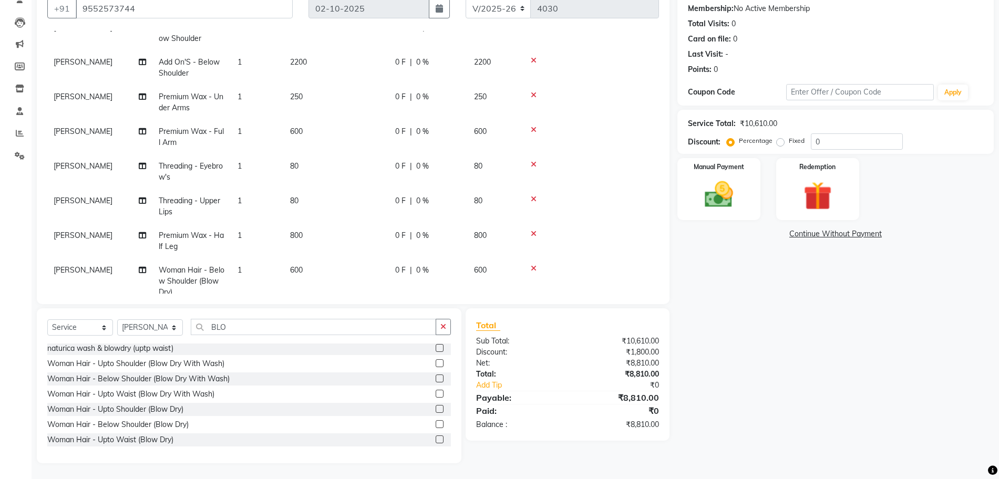
scroll to position [87, 0]
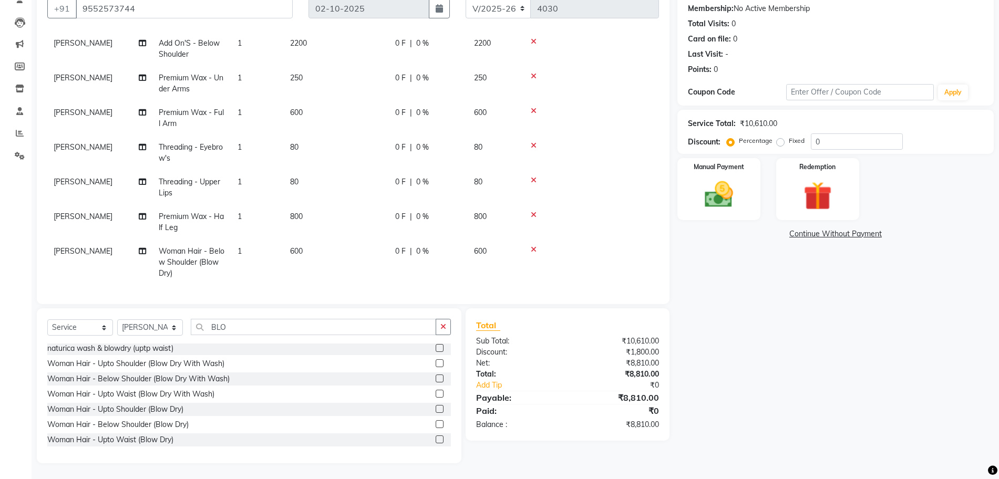
click at [535, 246] on icon at bounding box center [534, 249] width 6 height 7
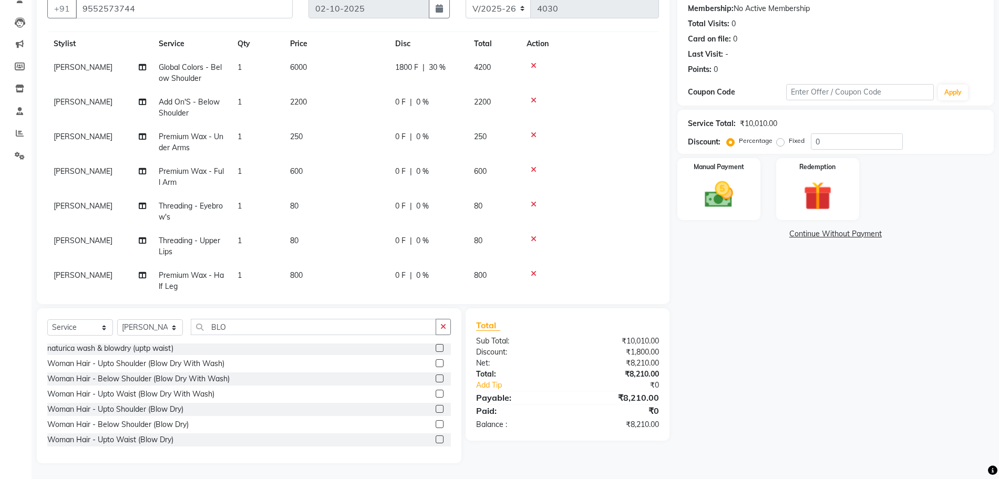
scroll to position [0, 0]
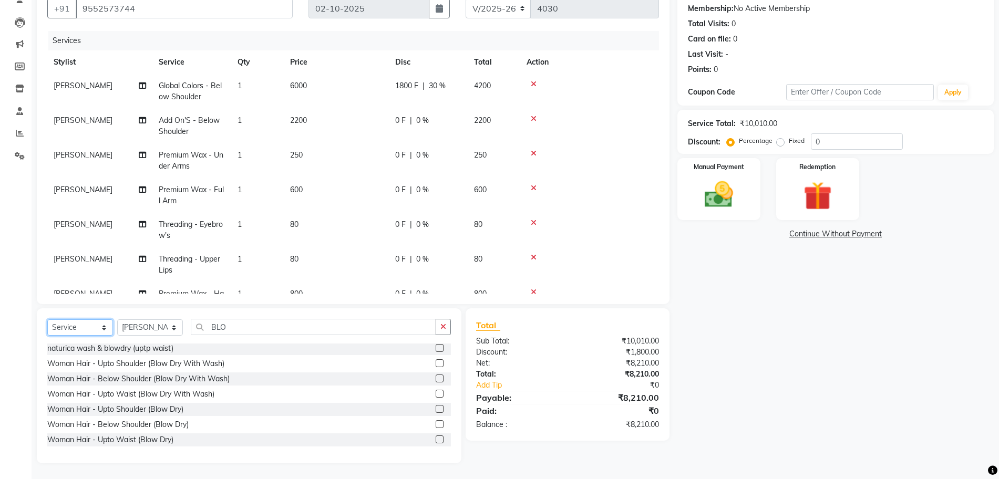
click at [67, 324] on select "Select Service Product Membership Package Voucher Prepaid Gift Card" at bounding box center [80, 328] width 66 height 16
select select "membership"
click at [47, 336] on select "Select Service Product Membership Package Voucher Prepaid Gift Card" at bounding box center [80, 328] width 66 height 16
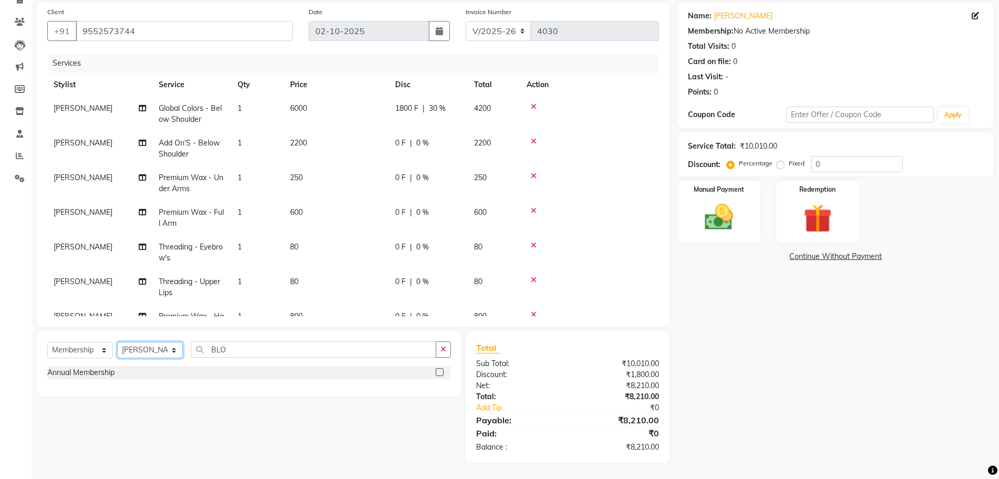
click at [157, 353] on select "Select Stylist Akshay [PERSON_NAME] k Arjun shinde Enchi salon jagdevi [PERSON_…" at bounding box center [150, 350] width 66 height 16
select select "65668"
click at [117, 342] on select "Select Stylist Akshay [PERSON_NAME] k Arjun shinde Enchi salon jagdevi [PERSON_…" at bounding box center [150, 350] width 66 height 16
click at [436, 372] on label at bounding box center [440, 372] width 8 height 8
click at [436, 372] on input "checkbox" at bounding box center [439, 373] width 7 height 7
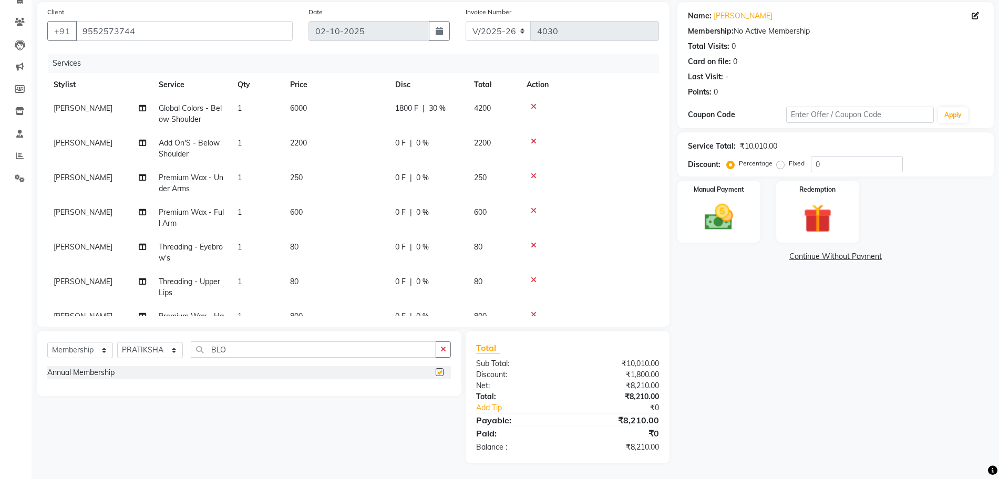
select select "select"
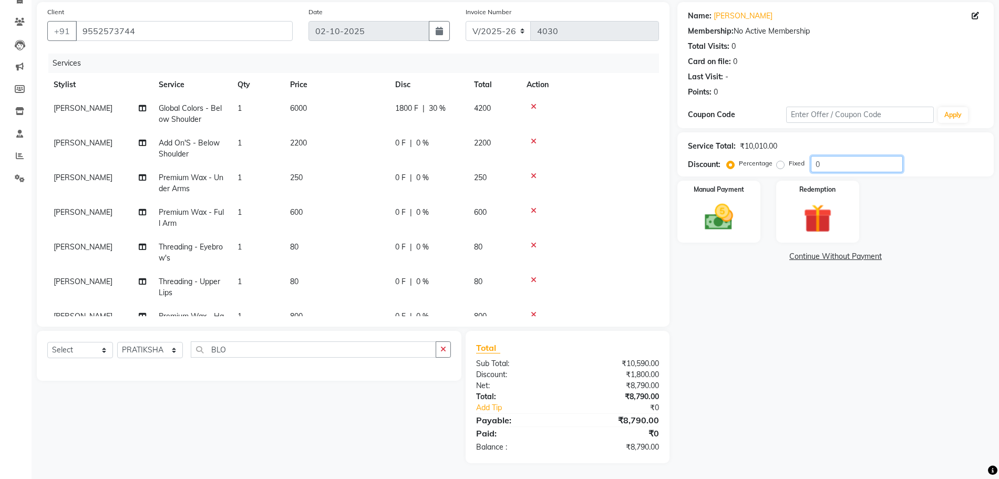
click at [826, 170] on input "0" at bounding box center [857, 164] width 92 height 16
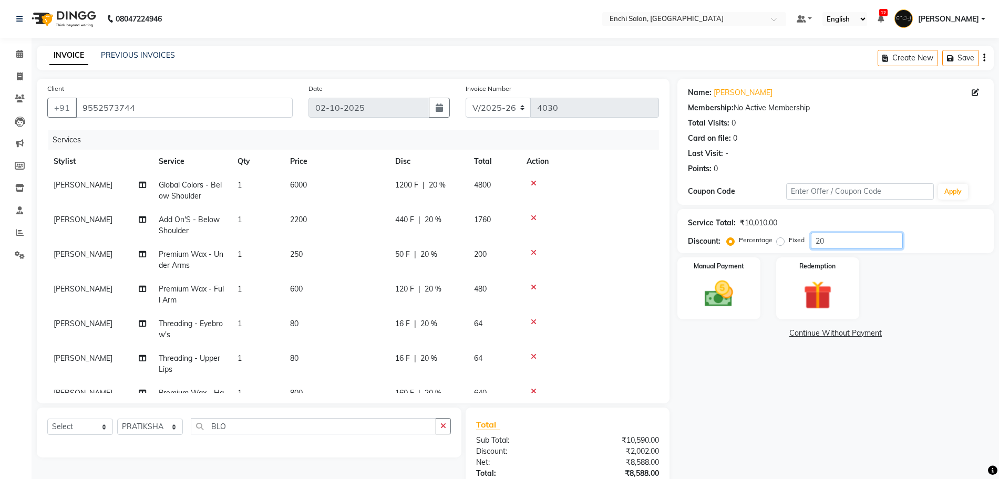
type input "20"
click at [436, 182] on span "20 %" at bounding box center [437, 185] width 17 height 11
select select "65814"
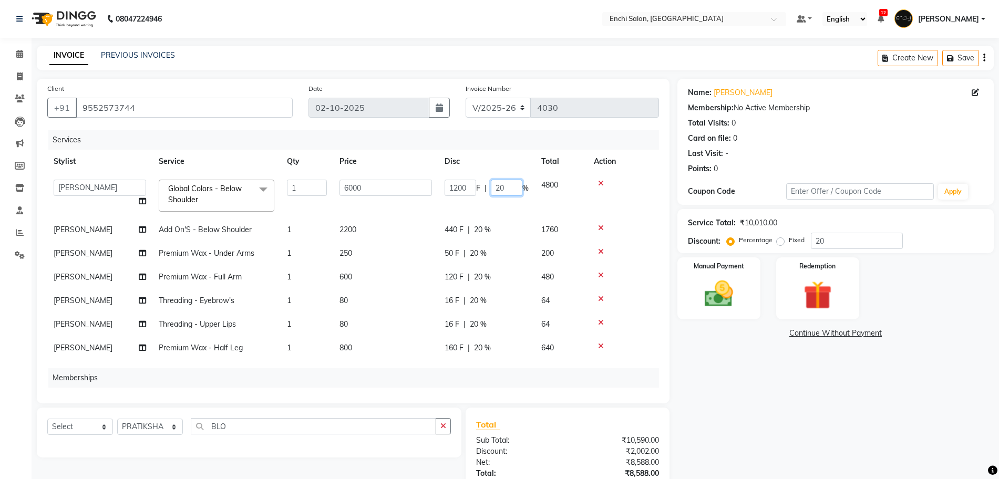
click at [499, 183] on input "20" at bounding box center [507, 188] width 32 height 16
type input "30"
click at [712, 383] on div "Name: Mitali Guthule Membership: No Active Membership Total Visits: 0 Card on f…" at bounding box center [840, 310] width 324 height 462
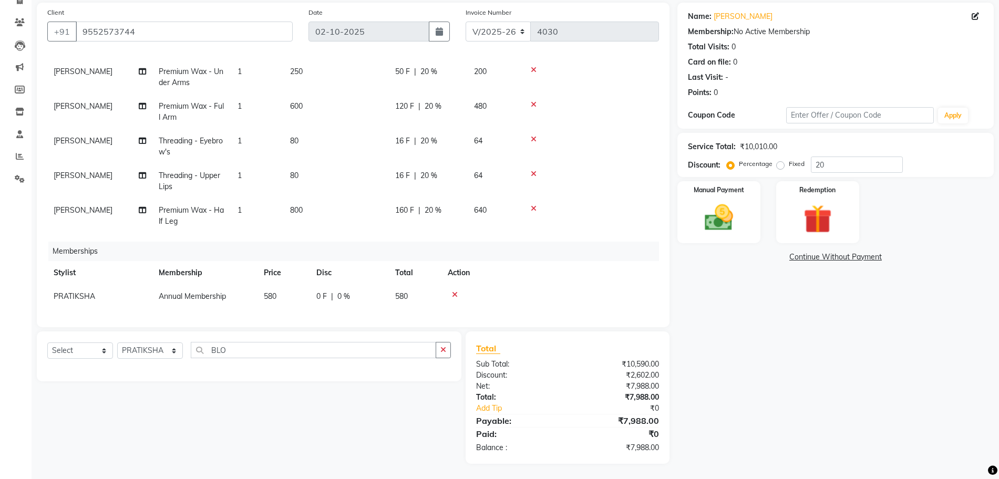
scroll to position [77, 0]
click at [69, 354] on select "Select Service Product Package Voucher Prepaid Gift Card" at bounding box center [80, 350] width 66 height 16
select select "product"
click at [47, 342] on select "Select Service Product Package Voucher Prepaid Gift Card" at bounding box center [80, 350] width 66 height 16
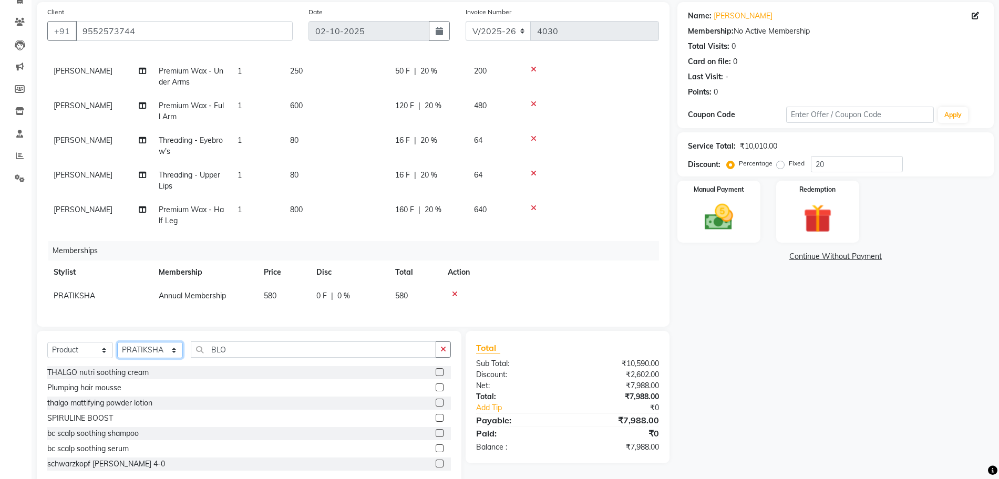
click at [153, 349] on select "Select Stylist Akshay Apurva k Arjun shinde Enchi salon jagdevi dudhni Kawaljit…" at bounding box center [150, 350] width 66 height 16
select select "65814"
click at [117, 342] on select "Select Stylist Akshay Apurva k Arjun shinde Enchi salon jagdevi dudhni Kawaljit…" at bounding box center [150, 350] width 66 height 16
click at [229, 349] on input "BLO" at bounding box center [313, 350] width 245 height 16
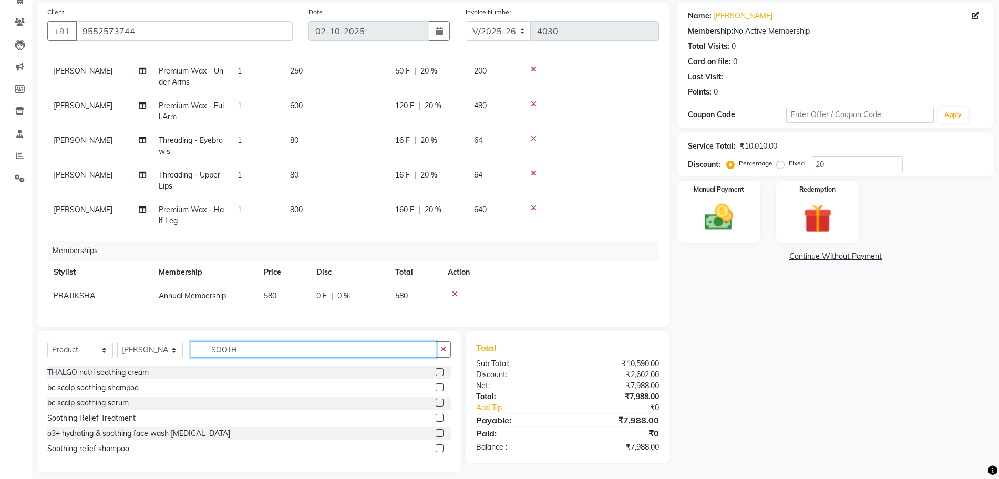
type input "SOOTH"
click at [440, 445] on label at bounding box center [440, 449] width 8 height 8
click at [440, 446] on input "checkbox" at bounding box center [439, 449] width 7 height 7
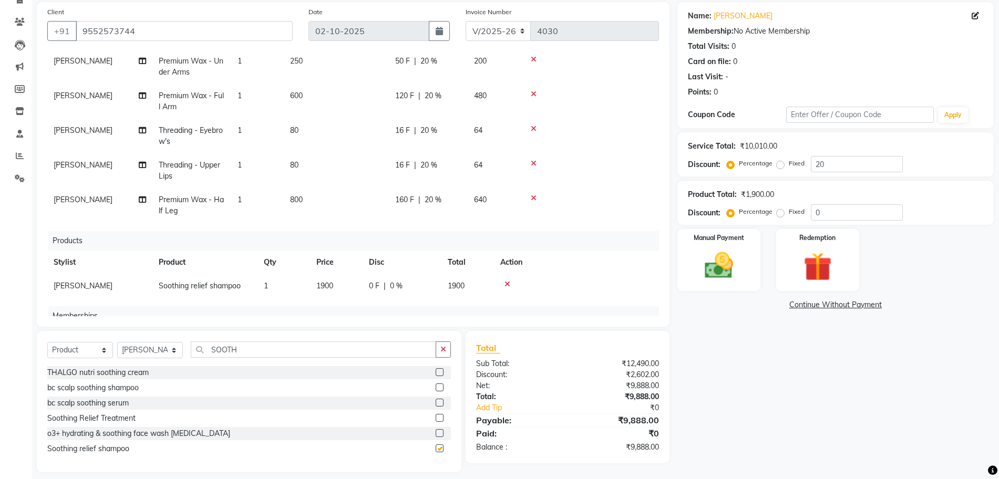
checkbox input "false"
click at [249, 342] on input "SOOTH" at bounding box center [313, 350] width 245 height 16
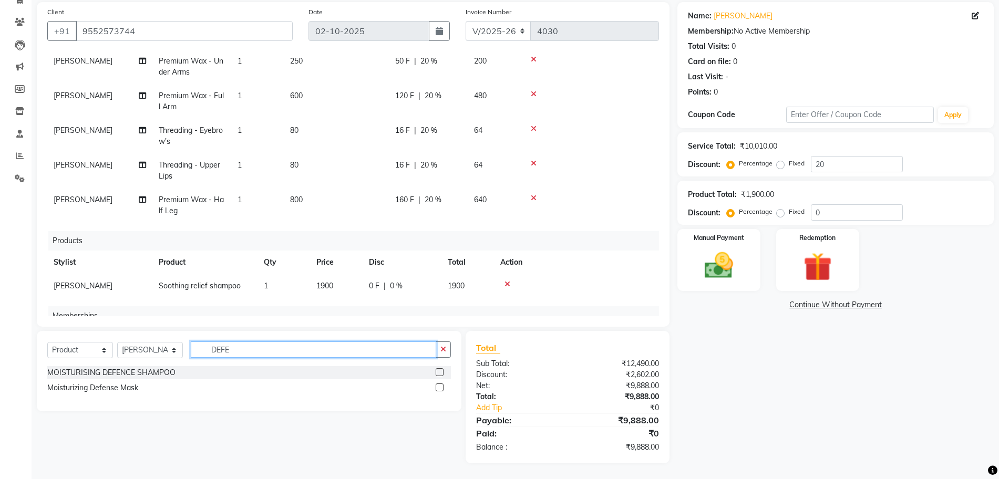
type input "DEFE"
click at [437, 387] on label at bounding box center [440, 388] width 8 height 8
click at [437, 387] on input "checkbox" at bounding box center [439, 388] width 7 height 7
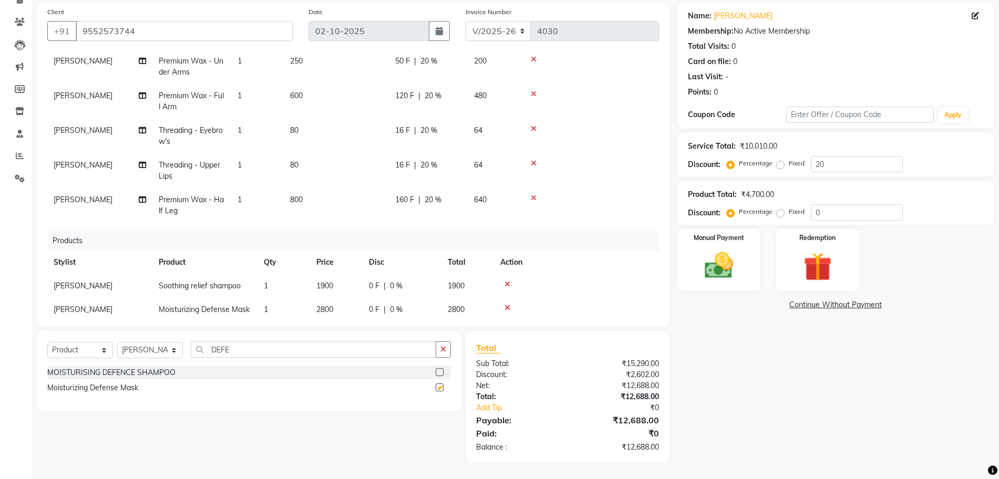
checkbox input "false"
click at [709, 263] on img at bounding box center [719, 266] width 48 height 34
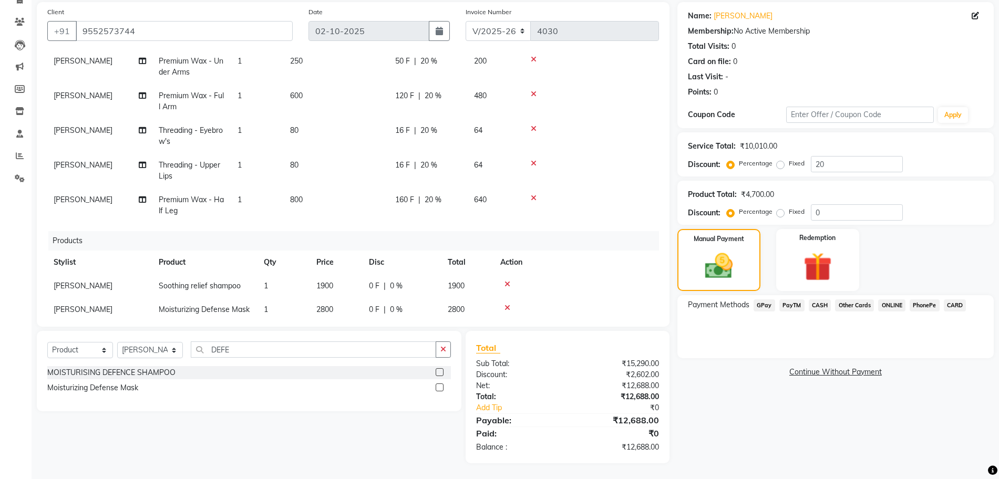
click at [764, 305] on span "GPay" at bounding box center [765, 306] width 22 height 12
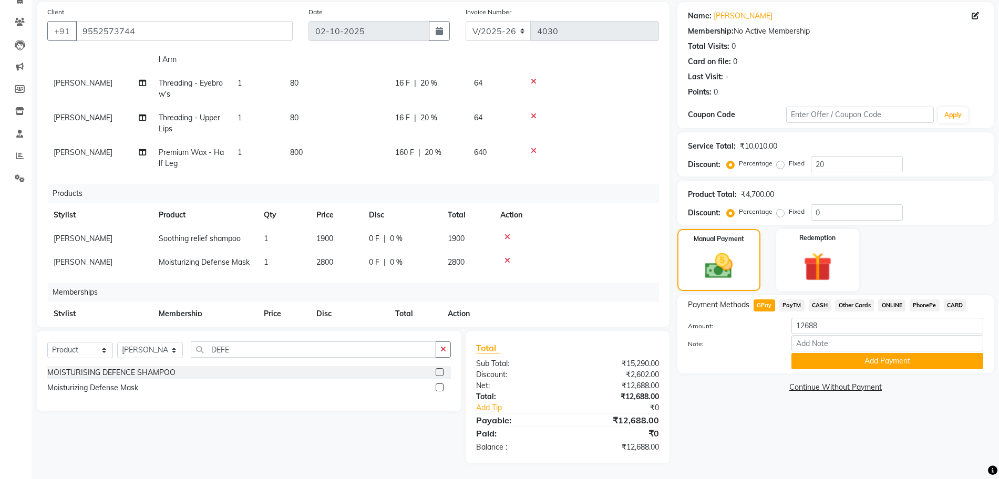
scroll to position [216, 0]
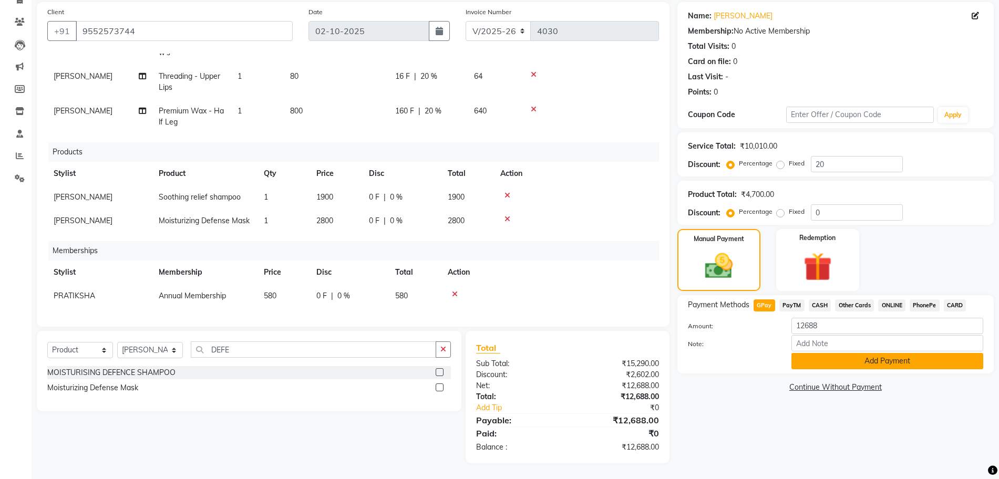
click at [904, 362] on button "Add Payment" at bounding box center [888, 361] width 192 height 16
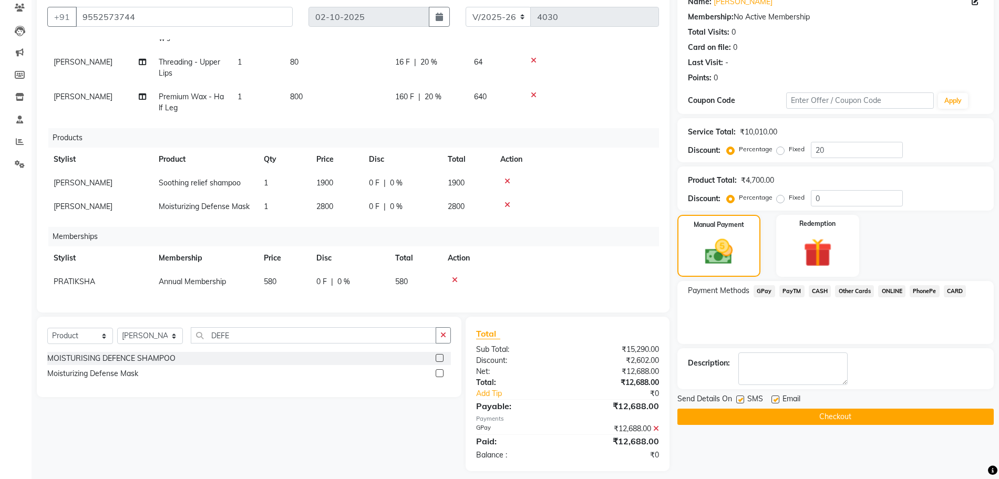
scroll to position [99, 0]
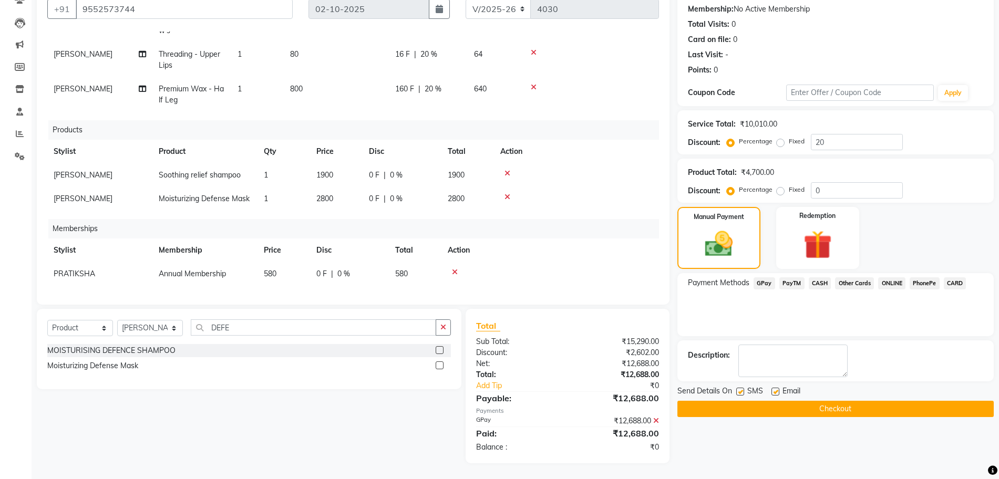
click at [883, 406] on button "Checkout" at bounding box center [836, 409] width 316 height 16
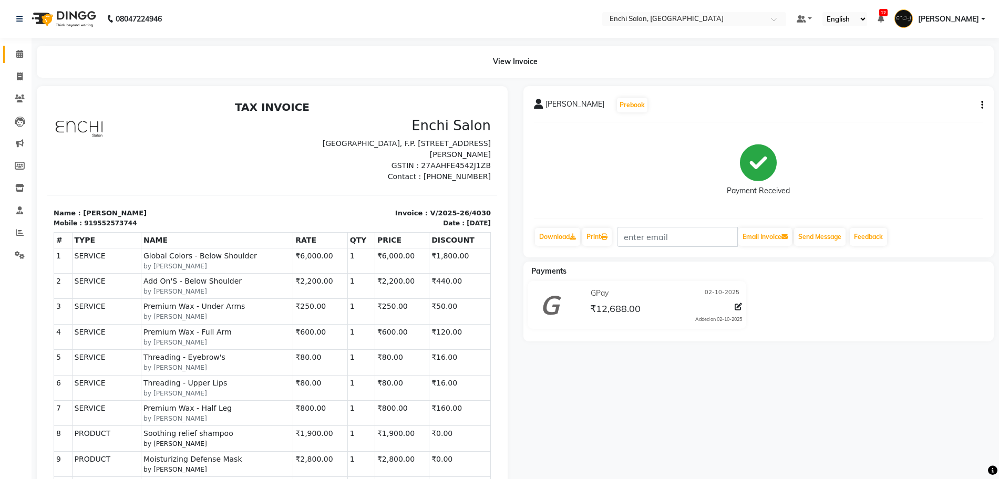
click at [19, 47] on link "Calendar" at bounding box center [15, 54] width 25 height 17
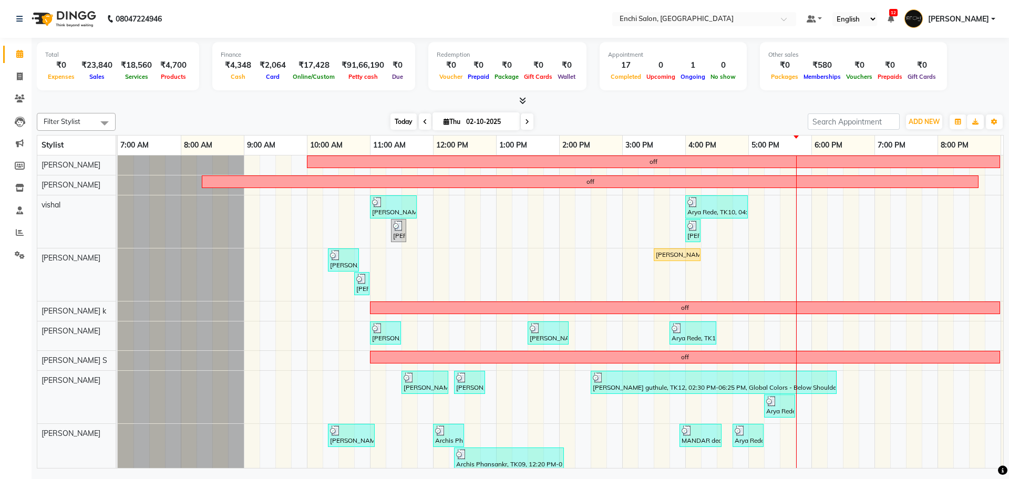
click at [407, 117] on span "Today" at bounding box center [404, 122] width 26 height 16
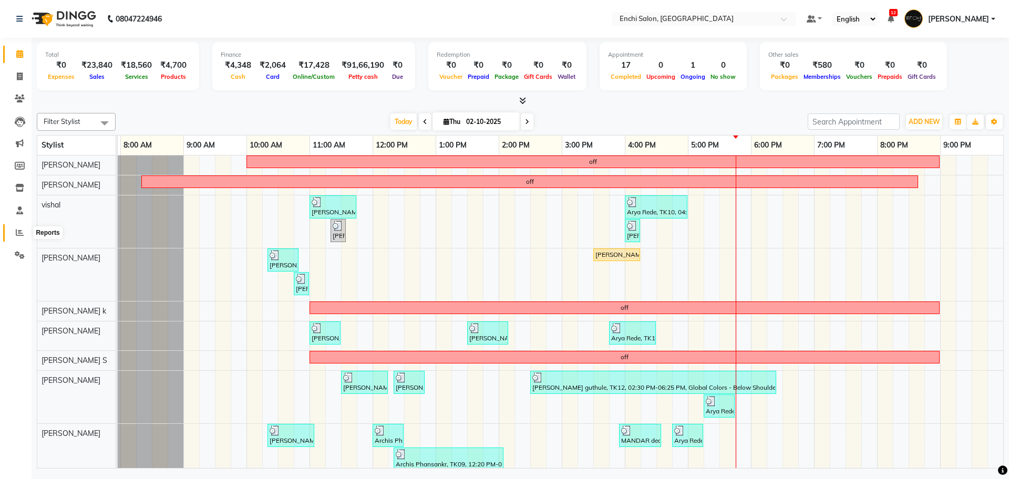
click at [17, 227] on span at bounding box center [20, 233] width 18 height 12
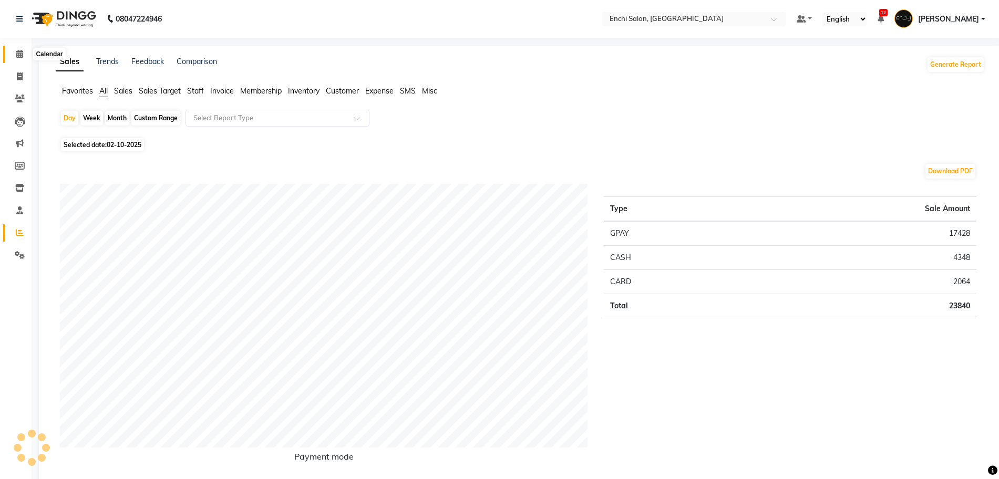
click at [16, 51] on icon at bounding box center [19, 54] width 7 height 8
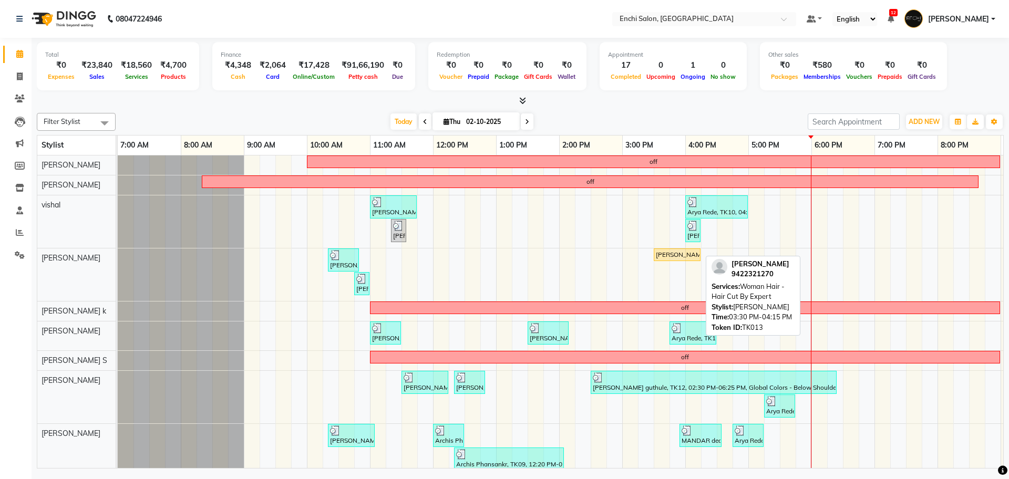
click at [678, 254] on div "[PERSON_NAME], TK13, 03:30 PM-04:15 PM, Woman Hair - Hair Cut By Expert" at bounding box center [677, 254] width 45 height 9
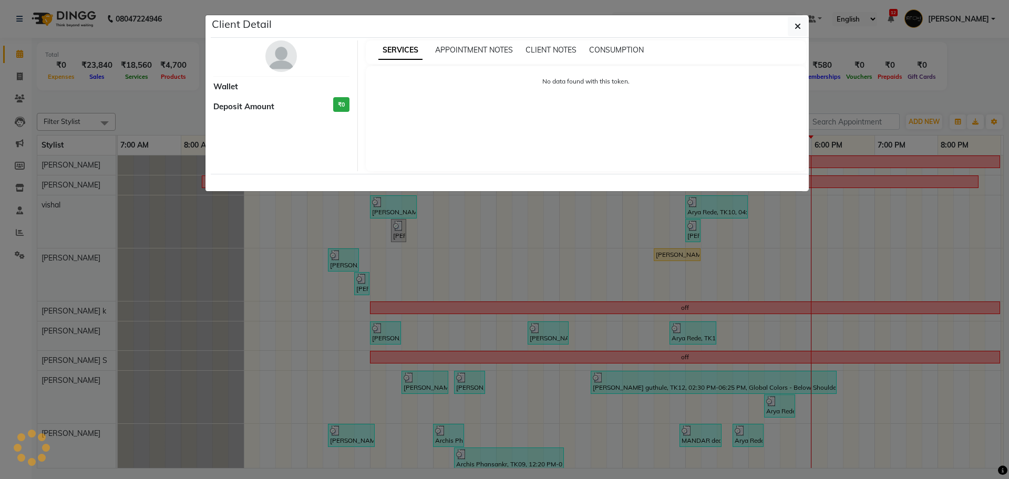
select select "1"
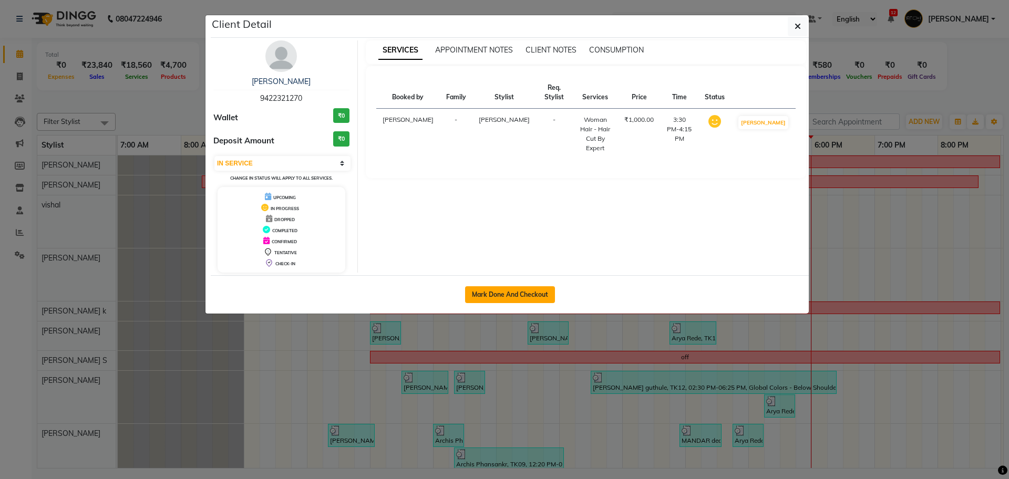
click at [529, 300] on button "Mark Done And Checkout" at bounding box center [510, 294] width 90 height 17
select select "service"
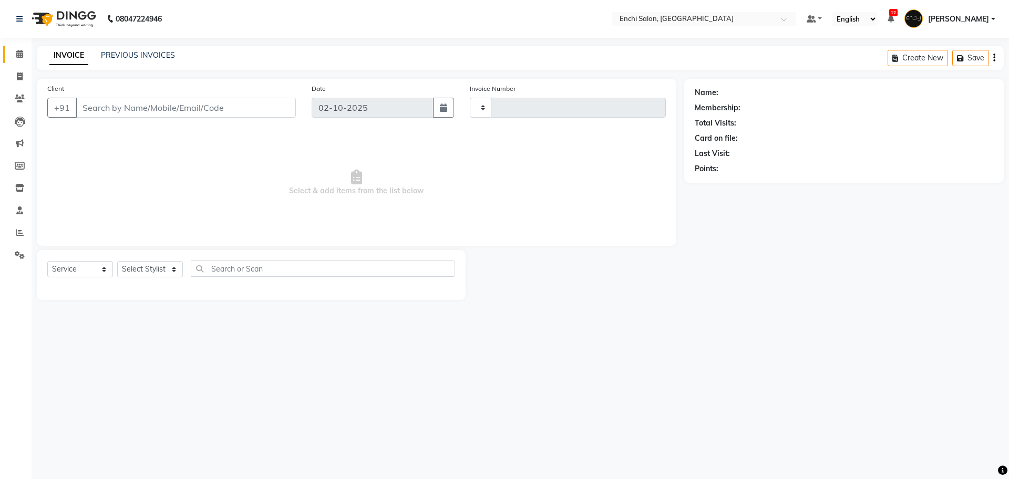
type input "4031"
select select "10"
type input "9422321270"
select select "595"
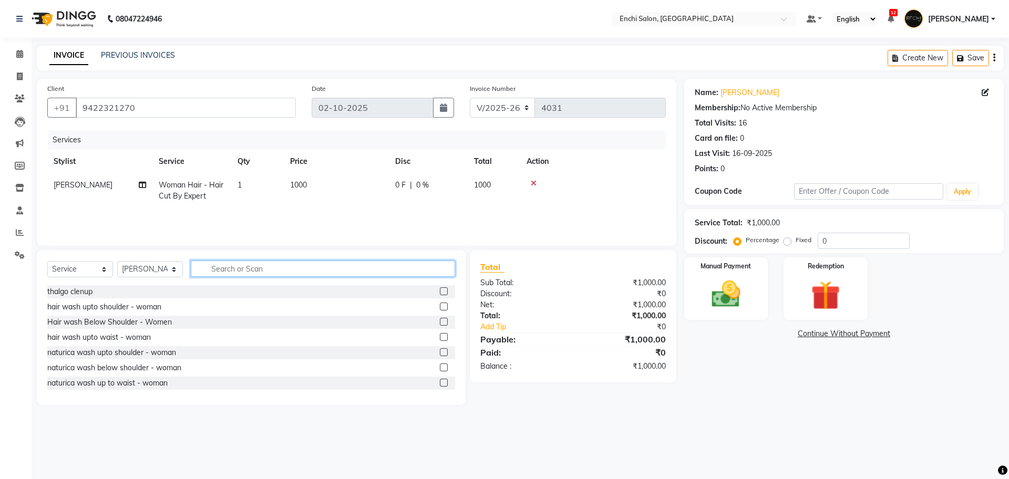
click at [259, 268] on input "text" at bounding box center [323, 269] width 264 height 16
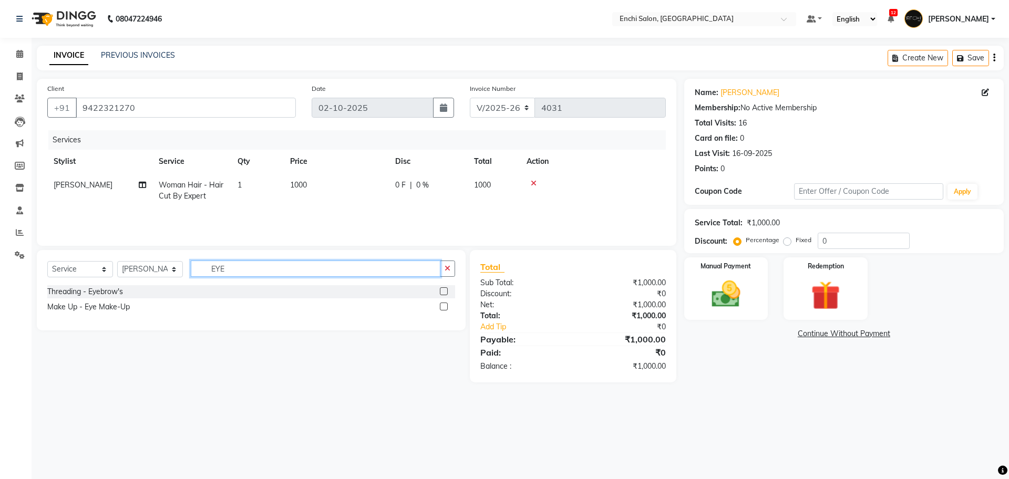
type input "EYE"
click at [445, 292] on label at bounding box center [444, 292] width 8 height 8
click at [445, 292] on input "checkbox" at bounding box center [443, 292] width 7 height 7
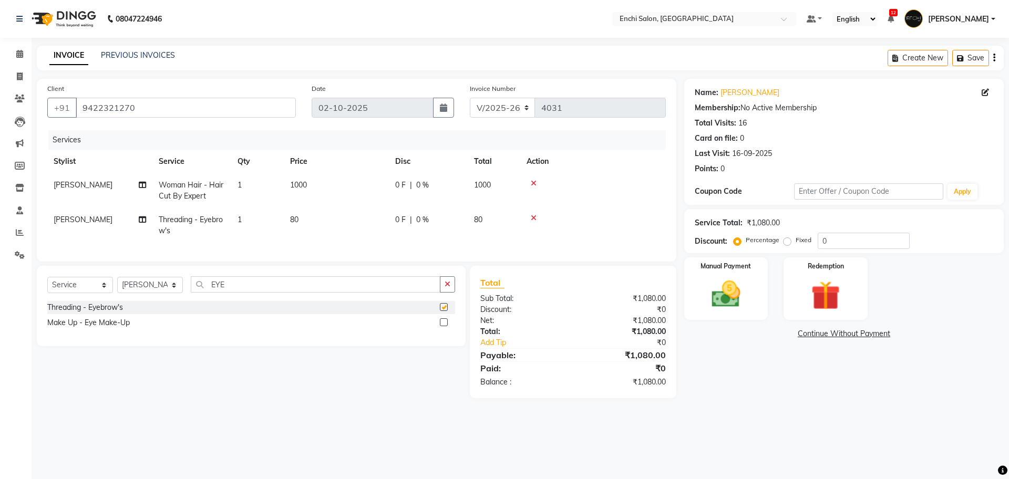
checkbox input "false"
click at [295, 293] on input "EYE" at bounding box center [316, 284] width 250 height 16
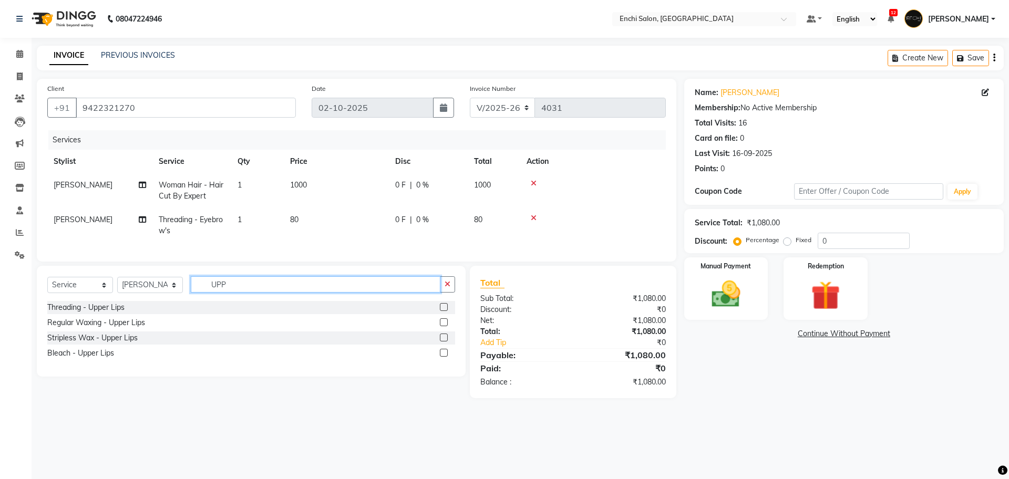
type input "UPP"
click at [443, 311] on label at bounding box center [444, 307] width 8 height 8
click at [443, 311] on input "checkbox" at bounding box center [443, 307] width 7 height 7
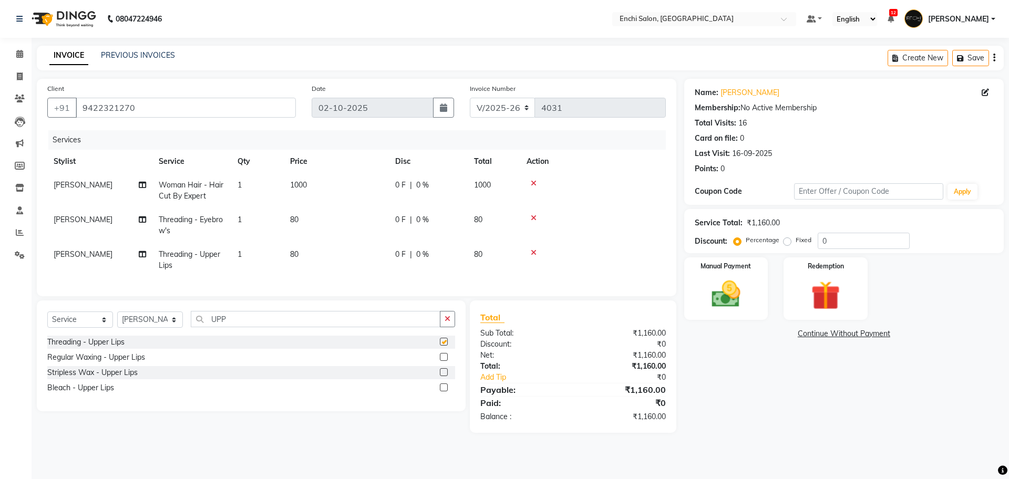
checkbox input "false"
click at [263, 319] on div "Select Service Product Membership Package Voucher Prepaid Gift Card Select Styl…" at bounding box center [251, 356] width 429 height 111
click at [79, 224] on td "[PERSON_NAME]" at bounding box center [99, 225] width 105 height 35
select select "595"
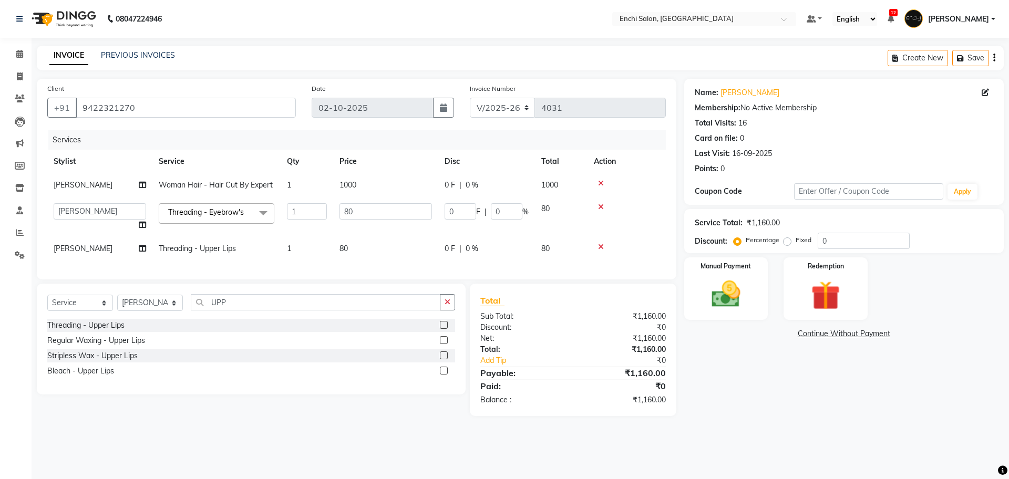
click at [79, 221] on td "Akshay Apurva k Arjun shinde Enchi salon jagdevi dudhni Kawaljit G mahee ghule …" at bounding box center [99, 217] width 105 height 40
click at [79, 217] on select "Akshay Apurva k Arjun shinde Enchi salon jagdevi dudhni Kawaljit G mahee ghule …" at bounding box center [100, 211] width 93 height 16
select select "65814"
click at [66, 249] on span "[PERSON_NAME]" at bounding box center [83, 248] width 59 height 9
select select "595"
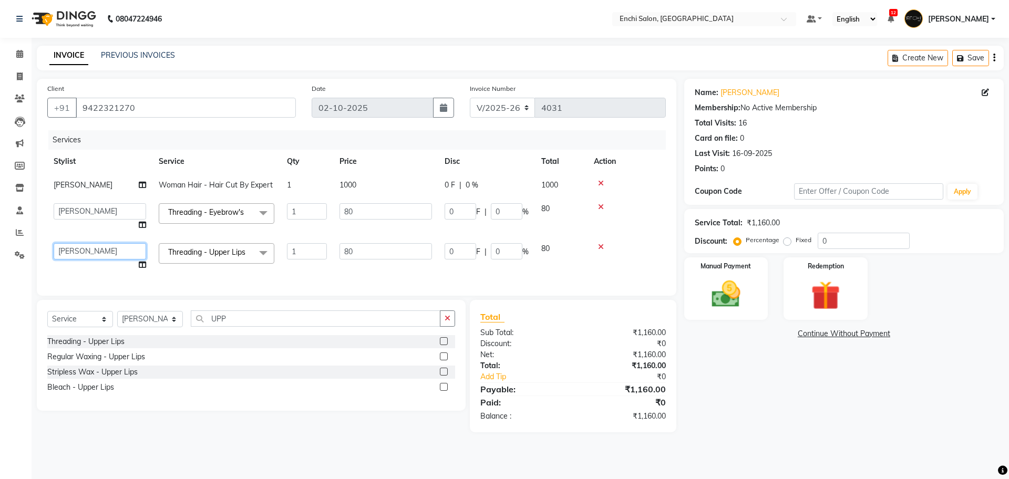
click at [66, 249] on select "Akshay Apurva k Arjun shinde Enchi salon jagdevi dudhni Kawaljit G mahee ghule …" at bounding box center [100, 251] width 93 height 16
select select "65814"
click at [233, 327] on input "UPP" at bounding box center [316, 319] width 250 height 16
click at [232, 327] on input "UPP" at bounding box center [316, 319] width 250 height 16
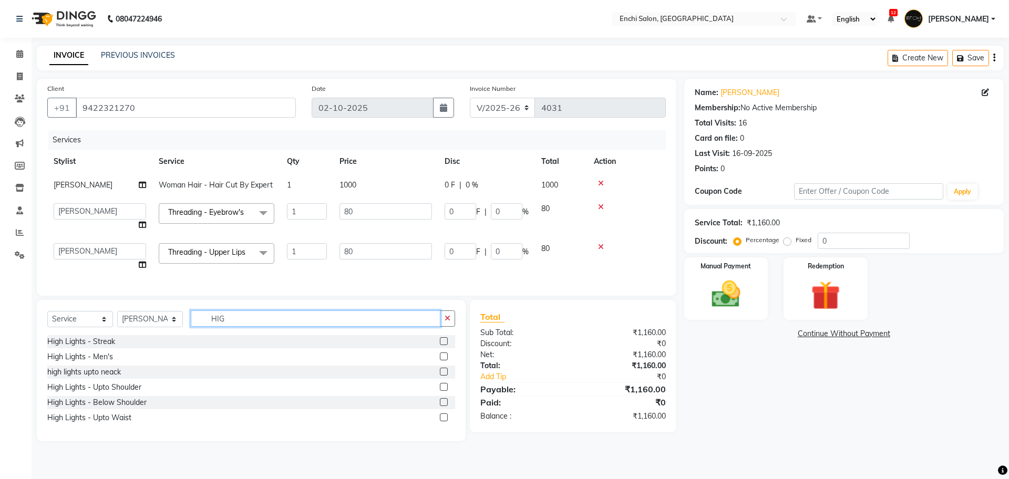
type input "HIG"
click at [442, 406] on label at bounding box center [444, 402] width 8 height 8
click at [442, 406] on input "checkbox" at bounding box center [443, 402] width 7 height 7
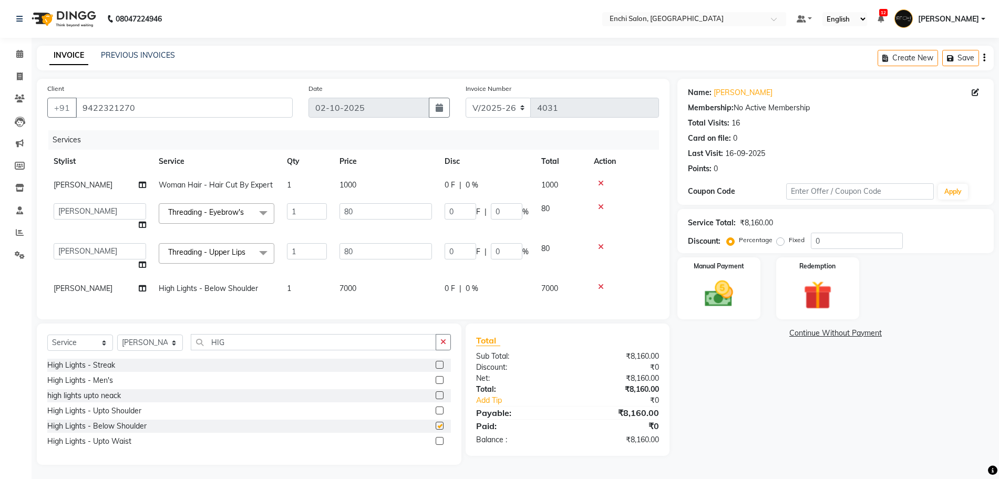
checkbox input "false"
click at [844, 231] on input "0" at bounding box center [857, 239] width 92 height 16
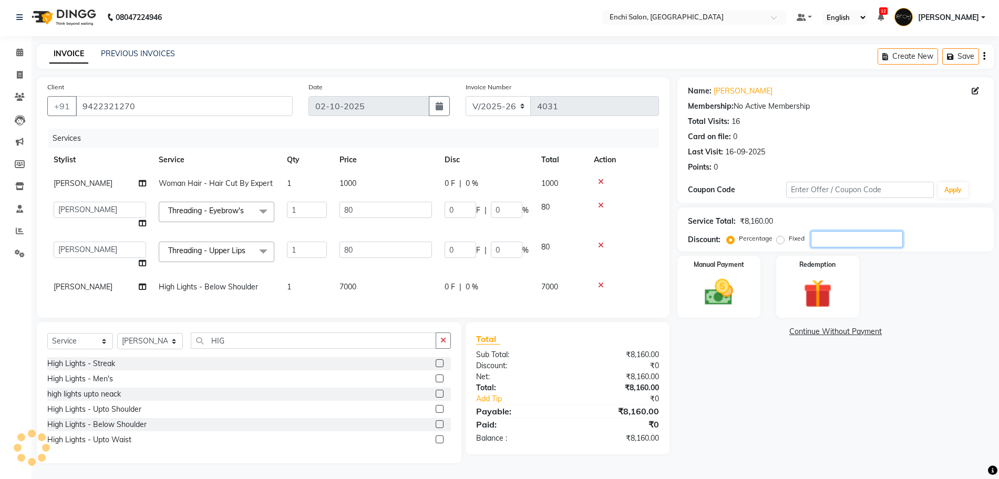
type input "2"
type input "1.6"
type input "2"
type input "1.6"
type input "2"
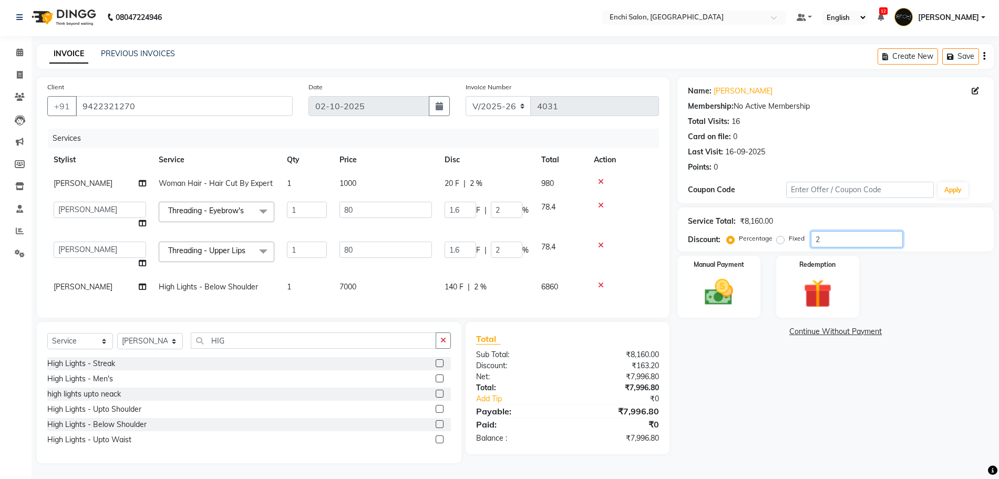
type input "20"
type input "16"
type input "20"
type input "16"
type input "20"
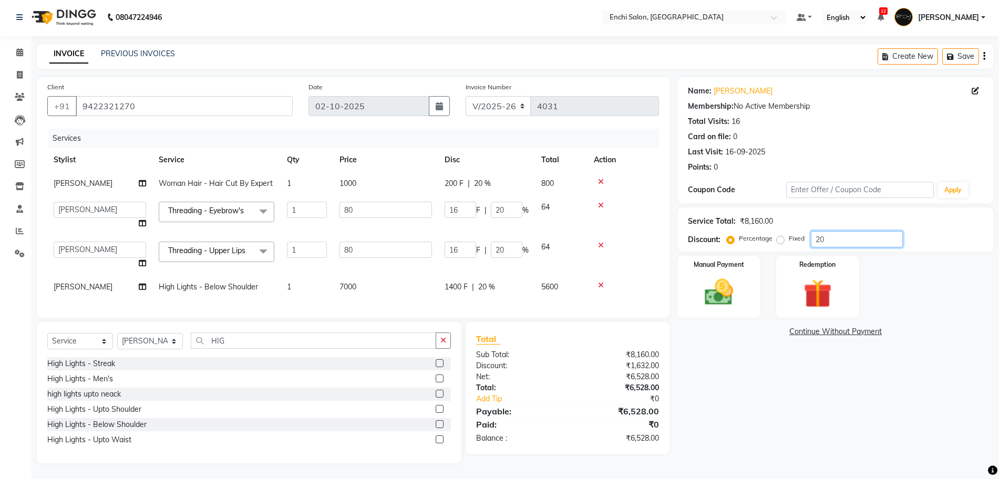
type input "20"
click at [600, 242] on icon at bounding box center [601, 245] width 6 height 7
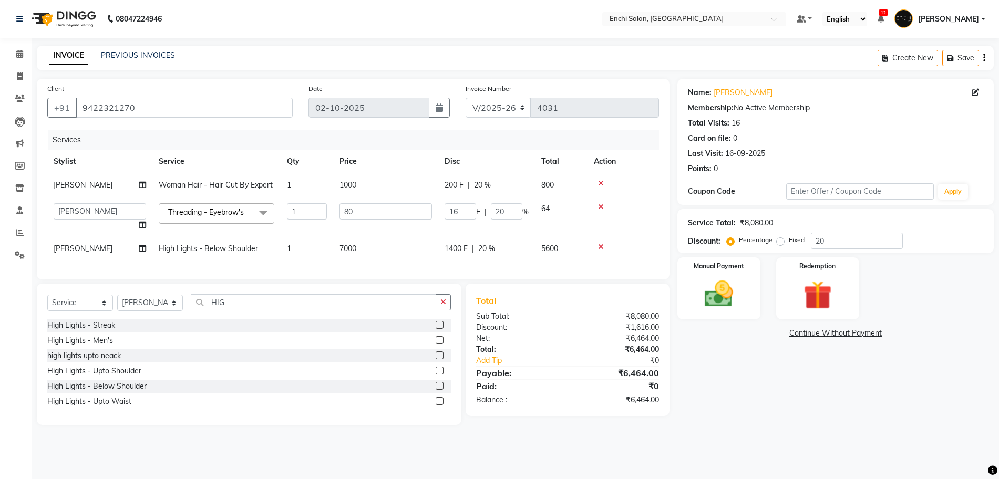
scroll to position [0, 0]
click at [722, 289] on img at bounding box center [726, 294] width 49 height 35
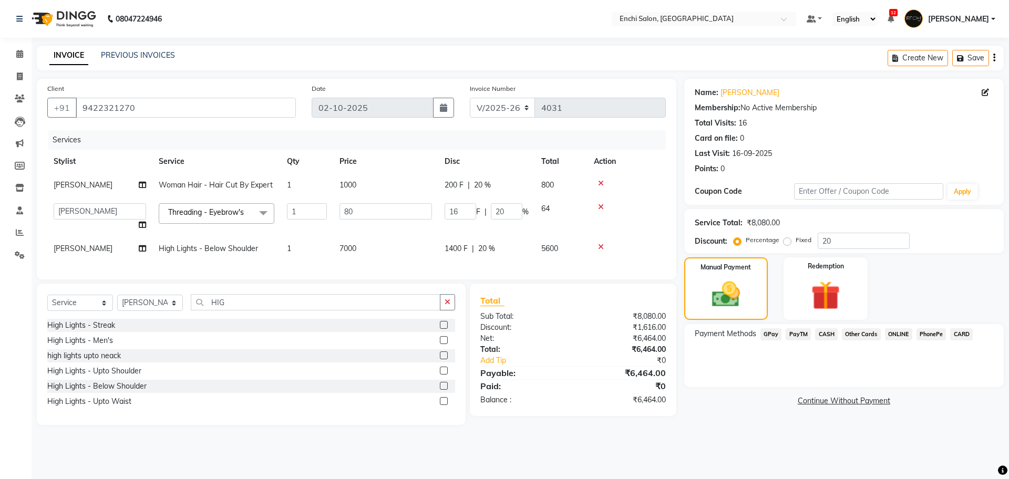
drag, startPoint x: 773, startPoint y: 332, endPoint x: 781, endPoint y: 341, distance: 11.5
click at [772, 332] on span "GPay" at bounding box center [772, 335] width 22 height 12
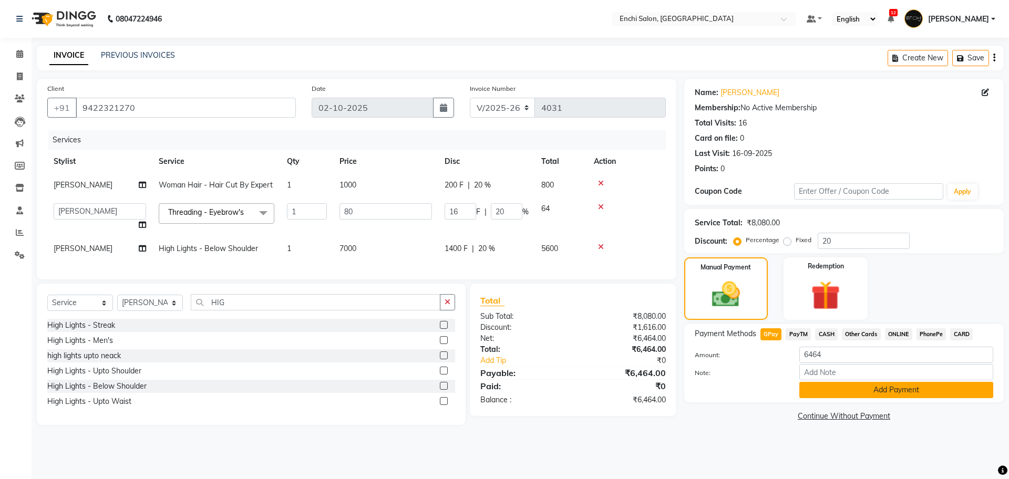
click at [827, 390] on button "Add Payment" at bounding box center [897, 390] width 194 height 16
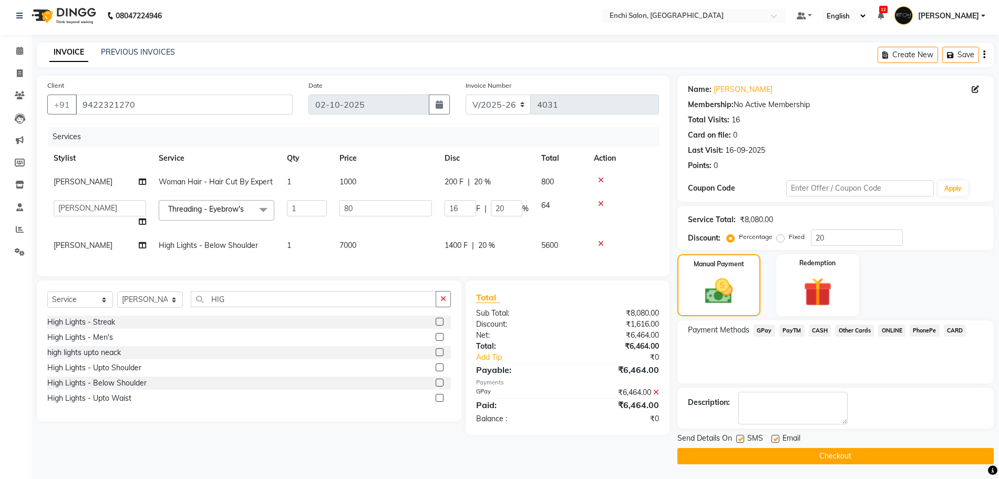
scroll to position [4, 0]
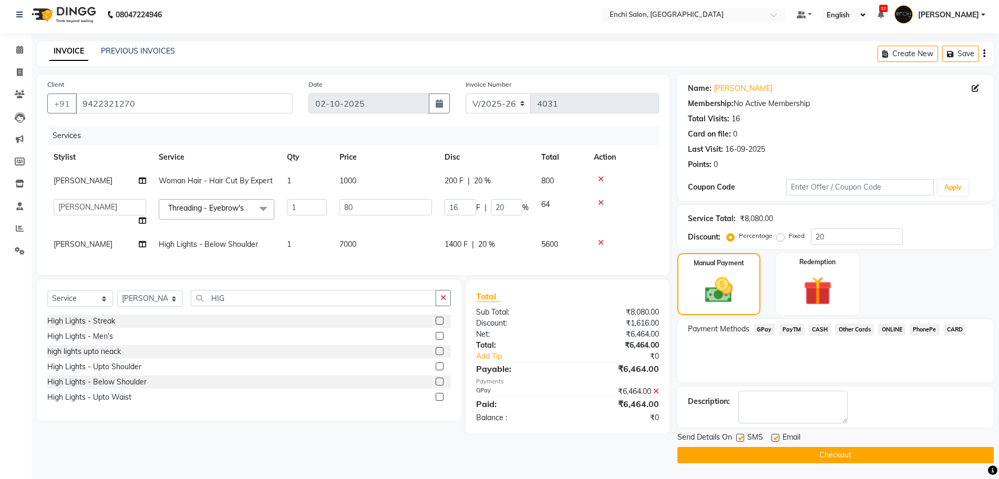
click at [816, 458] on button "Checkout" at bounding box center [836, 455] width 316 height 16
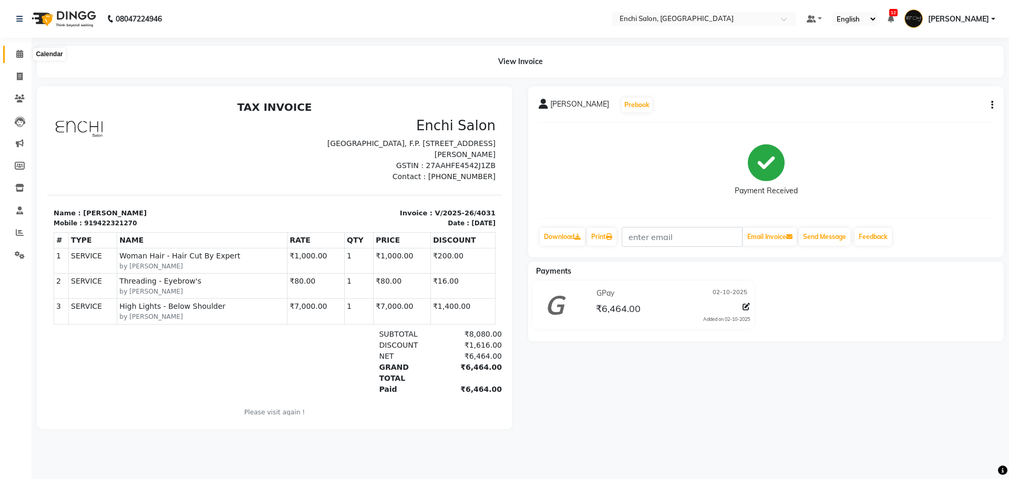
click at [28, 55] on span at bounding box center [20, 54] width 18 height 12
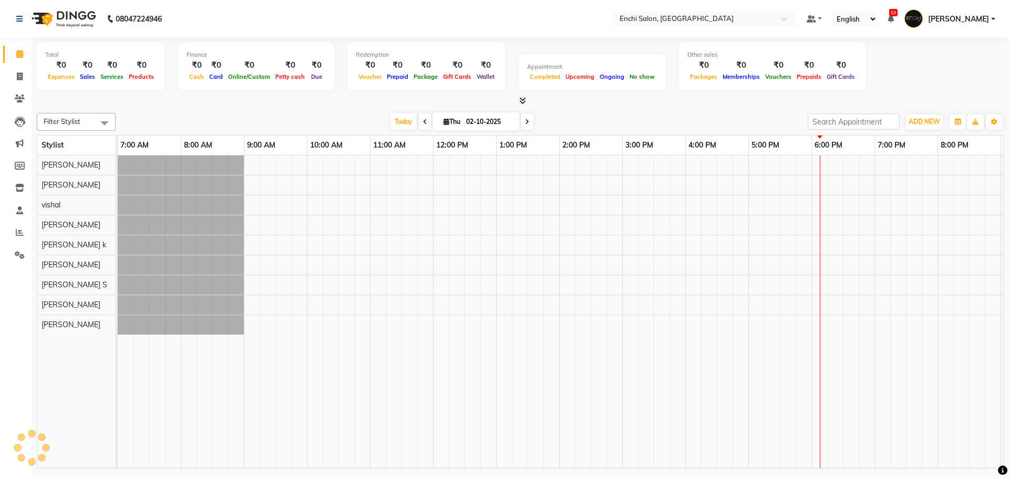
click at [21, 56] on icon at bounding box center [19, 54] width 7 height 8
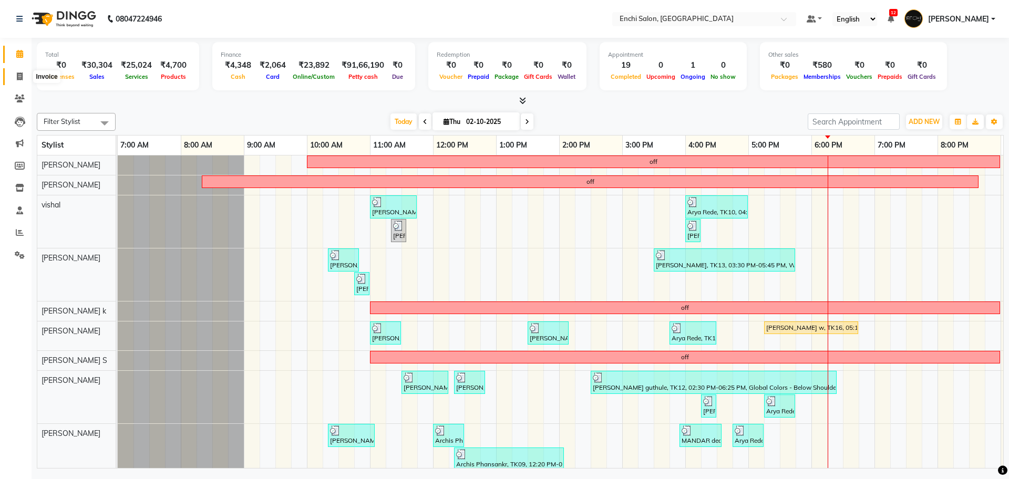
click at [21, 73] on icon at bounding box center [20, 77] width 6 height 8
select select "service"
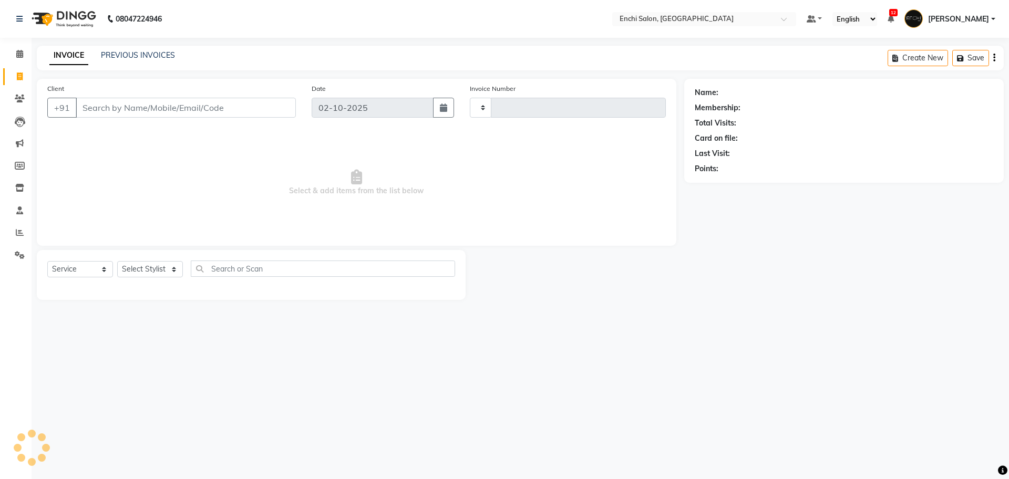
type input "4032"
select select "10"
click at [122, 109] on input "Client" at bounding box center [186, 108] width 220 height 20
type input "9821479949"
click at [257, 112] on span "Add Client" at bounding box center [269, 108] width 42 height 11
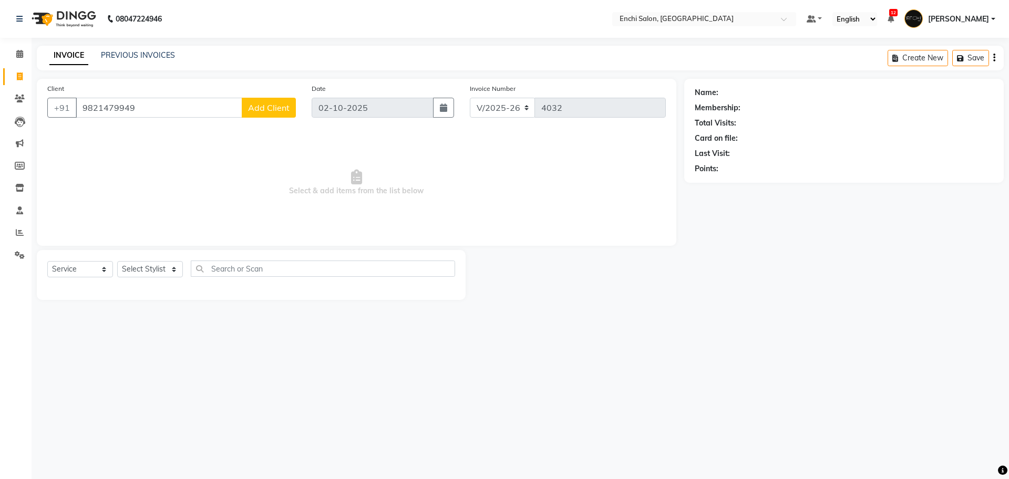
select select "22"
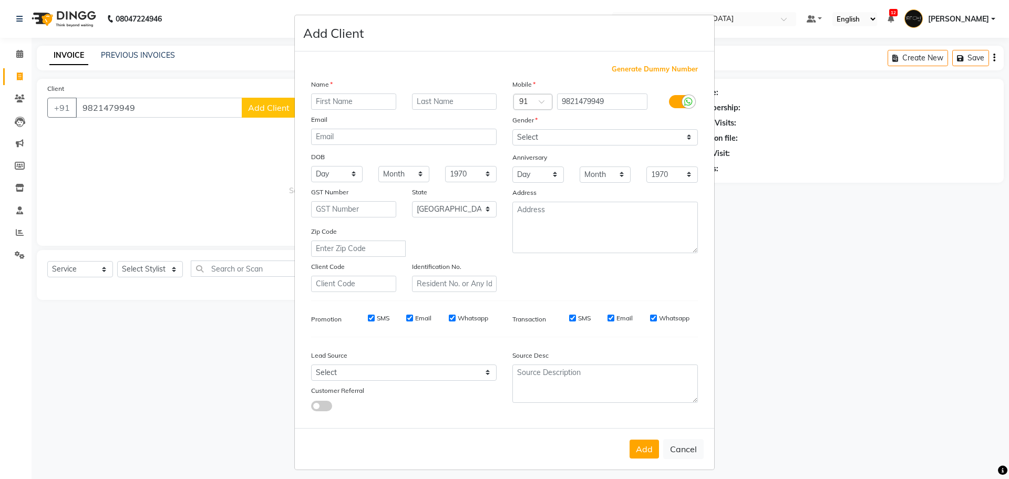
click at [375, 95] on input "text" at bounding box center [353, 102] width 85 height 16
type input "ADITI"
click at [542, 135] on select "Select Male Female Other Prefer Not To Say" at bounding box center [606, 137] width 186 height 16
select select "female"
click at [513, 129] on select "Select Male Female Other Prefer Not To Say" at bounding box center [606, 137] width 186 height 16
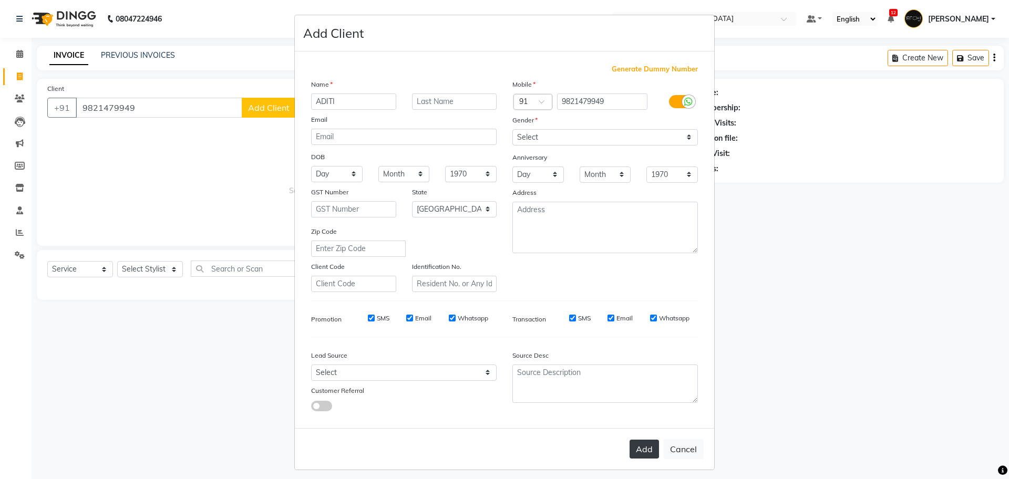
click at [633, 456] on button "Add" at bounding box center [644, 449] width 29 height 19
select select
select select "null"
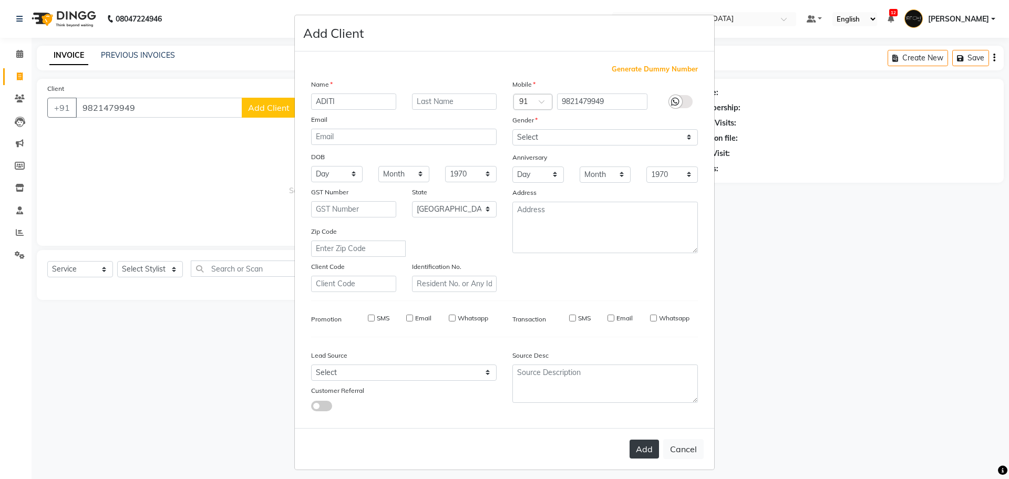
select select
checkbox input "false"
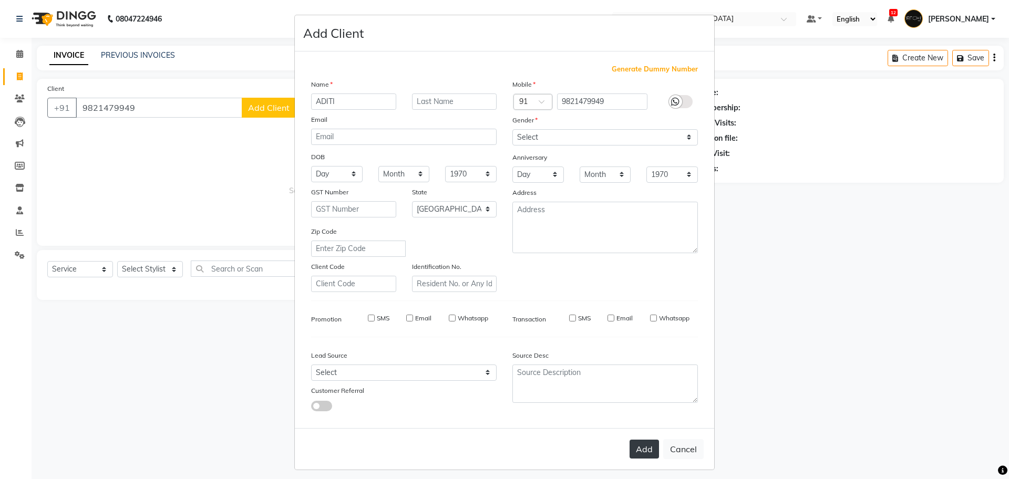
checkbox input "false"
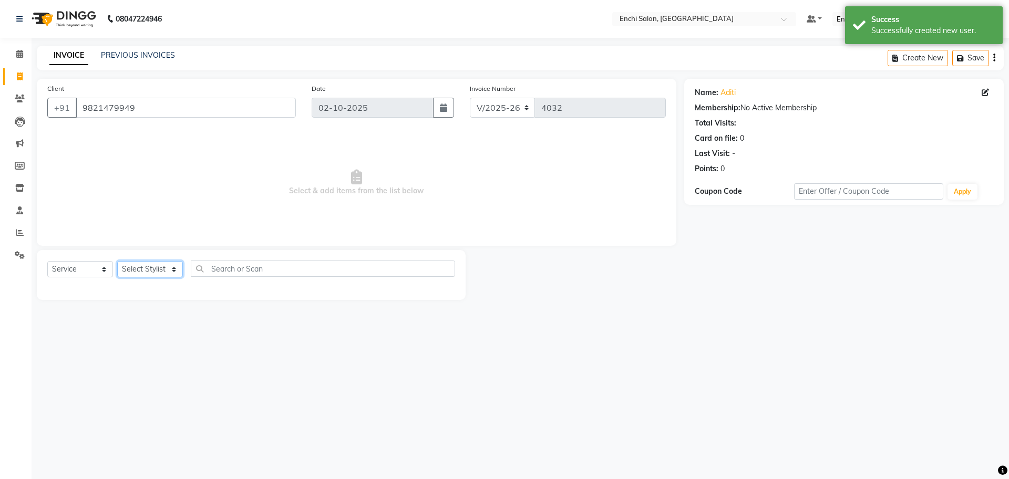
click at [164, 269] on select "Select Stylist Akshay Apurva k Arjun shinde Enchi salon jagdevi dudhni Kawaljit…" at bounding box center [150, 269] width 66 height 16
select select "65814"
click at [117, 261] on select "Select Stylist Akshay Apurva k Arjun shinde Enchi salon jagdevi dudhni Kawaljit…" at bounding box center [150, 269] width 66 height 16
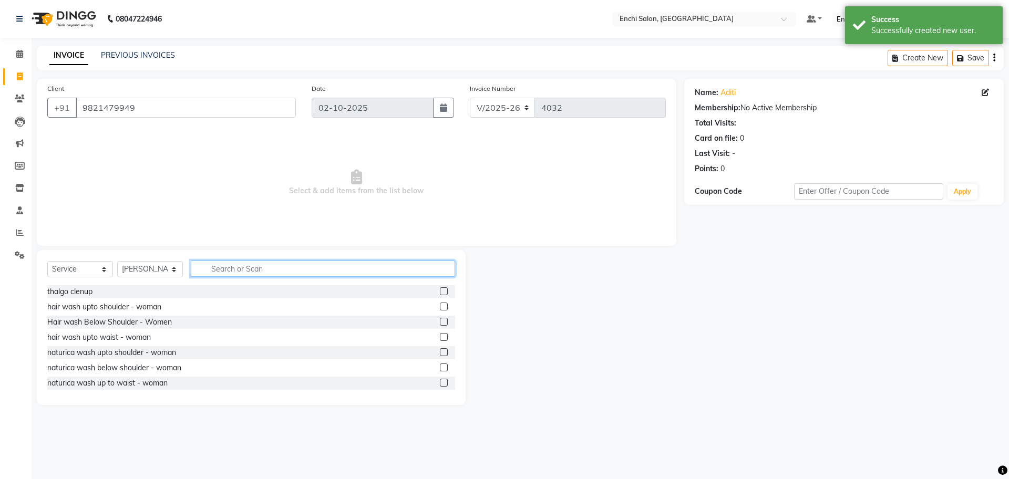
click at [220, 268] on input "text" at bounding box center [323, 269] width 264 height 16
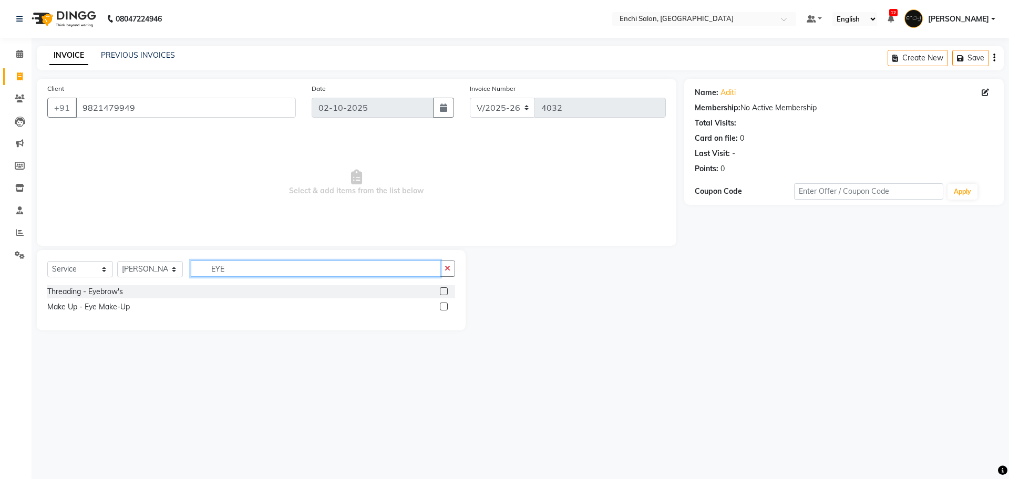
type input "EYE"
click at [442, 288] on label at bounding box center [444, 292] width 8 height 8
click at [442, 289] on input "checkbox" at bounding box center [443, 292] width 7 height 7
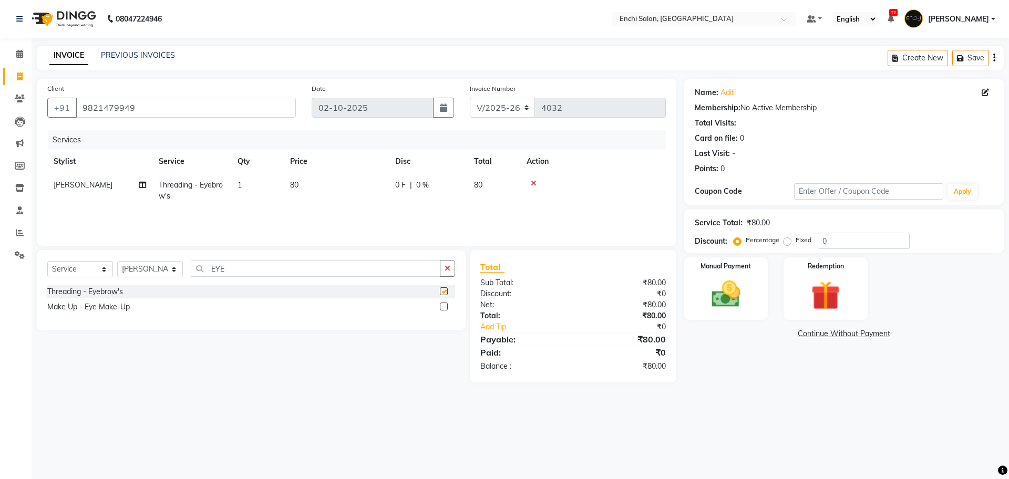
checkbox input "false"
click at [710, 304] on img at bounding box center [726, 294] width 49 height 35
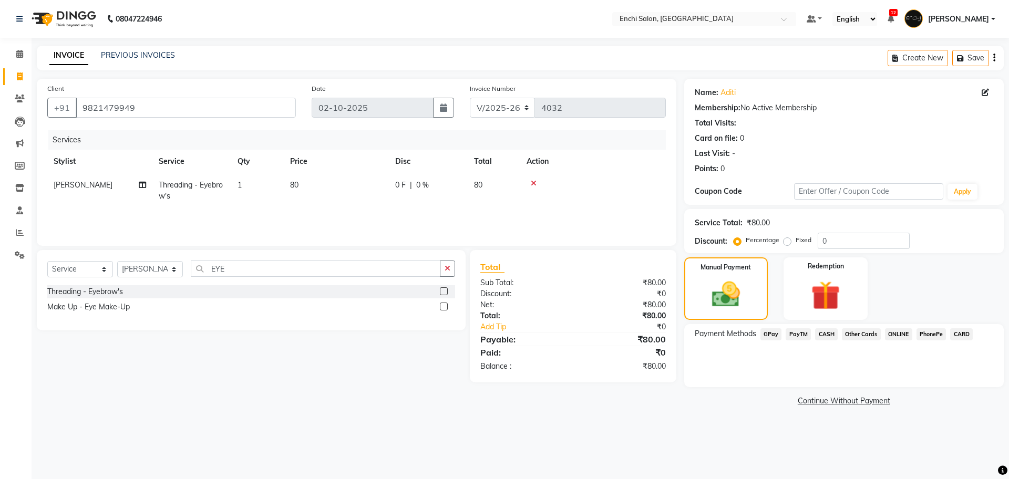
click at [777, 332] on span "GPay" at bounding box center [772, 335] width 22 height 12
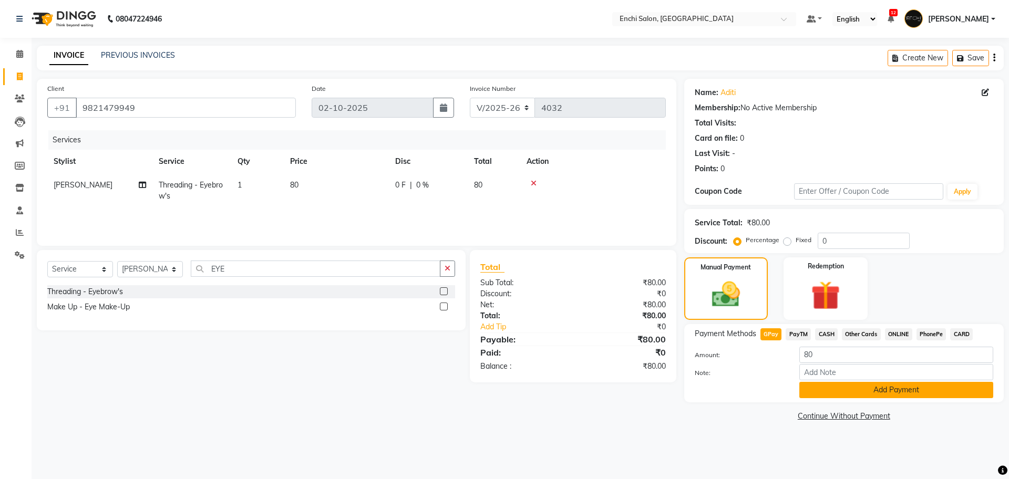
click at [879, 386] on button "Add Payment" at bounding box center [897, 390] width 194 height 16
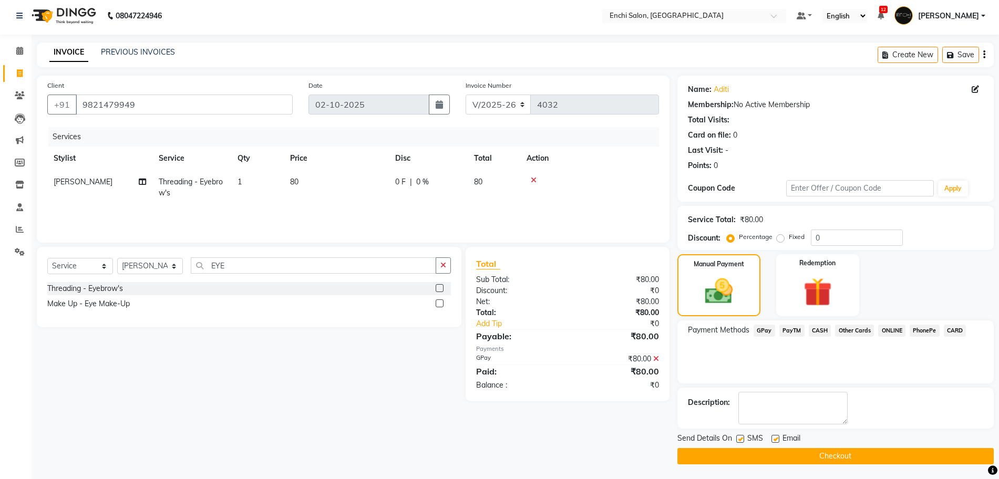
scroll to position [4, 0]
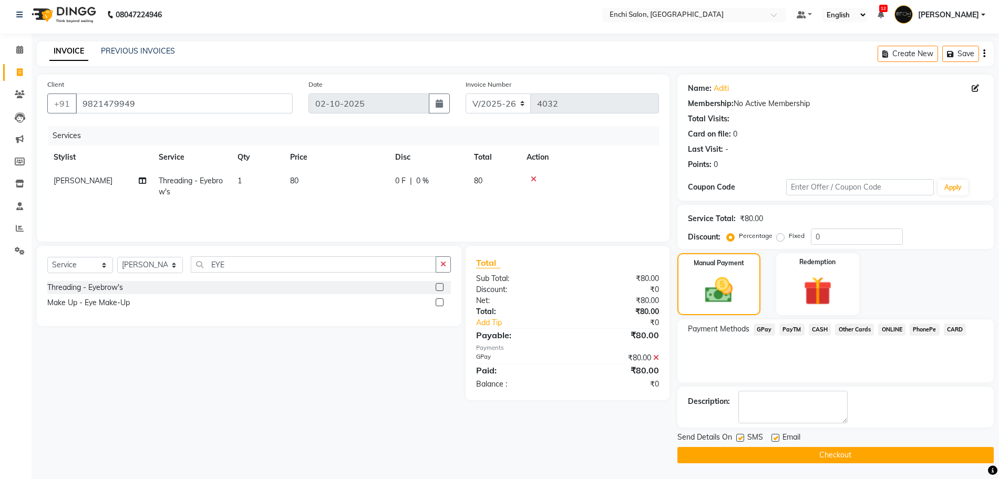
click at [879, 453] on button "Checkout" at bounding box center [836, 455] width 316 height 16
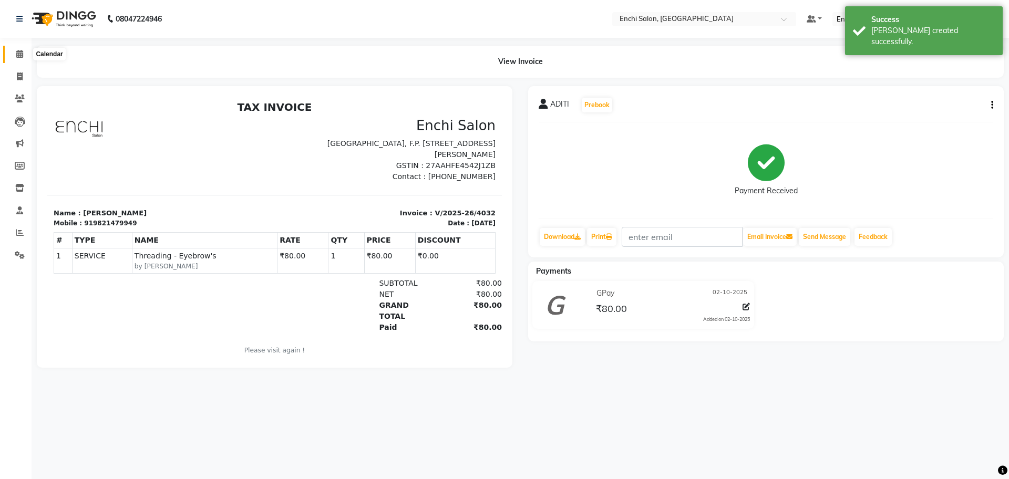
click at [20, 50] on icon at bounding box center [19, 54] width 7 height 8
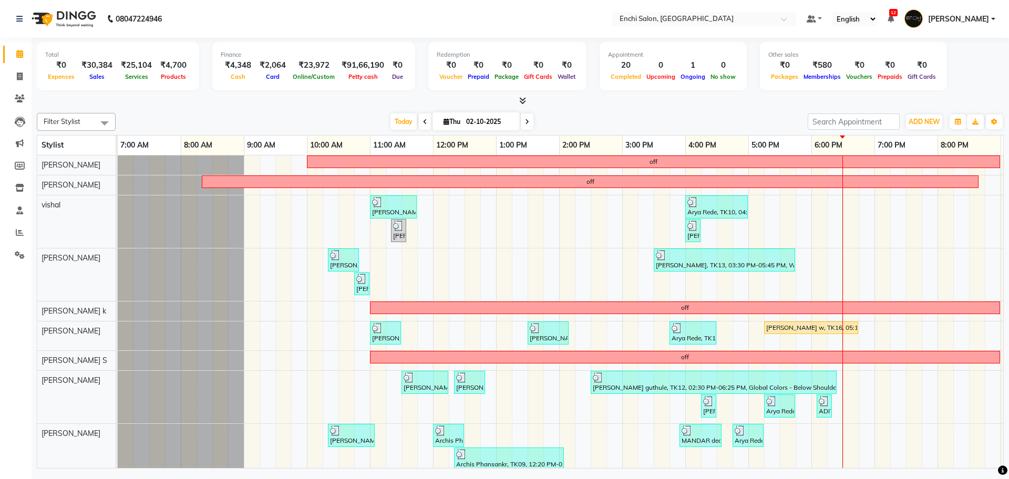
click at [528, 117] on span at bounding box center [527, 122] width 13 height 16
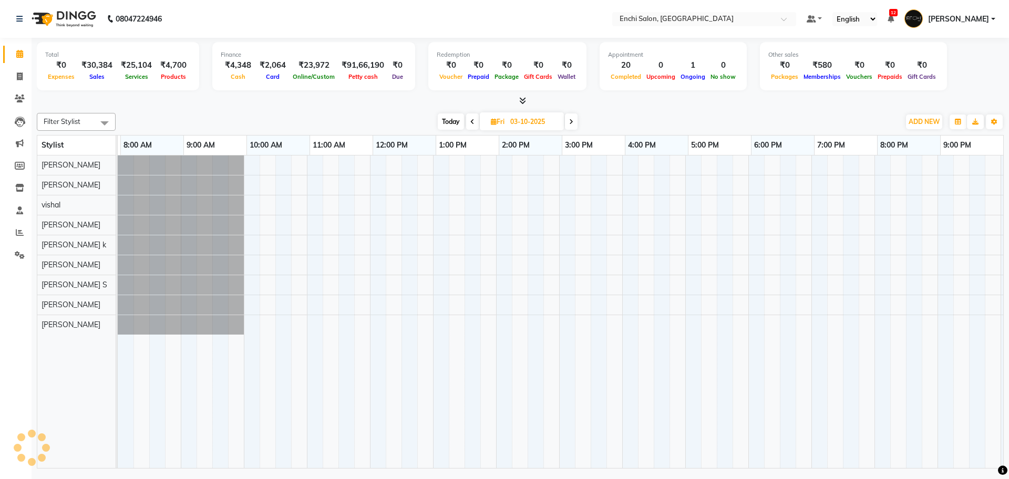
scroll to position [0, 60]
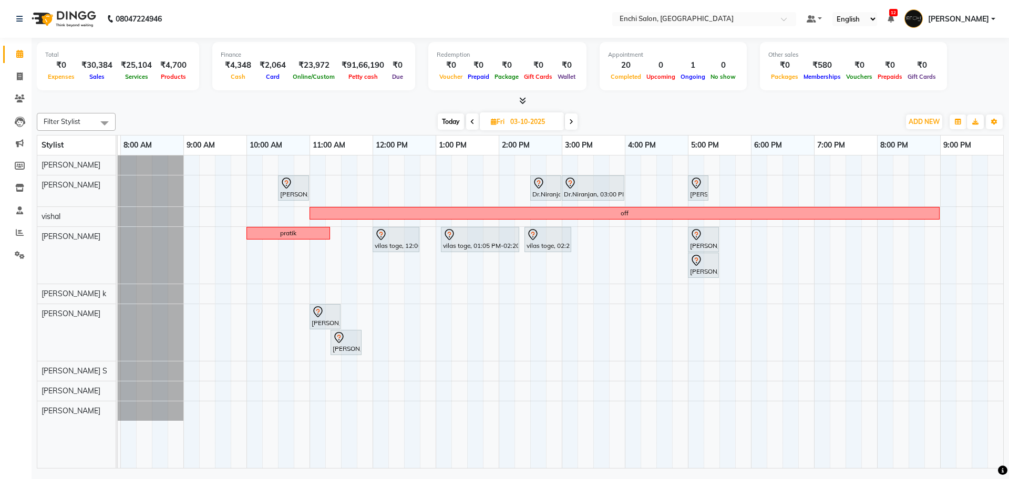
click at [451, 114] on span "Today" at bounding box center [451, 122] width 26 height 16
type input "02-10-2025"
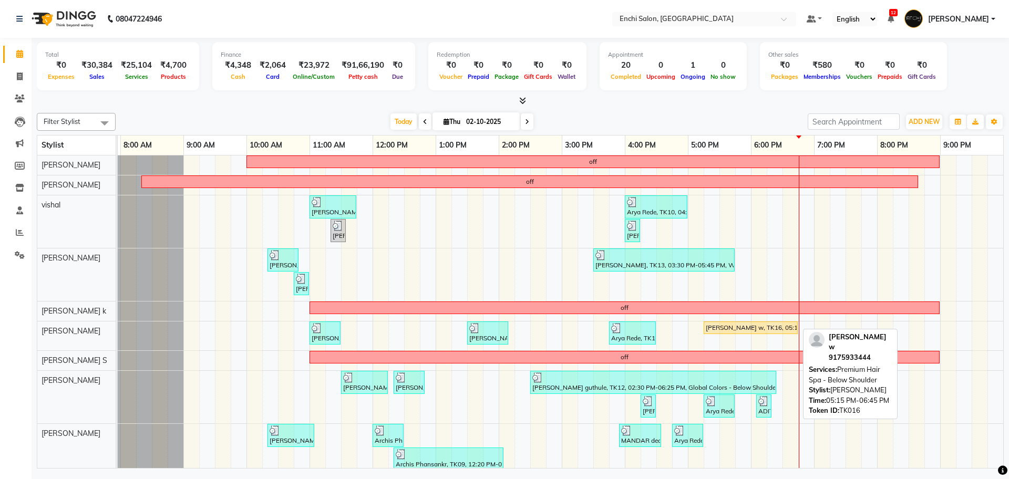
click at [738, 324] on div "[PERSON_NAME] w, TK16, 05:15 PM-06:45 PM, Premium Hair Spa - Below Shoulder" at bounding box center [751, 327] width 92 height 9
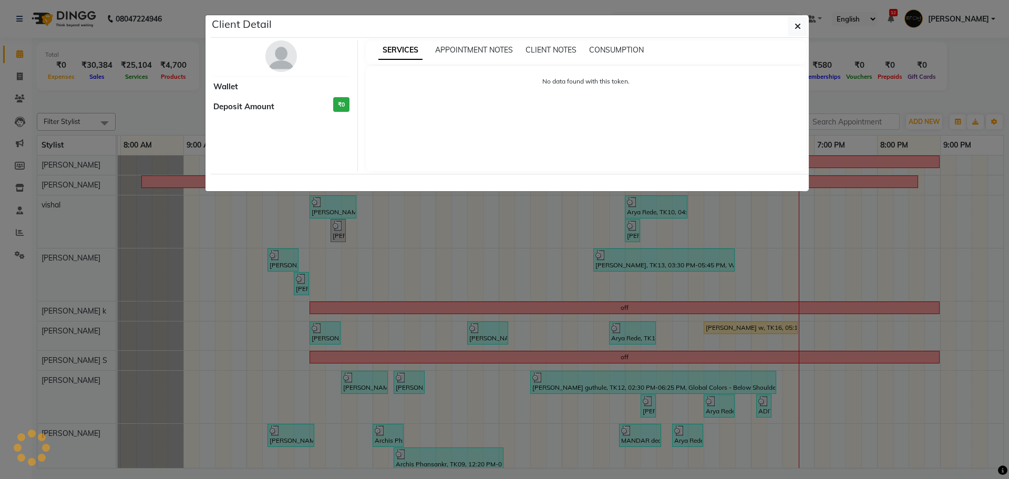
select select "1"
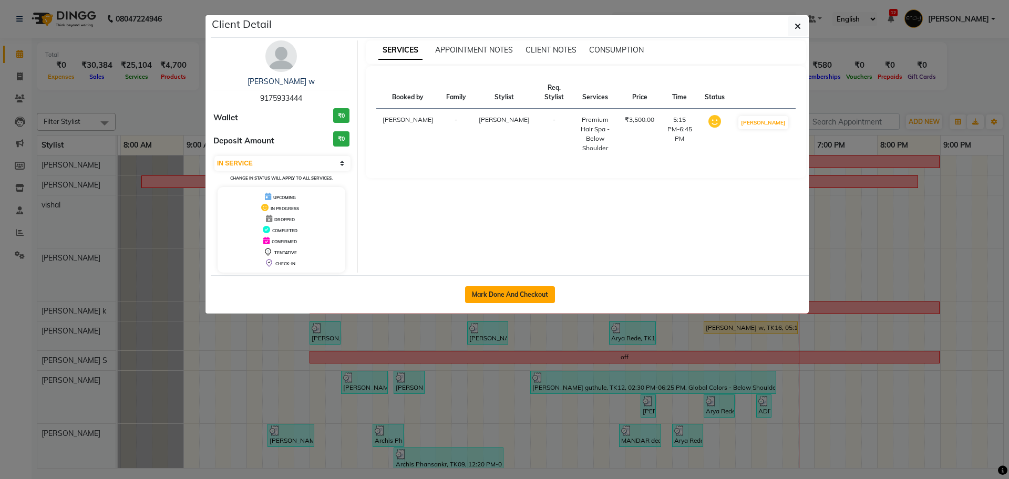
click at [524, 289] on button "Mark Done And Checkout" at bounding box center [510, 294] width 90 height 17
select select "service"
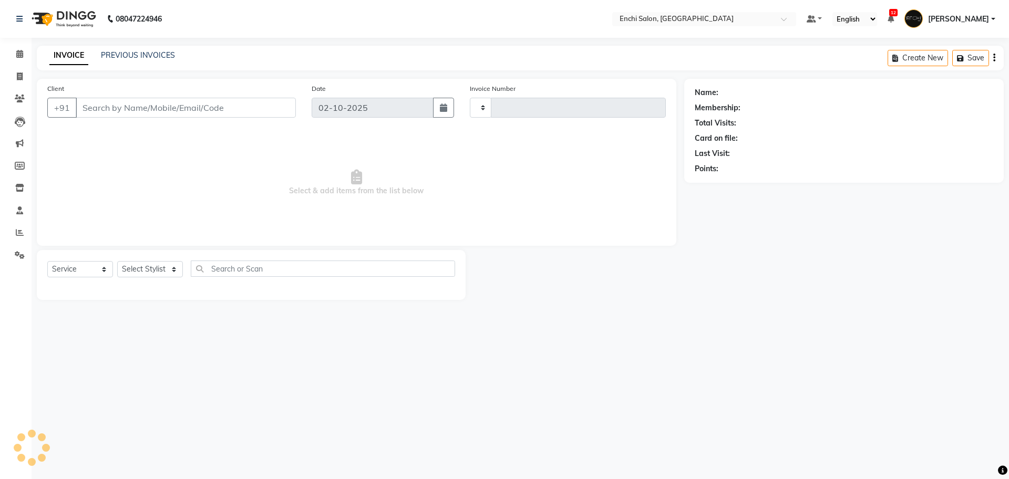
type input "4033"
select select "10"
type input "9175933444"
select select "25297"
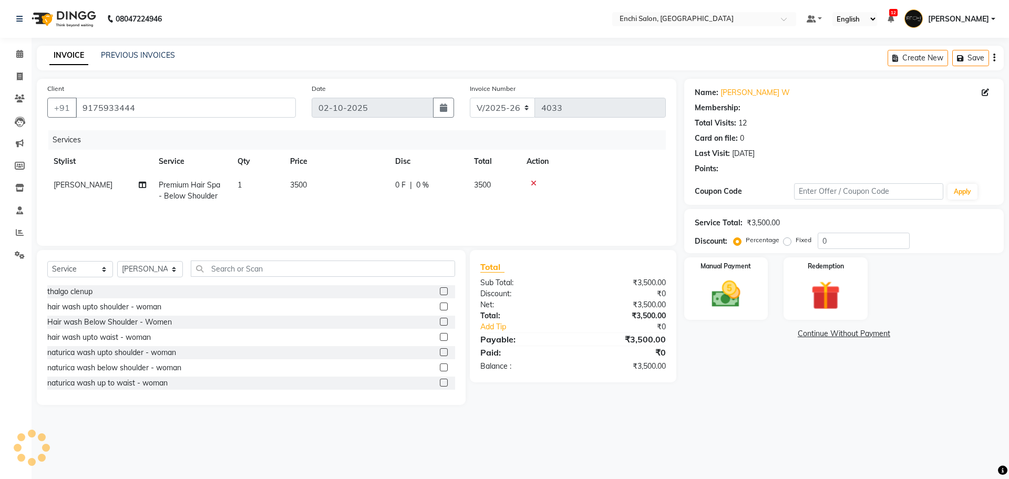
select select "1: Object"
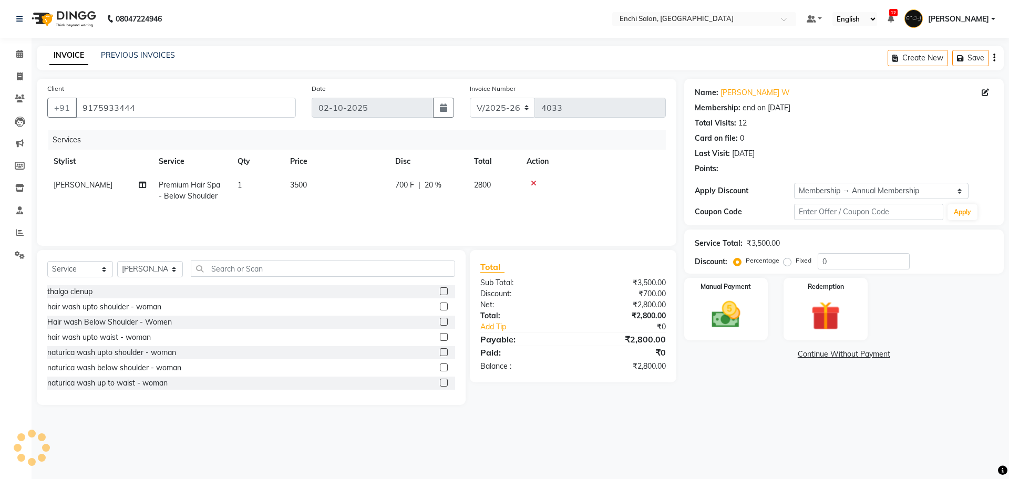
type input "20"
click at [726, 315] on img at bounding box center [726, 315] width 49 height 35
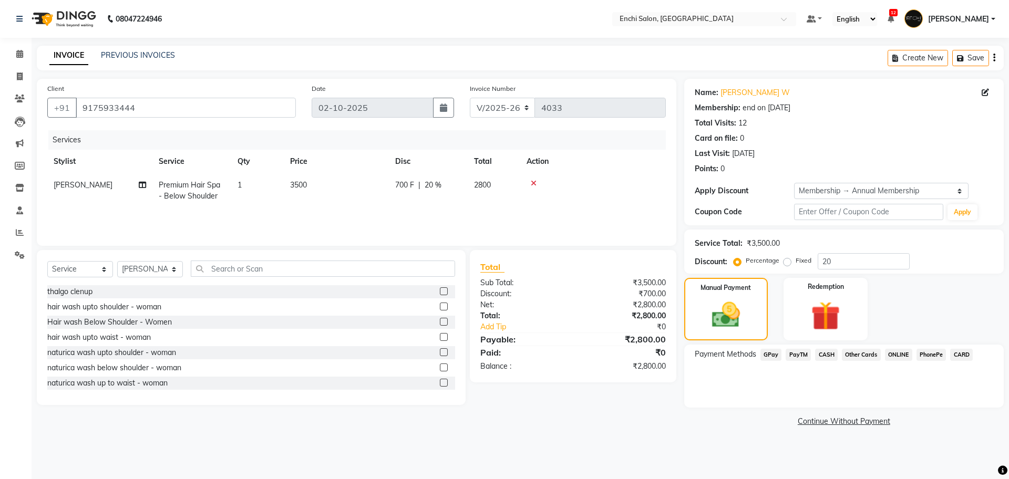
click at [768, 356] on span "GPay" at bounding box center [772, 355] width 22 height 12
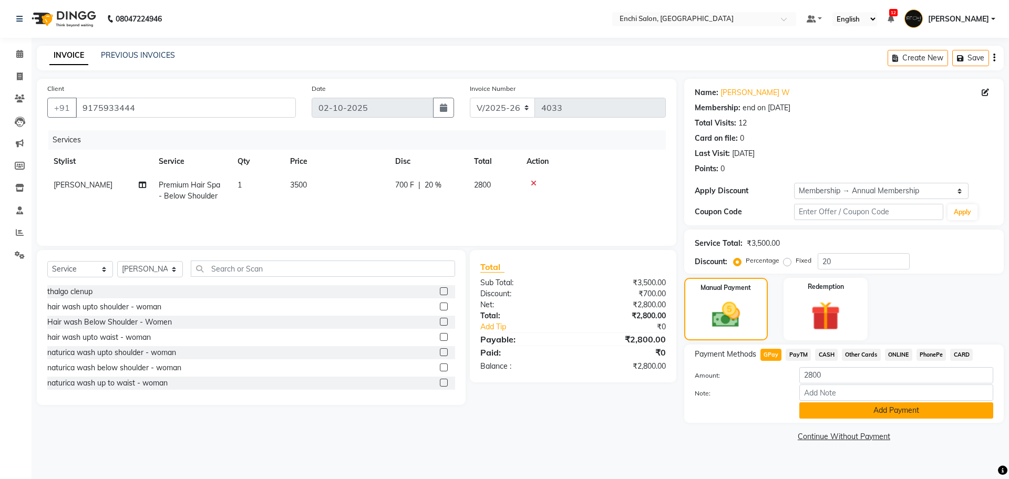
click at [841, 404] on button "Add Payment" at bounding box center [897, 411] width 194 height 16
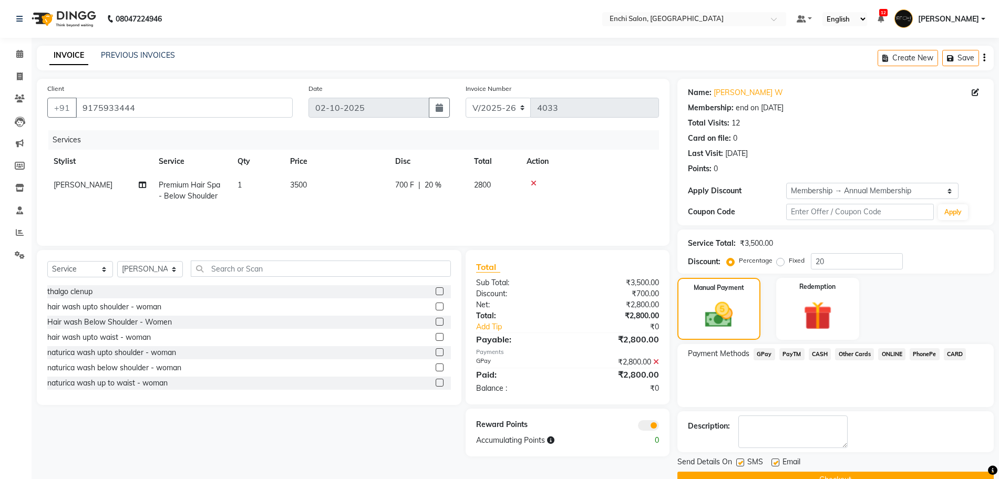
scroll to position [25, 0]
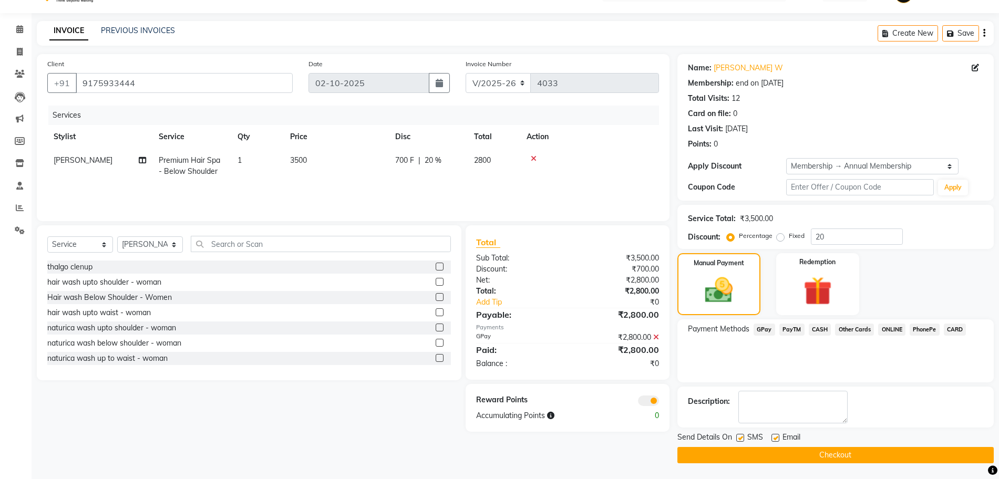
click at [840, 452] on button "Checkout" at bounding box center [836, 455] width 316 height 16
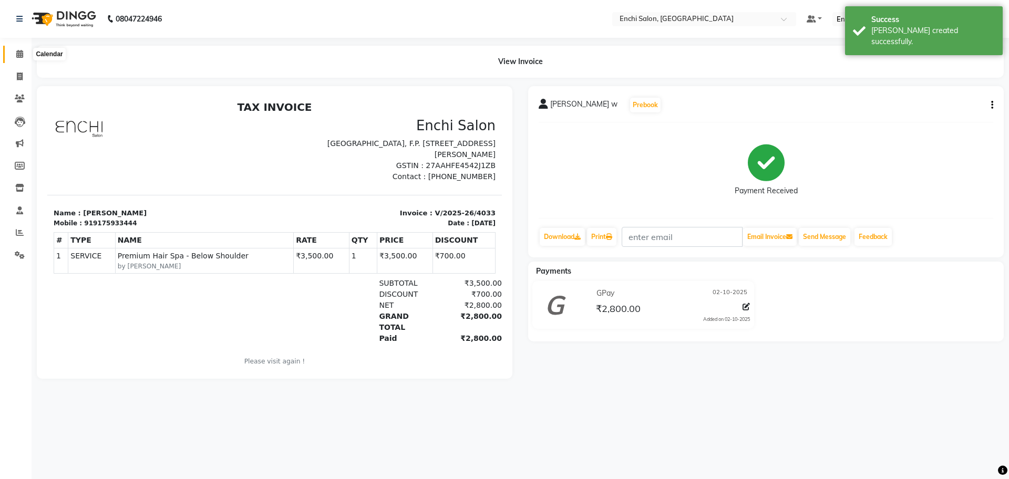
click at [19, 56] on icon at bounding box center [19, 54] width 7 height 8
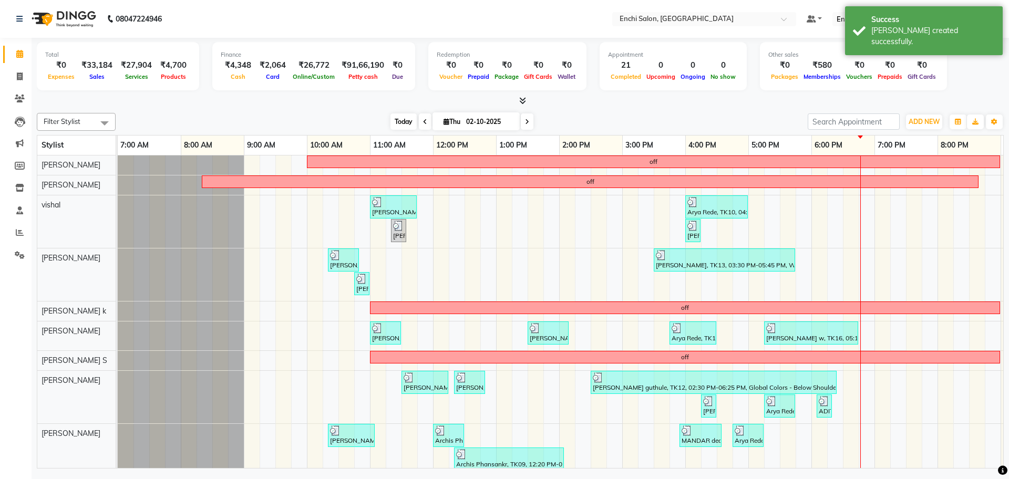
click at [403, 115] on span "Today" at bounding box center [404, 122] width 26 height 16
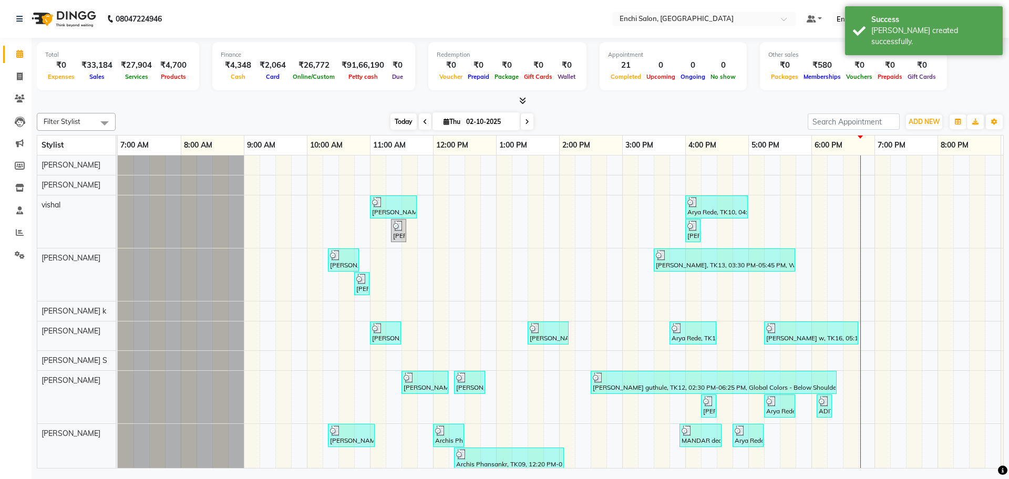
scroll to position [0, 60]
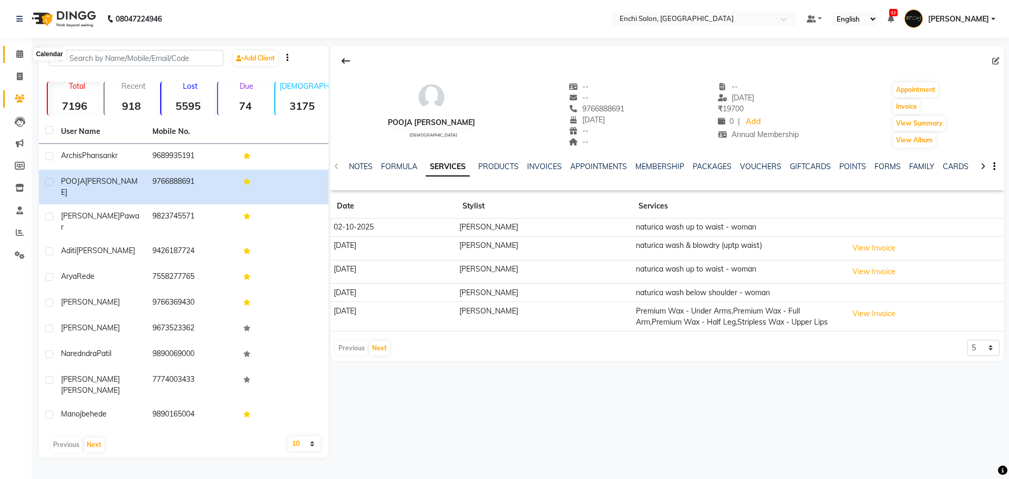
click at [15, 52] on span at bounding box center [20, 54] width 18 height 12
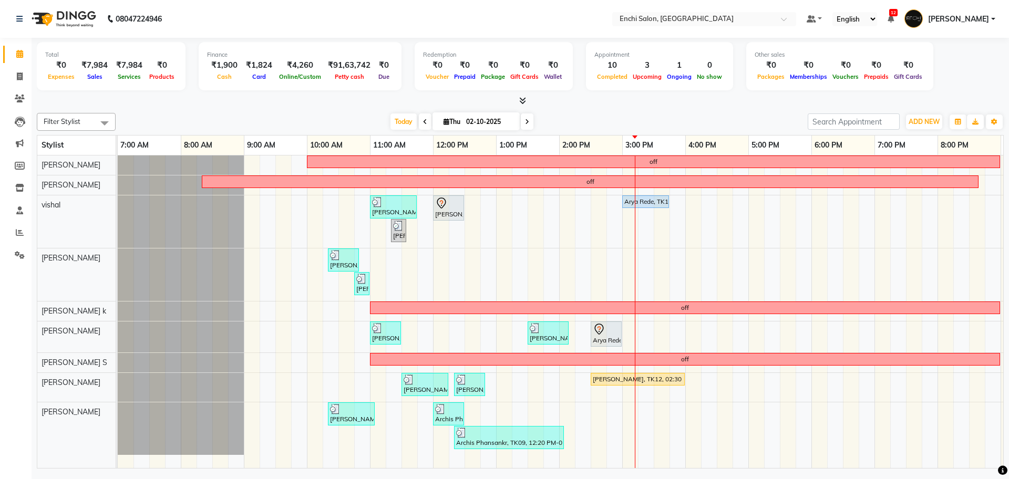
click at [468, 118] on input "02-10-2025" at bounding box center [489, 122] width 53 height 16
select select "10"
select select "2025"
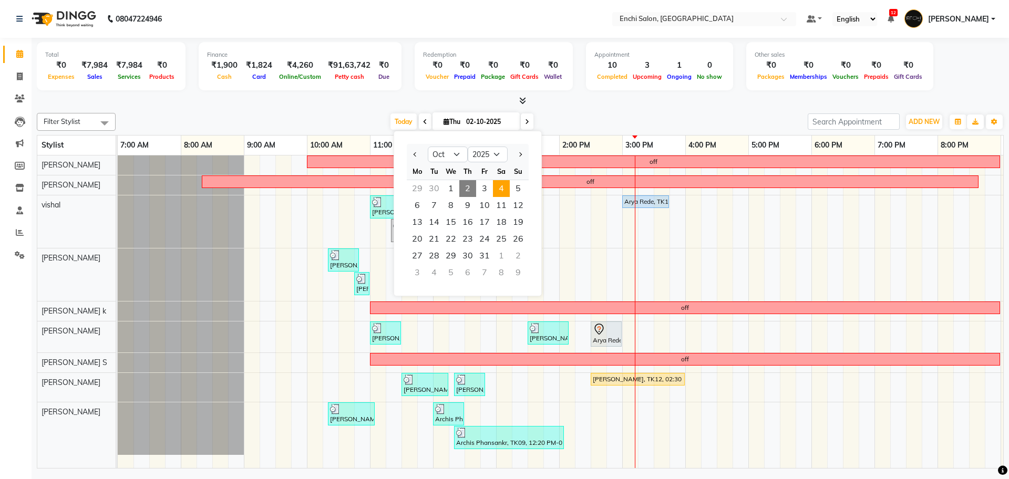
click at [503, 192] on span "4" at bounding box center [501, 188] width 17 height 17
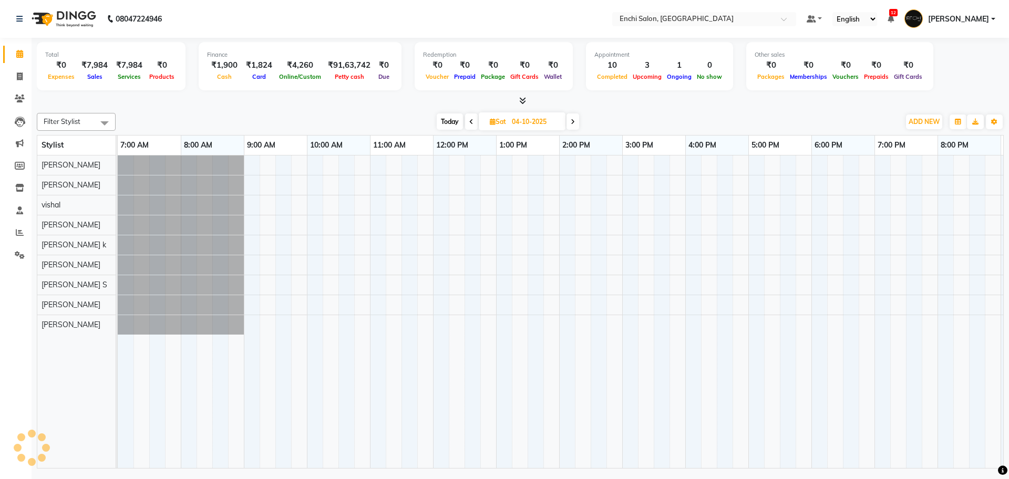
scroll to position [0, 60]
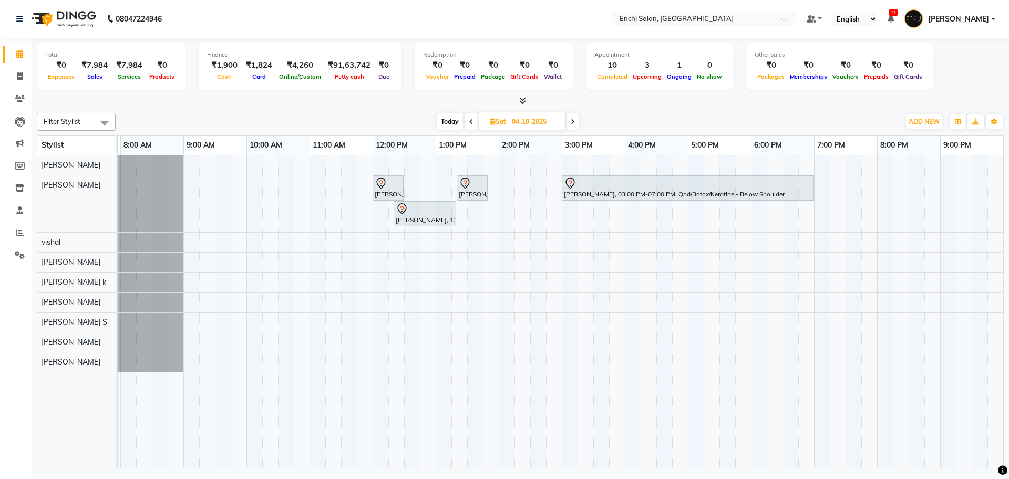
click at [439, 122] on span "Today" at bounding box center [450, 122] width 26 height 16
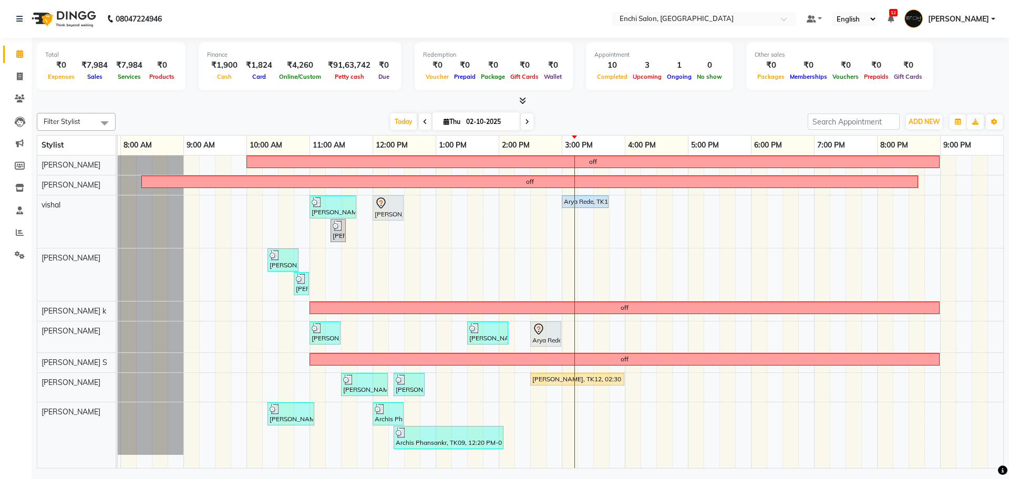
click at [524, 124] on span at bounding box center [527, 122] width 13 height 16
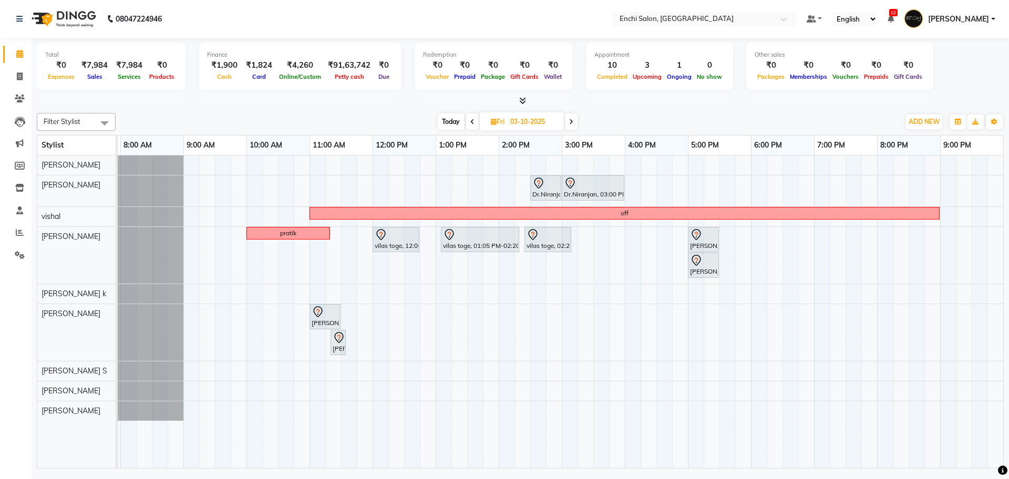
click at [443, 119] on span "Today" at bounding box center [451, 122] width 26 height 16
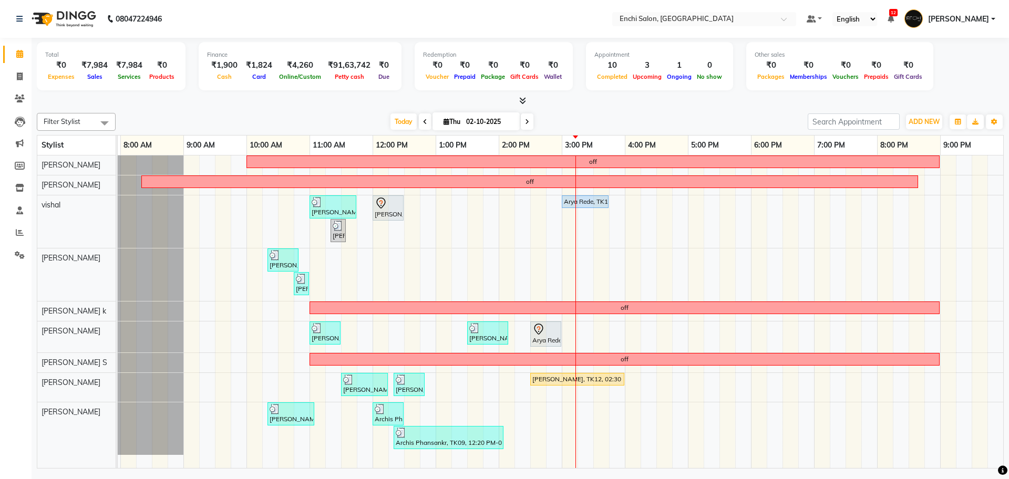
click at [528, 124] on icon at bounding box center [527, 122] width 4 height 6
type input "03-10-2025"
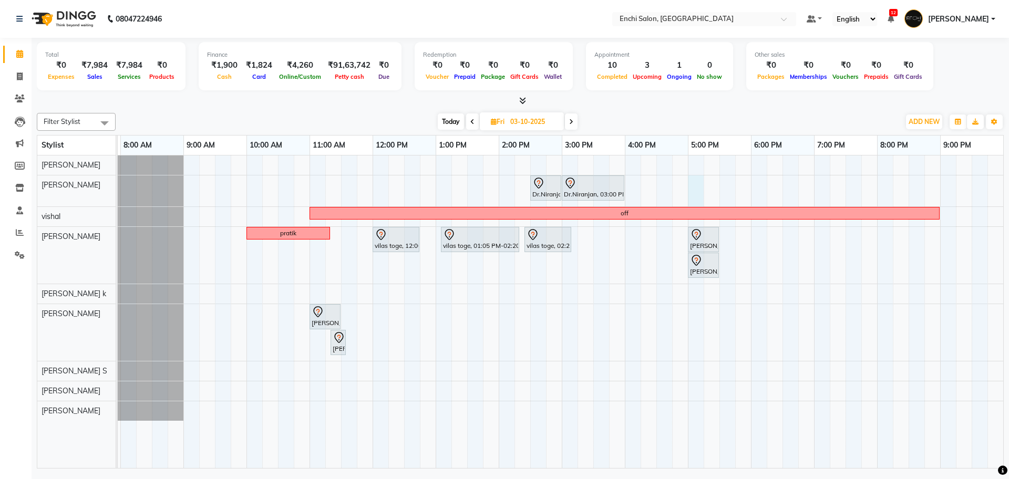
click at [696, 192] on div "Dr.Niranjan, 02:30 PM-03:00 PM, Men Hair - Hair Cut By Expert Dr.Niranjan, 03:0…" at bounding box center [530, 312] width 946 height 313
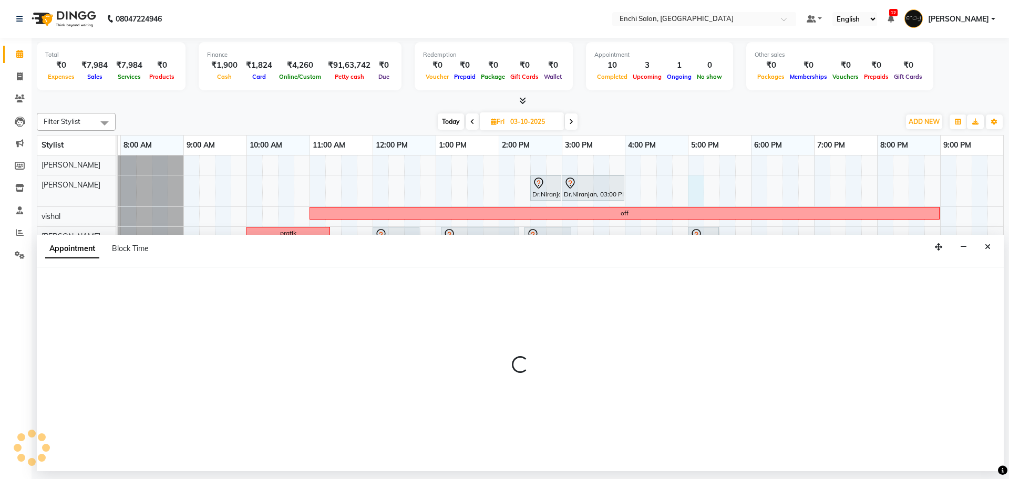
select select "604"
select select "1020"
select select "tentative"
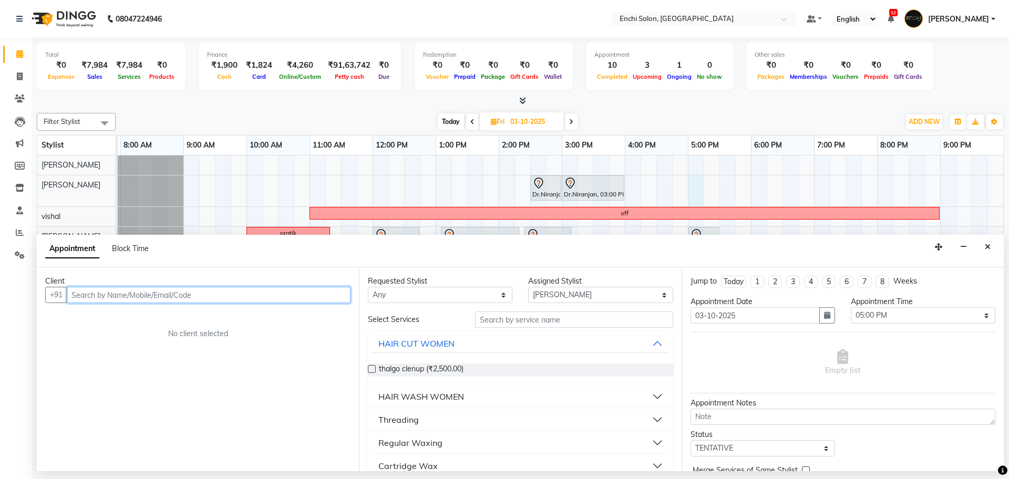
click at [138, 294] on input "text" at bounding box center [209, 295] width 284 height 16
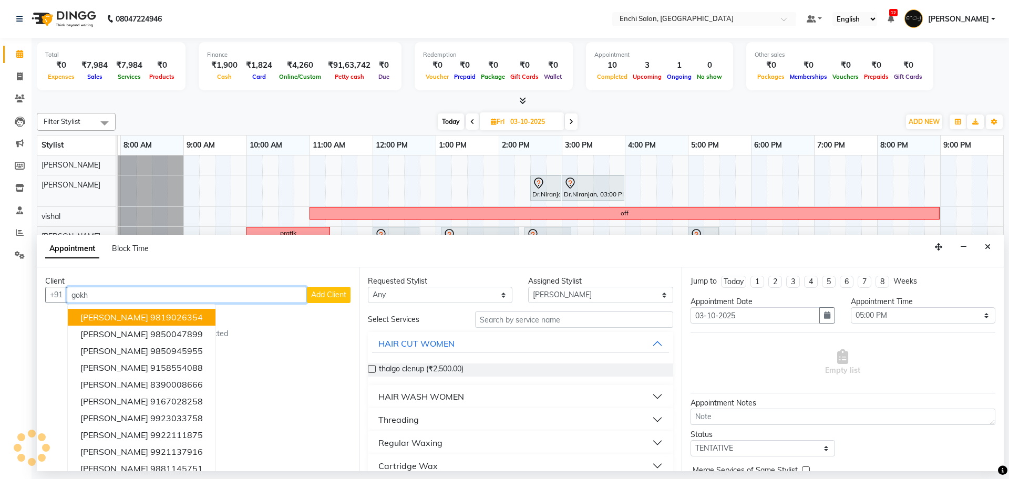
type input "gokhl"
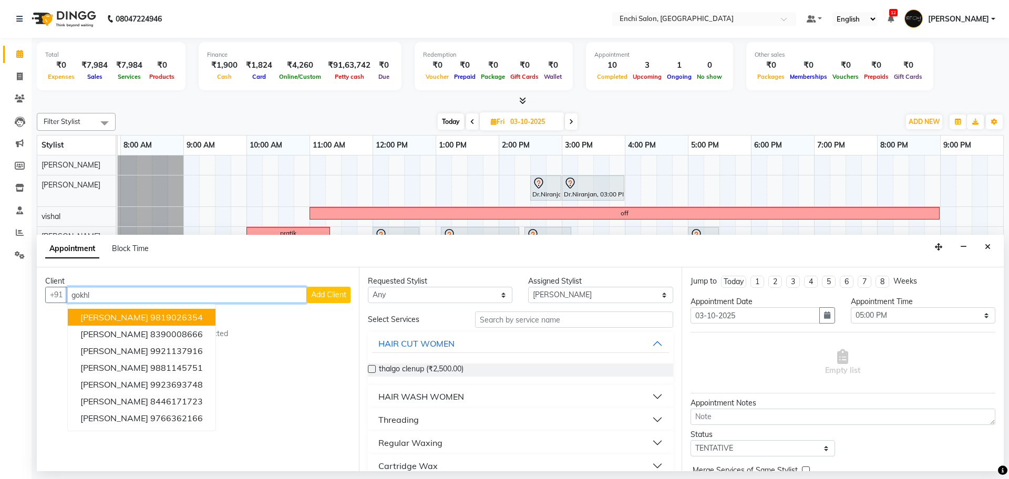
click at [106, 295] on input "gokhl" at bounding box center [187, 295] width 240 height 16
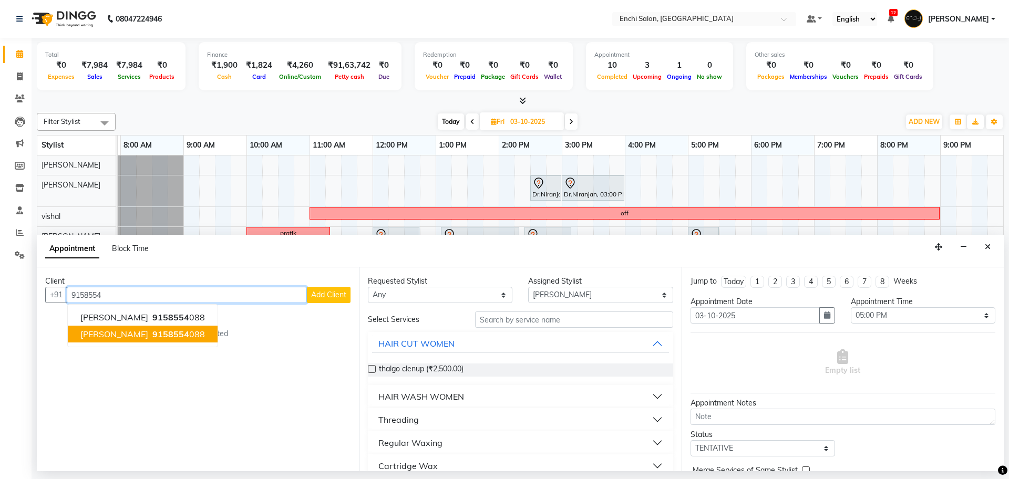
click at [118, 340] on button "[PERSON_NAME] 9158554 088" at bounding box center [143, 334] width 150 height 17
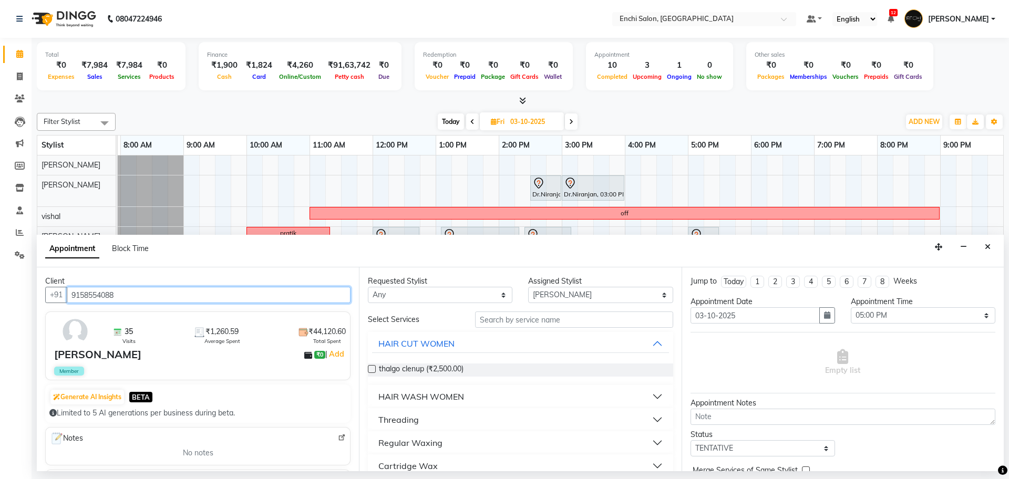
type input "9158554088"
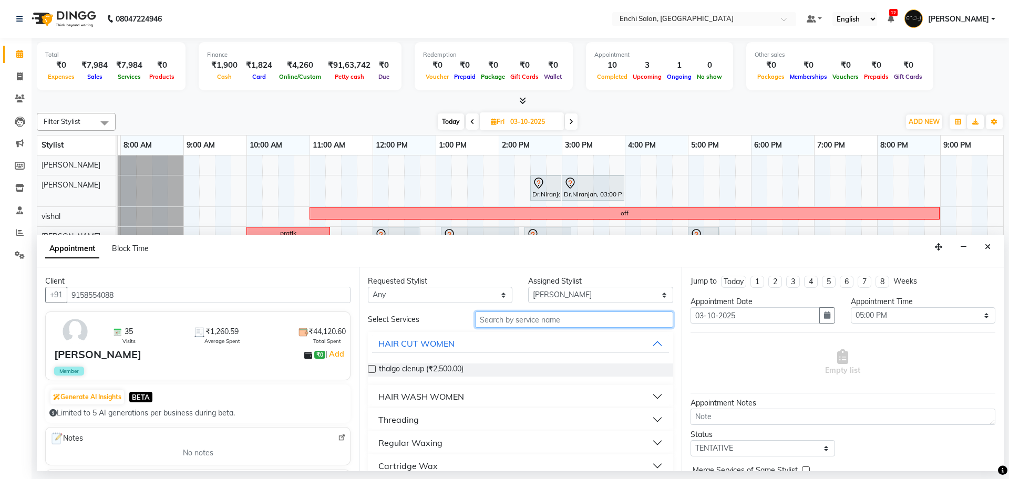
click at [500, 319] on input "text" at bounding box center [574, 320] width 198 height 16
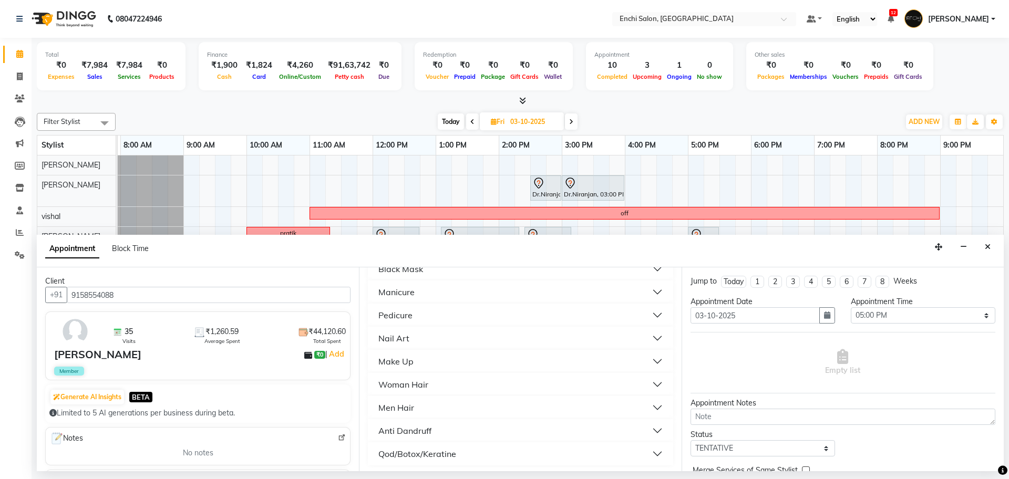
scroll to position [239, 0]
type input "10"
click at [397, 405] on div "Men Hair" at bounding box center [396, 405] width 36 height 13
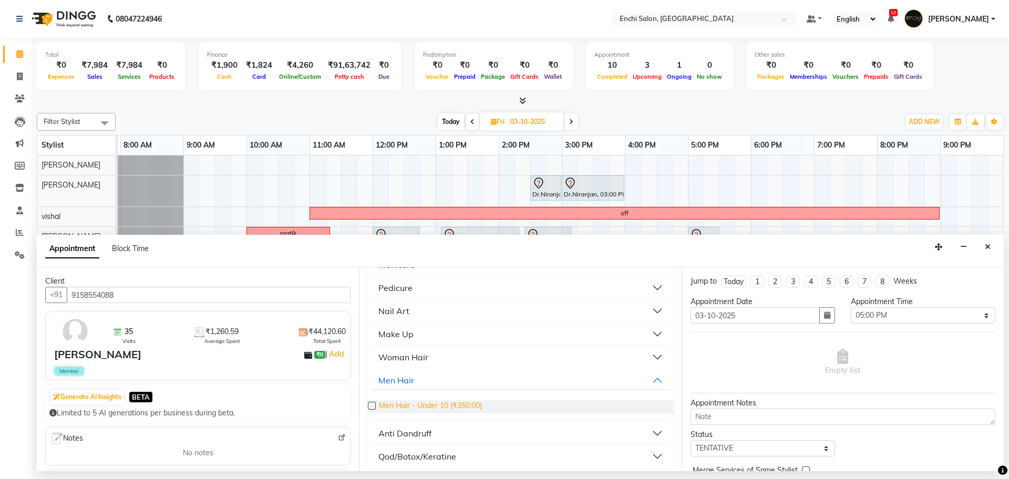
click at [405, 405] on span "Men Hair - Under 10 (₹350.00)" at bounding box center [430, 407] width 103 height 13
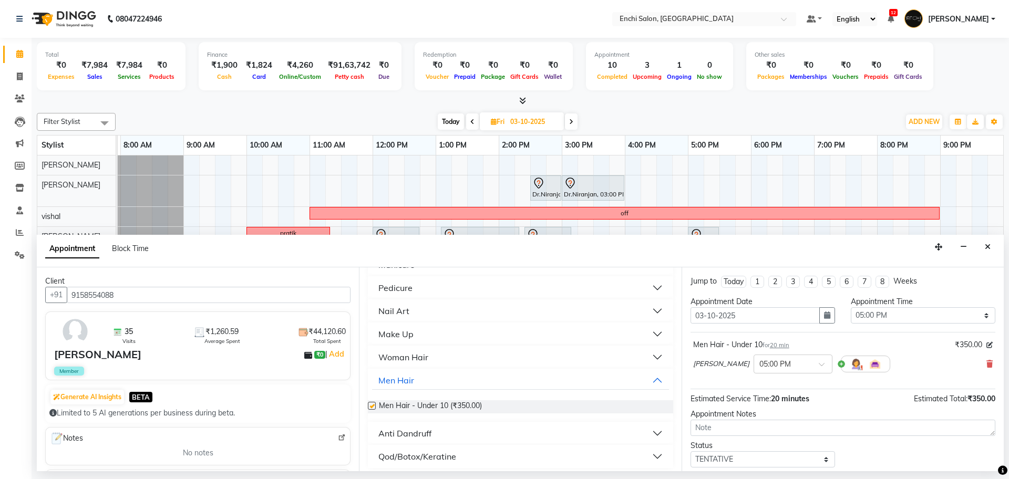
checkbox input "false"
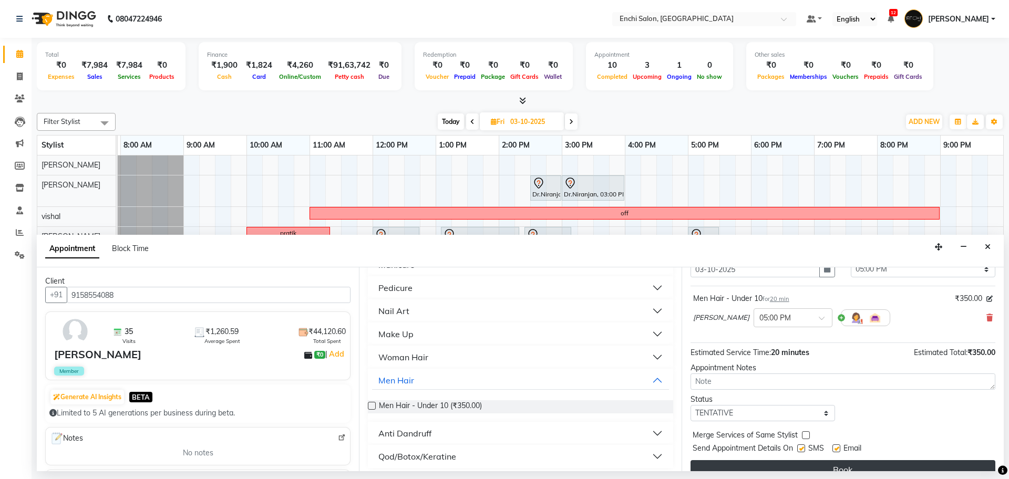
scroll to position [63, 0]
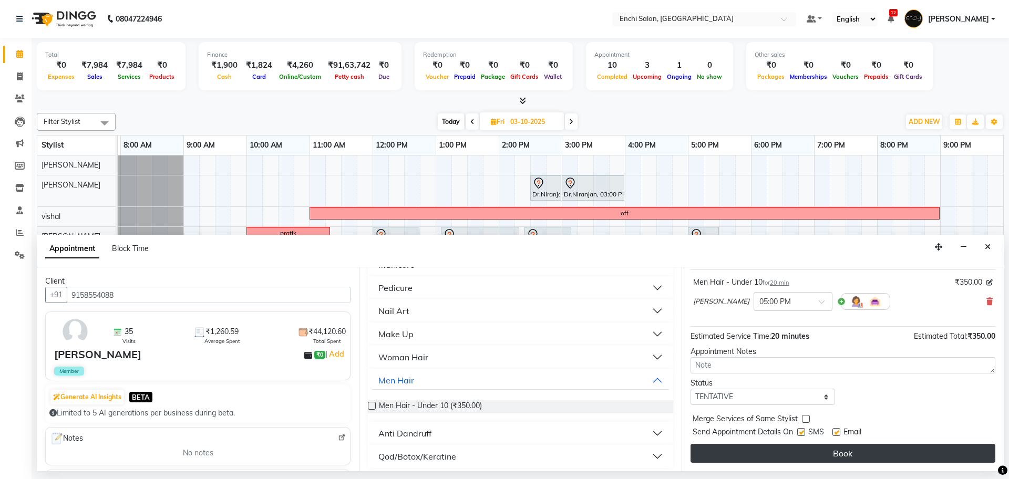
click at [793, 456] on button "Book" at bounding box center [843, 453] width 305 height 19
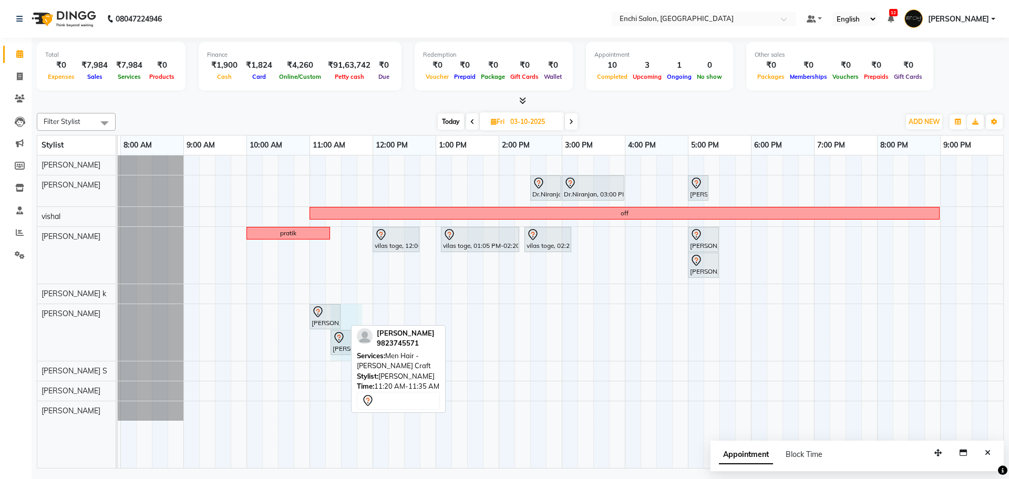
drag, startPoint x: 344, startPoint y: 340, endPoint x: 360, endPoint y: 340, distance: 15.8
click at [360, 340] on div "Filter Stylist Select All [PERSON_NAME] [PERSON_NAME] [PERSON_NAME] k Arjun [PE…" at bounding box center [520, 289] width 967 height 360
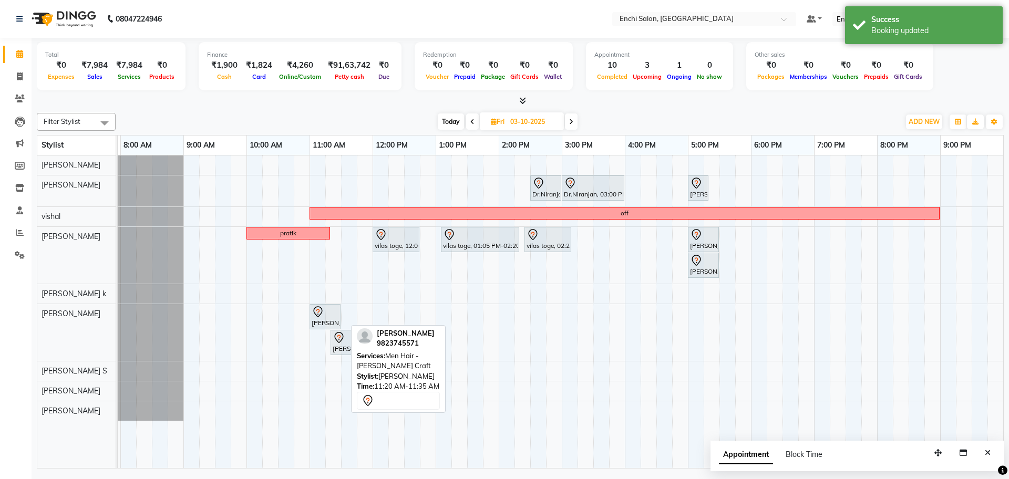
click at [450, 114] on span "Today" at bounding box center [451, 122] width 26 height 16
type input "02-10-2025"
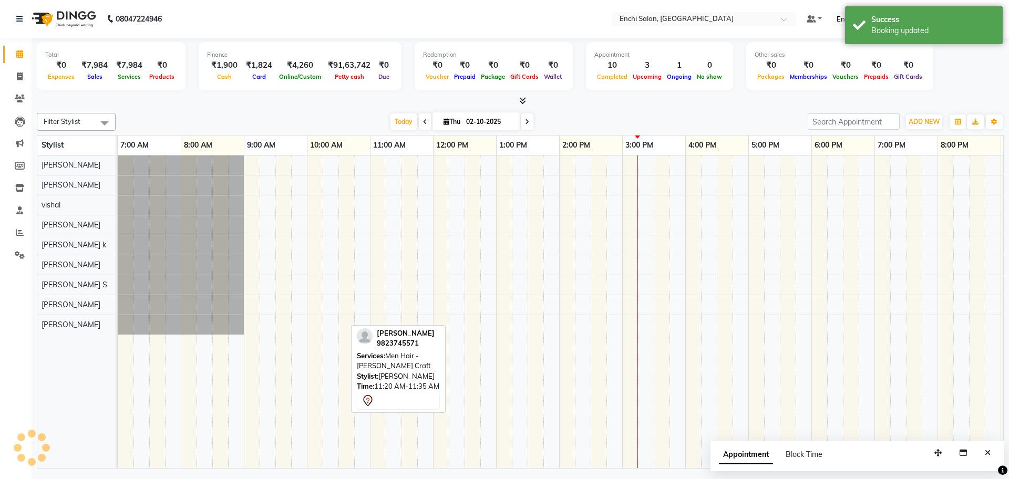
scroll to position [0, 60]
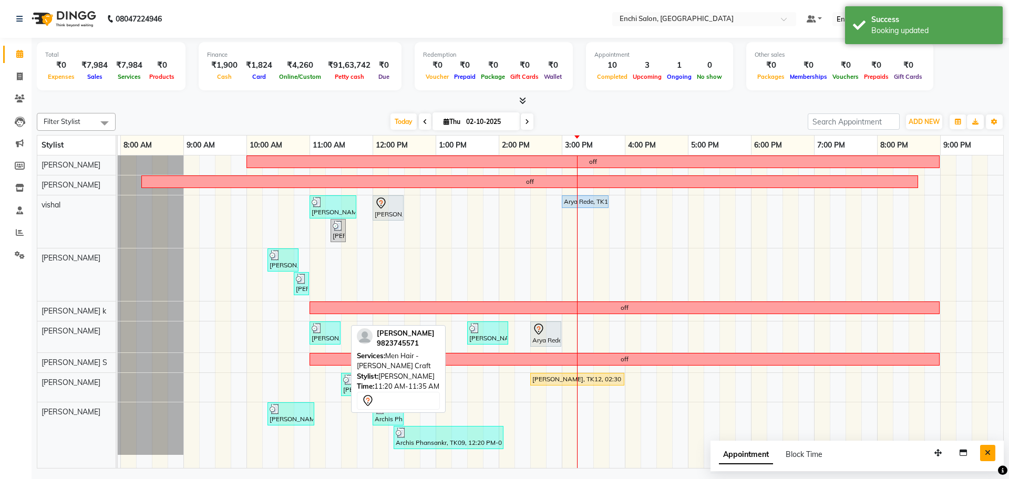
click at [988, 450] on icon "Close" at bounding box center [988, 452] width 6 height 7
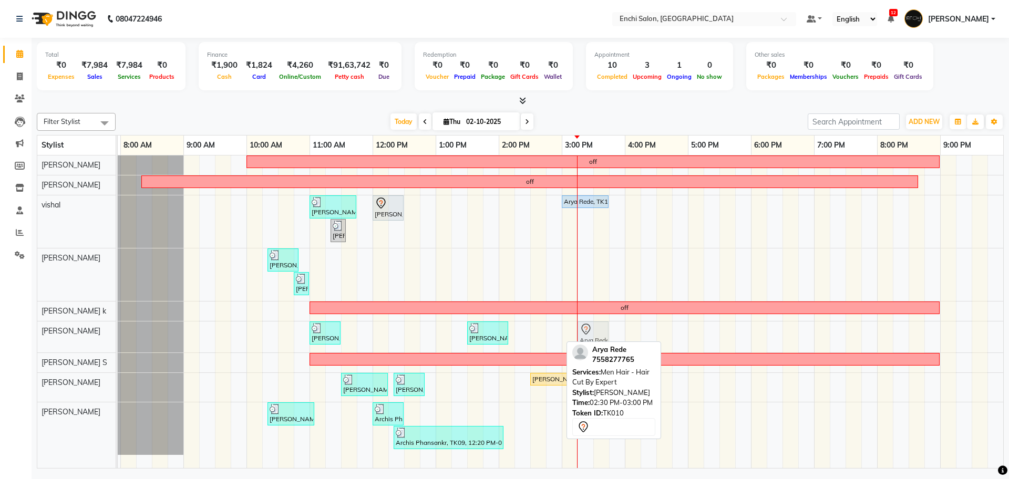
drag, startPoint x: 543, startPoint y: 333, endPoint x: 586, endPoint y: 329, distance: 43.3
click at [57, 329] on div "[PERSON_NAME], TK06, 11:00 AM-11:30 AM, Men Hair - Hair Cut By Expert POOJA [PE…" at bounding box center [57, 337] width 0 height 31
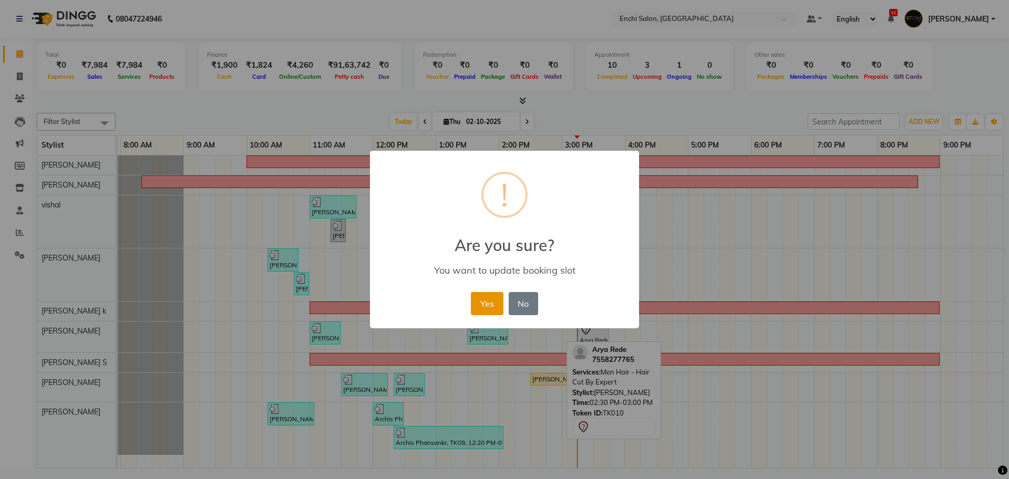
click at [486, 305] on button "Yes" at bounding box center [487, 303] width 32 height 23
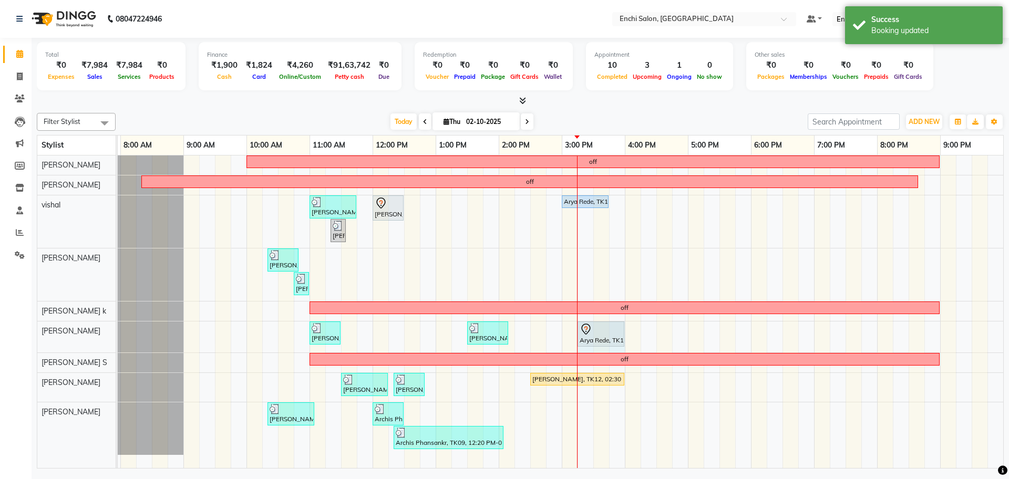
drag, startPoint x: 608, startPoint y: 329, endPoint x: 623, endPoint y: 329, distance: 15.3
click at [57, 329] on div "[PERSON_NAME], TK06, 11:00 AM-11:30 AM, Men Hair - Hair Cut By Expert POOJA [PE…" at bounding box center [57, 337] width 0 height 31
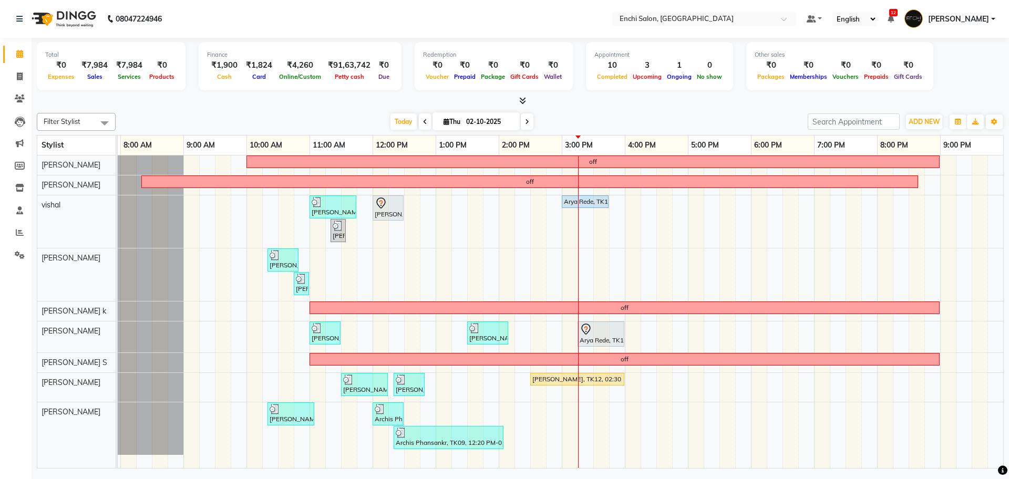
click at [628, 272] on div "off off [PERSON_NAME], TK05, 11:00 AM-11:45 AM, Men Hair - Additional Wash,Men …" at bounding box center [530, 312] width 946 height 313
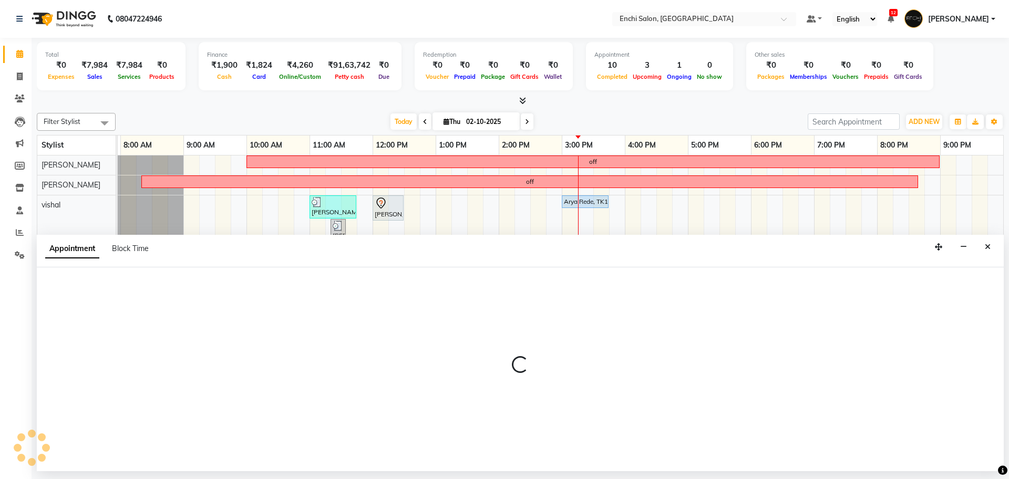
select select "595"
select select "960"
select select "tentative"
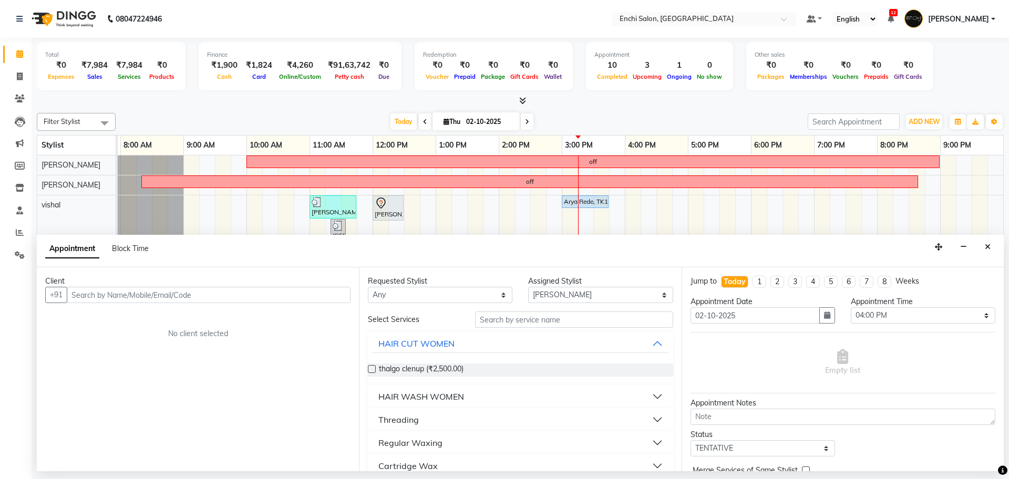
click at [183, 298] on input "text" at bounding box center [209, 295] width 284 height 16
click at [177, 291] on input "text" at bounding box center [209, 295] width 284 height 16
click at [983, 243] on button "Close" at bounding box center [987, 247] width 15 height 16
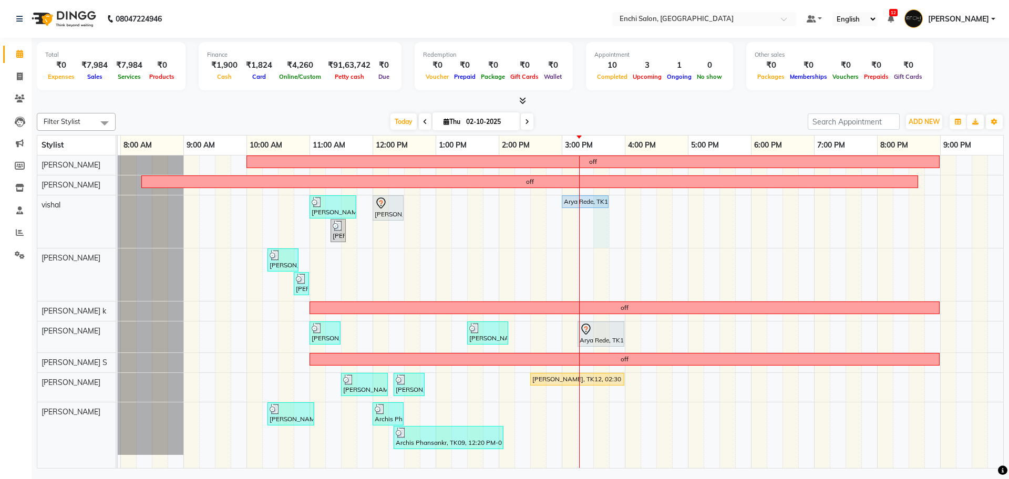
click at [603, 219] on div "off off [PERSON_NAME], TK05, 11:00 AM-11:45 AM, Men Hair - Additional Wash,Men …" at bounding box center [530, 312] width 946 height 313
select select "16329"
select select "tentative"
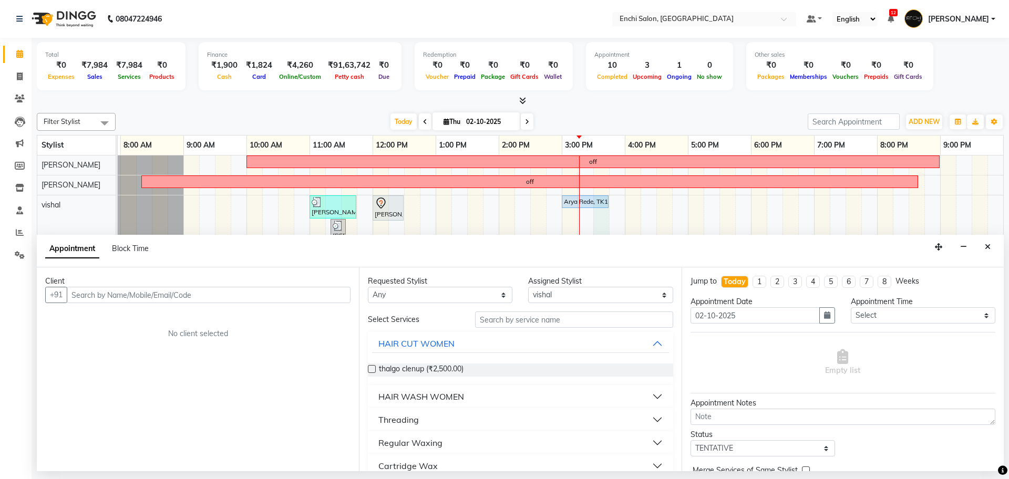
click at [190, 299] on input "text" at bounding box center [209, 295] width 284 height 16
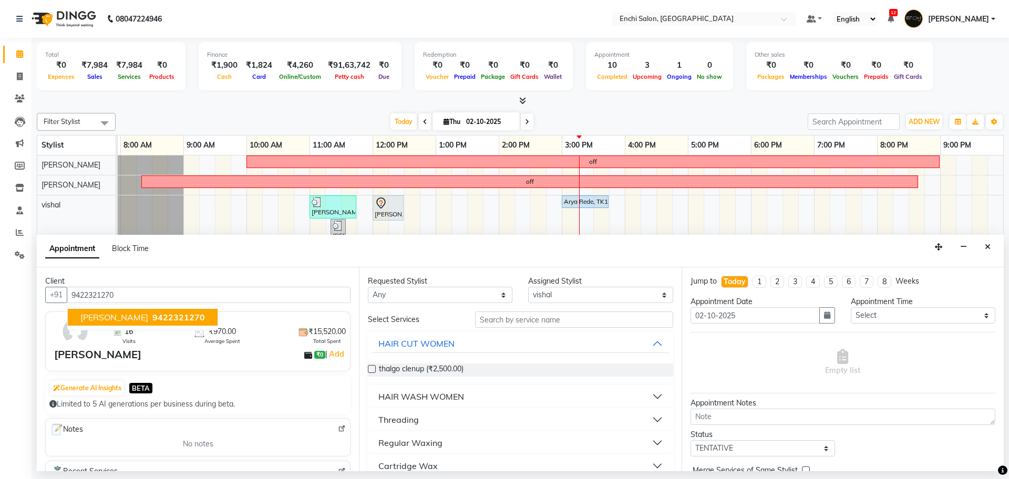
click at [97, 314] on span "[PERSON_NAME]" at bounding box center [114, 317] width 68 height 11
type input "9422321270"
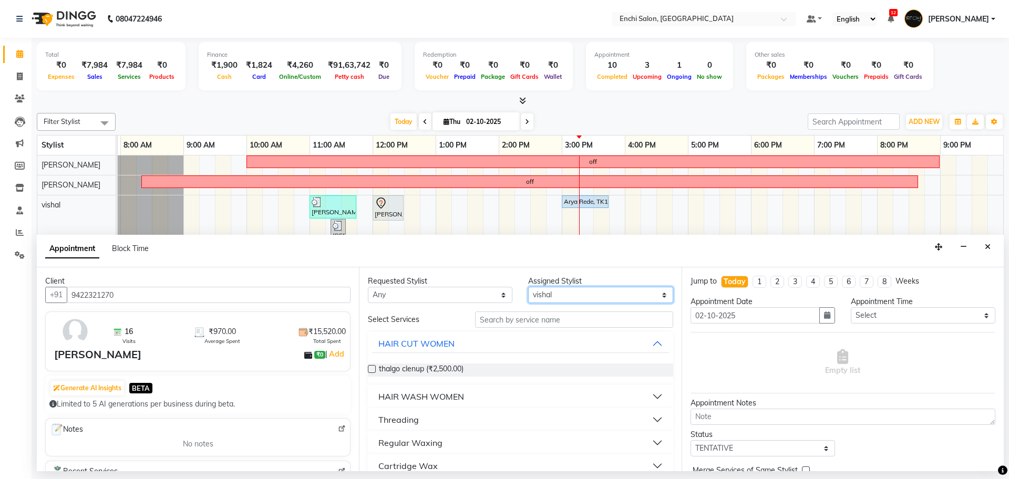
click at [566, 295] on select "Select [PERSON_NAME] k Arjun [PERSON_NAME] G [PERSON_NAME] [PERSON_NAME] S [PER…" at bounding box center [600, 295] width 145 height 16
select select "595"
click at [528, 287] on select "Select [PERSON_NAME] k Arjun [PERSON_NAME] G [PERSON_NAME] [PERSON_NAME] S [PER…" at bounding box center [600, 295] width 145 height 16
click at [507, 324] on input "text" at bounding box center [574, 320] width 198 height 16
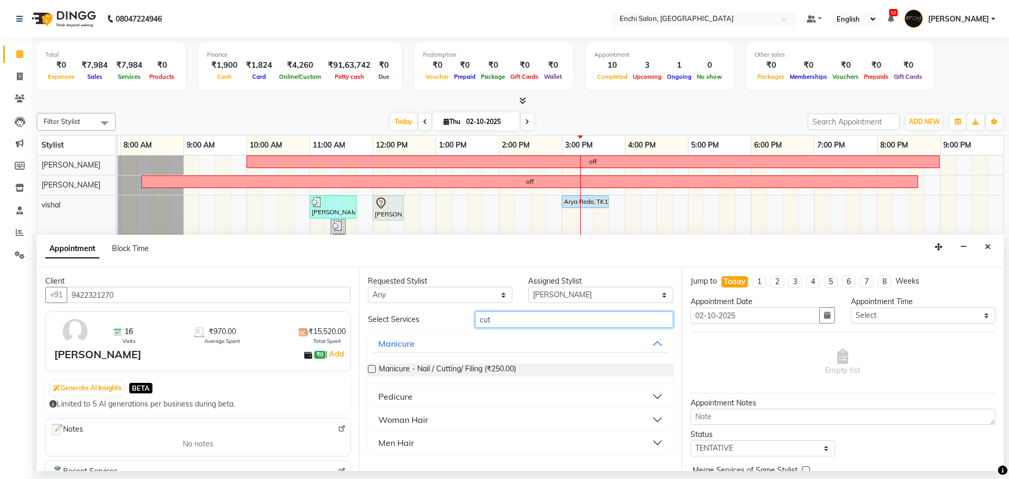
type input "cut"
click at [391, 422] on div "Woman Hair" at bounding box center [403, 420] width 50 height 13
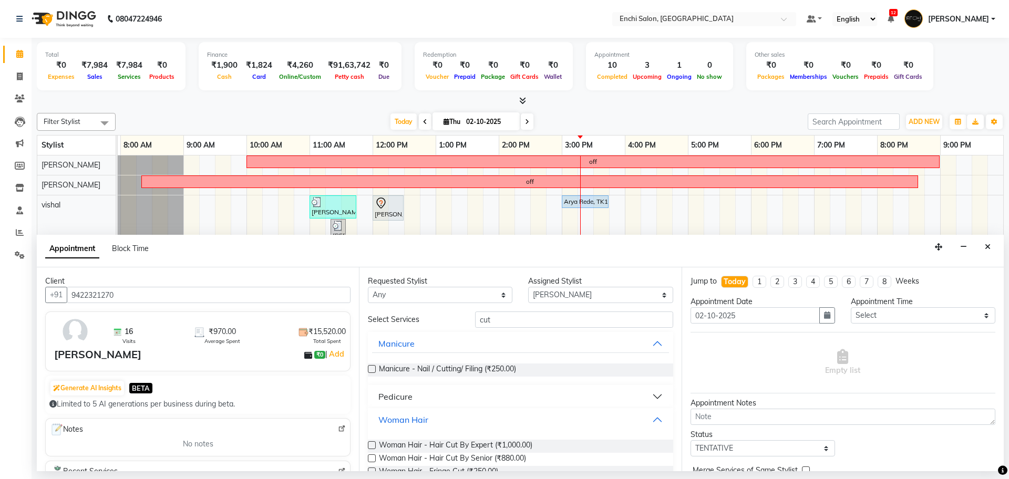
scroll to position [61, 0]
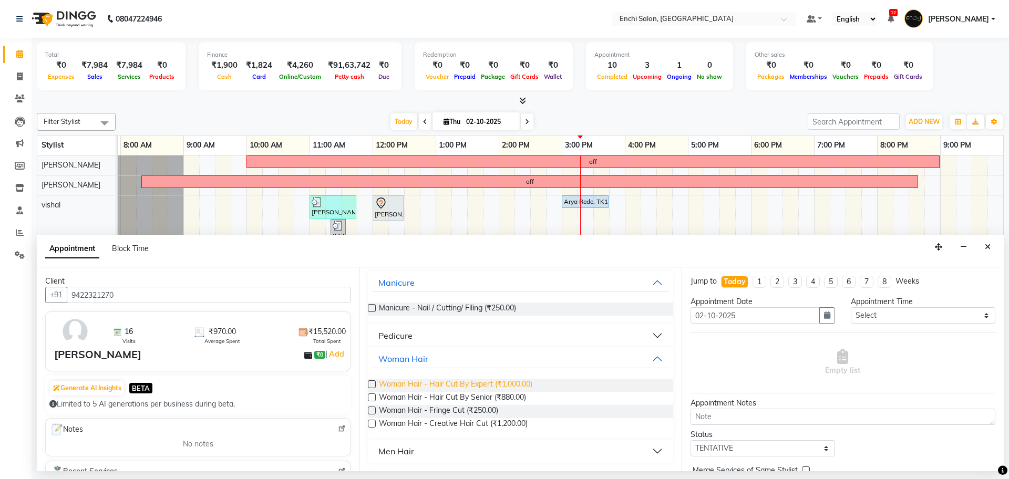
click at [516, 381] on span "Woman Hair - Hair Cut By Expert (₹1,000.00)" at bounding box center [455, 385] width 153 height 13
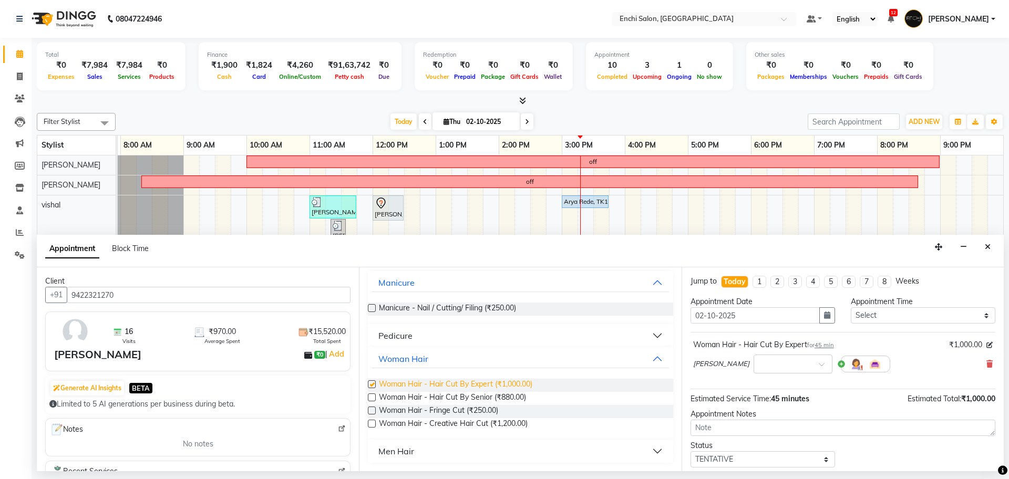
checkbox input "false"
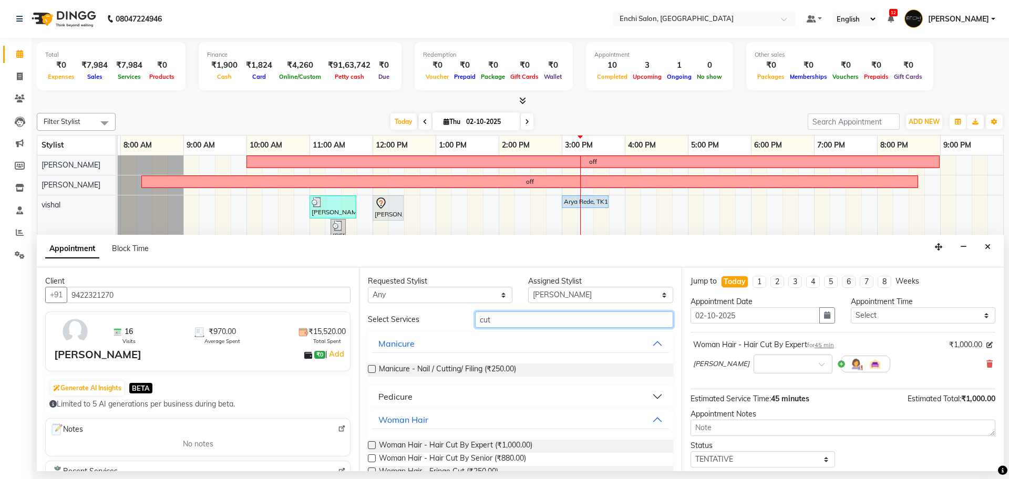
click at [495, 317] on input "cut" at bounding box center [574, 320] width 198 height 16
type input "h"
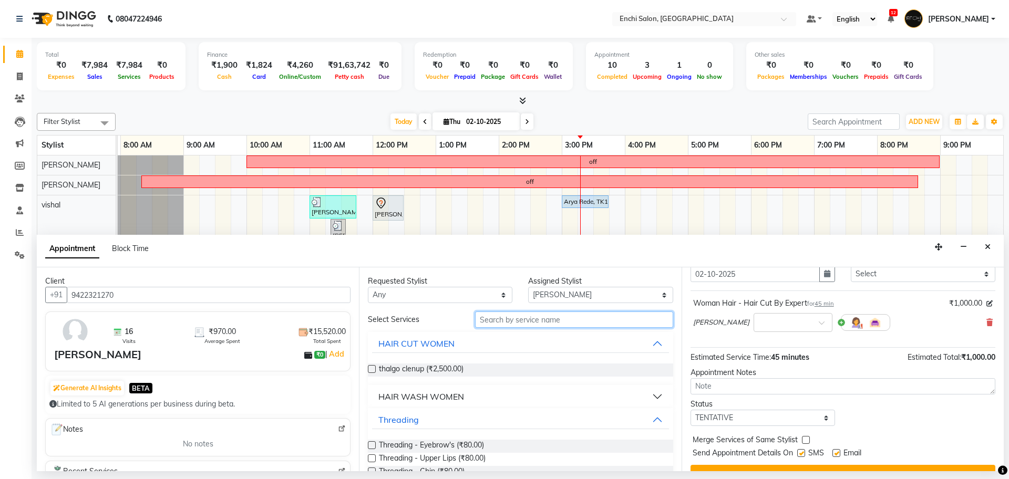
scroll to position [63, 0]
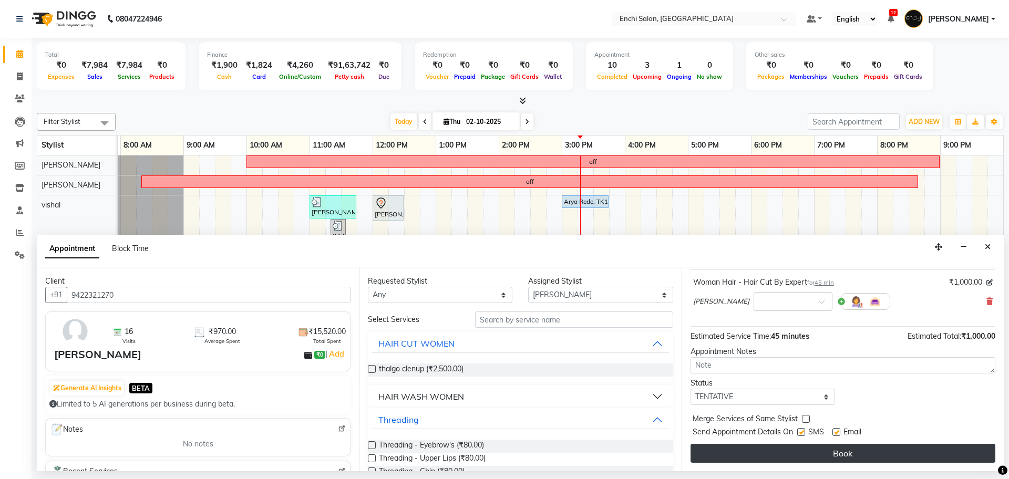
click at [794, 459] on button "Book" at bounding box center [843, 453] width 305 height 19
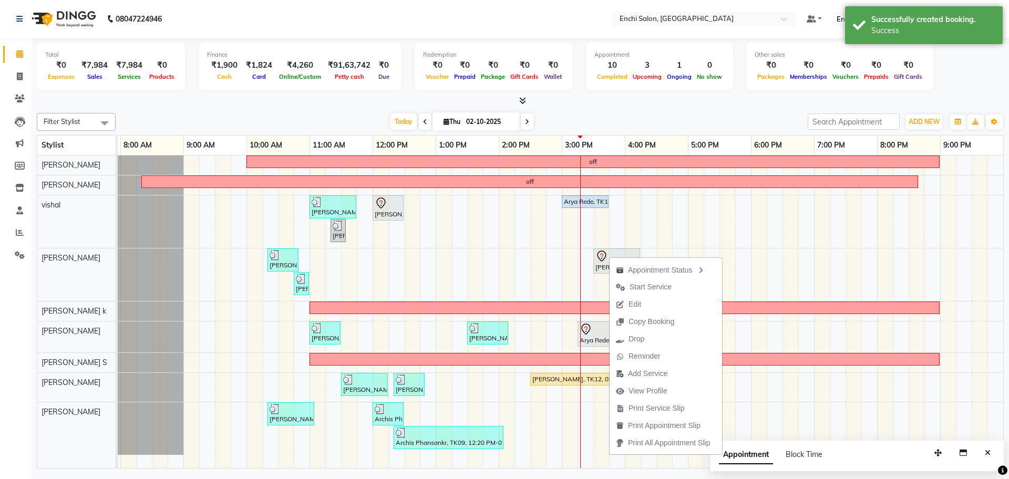
click at [621, 111] on div "Filter Stylist Select All Kawaljit G Sagar Adhav vishal Parmeshwar Apurva k Arj…" at bounding box center [520, 289] width 967 height 360
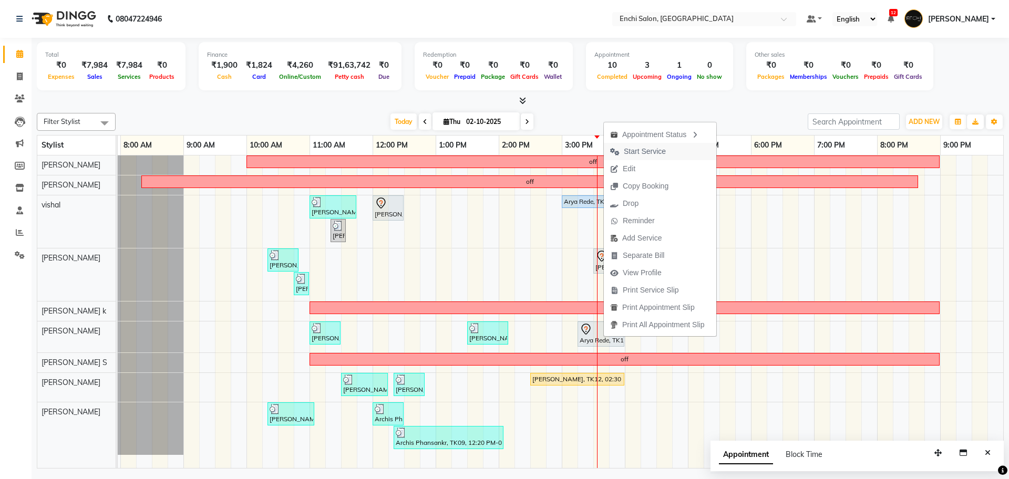
click at [624, 150] on span "Start Service" at bounding box center [645, 151] width 42 height 11
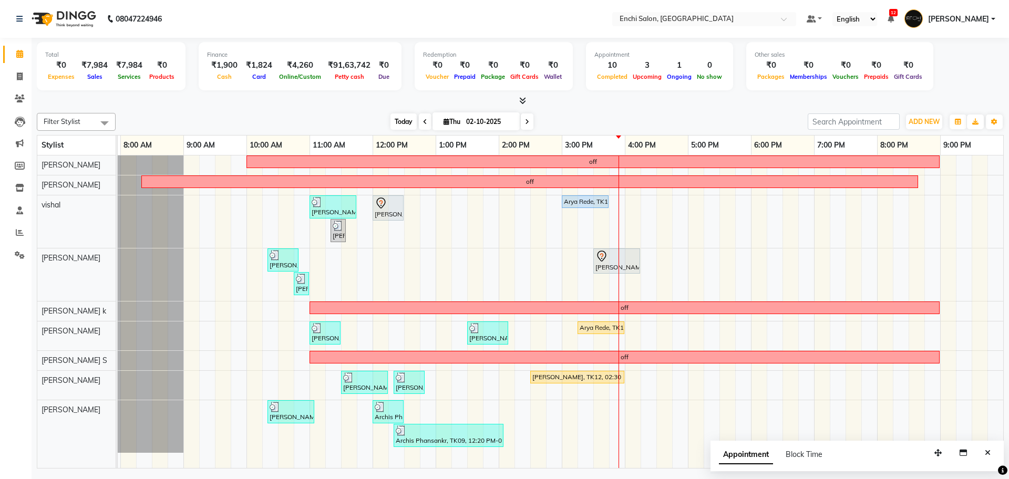
click at [406, 120] on span "Today" at bounding box center [404, 122] width 26 height 16
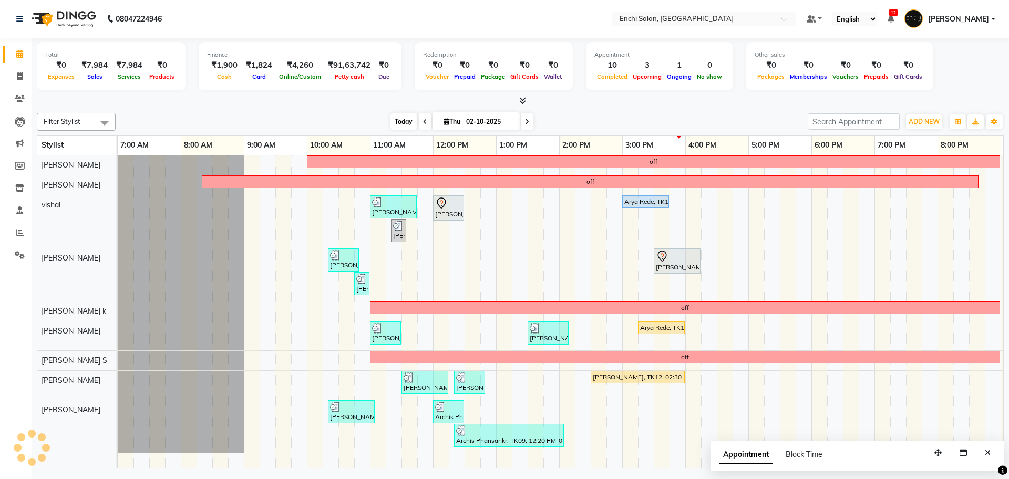
scroll to position [0, 60]
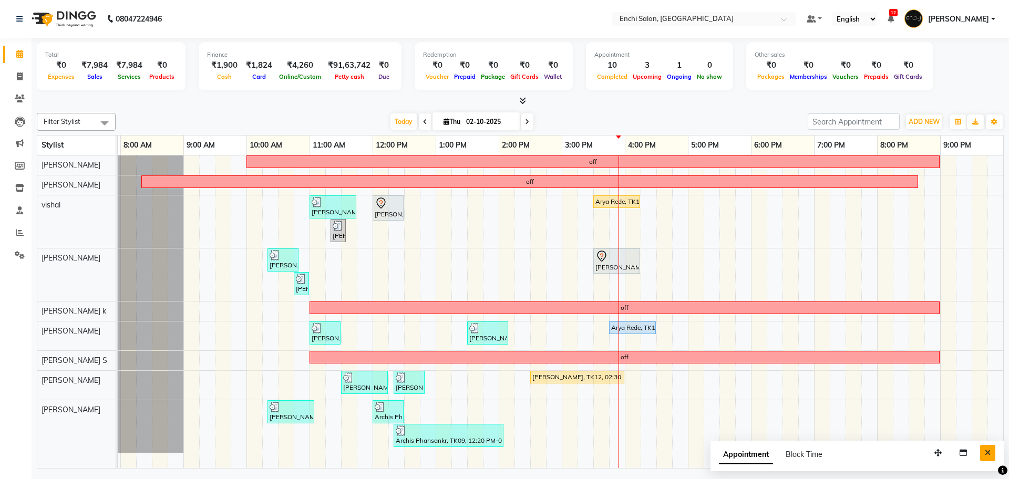
click at [988, 457] on button "Close" at bounding box center [987, 453] width 15 height 16
click at [526, 127] on span at bounding box center [527, 122] width 13 height 16
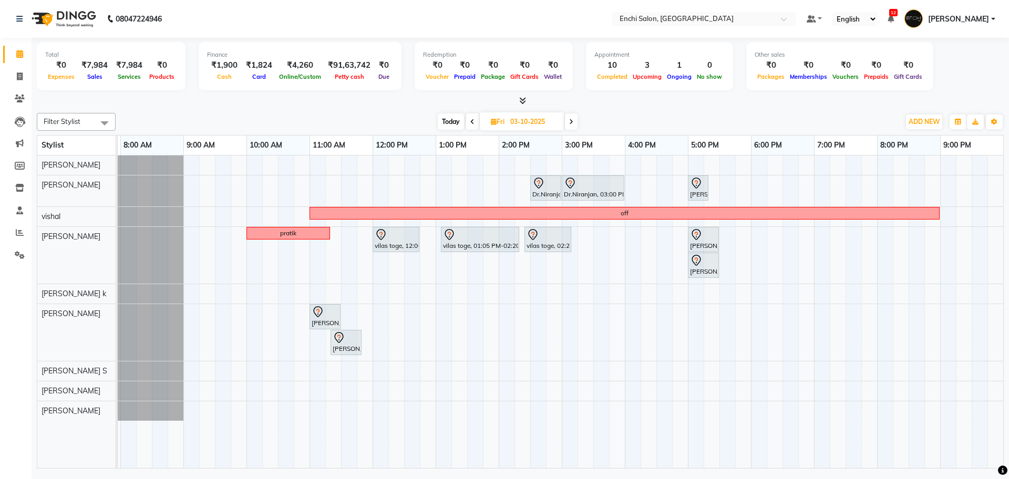
click at [575, 121] on span at bounding box center [571, 122] width 13 height 16
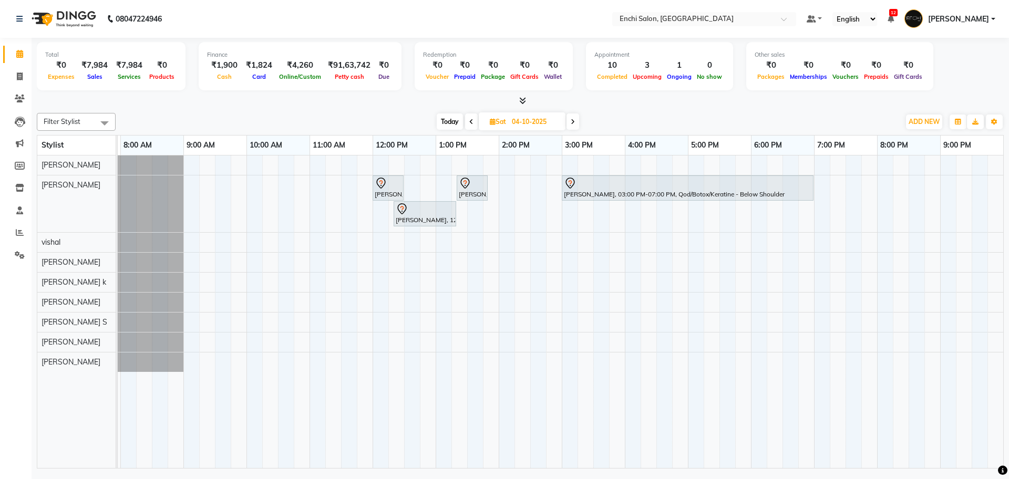
click at [454, 116] on span "Today" at bounding box center [450, 122] width 26 height 16
type input "02-10-2025"
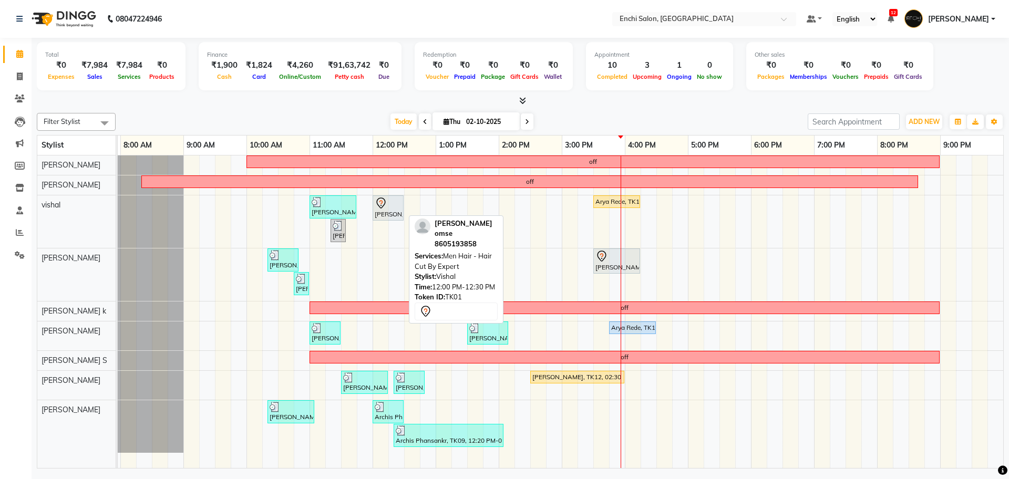
click at [382, 208] on icon at bounding box center [380, 203] width 9 height 11
click at [383, 207] on icon at bounding box center [380, 203] width 9 height 11
select select "7"
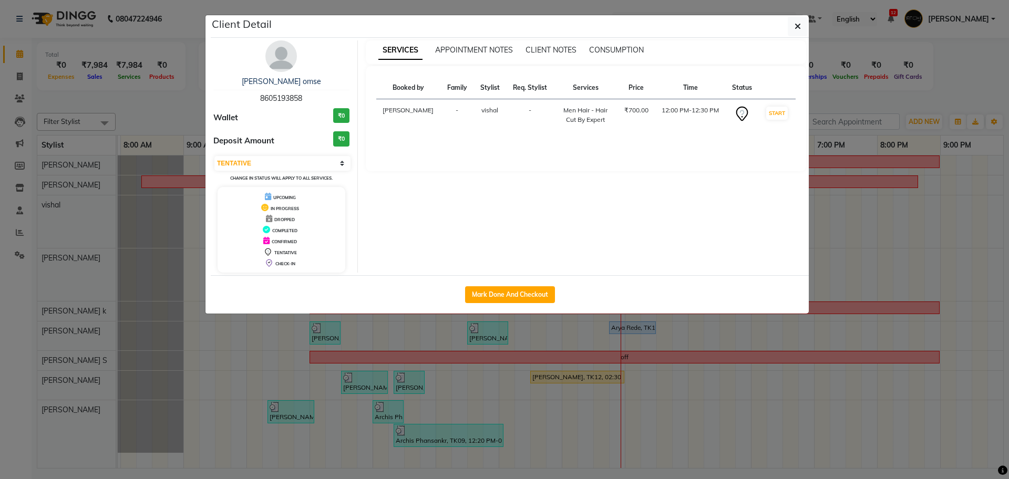
click at [903, 91] on ngb-modal-window "Client Detail Amol omse 8605193858 Wallet ₹0 Deposit Amount ₹0 Select IN SERVIC…" at bounding box center [504, 239] width 1009 height 479
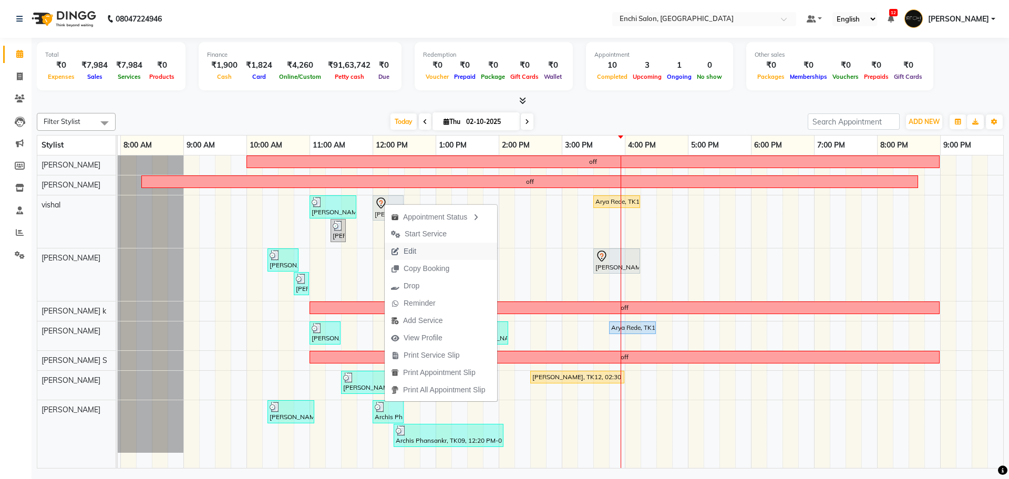
click at [411, 251] on span "Edit" at bounding box center [410, 251] width 13 height 11
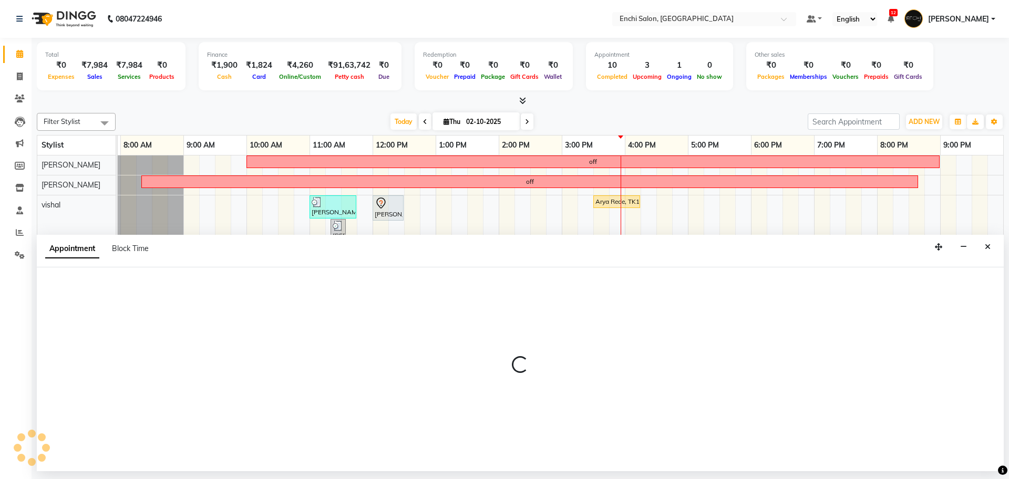
select select "tentative"
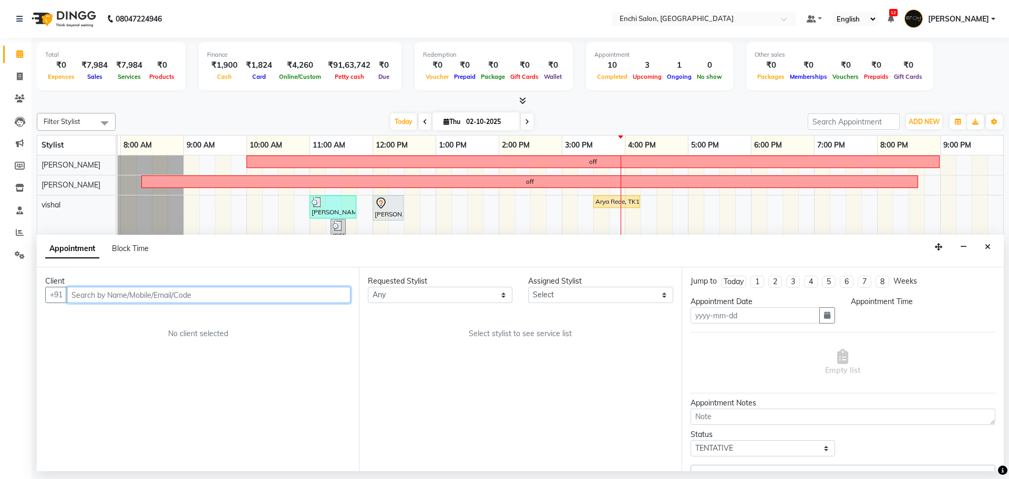
type input "02-10-2025"
select select "720"
select select "16329"
select select "299"
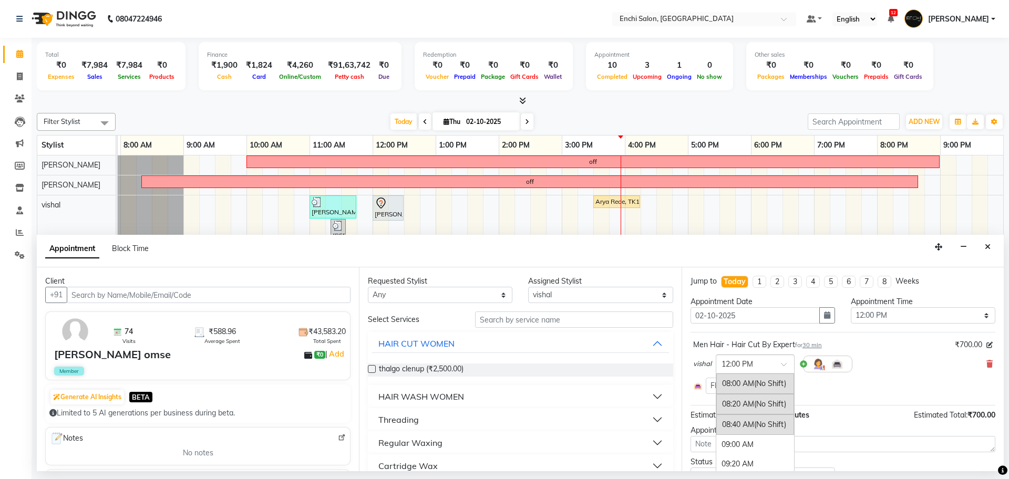
click at [782, 365] on span at bounding box center [787, 367] width 13 height 11
click at [732, 362] on input "text" at bounding box center [745, 363] width 46 height 11
click at [824, 310] on button "button" at bounding box center [827, 316] width 16 height 16
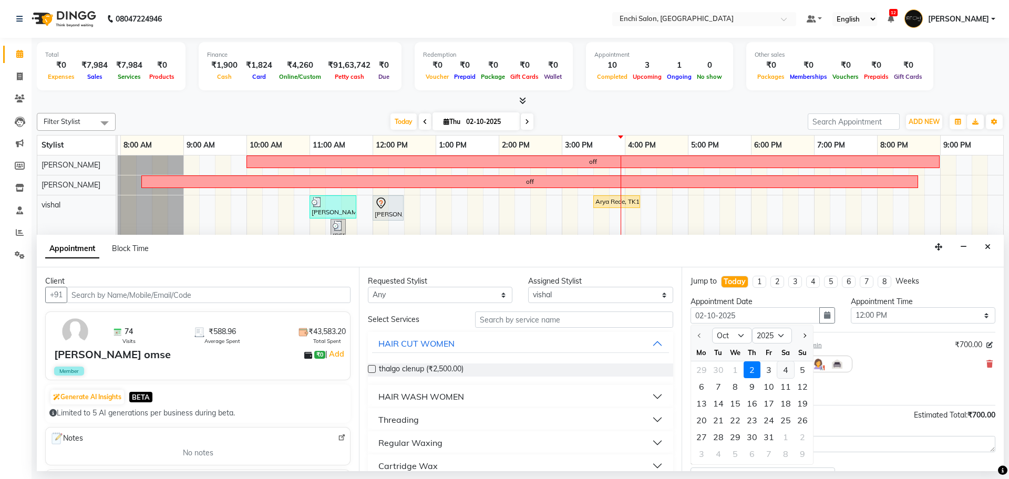
click at [783, 369] on div "4" at bounding box center [785, 370] width 17 height 17
type input "04-10-2025"
select select "720"
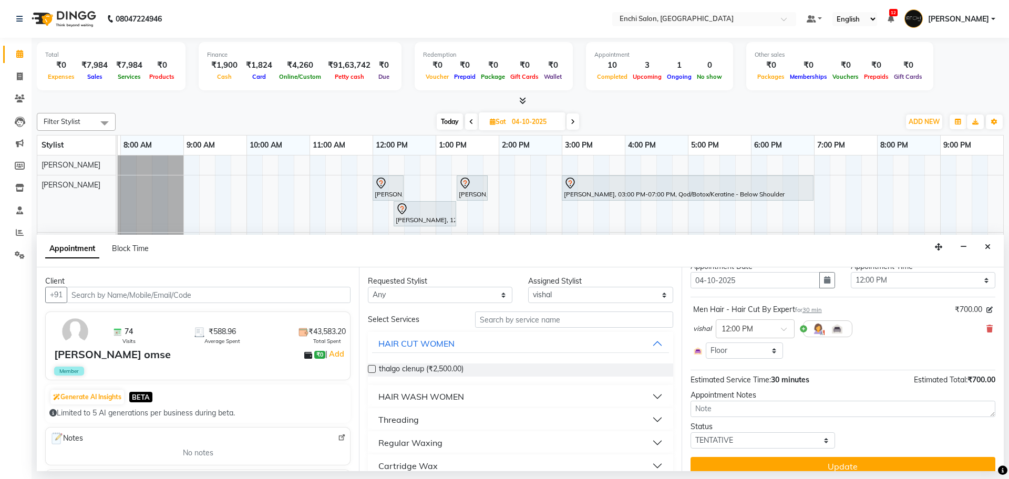
scroll to position [48, 0]
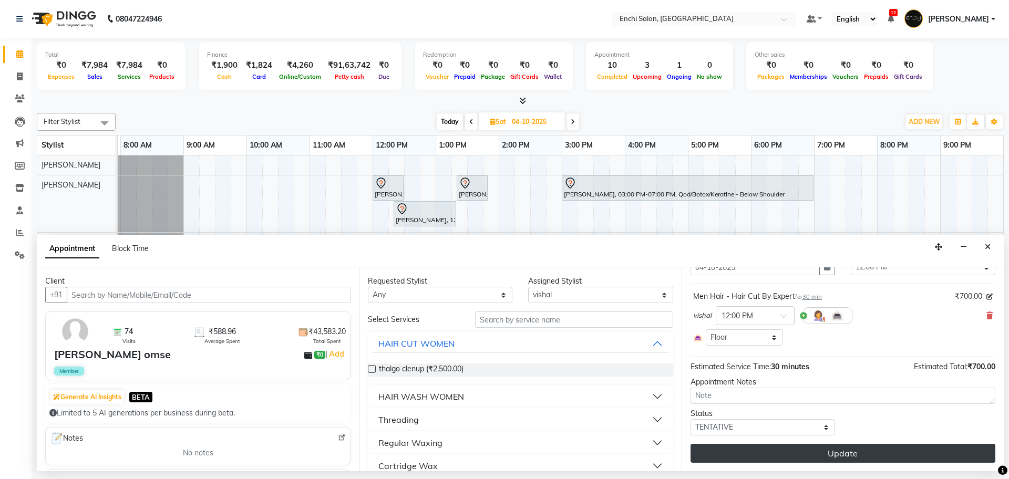
click at [780, 453] on button "Update" at bounding box center [843, 453] width 305 height 19
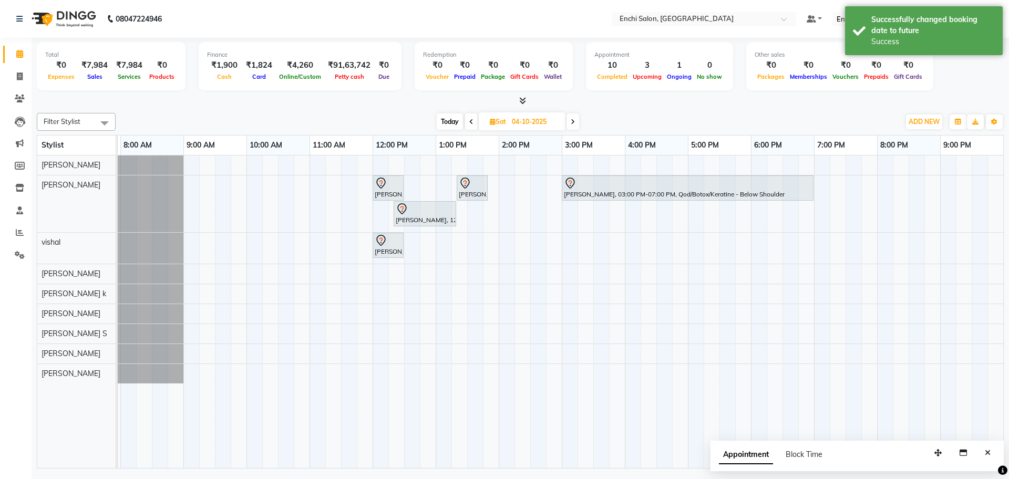
click at [447, 118] on span "Today" at bounding box center [450, 122] width 26 height 16
type input "02-10-2025"
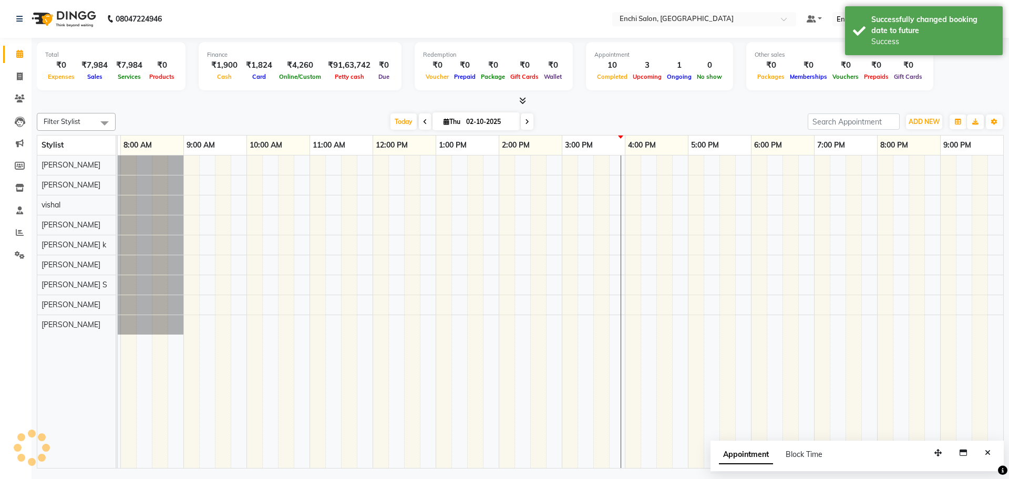
scroll to position [0, 60]
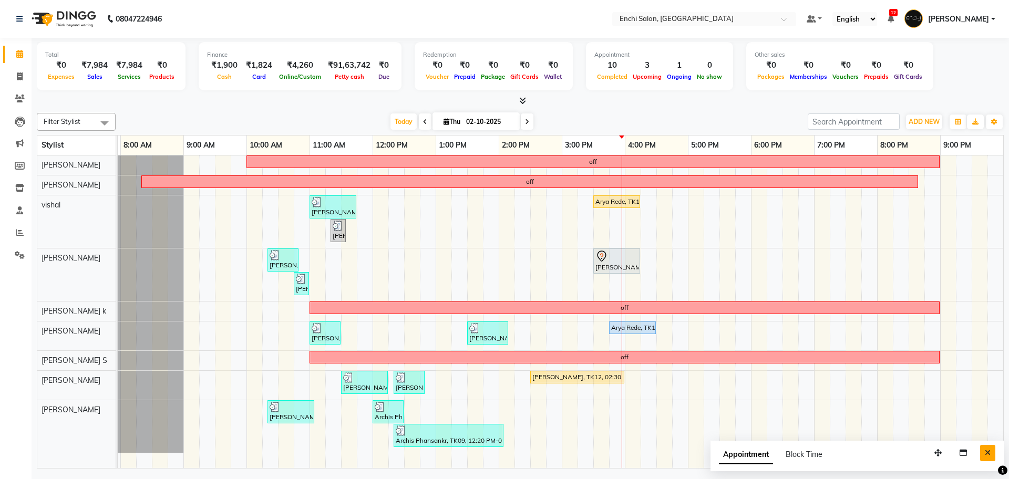
click at [983, 450] on button "Close" at bounding box center [987, 453] width 15 height 16
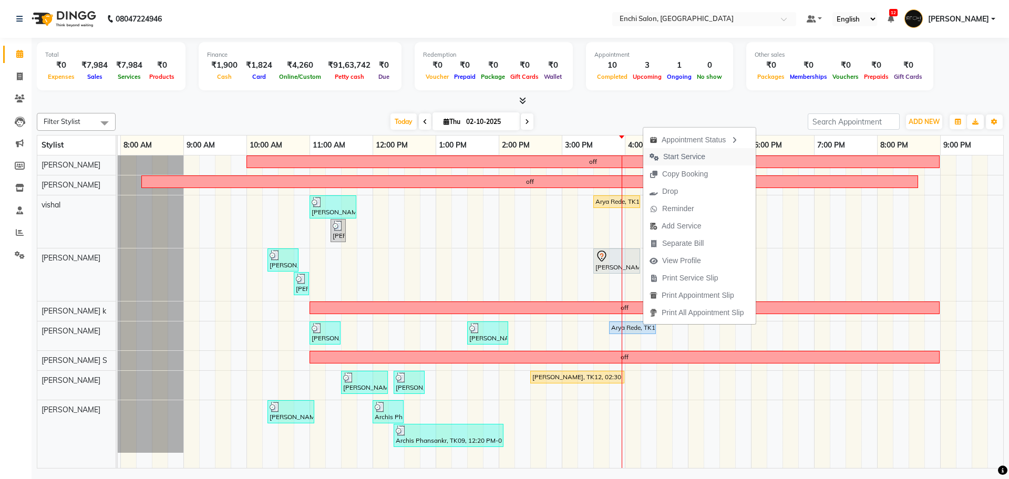
click at [690, 162] on span "Start Service" at bounding box center [684, 156] width 42 height 11
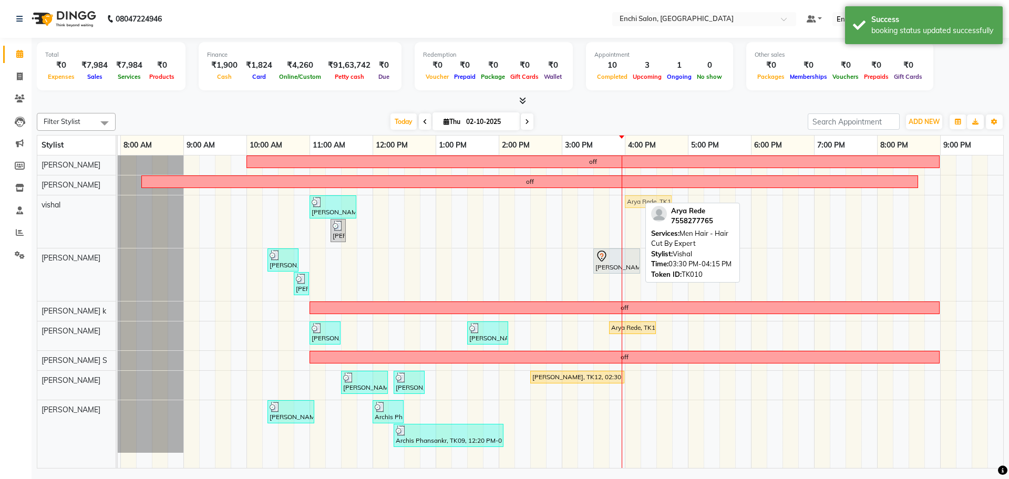
drag, startPoint x: 603, startPoint y: 204, endPoint x: 636, endPoint y: 205, distance: 32.6
click at [57, 205] on div "Ritesh, TK05, 11:00 AM-11:45 AM, Men Hair - Additional Wash,Men Hair - Hair Cut…" at bounding box center [57, 222] width 0 height 53
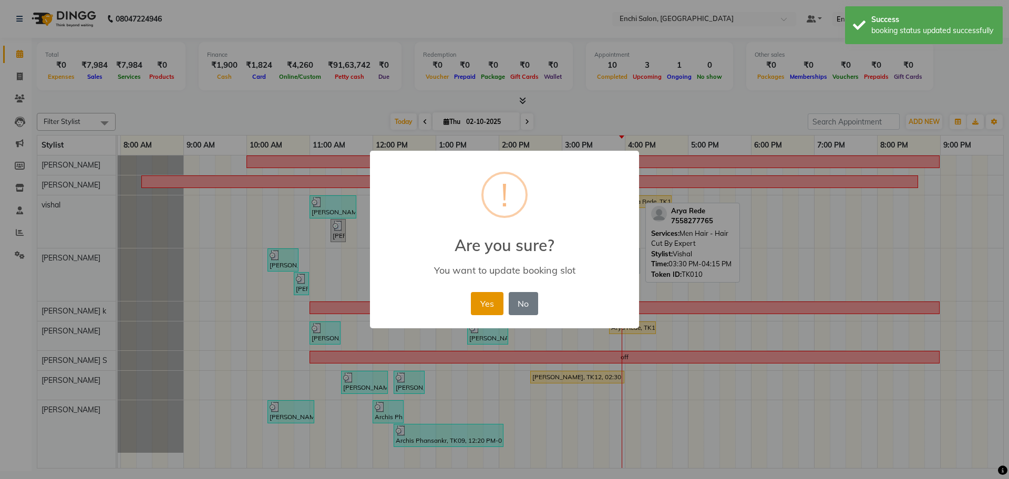
click at [482, 302] on button "Yes" at bounding box center [487, 303] width 32 height 23
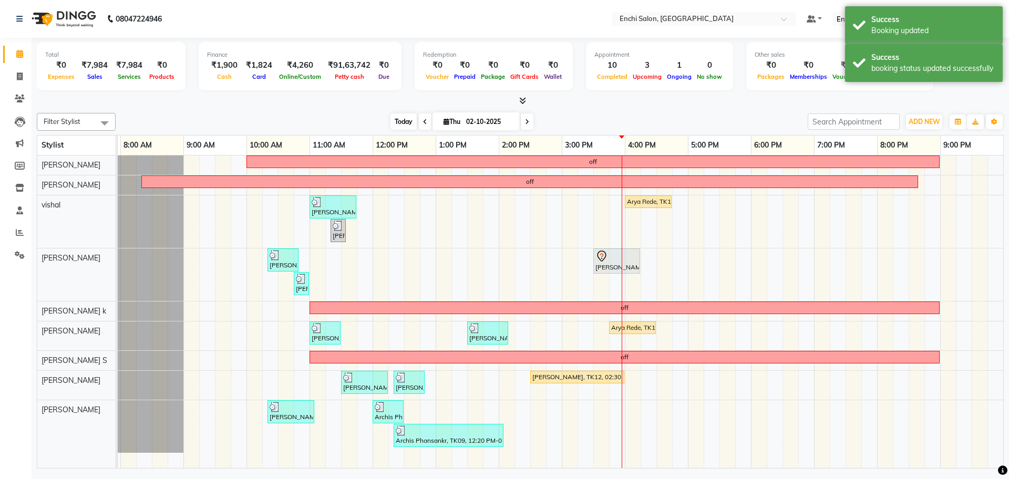
click at [395, 128] on span "Today" at bounding box center [404, 122] width 26 height 16
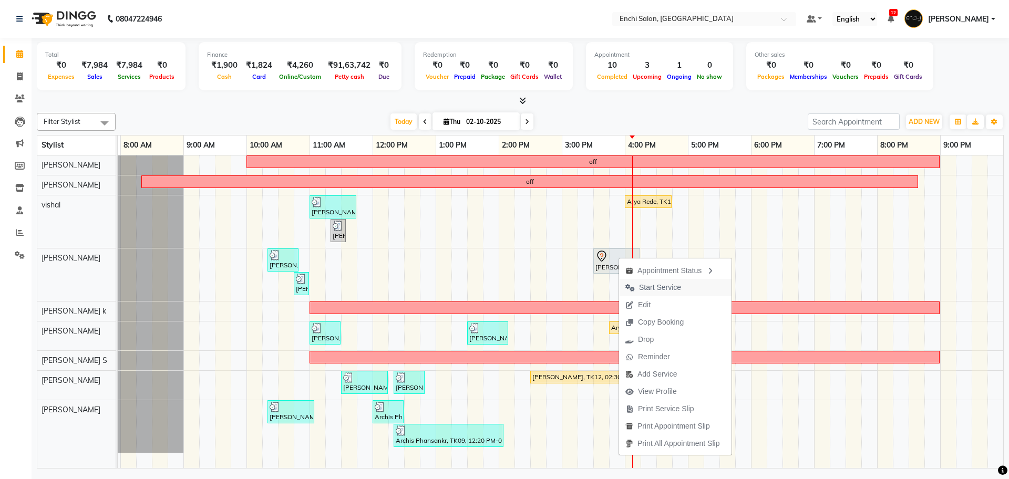
click at [664, 286] on span "Start Service" at bounding box center [660, 287] width 42 height 11
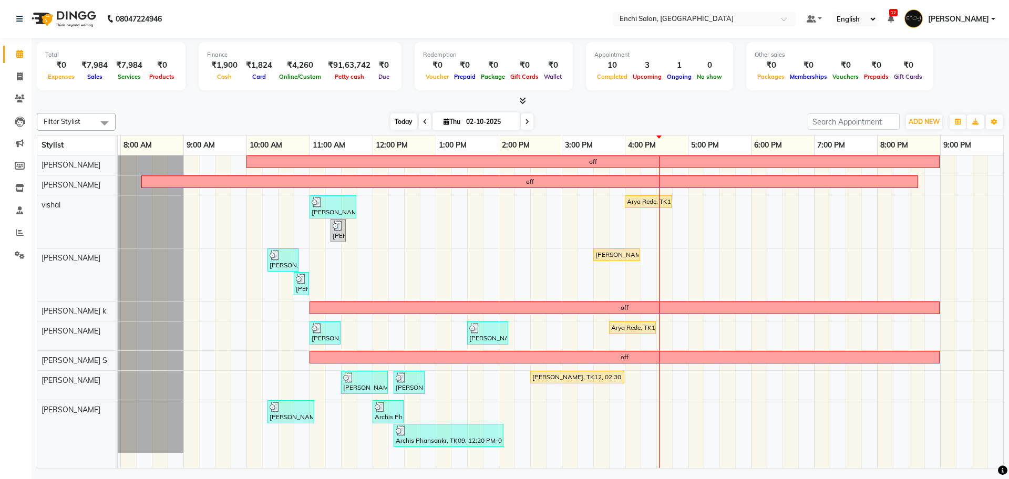
click at [400, 122] on span "Today" at bounding box center [404, 122] width 26 height 16
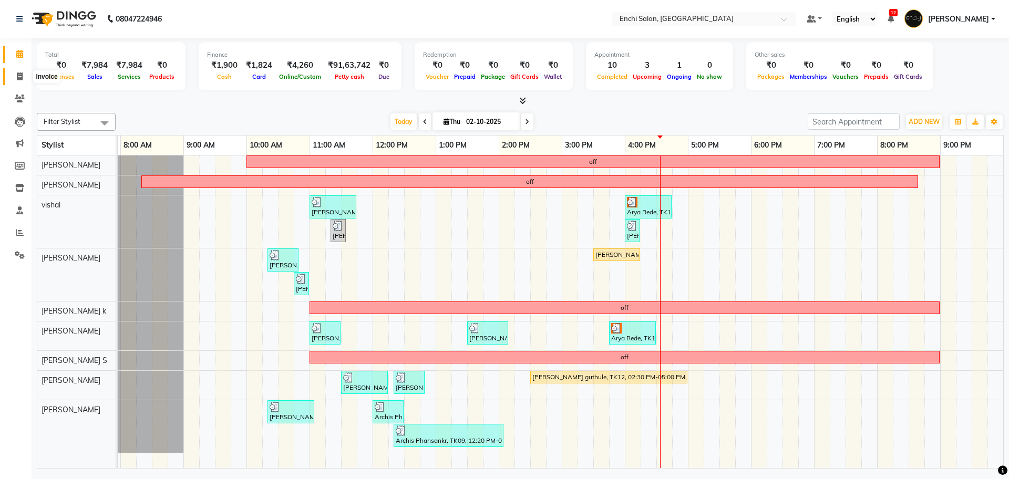
click at [21, 77] on icon at bounding box center [20, 77] width 6 height 8
select select "service"
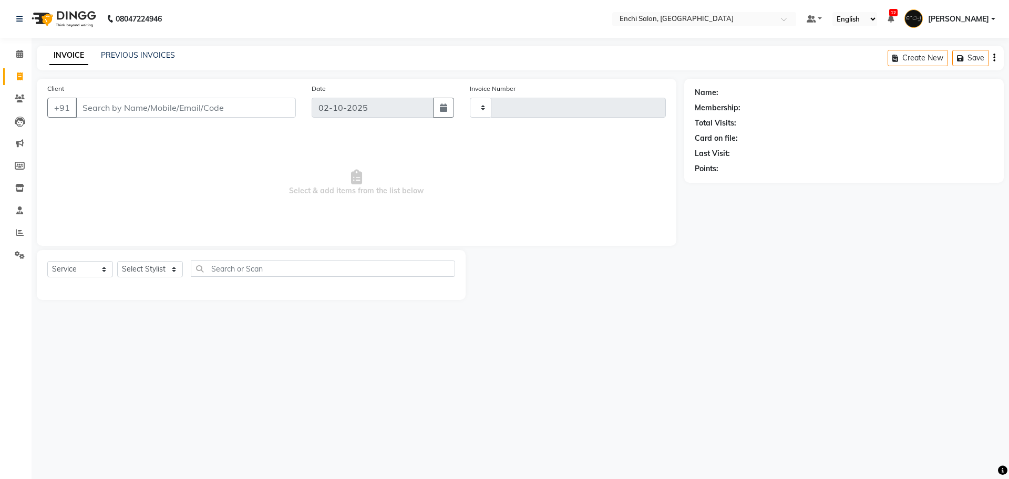
type input "4028"
select select "10"
click at [164, 271] on select "Select Stylist" at bounding box center [150, 269] width 66 height 16
select select "69814"
click at [117, 261] on select "Select Stylist Akshay Apurva k Arjun shinde Enchi salon jagdevi dudhni Kawaljit…" at bounding box center [150, 269] width 66 height 16
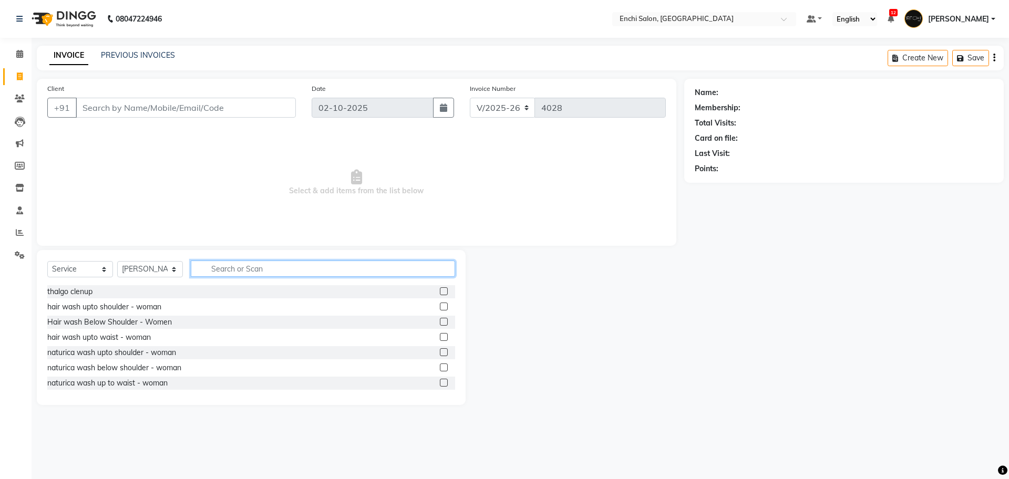
click at [228, 268] on input "text" at bounding box center [323, 269] width 264 height 16
click at [440, 380] on label at bounding box center [444, 383] width 8 height 8
click at [440, 380] on input "checkbox" at bounding box center [443, 383] width 7 height 7
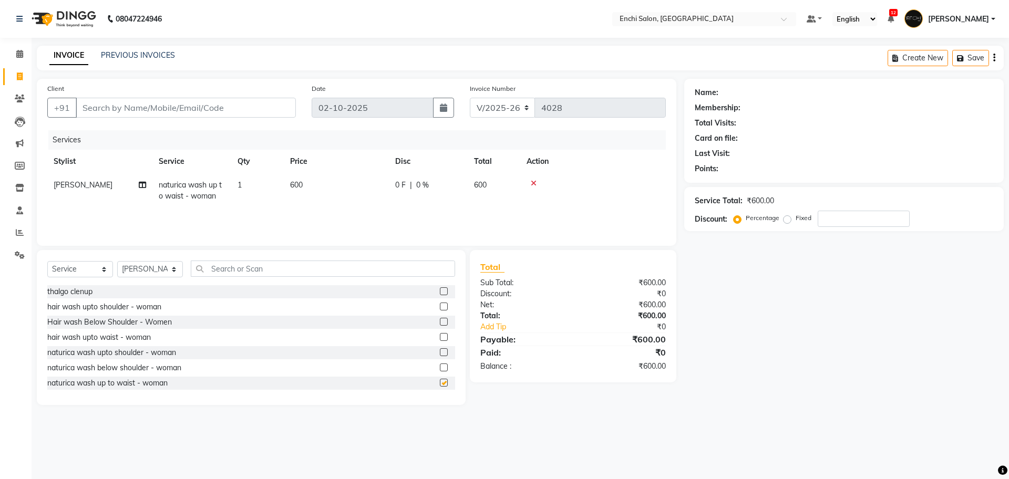
checkbox input "false"
click at [153, 108] on input "Client" at bounding box center [186, 108] width 220 height 20
type input "m"
type input "0"
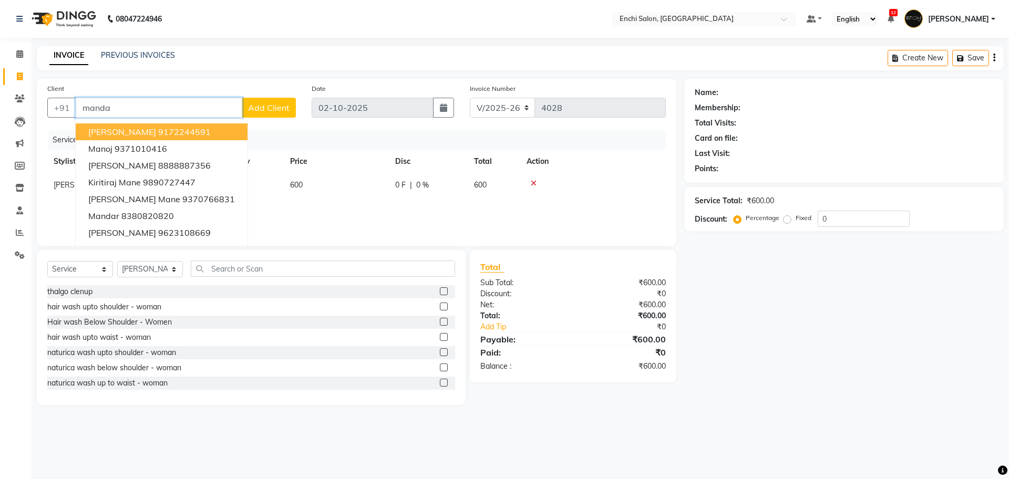
type input "mandar"
click at [114, 101] on input "mandar" at bounding box center [159, 108] width 167 height 20
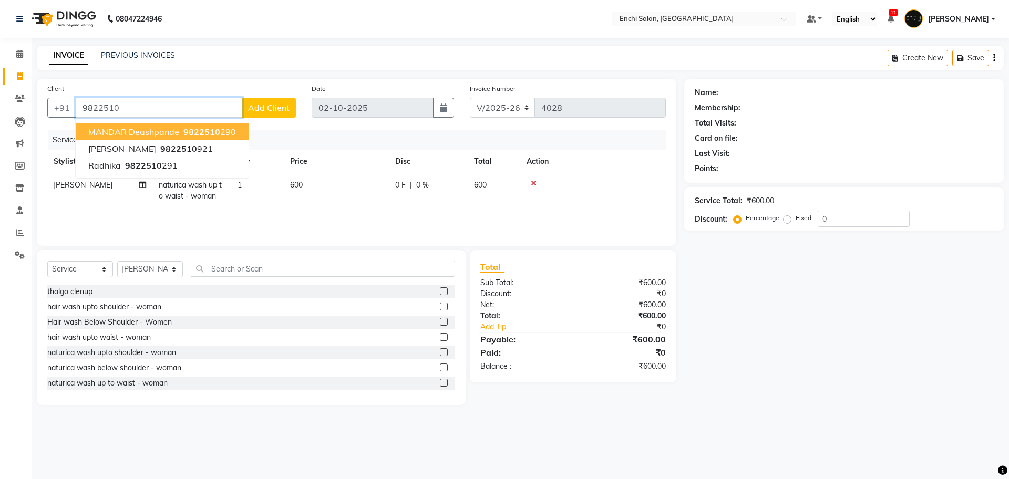
drag, startPoint x: 125, startPoint y: 125, endPoint x: 137, endPoint y: 135, distance: 15.3
click at [126, 125] on button "MANDAR deashpande 9822510 290" at bounding box center [162, 132] width 173 height 17
type input "9822510290"
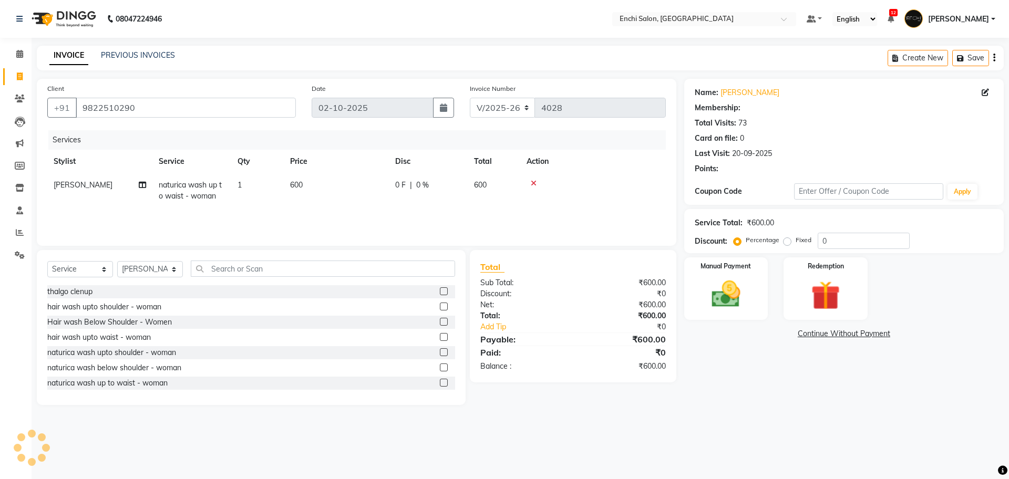
type input "20"
select select "1: Object"
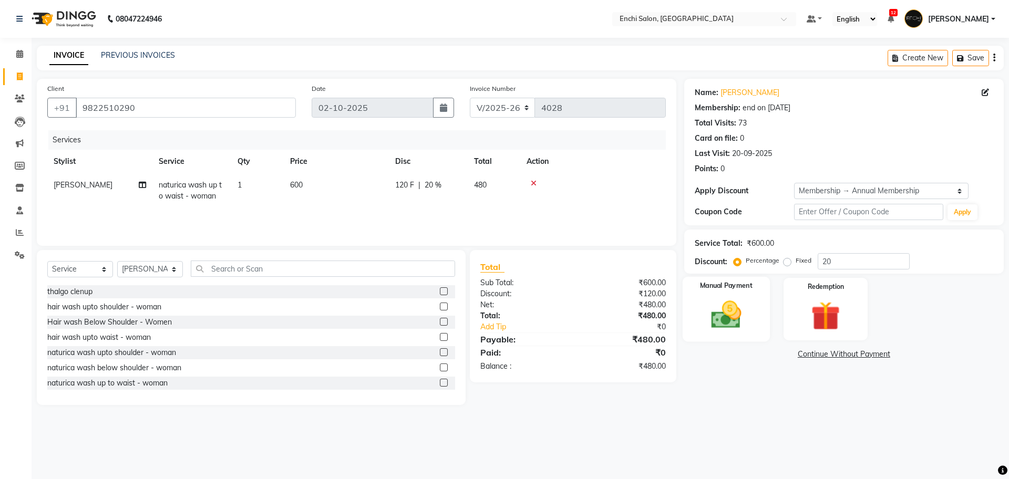
click at [726, 313] on img at bounding box center [726, 315] width 49 height 35
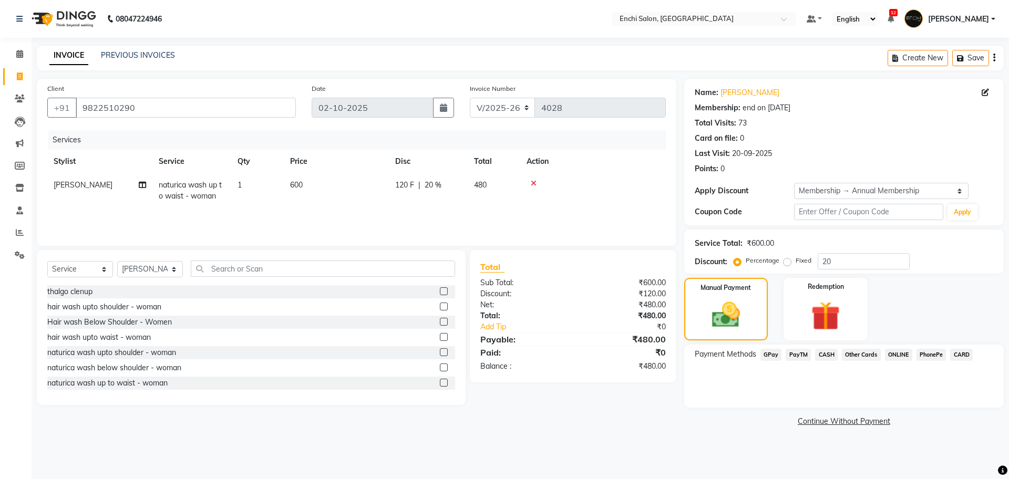
click at [769, 360] on span "GPay" at bounding box center [772, 355] width 22 height 12
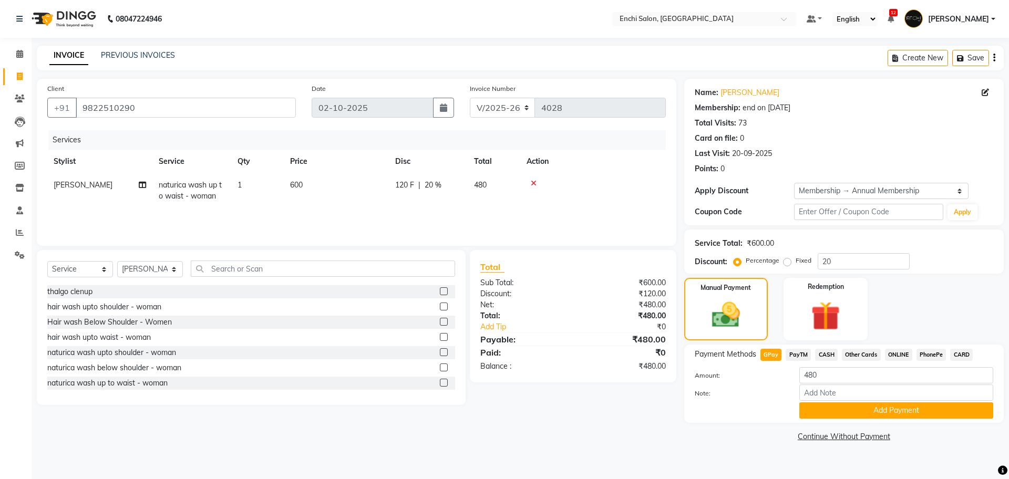
click at [814, 419] on div "Payment Methods GPay PayTM CASH Other Cards ONLINE PhonePe CARD Amount: 480 Not…" at bounding box center [844, 384] width 320 height 78
click at [824, 401] on input "Note:" at bounding box center [897, 393] width 194 height 16
click at [818, 417] on button "Add Payment" at bounding box center [897, 411] width 194 height 16
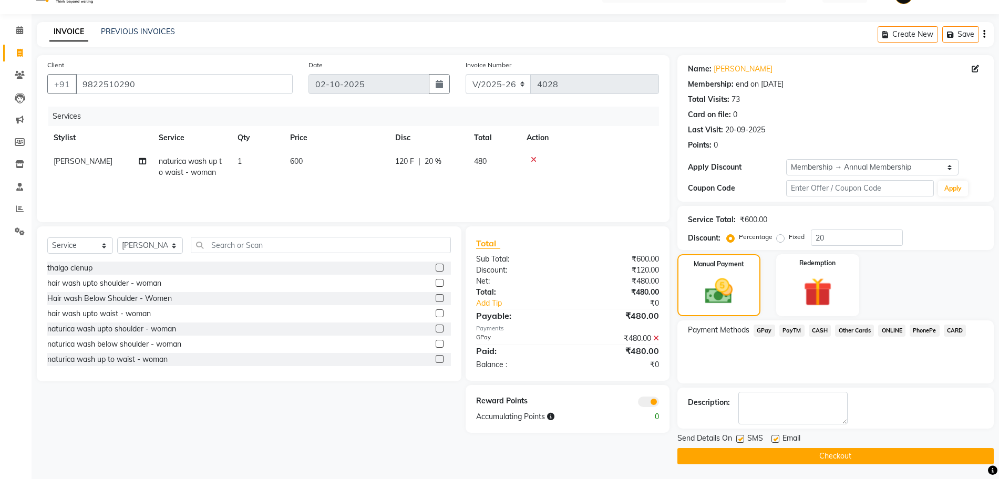
scroll to position [25, 0]
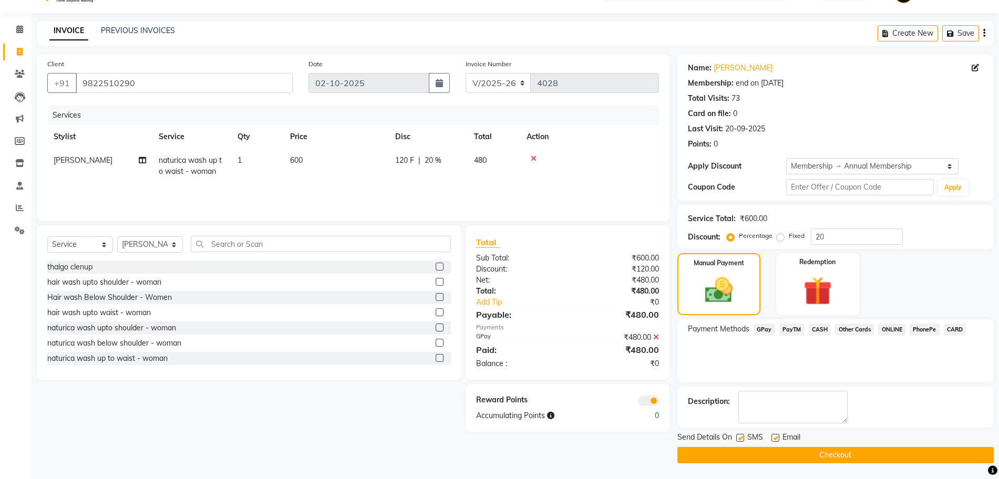
click at [805, 458] on button "Checkout" at bounding box center [836, 455] width 316 height 16
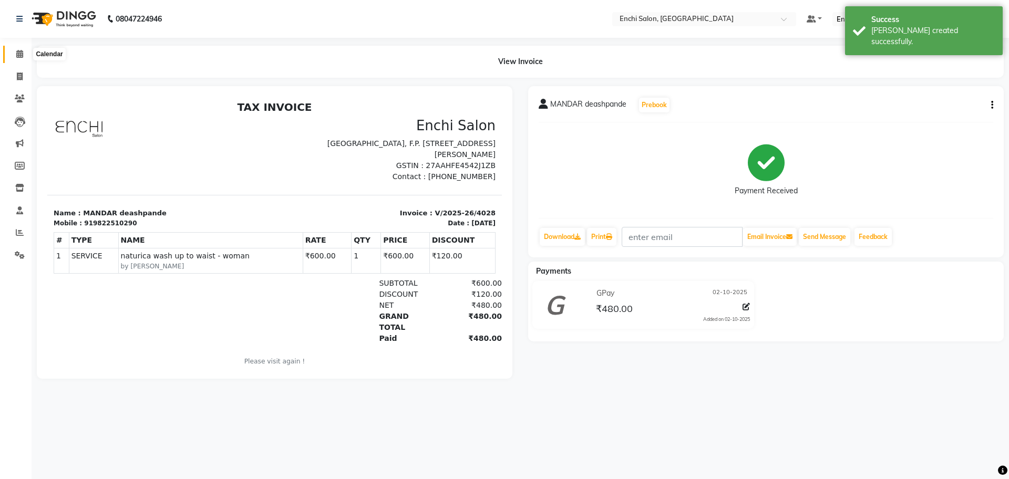
click at [21, 57] on icon at bounding box center [19, 54] width 7 height 8
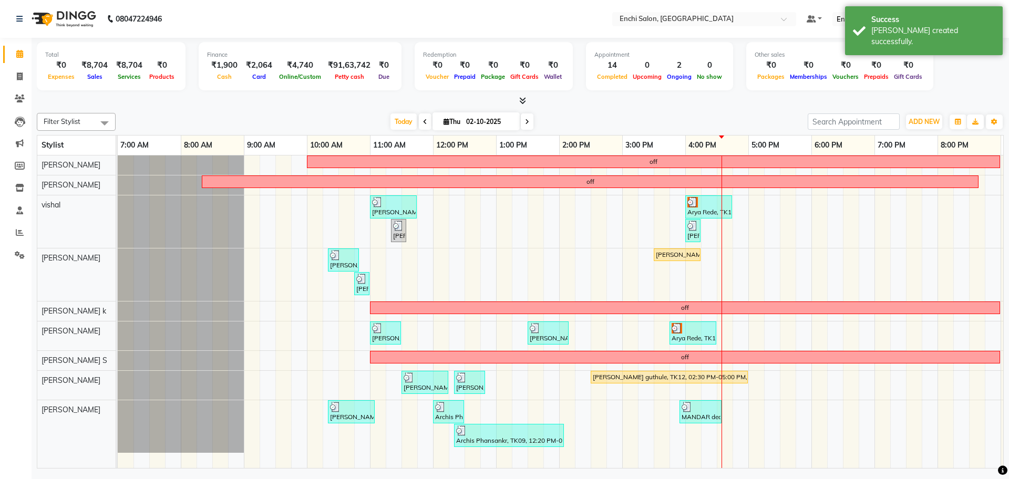
click at [424, 122] on icon at bounding box center [425, 122] width 4 height 6
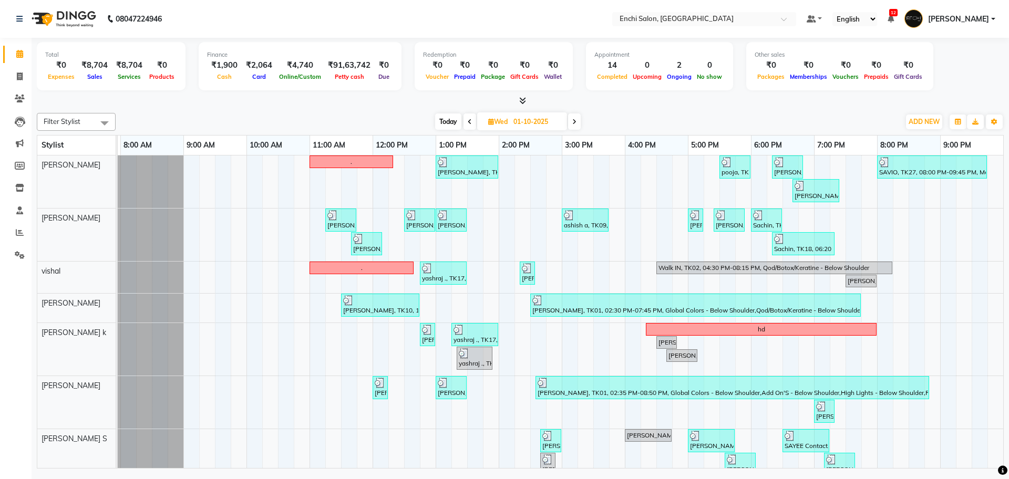
scroll to position [73, 0]
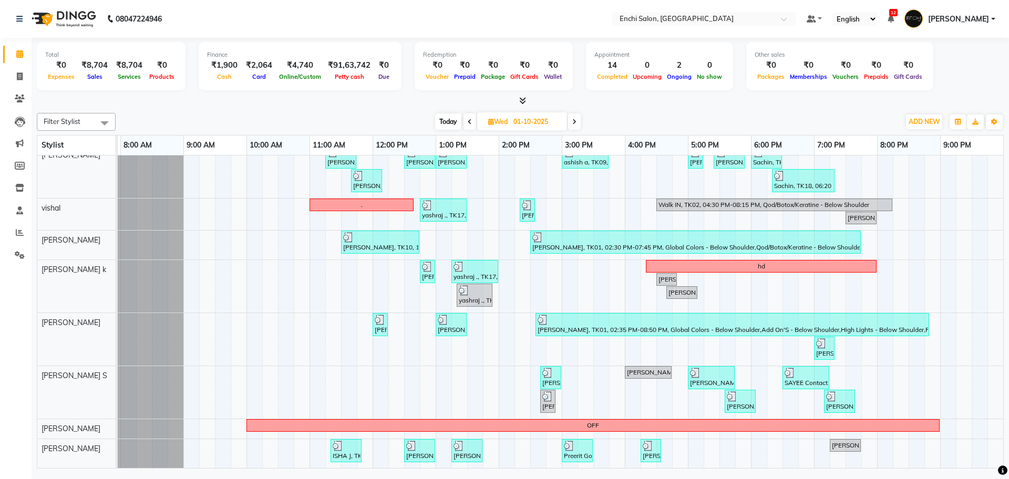
click at [454, 127] on span "Today" at bounding box center [448, 122] width 26 height 16
type input "02-10-2025"
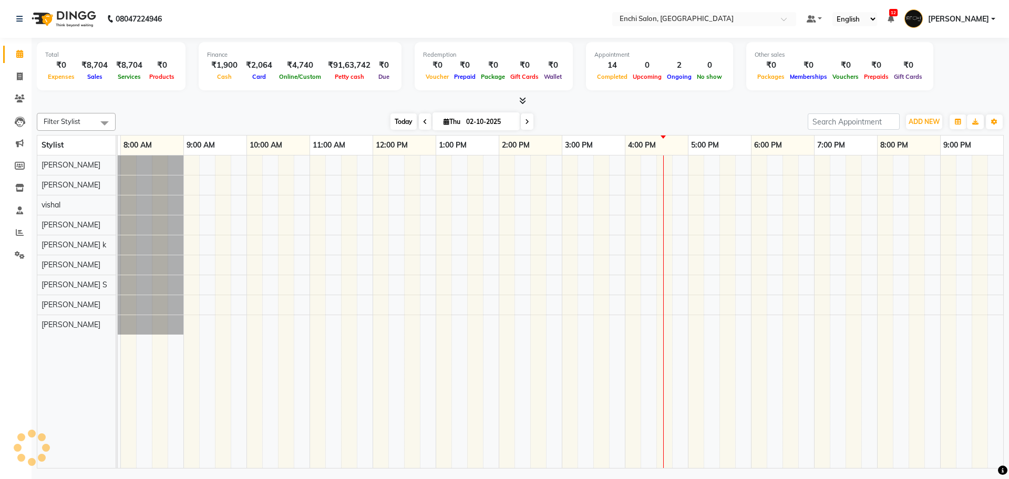
scroll to position [0, 0]
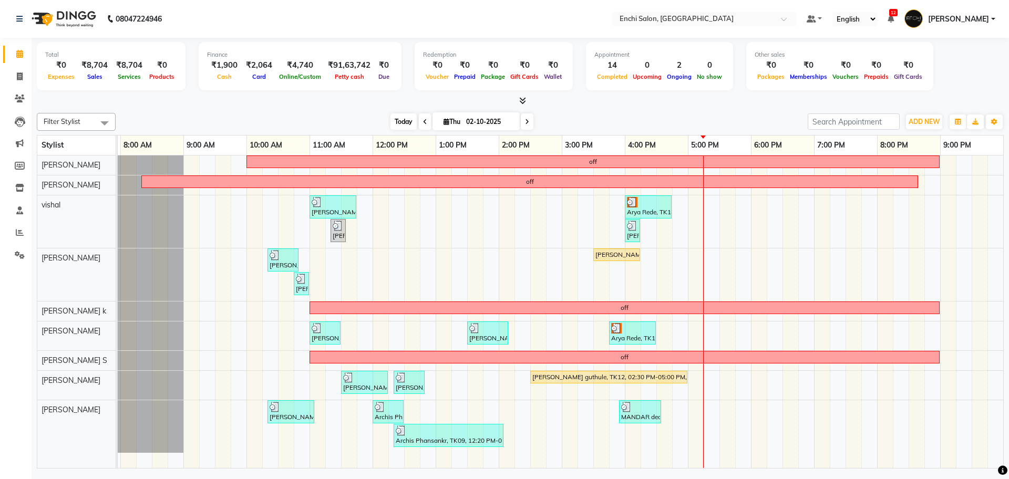
click at [398, 122] on span "Today" at bounding box center [404, 122] width 26 height 16
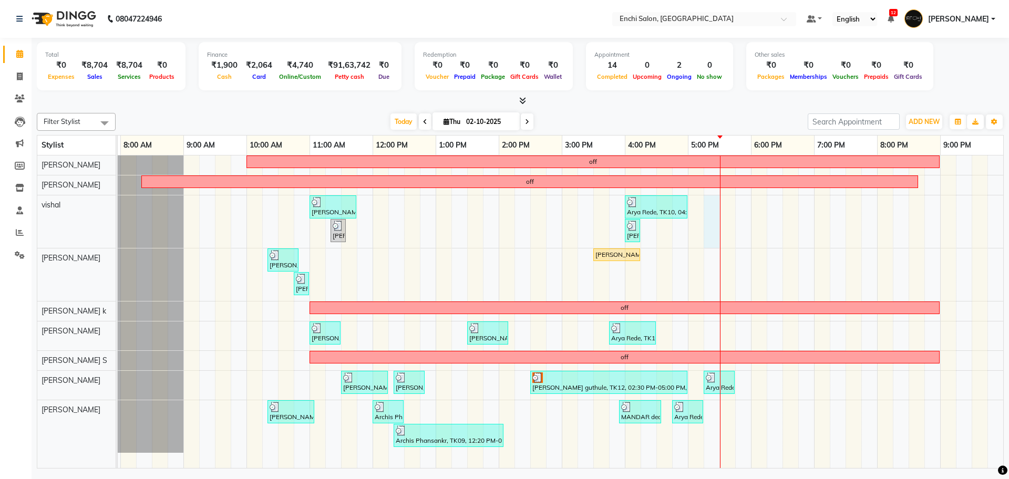
click at [708, 224] on div "off off Ritesh, TK05, 11:00 AM-11:45 AM, Men Hair - Additional Wash,Men Hair - …" at bounding box center [530, 312] width 946 height 313
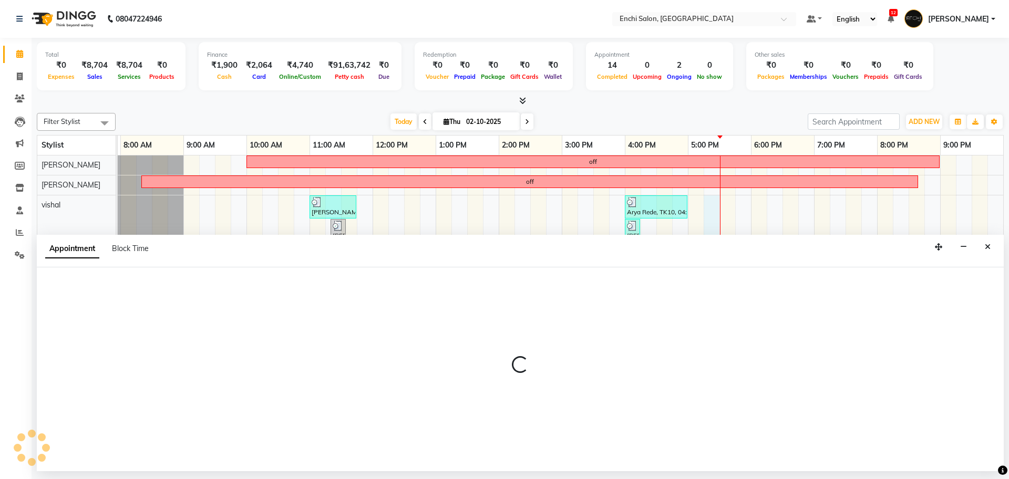
select select "16329"
select select "tentative"
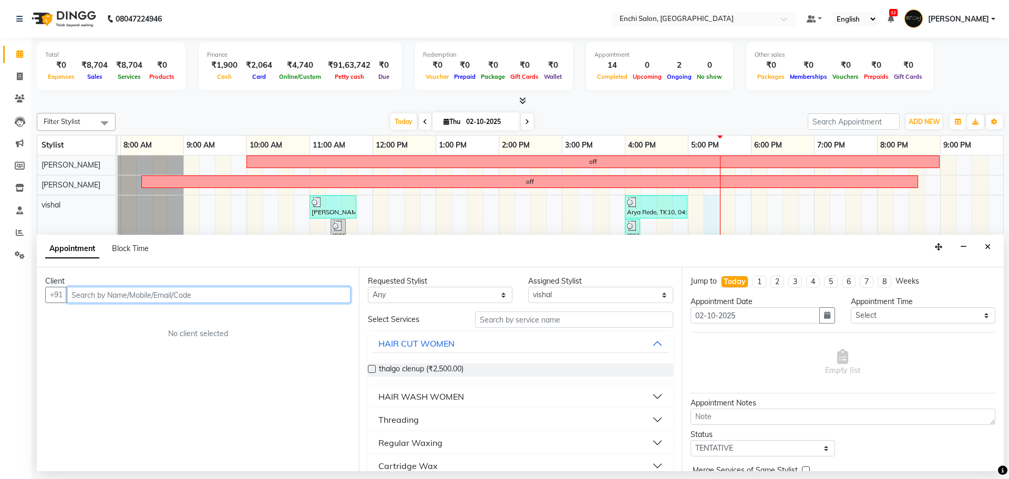
click at [210, 299] on input "text" at bounding box center [209, 295] width 284 height 16
click at [215, 296] on input "text" at bounding box center [209, 295] width 284 height 16
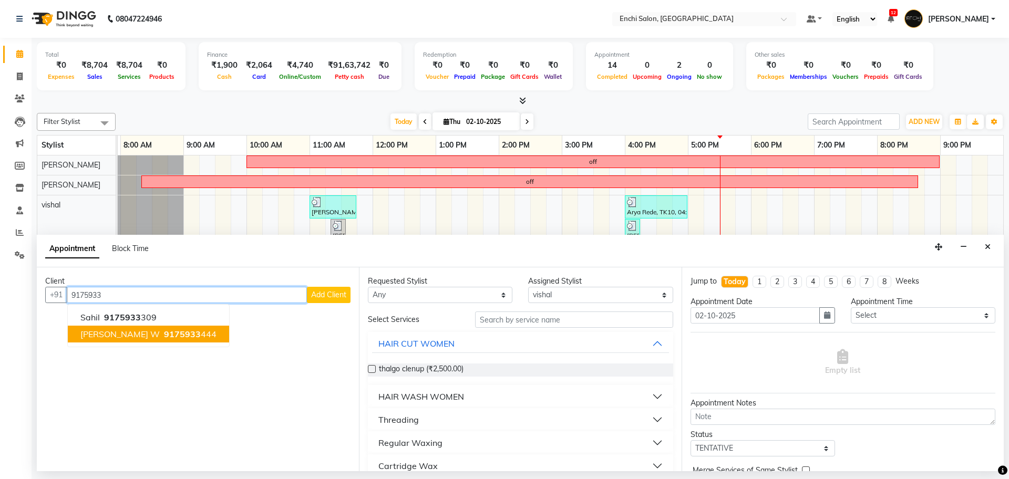
click at [164, 334] on span "9175933" at bounding box center [182, 334] width 37 height 11
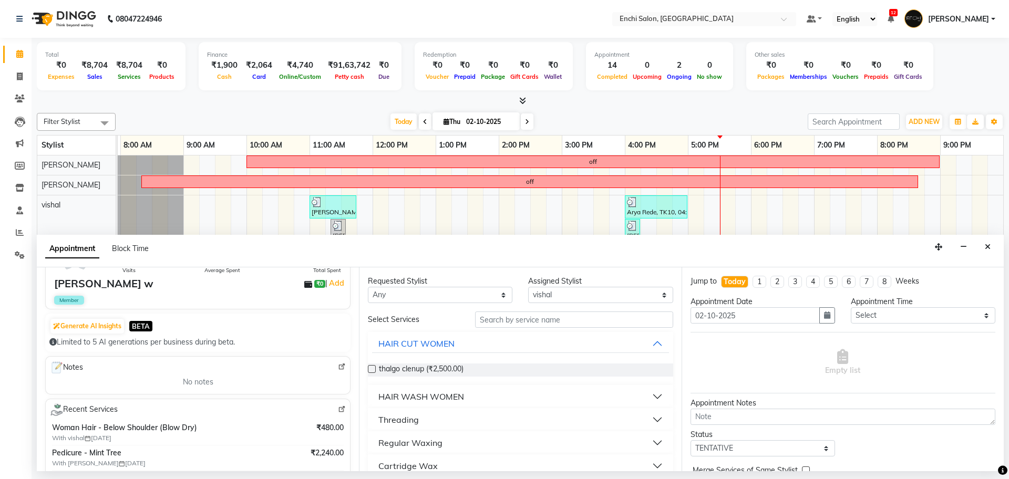
scroll to position [0, 0]
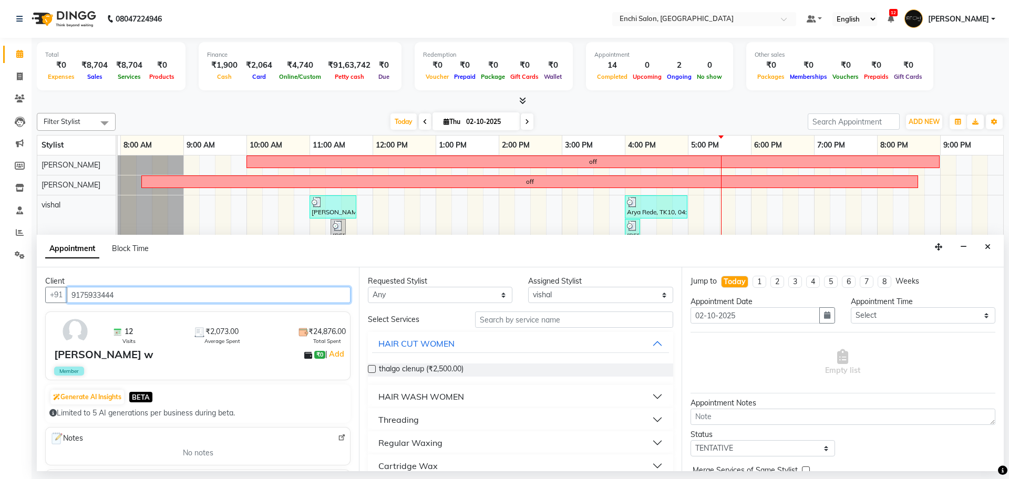
type input "9175933444"
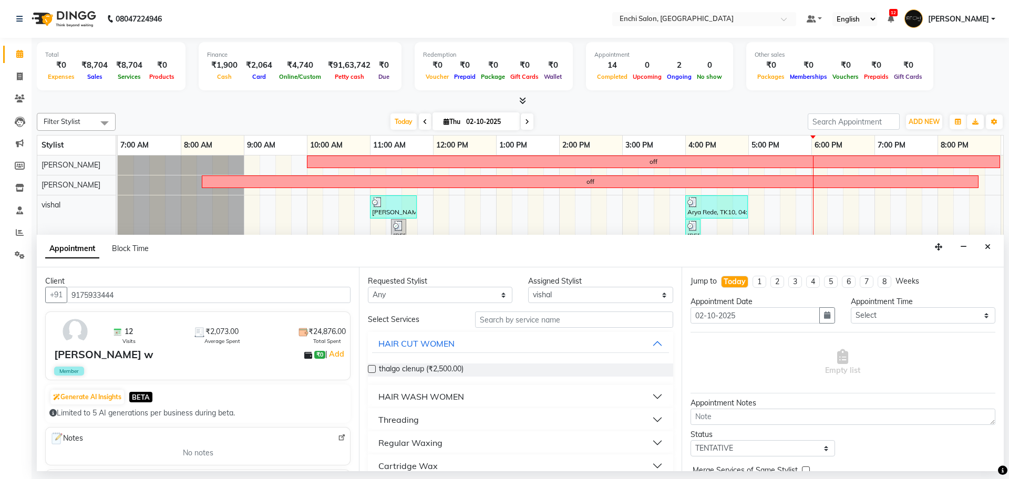
select select "16329"
select select "tentative"
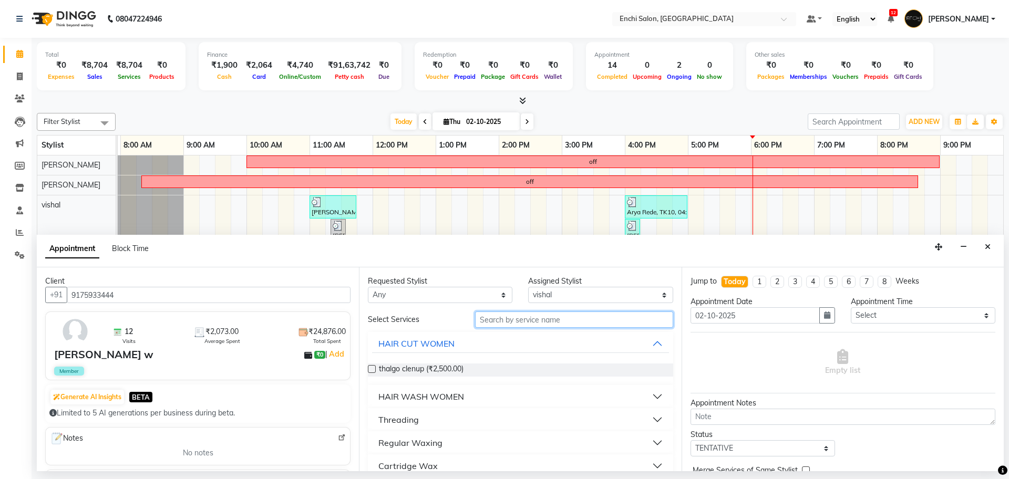
click at [496, 320] on input "text" at bounding box center [574, 320] width 198 height 16
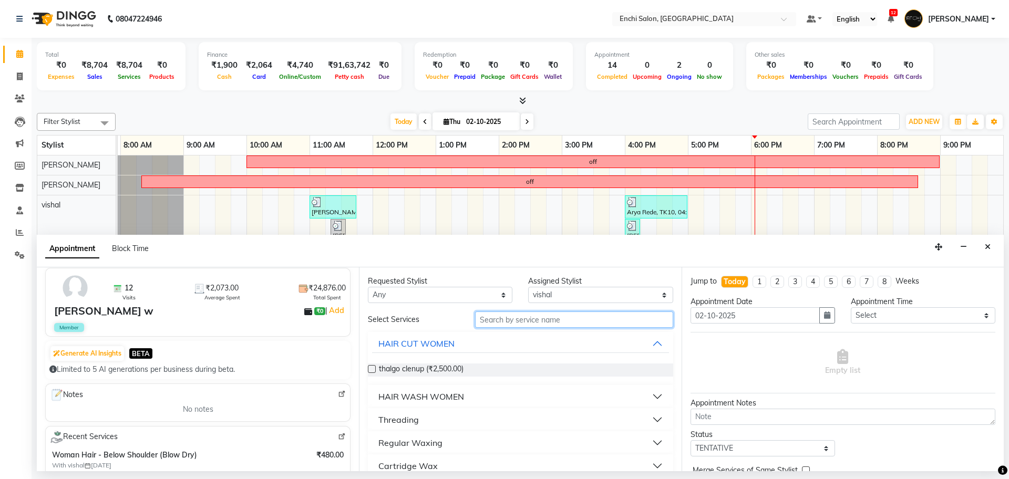
scroll to position [66, 0]
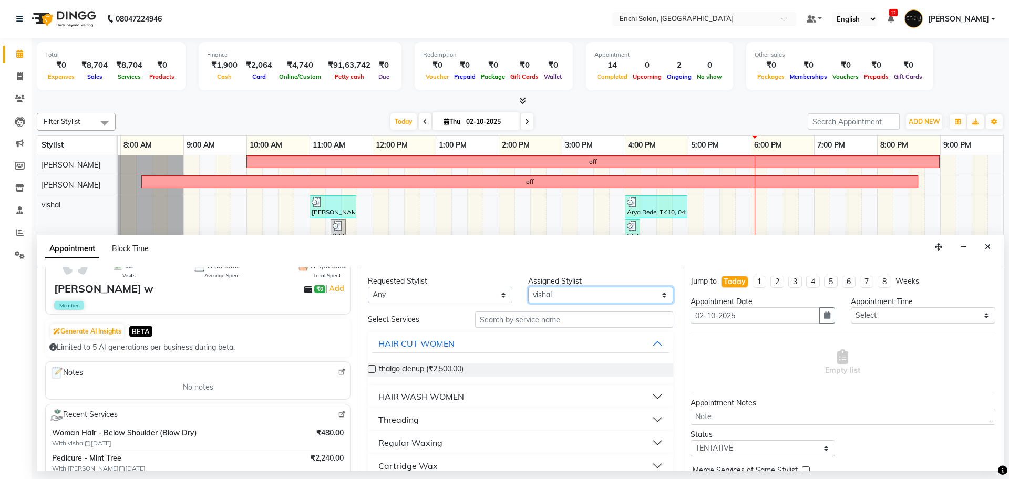
click at [583, 294] on select "Select [PERSON_NAME] k Arjun [PERSON_NAME] G [PERSON_NAME] [PERSON_NAME] S [PER…" at bounding box center [600, 295] width 145 height 16
select select "25297"
click at [528, 287] on select "Select [PERSON_NAME] k Arjun [PERSON_NAME] G [PERSON_NAME] [PERSON_NAME] S [PER…" at bounding box center [600, 295] width 145 height 16
click at [547, 320] on input "text" at bounding box center [574, 320] width 198 height 16
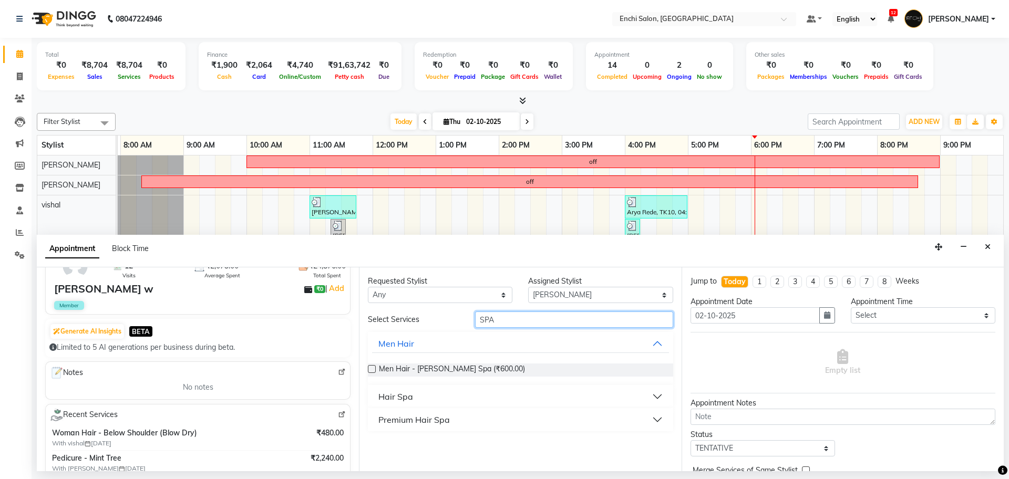
type input "SPA"
drag, startPoint x: 448, startPoint y: 419, endPoint x: 445, endPoint y: 410, distance: 9.7
click at [446, 416] on div "Premium Hair Spa" at bounding box center [413, 420] width 71 height 13
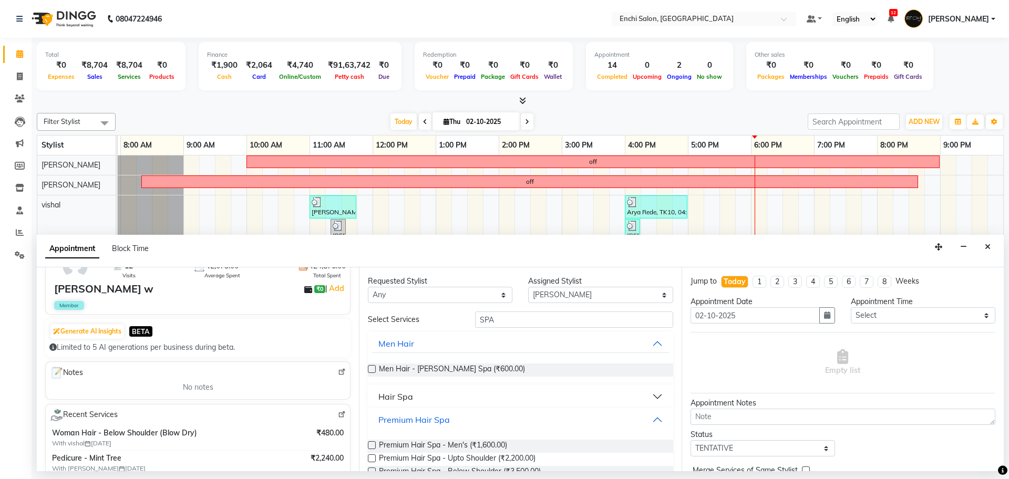
scroll to position [26, 0]
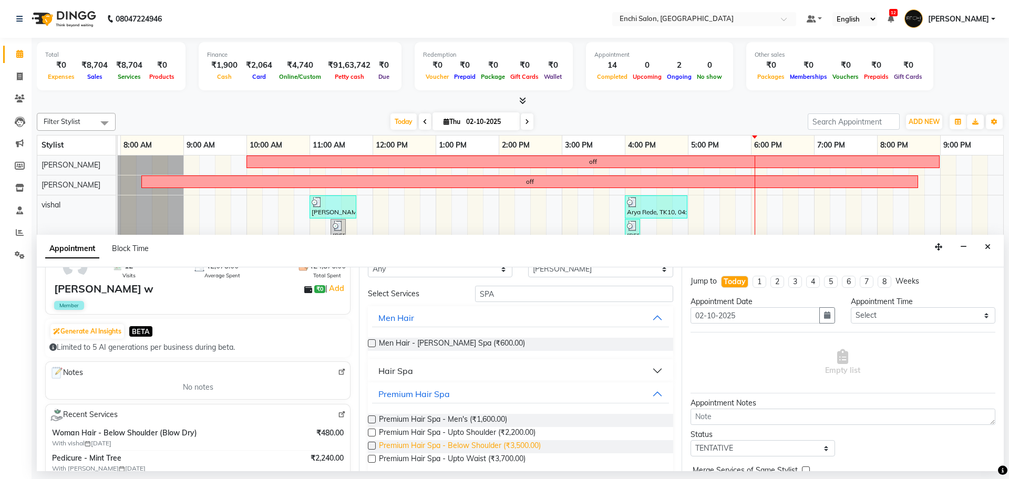
click at [450, 445] on span "Premium Hair Spa - Below Shoulder (₹3,500.00)" at bounding box center [460, 446] width 162 height 13
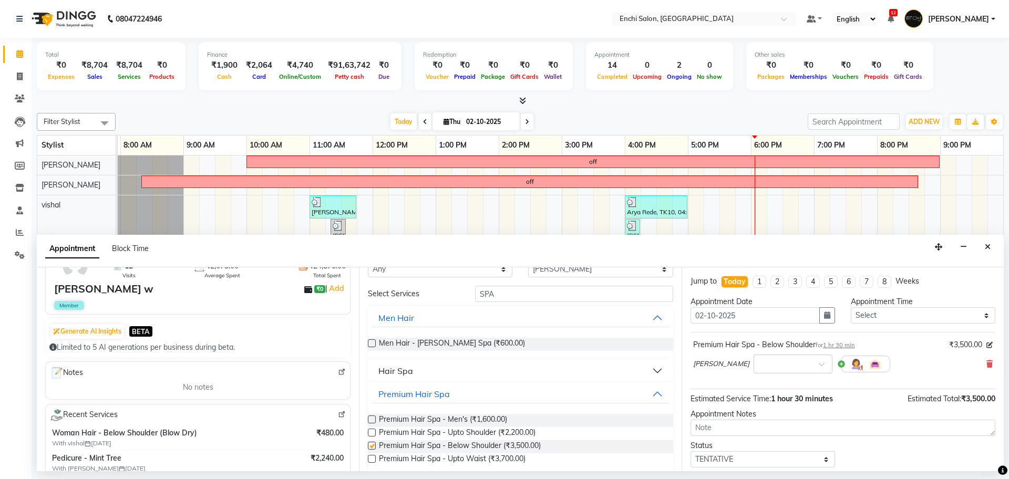
checkbox input "false"
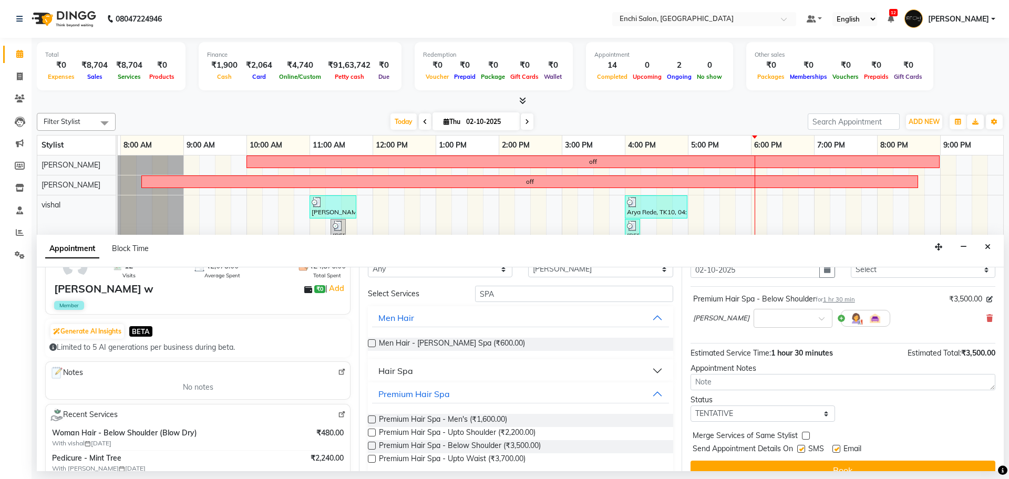
scroll to position [63, 0]
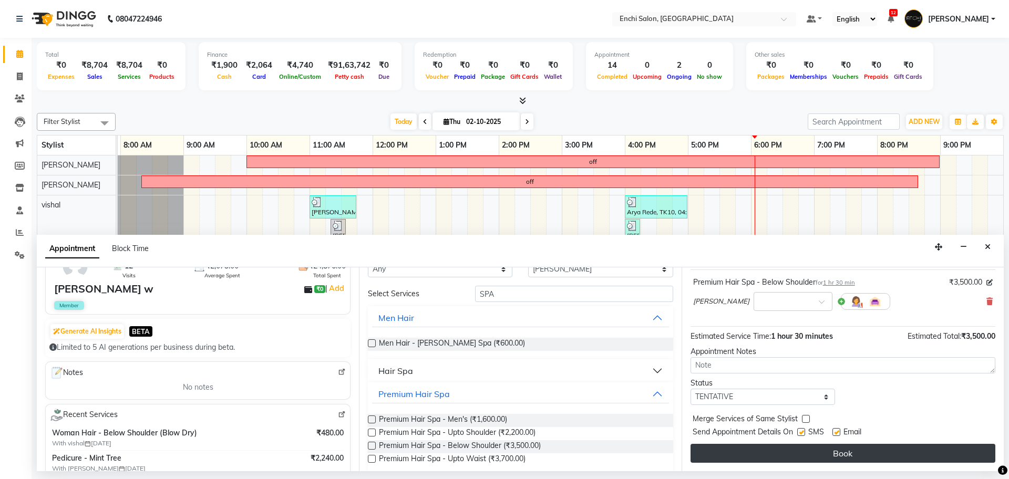
click at [845, 452] on button "Book" at bounding box center [843, 453] width 305 height 19
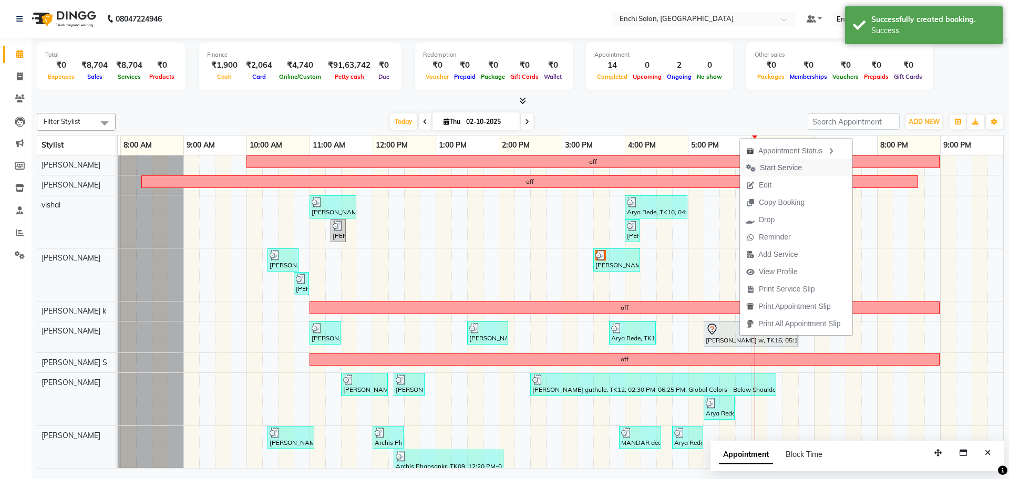
click at [775, 164] on span "Start Service" at bounding box center [781, 167] width 42 height 11
